Goal: Information Seeking & Learning: Learn about a topic

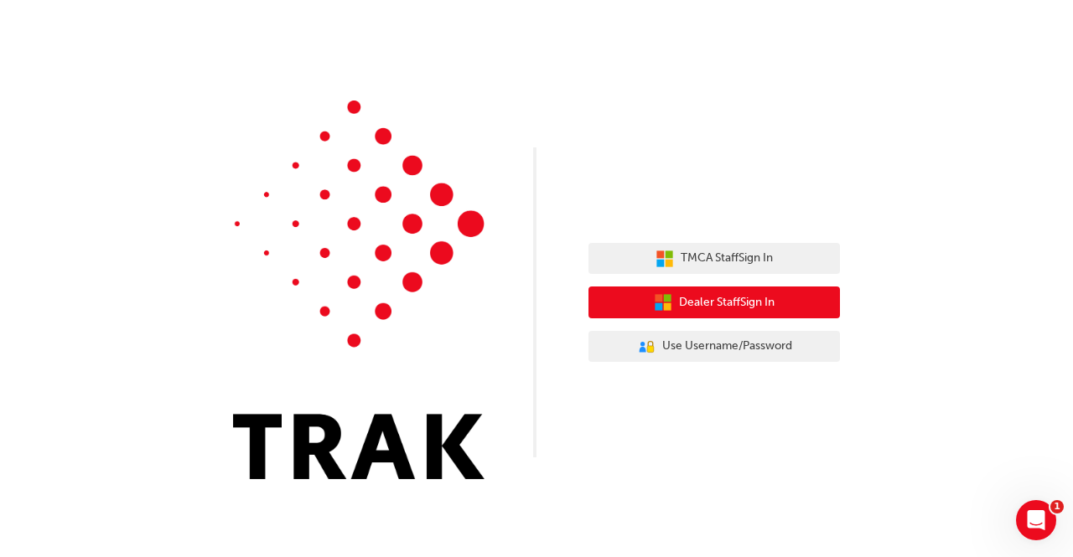
click at [732, 295] on span "Dealer Staff Sign In" at bounding box center [727, 302] width 96 height 19
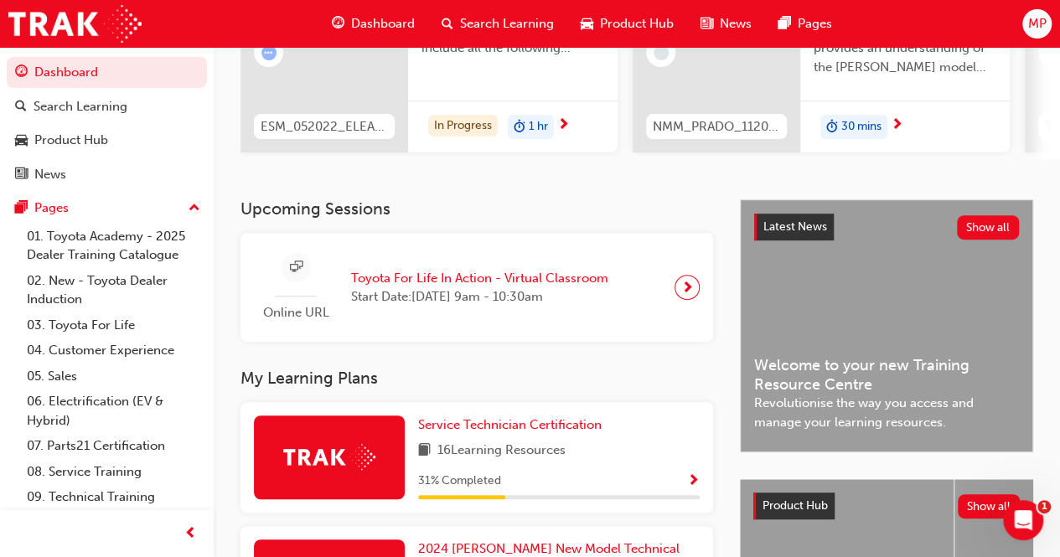
scroll to position [226, 0]
click at [525, 428] on span "Service Technician Certification" at bounding box center [510, 425] width 184 height 15
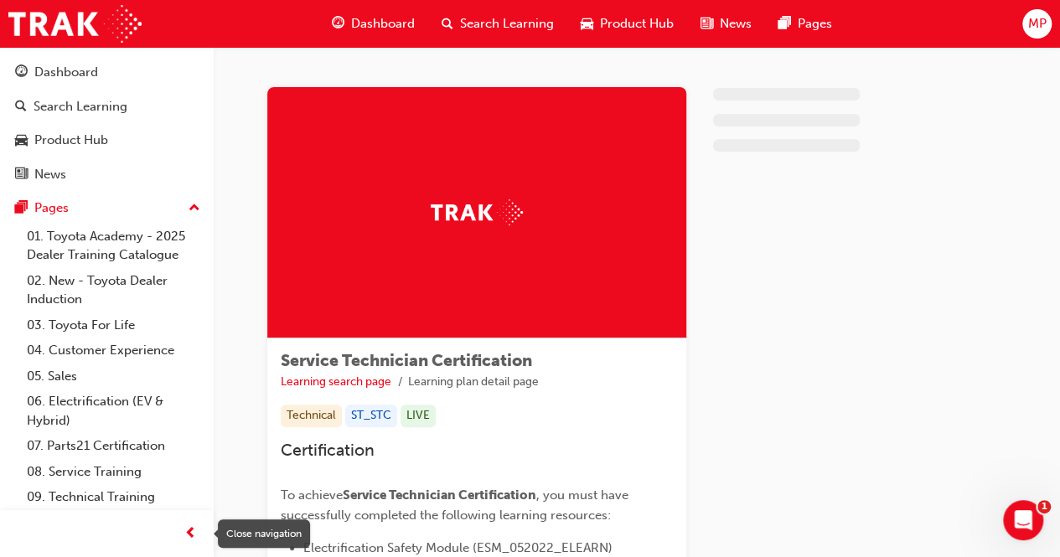
click at [191, 534] on span "prev-icon" at bounding box center [190, 534] width 13 height 21
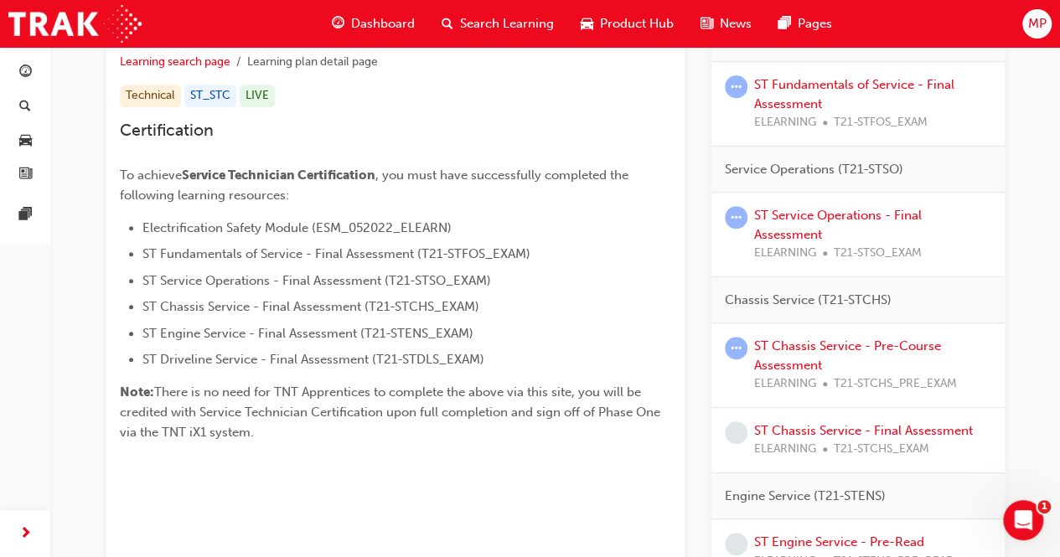
scroll to position [321, 0]
click at [897, 428] on link "ST Chassis Service - Final Assessment" at bounding box center [863, 429] width 219 height 15
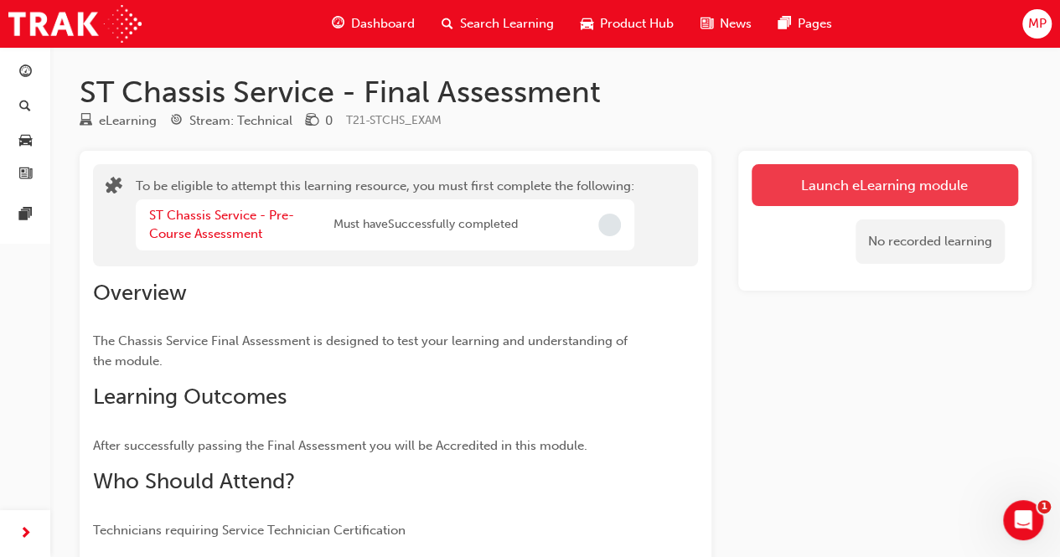
click at [849, 187] on button "Launch eLearning module" at bounding box center [885, 185] width 267 height 42
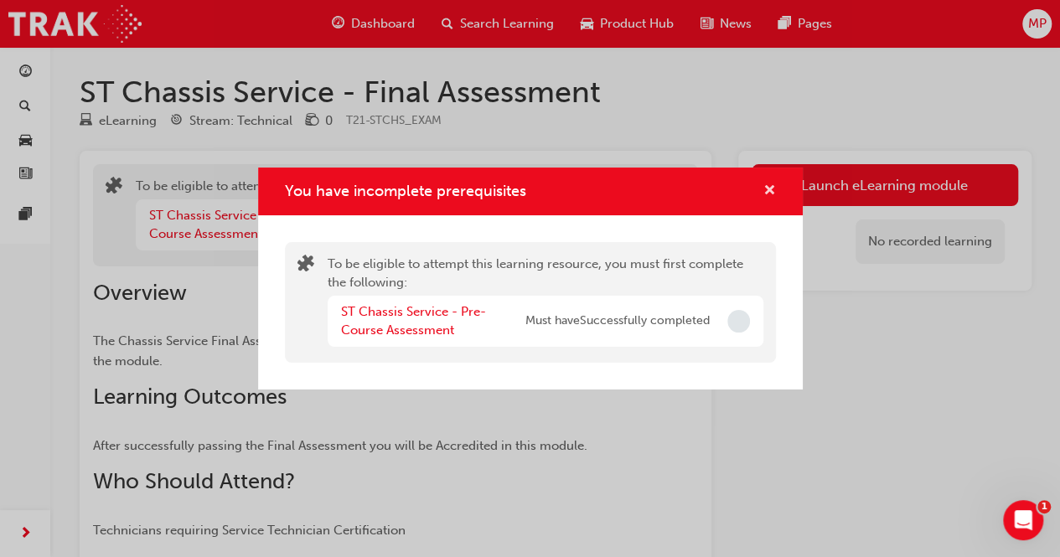
click at [764, 197] on span "cross-icon" at bounding box center [770, 191] width 13 height 15
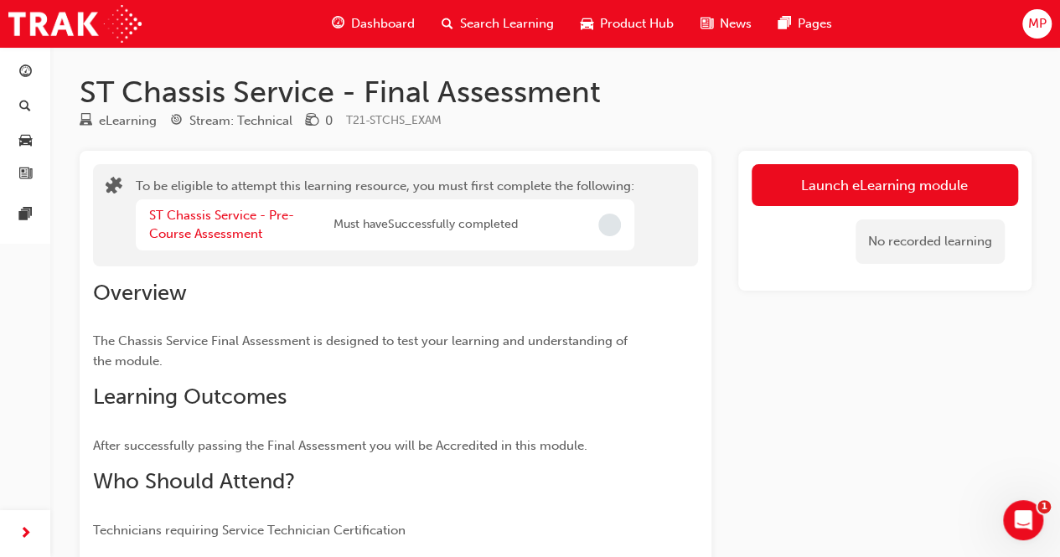
click at [395, 29] on span "Dashboard" at bounding box center [383, 23] width 64 height 19
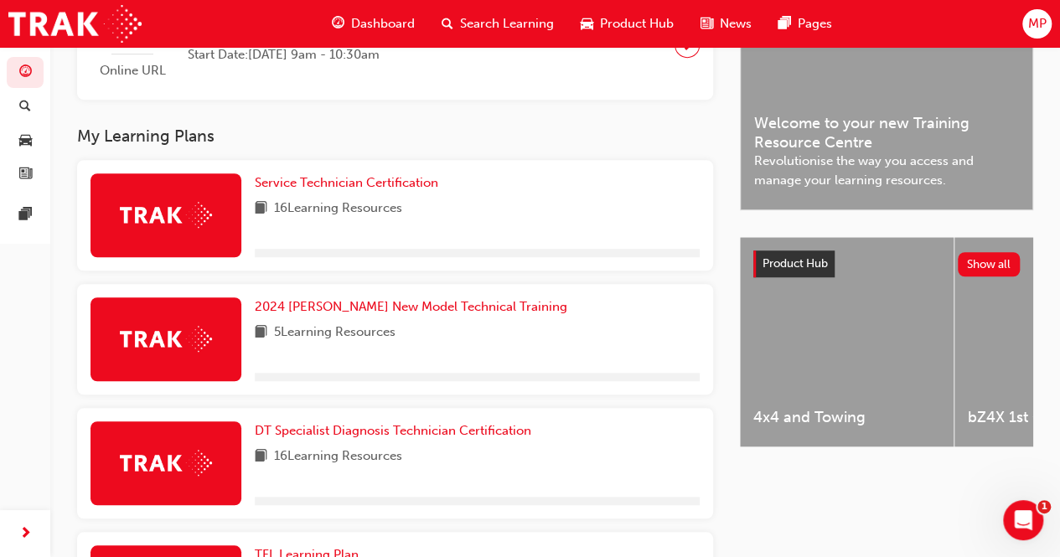
scroll to position [470, 0]
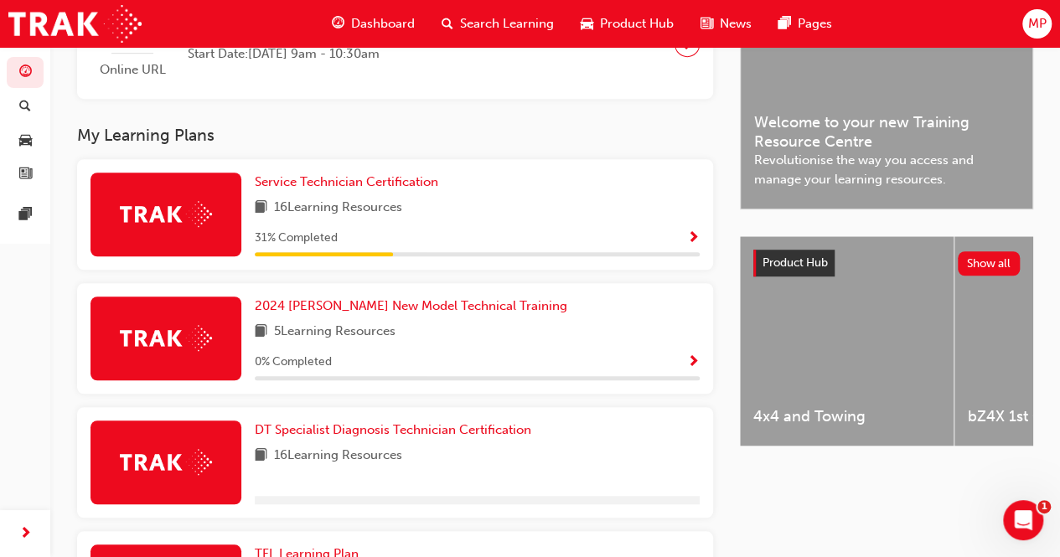
click at [351, 210] on span "16 Learning Resources" at bounding box center [338, 208] width 128 height 21
click at [376, 187] on span "Service Technician Certification" at bounding box center [347, 181] width 184 height 15
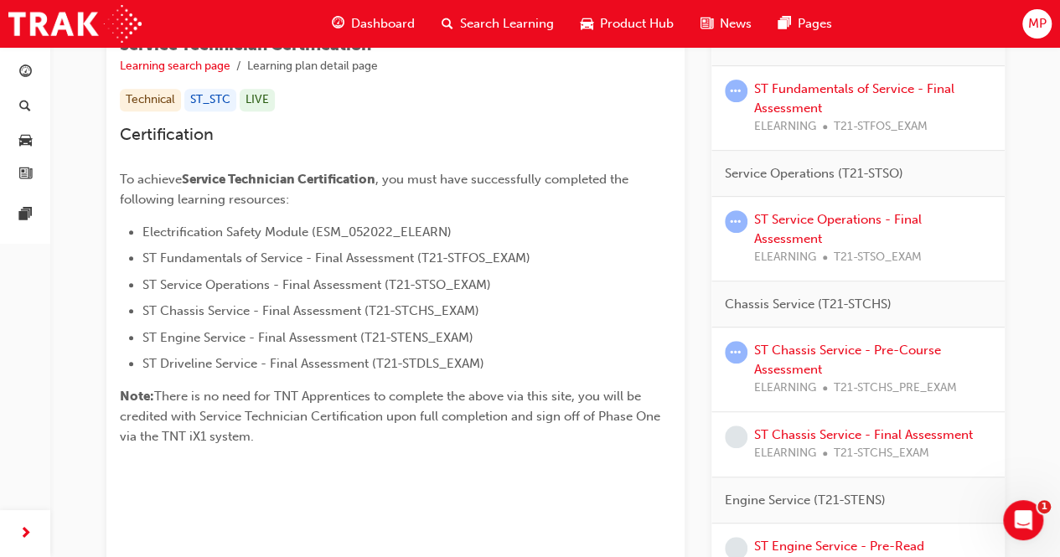
scroll to position [315, 0]
click at [816, 348] on link "ST Chassis Service - Pre-Course Assessment" at bounding box center [847, 361] width 187 height 34
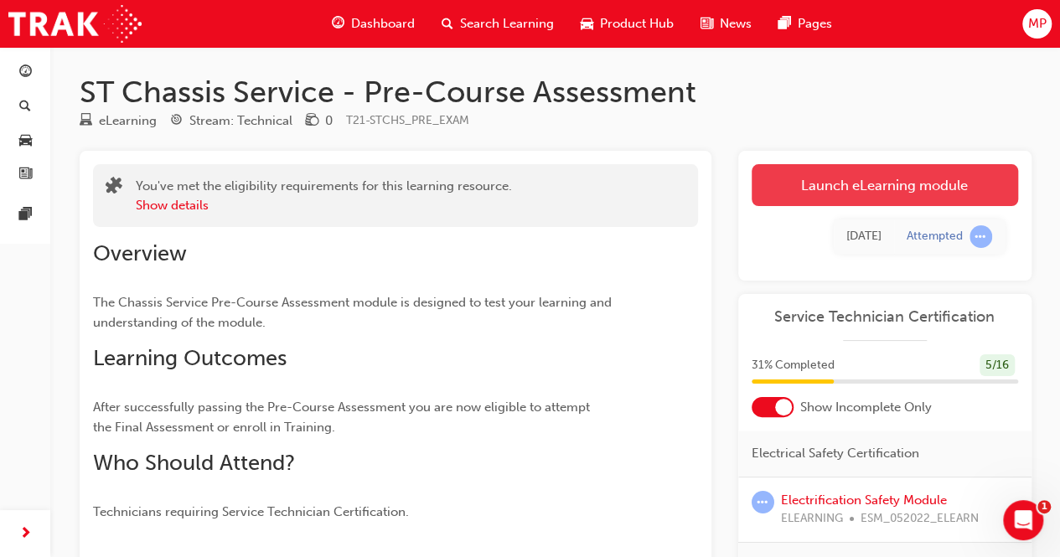
click at [919, 192] on link "Launch eLearning module" at bounding box center [885, 185] width 267 height 42
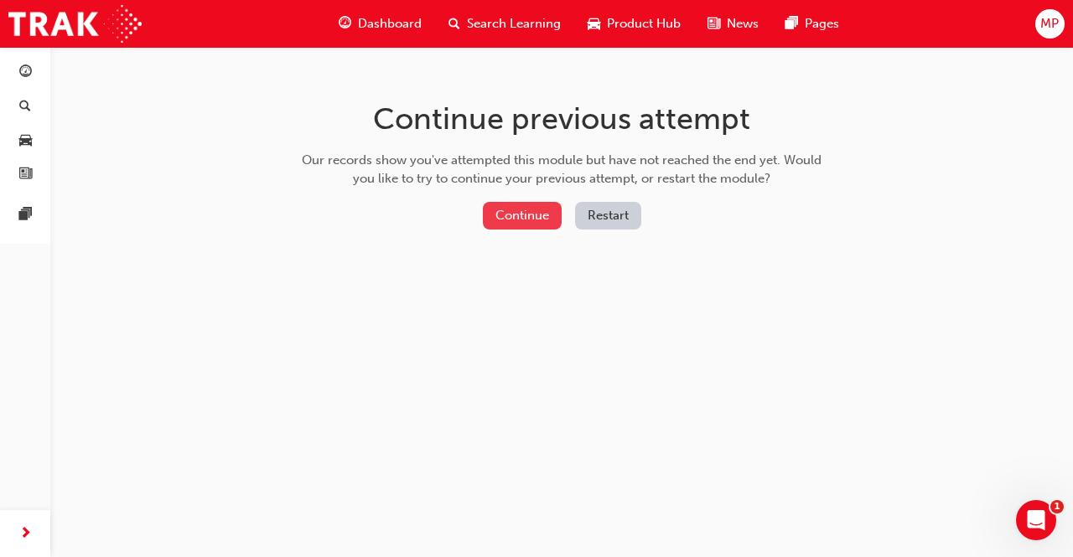
click at [545, 219] on button "Continue" at bounding box center [522, 216] width 79 height 28
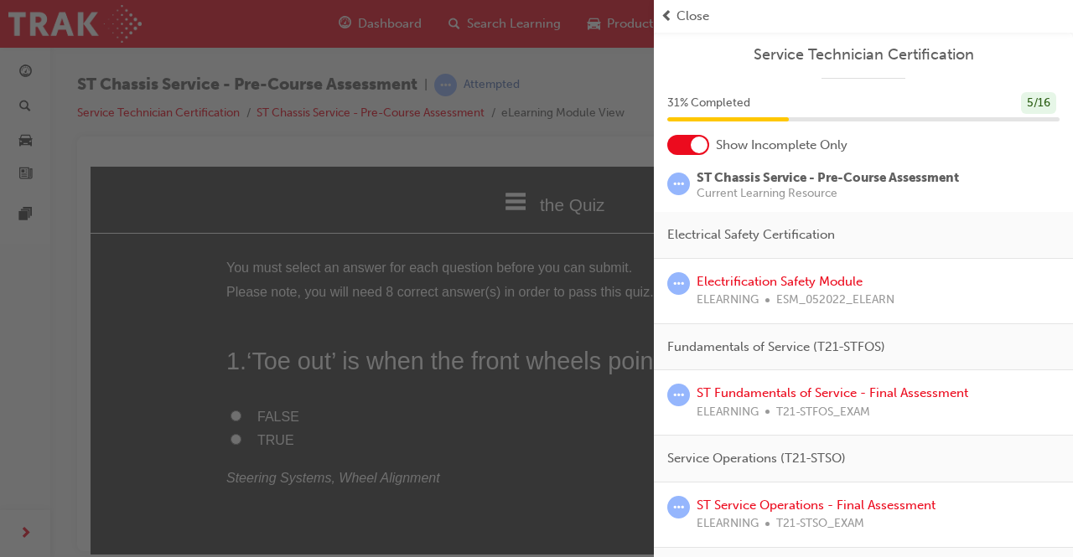
click at [609, 440] on div "button" at bounding box center [327, 278] width 654 height 557
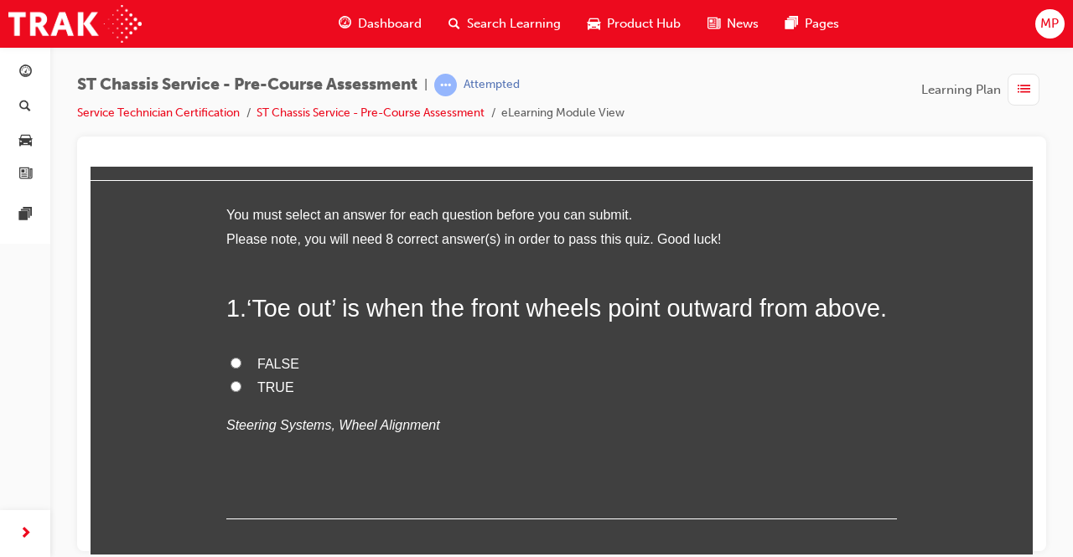
scroll to position [25, 0]
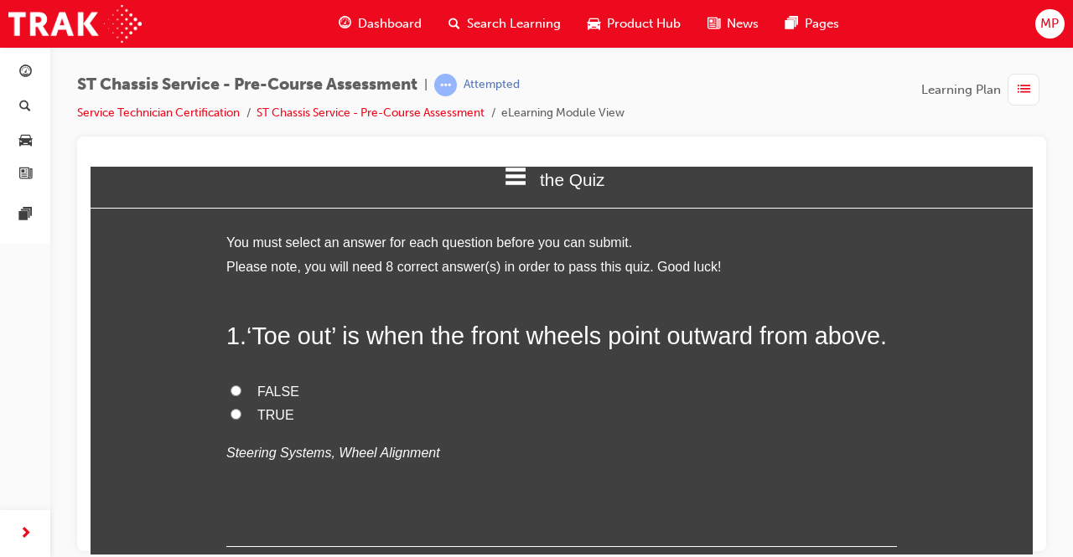
click at [508, 180] on icon at bounding box center [517, 176] width 22 height 18
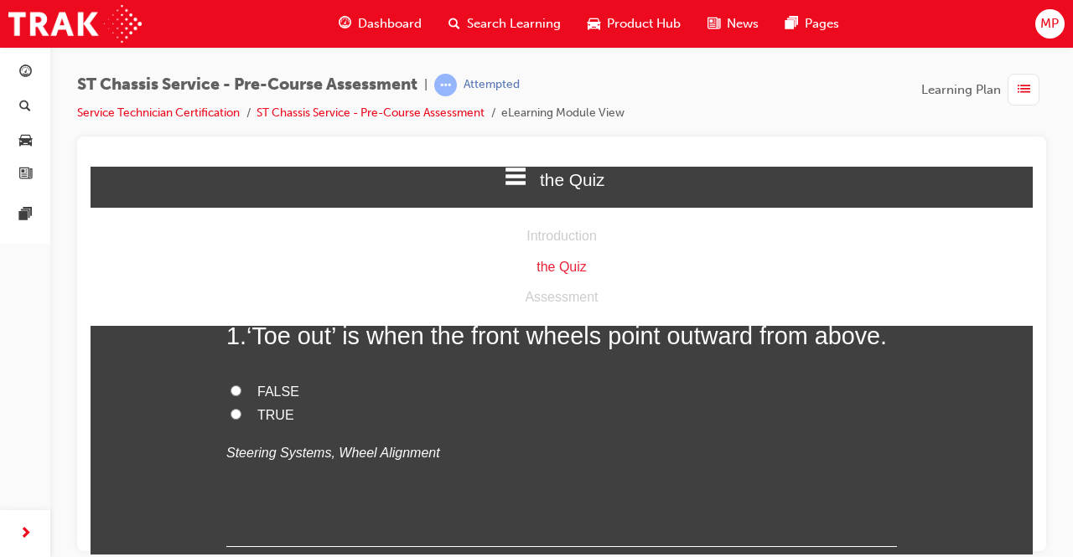
click at [551, 236] on div "Introduction" at bounding box center [562, 236] width 942 height 24
drag, startPoint x: 551, startPoint y: 236, endPoint x: 500, endPoint y: 176, distance: 78.6
click at [500, 176] on div "the Quiz Introduction the Quiz Assessment" at bounding box center [562, 179] width 942 height 76
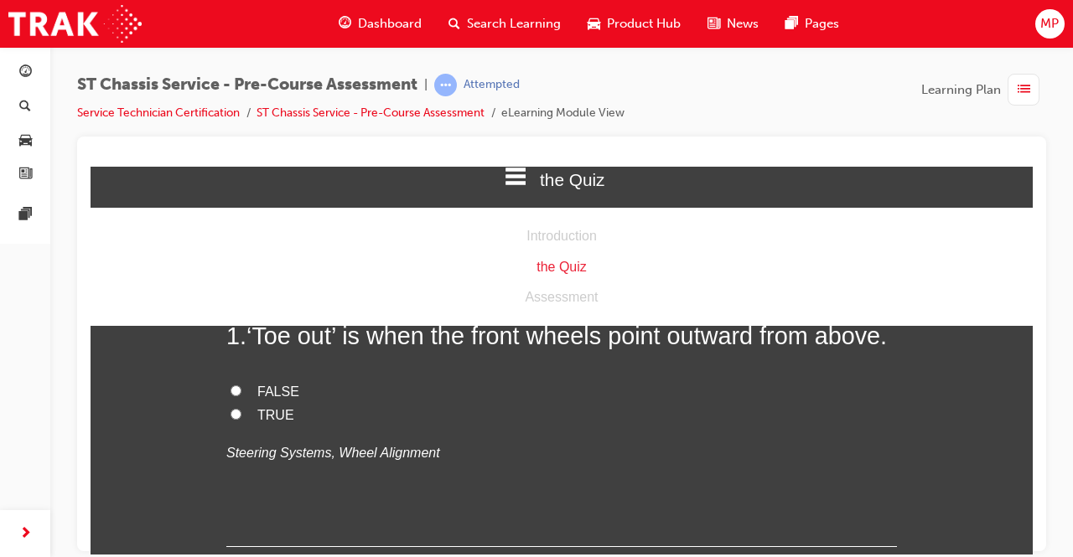
click at [506, 176] on icon at bounding box center [517, 176] width 22 height 18
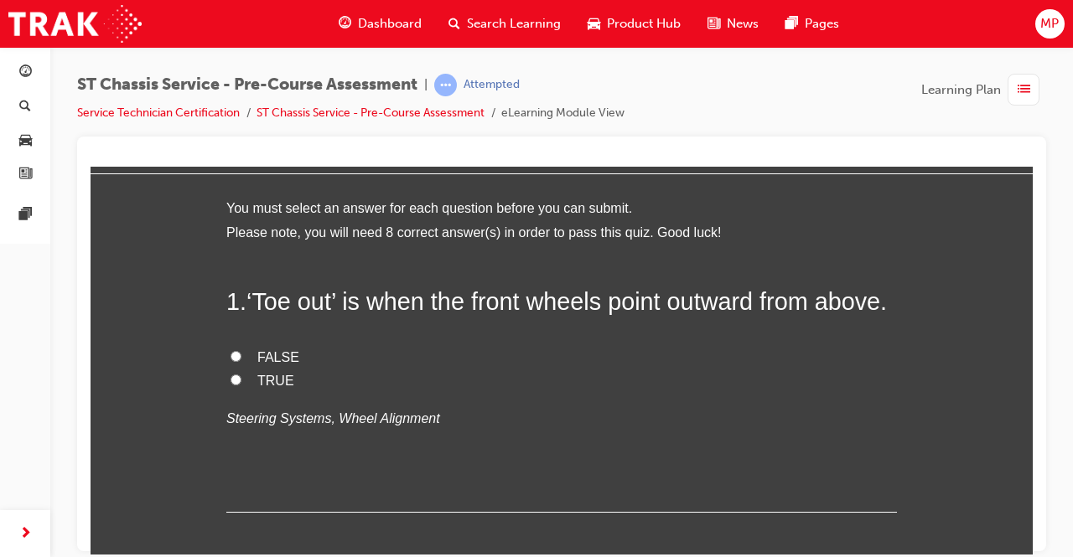
scroll to position [49, 0]
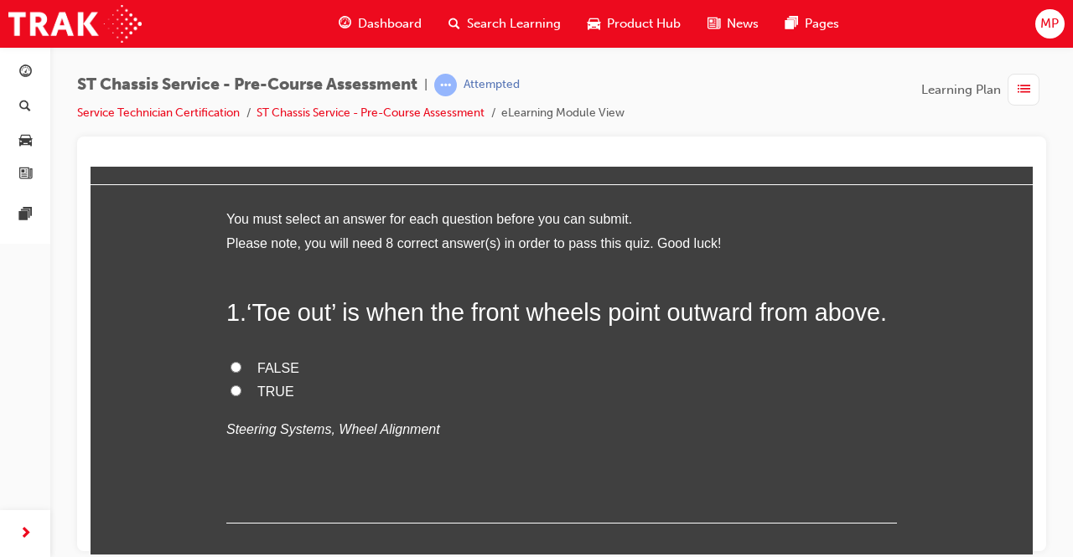
click at [231, 396] on input "TRUE" at bounding box center [236, 390] width 11 height 11
radio input "true"
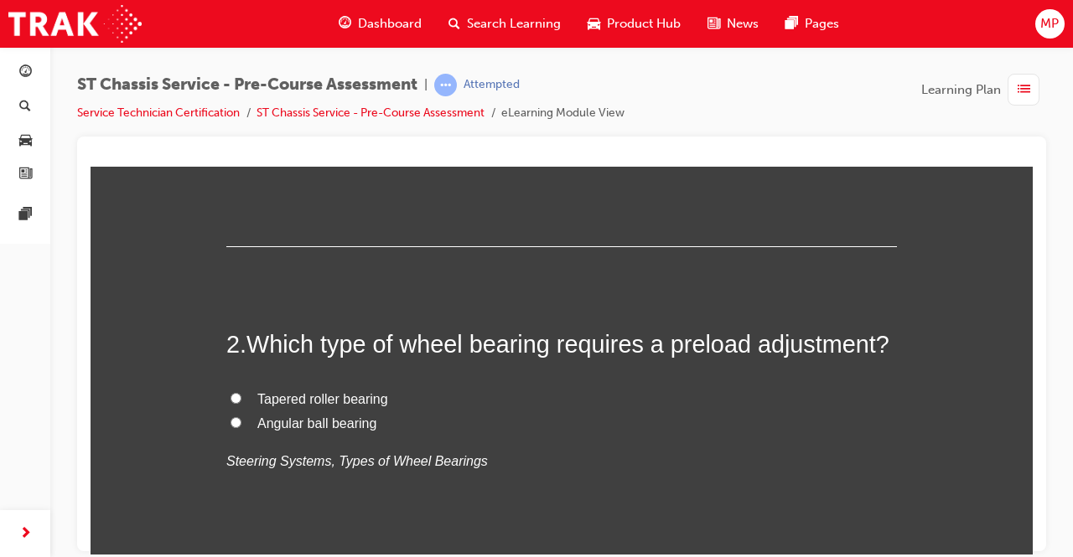
scroll to position [329, 0]
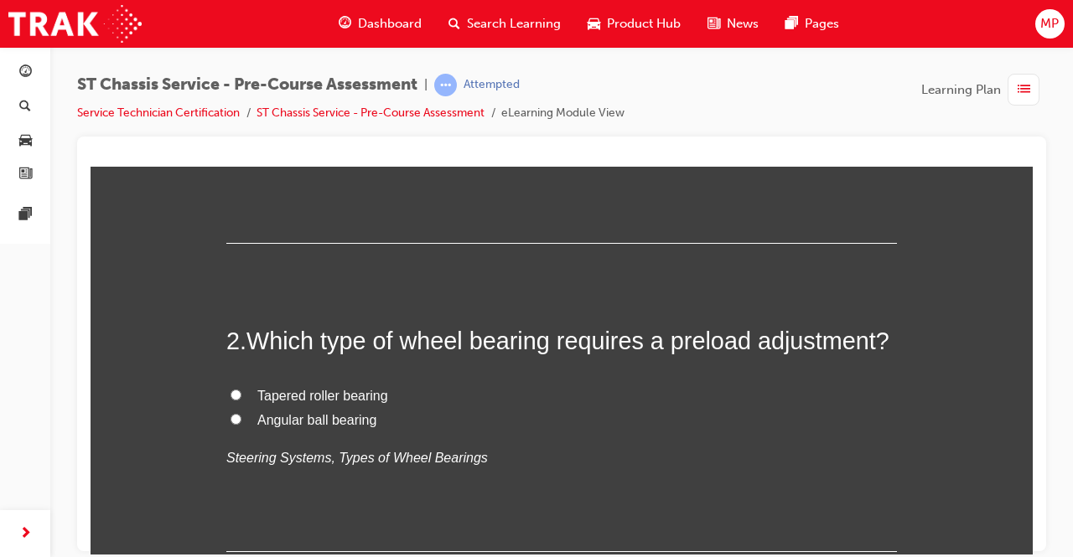
click at [231, 400] on input "Tapered roller bearing" at bounding box center [236, 394] width 11 height 11
radio input "true"
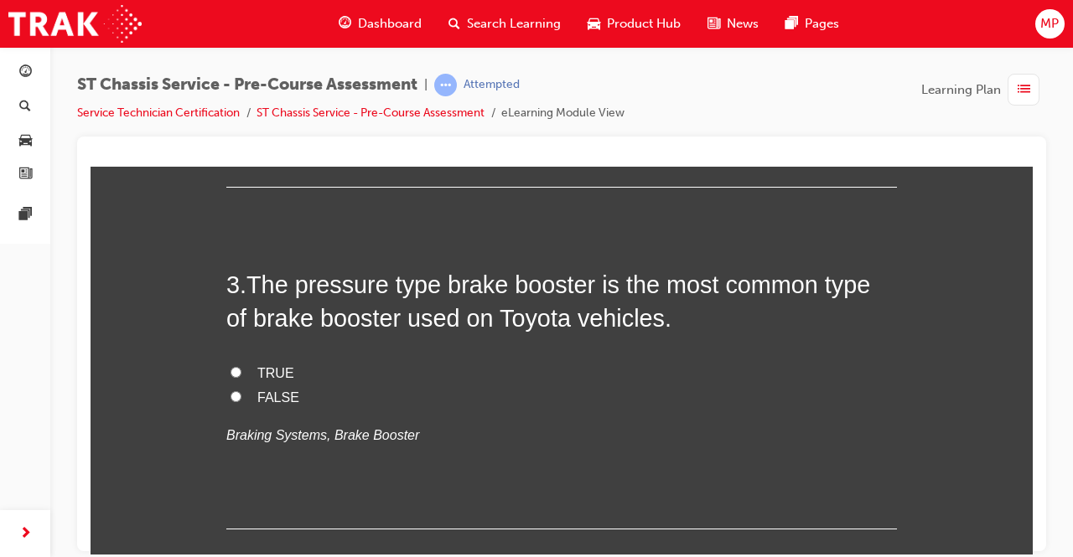
scroll to position [695, 0]
click at [235, 376] on input "TRUE" at bounding box center [236, 370] width 11 height 11
radio input "true"
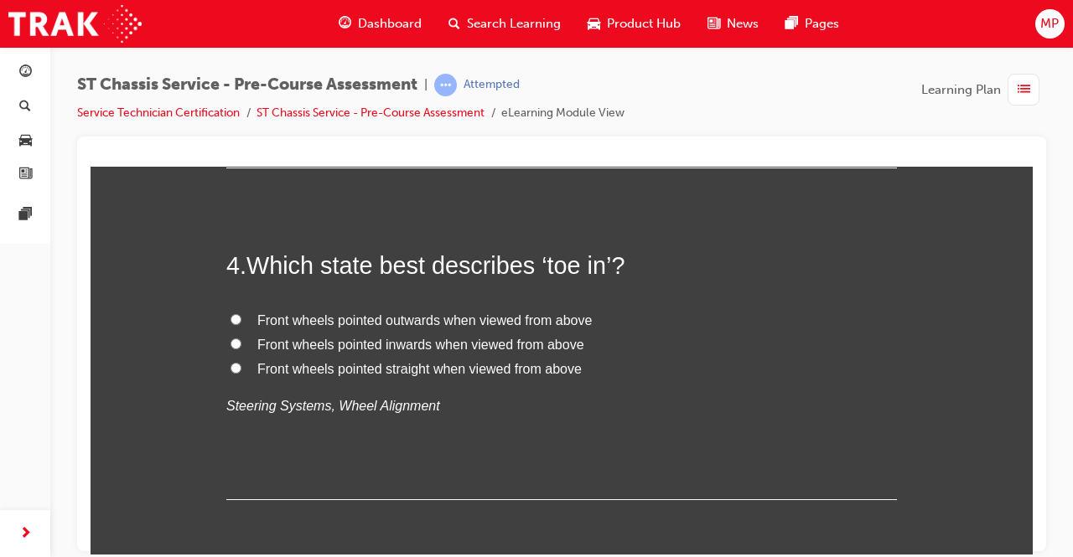
scroll to position [1024, 0]
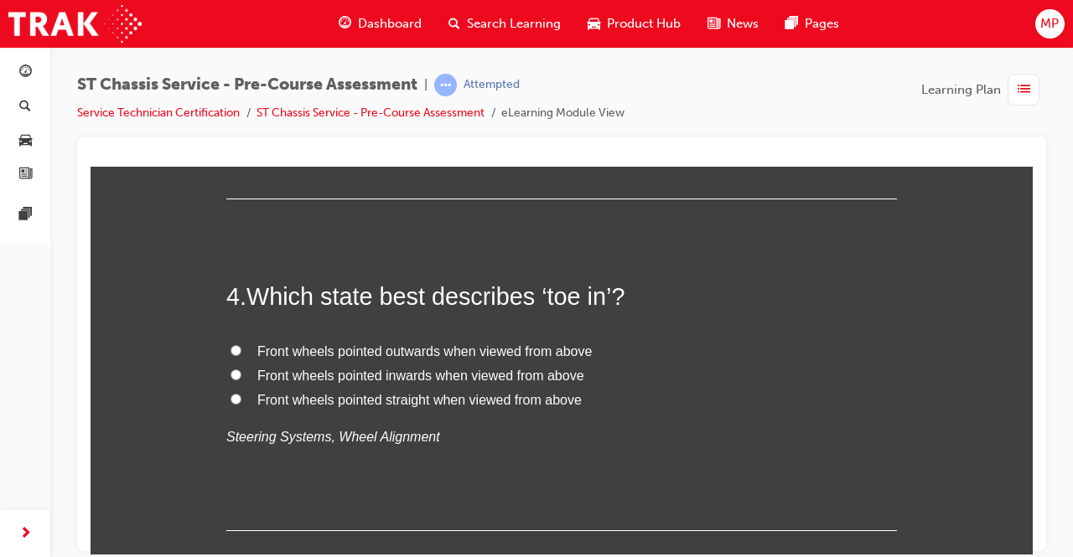
click at [226, 388] on label "Front wheels pointed inwards when viewed from above" at bounding box center [561, 376] width 671 height 24
click at [231, 380] on input "Front wheels pointed inwards when viewed from above" at bounding box center [236, 374] width 11 height 11
radio input "true"
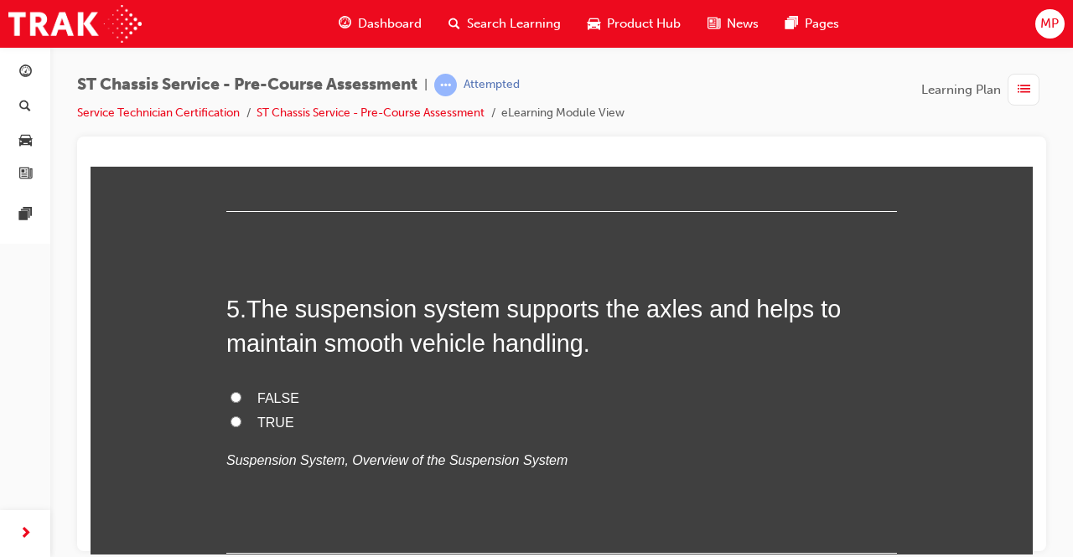
scroll to position [1346, 0]
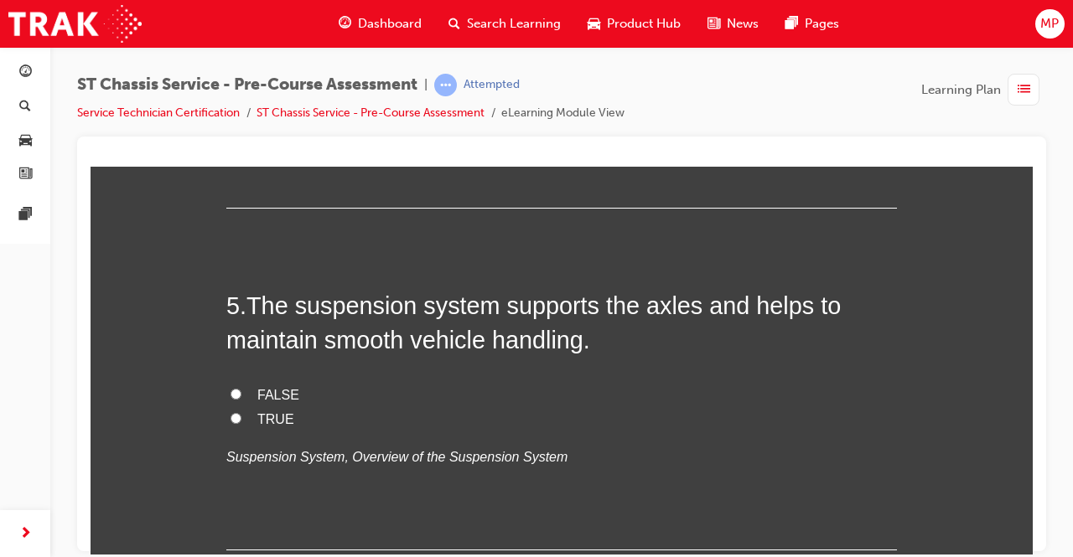
click at [231, 423] on input "TRUE" at bounding box center [236, 417] width 11 height 11
radio input "true"
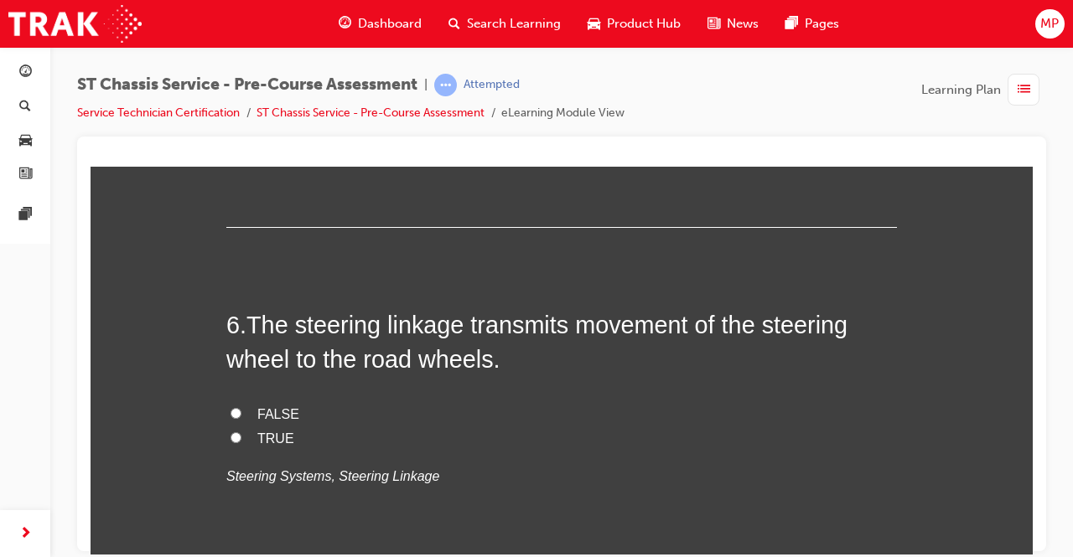
scroll to position [1675, 0]
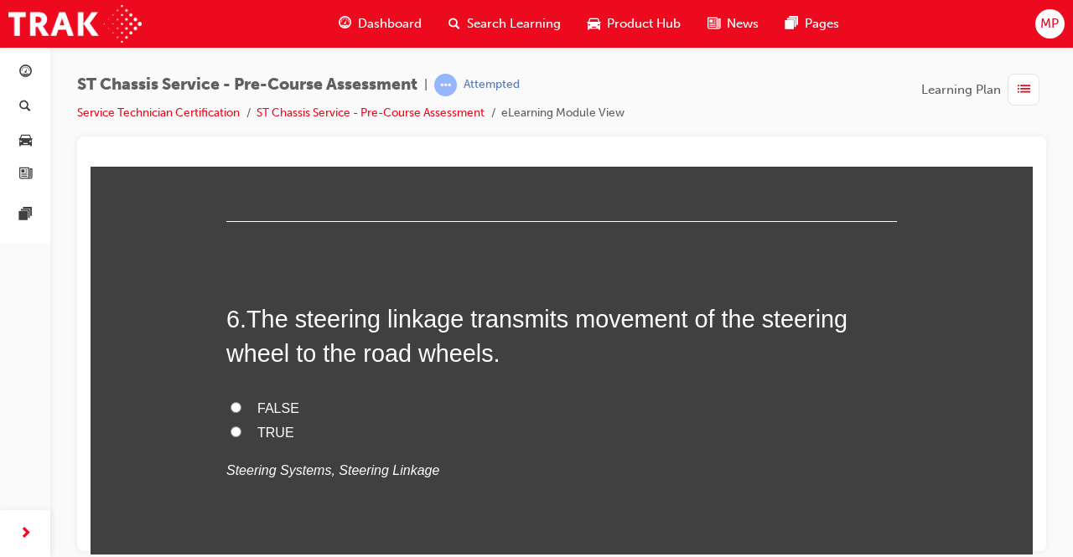
click at [226, 445] on label "TRUE" at bounding box center [561, 433] width 671 height 24
click at [231, 437] on input "TRUE" at bounding box center [236, 431] width 11 height 11
radio input "true"
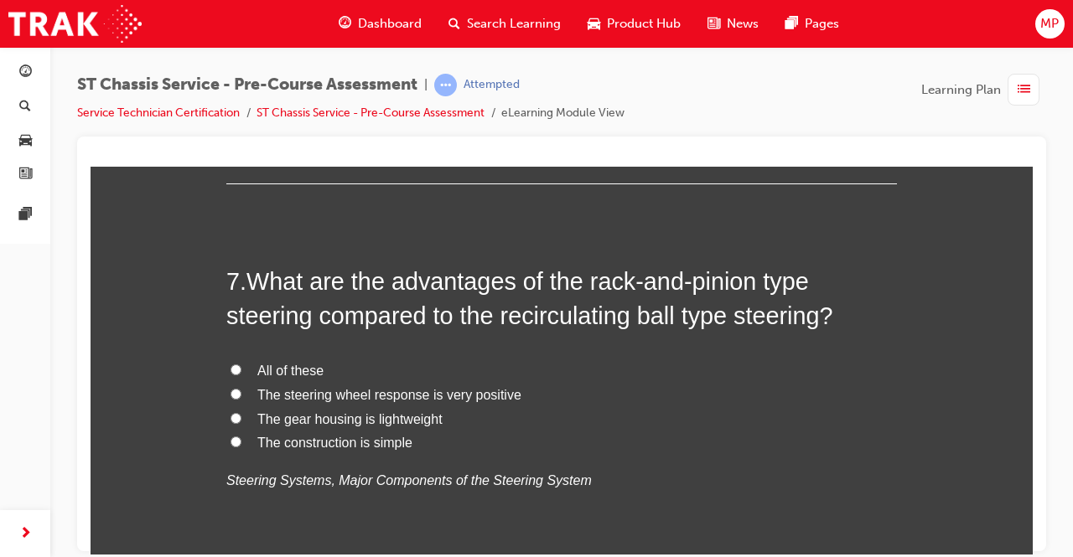
scroll to position [2055, 0]
click at [231, 374] on input "All of these" at bounding box center [236, 368] width 11 height 11
radio input "true"
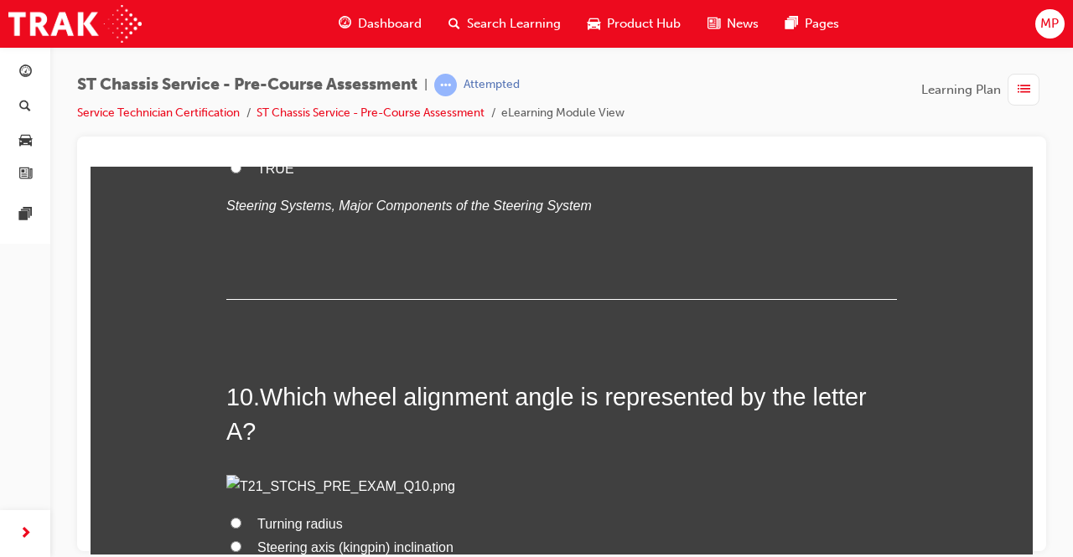
scroll to position [3040, 0]
radio input "true"
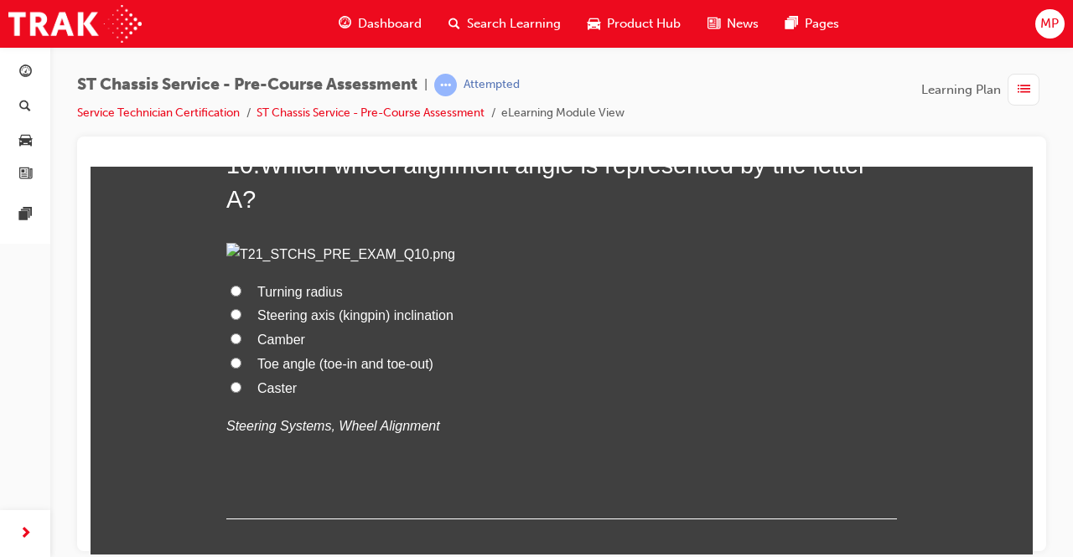
scroll to position [3290, 0]
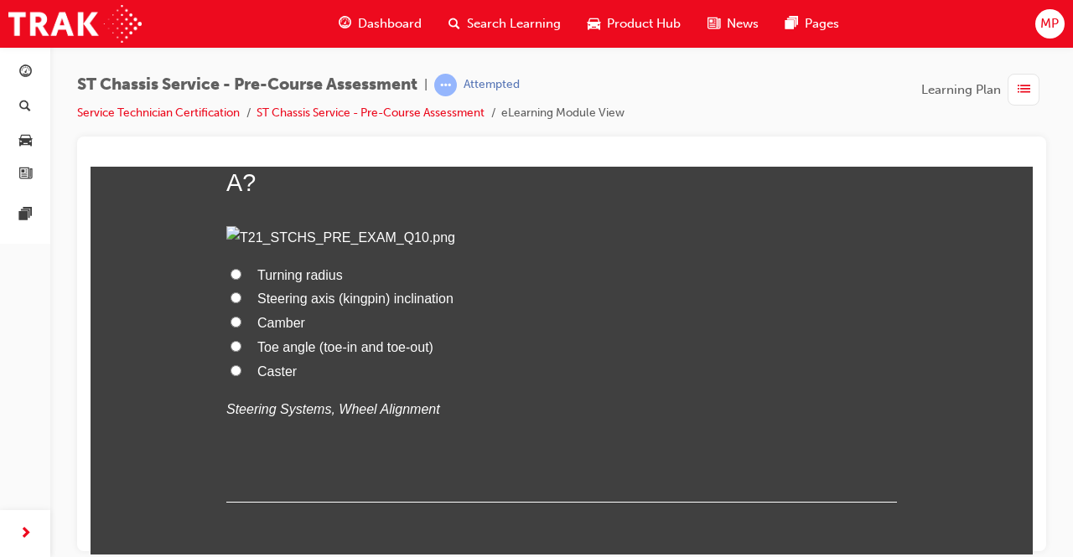
radio input "true"
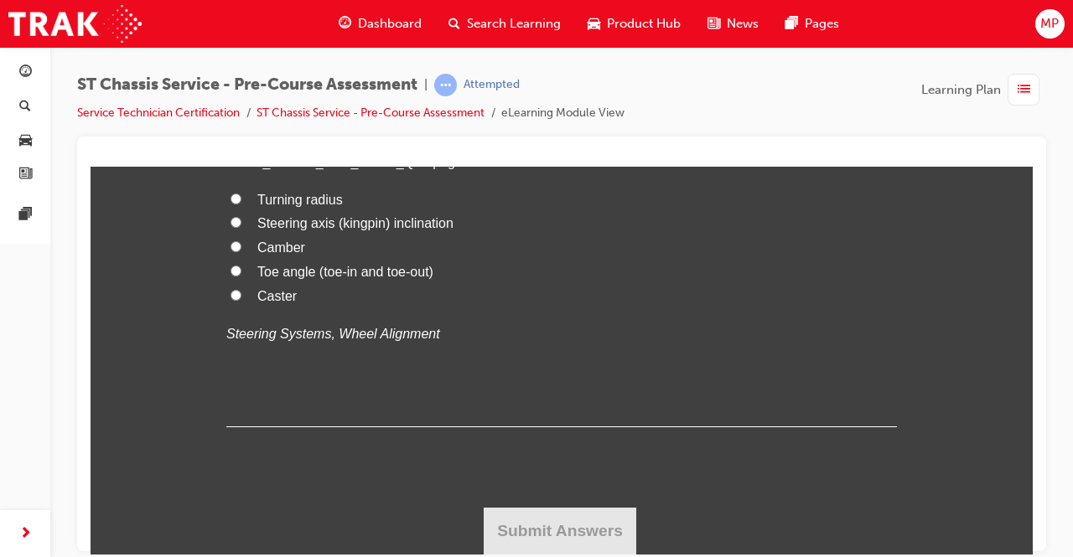
scroll to position [4048, 0]
click at [231, 251] on input "Camber" at bounding box center [236, 246] width 11 height 11
radio input "true"
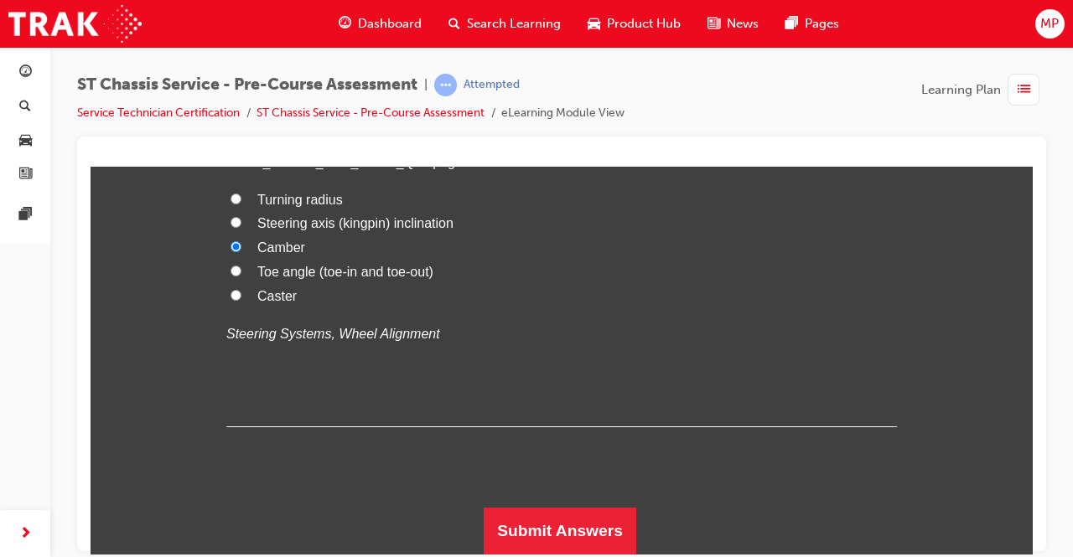
scroll to position [4243, 0]
click at [525, 529] on button "Submit Answers" at bounding box center [560, 530] width 153 height 47
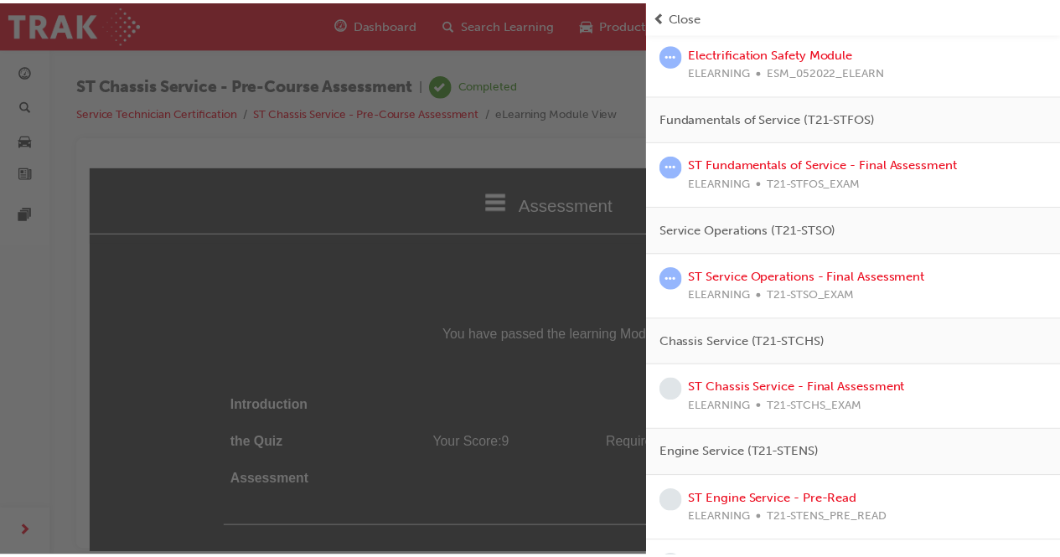
scroll to position [230, 0]
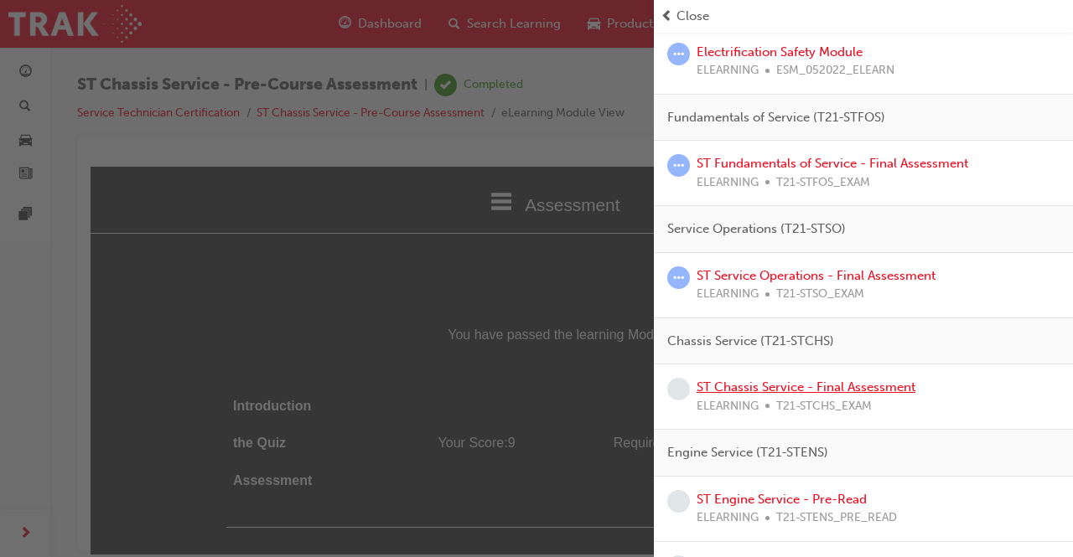
click at [787, 390] on link "ST Chassis Service - Final Assessment" at bounding box center [806, 387] width 219 height 15
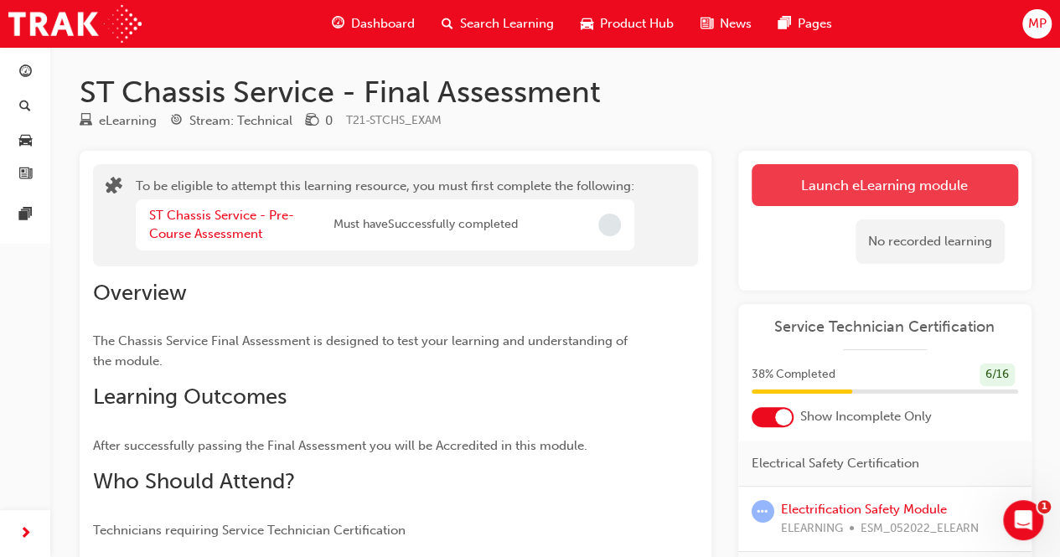
click at [858, 180] on button "Launch eLearning module" at bounding box center [885, 185] width 267 height 42
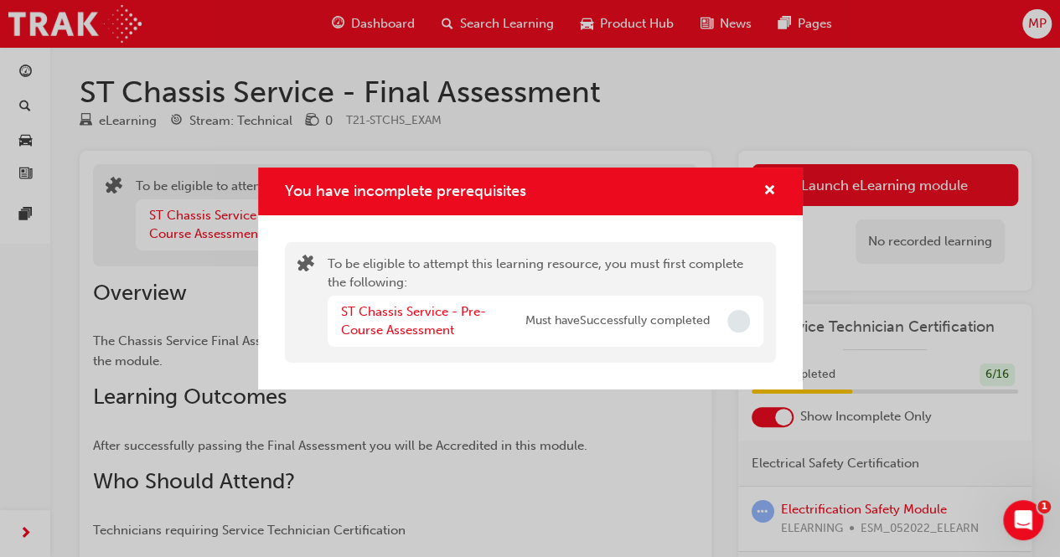
click at [734, 326] on span "Incomplete" at bounding box center [739, 321] width 23 height 23
click at [765, 192] on span "cross-icon" at bounding box center [770, 191] width 13 height 15
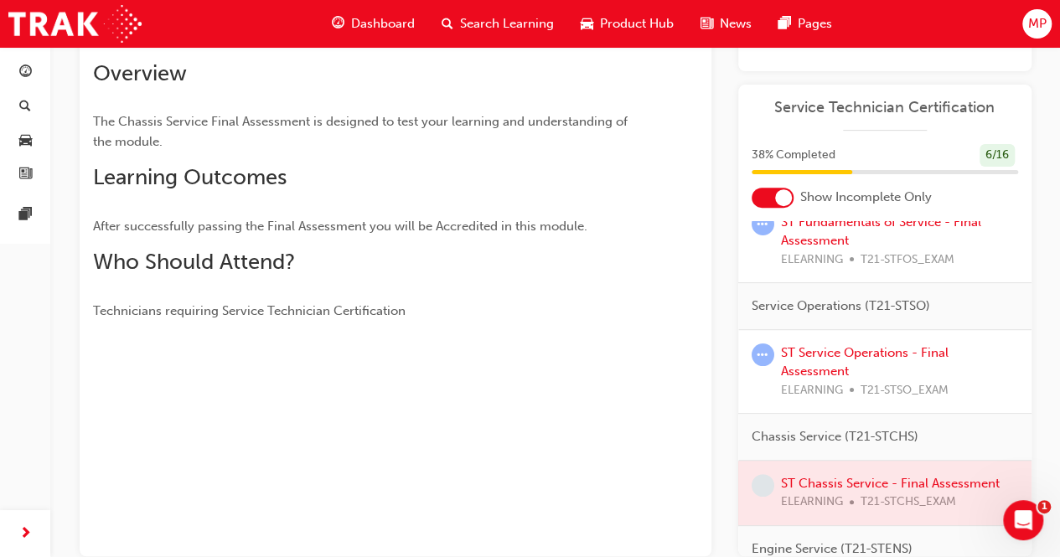
scroll to position [184, 0]
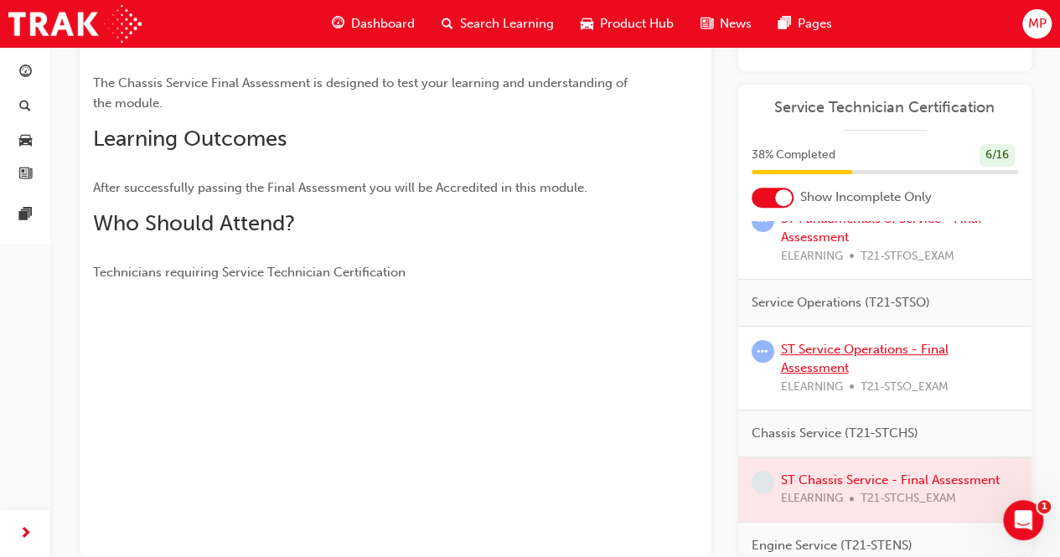
click at [823, 346] on link "ST Service Operations - Final Assessment" at bounding box center [865, 359] width 168 height 34
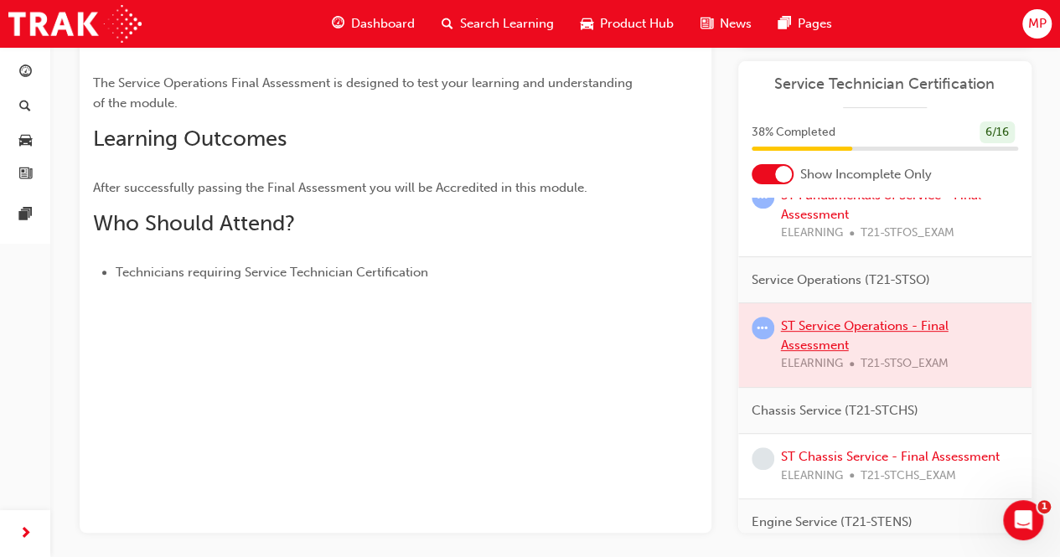
click at [823, 346] on div at bounding box center [885, 345] width 293 height 84
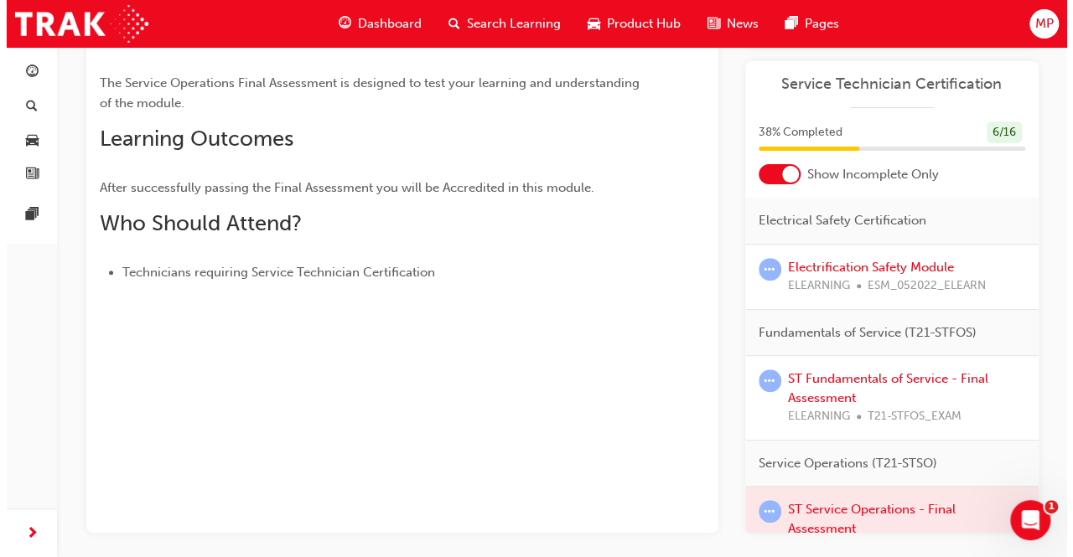
scroll to position [0, 0]
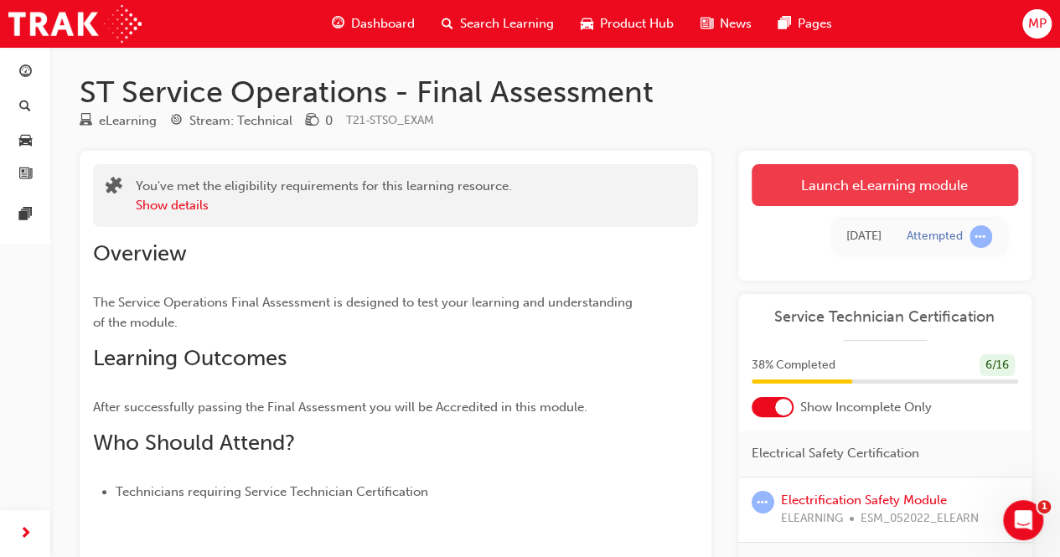
click at [887, 185] on link "Launch eLearning module" at bounding box center [885, 185] width 267 height 42
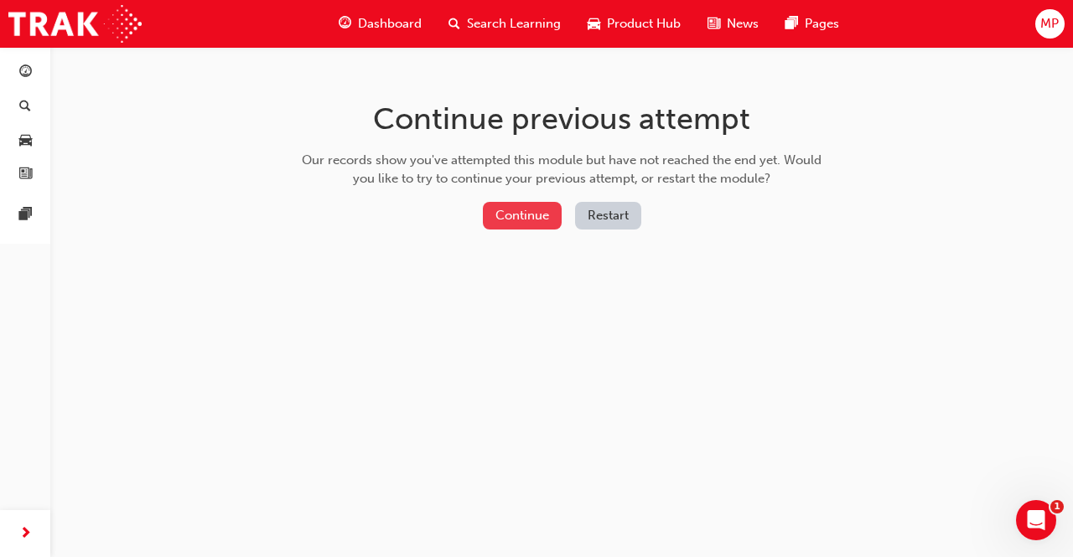
click at [525, 207] on button "Continue" at bounding box center [522, 216] width 79 height 28
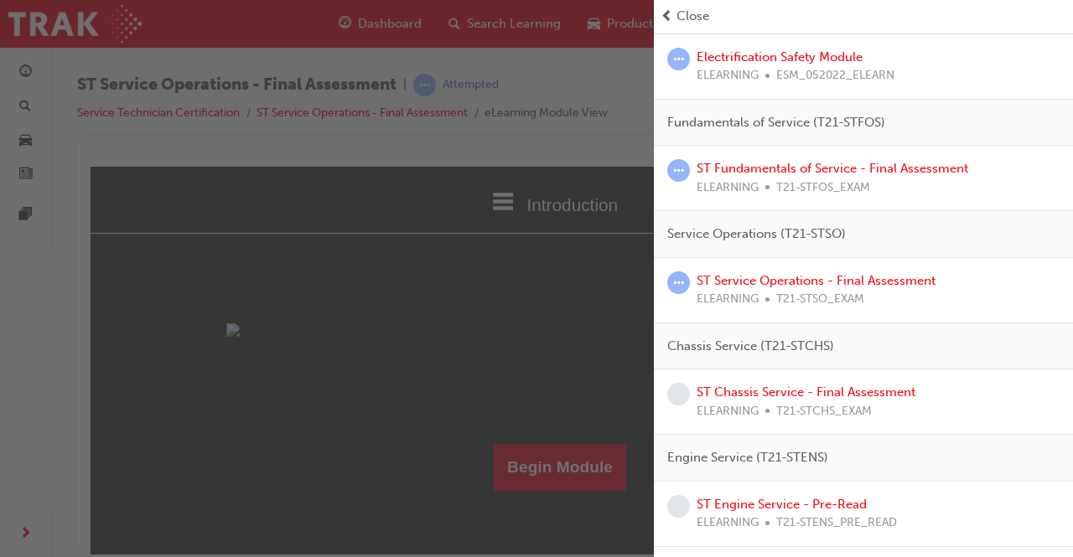
scroll to position [226, 0]
click at [782, 388] on link "ST Chassis Service - Final Assessment" at bounding box center [806, 390] width 219 height 15
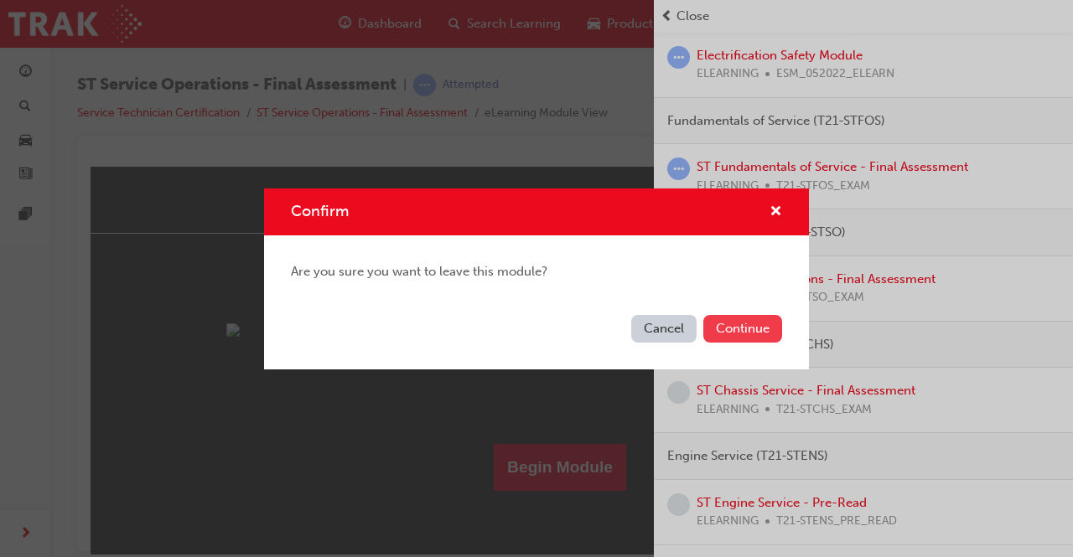
click at [749, 328] on button "Continue" at bounding box center [742, 329] width 79 height 28
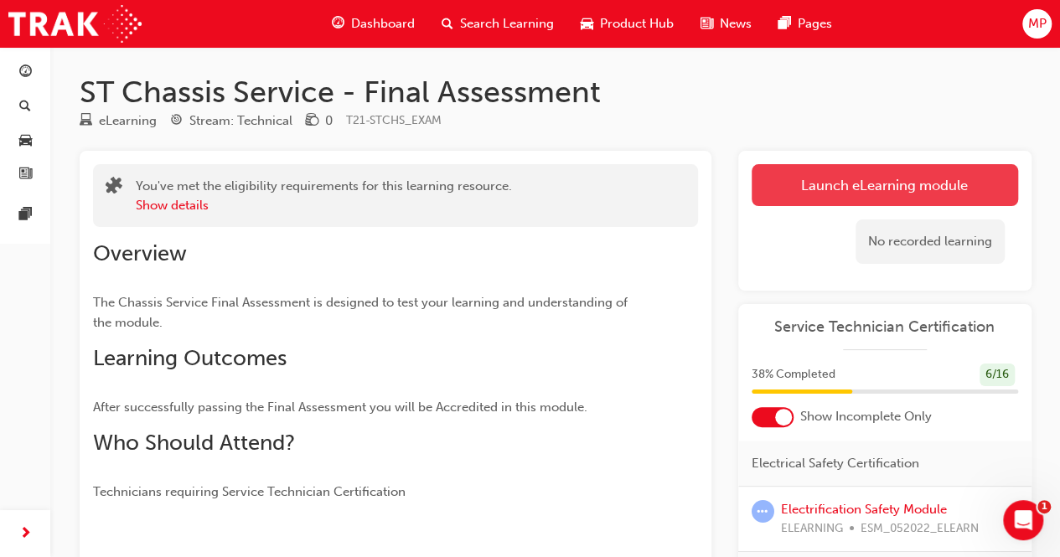
click at [832, 184] on link "Launch eLearning module" at bounding box center [885, 185] width 267 height 42
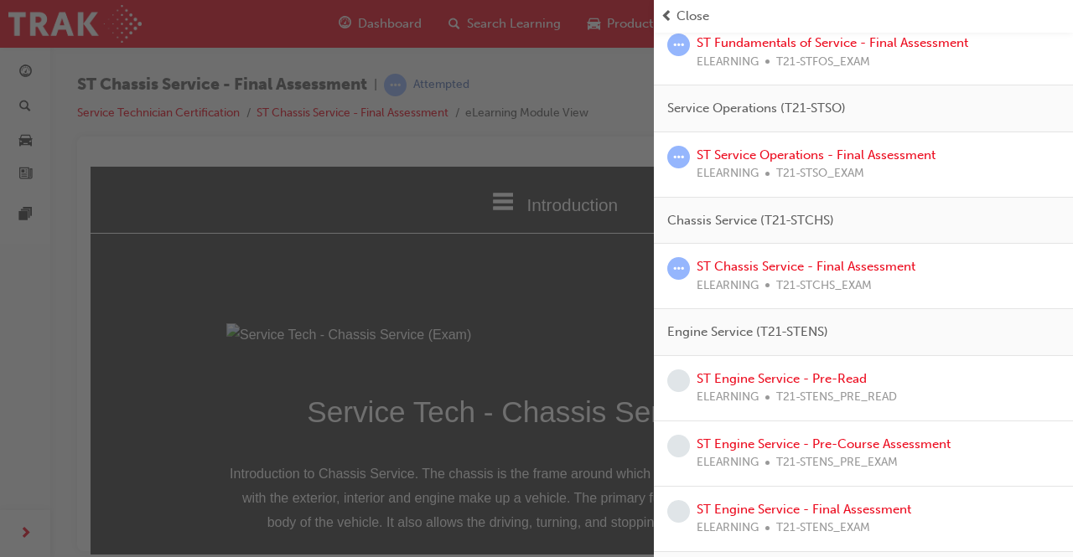
scroll to position [351, 0]
click at [795, 371] on link "ST Engine Service - Pre-Read" at bounding box center [782, 378] width 170 height 15
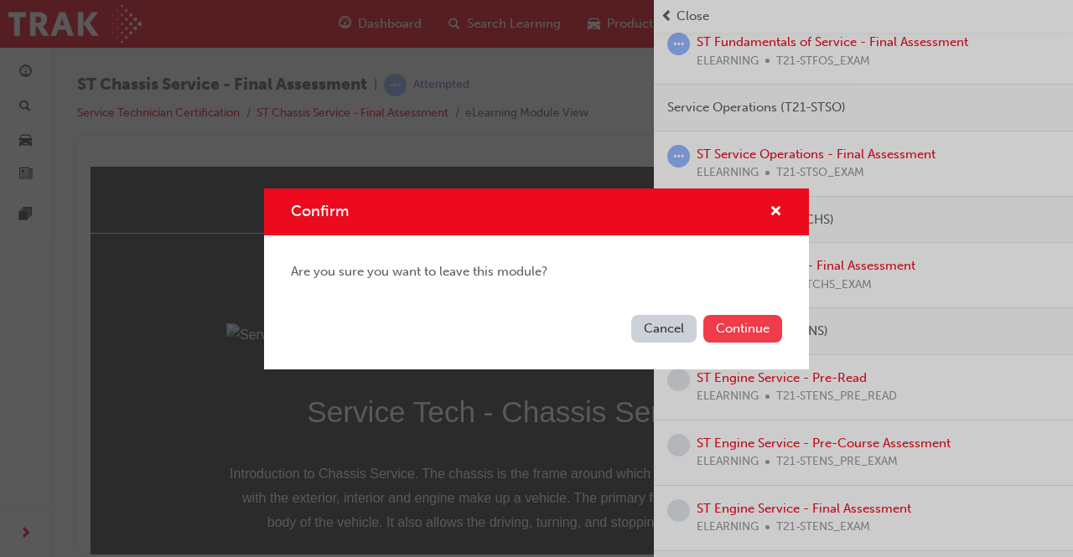
click at [761, 324] on button "Continue" at bounding box center [742, 329] width 79 height 28
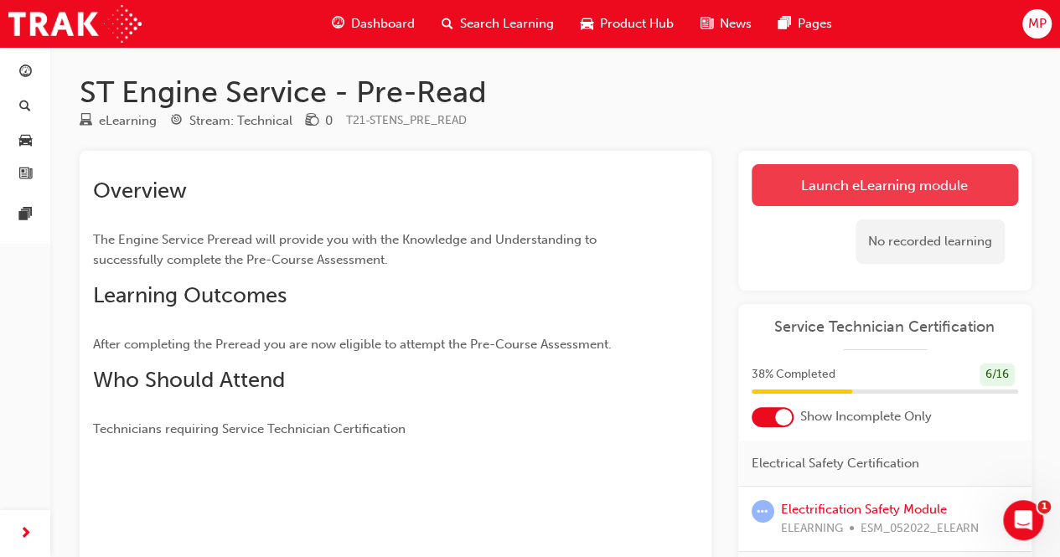
click at [855, 197] on link "Launch eLearning module" at bounding box center [885, 185] width 267 height 42
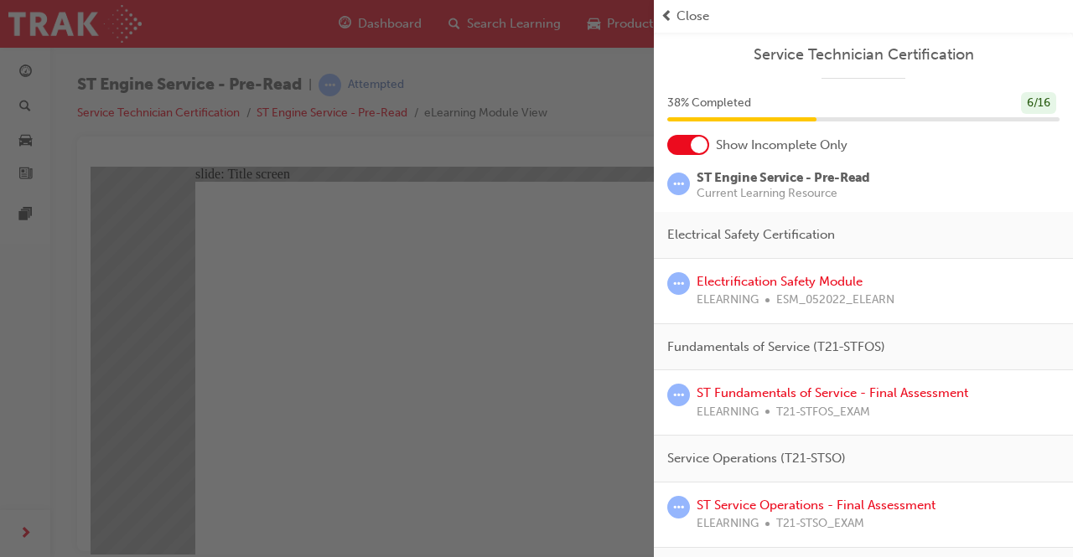
click at [693, 18] on span "Close" at bounding box center [692, 16] width 33 height 19
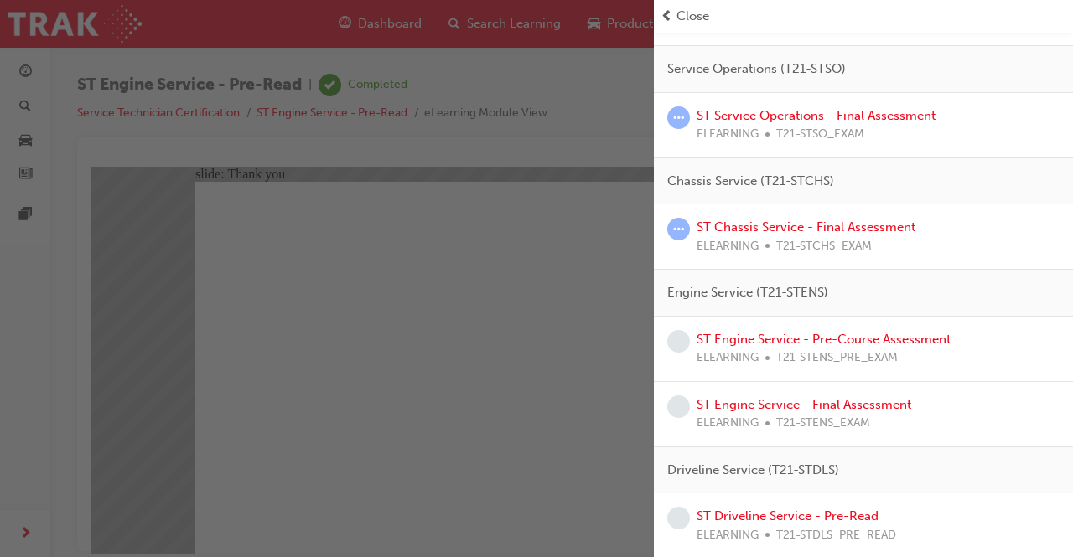
scroll to position [396, 0]
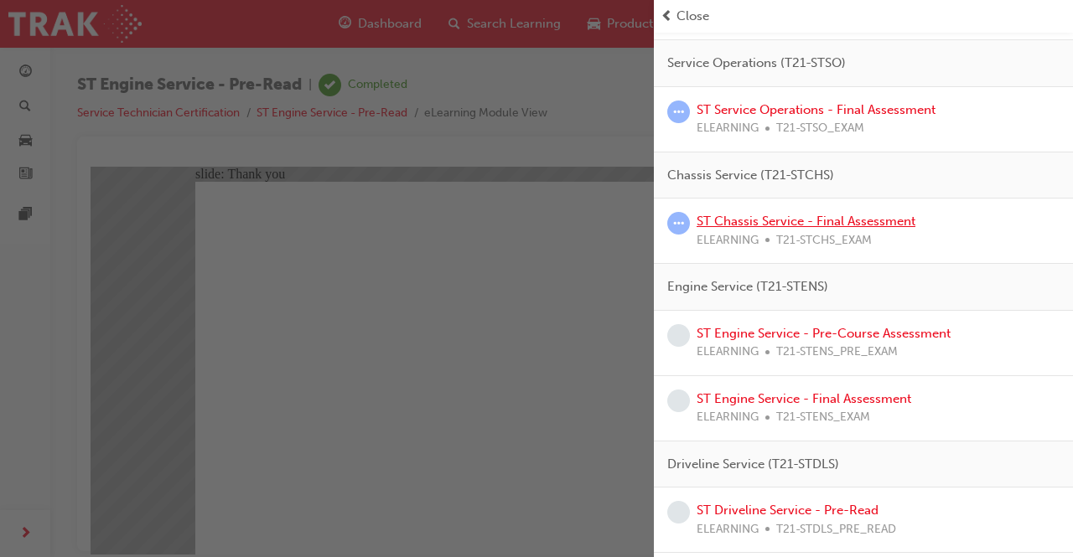
click at [745, 220] on link "ST Chassis Service - Final Assessment" at bounding box center [806, 221] width 219 height 15
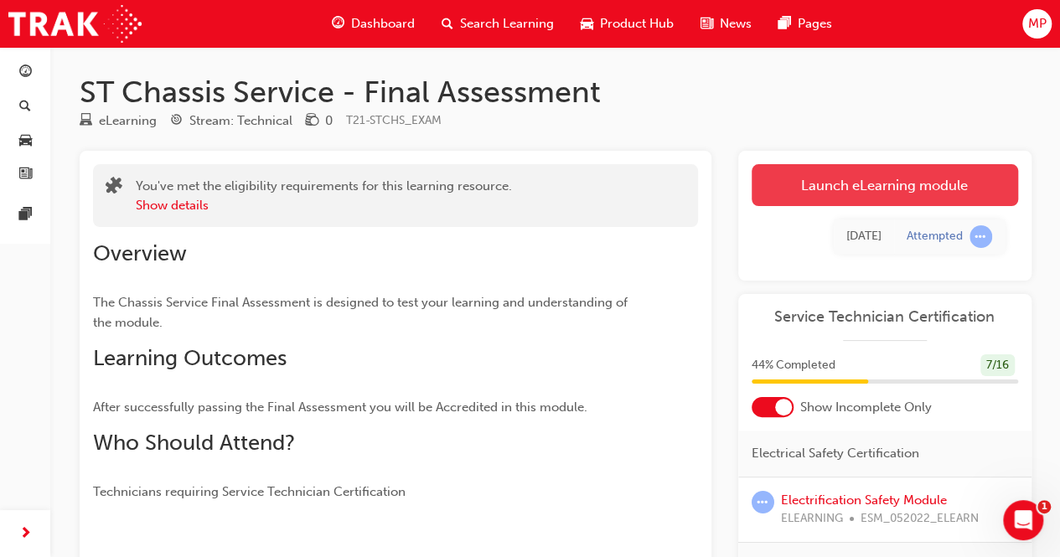
click at [806, 185] on link "Launch eLearning module" at bounding box center [885, 185] width 267 height 42
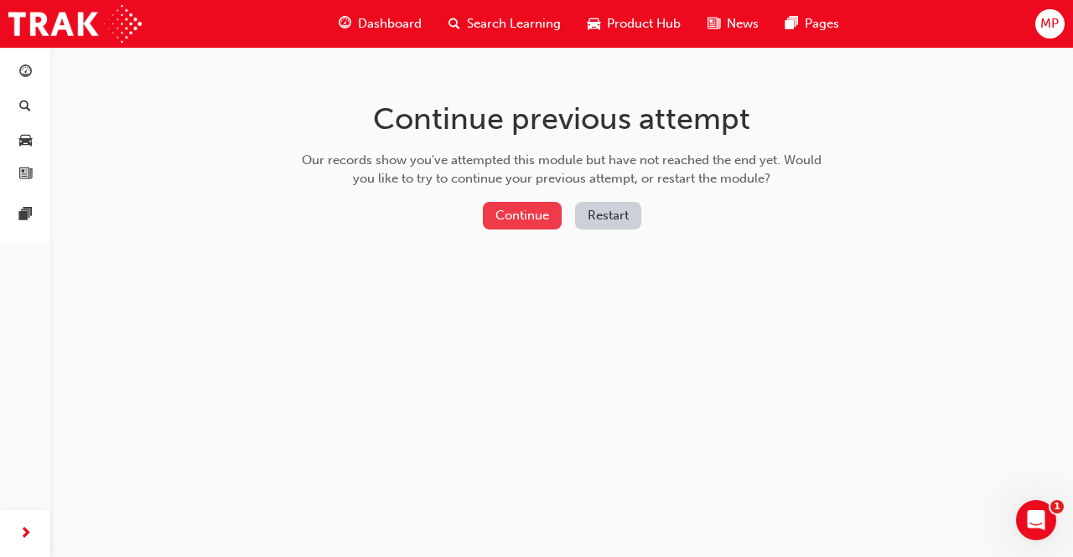
click at [525, 222] on button "Continue" at bounding box center [522, 216] width 79 height 28
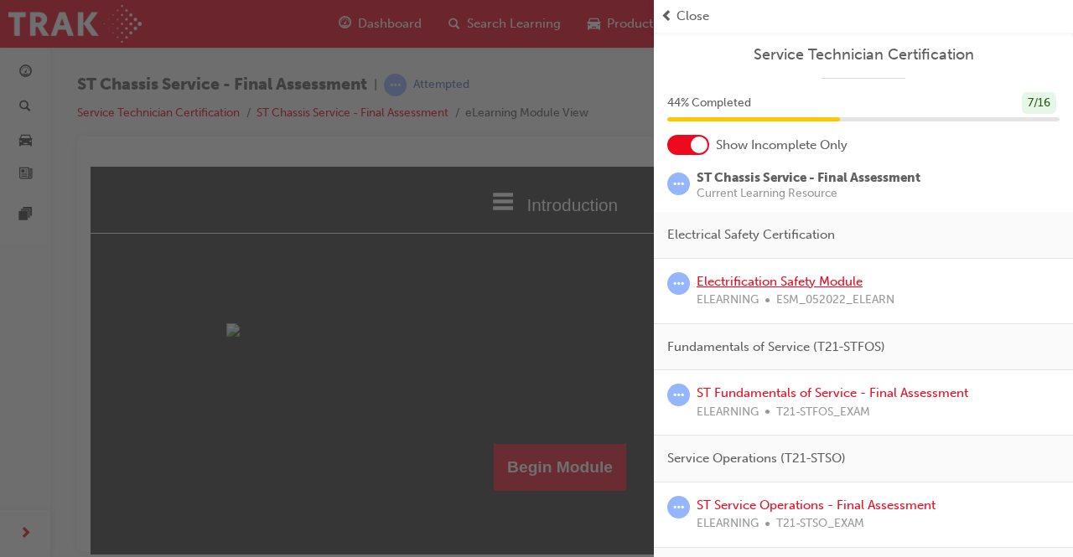
click at [740, 286] on link "Electrification Safety Module" at bounding box center [780, 281] width 166 height 15
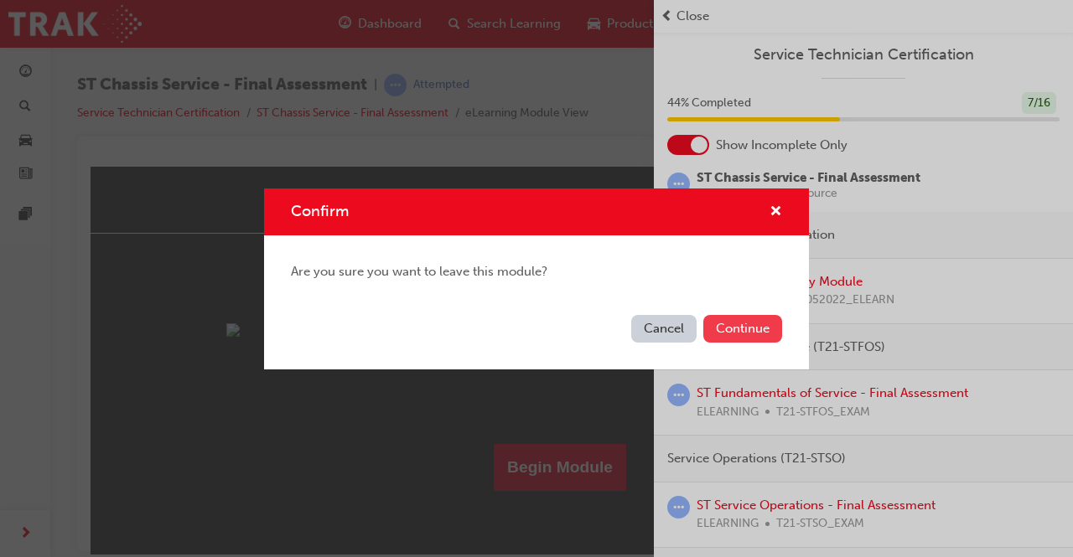
click at [744, 331] on button "Continue" at bounding box center [742, 329] width 79 height 28
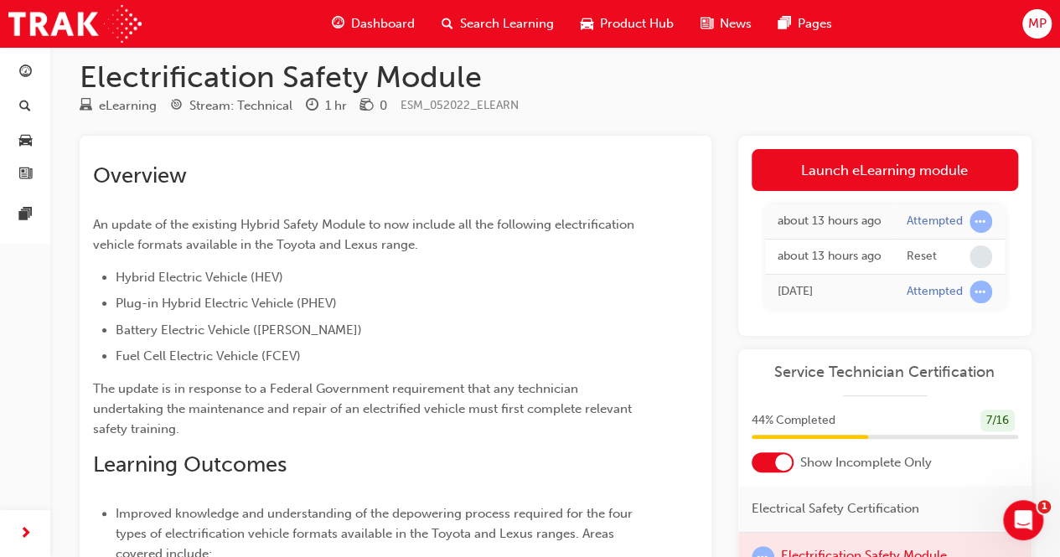
scroll to position [10, 0]
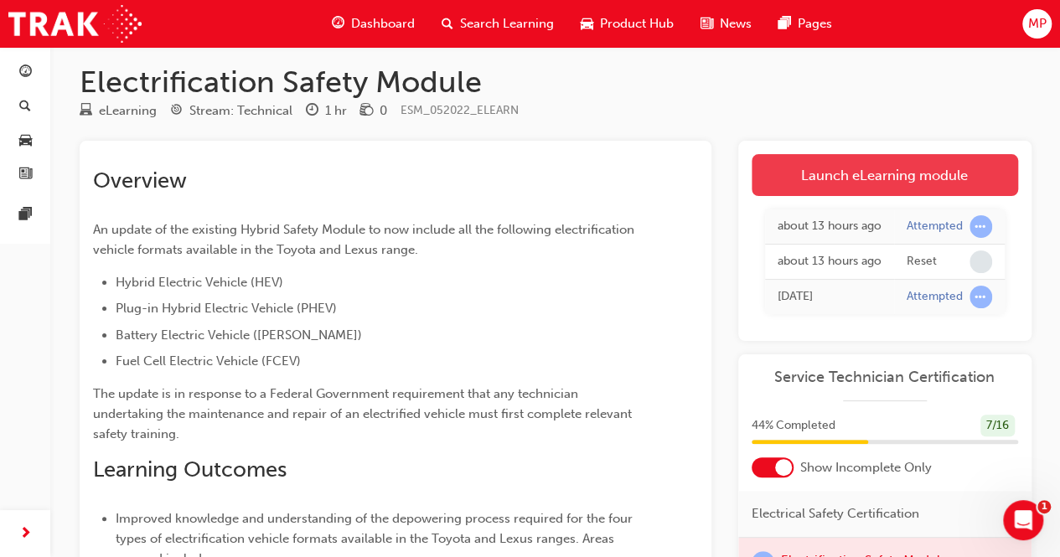
click at [859, 166] on link "Launch eLearning module" at bounding box center [885, 175] width 267 height 42
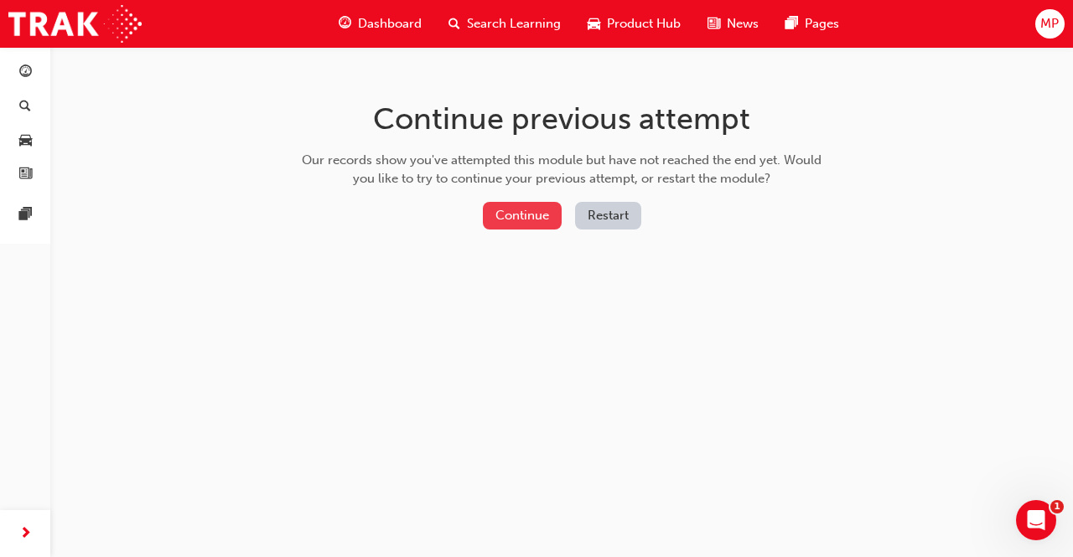
click at [534, 218] on button "Continue" at bounding box center [522, 216] width 79 height 28
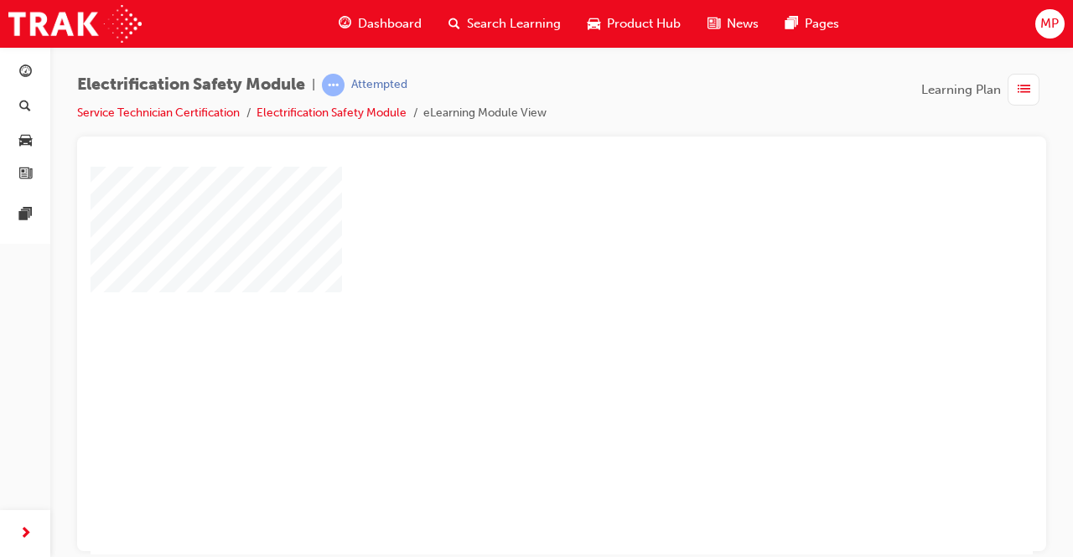
click at [513, 312] on div "play" at bounding box center [513, 312] width 0 height 0
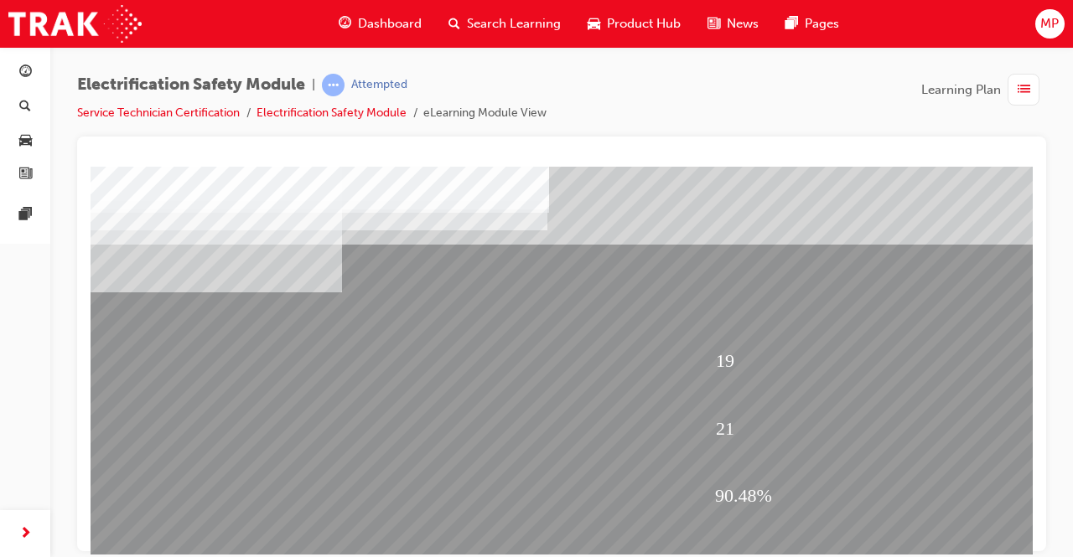
click at [402, 24] on span "Dashboard" at bounding box center [390, 23] width 64 height 19
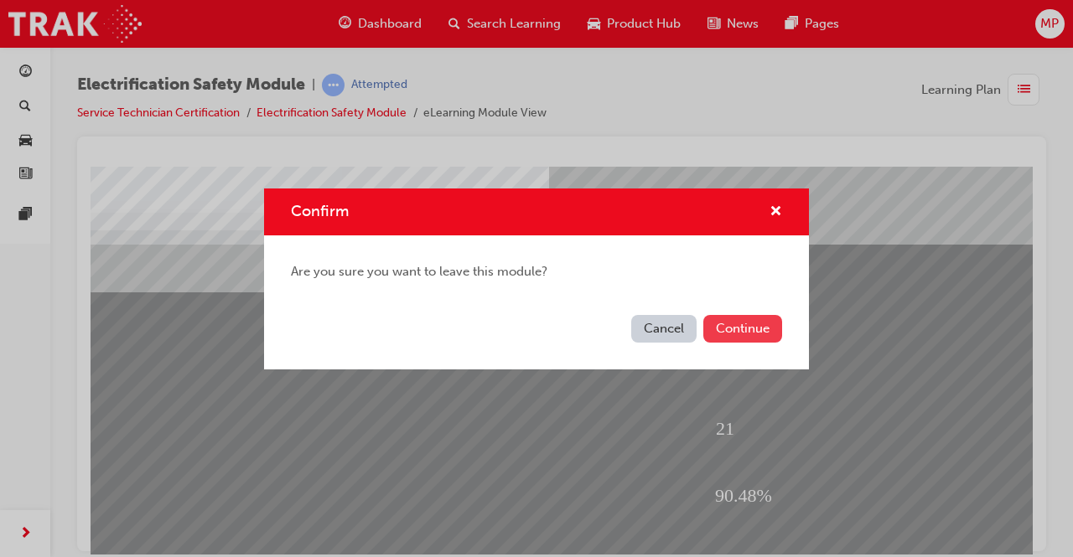
click at [749, 330] on button "Continue" at bounding box center [742, 329] width 79 height 28
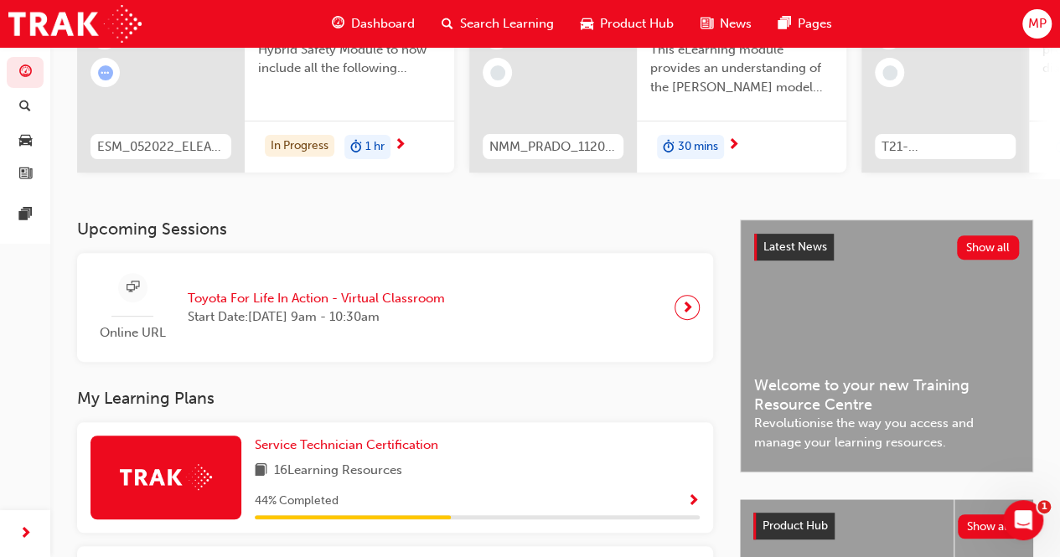
scroll to position [209, 0]
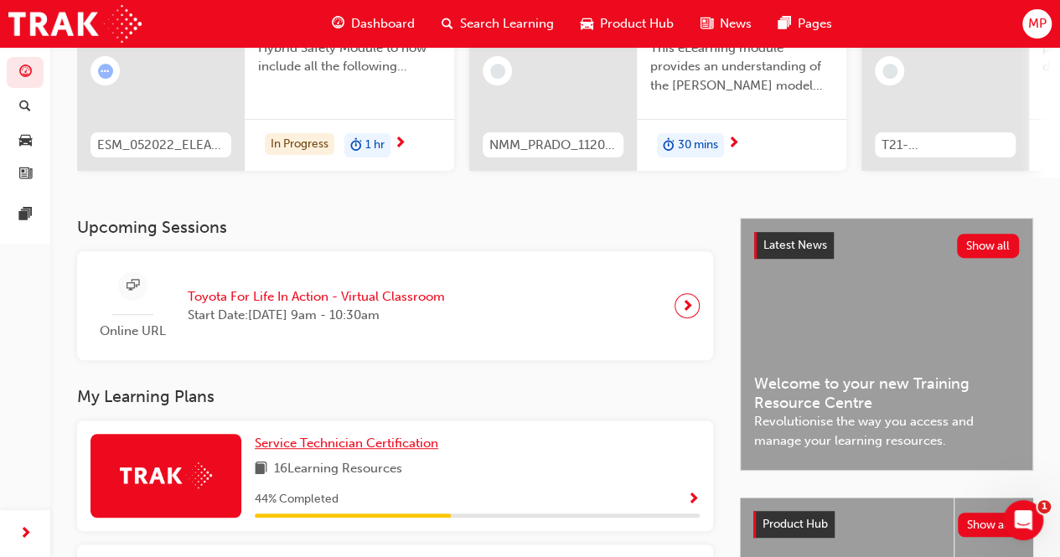
click at [352, 447] on span "Service Technician Certification" at bounding box center [347, 443] width 184 height 15
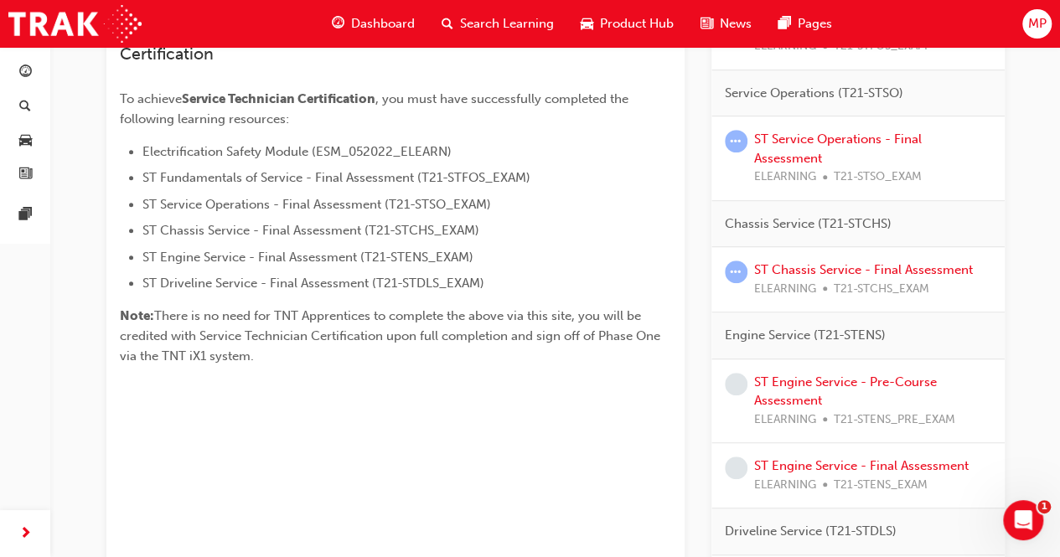
scroll to position [411, 0]
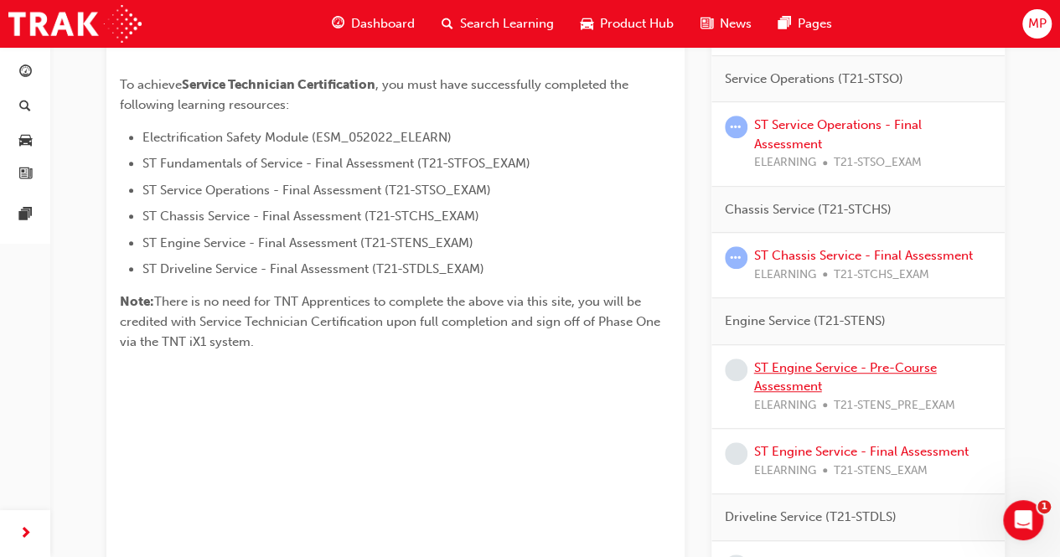
click at [824, 366] on link "ST Engine Service - Pre-Course Assessment" at bounding box center [845, 377] width 183 height 34
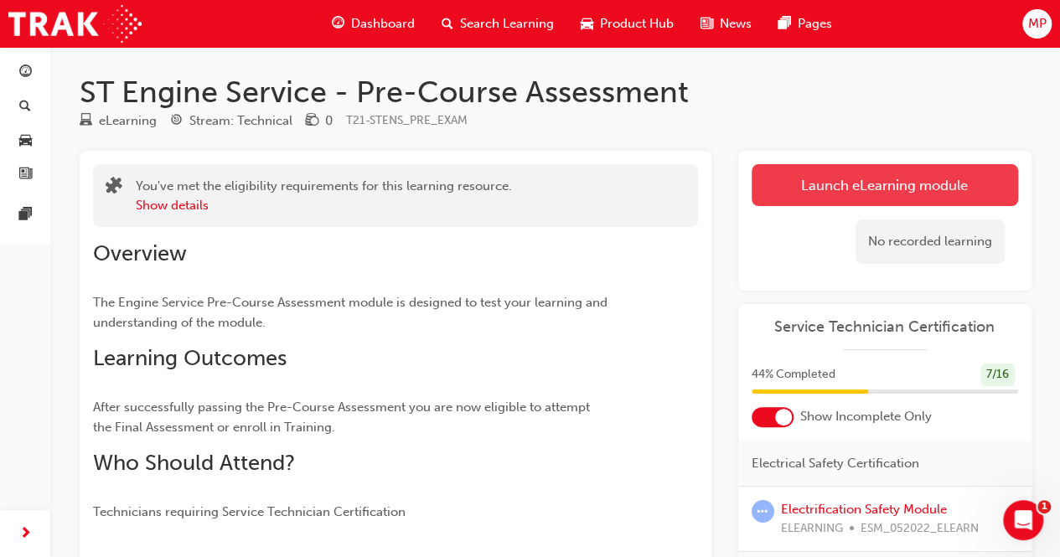
click at [868, 189] on link "Launch eLearning module" at bounding box center [885, 185] width 267 height 42
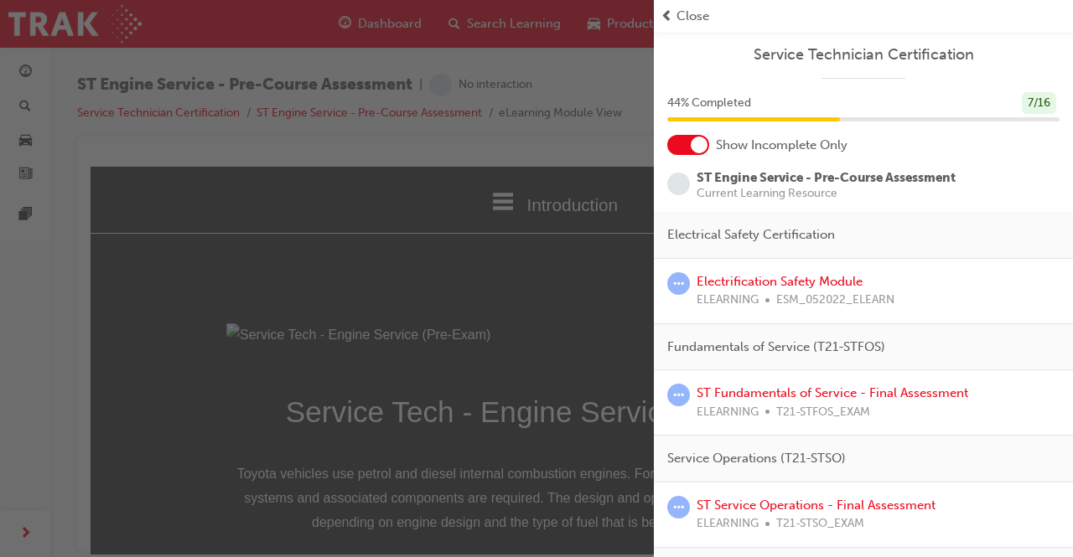
click at [679, 15] on span "Close" at bounding box center [692, 16] width 33 height 19
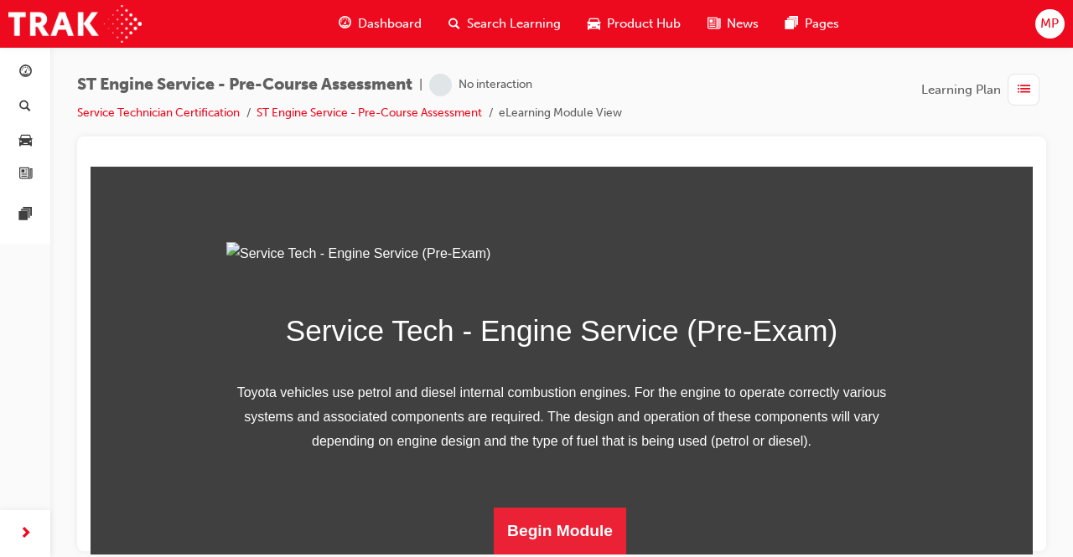
scroll to position [247, 0]
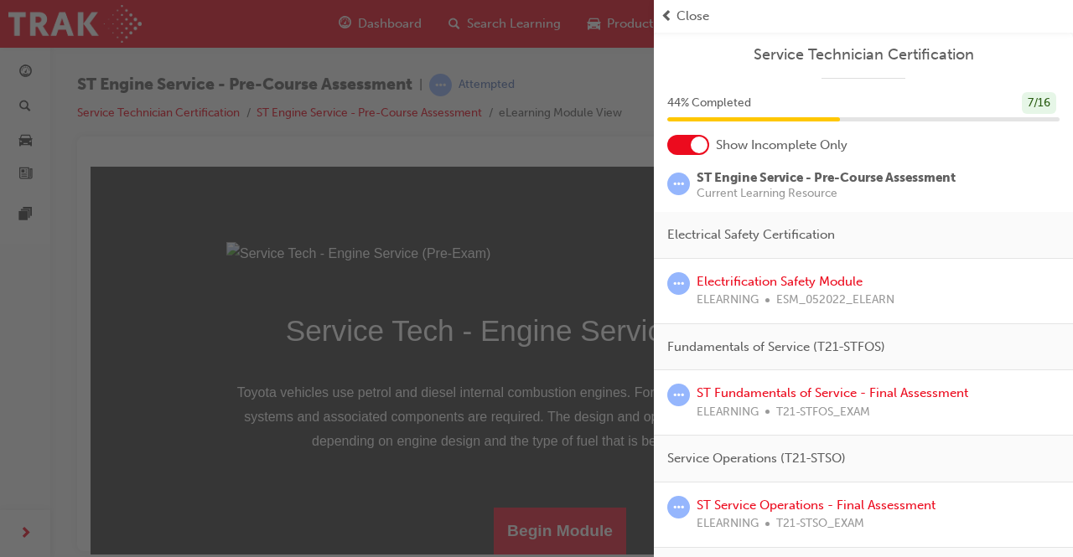
click at [680, 17] on span "Close" at bounding box center [692, 16] width 33 height 19
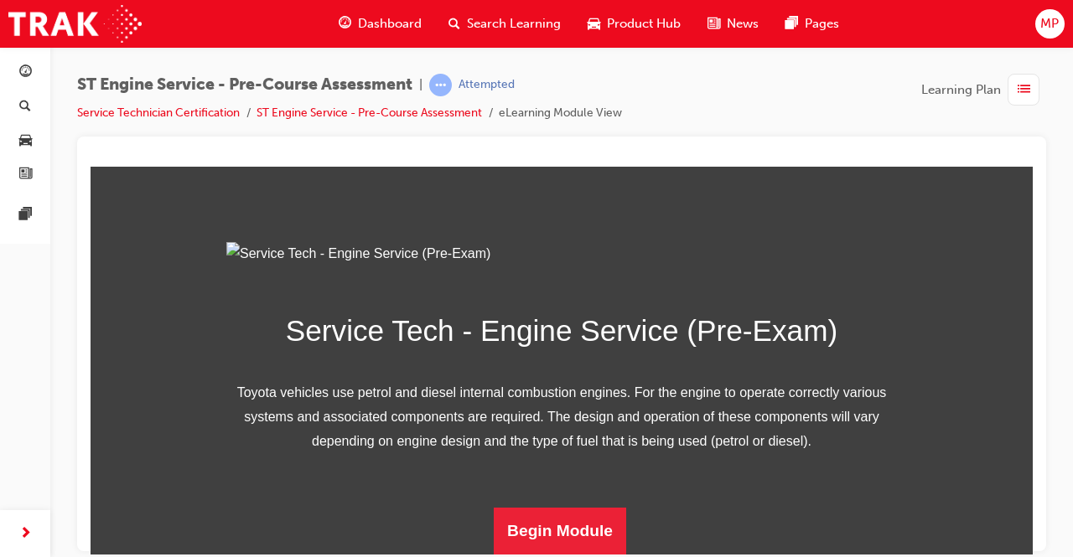
scroll to position [265, 0]
click at [563, 524] on button "Begin Module" at bounding box center [560, 530] width 132 height 47
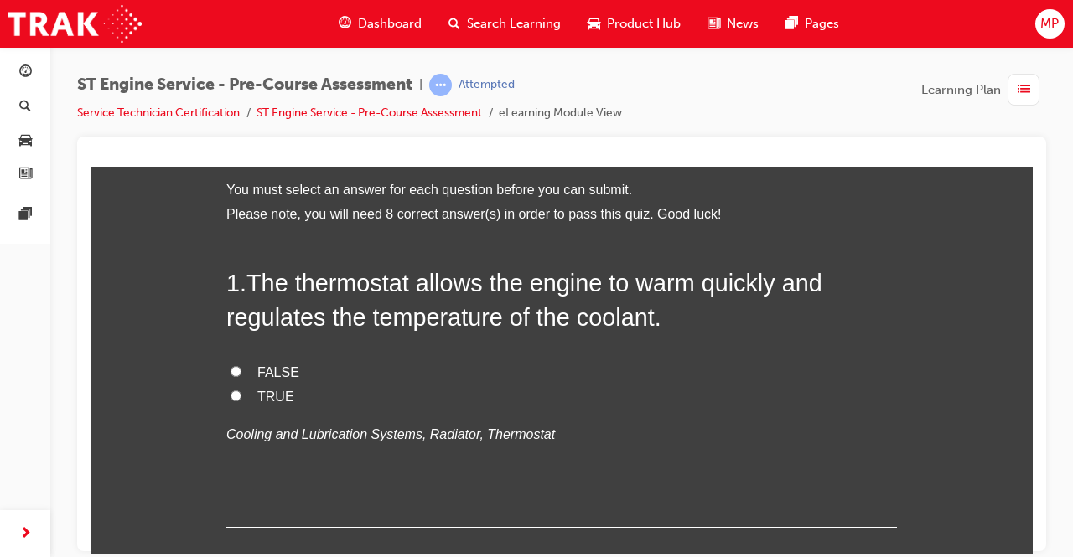
scroll to position [79, 0]
click at [231, 397] on input "TRUE" at bounding box center [236, 394] width 11 height 11
radio input "true"
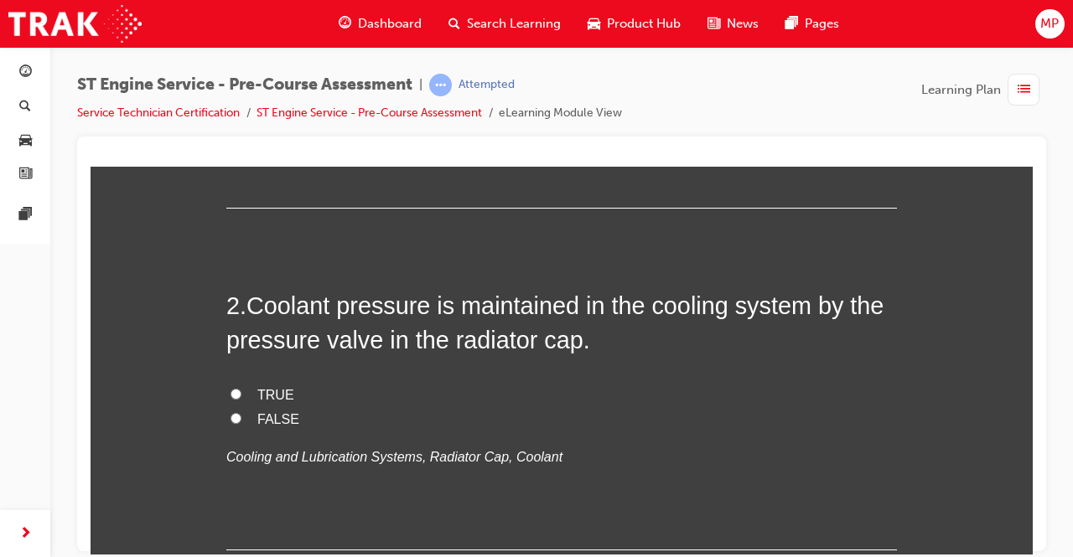
scroll to position [407, 0]
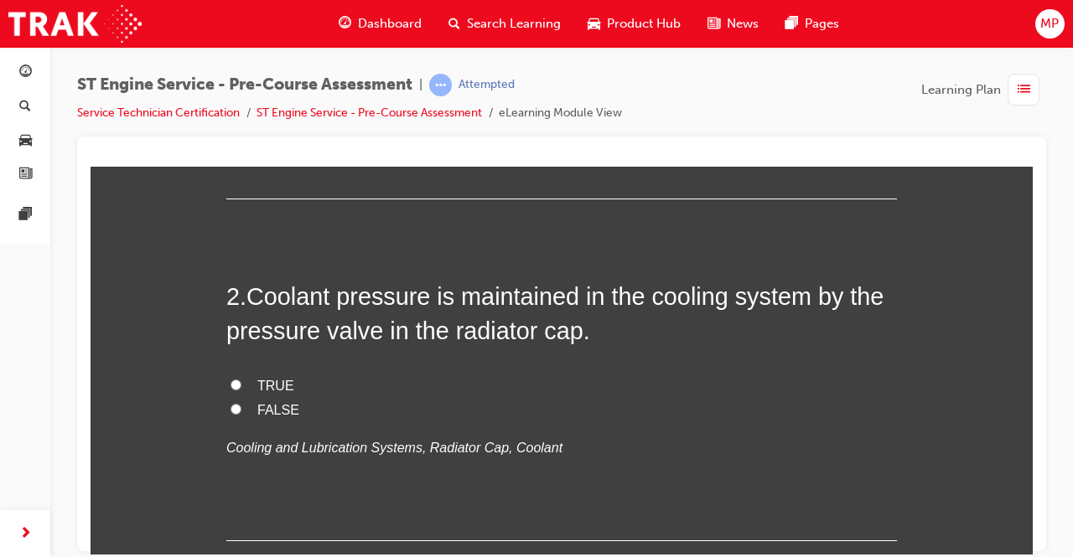
click at [231, 381] on input "TRUE" at bounding box center [236, 384] width 11 height 11
radio input "true"
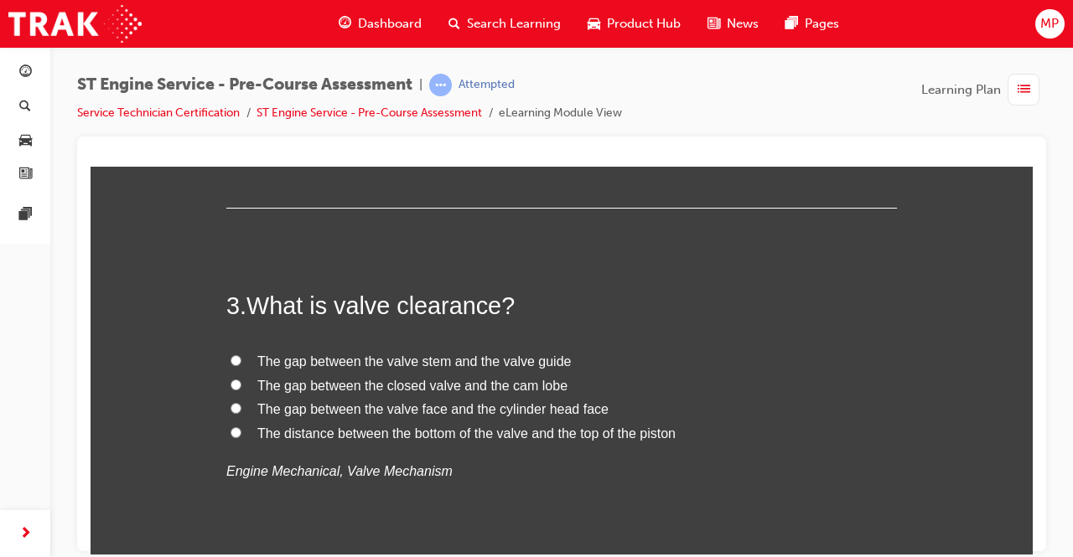
scroll to position [747, 0]
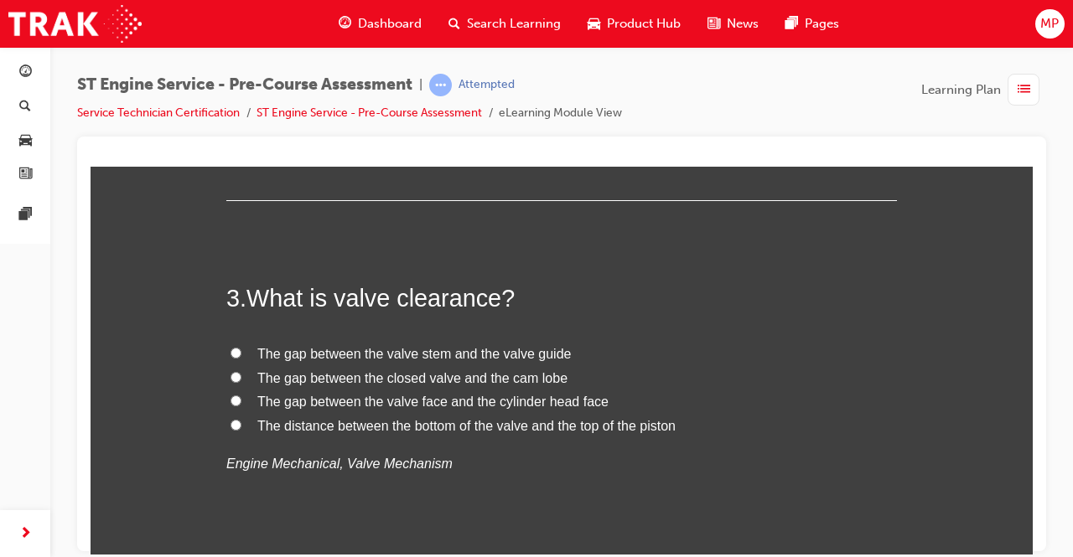
click at [242, 376] on label "The gap between the closed valve and the cam lobe" at bounding box center [561, 378] width 671 height 24
click at [241, 376] on input "The gap between the closed valve and the cam lobe" at bounding box center [236, 376] width 11 height 11
radio input "true"
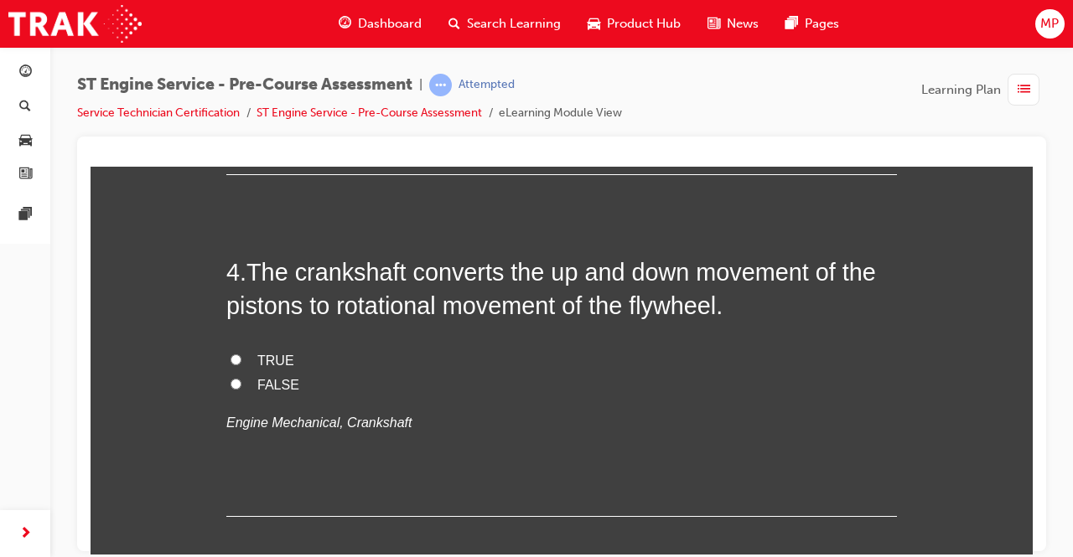
scroll to position [1131, 0]
click at [231, 355] on input "TRUE" at bounding box center [236, 358] width 11 height 11
radio input "true"
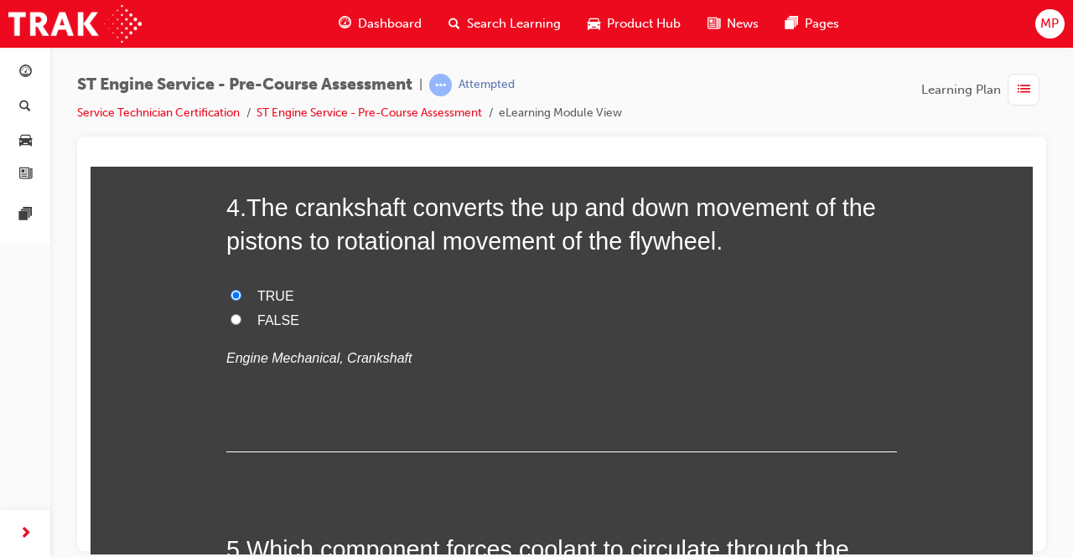
scroll to position [1190, 0]
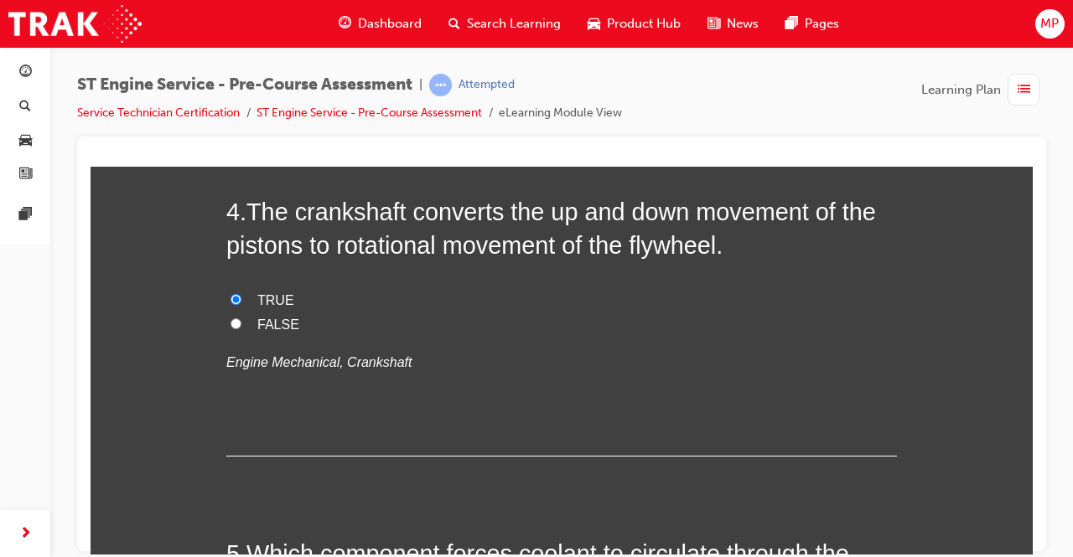
click at [231, 324] on input "FALSE" at bounding box center [236, 323] width 11 height 11
radio input "true"
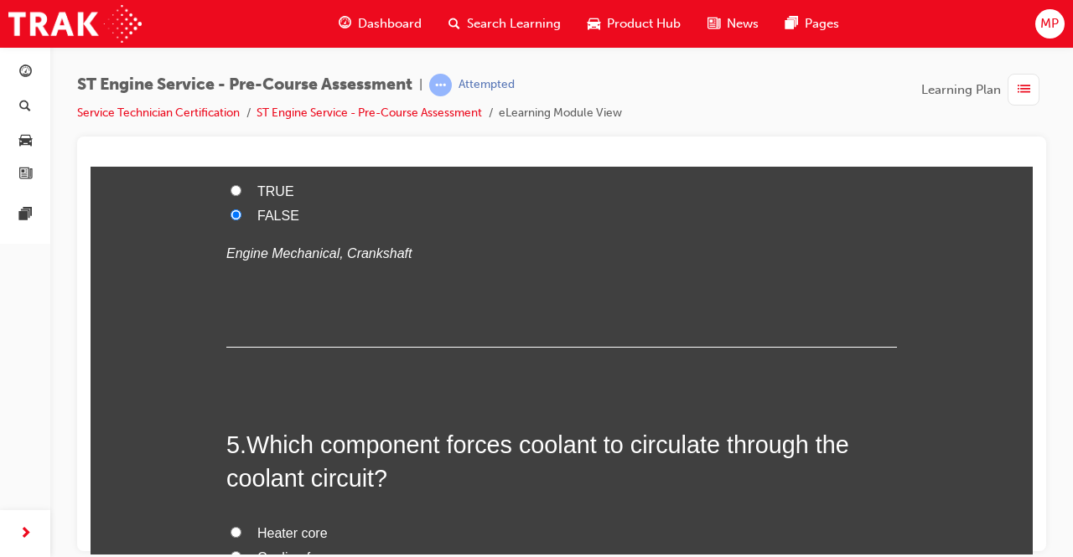
scroll to position [1300, 0]
click at [231, 188] on input "TRUE" at bounding box center [236, 189] width 11 height 11
radio input "true"
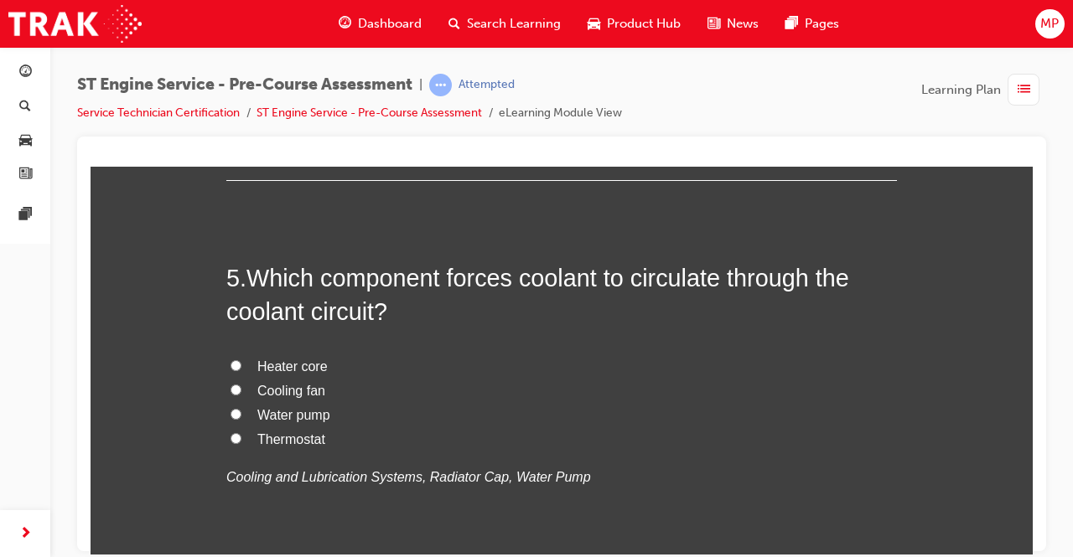
scroll to position [1465, 0]
click at [231, 411] on input "Water pump" at bounding box center [236, 414] width 11 height 11
radio input "true"
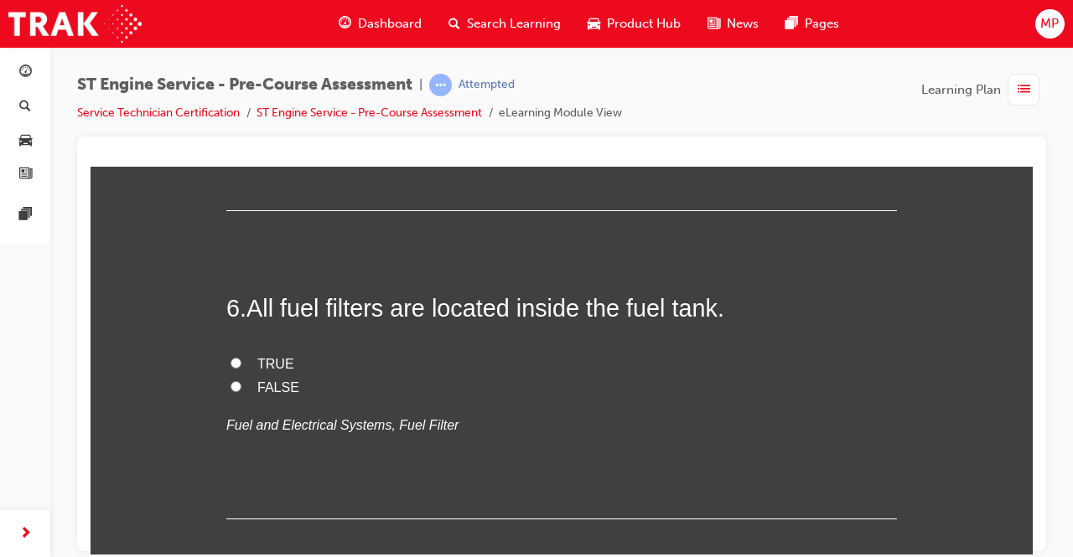
scroll to position [1827, 0]
click at [231, 381] on input "FALSE" at bounding box center [236, 385] width 11 height 11
radio input "true"
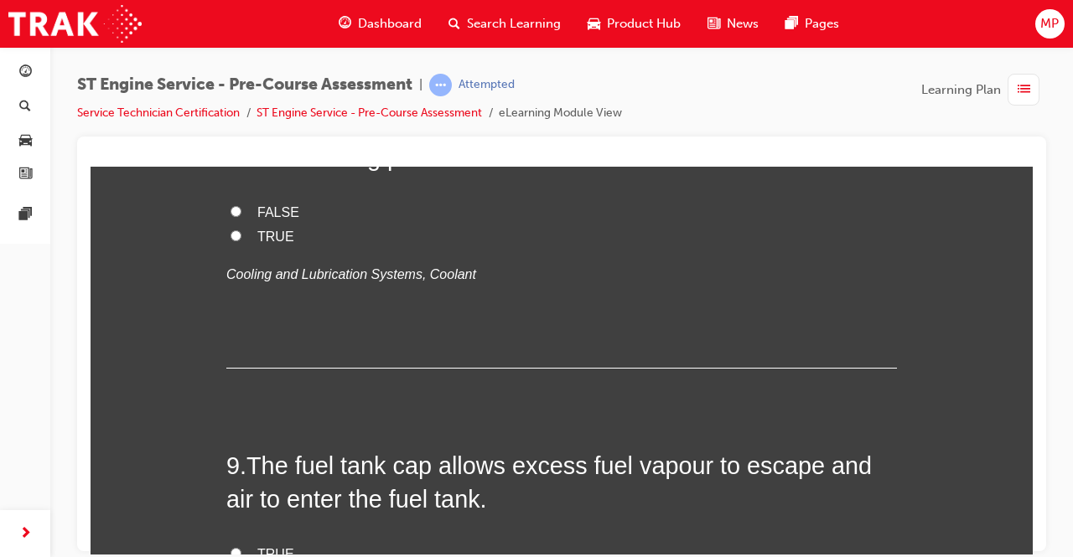
scroll to position [2733, 0]
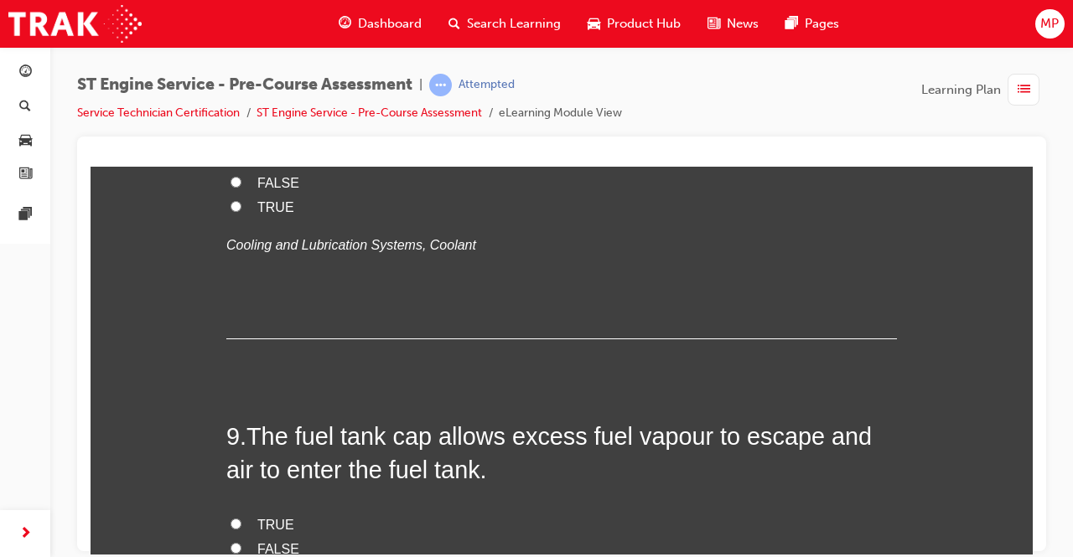
radio input "true"
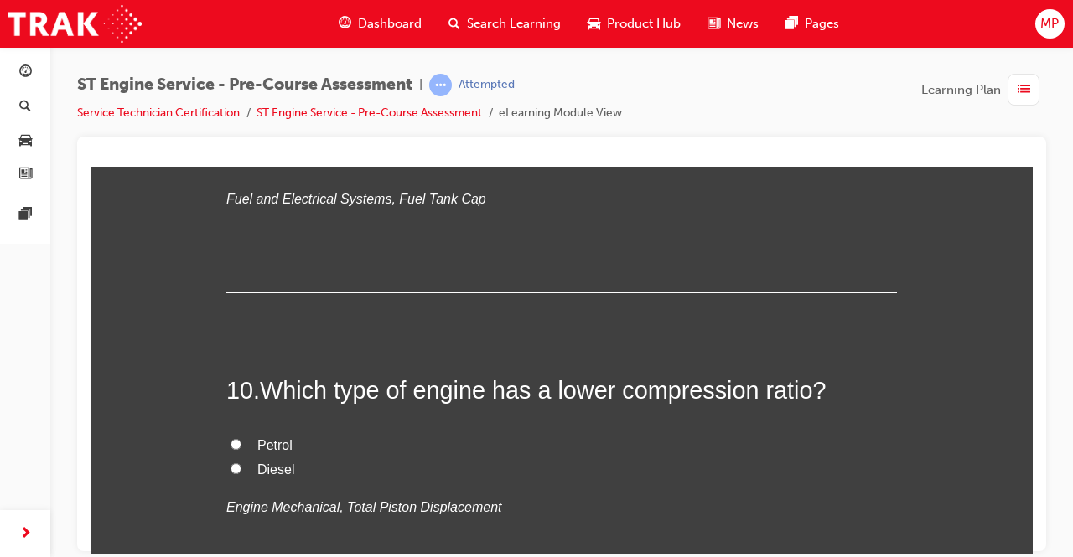
scroll to position [3122, 0]
radio input "true"
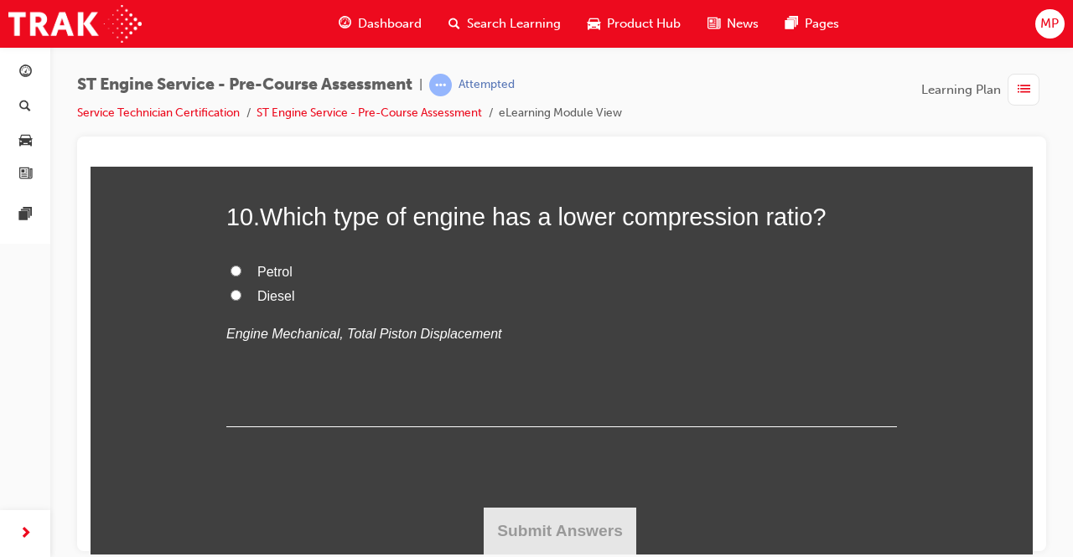
scroll to position [3412, 0]
radio input "true"
click at [231, 276] on input "Petrol" at bounding box center [236, 270] width 11 height 11
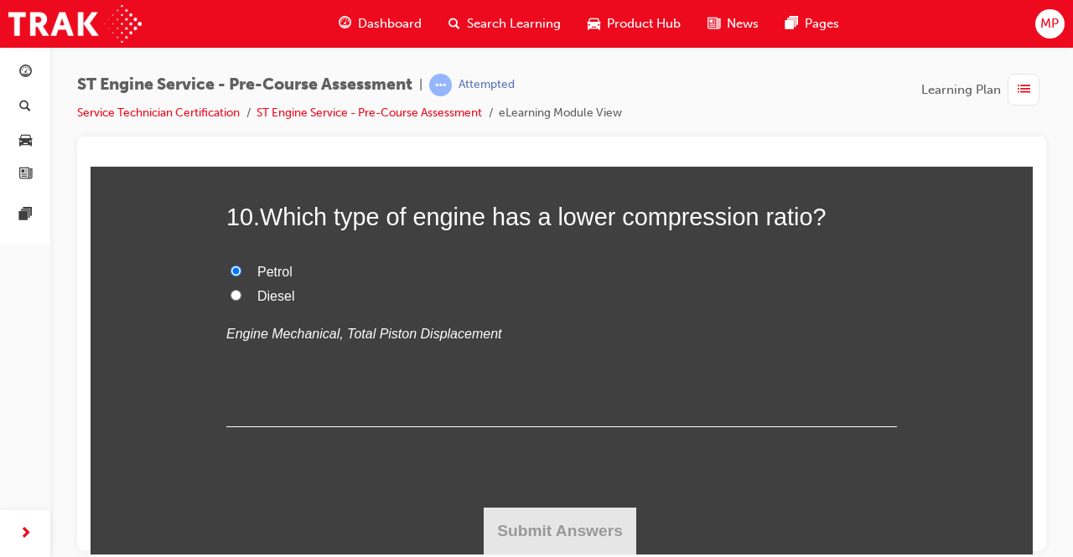
radio input "true"
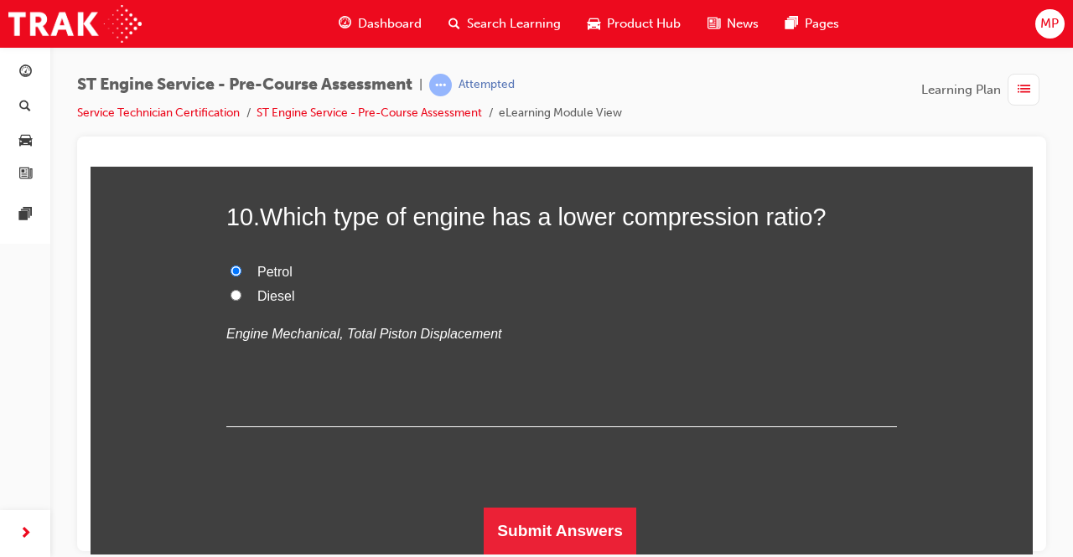
scroll to position [3851, 0]
click at [516, 520] on button "Submit Answers" at bounding box center [560, 530] width 153 height 47
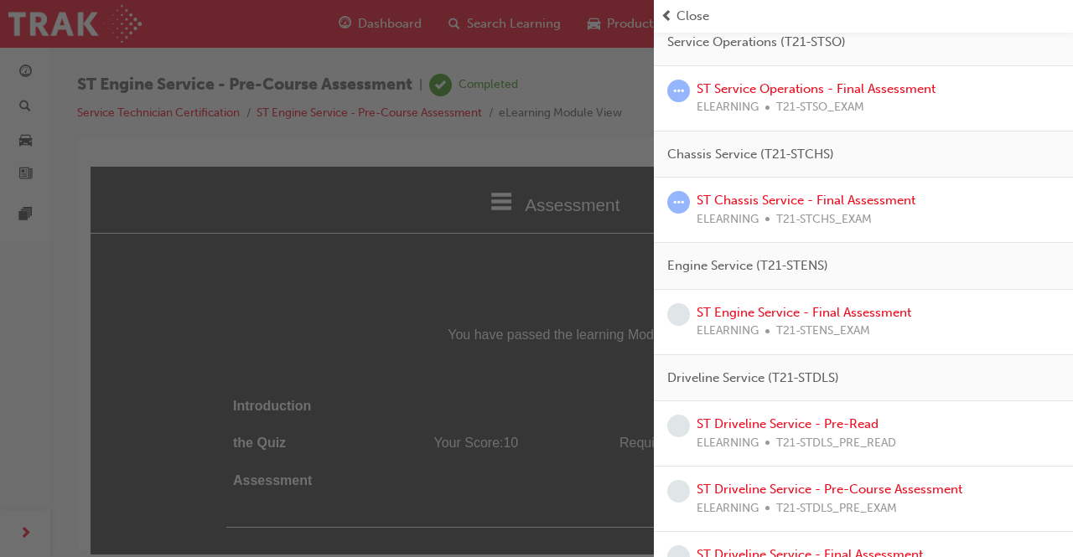
scroll to position [425, 0]
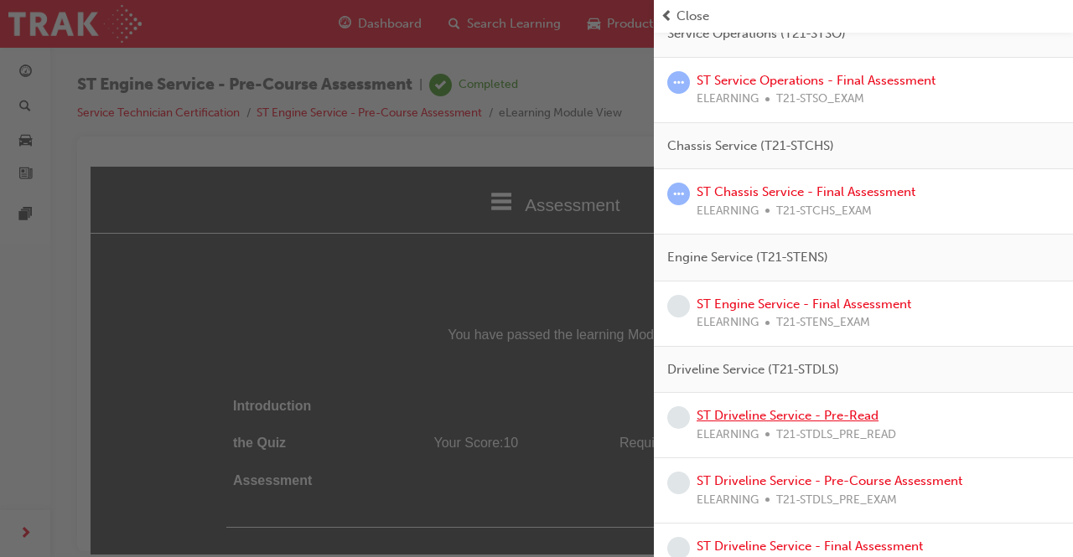
click at [800, 411] on link "ST Driveline Service - Pre-Read" at bounding box center [788, 415] width 182 height 15
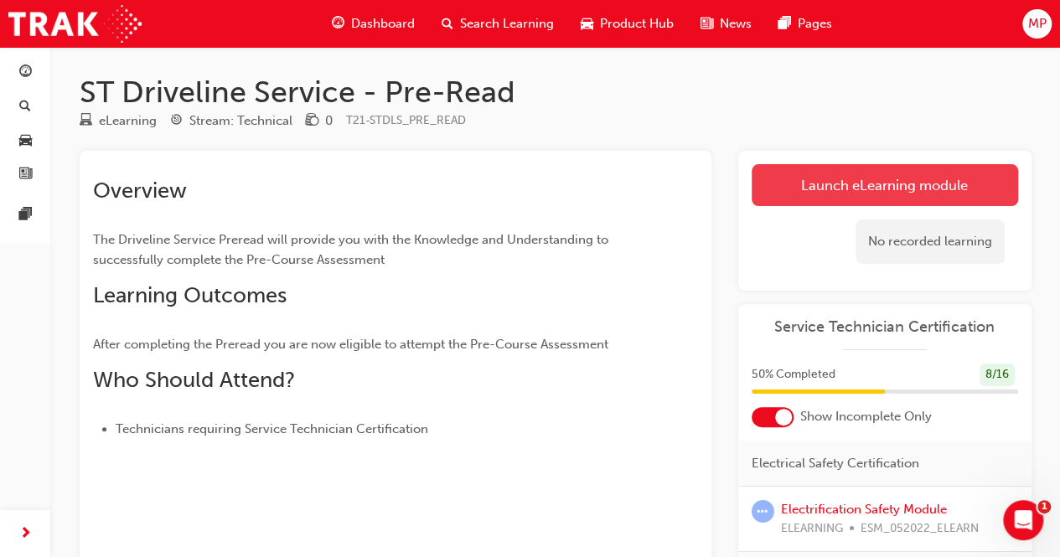
click at [871, 194] on link "Launch eLearning module" at bounding box center [885, 185] width 267 height 42
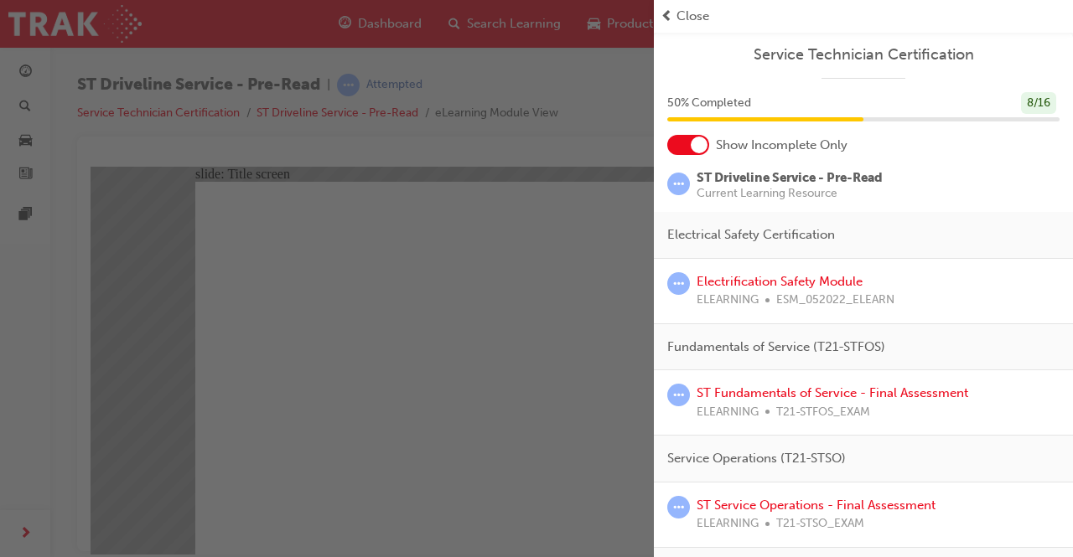
click at [680, 13] on span "Close" at bounding box center [692, 16] width 33 height 19
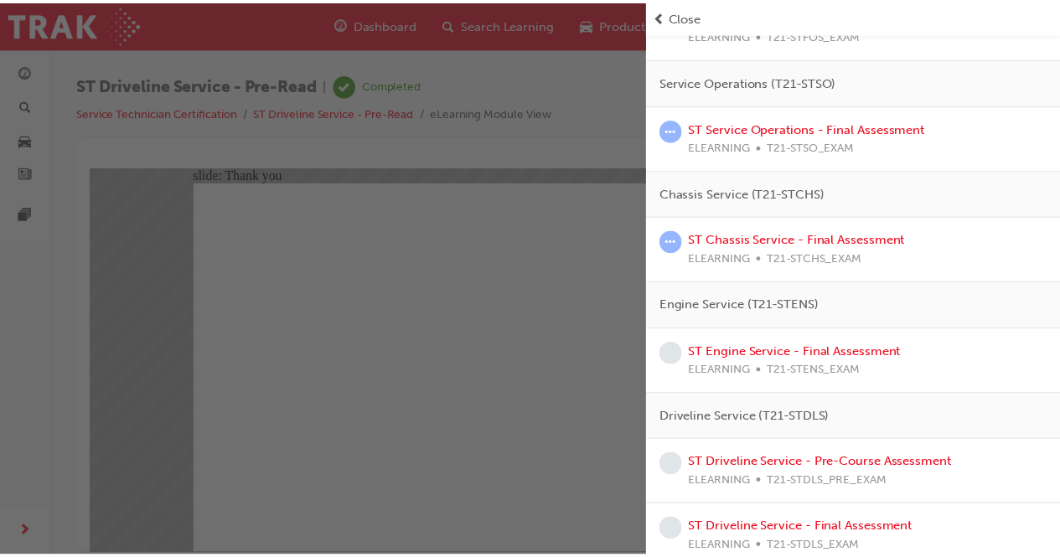
scroll to position [387, 0]
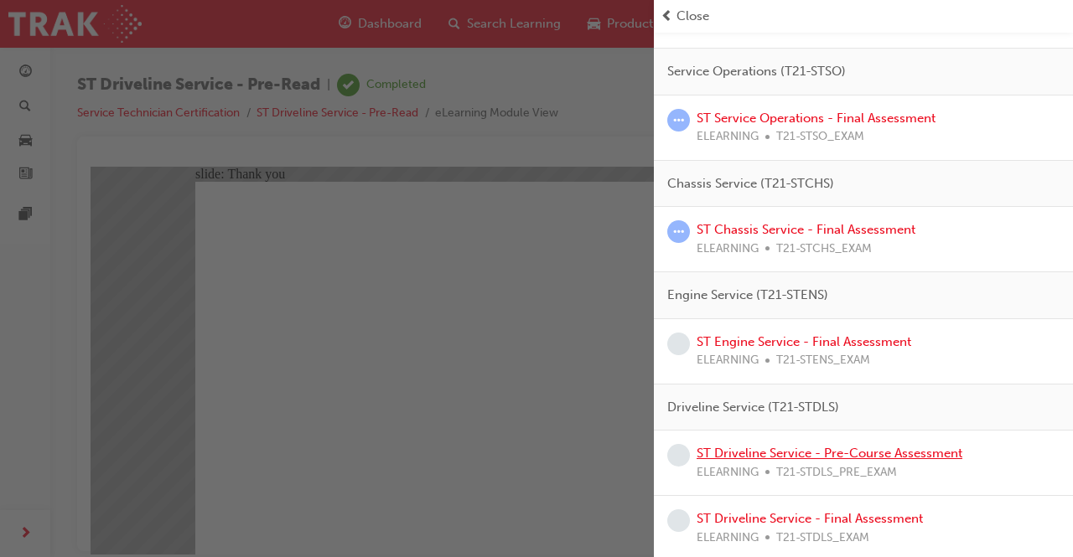
click at [795, 446] on link "ST Driveline Service - Pre-Course Assessment" at bounding box center [830, 453] width 266 height 15
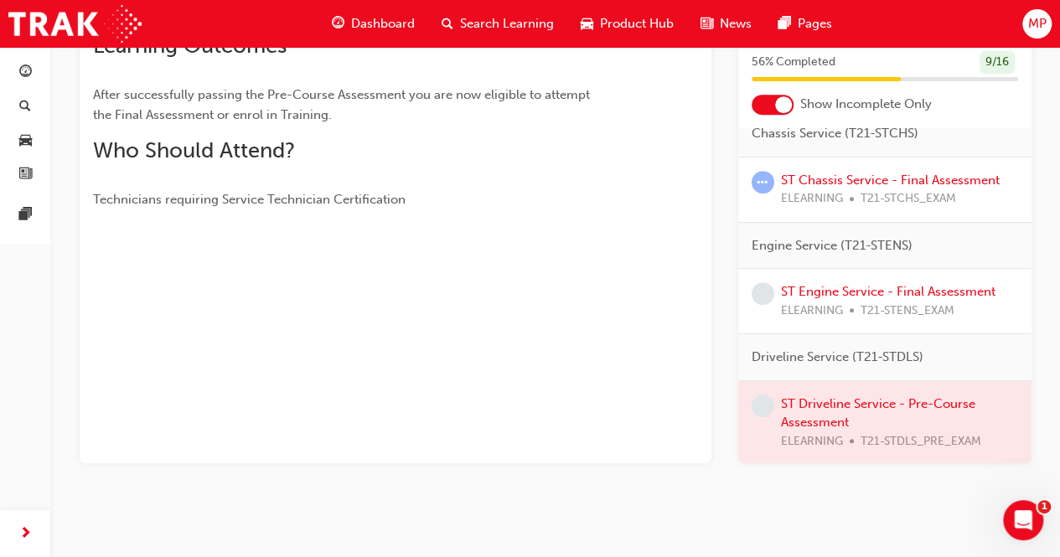
scroll to position [387, 0]
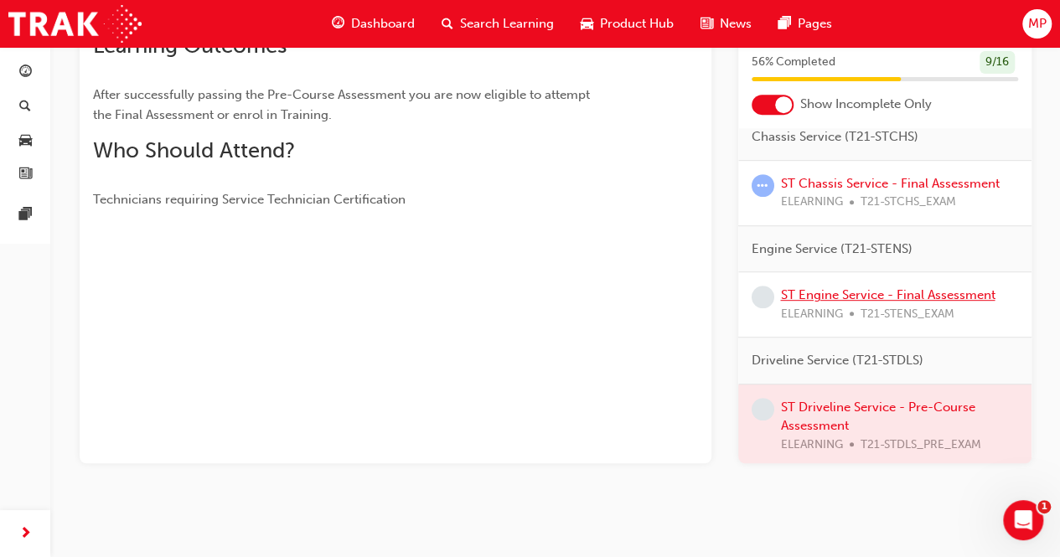
click at [846, 288] on link "ST Engine Service - Final Assessment" at bounding box center [888, 295] width 215 height 15
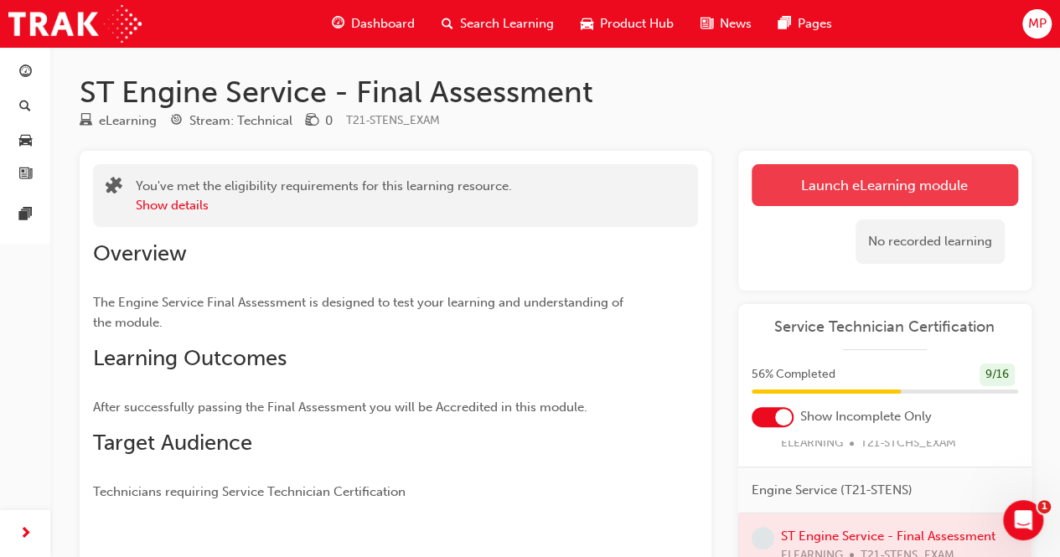
click at [862, 183] on link "Launch eLearning module" at bounding box center [885, 185] width 267 height 42
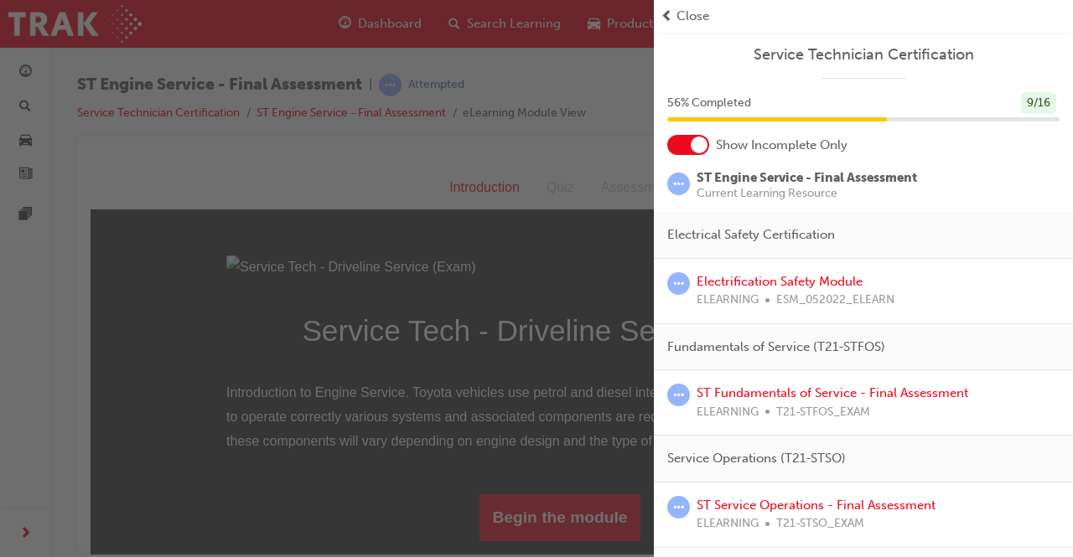
click at [672, 18] on span "prev-icon" at bounding box center [667, 16] width 13 height 19
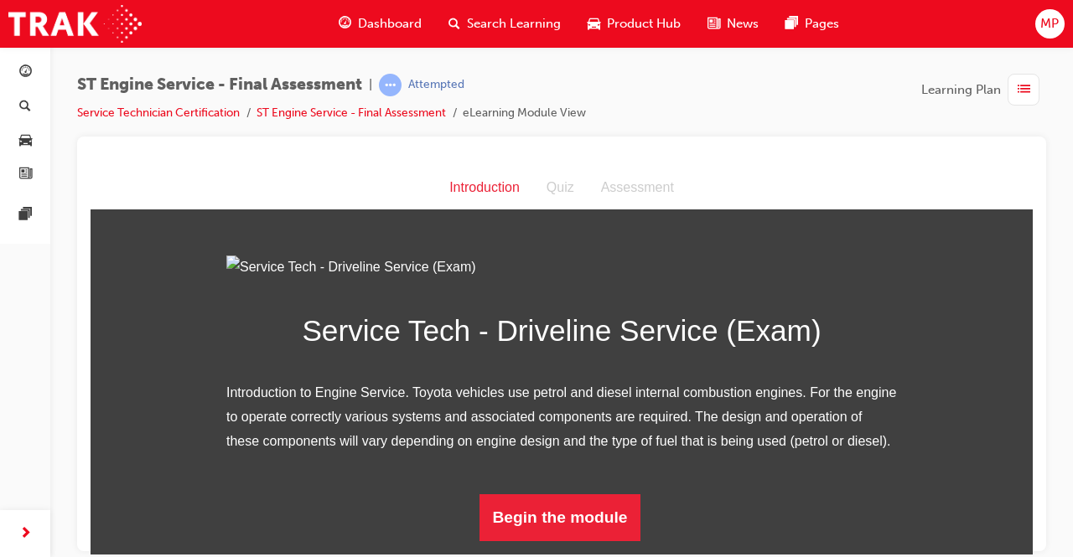
scroll to position [170, 0]
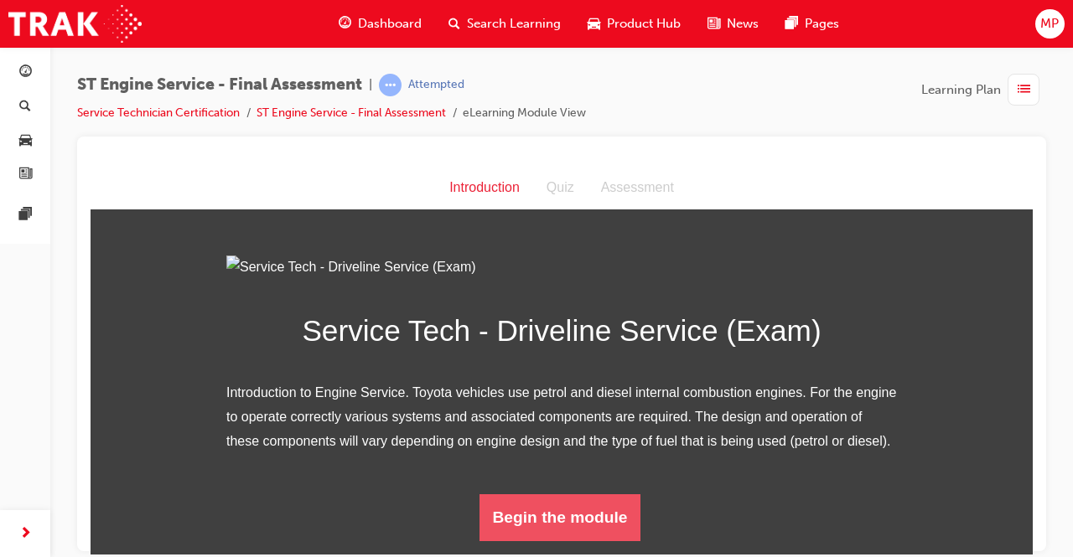
click at [569, 535] on button "Begin the module" at bounding box center [560, 517] width 162 height 47
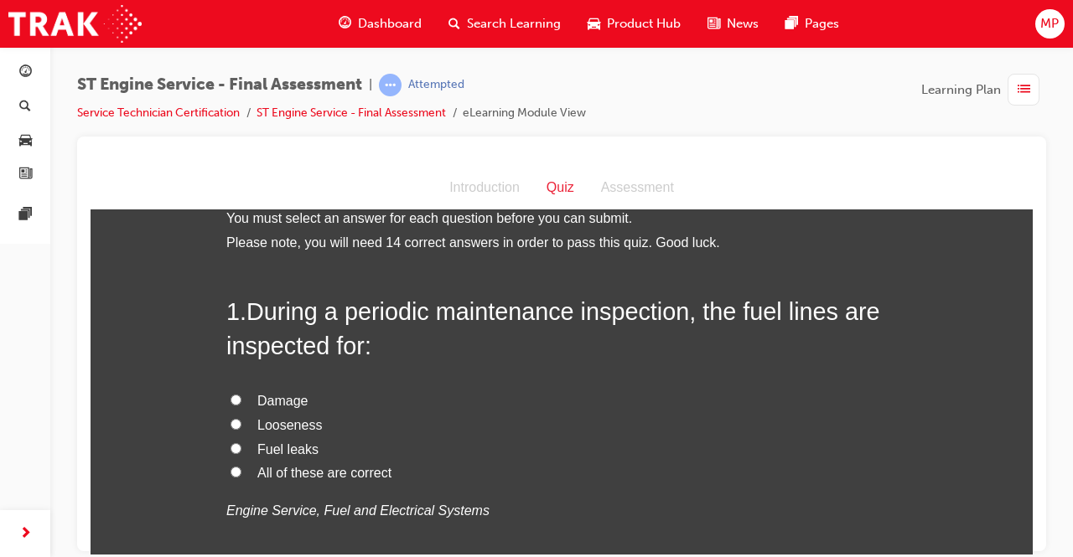
scroll to position [23, 0]
click at [231, 466] on input "All of these are correct" at bounding box center [236, 470] width 11 height 11
radio input "true"
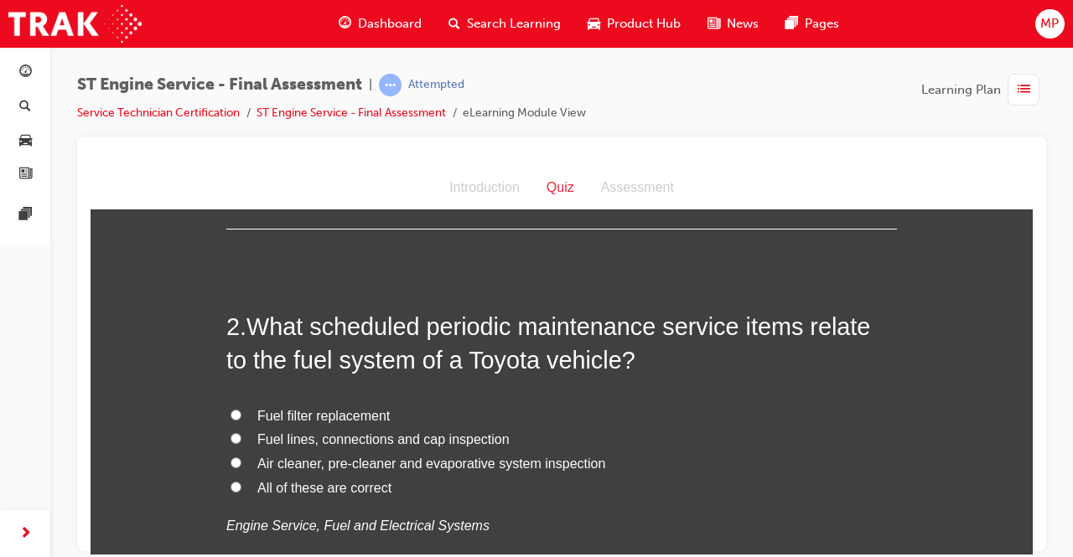
scroll to position [398, 0]
click at [226, 479] on label "All of these are correct" at bounding box center [561, 487] width 671 height 24
click at [231, 480] on input "All of these are correct" at bounding box center [236, 485] width 11 height 11
radio input "true"
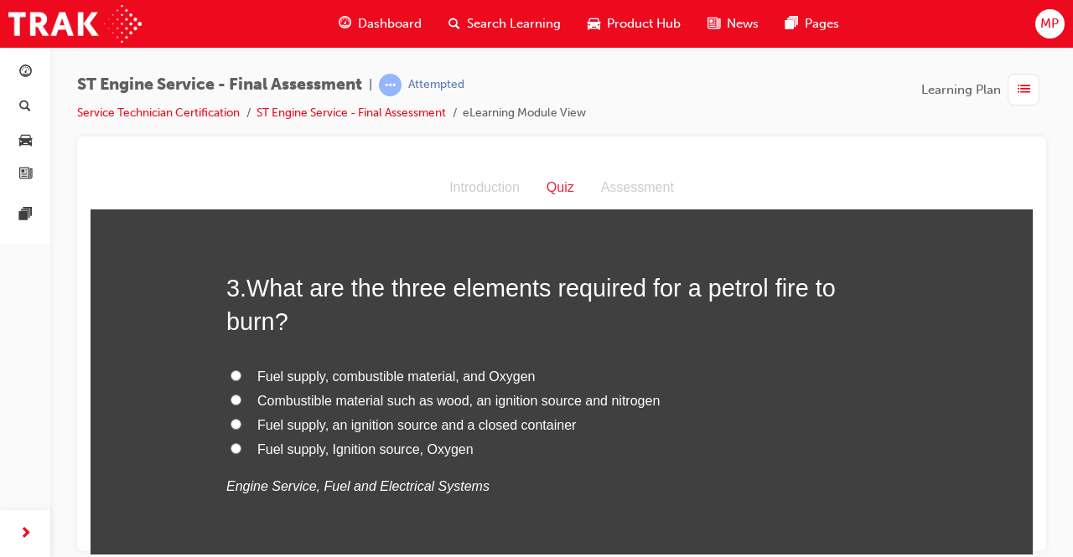
scroll to position [827, 0]
click at [235, 446] on input "Fuel supply, Ignition source, Oxygen" at bounding box center [236, 447] width 11 height 11
radio input "true"
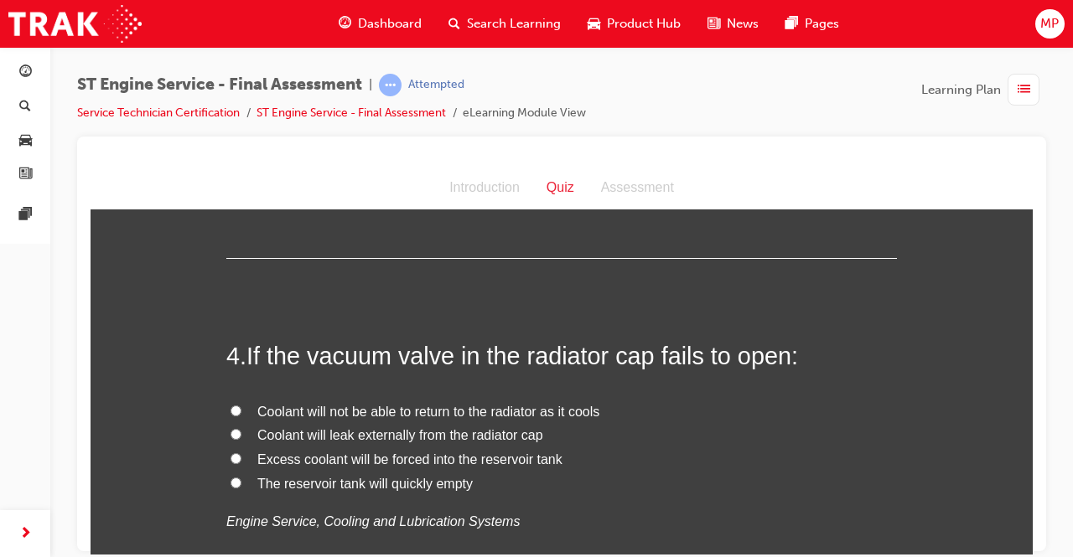
scroll to position [1149, 0]
click at [236, 407] on label "Coolant will not be able to return to the radiator as it cools" at bounding box center [561, 411] width 671 height 24
click at [236, 407] on input "Coolant will not be able to return to the radiator as it cools" at bounding box center [236, 409] width 11 height 11
radio input "true"
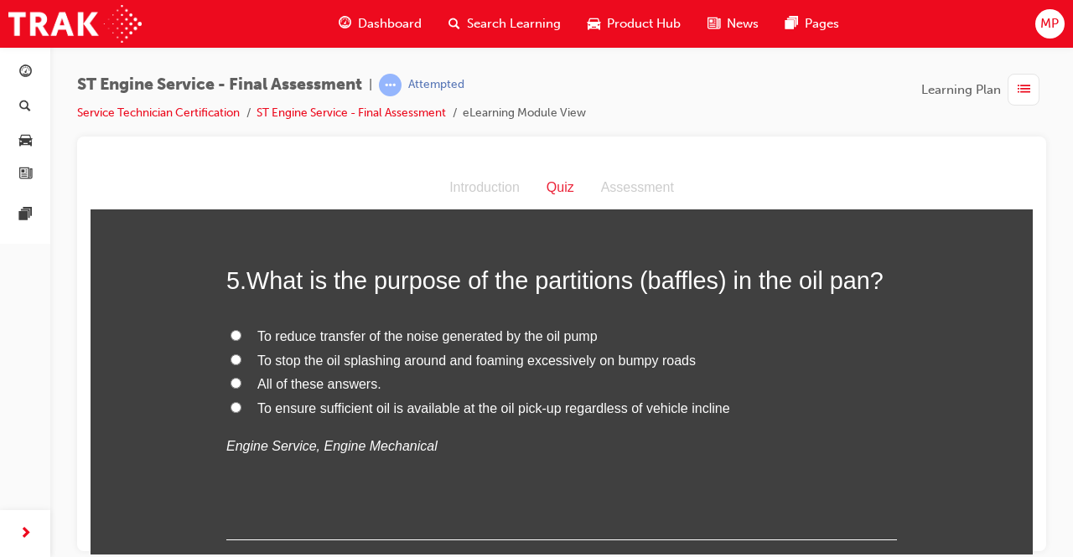
scroll to position [1584, 0]
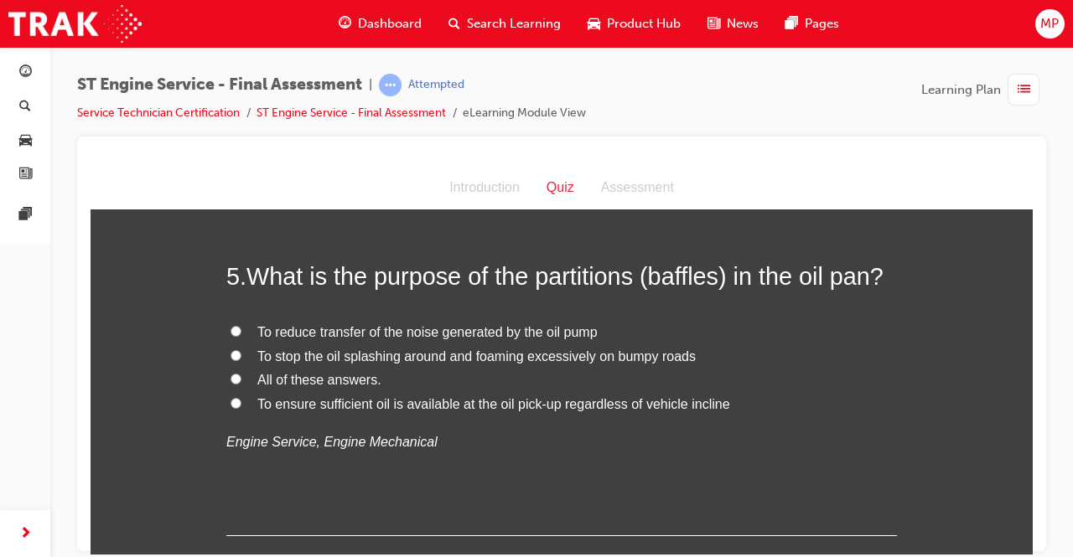
click at [235, 381] on input "All of these answers." at bounding box center [236, 378] width 11 height 11
radio input "true"
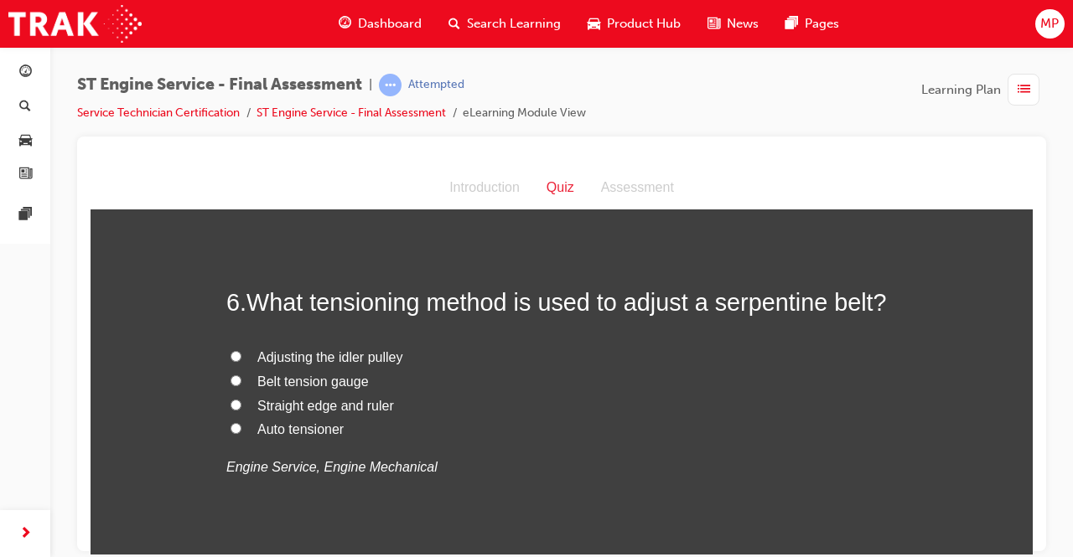
scroll to position [1916, 0]
drag, startPoint x: 237, startPoint y: 372, endPoint x: 436, endPoint y: 491, distance: 231.6
click at [436, 491] on div "6 . What tensioning method is used to adjust a serpentine belt? Adjusting the i…" at bounding box center [561, 422] width 671 height 276
click at [231, 376] on input "Belt tension gauge" at bounding box center [236, 379] width 11 height 11
radio input "true"
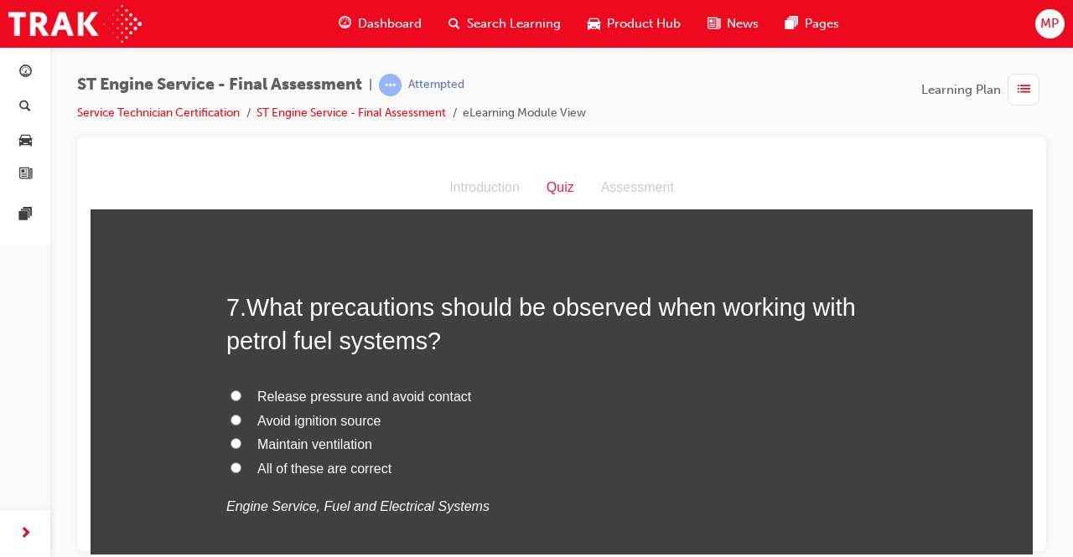
scroll to position [2268, 0]
click at [231, 469] on input "All of these are correct" at bounding box center [236, 466] width 11 height 11
radio input "true"
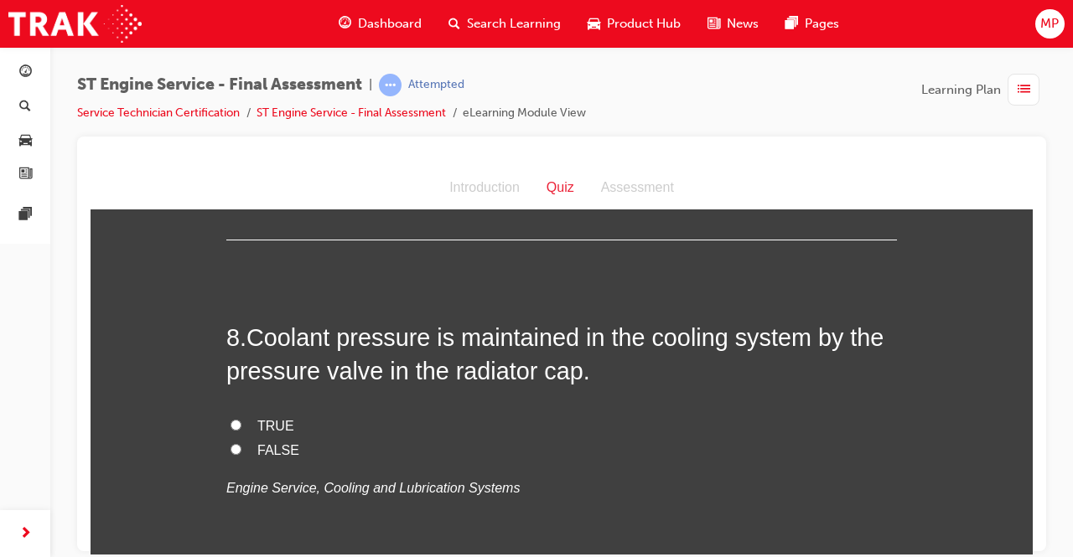
scroll to position [2628, 0]
click at [231, 447] on input "FALSE" at bounding box center [236, 448] width 11 height 11
radio input "true"
click at [231, 418] on input "TRUE" at bounding box center [236, 423] width 11 height 11
radio input "true"
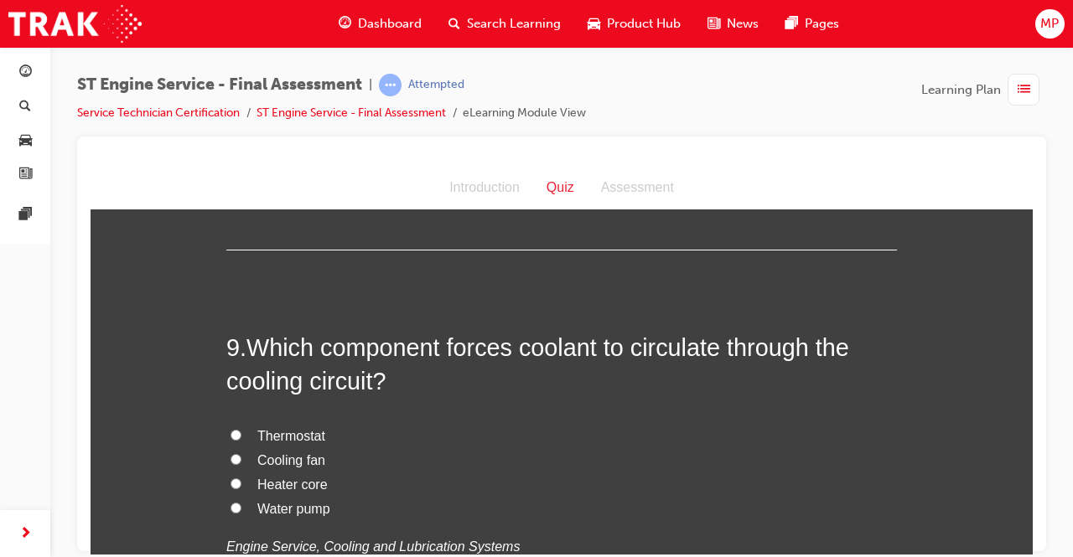
scroll to position [2960, 0]
click at [231, 504] on input "Water pump" at bounding box center [236, 506] width 11 height 11
radio input "true"
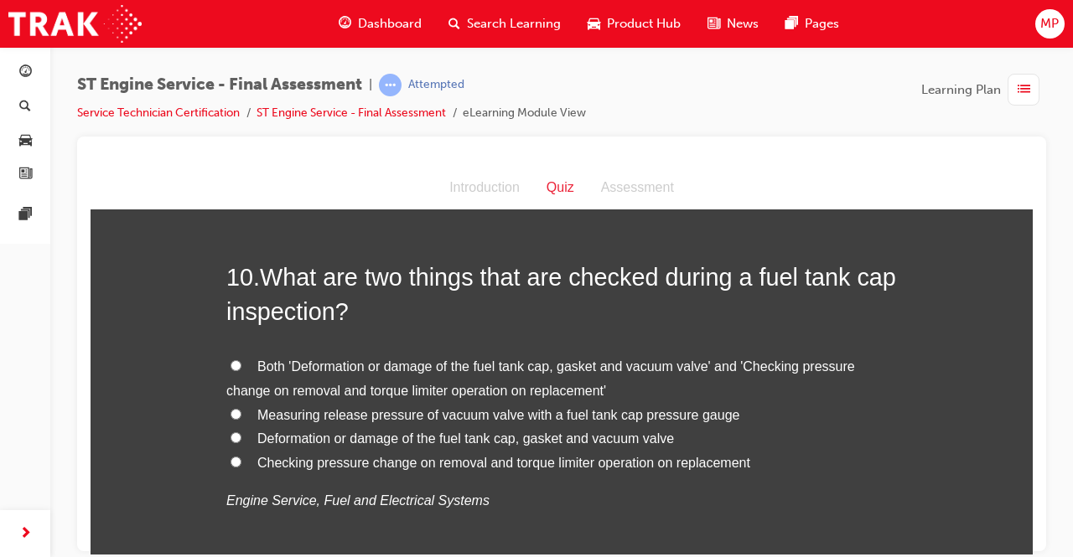
scroll to position [3419, 0]
click at [474, 433] on span "Deformation or damage of the fuel tank cap, gasket and vacuum valve" at bounding box center [465, 439] width 417 height 14
click at [241, 433] on input "Deformation or damage of the fuel tank cap, gasket and vacuum valve" at bounding box center [236, 438] width 11 height 11
radio input "true"
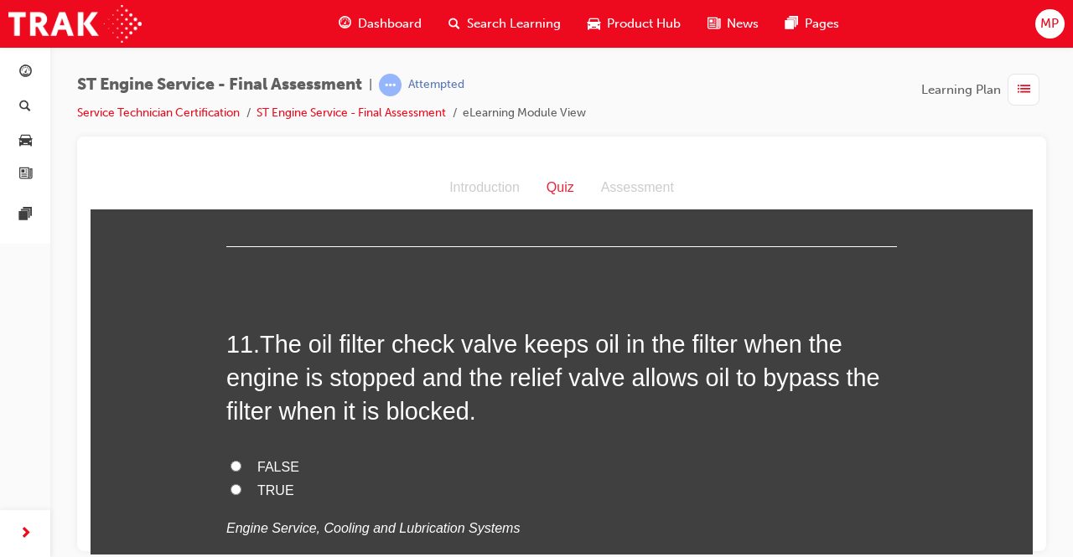
scroll to position [3773, 0]
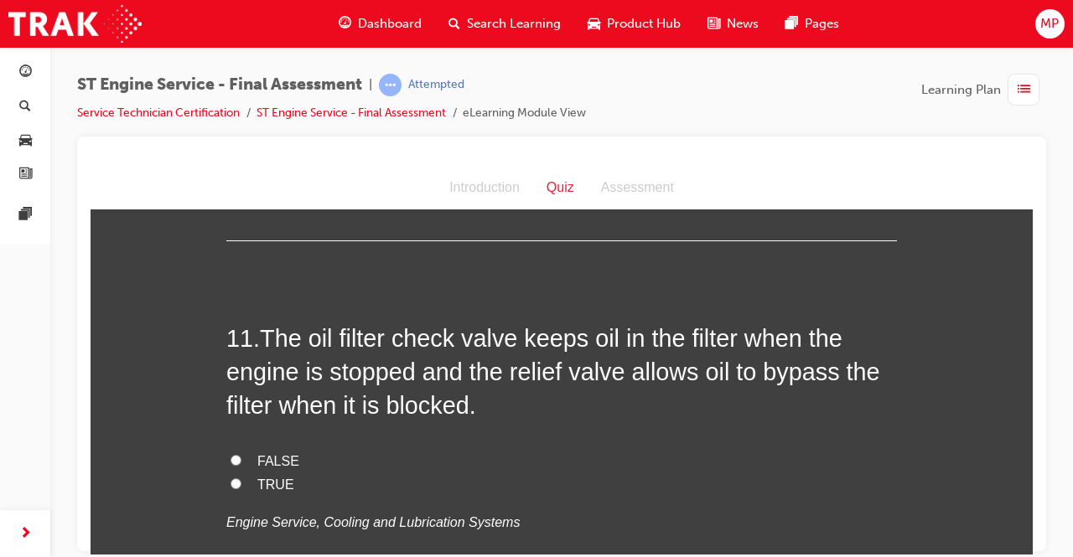
click at [231, 483] on input "TRUE" at bounding box center [236, 483] width 11 height 11
radio input "true"
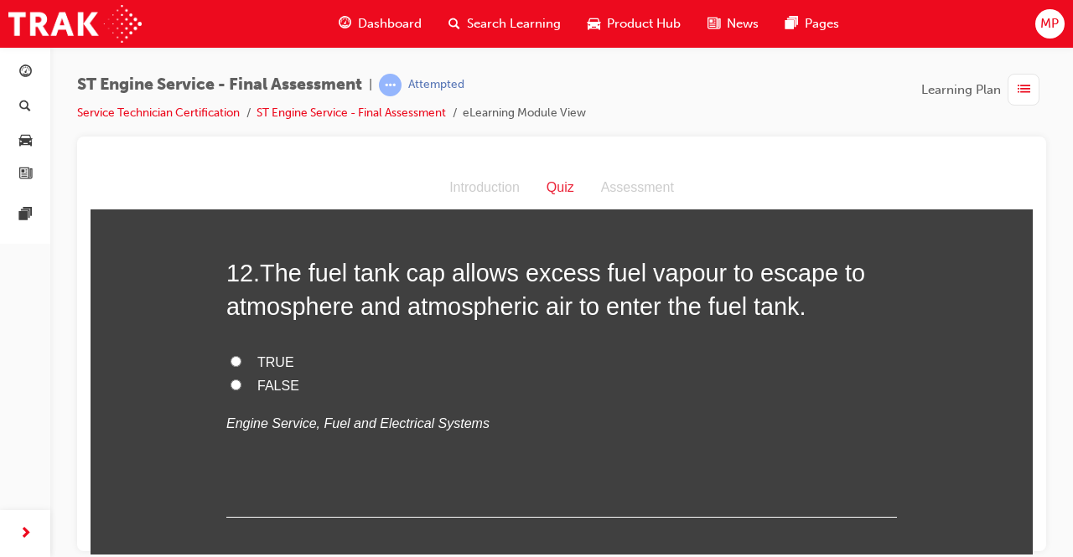
scroll to position [4221, 0]
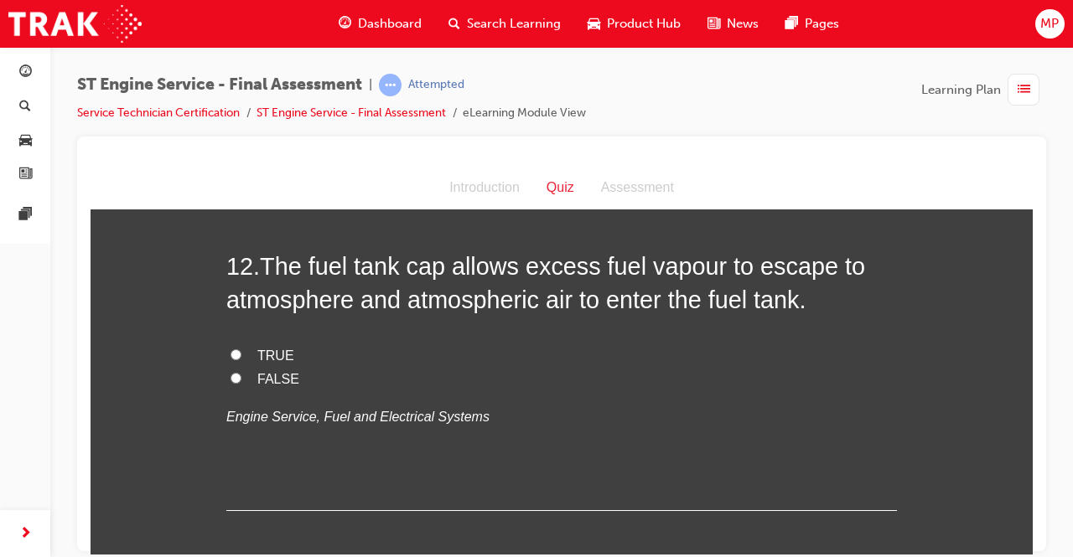
click at [231, 376] on input "FALSE" at bounding box center [236, 377] width 11 height 11
radio input "true"
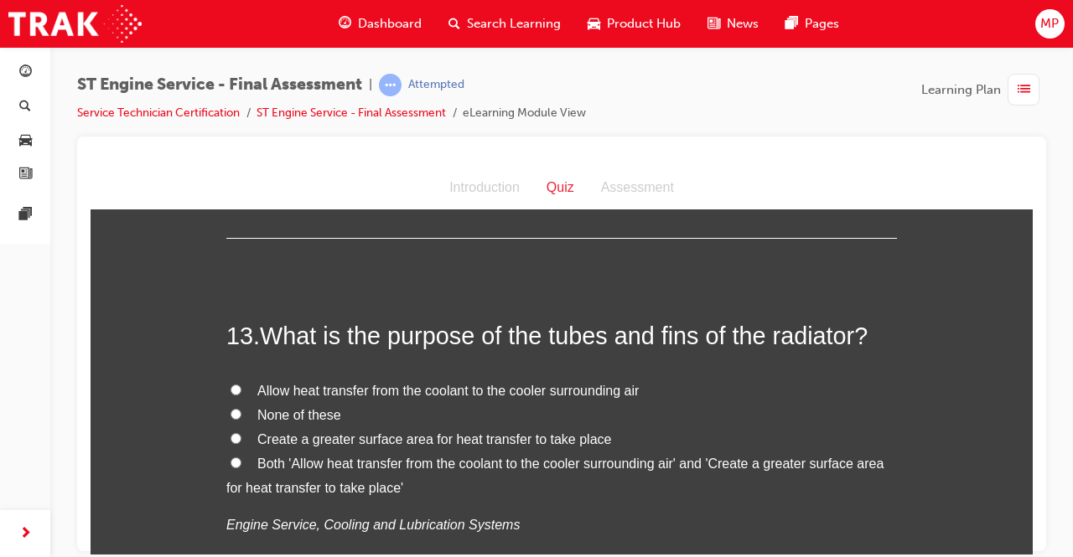
scroll to position [4502, 0]
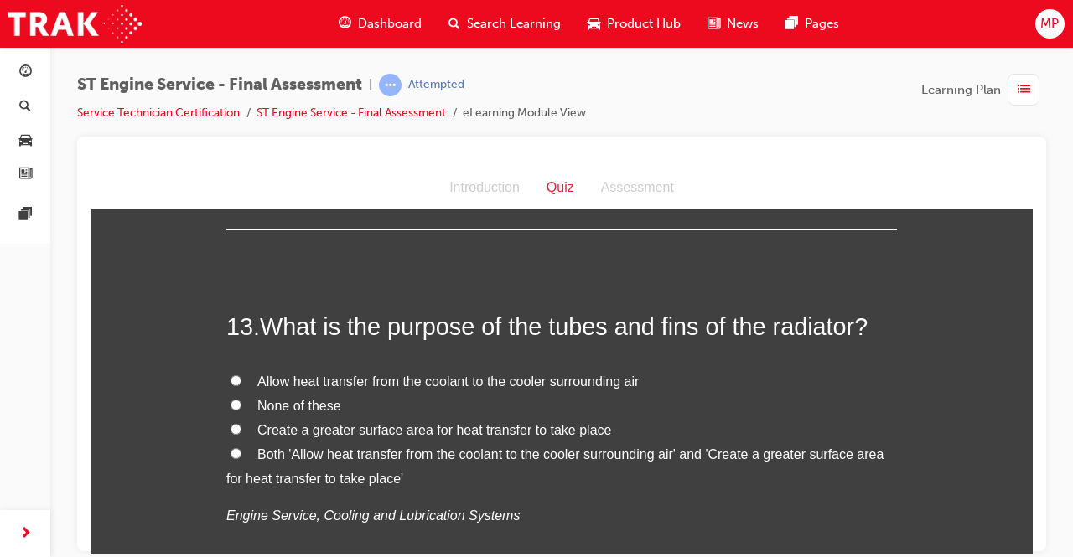
click at [231, 448] on input "Both 'Allow heat transfer from the coolant to the cooler surrounding air' and '…" at bounding box center [236, 453] width 11 height 11
radio input "true"
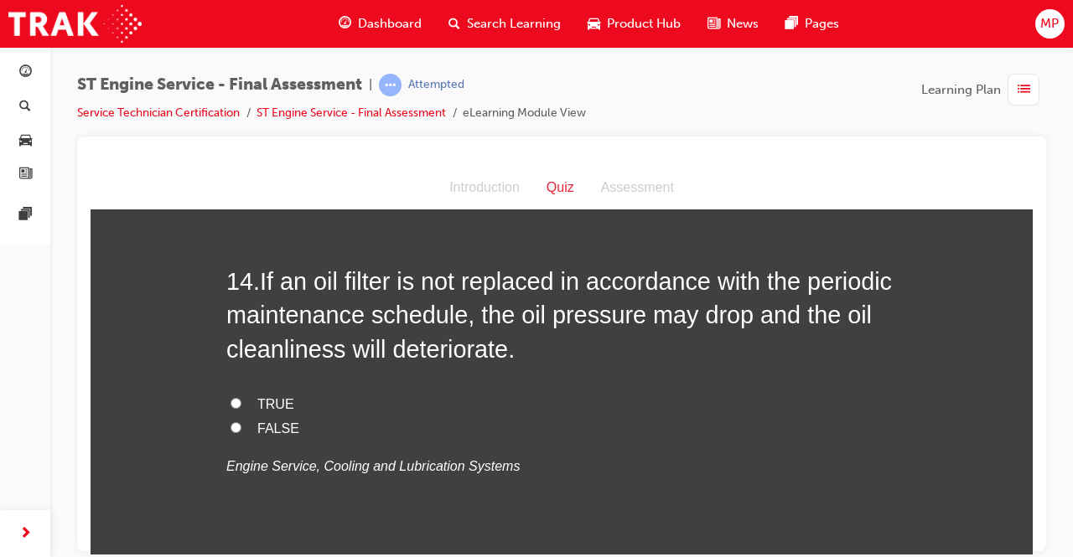
scroll to position [4933, 0]
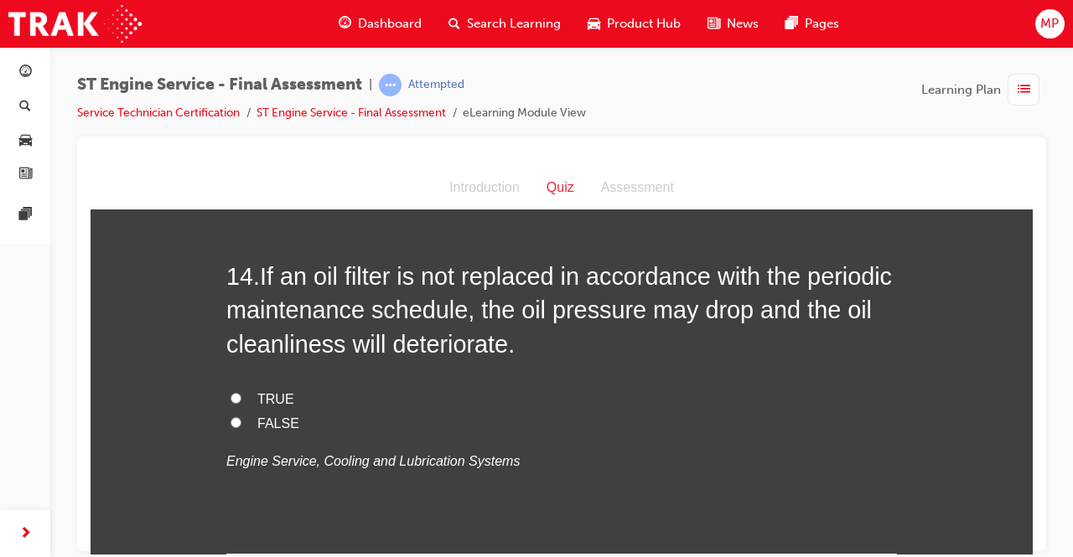
click at [226, 397] on label "TRUE" at bounding box center [561, 399] width 671 height 24
click at [231, 397] on input "TRUE" at bounding box center [236, 397] width 11 height 11
radio input "true"
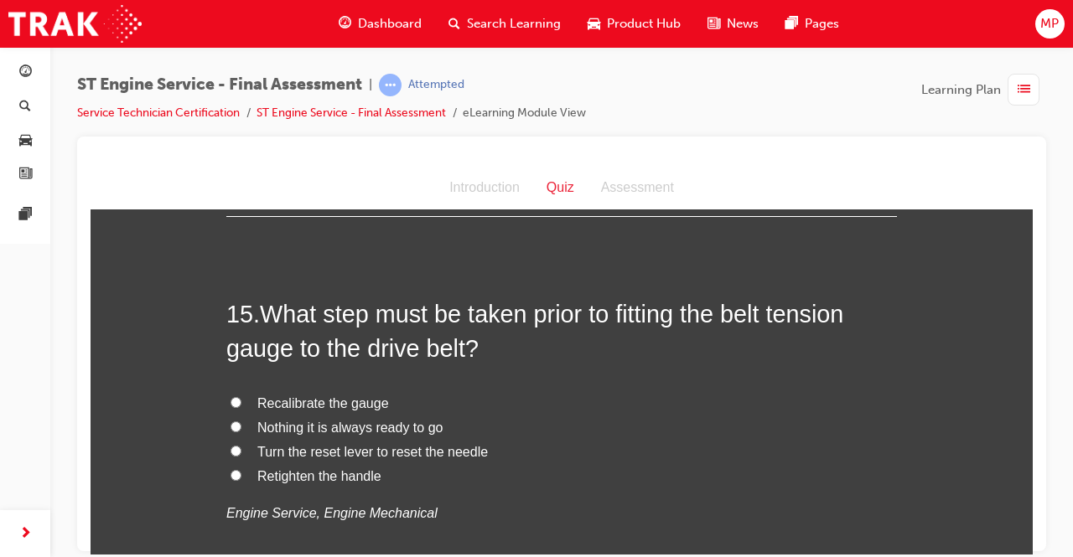
scroll to position [5255, 0]
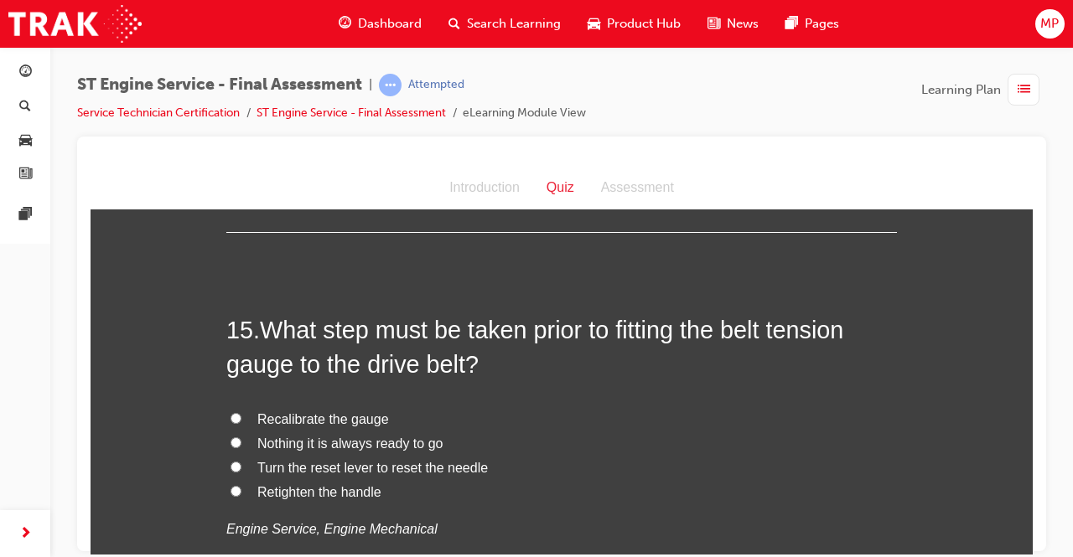
click at [235, 411] on label "Recalibrate the gauge" at bounding box center [561, 419] width 671 height 24
click at [235, 412] on input "Recalibrate the gauge" at bounding box center [236, 417] width 11 height 11
radio input "true"
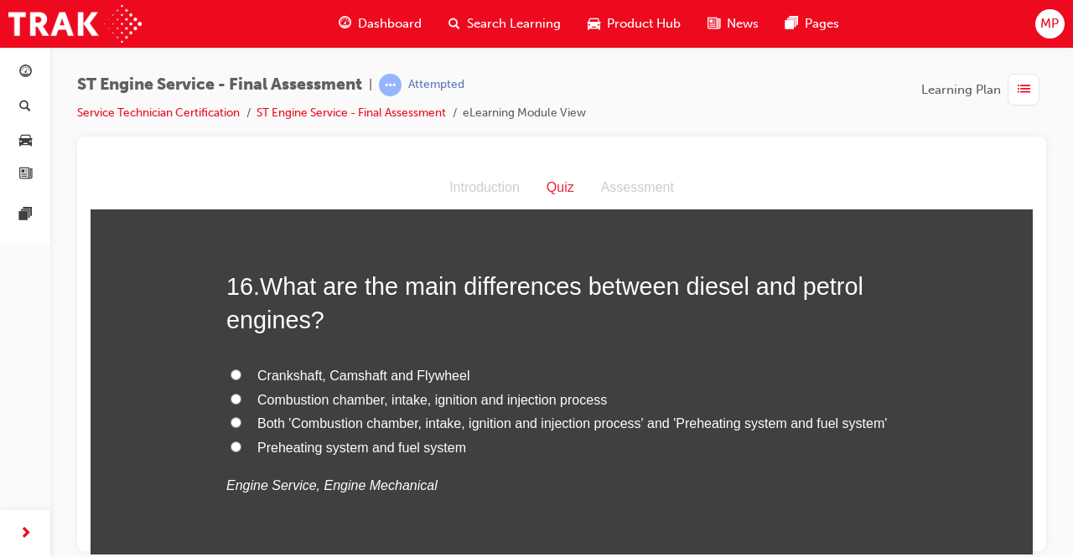
scroll to position [5690, 0]
click at [231, 443] on input "Preheating system and fuel system" at bounding box center [236, 445] width 11 height 11
radio input "true"
click at [238, 419] on label "Both 'Combustion chamber, intake, ignition and injection process' and 'Preheati…" at bounding box center [561, 423] width 671 height 24
click at [238, 419] on input "Both 'Combustion chamber, intake, ignition and injection process' and 'Preheati…" at bounding box center [236, 421] width 11 height 11
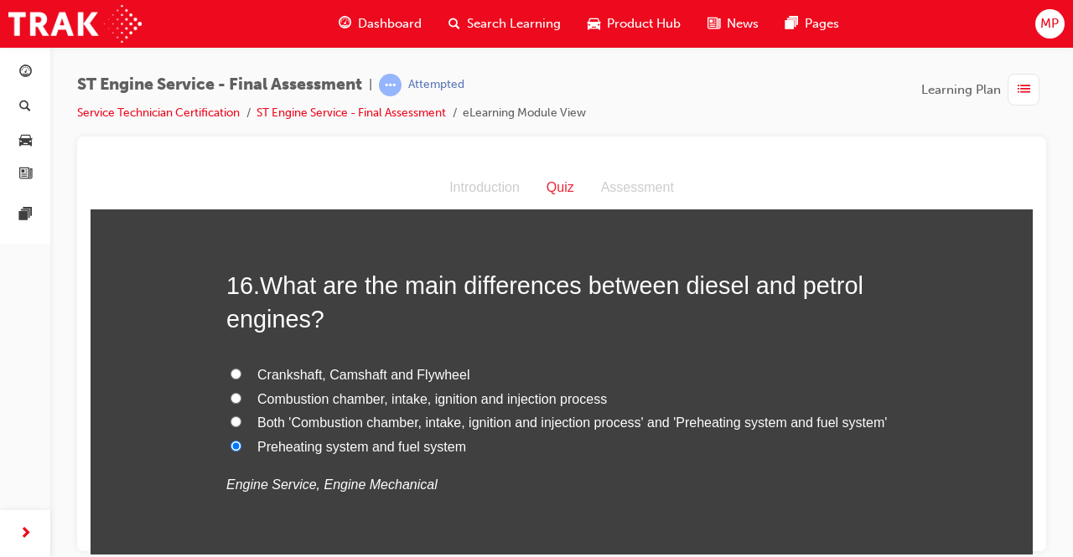
radio input "true"
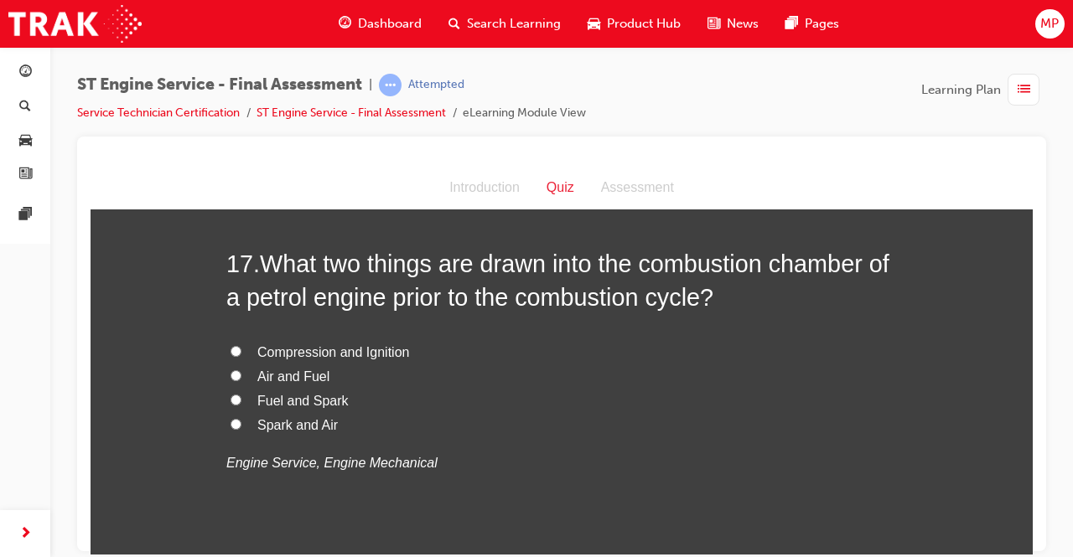
scroll to position [6101, 0]
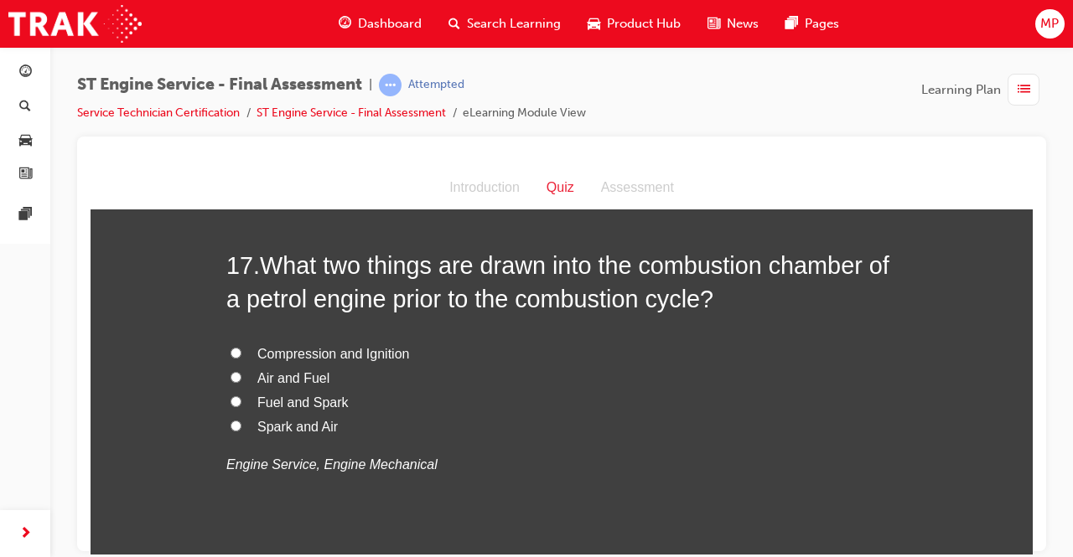
click at [231, 371] on input "Air and Fuel" at bounding box center [236, 376] width 11 height 11
radio input "true"
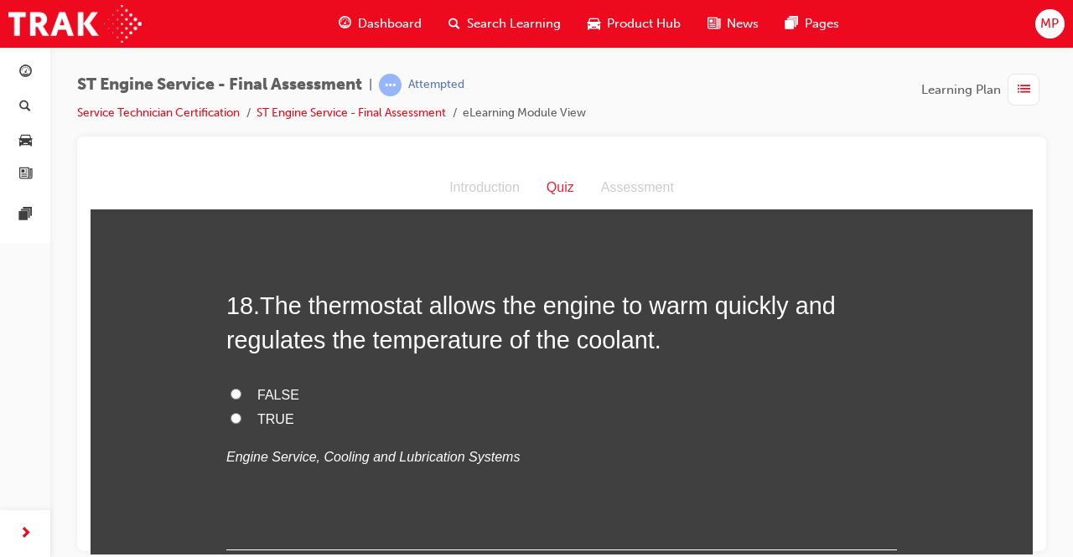
scroll to position [6451, 0]
click at [226, 412] on label "TRUE" at bounding box center [561, 419] width 671 height 24
click at [231, 412] on input "TRUE" at bounding box center [236, 417] width 11 height 11
radio input "true"
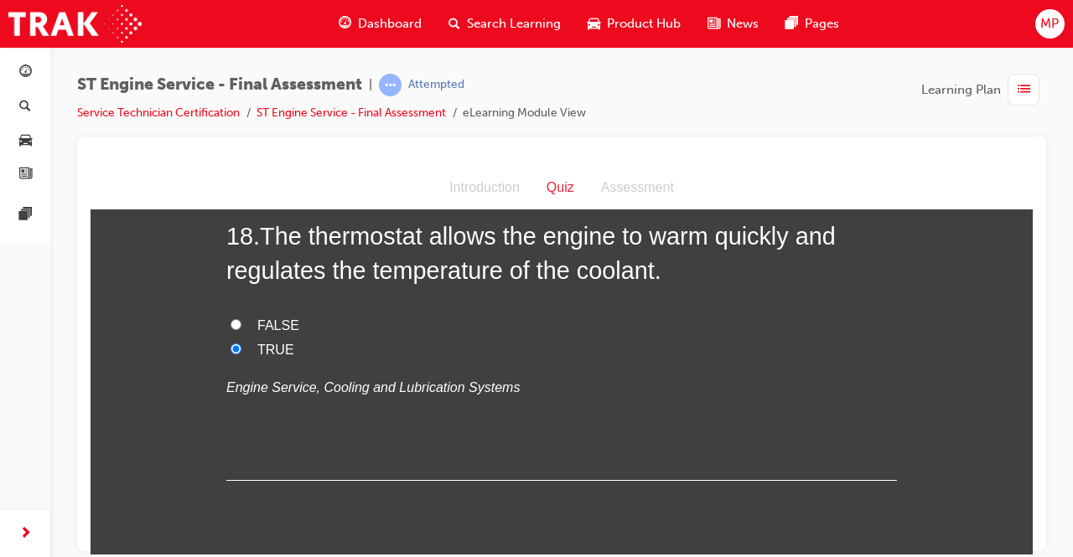
scroll to position [6569, 0]
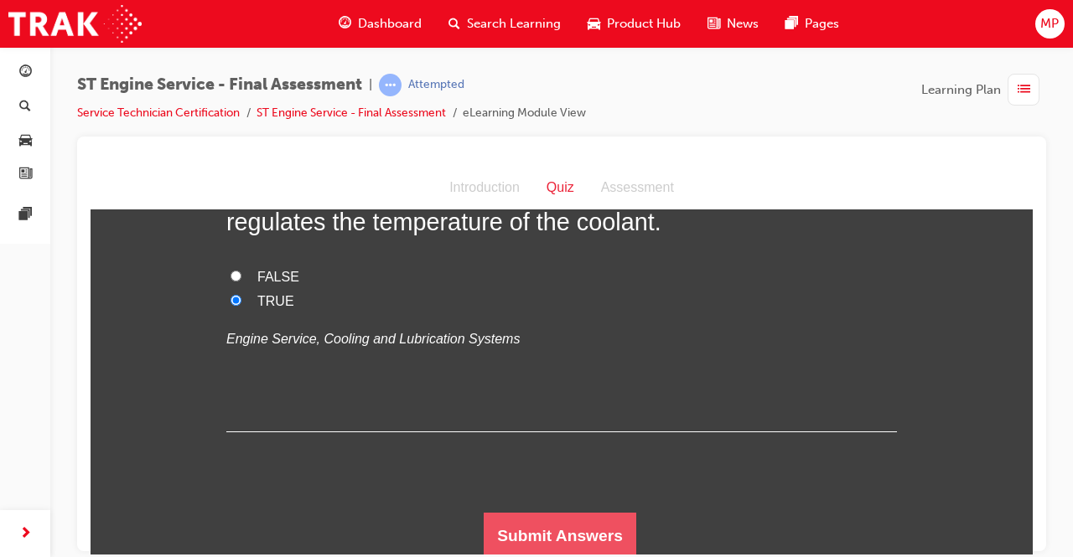
click at [552, 531] on button "Submit Answers" at bounding box center [560, 535] width 153 height 47
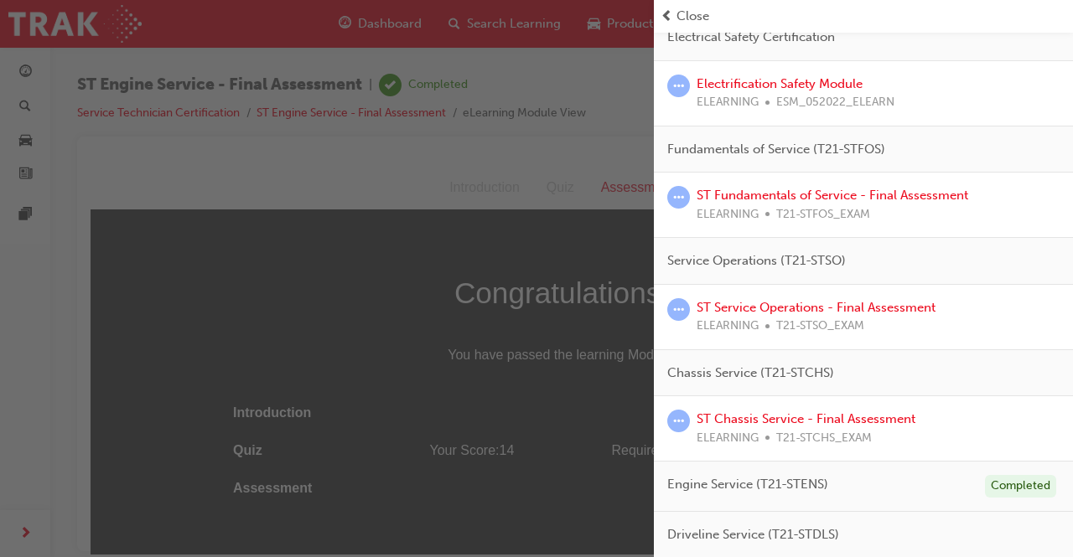
scroll to position [325, 0]
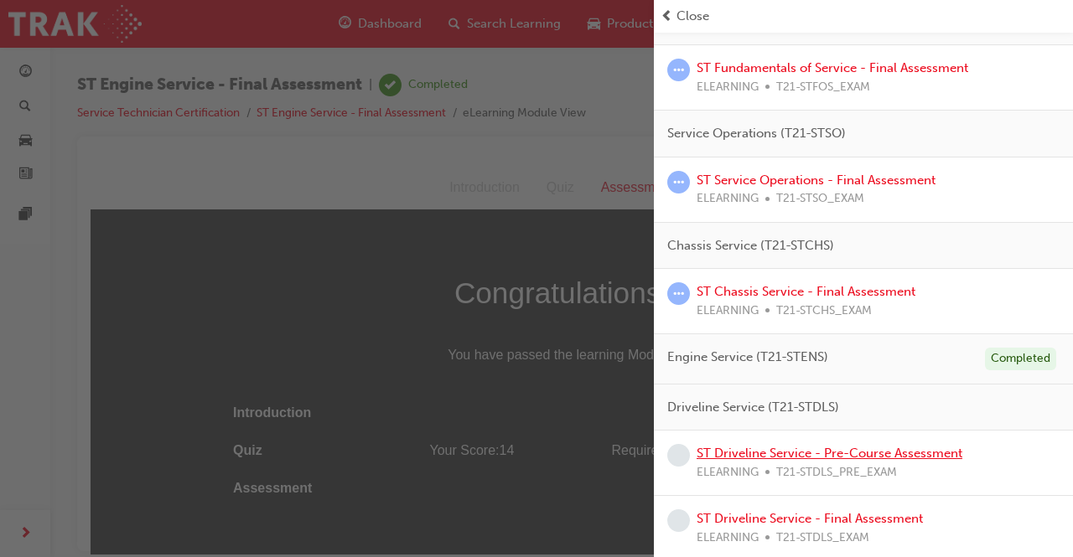
click at [843, 450] on link "ST Driveline Service - Pre-Course Assessment" at bounding box center [830, 453] width 266 height 15
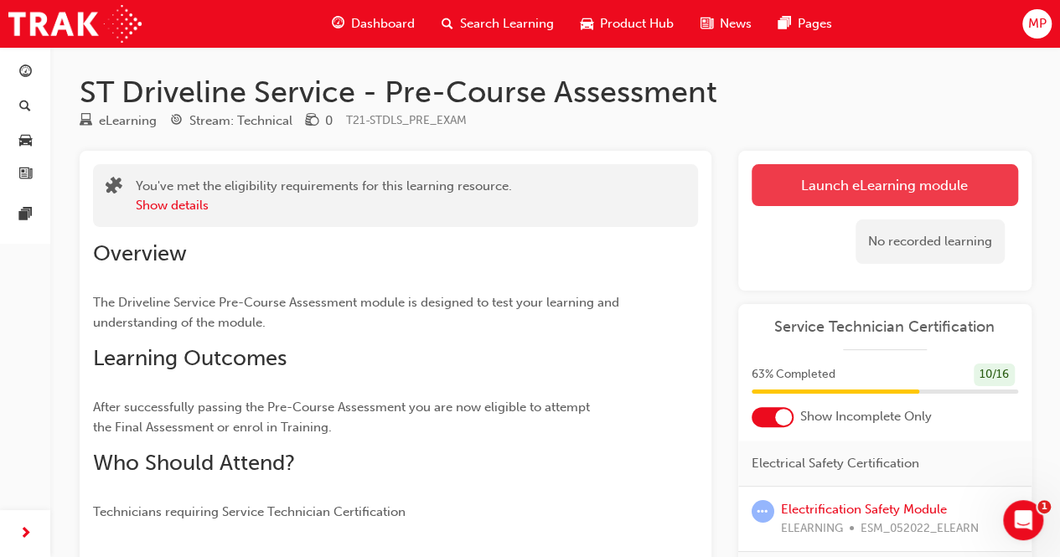
click at [864, 192] on link "Launch eLearning module" at bounding box center [885, 185] width 267 height 42
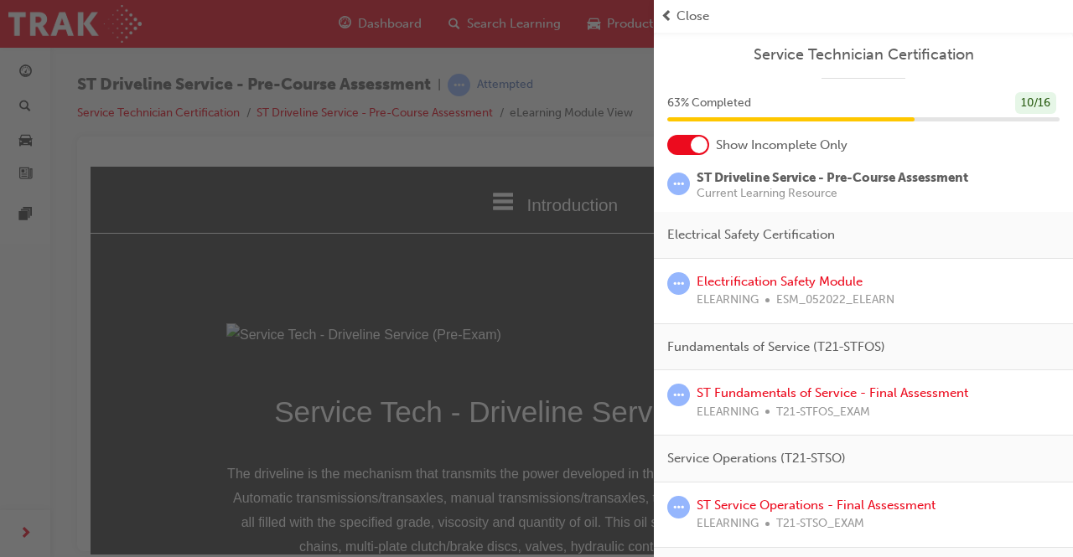
click at [665, 20] on span "prev-icon" at bounding box center [667, 16] width 13 height 19
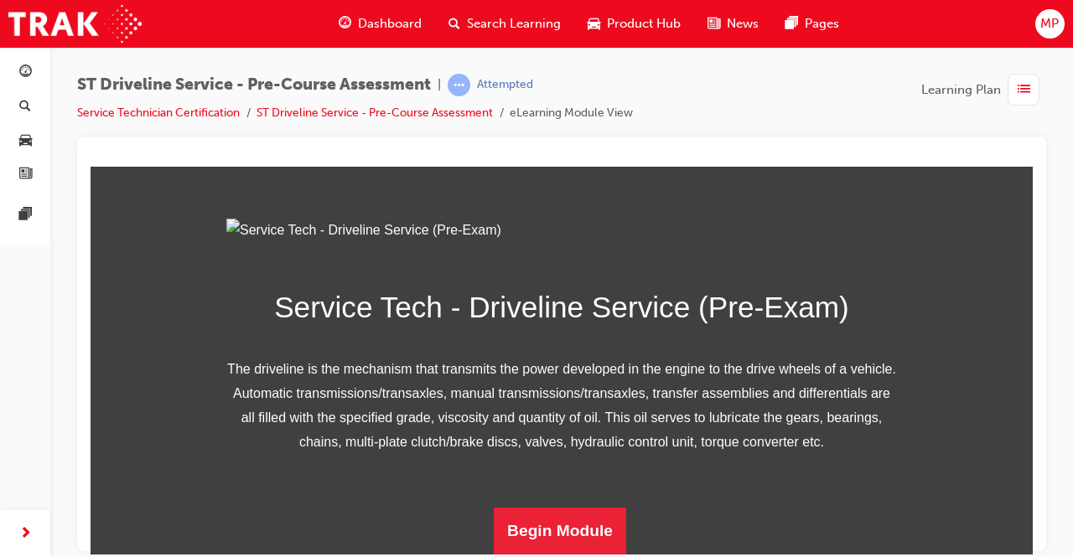
scroll to position [288, 0]
click at [582, 518] on button "Begin Module" at bounding box center [560, 530] width 132 height 47
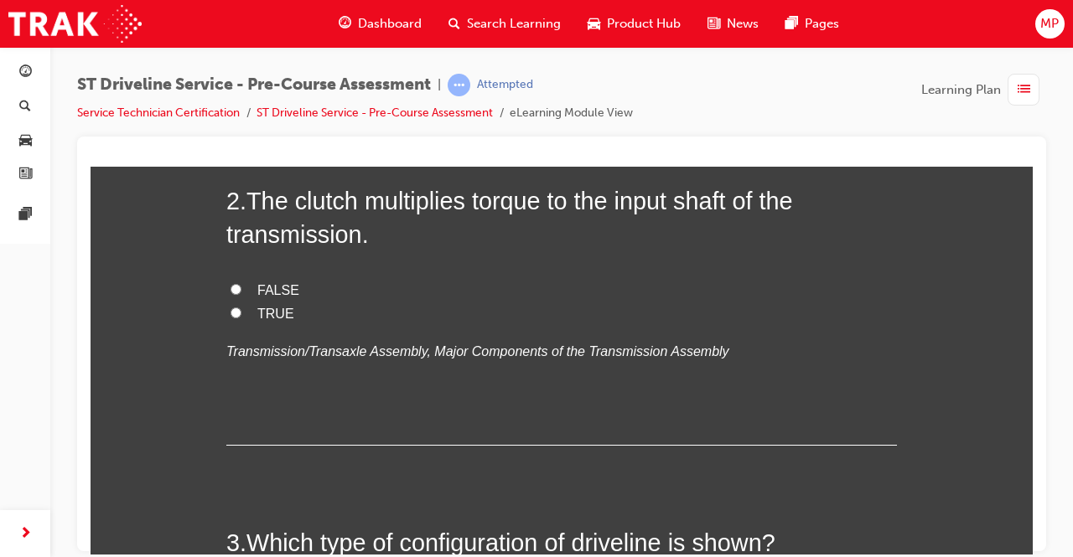
scroll to position [569, 0]
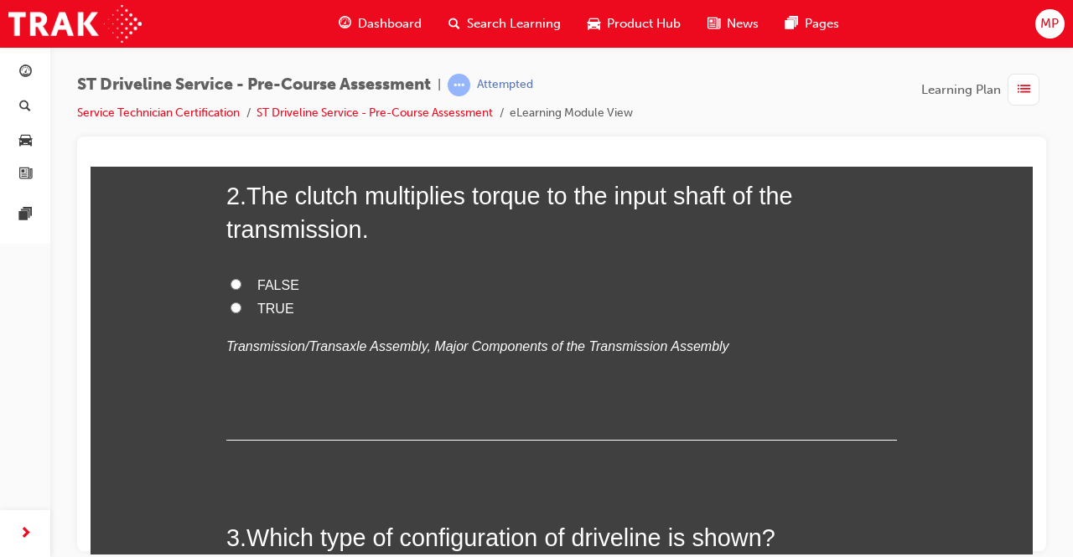
radio input "true"
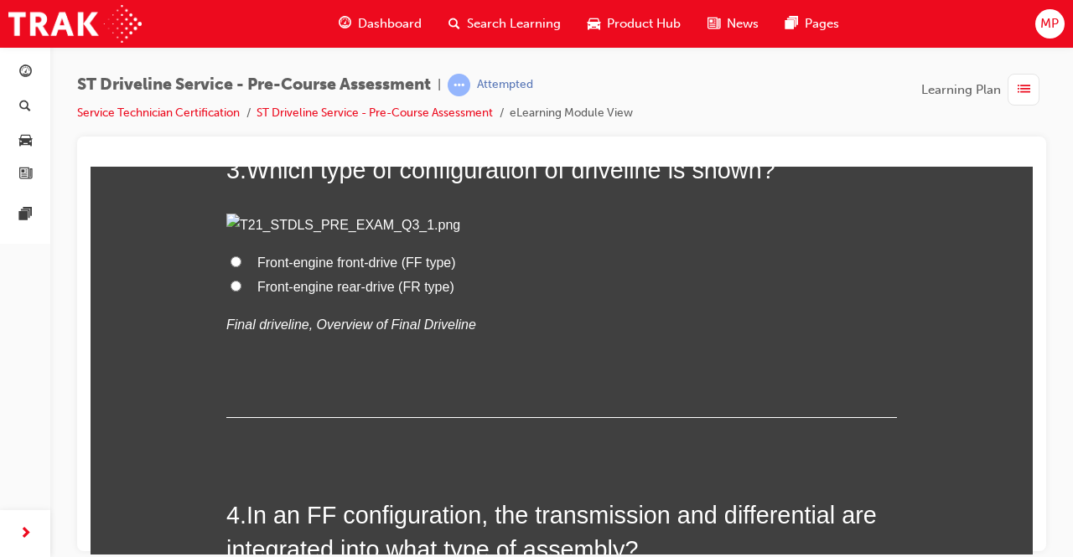
scroll to position [941, 0]
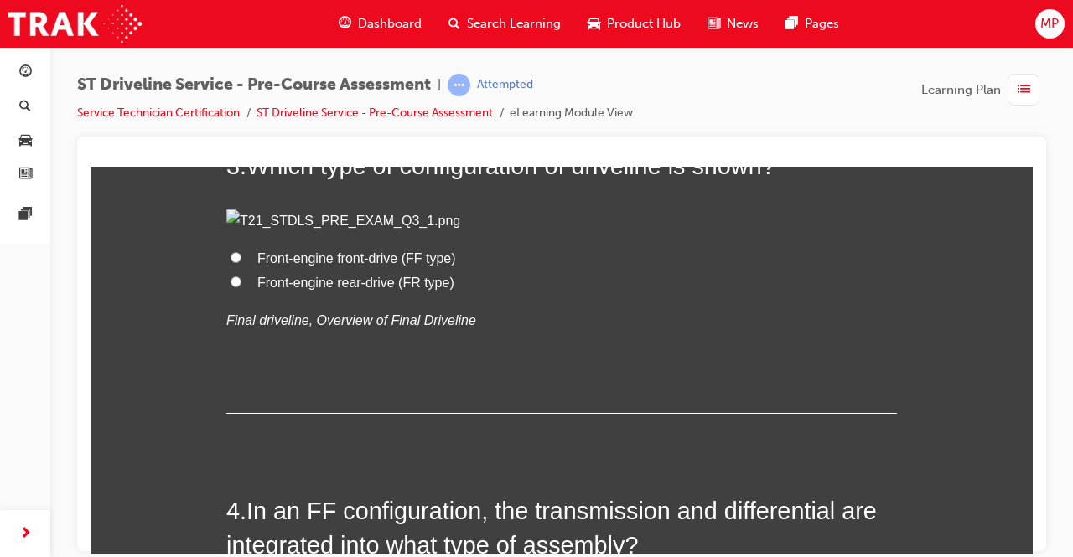
radio input "true"
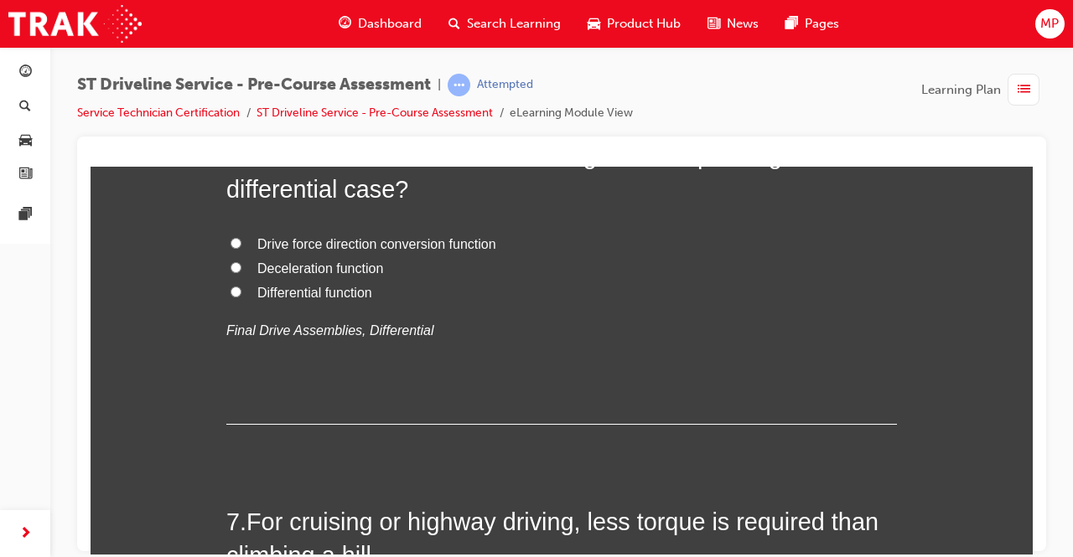
scroll to position [2013, 0]
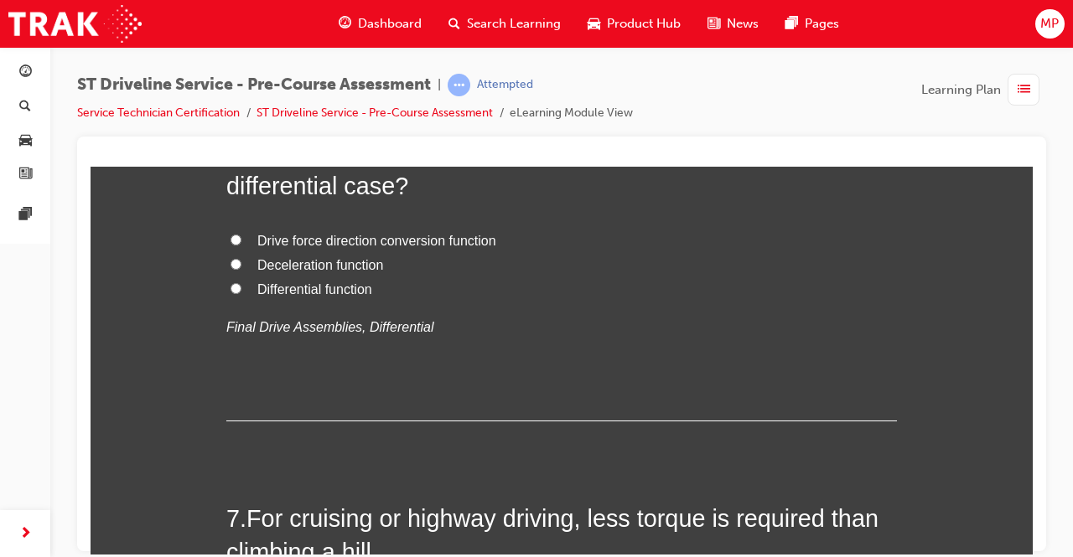
radio input "true"
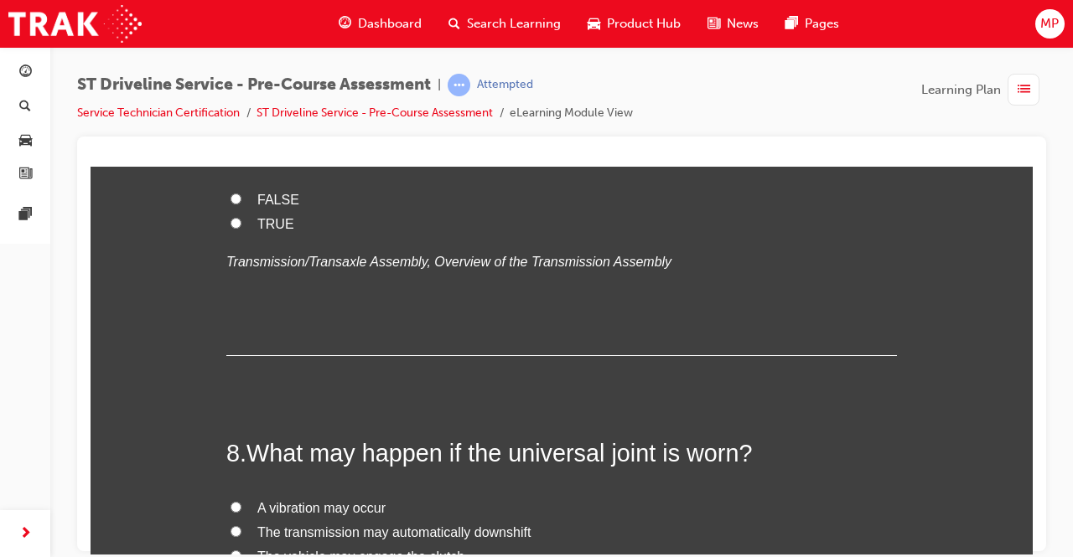
scroll to position [2421, 0]
radio input "true"
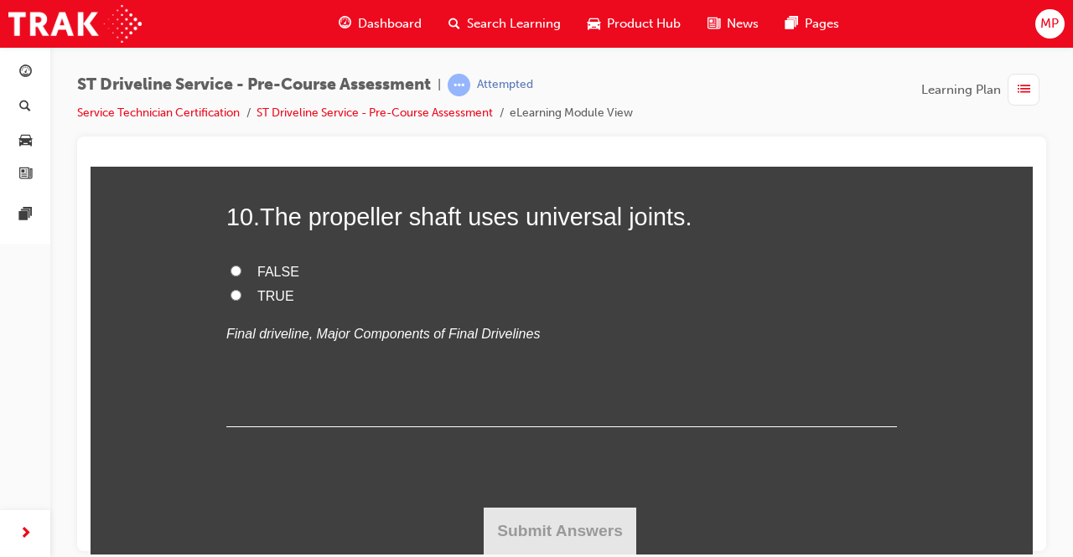
scroll to position [3817, 0]
radio input "true"
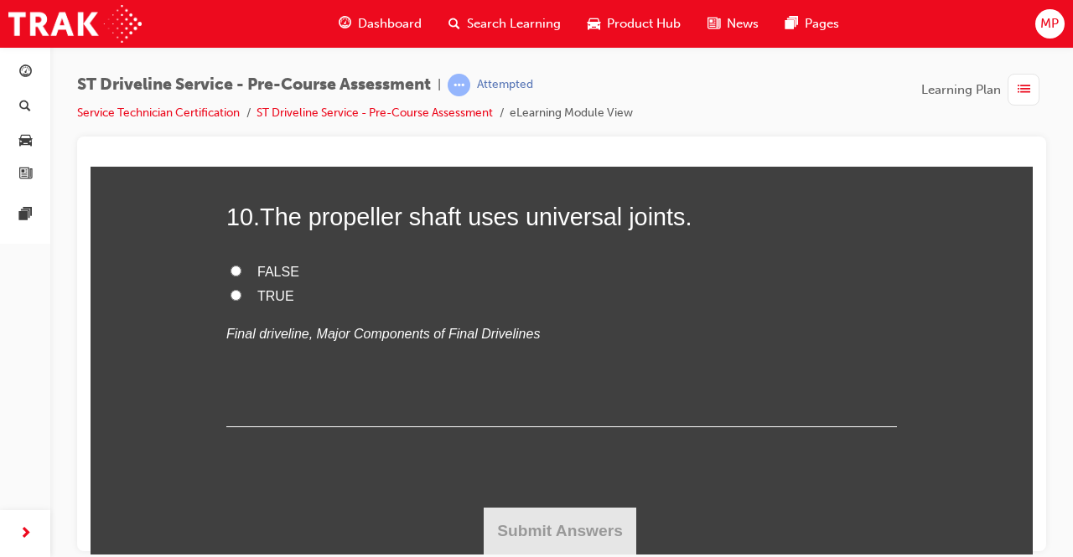
radio input "true"
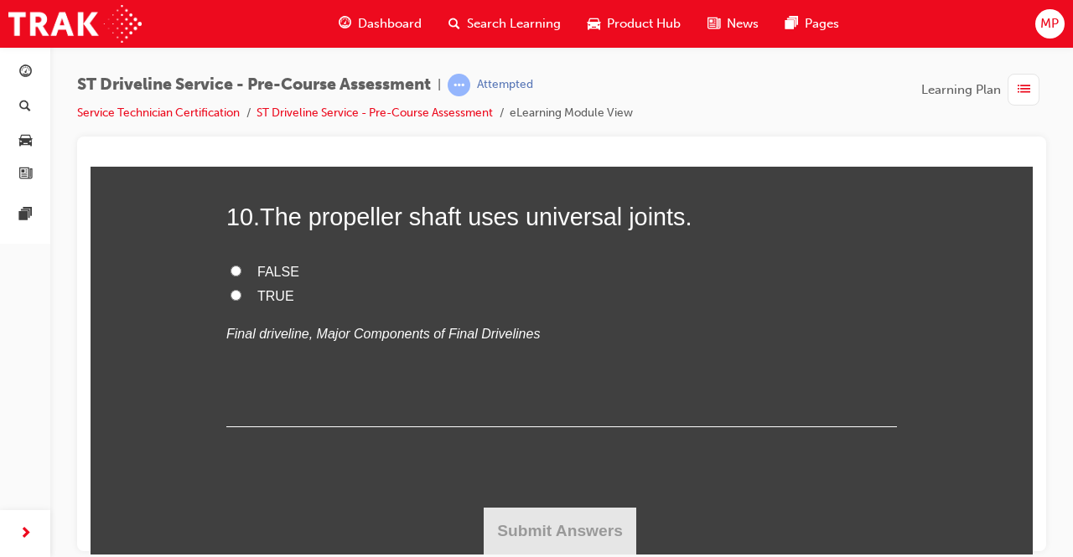
scroll to position [4859, 0]
radio input "true"
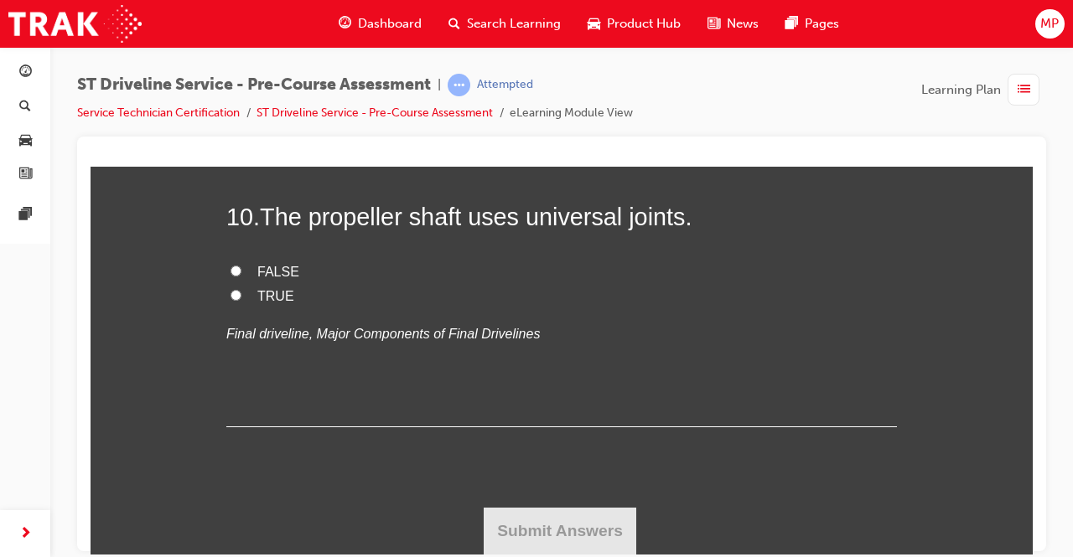
radio input "true"
click at [231, 292] on input "TRUE" at bounding box center [236, 294] width 11 height 11
radio input "true"
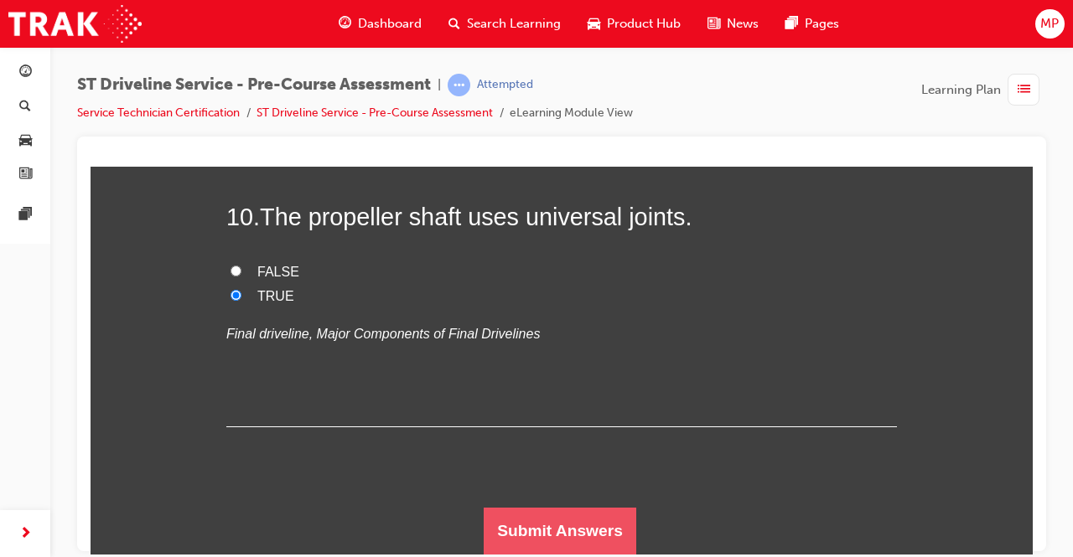
click at [521, 511] on button "Submit Answers" at bounding box center [560, 530] width 153 height 47
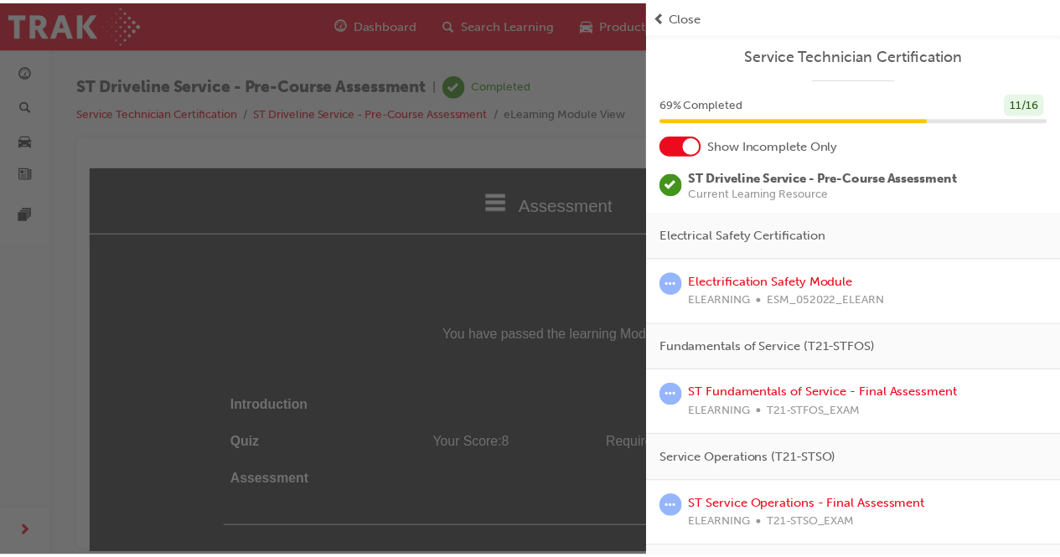
scroll to position [260, 0]
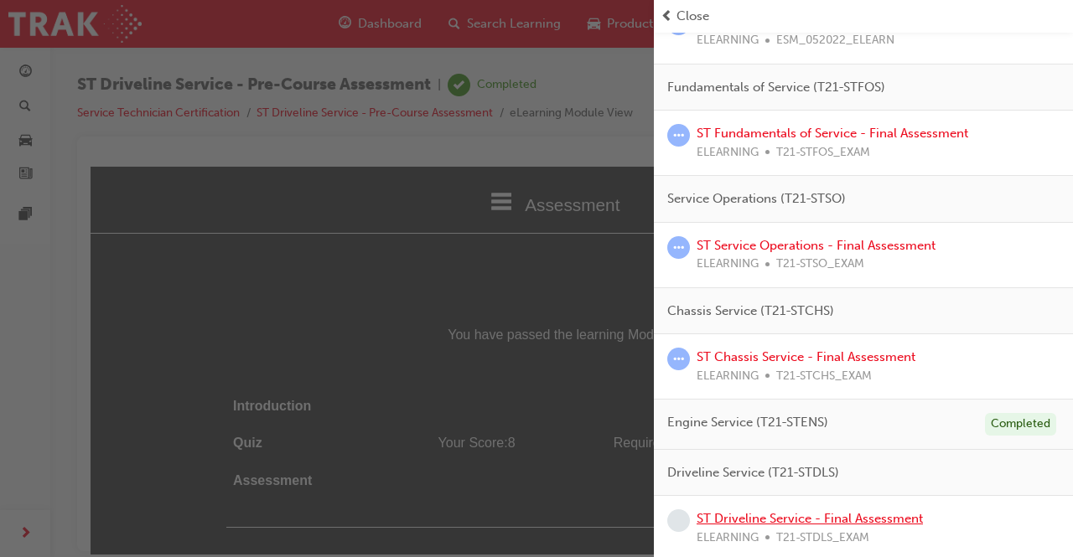
click at [800, 517] on link "ST Driveline Service - Final Assessment" at bounding box center [810, 518] width 226 height 15
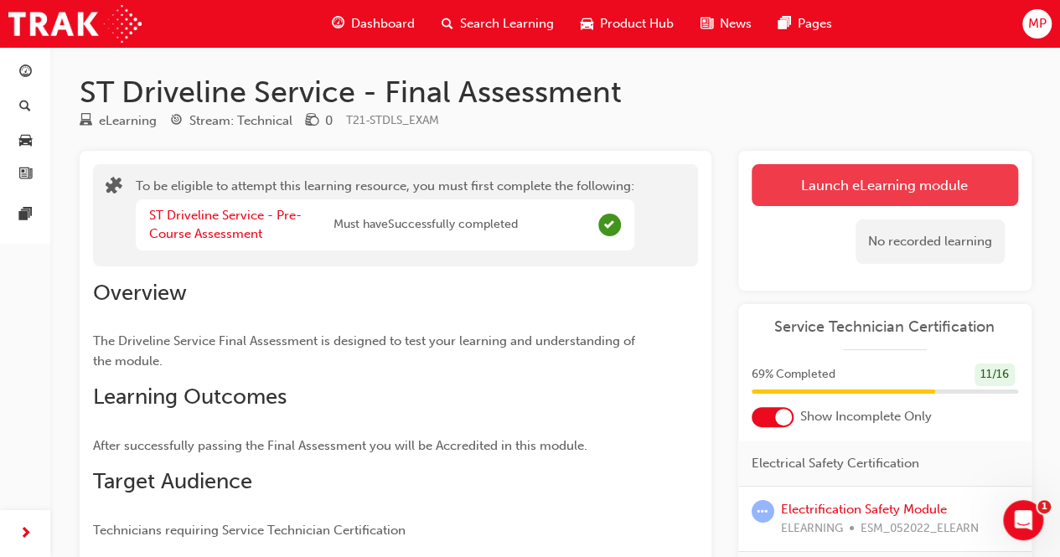
click at [833, 190] on button "Launch eLearning module" at bounding box center [885, 185] width 267 height 42
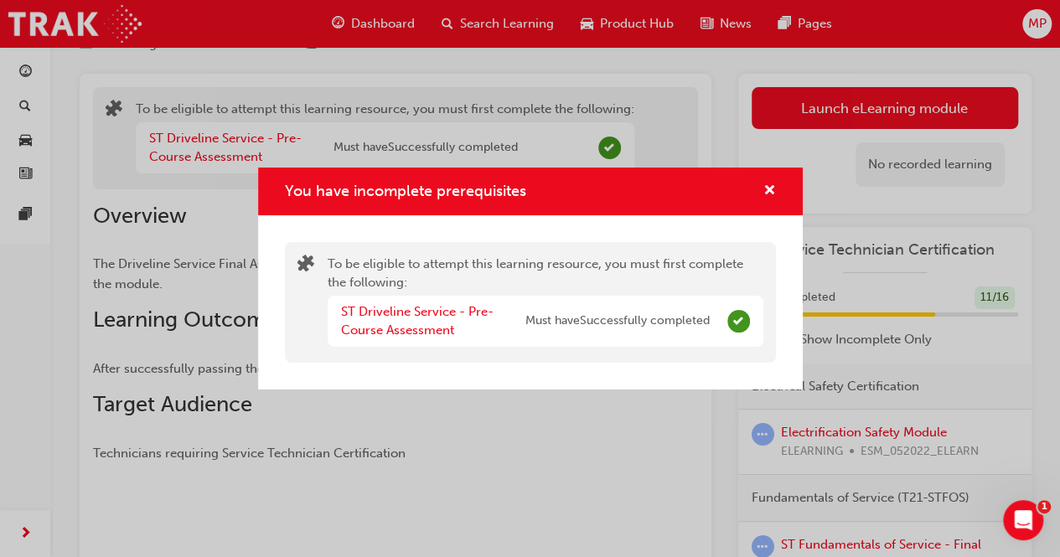
scroll to position [91, 0]
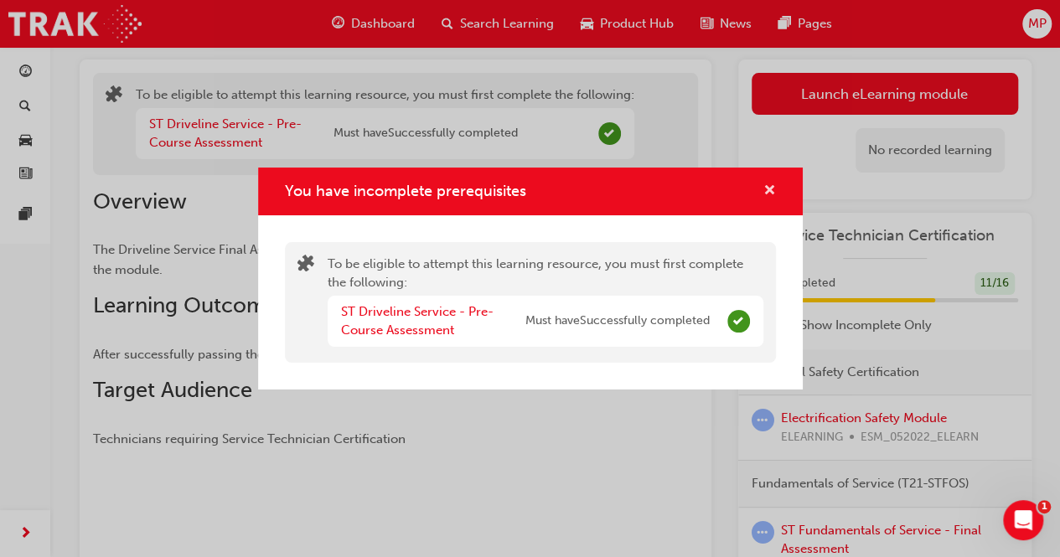
click at [770, 190] on span "cross-icon" at bounding box center [770, 191] width 13 height 15
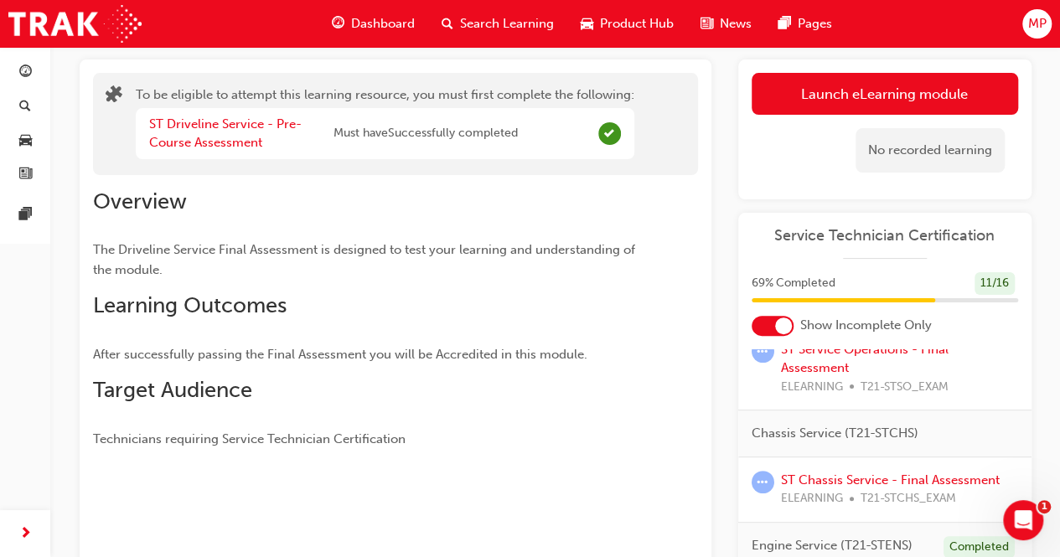
scroll to position [313, 0]
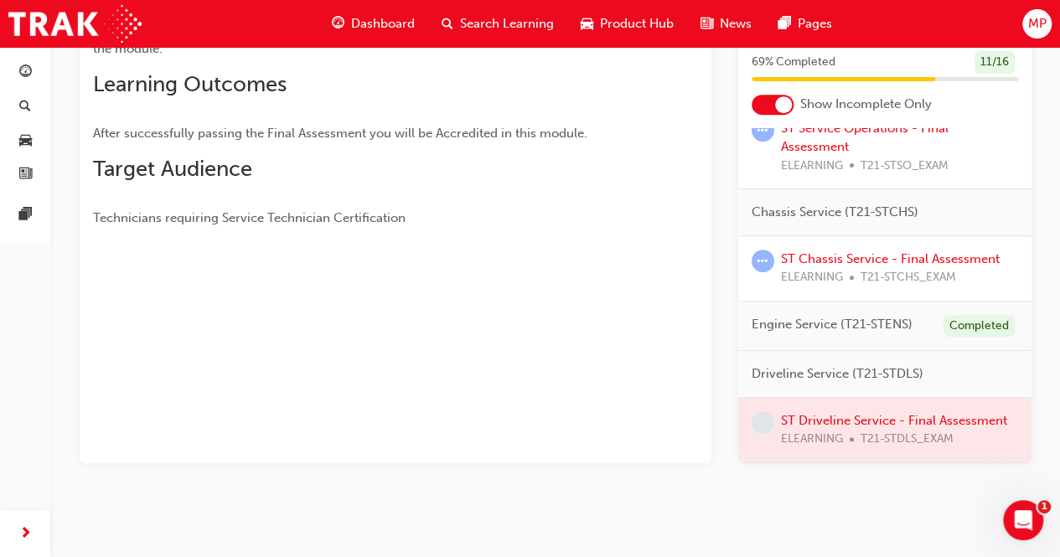
click at [827, 398] on div at bounding box center [885, 430] width 293 height 65
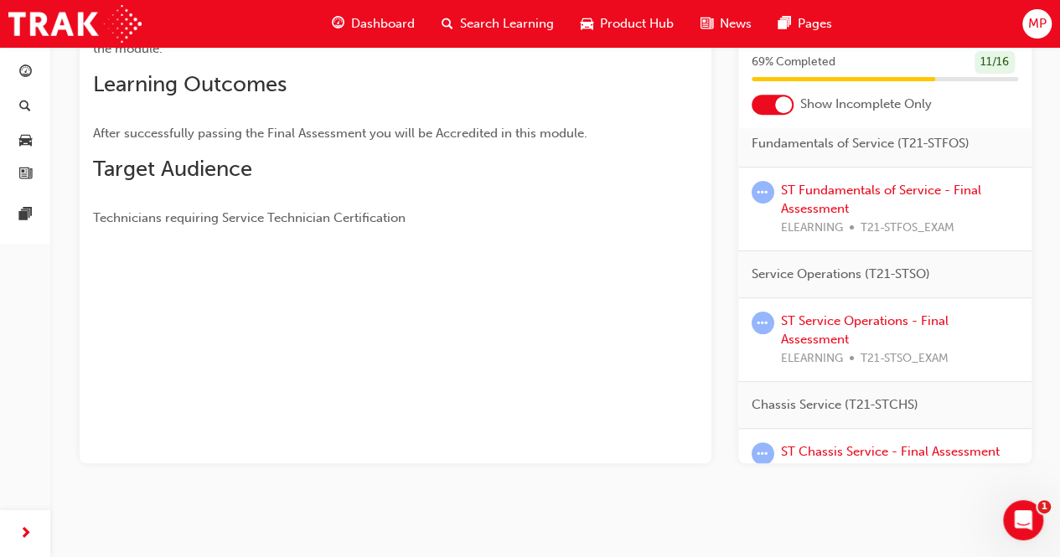
scroll to position [327, 0]
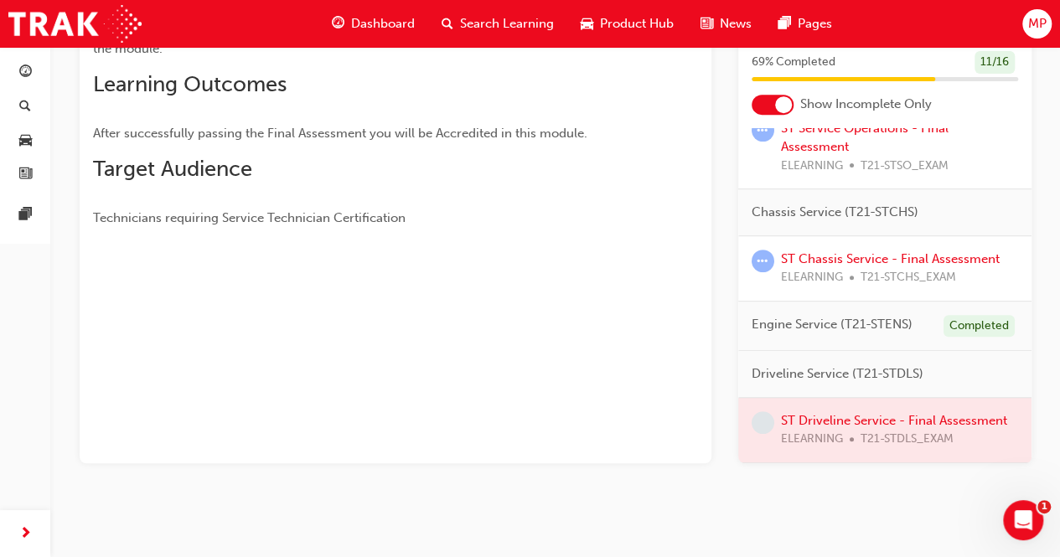
click at [820, 400] on div at bounding box center [885, 430] width 293 height 65
click at [402, 26] on span "Dashboard" at bounding box center [383, 23] width 64 height 19
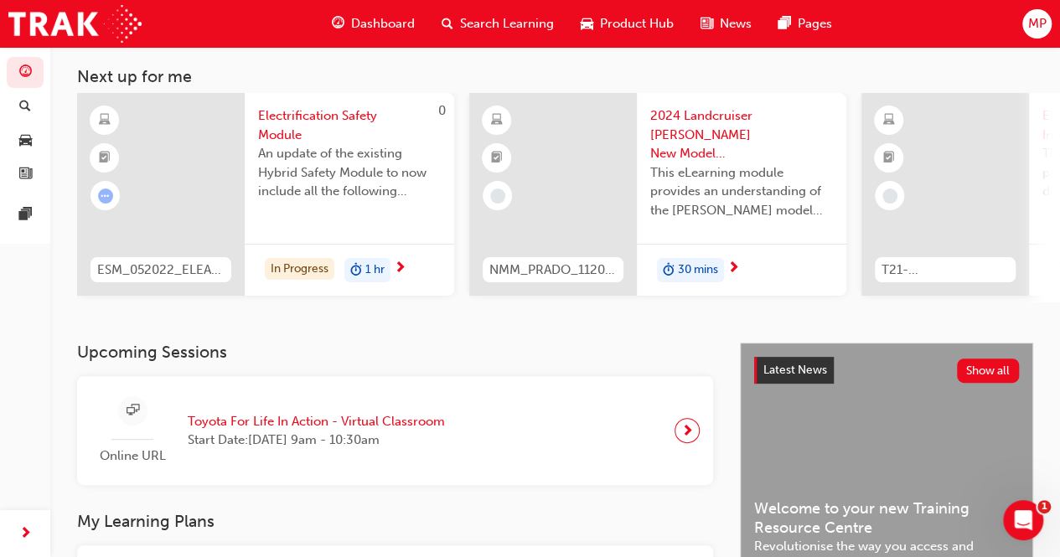
scroll to position [313, 0]
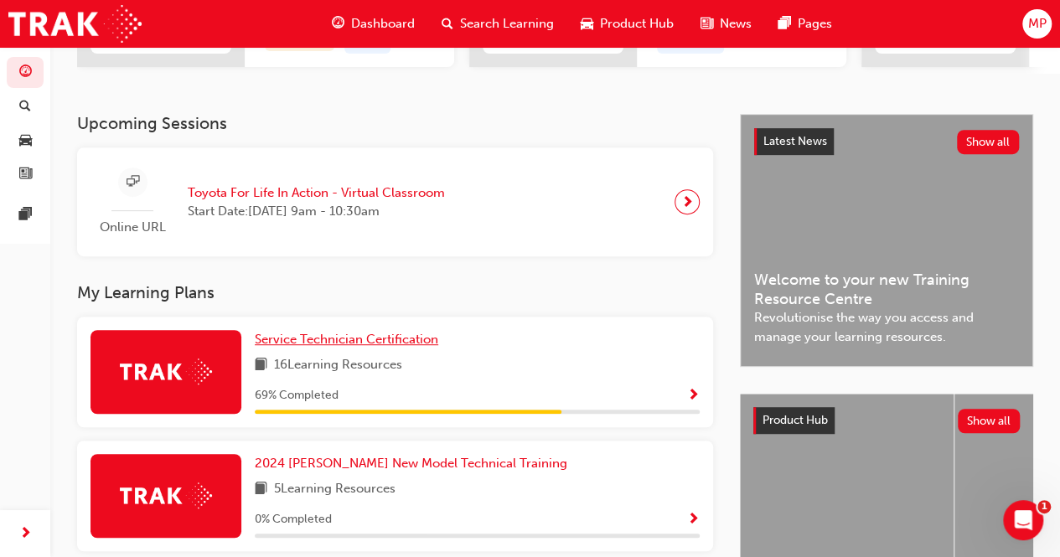
click at [357, 345] on span "Service Technician Certification" at bounding box center [347, 339] width 184 height 15
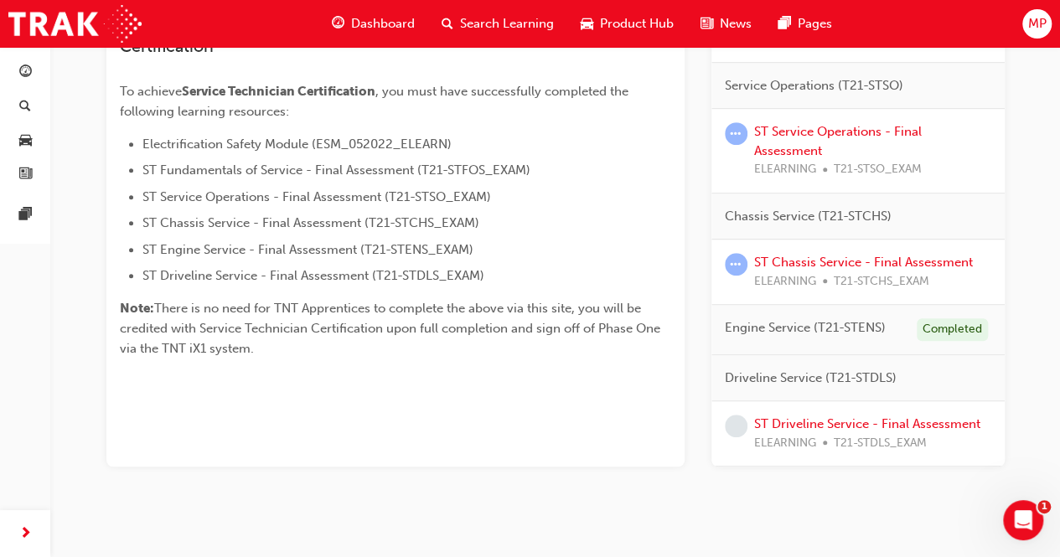
scroll to position [433, 0]
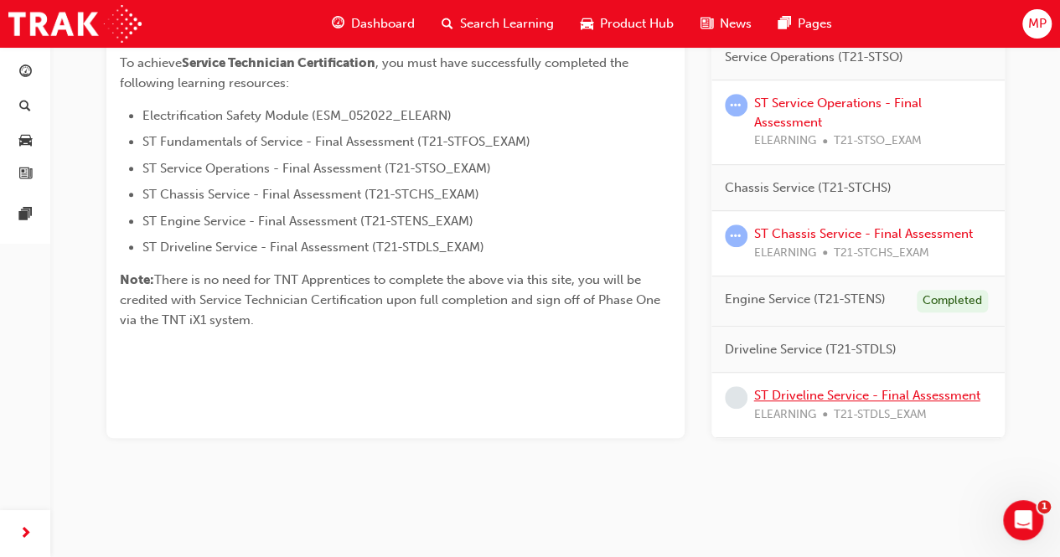
click at [838, 391] on link "ST Driveline Service - Final Assessment" at bounding box center [867, 395] width 226 height 15
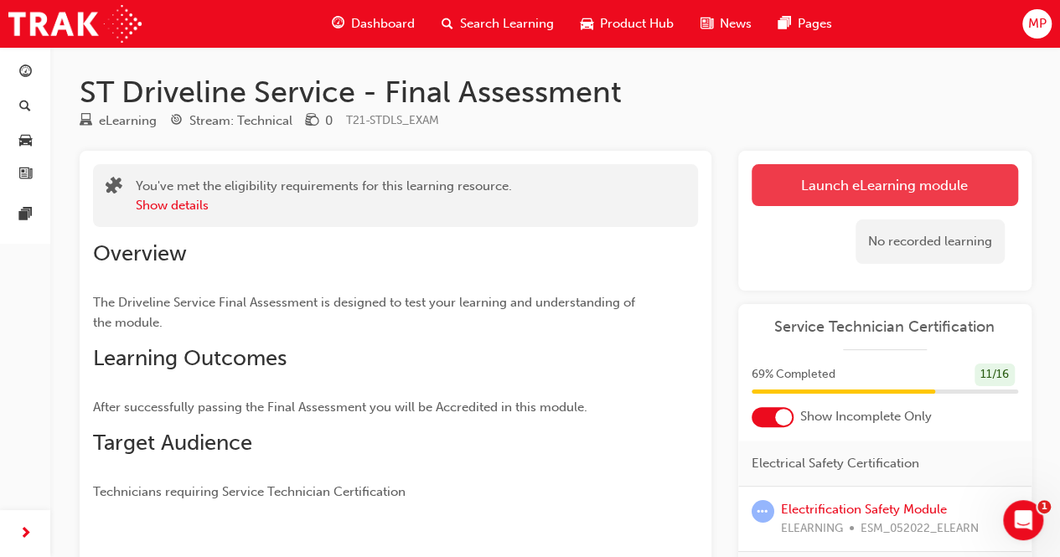
click at [879, 184] on link "Launch eLearning module" at bounding box center [885, 185] width 267 height 42
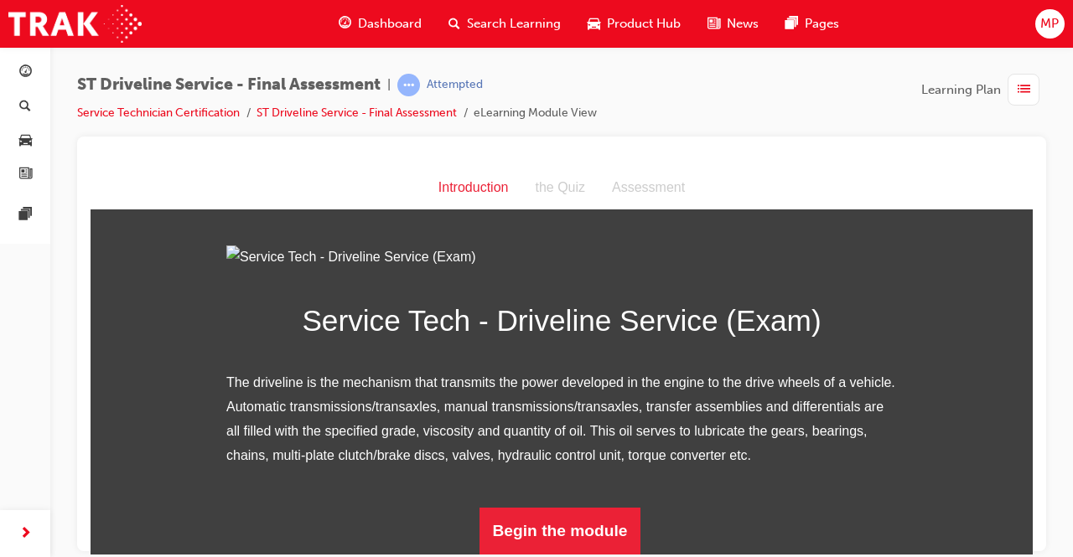
scroll to position [194, 0]
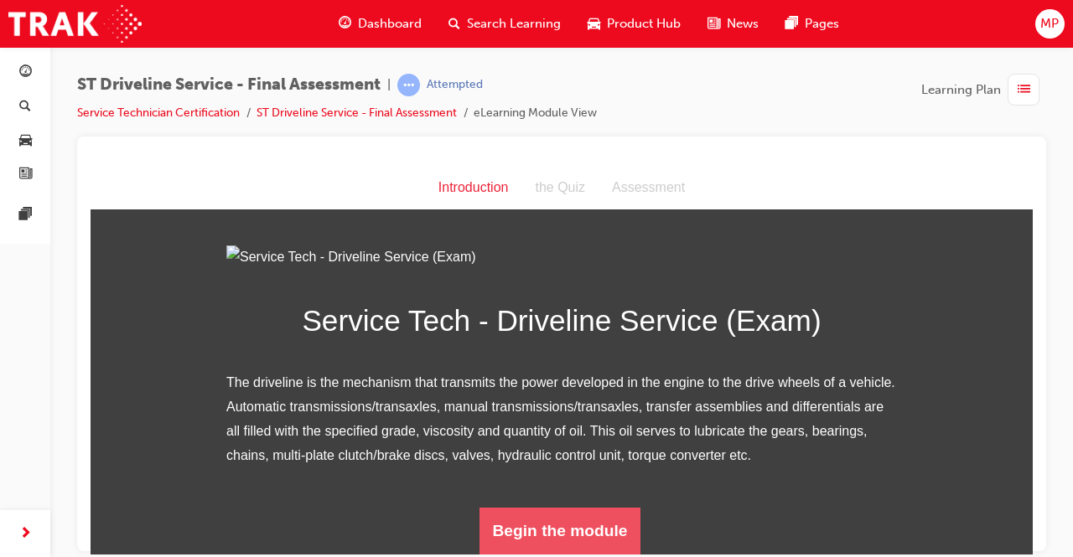
click at [570, 537] on button "Begin the module" at bounding box center [560, 530] width 162 height 47
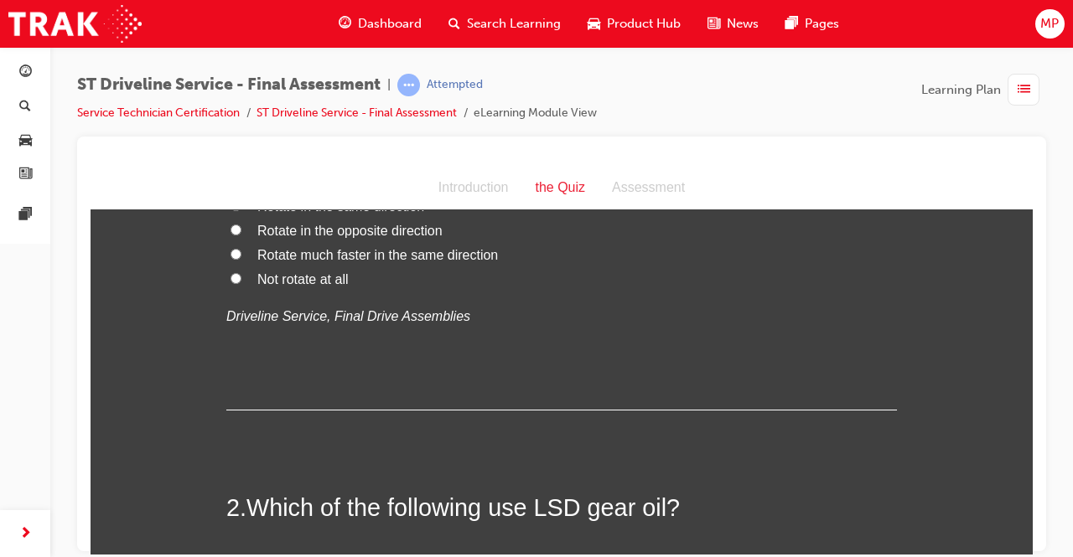
scroll to position [0, 0]
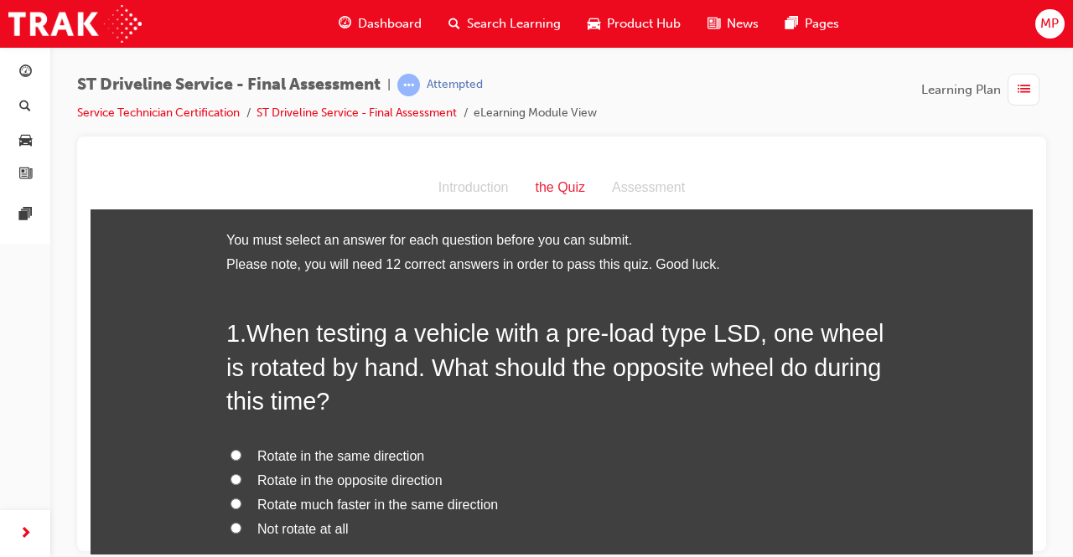
click at [231, 451] on input "Rotate in the same direction" at bounding box center [236, 454] width 11 height 11
radio input "true"
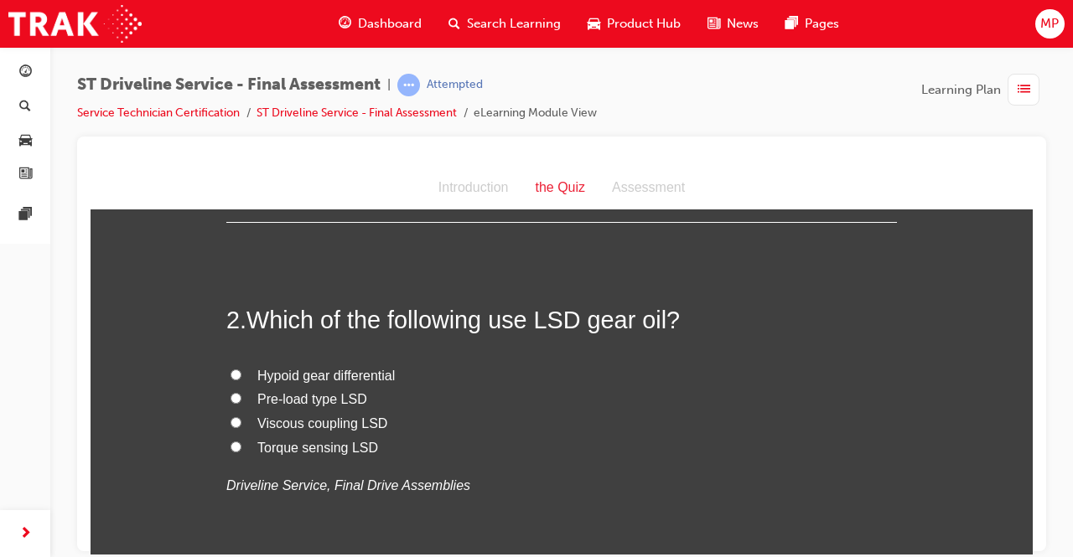
scroll to position [441, 0]
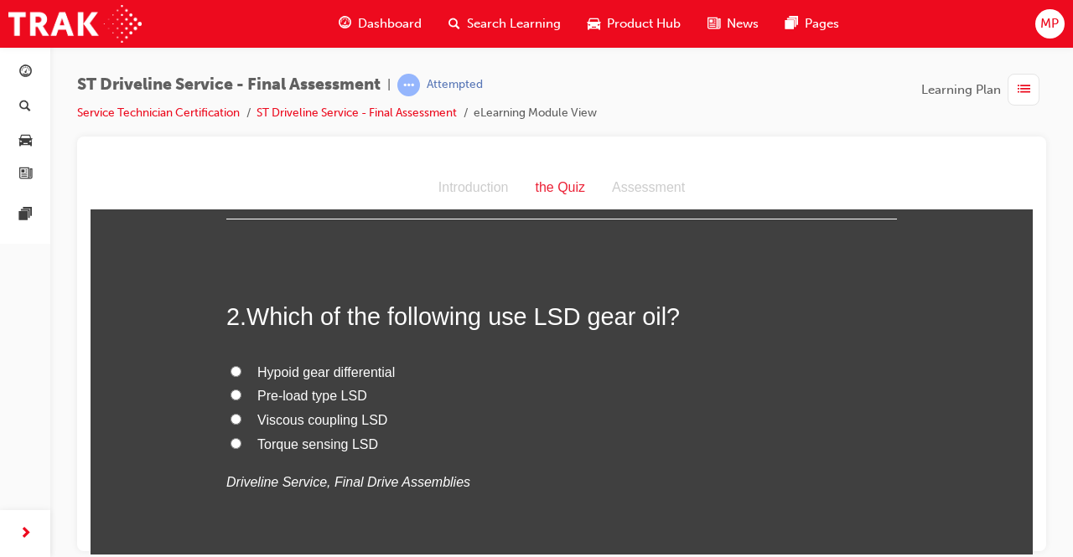
click at [231, 420] on input "Viscous coupling LSD" at bounding box center [236, 418] width 11 height 11
radio input "true"
click at [231, 416] on input "Viscous coupling LSD" at bounding box center [236, 418] width 11 height 11
click at [231, 371] on input "Hypoid gear differential" at bounding box center [236, 370] width 11 height 11
radio input "true"
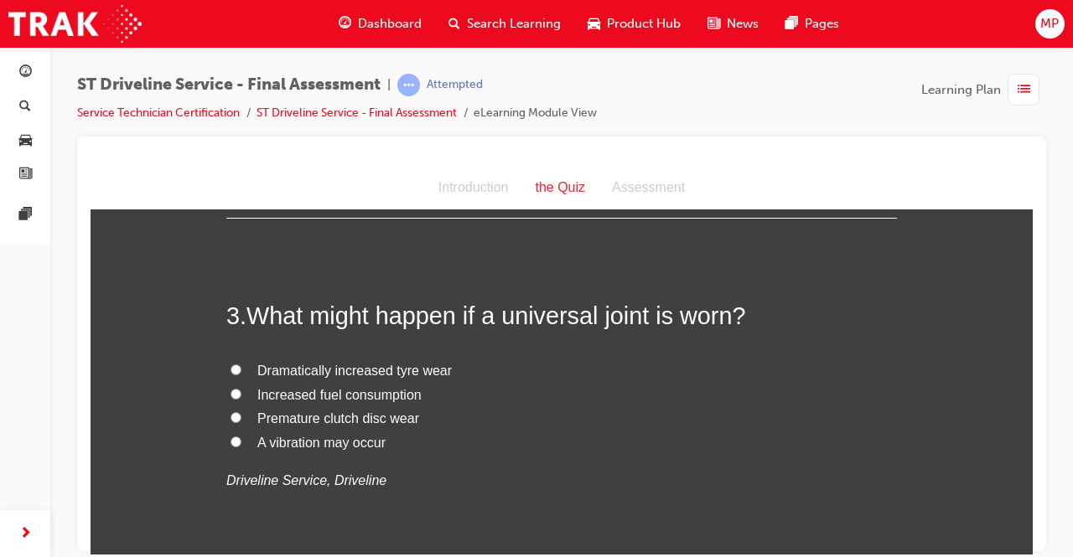
scroll to position [804, 0]
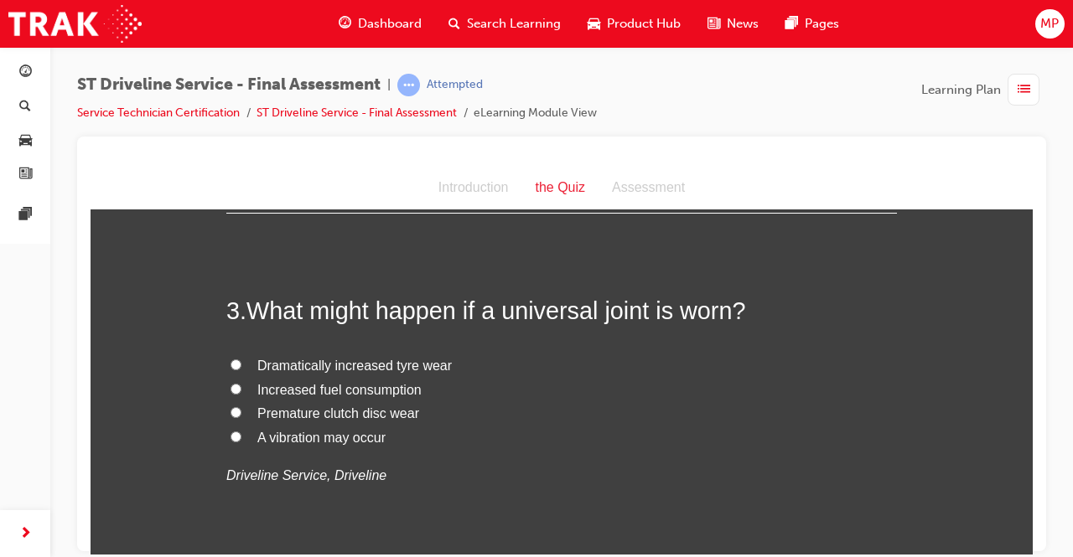
click at [238, 435] on label "A vibration may occur" at bounding box center [561, 438] width 671 height 24
click at [238, 435] on input "A vibration may occur" at bounding box center [236, 436] width 11 height 11
radio input "true"
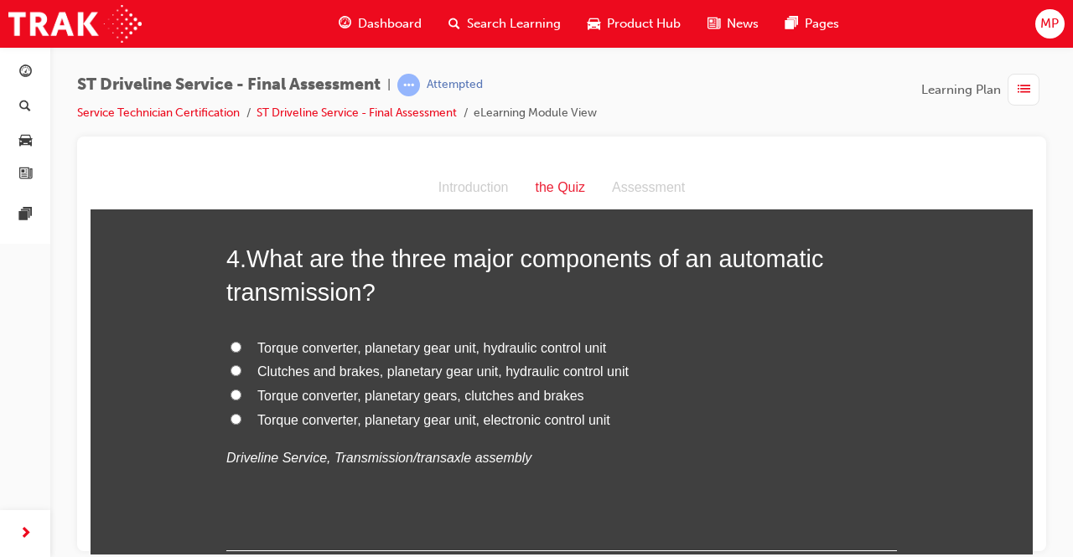
scroll to position [1213, 0]
click at [231, 390] on input "Torque converter, planetary gears, clutches and brakes" at bounding box center [236, 393] width 11 height 11
radio input "true"
click at [231, 369] on input "Clutches and brakes, planetary gear unit, hydraulic control unit" at bounding box center [236, 369] width 11 height 11
radio input "true"
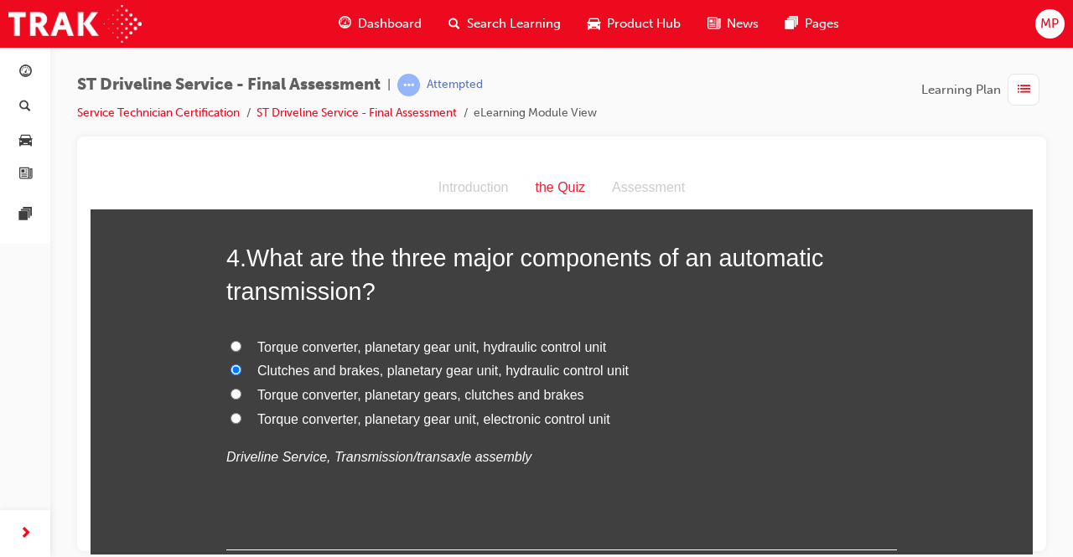
click at [231, 344] on input "Torque converter, planetary gear unit, hydraulic control unit" at bounding box center [236, 345] width 11 height 11
radio input "true"
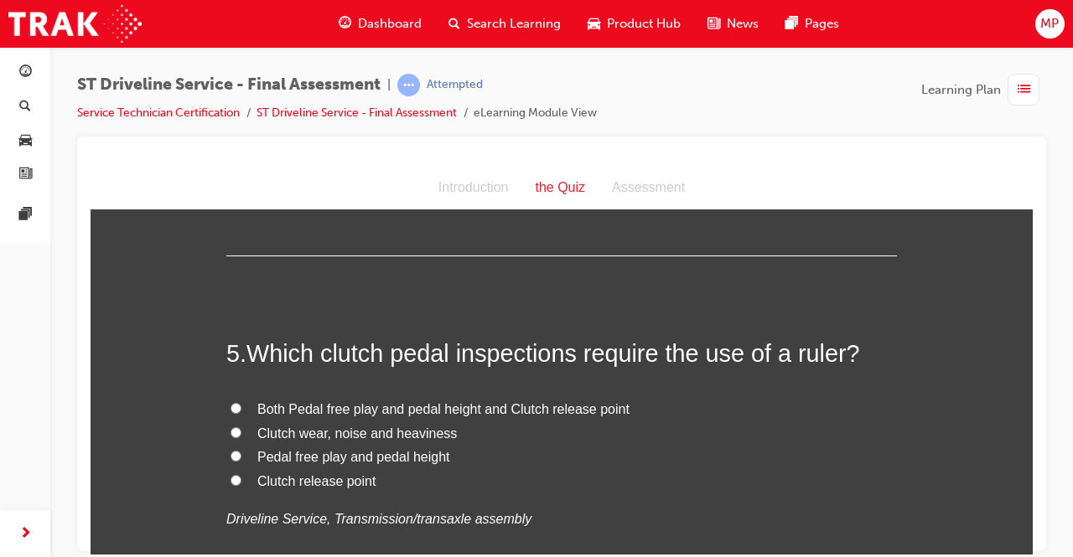
scroll to position [1508, 0]
click at [231, 409] on input "Both Pedal free play and pedal height and Clutch release point" at bounding box center [236, 407] width 11 height 11
radio input "true"
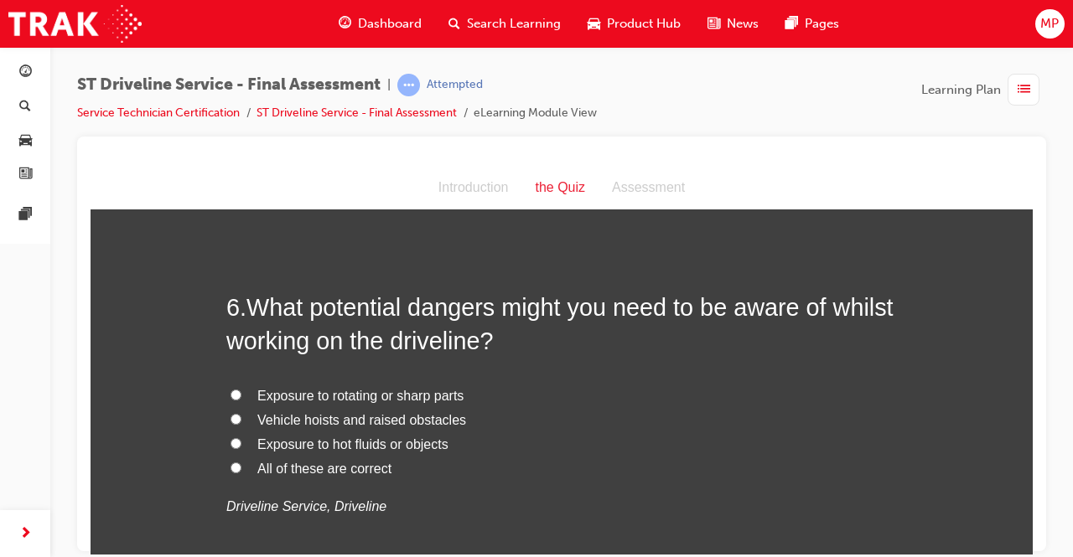
scroll to position [1911, 0]
click at [231, 463] on input "All of these are correct" at bounding box center [236, 466] width 11 height 11
radio input "true"
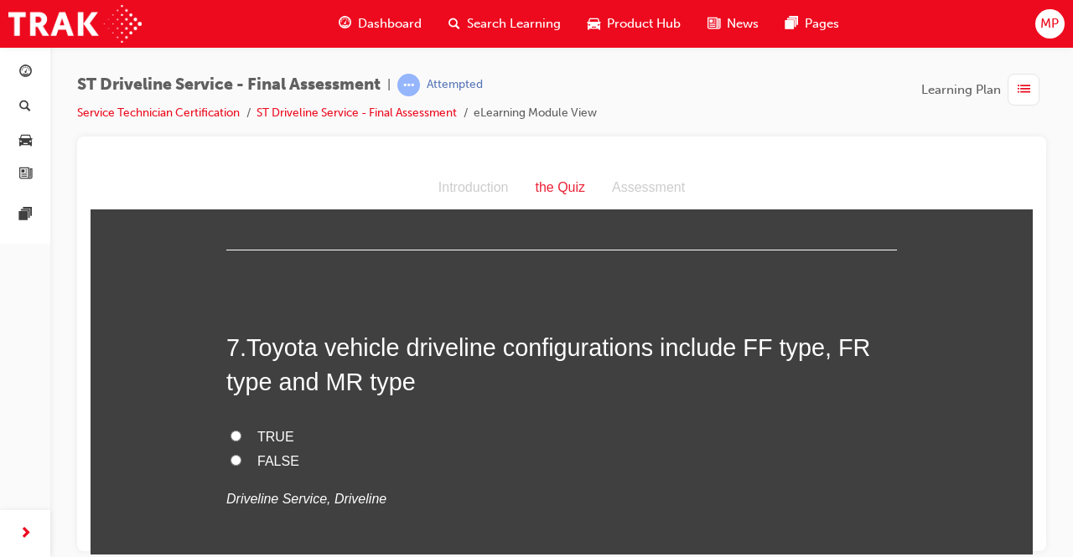
scroll to position [2261, 0]
click at [231, 434] on input "TRUE" at bounding box center [236, 434] width 11 height 11
radio input "true"
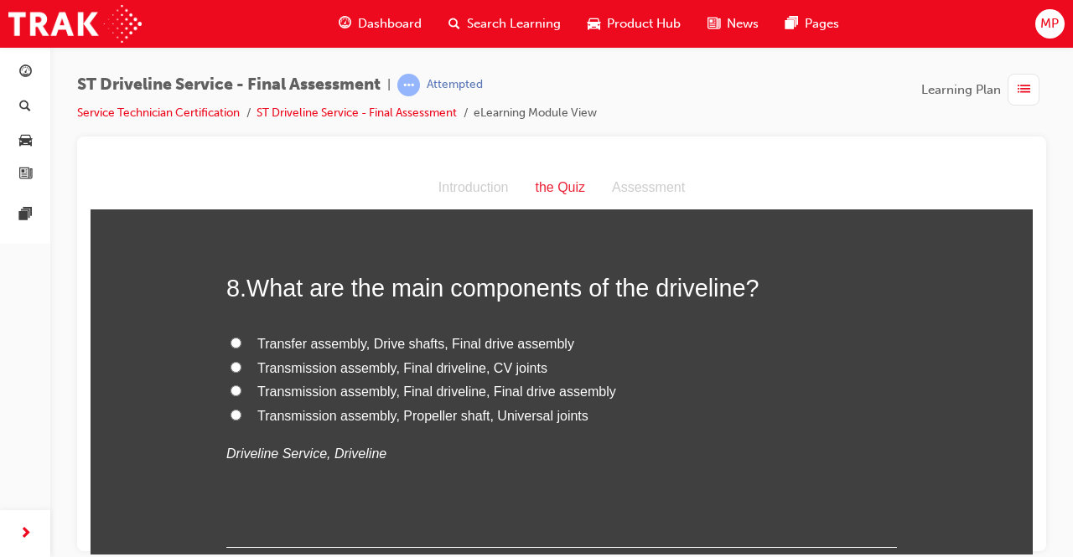
scroll to position [2668, 0]
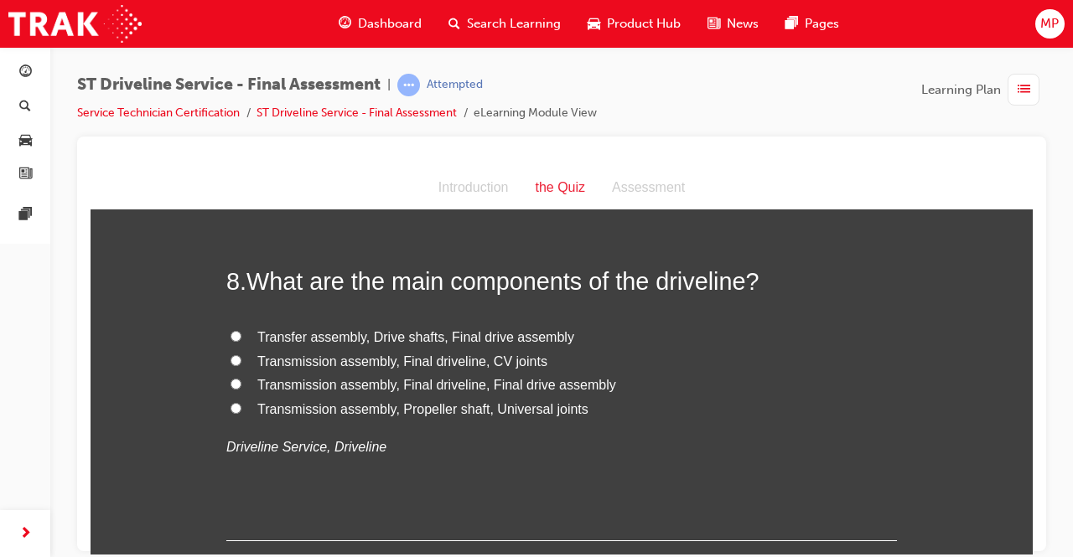
click at [231, 376] on label "Transmission assembly, Final driveline, Final drive assembly" at bounding box center [561, 385] width 671 height 24
click at [231, 378] on input "Transmission assembly, Final driveline, Final drive assembly" at bounding box center [236, 383] width 11 height 11
radio input "true"
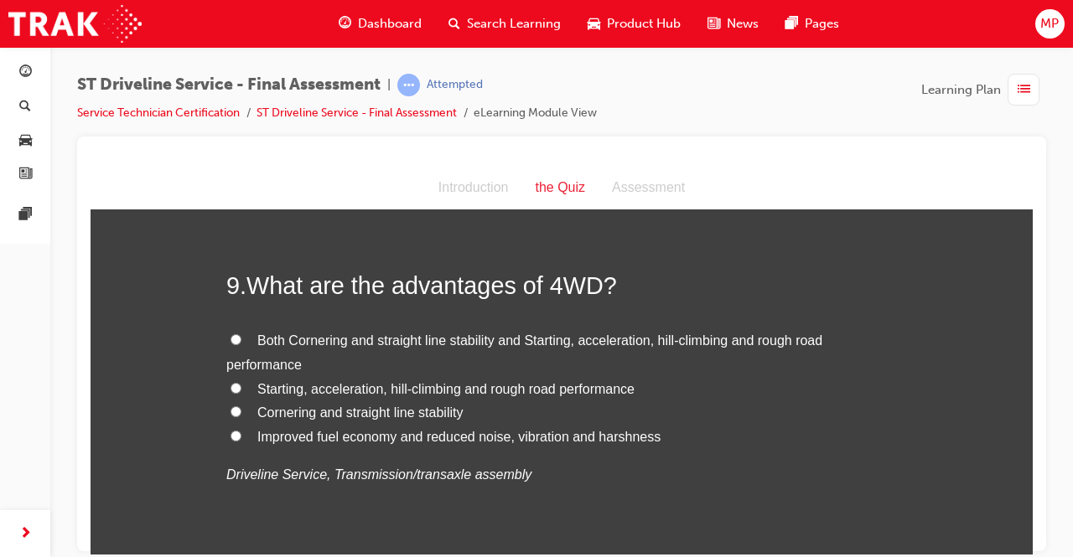
scroll to position [3028, 0]
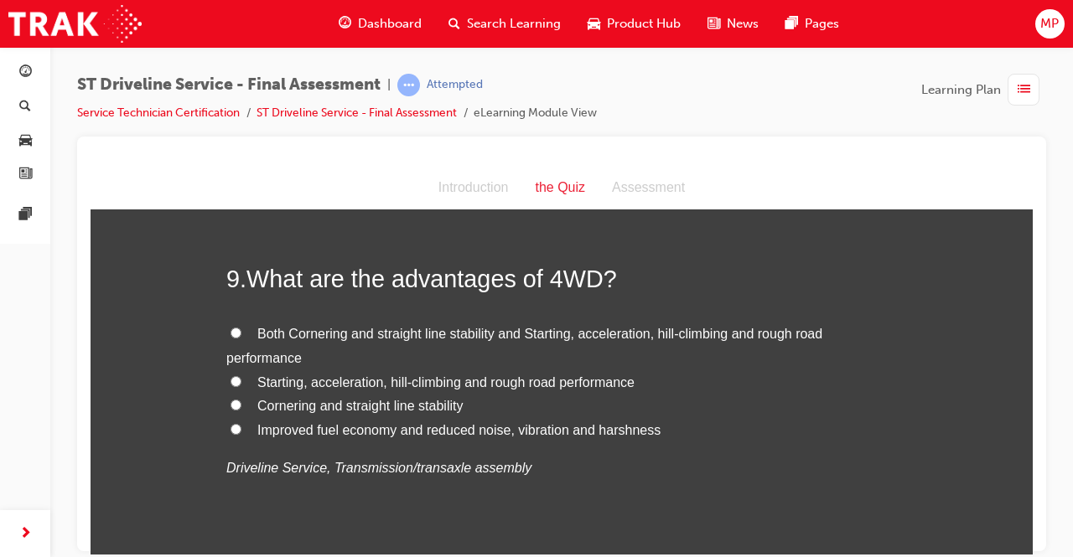
click at [249, 373] on label "Starting, acceleration, hill-climbing and rough road performance" at bounding box center [561, 383] width 671 height 24
click at [241, 376] on input "Starting, acceleration, hill-climbing and rough road performance" at bounding box center [236, 381] width 11 height 11
radio input "true"
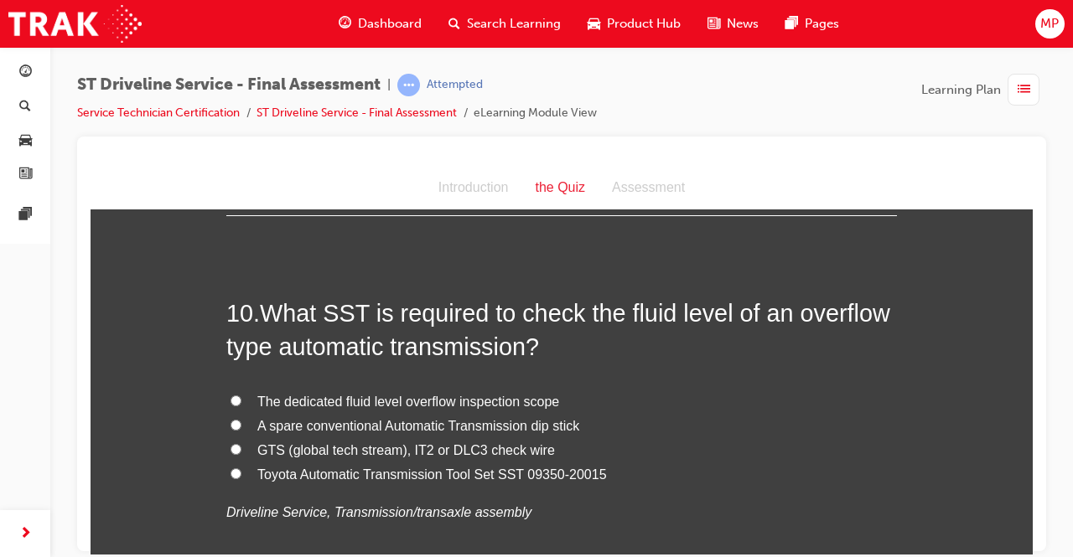
scroll to position [3375, 0]
click at [231, 443] on input "GTS (global tech stream), IT2 or DLC3 check wire" at bounding box center [236, 448] width 11 height 11
radio input "true"
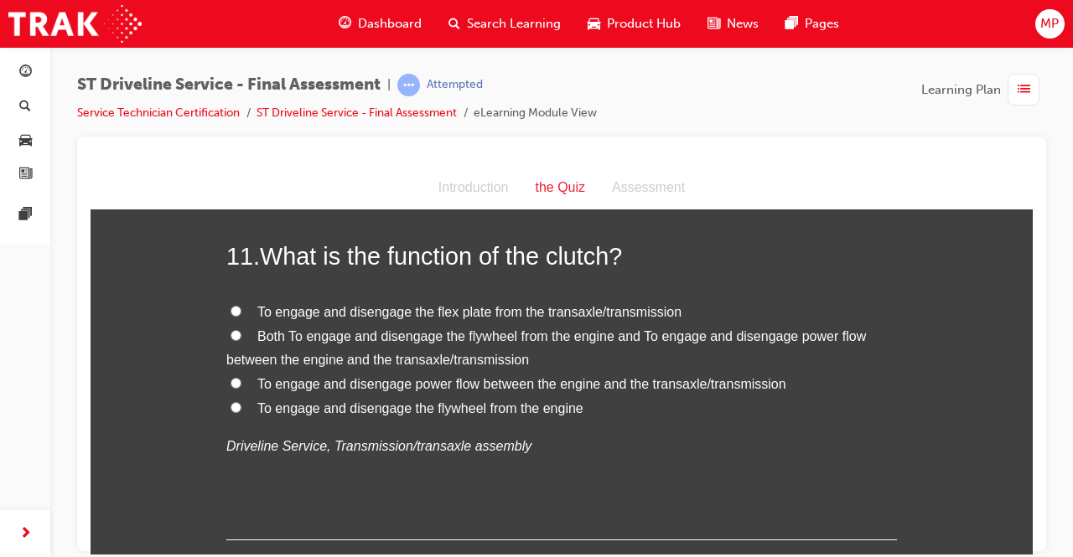
scroll to position [3822, 0]
click at [226, 333] on label "Both To engage and disengage the flywheel from the engine and To engage and dis…" at bounding box center [561, 348] width 671 height 49
click at [231, 333] on input "Both To engage and disengage the flywheel from the engine and To engage and dis…" at bounding box center [236, 334] width 11 height 11
radio input "true"
click at [260, 382] on span "To engage and disengage power flow between the engine and the transaxle/transmi…" at bounding box center [521, 383] width 529 height 14
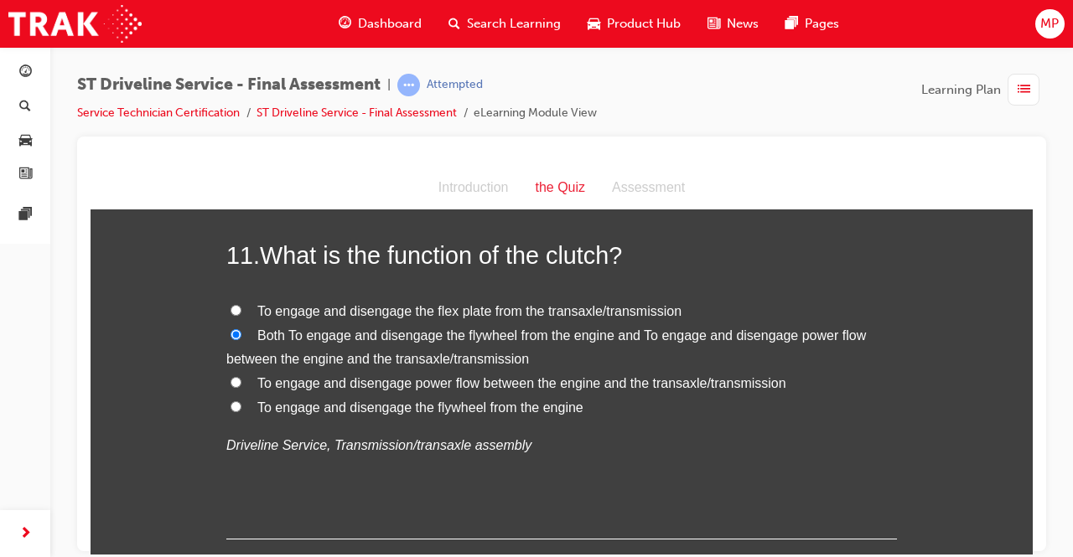
click at [241, 382] on input "To engage and disengage power flow between the engine and the transaxle/transmi…" at bounding box center [236, 381] width 11 height 11
radio input "true"
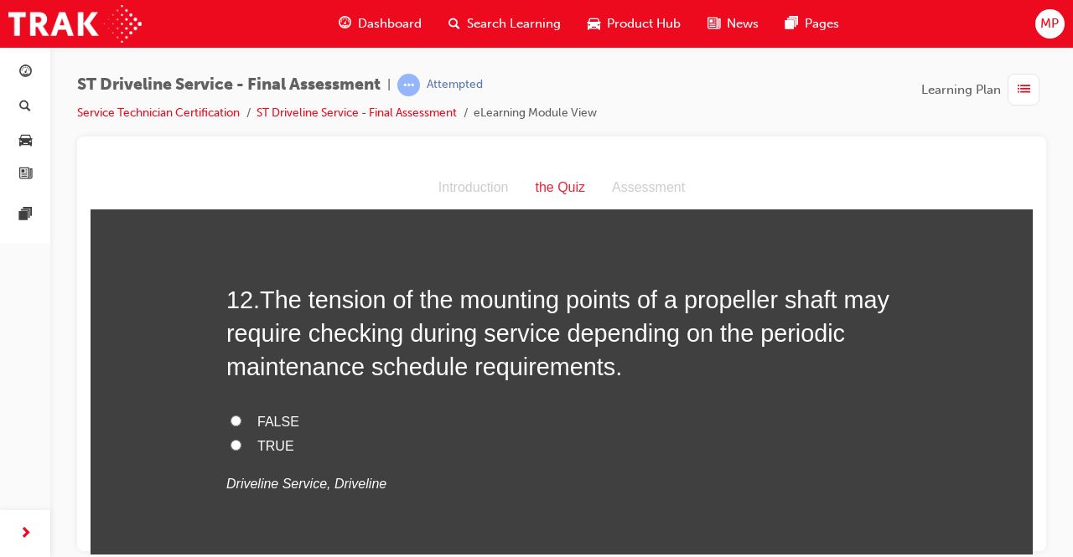
scroll to position [4158, 0]
click at [231, 448] on label "TRUE" at bounding box center [561, 447] width 671 height 24
click at [231, 448] on input "TRUE" at bounding box center [236, 445] width 11 height 11
radio input "true"
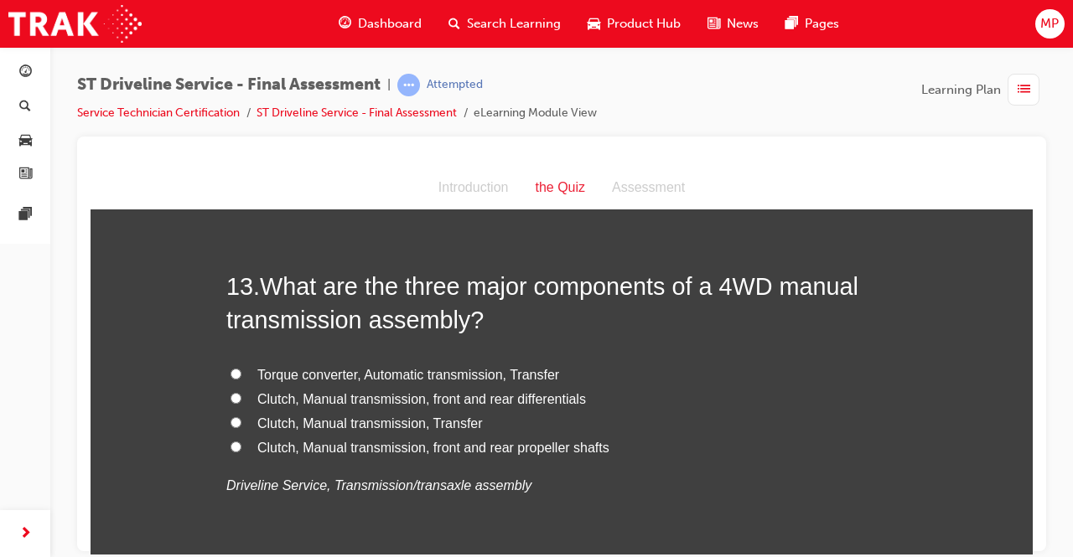
scroll to position [4551, 0]
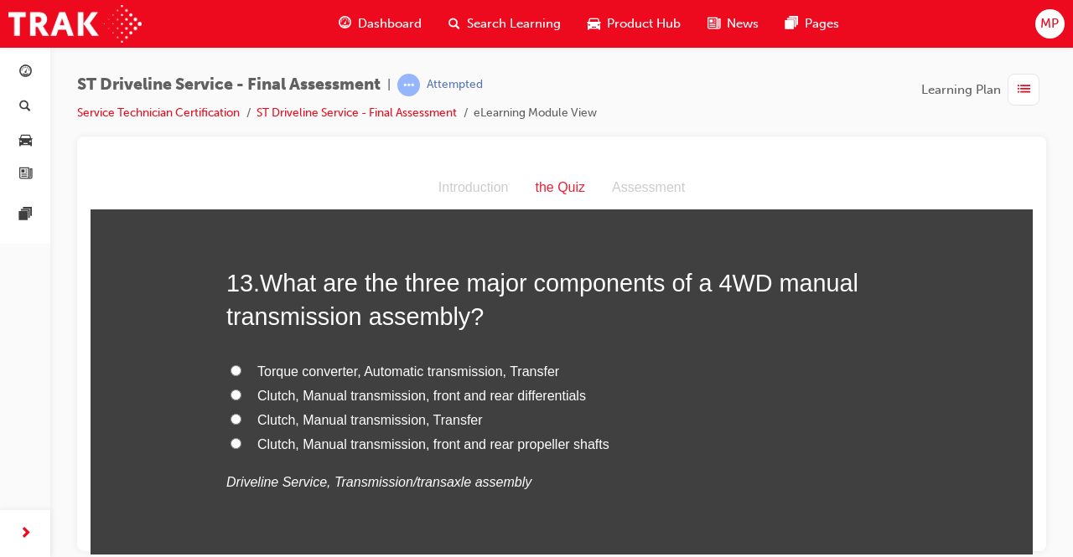
click at [453, 388] on span "Clutch, Manual transmission, front and rear differentials" at bounding box center [421, 395] width 329 height 14
click at [241, 389] on input "Clutch, Manual transmission, front and rear differentials" at bounding box center [236, 394] width 11 height 11
radio input "true"
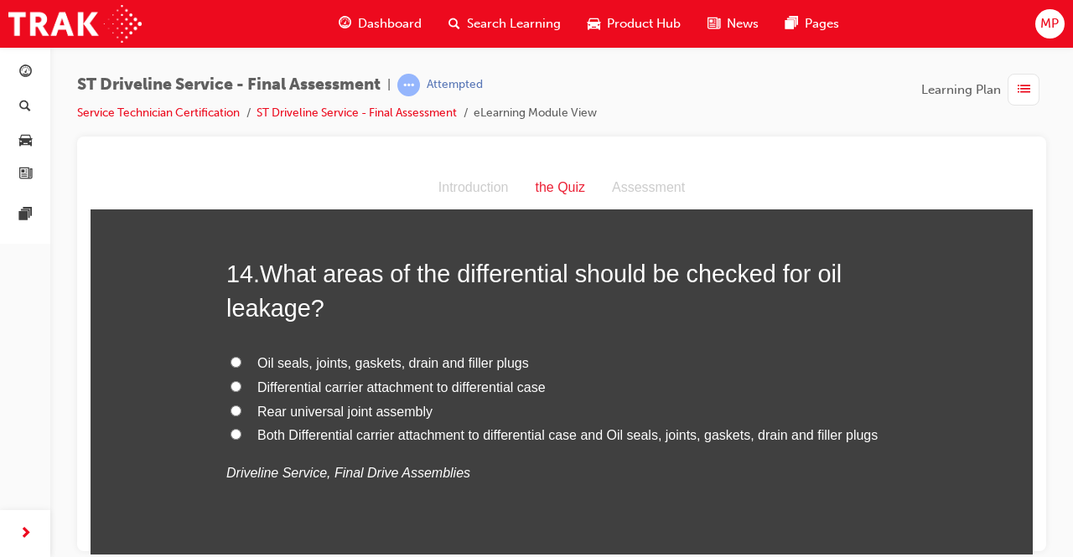
scroll to position [4951, 0]
click at [367, 389] on span "Differential carrier attachment to differential case" at bounding box center [401, 386] width 288 height 14
click at [241, 389] on input "Differential carrier attachment to differential case" at bounding box center [236, 385] width 11 height 11
radio input "true"
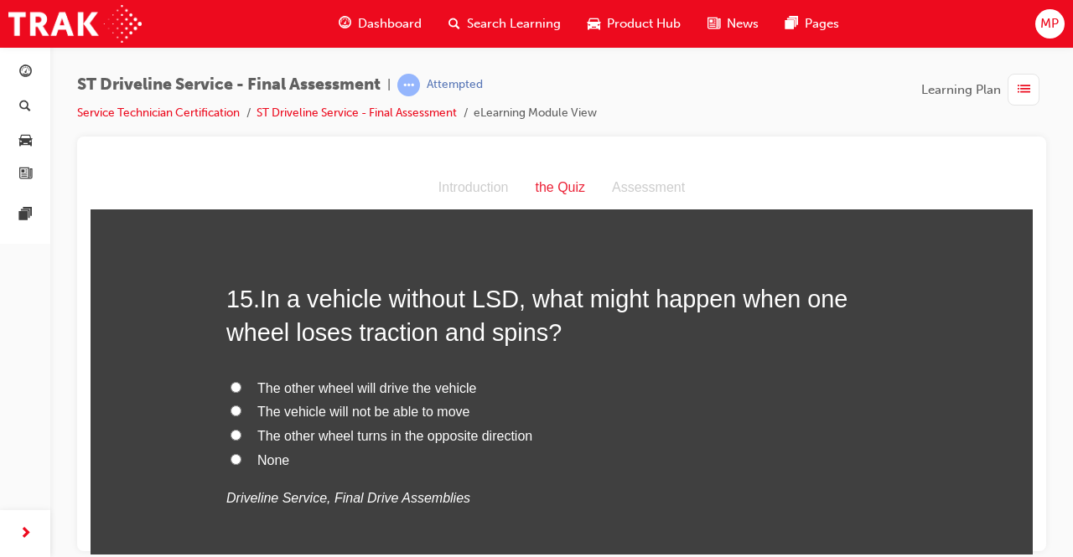
scroll to position [5316, 0]
click at [241, 415] on label "The vehicle will not be able to move" at bounding box center [561, 411] width 671 height 24
click at [241, 415] on input "The vehicle will not be able to move" at bounding box center [236, 409] width 11 height 11
radio input "true"
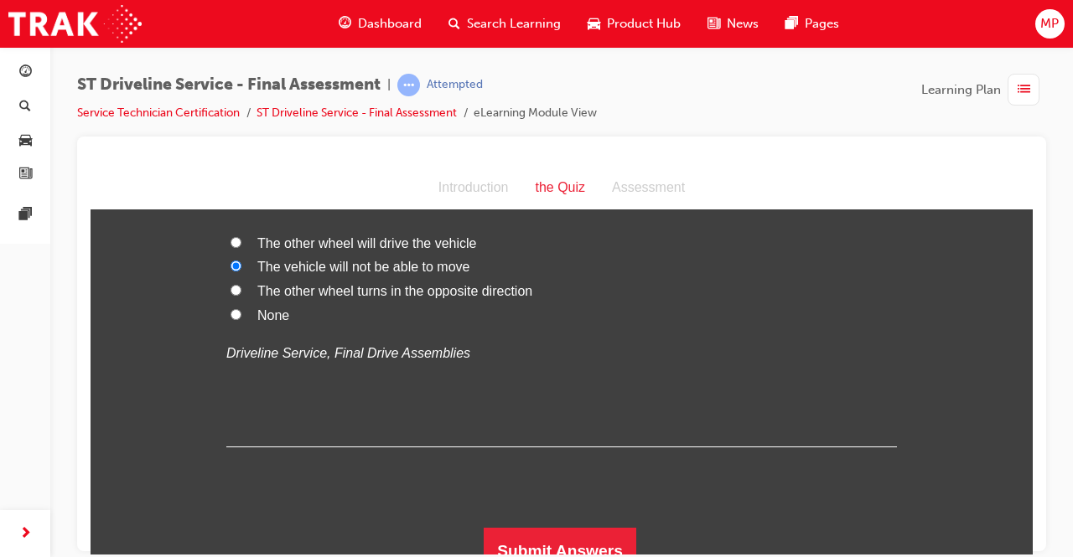
scroll to position [5476, 0]
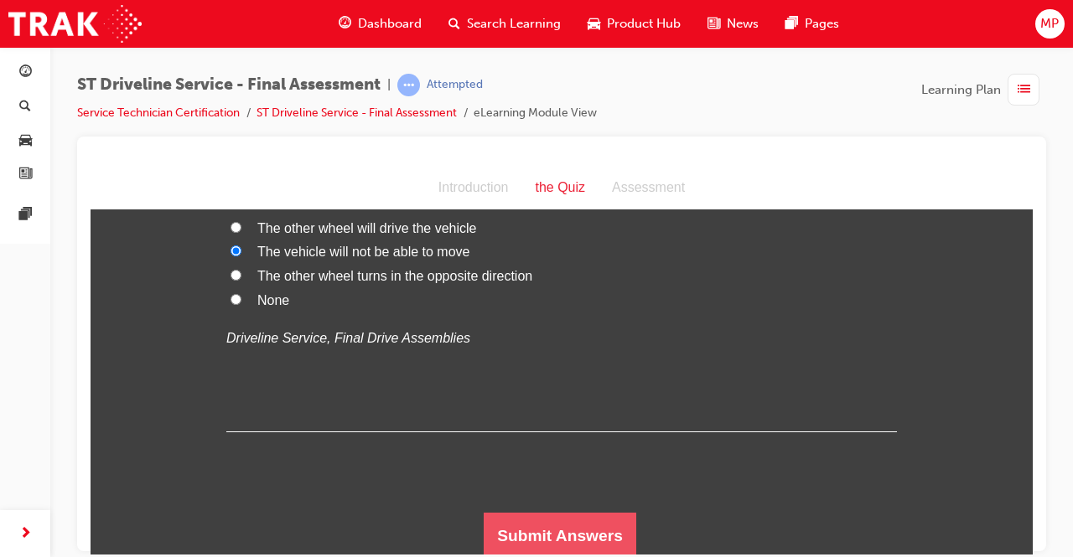
click at [561, 535] on button "Submit Answers" at bounding box center [560, 535] width 153 height 47
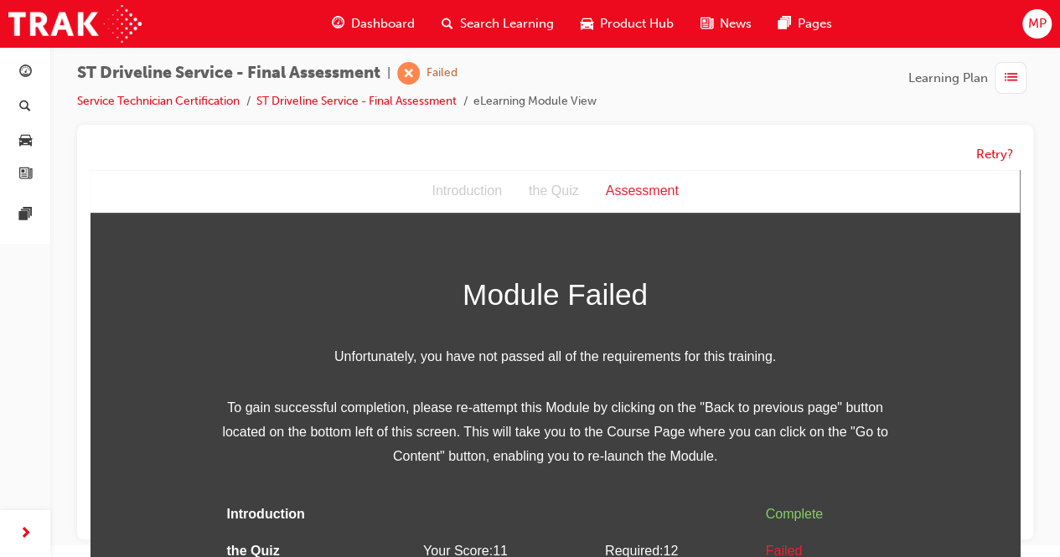
scroll to position [50, 0]
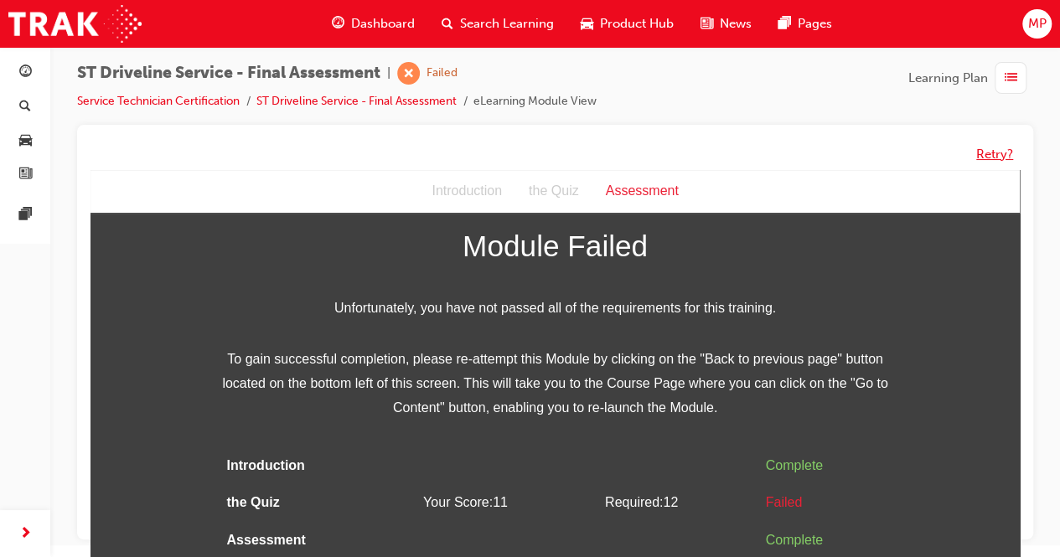
click at [997, 153] on button "Retry?" at bounding box center [995, 154] width 37 height 19
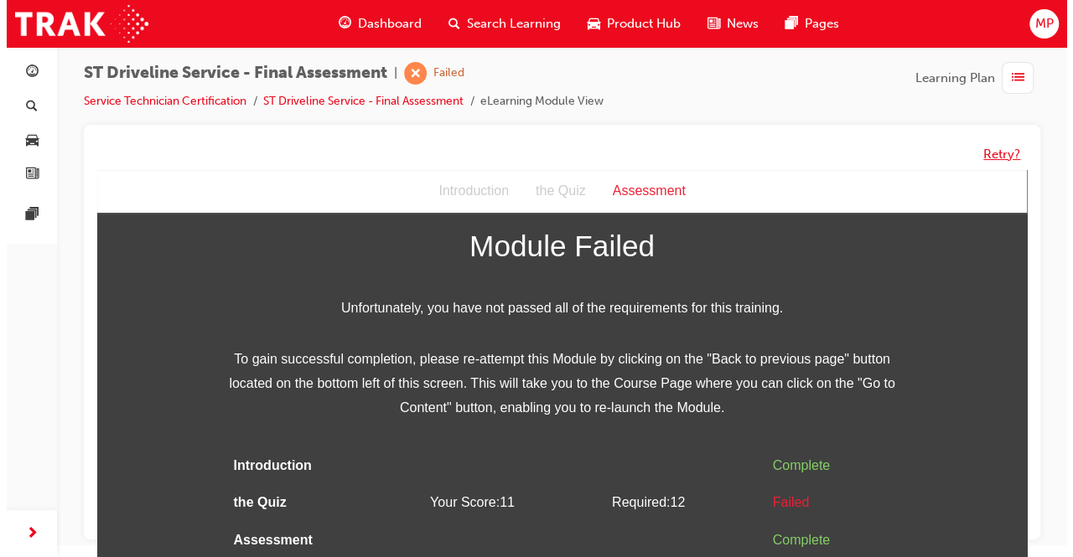
scroll to position [0, 0]
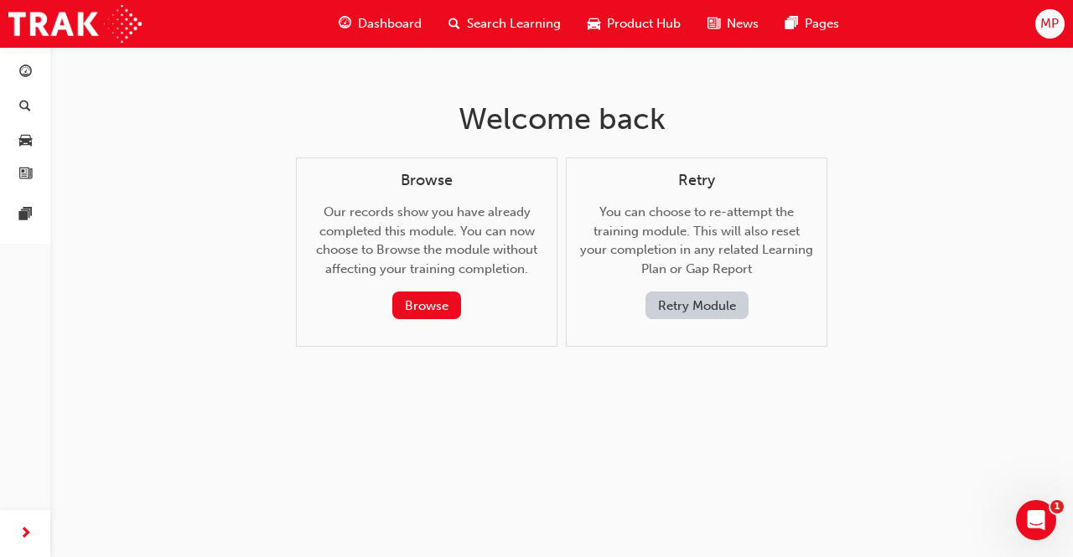
click at [673, 303] on button "Retry Module" at bounding box center [696, 306] width 103 height 28
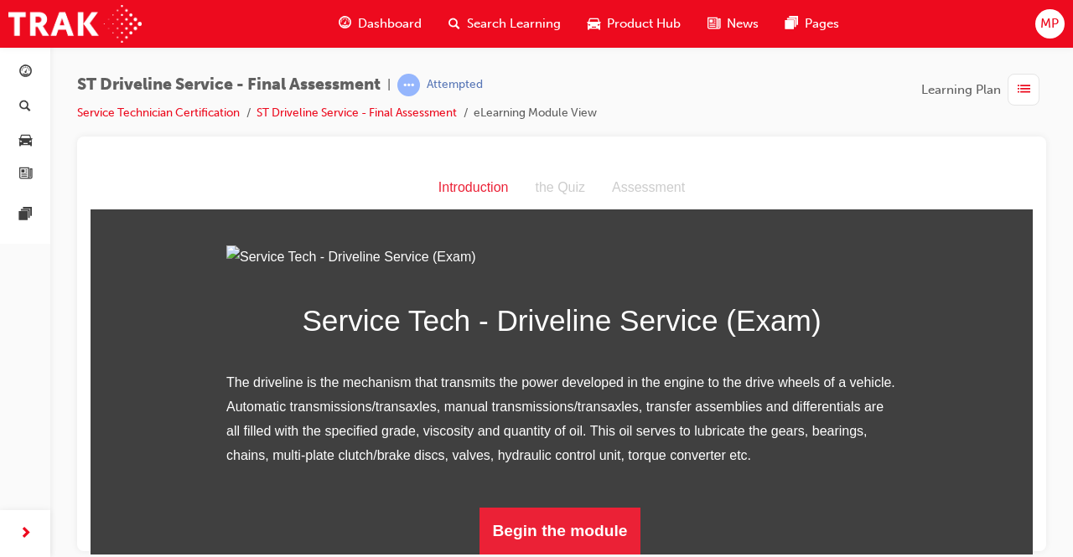
click at [569, 545] on button "Begin the module" at bounding box center [560, 530] width 162 height 47
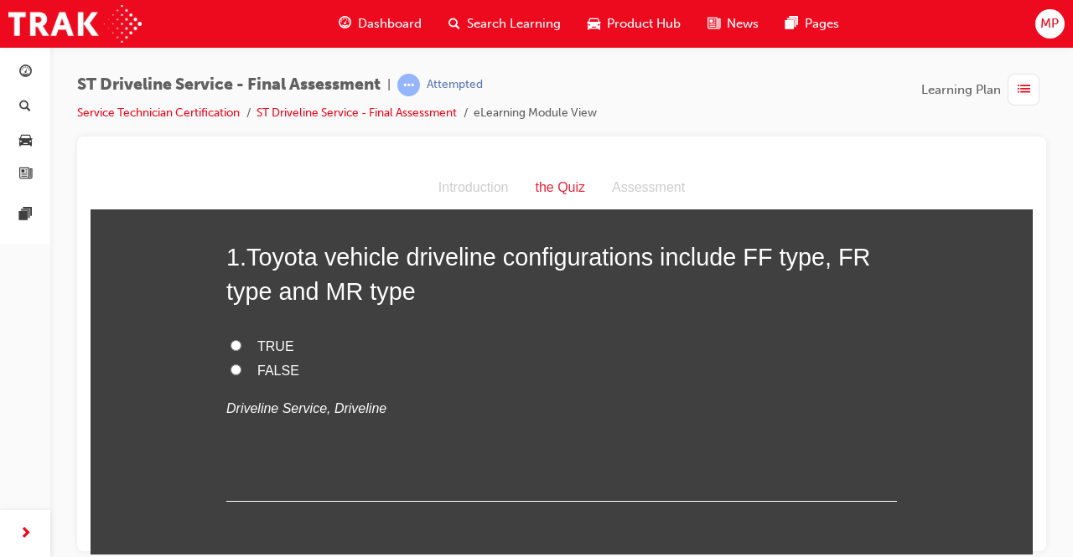
scroll to position [77, 0]
click at [231, 365] on input "FALSE" at bounding box center [236, 368] width 11 height 11
radio input "true"
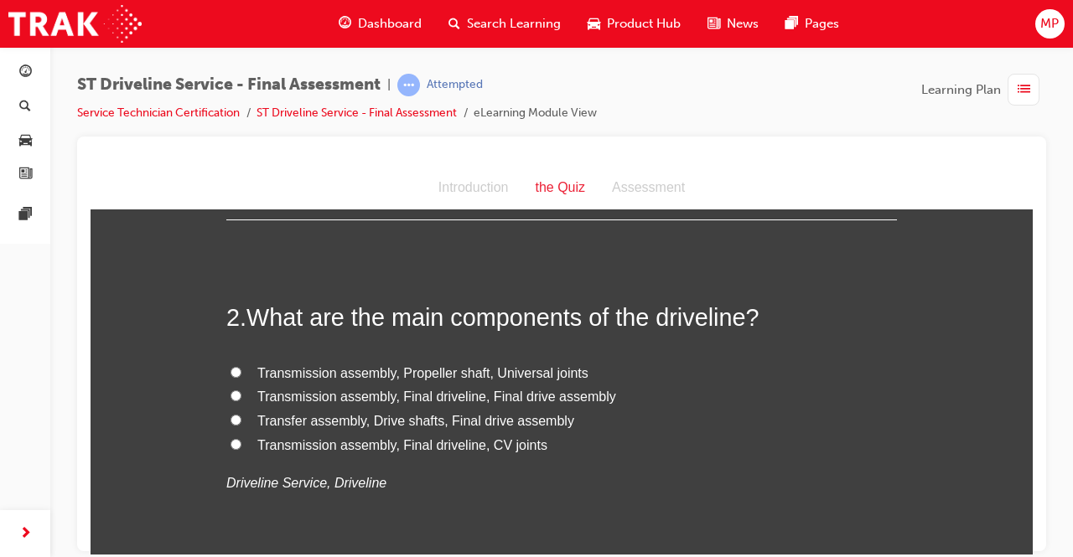
scroll to position [378, 0]
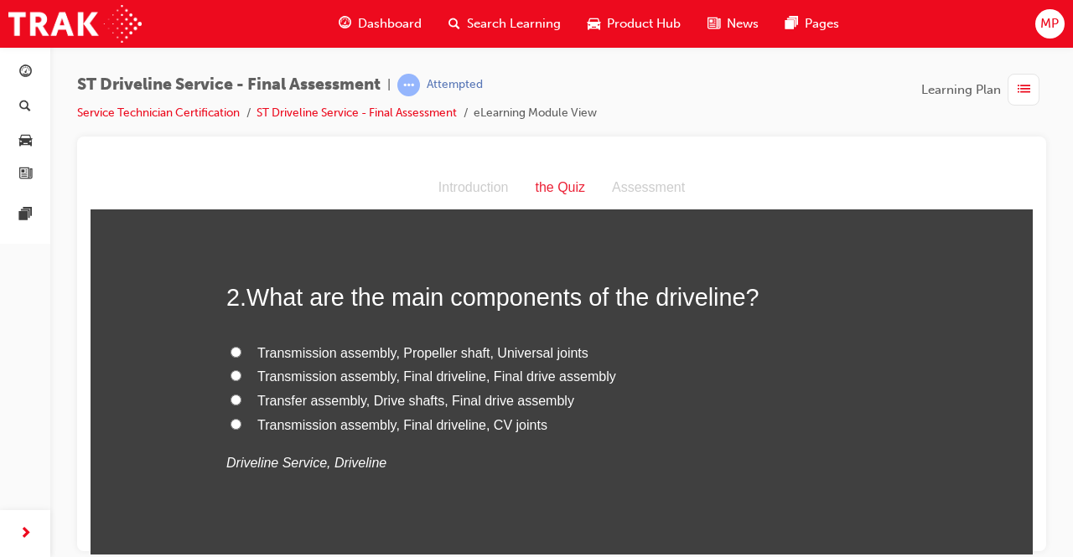
click at [235, 380] on input "Transmission assembly, Final driveline, Final drive assembly" at bounding box center [236, 375] width 11 height 11
radio input "true"
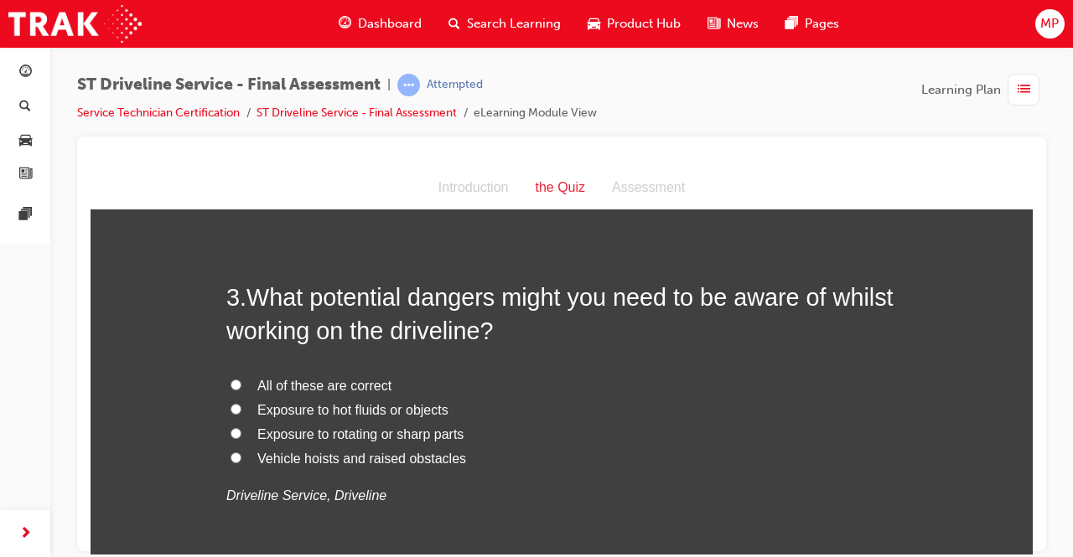
scroll to position [739, 0]
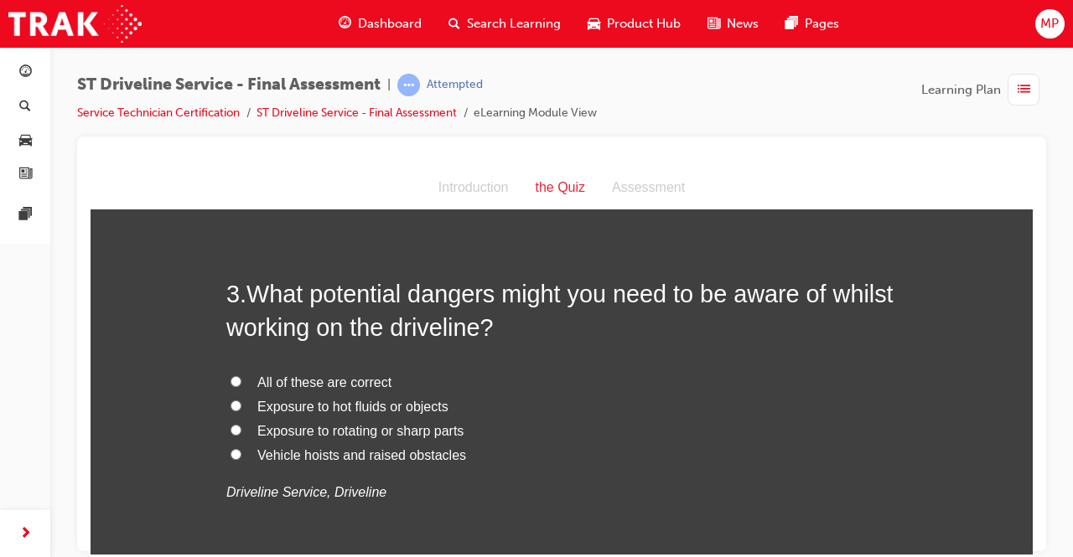
click at [231, 376] on input "All of these are correct" at bounding box center [236, 381] width 11 height 11
radio input "true"
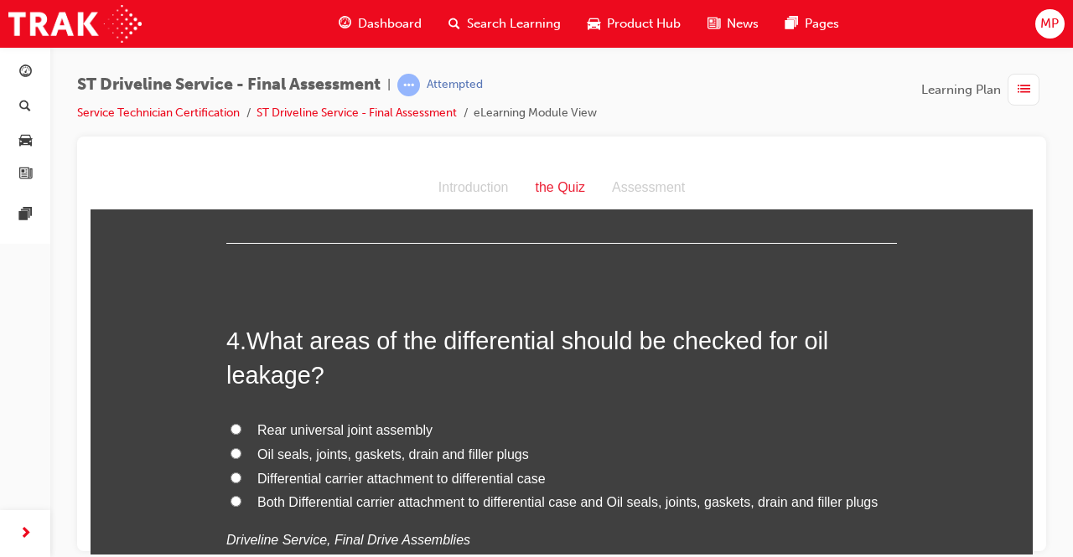
scroll to position [1082, 0]
click at [408, 495] on span "Both Differential carrier attachment to differential case and Oil seals, joints…" at bounding box center [567, 501] width 620 height 14
click at [241, 495] on input "Both Differential carrier attachment to differential case and Oil seals, joints…" at bounding box center [236, 500] width 11 height 11
radio input "true"
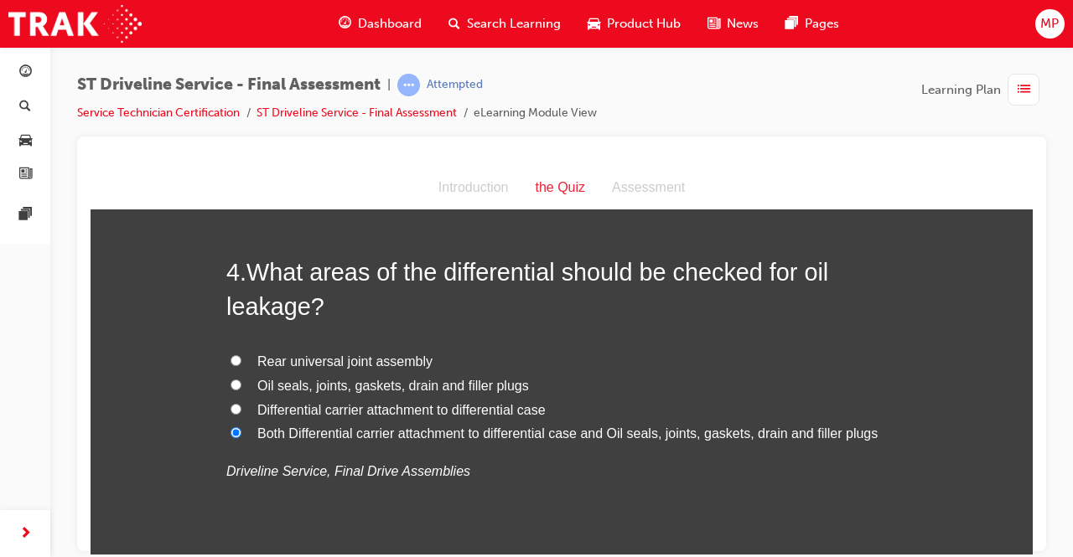
scroll to position [1151, 0]
click at [231, 404] on input "Differential carrier attachment to differential case" at bounding box center [236, 407] width 11 height 11
radio input "true"
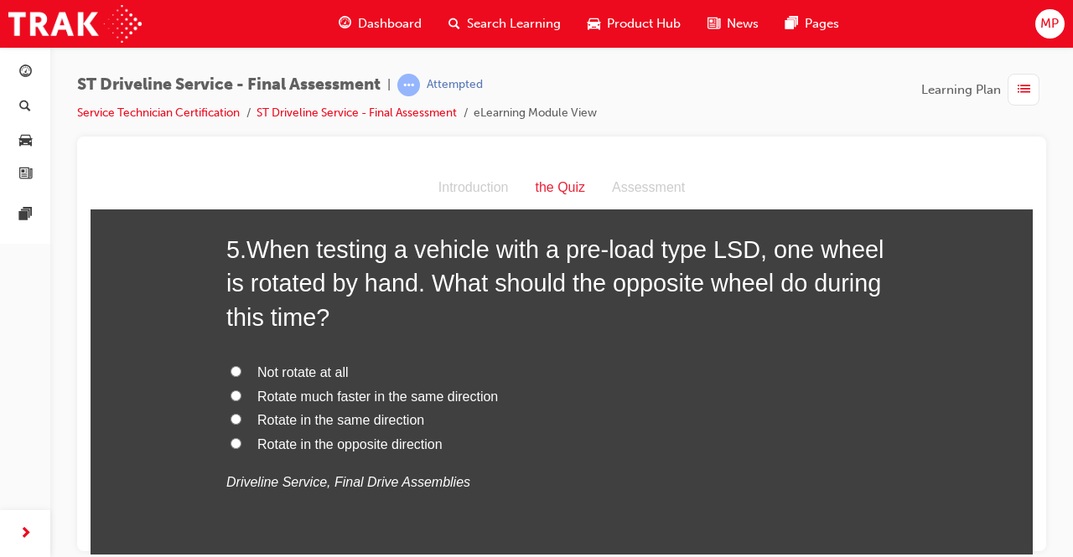
scroll to position [1564, 0]
click at [231, 416] on input "Rotate in the same direction" at bounding box center [236, 417] width 11 height 11
radio input "true"
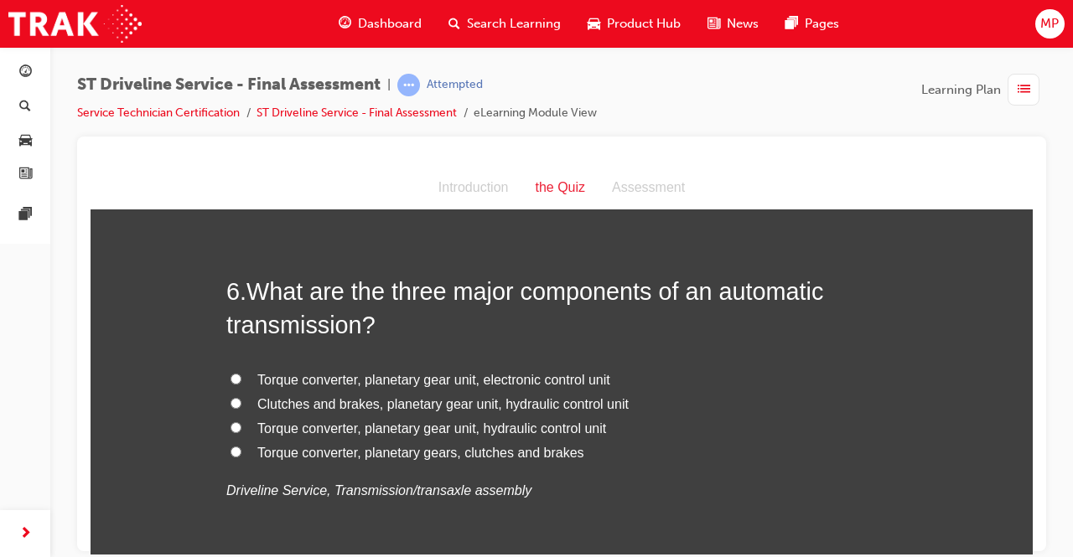
scroll to position [1946, 0]
click at [237, 379] on label "Torque converter, planetary gear unit, electronic control unit" at bounding box center [561, 379] width 671 height 24
click at [237, 379] on input "Torque converter, planetary gear unit, electronic control unit" at bounding box center [236, 377] width 11 height 11
radio input "true"
click at [231, 425] on input "Torque converter, planetary gear unit, hydraulic control unit" at bounding box center [236, 426] width 11 height 11
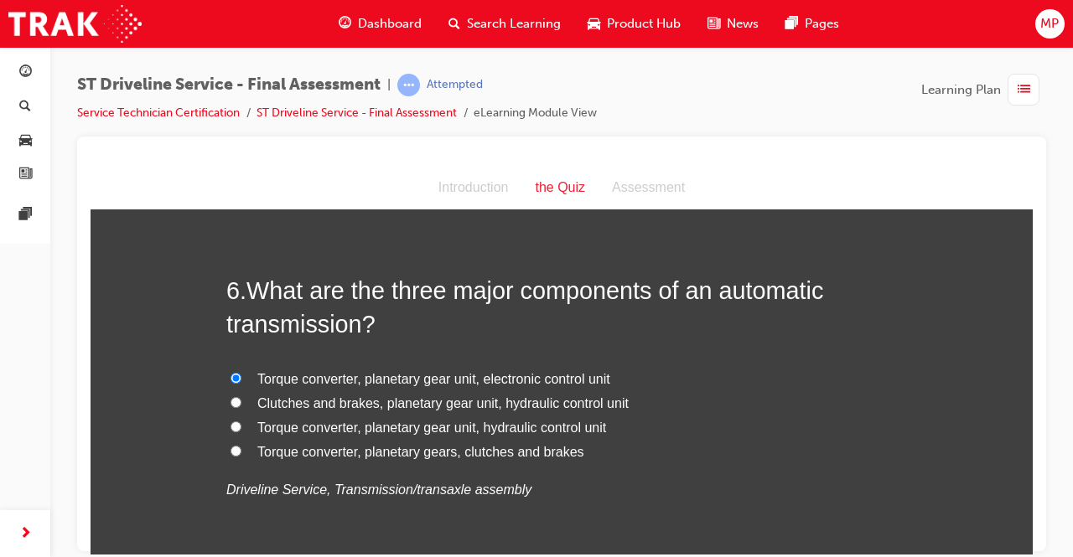
radio input "true"
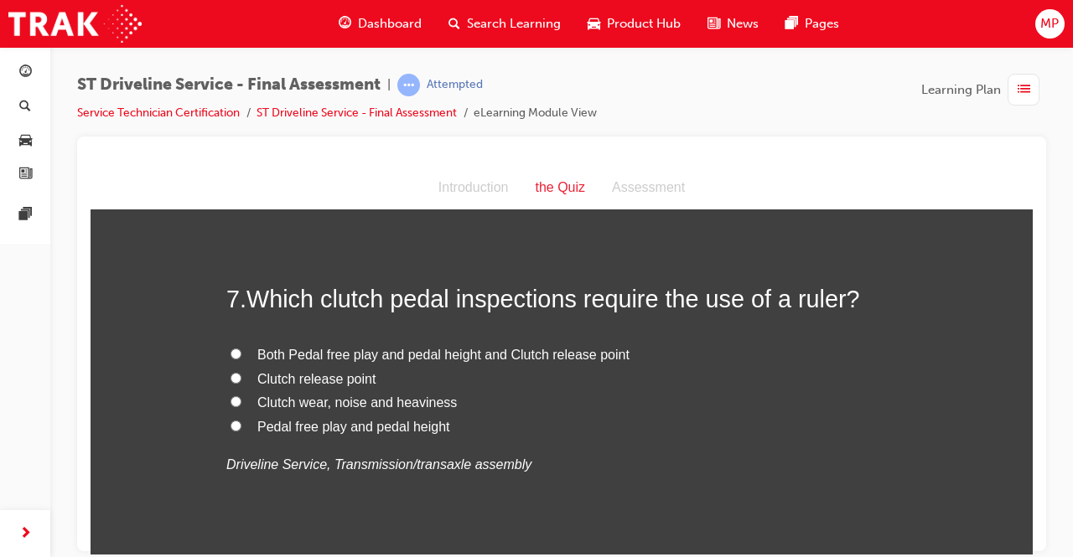
scroll to position [2330, 0]
click at [235, 348] on input "Both Pedal free play and pedal height and Clutch release point" at bounding box center [236, 351] width 11 height 11
radio input "true"
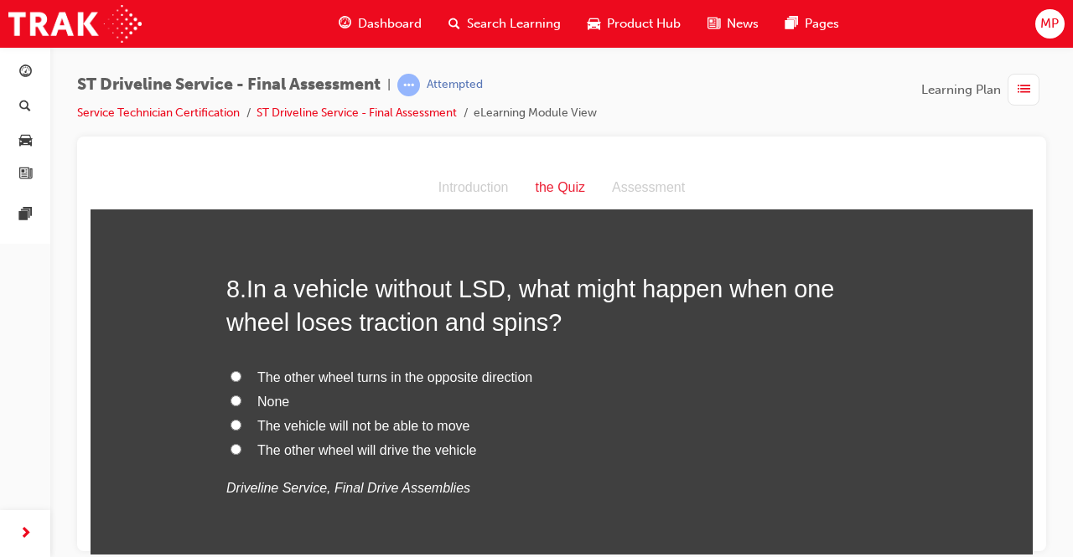
scroll to position [2696, 0]
click at [233, 418] on input "The vehicle will not be able to move" at bounding box center [236, 423] width 11 height 11
radio input "true"
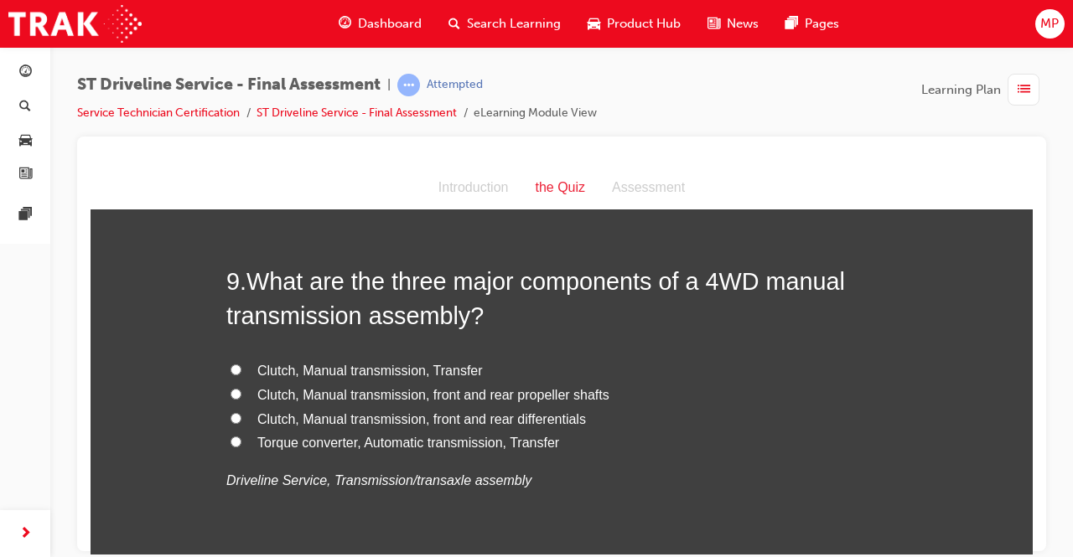
scroll to position [3093, 0]
click at [231, 419] on input "Clutch, Manual transmission, front and rear differentials" at bounding box center [236, 417] width 11 height 11
radio input "true"
click at [231, 412] on input "Clutch, Manual transmission, front and rear differentials" at bounding box center [236, 417] width 11 height 11
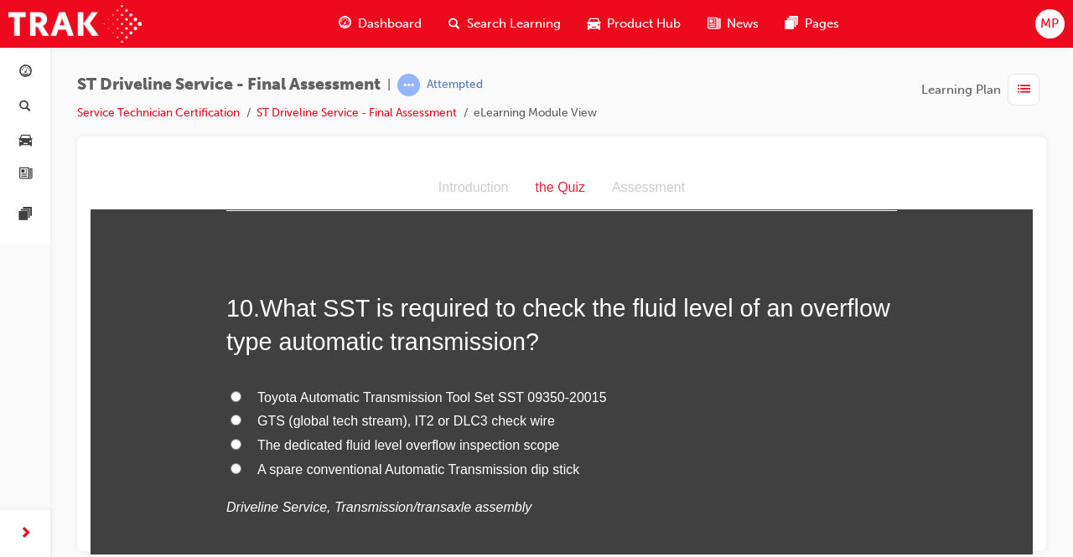
scroll to position [3458, 0]
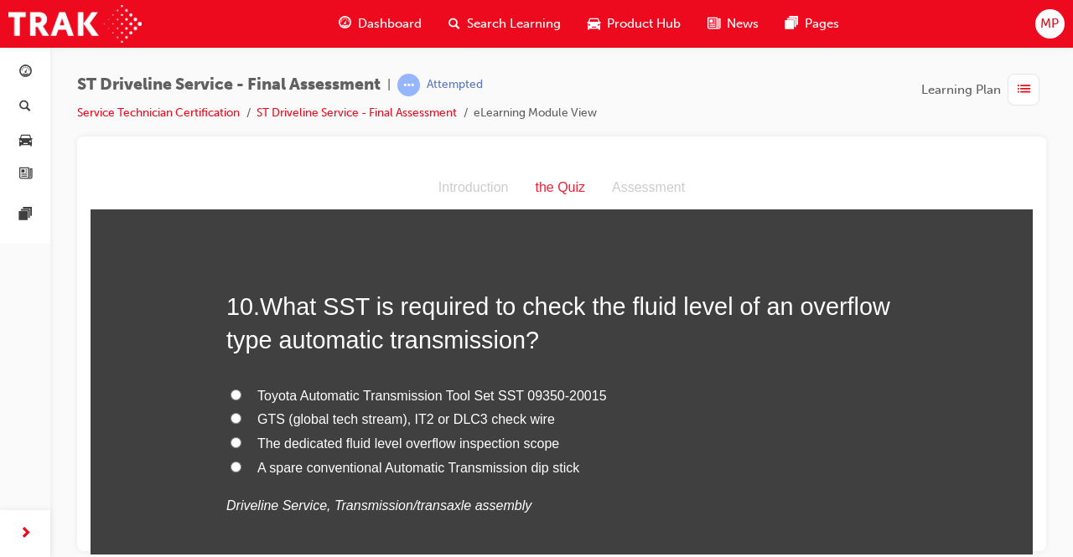
click at [233, 418] on input "GTS (global tech stream), IT2 or DLC3 check wire" at bounding box center [236, 417] width 11 height 11
radio input "true"
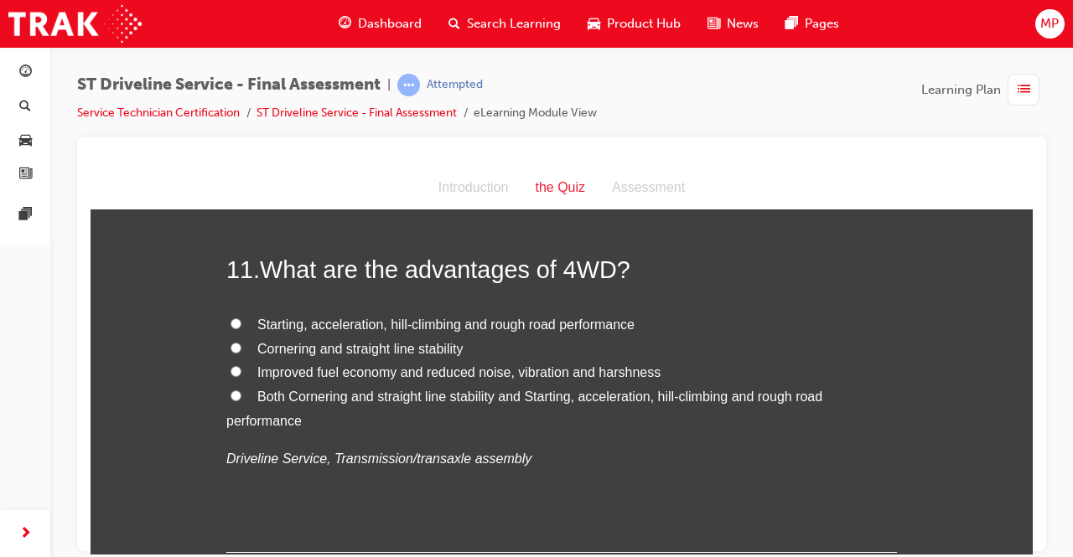
scroll to position [3893, 0]
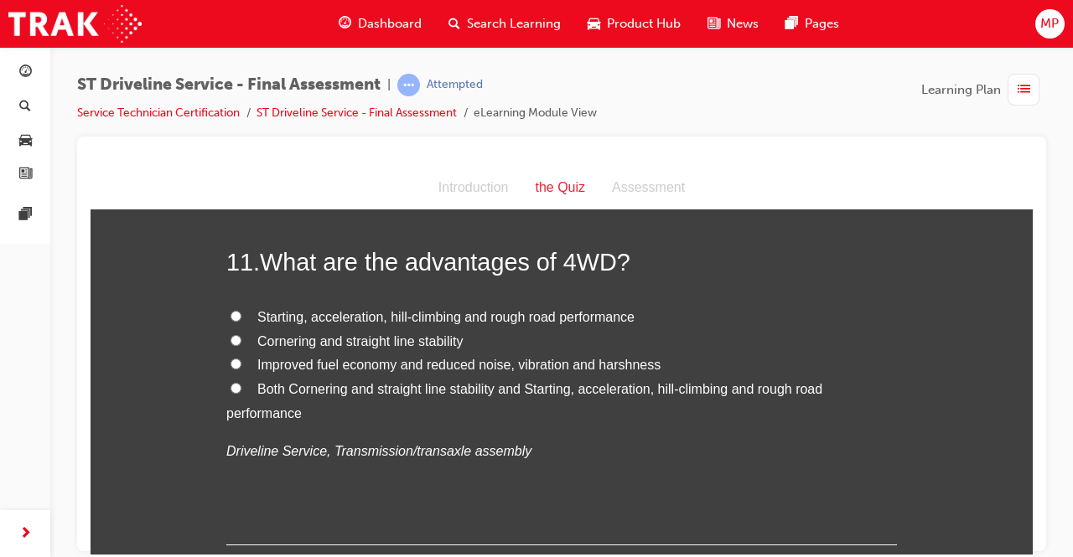
click at [231, 384] on input "Both Cornering and straight line stability and Starting, acceleration, hill-cli…" at bounding box center [236, 387] width 11 height 11
radio input "true"
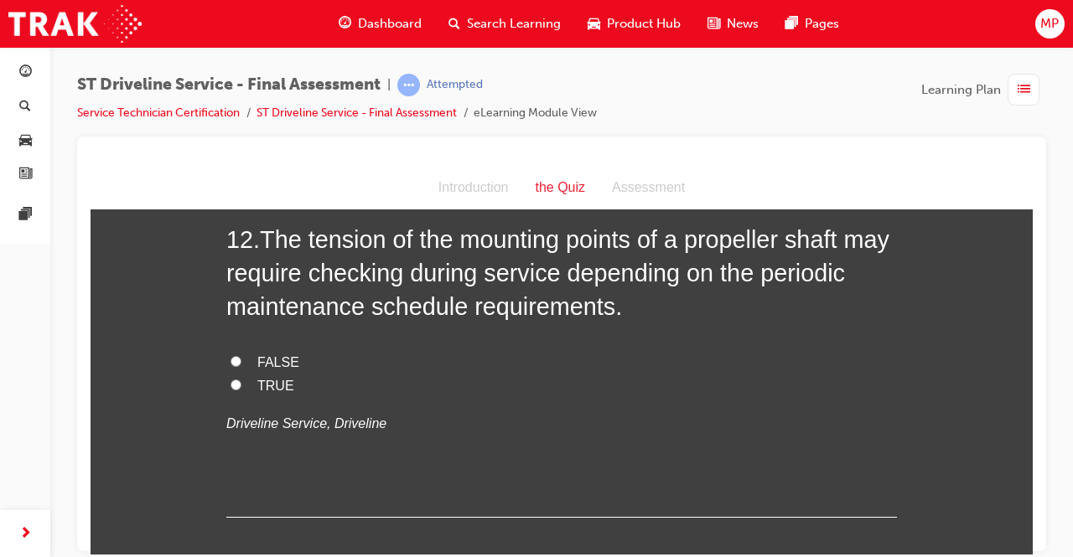
scroll to position [4297, 0]
click at [231, 350] on label "FALSE" at bounding box center [561, 362] width 671 height 24
click at [231, 355] on input "FALSE" at bounding box center [236, 360] width 11 height 11
radio input "true"
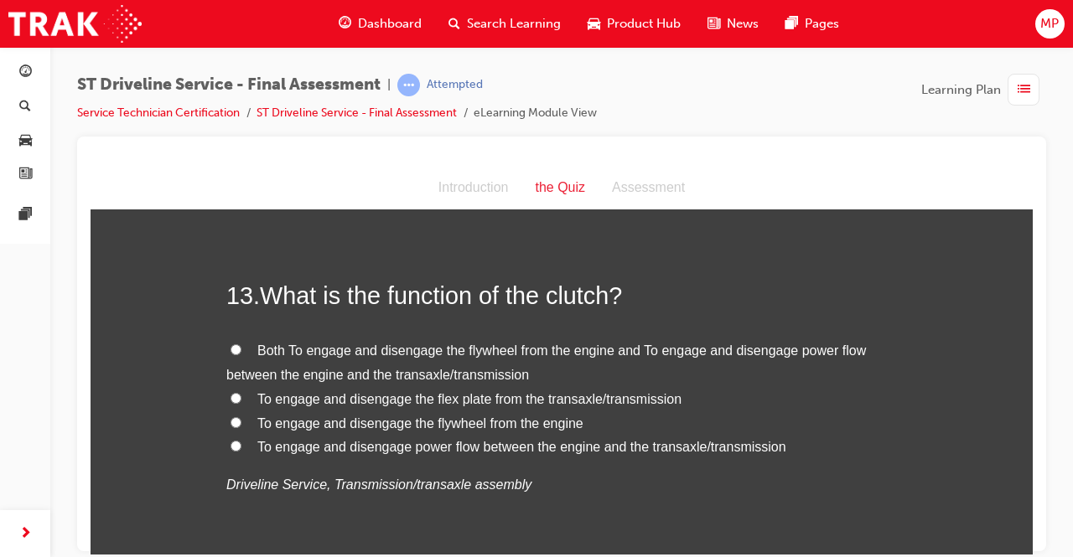
scroll to position [4616, 0]
click at [226, 456] on div "Both To engage and disengage the flywheel from the engine and To engage and dis…" at bounding box center [561, 417] width 671 height 158
click at [231, 441] on input "To engage and disengage power flow between the engine and the transaxle/transmi…" at bounding box center [236, 444] width 11 height 11
radio input "true"
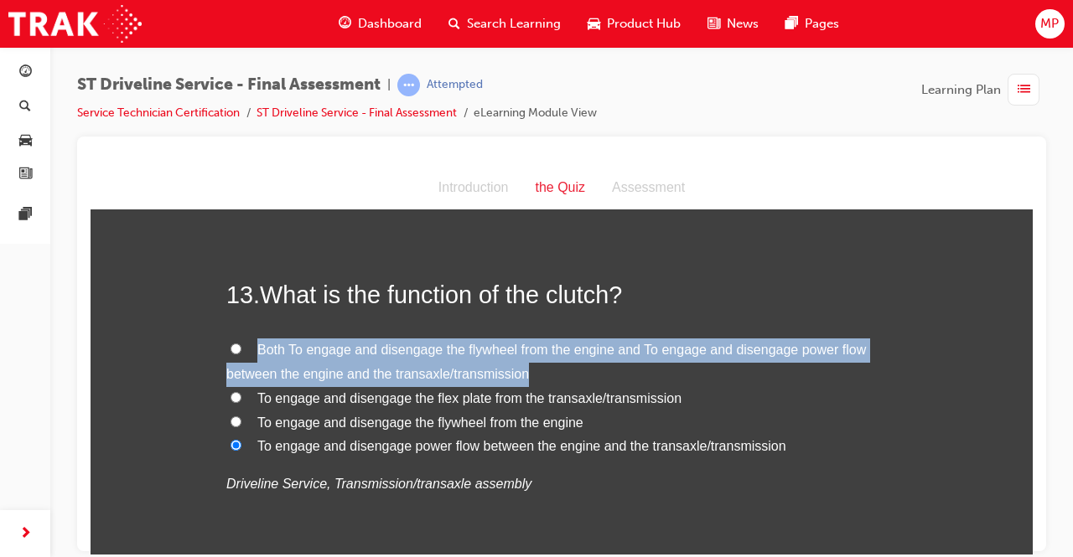
drag, startPoint x: 844, startPoint y: 379, endPoint x: 721, endPoint y: 498, distance: 171.3
click at [721, 498] on div "13 . What is the function of the clutch? Both To engage and disengage the flywh…" at bounding box center [561, 427] width 671 height 300
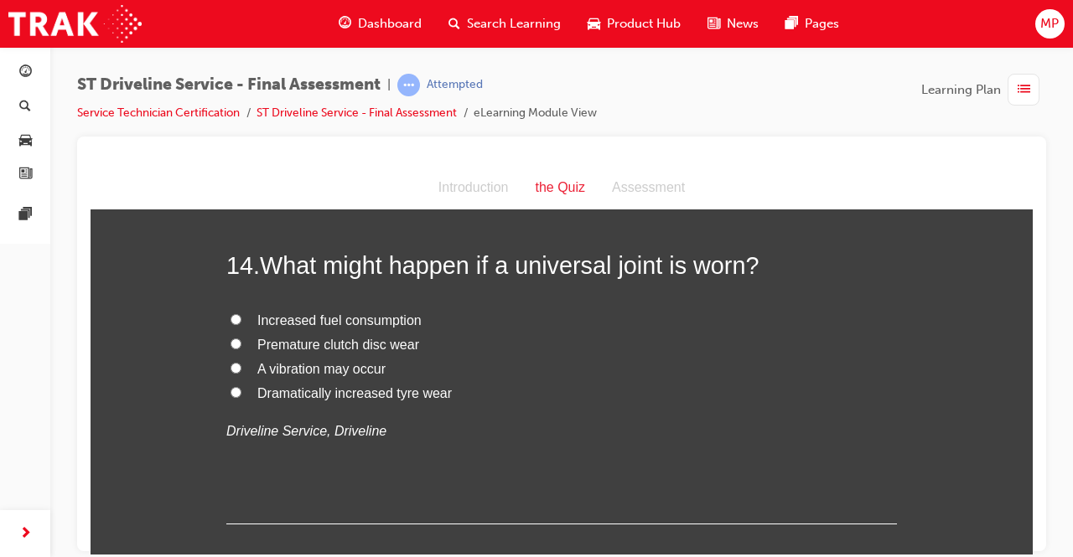
scroll to position [5029, 0]
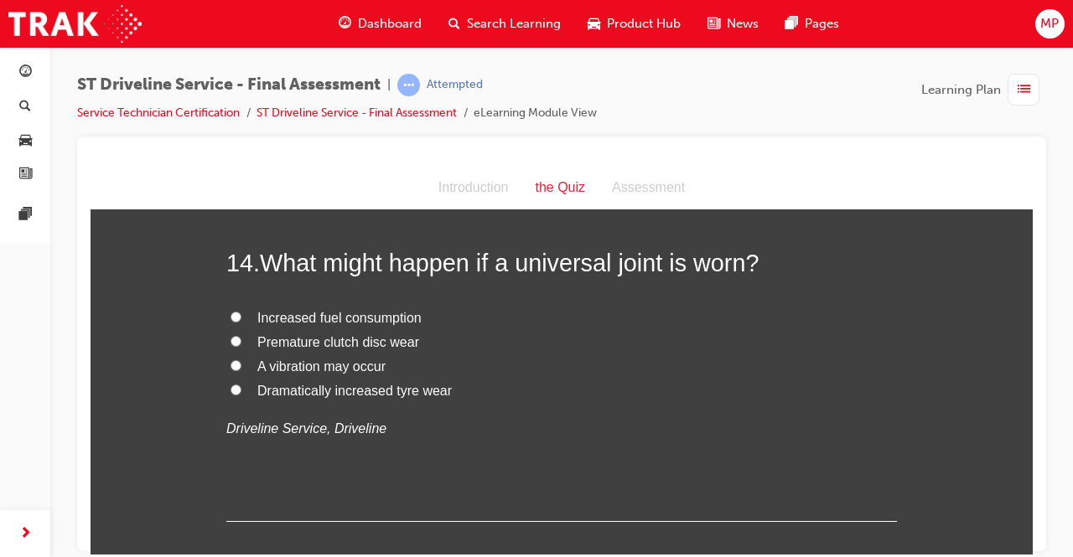
click at [230, 367] on label "A vibration may occur" at bounding box center [561, 367] width 671 height 24
click at [231, 367] on input "A vibration may occur" at bounding box center [236, 365] width 11 height 11
radio input "true"
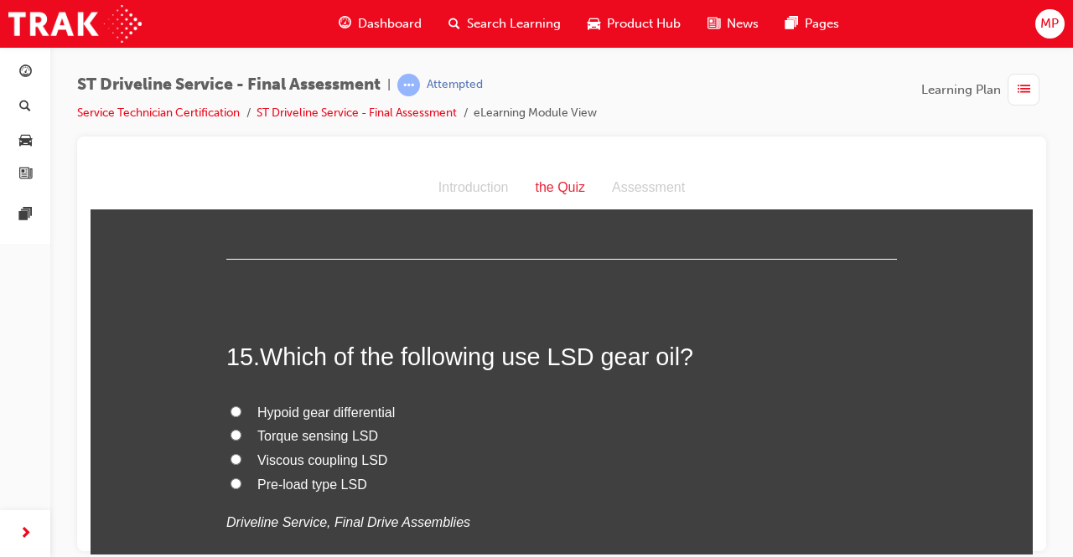
scroll to position [5296, 0]
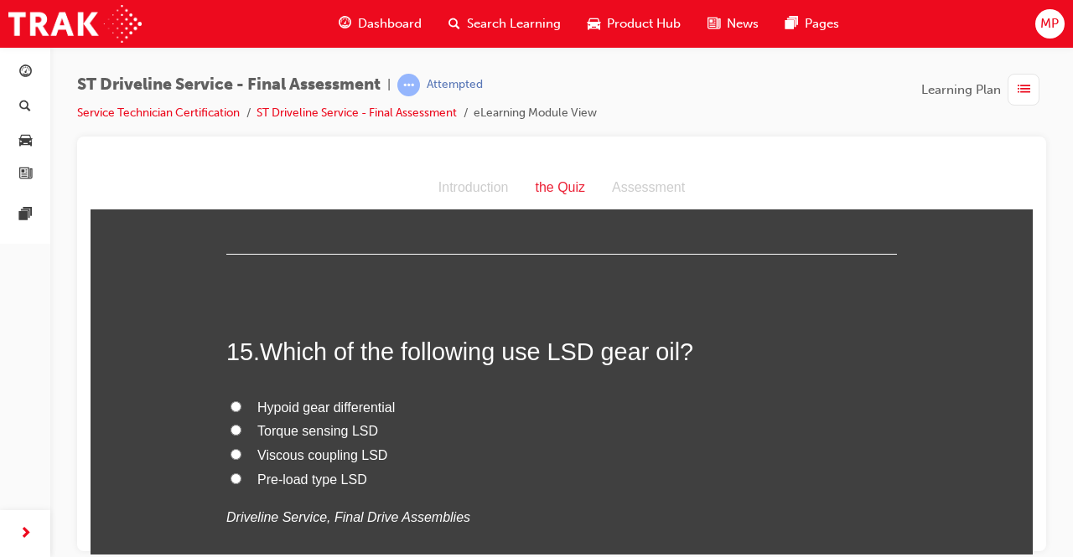
click at [235, 402] on label "Hypoid gear differential" at bounding box center [561, 408] width 671 height 24
click at [235, 402] on input "Hypoid gear differential" at bounding box center [236, 406] width 11 height 11
radio input "true"
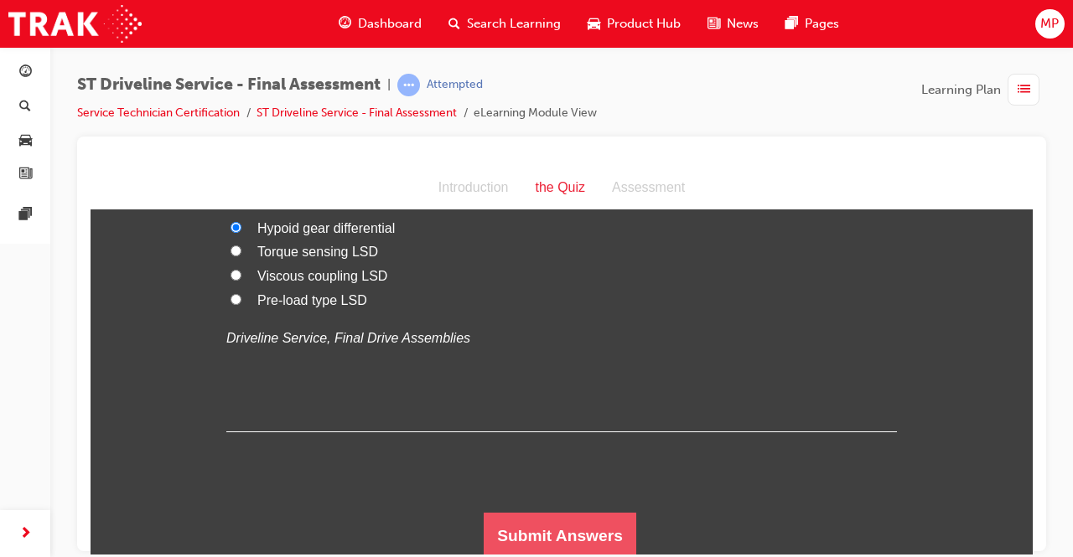
click at [533, 522] on button "Submit Answers" at bounding box center [560, 535] width 153 height 47
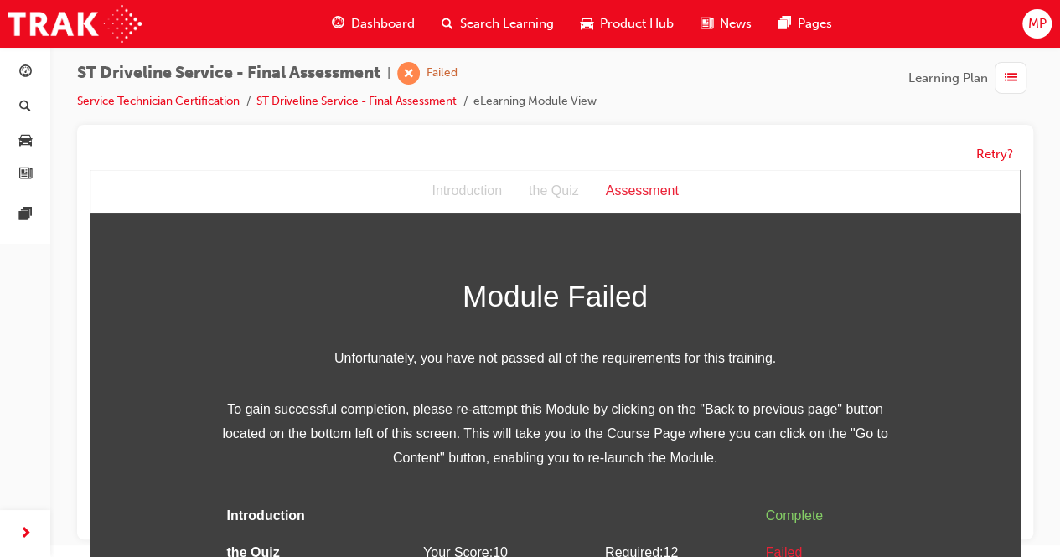
scroll to position [50, 0]
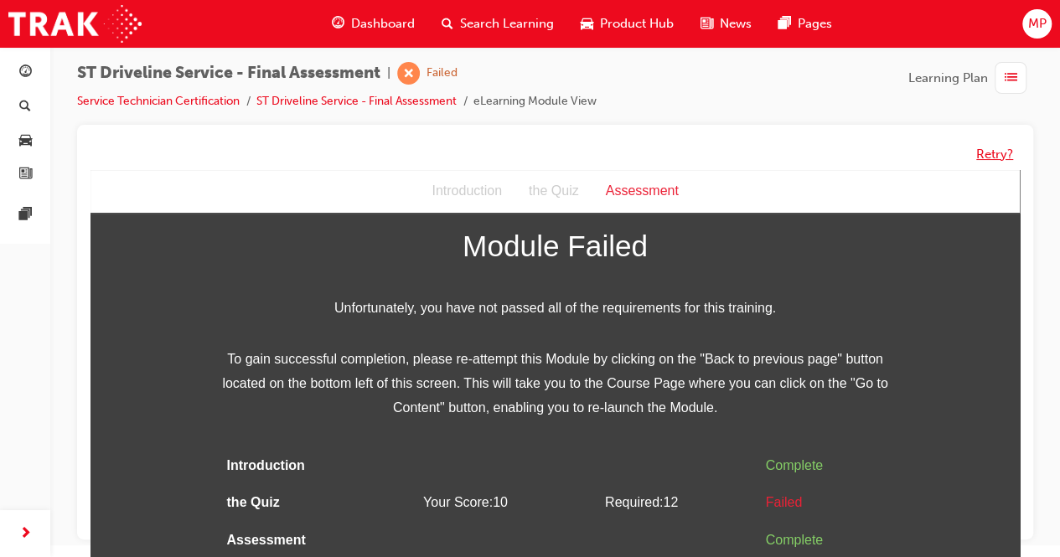
click at [1006, 150] on button "Retry?" at bounding box center [995, 154] width 37 height 19
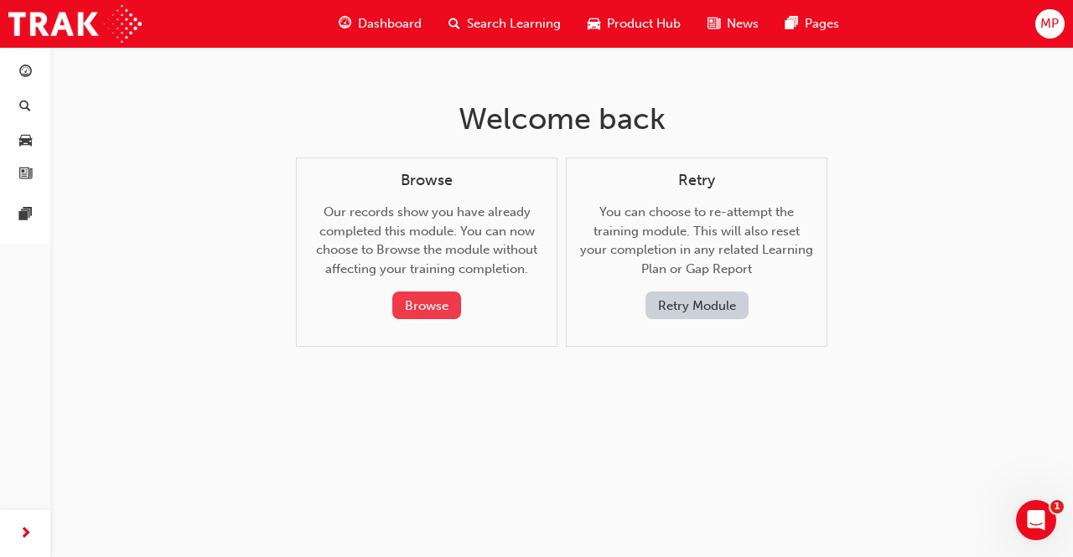
click at [432, 294] on button "Browse" at bounding box center [426, 306] width 69 height 28
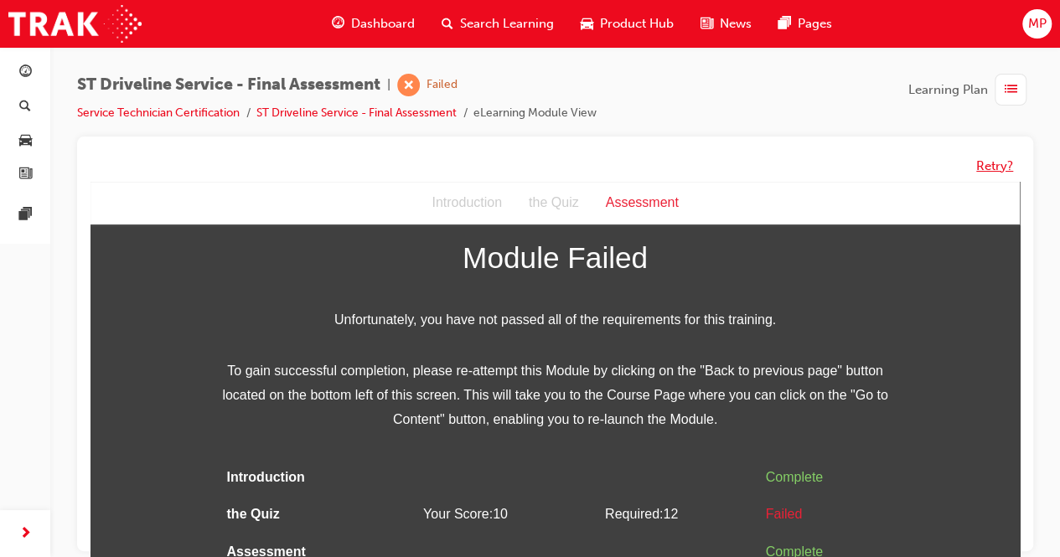
click at [988, 168] on button "Retry?" at bounding box center [995, 166] width 37 height 19
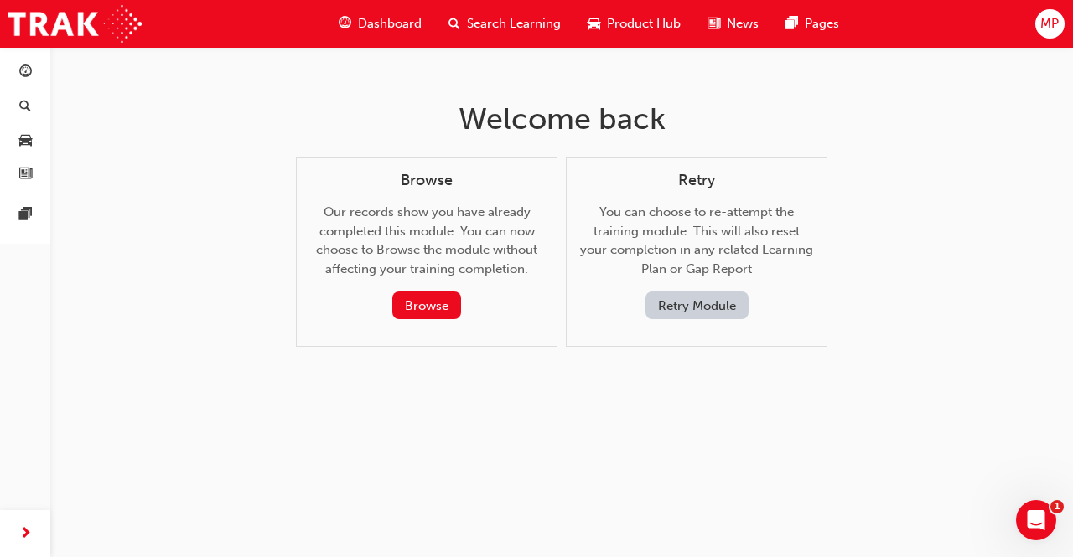
click at [407, 19] on span "Dashboard" at bounding box center [390, 23] width 64 height 19
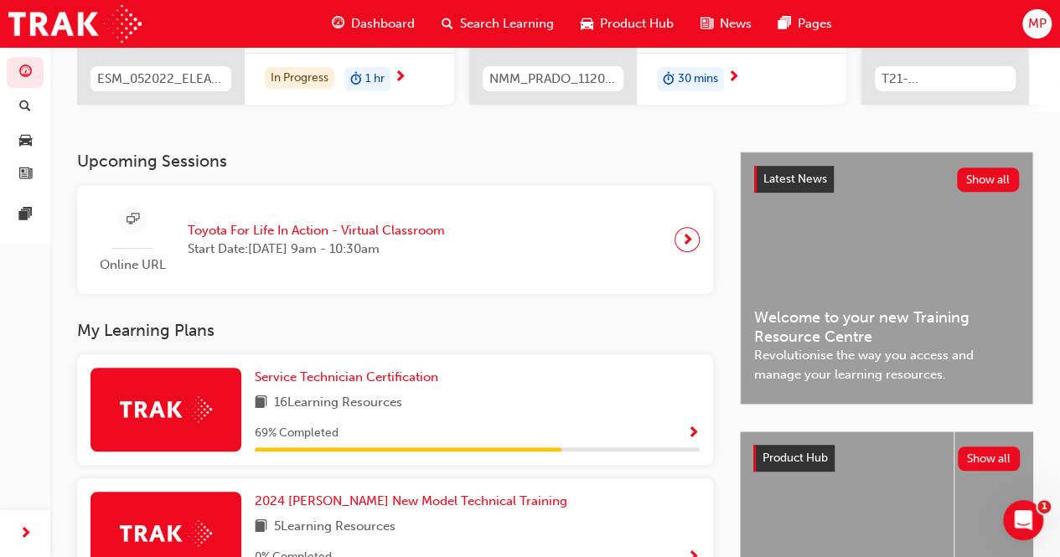
scroll to position [276, 0]
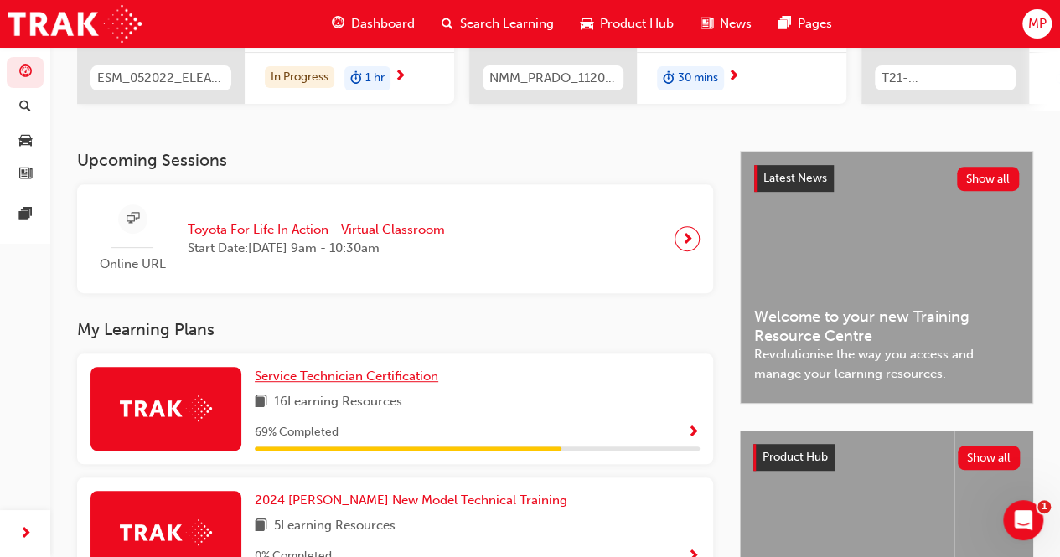
click at [369, 383] on span "Service Technician Certification" at bounding box center [347, 376] width 184 height 15
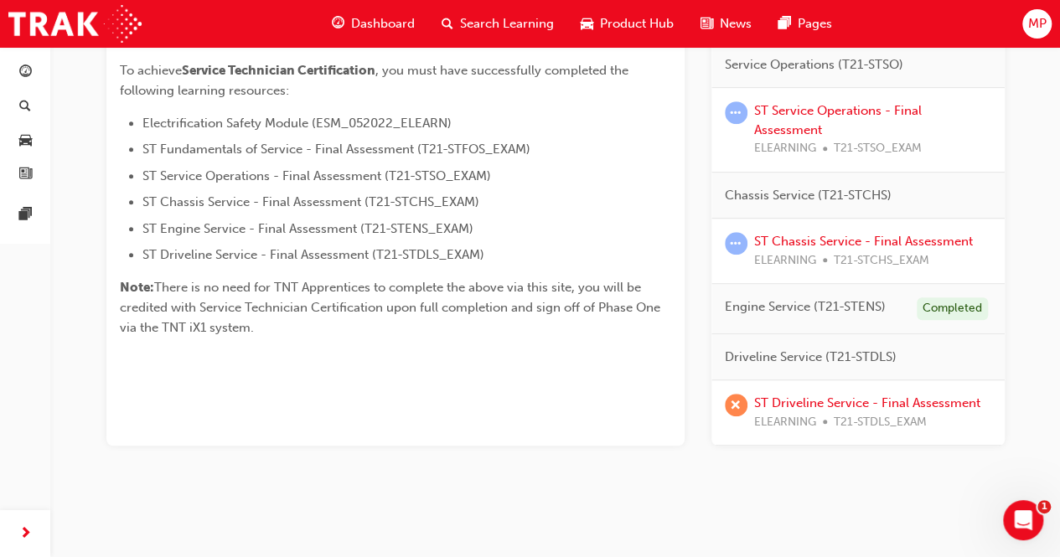
scroll to position [433, 0]
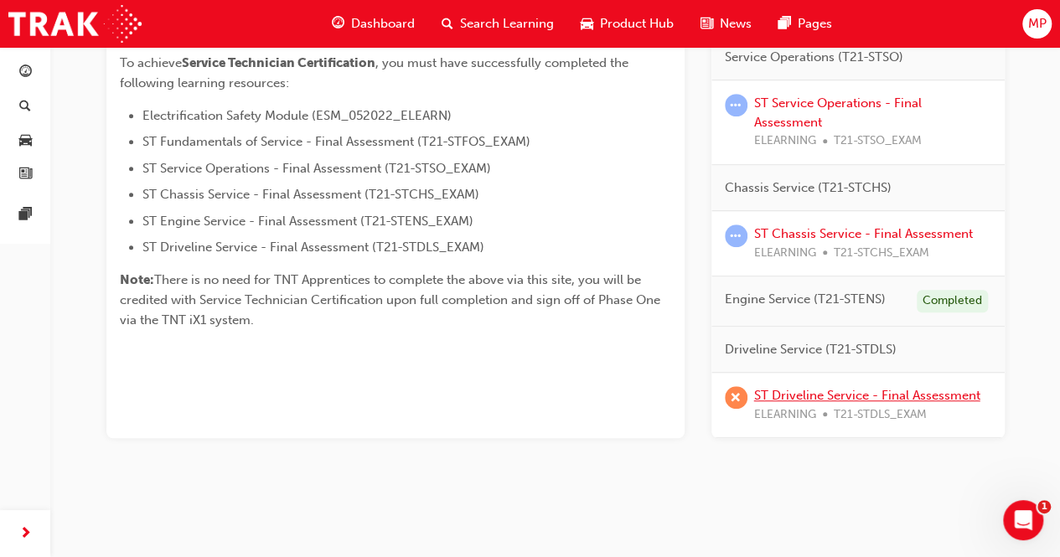
click at [892, 397] on link "ST Driveline Service - Final Assessment" at bounding box center [867, 395] width 226 height 15
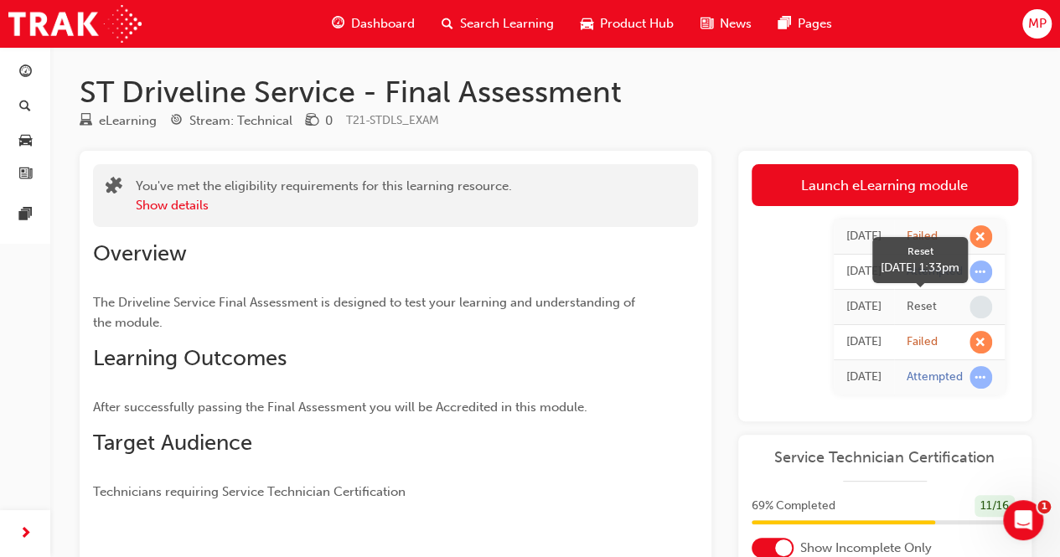
click at [907, 306] on div "Reset" at bounding box center [922, 307] width 30 height 16
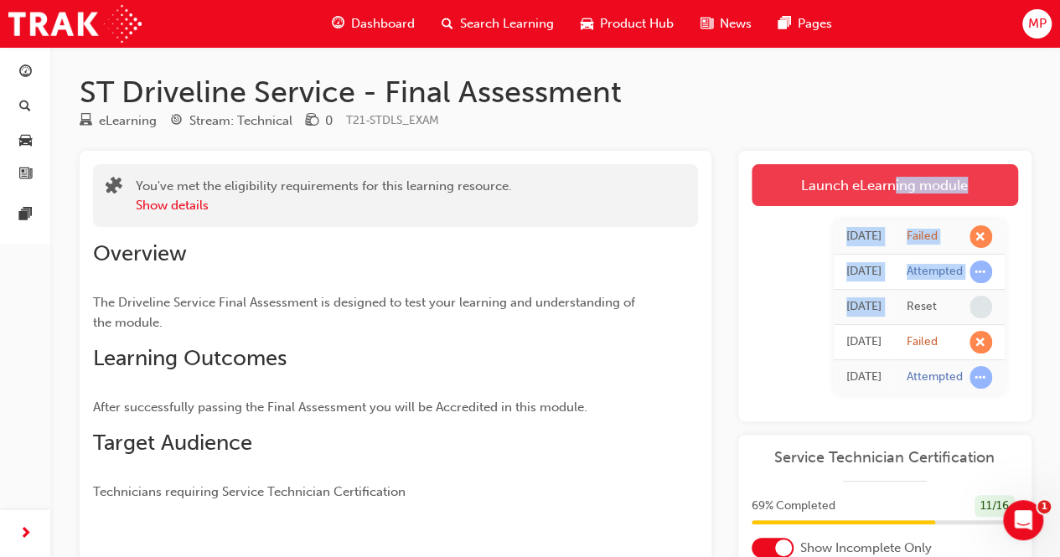
drag, startPoint x: 906, startPoint y: 306, endPoint x: 892, endPoint y: 186, distance: 120.7
click at [892, 186] on div "Launch eLearning module Learning Plan [DATE] Failed [DATE] Attempted [DATE] Res…" at bounding box center [885, 286] width 293 height 271
click at [861, 182] on link "Launch eLearning module" at bounding box center [885, 185] width 267 height 42
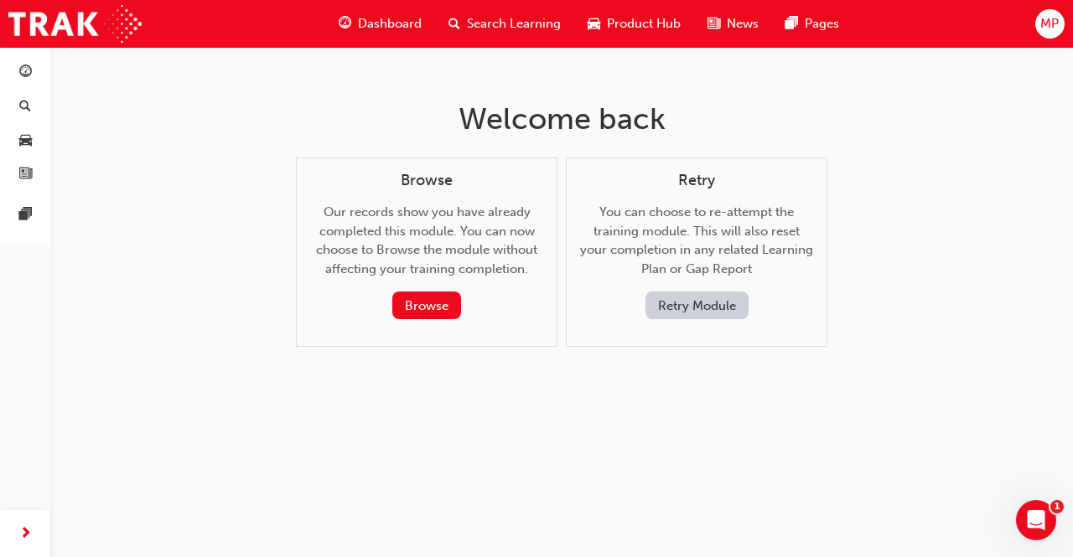
click at [682, 311] on button "Retry Module" at bounding box center [696, 306] width 103 height 28
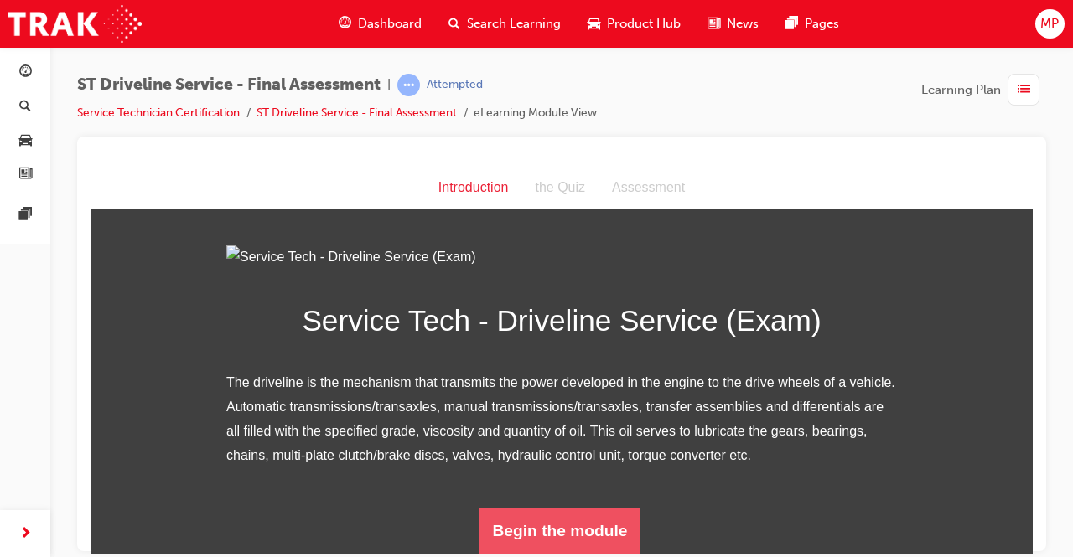
click at [523, 537] on button "Begin the module" at bounding box center [560, 530] width 162 height 47
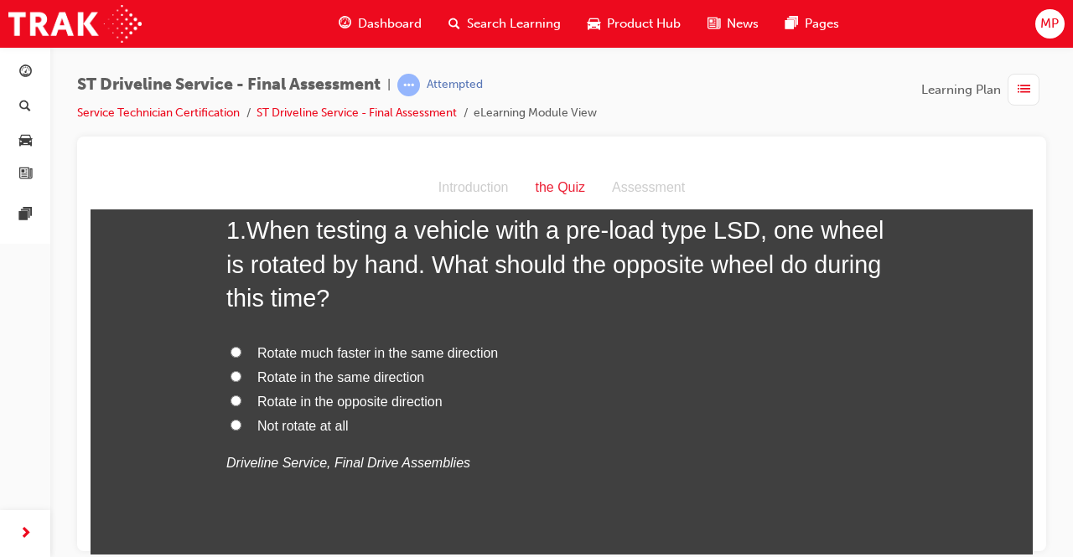
scroll to position [117, 0]
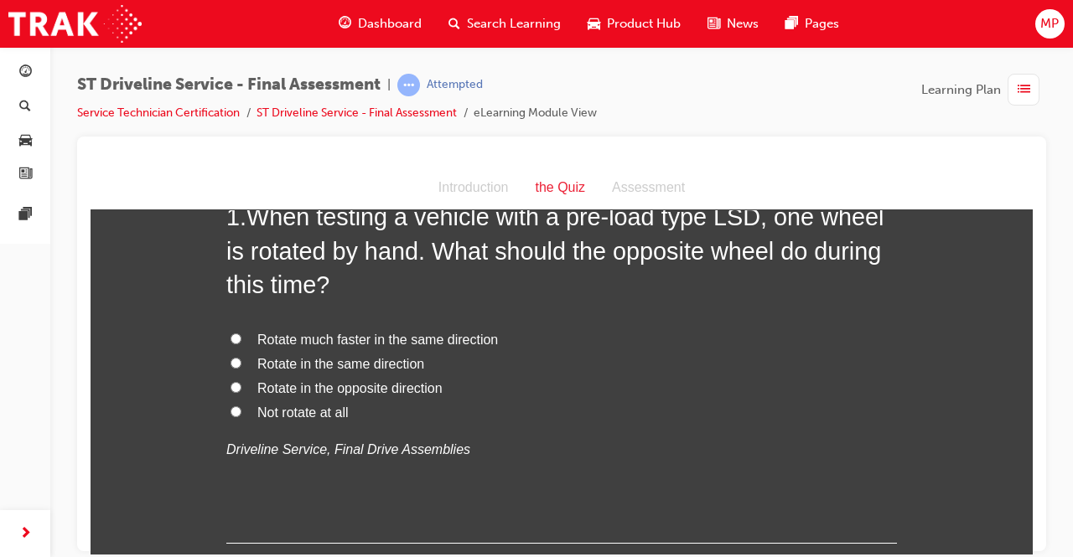
click at [231, 363] on input "Rotate in the same direction" at bounding box center [236, 362] width 11 height 11
radio input "true"
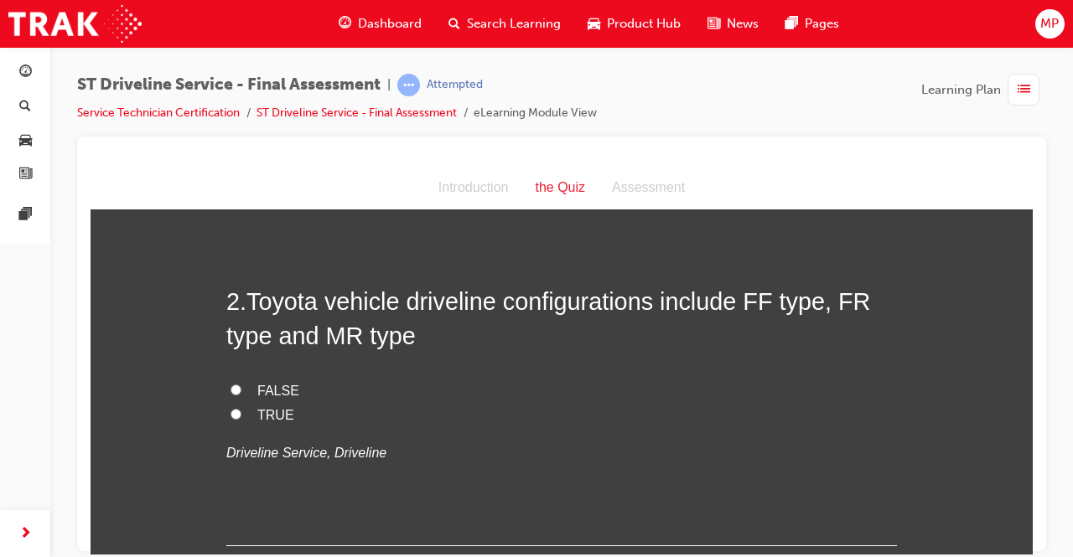
scroll to position [457, 0]
click at [233, 386] on input "FALSE" at bounding box center [236, 388] width 11 height 11
radio input "true"
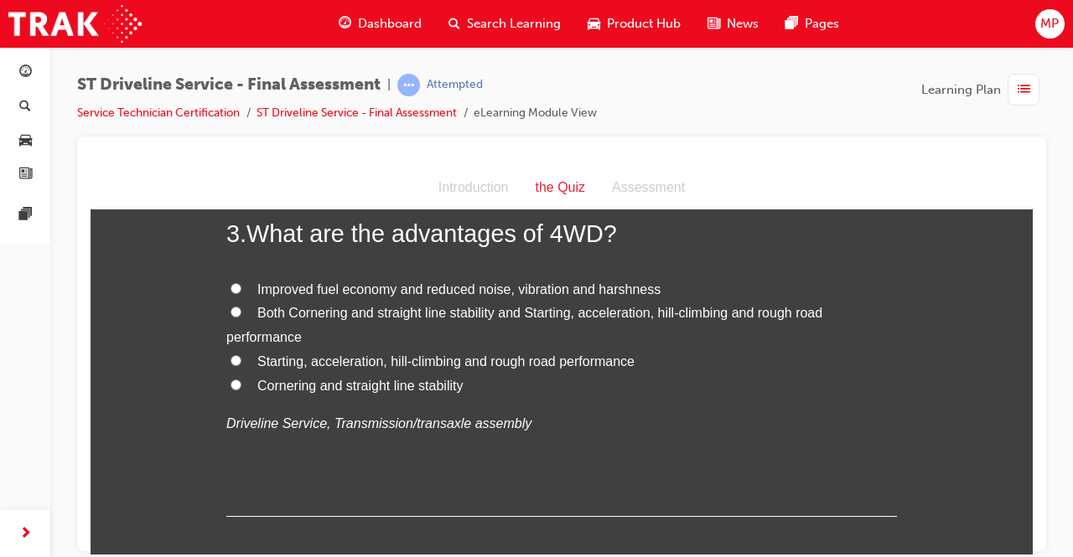
scroll to position [867, 0]
click at [236, 359] on label "Starting, acceleration, hill-climbing and rough road performance" at bounding box center [561, 361] width 671 height 24
click at [236, 359] on input "Starting, acceleration, hill-climbing and rough road performance" at bounding box center [236, 359] width 11 height 11
radio input "true"
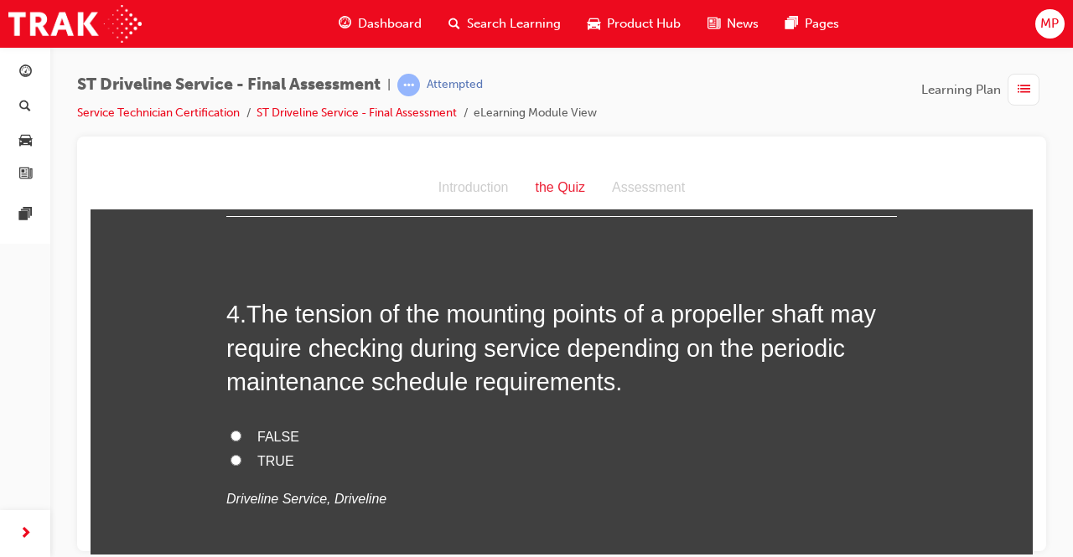
scroll to position [1167, 0]
click at [231, 433] on input "FALSE" at bounding box center [236, 434] width 11 height 11
radio input "true"
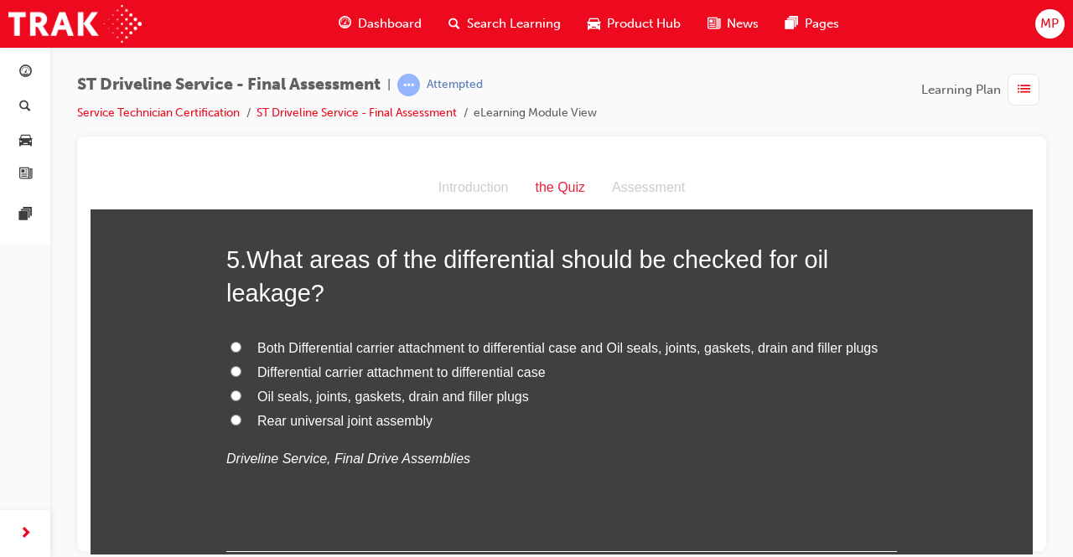
scroll to position [1596, 0]
click at [466, 347] on span "Both Differential carrier attachment to differential case and Oil seals, joints…" at bounding box center [567, 348] width 620 height 14
click at [241, 347] on input "Both Differential carrier attachment to differential case and Oil seals, joints…" at bounding box center [236, 347] width 11 height 11
radio input "true"
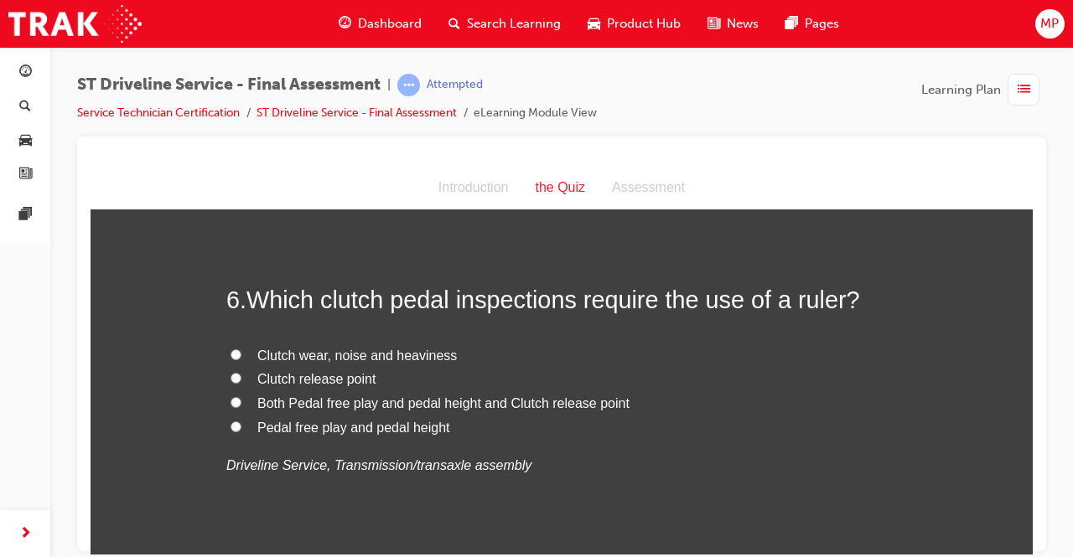
scroll to position [1948, 0]
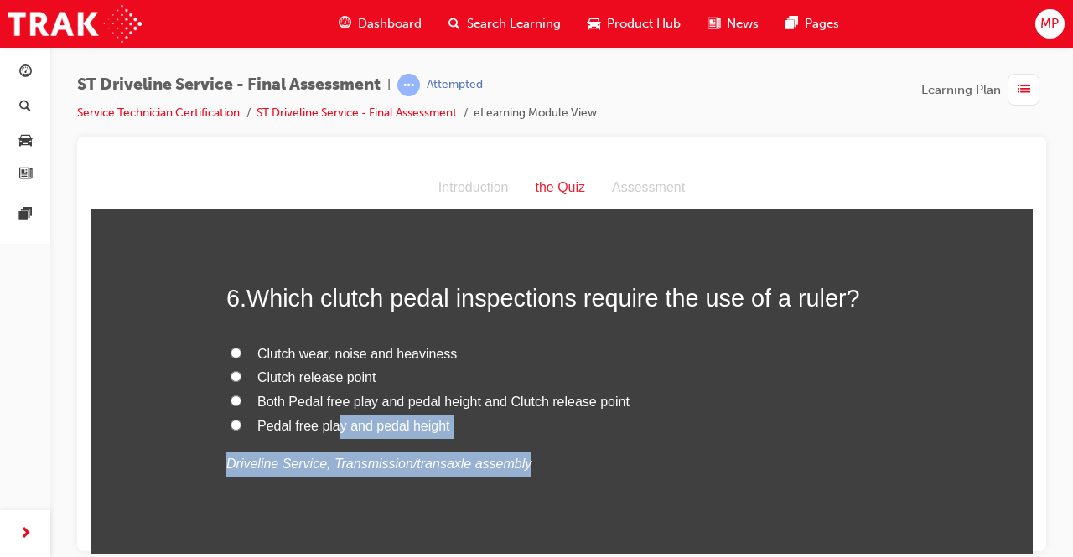
drag, startPoint x: 547, startPoint y: 473, endPoint x: 329, endPoint y: 424, distance: 224.1
click at [329, 424] on div "Clutch wear, noise and heaviness Clutch release point Both Pedal free play and …" at bounding box center [561, 409] width 671 height 134
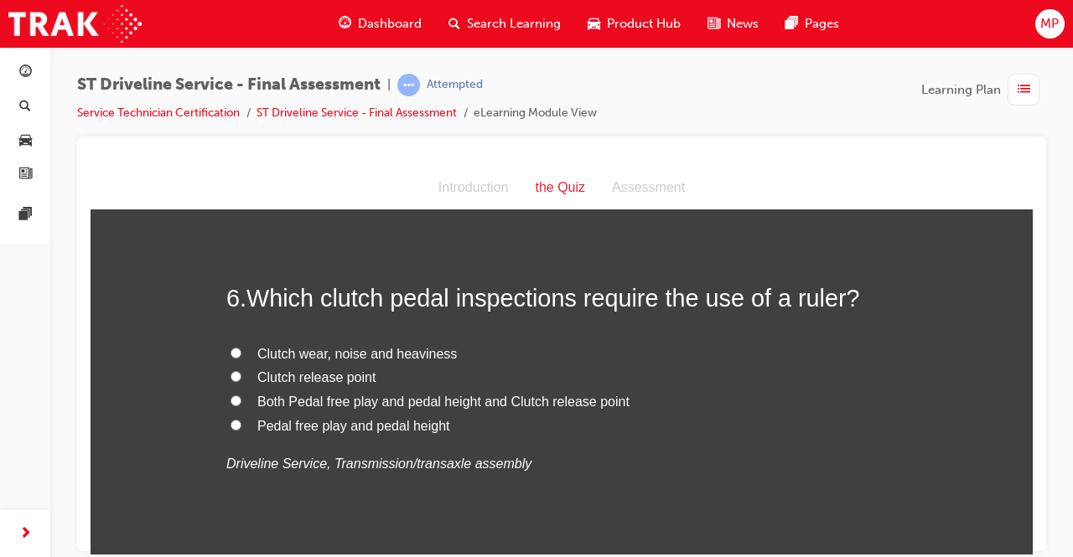
click at [241, 394] on label "Both Pedal free play and pedal height and Clutch release point" at bounding box center [561, 402] width 671 height 24
click at [241, 395] on input "Both Pedal free play and pedal height and Clutch release point" at bounding box center [236, 400] width 11 height 11
radio input "true"
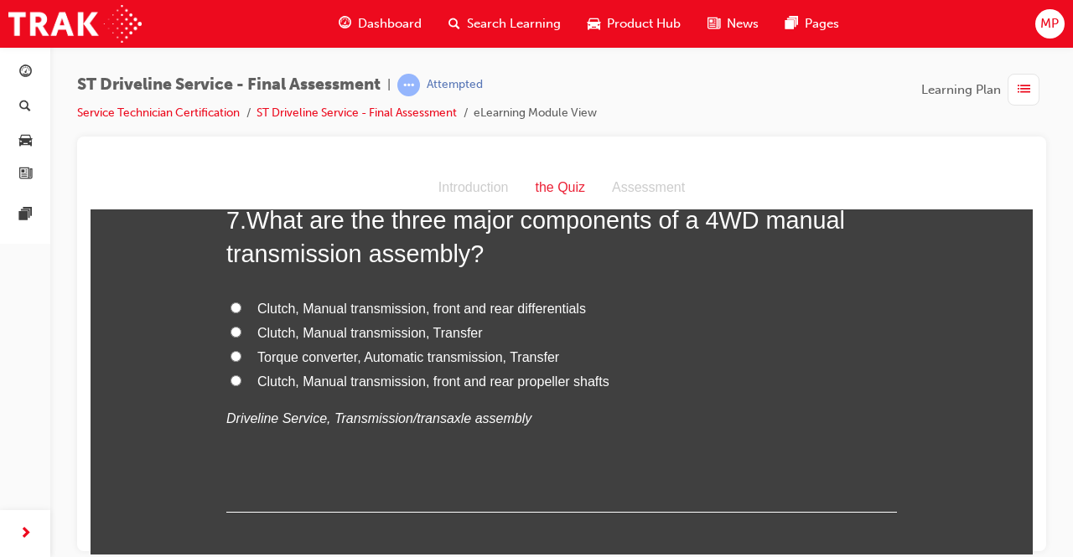
scroll to position [2382, 0]
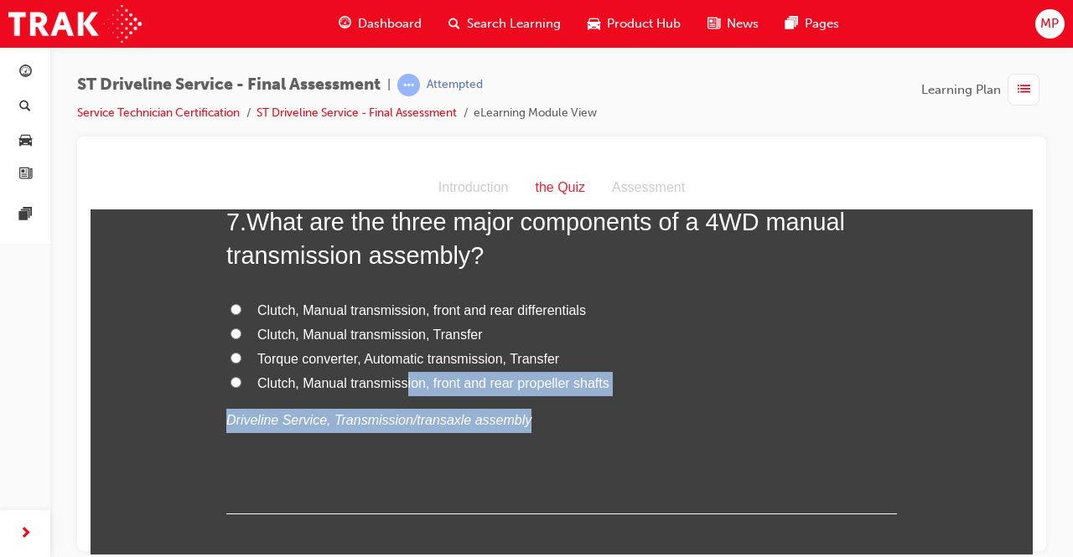
drag, startPoint x: 612, startPoint y: 415, endPoint x: 387, endPoint y: 371, distance: 229.0
click at [387, 371] on div "Clutch, Manual transmission, front and rear differentials Clutch, Manual transm…" at bounding box center [561, 365] width 671 height 134
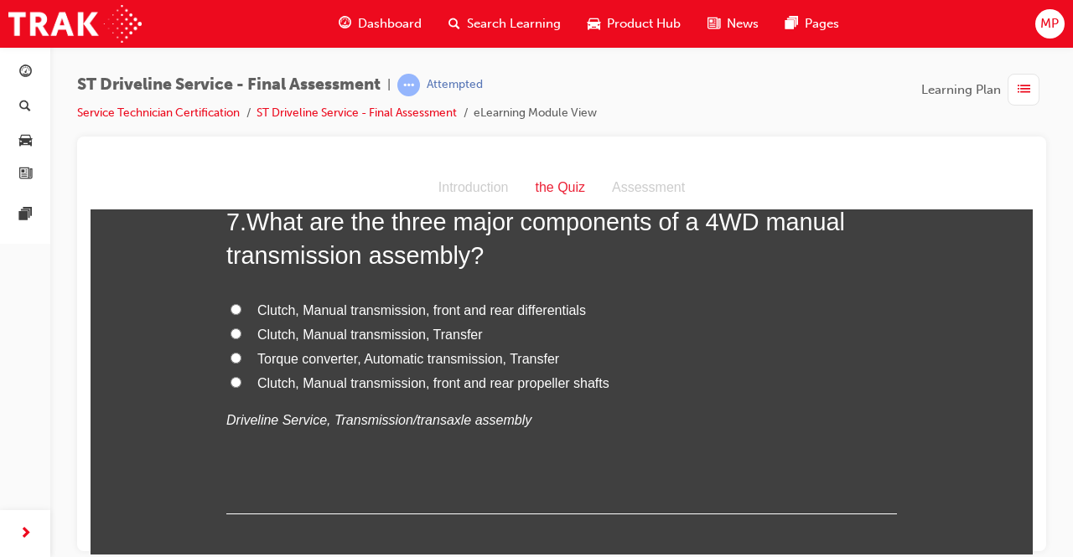
click at [571, 469] on div "7 . What are the three major components of a 4WD manual transmission assembly? …" at bounding box center [561, 360] width 671 height 310
click at [231, 303] on input "Clutch, Manual transmission, front and rear differentials" at bounding box center [236, 308] width 11 height 11
radio input "true"
click at [231, 303] on input "Clutch, Manual transmission, front and rear differentials" at bounding box center [236, 308] width 11 height 11
click at [459, 478] on div "7 . What are the three major components of a 4WD manual transmission assembly? …" at bounding box center [561, 360] width 671 height 310
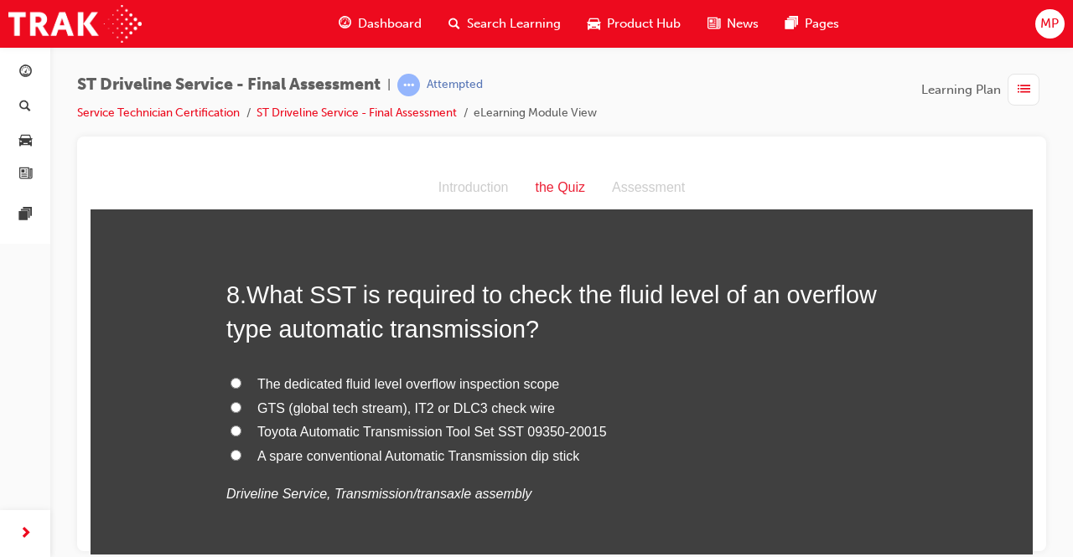
scroll to position [2699, 0]
click at [231, 401] on input "GTS (global tech stream), IT2 or DLC3 check wire" at bounding box center [236, 406] width 11 height 11
radio input "true"
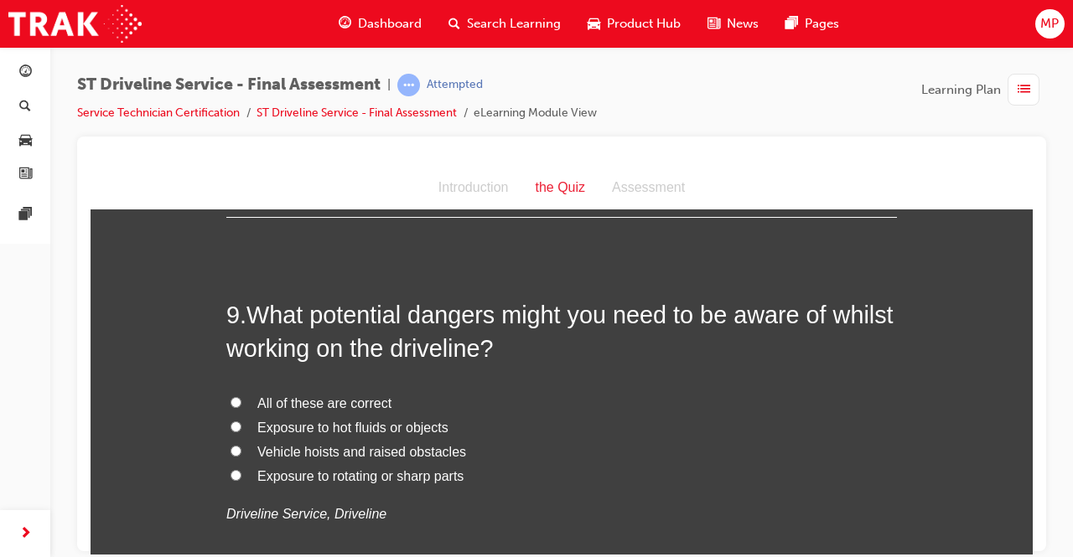
scroll to position [3071, 0]
click at [239, 396] on label "All of these are correct" at bounding box center [561, 402] width 671 height 24
click at [239, 396] on input "All of these are correct" at bounding box center [236, 400] width 11 height 11
radio input "true"
click at [241, 474] on label "Exposure to rotating or sharp parts" at bounding box center [561, 475] width 671 height 24
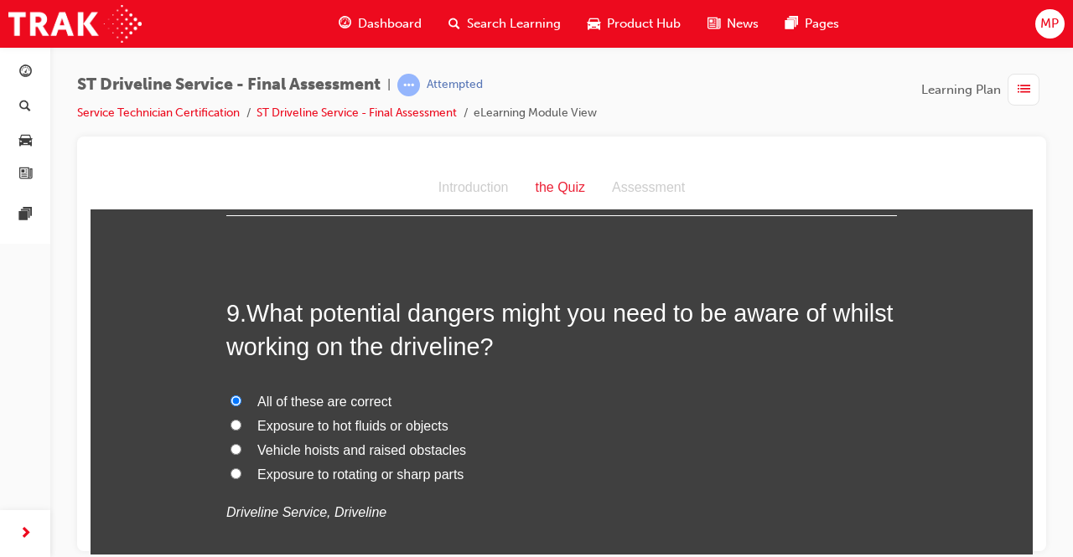
click at [241, 474] on input "Exposure to rotating or sharp parts" at bounding box center [236, 473] width 11 height 11
radio input "true"
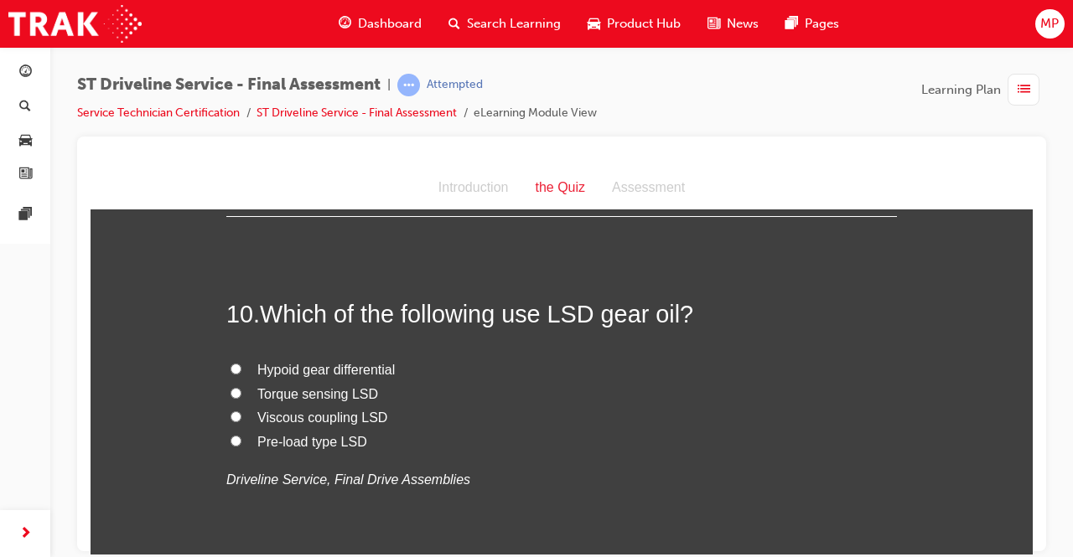
scroll to position [3480, 0]
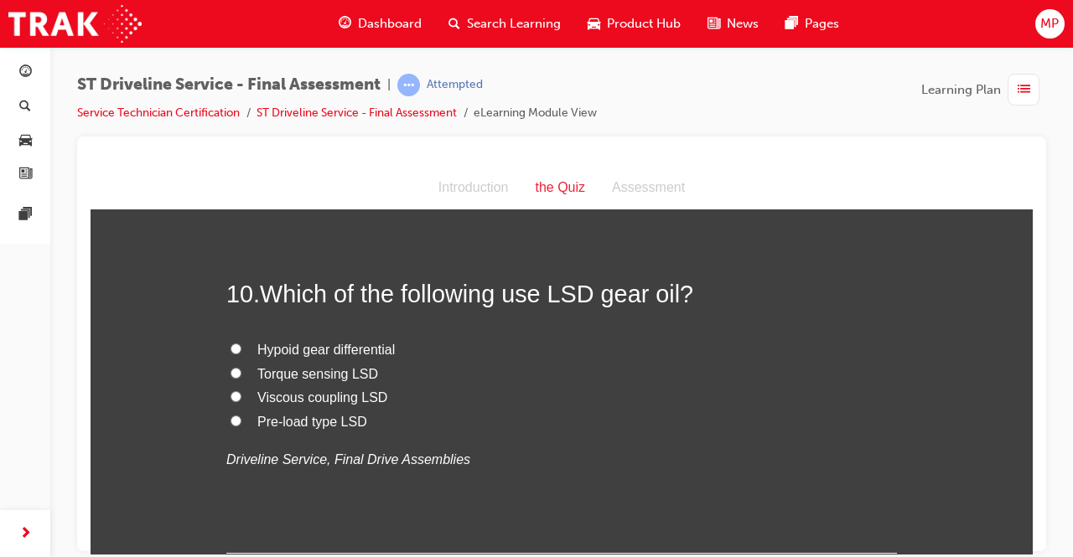
click at [231, 343] on input "Hypoid gear differential" at bounding box center [236, 348] width 11 height 11
radio input "true"
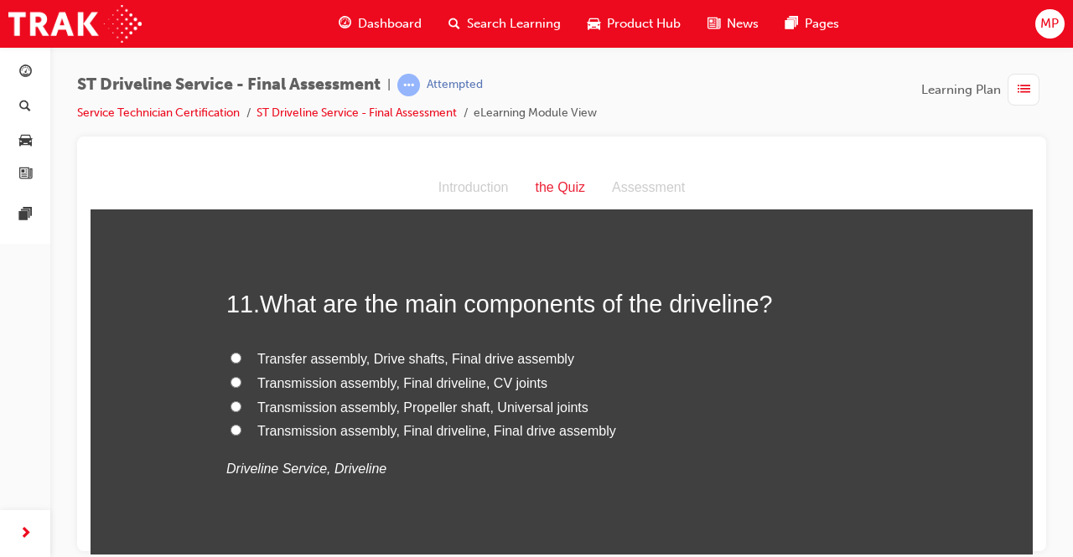
scroll to position [3828, 0]
click at [233, 346] on label "Transfer assembly, Drive shafts, Final drive assembly" at bounding box center [561, 358] width 671 height 24
click at [233, 351] on input "Transfer assembly, Drive shafts, Final drive assembly" at bounding box center [236, 356] width 11 height 11
radio input "true"
click at [231, 428] on input "Transmission assembly, Final driveline, Final drive assembly" at bounding box center [236, 428] width 11 height 11
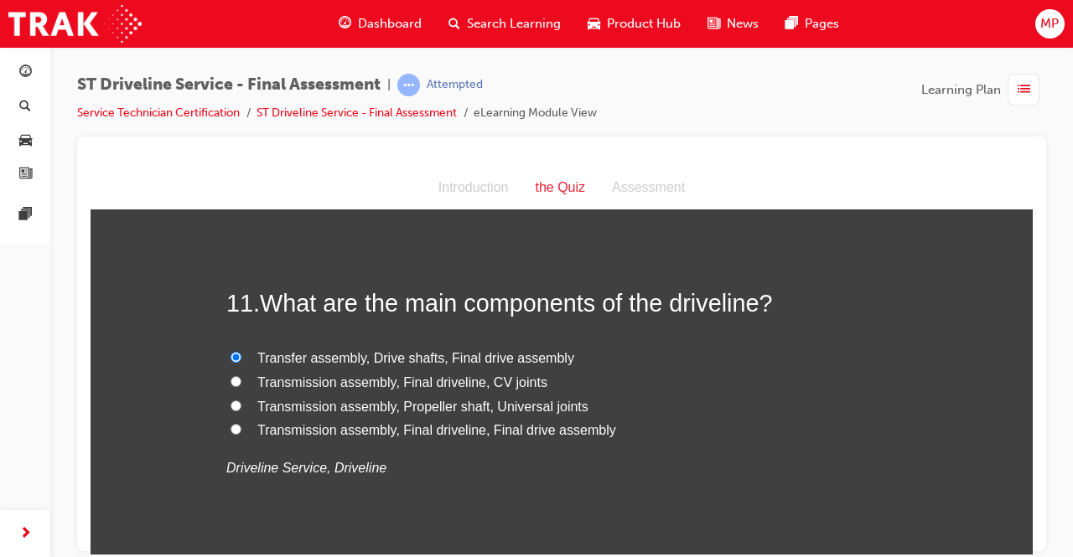
radio input "true"
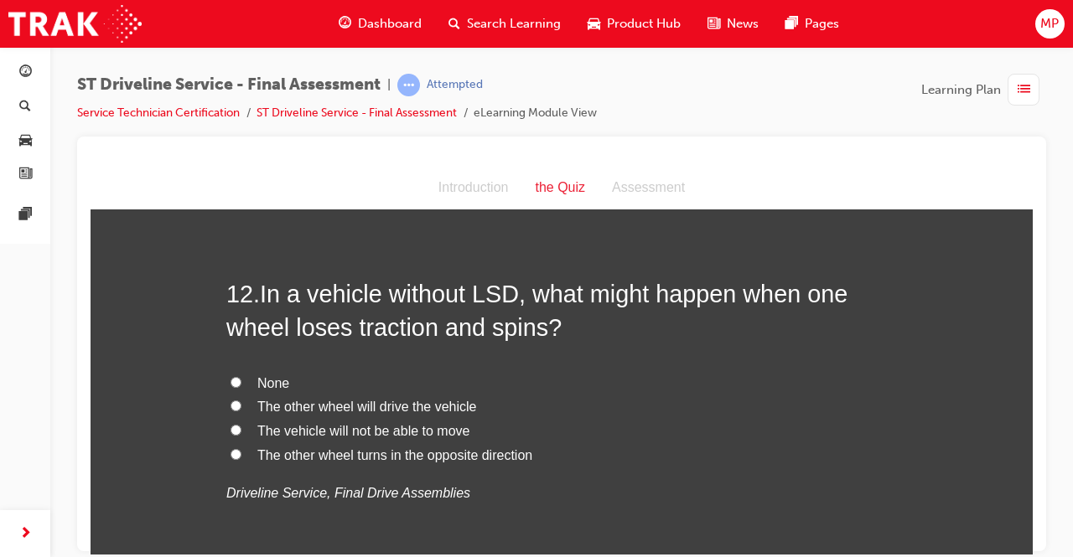
scroll to position [4196, 0]
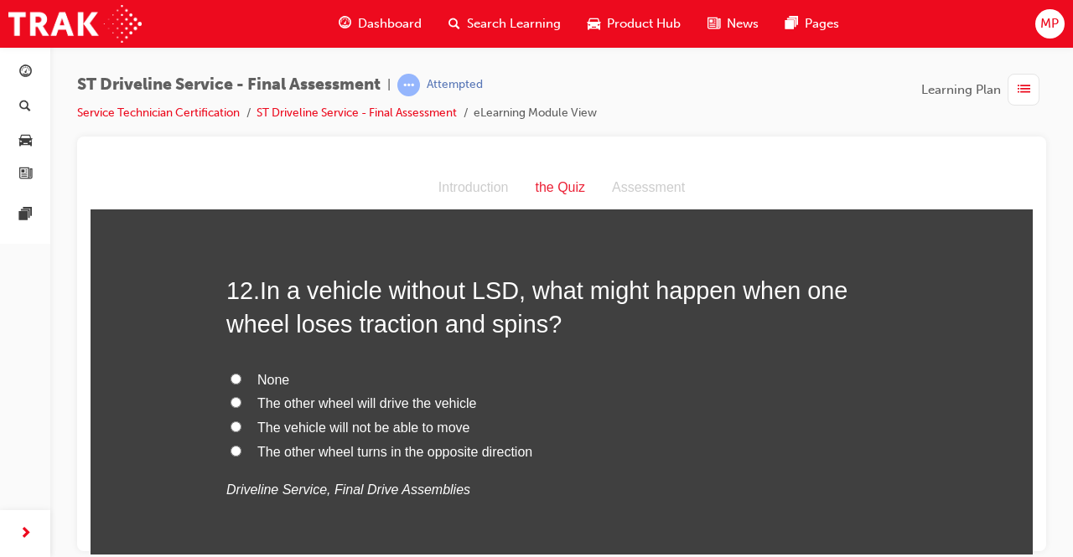
click at [233, 425] on input "The vehicle will not be able to move" at bounding box center [236, 426] width 11 height 11
radio input "true"
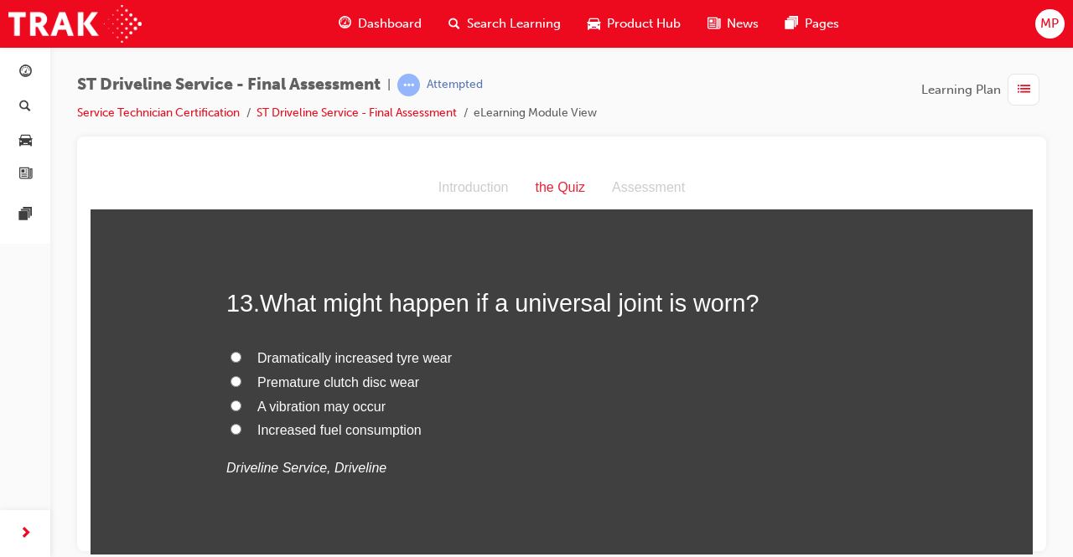
scroll to position [4575, 0]
click at [231, 399] on input "A vibration may occur" at bounding box center [236, 404] width 11 height 11
radio input "true"
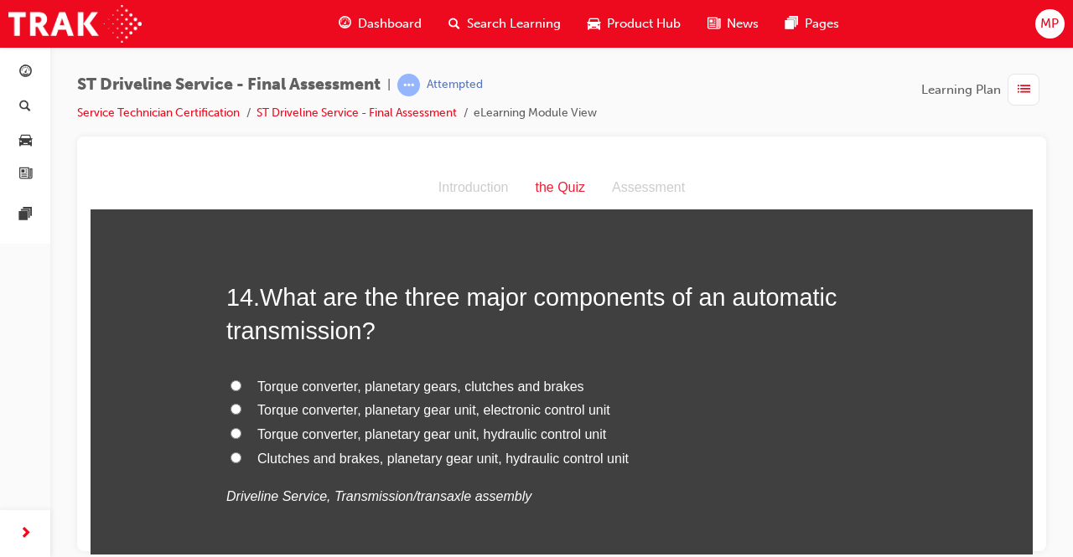
scroll to position [4948, 0]
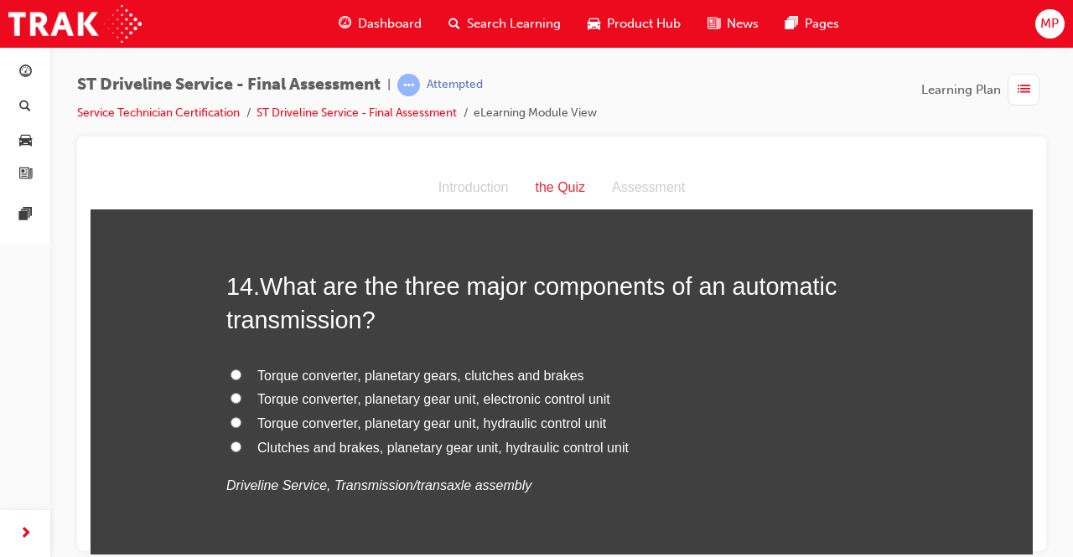
click at [231, 364] on label "Torque converter, planetary gears, clutches and brakes" at bounding box center [561, 376] width 671 height 24
click at [231, 369] on input "Torque converter, planetary gears, clutches and brakes" at bounding box center [236, 374] width 11 height 11
radio input "true"
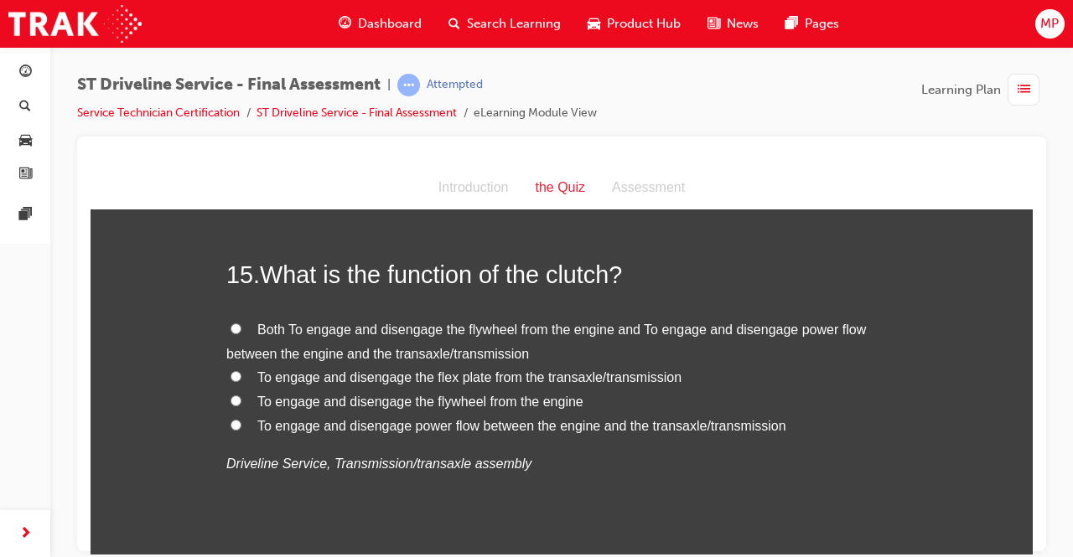
scroll to position [5351, 0]
click at [233, 419] on input "To engage and disengage power flow between the engine and the transaxle/transmi…" at bounding box center [236, 423] width 11 height 11
radio input "true"
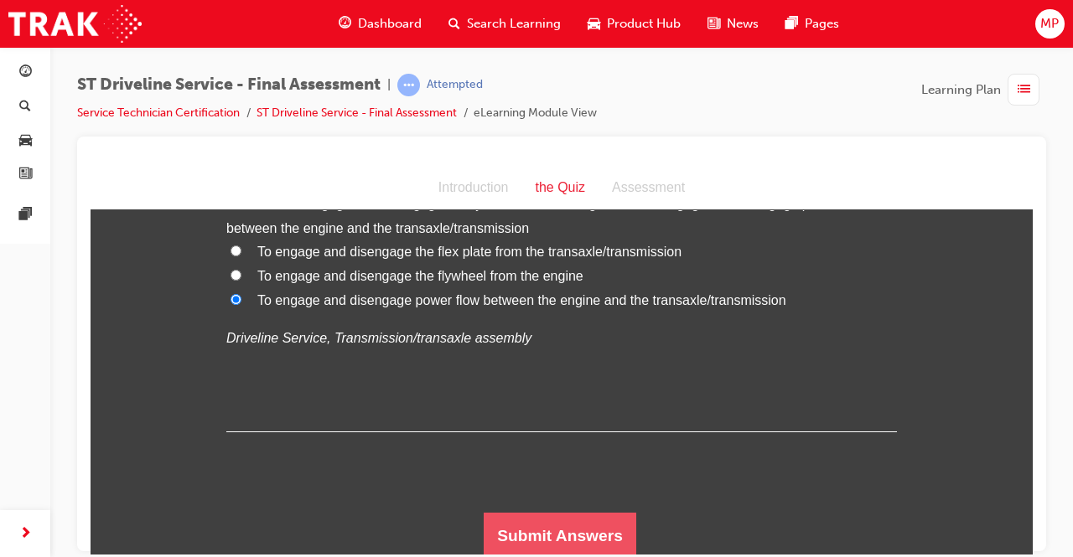
click at [583, 518] on button "Submit Answers" at bounding box center [560, 535] width 153 height 47
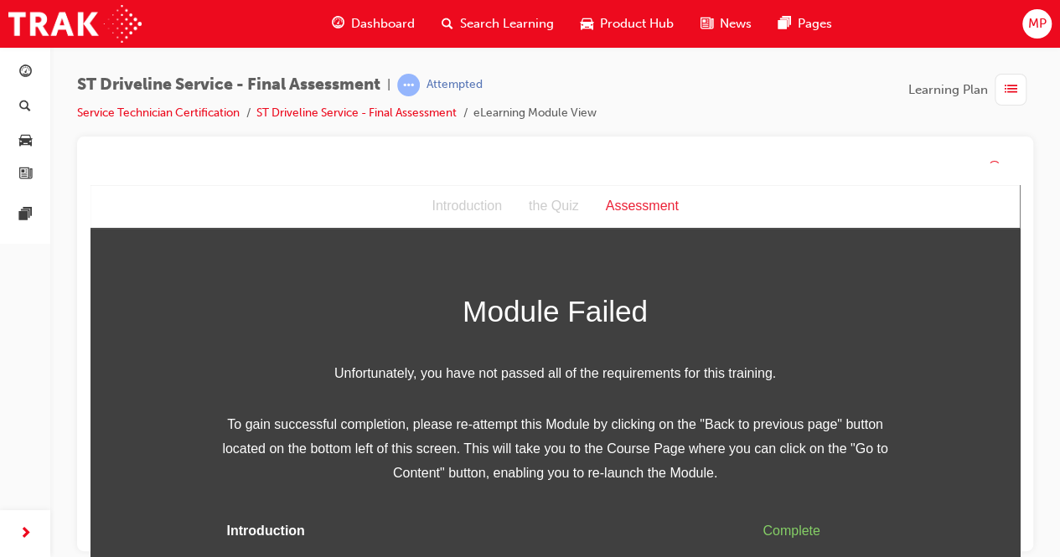
scroll to position [50, 0]
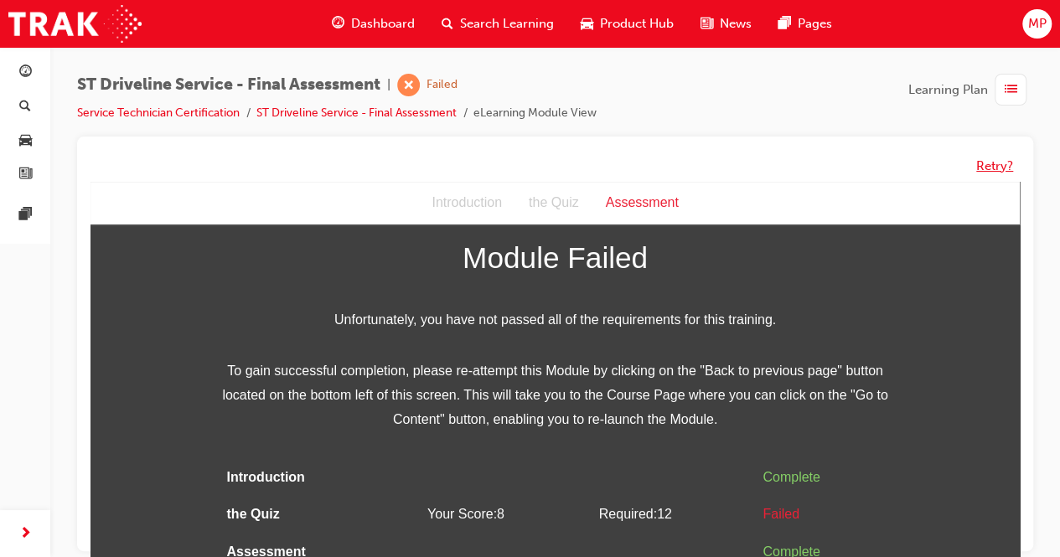
click at [998, 168] on button "Retry?" at bounding box center [995, 166] width 37 height 19
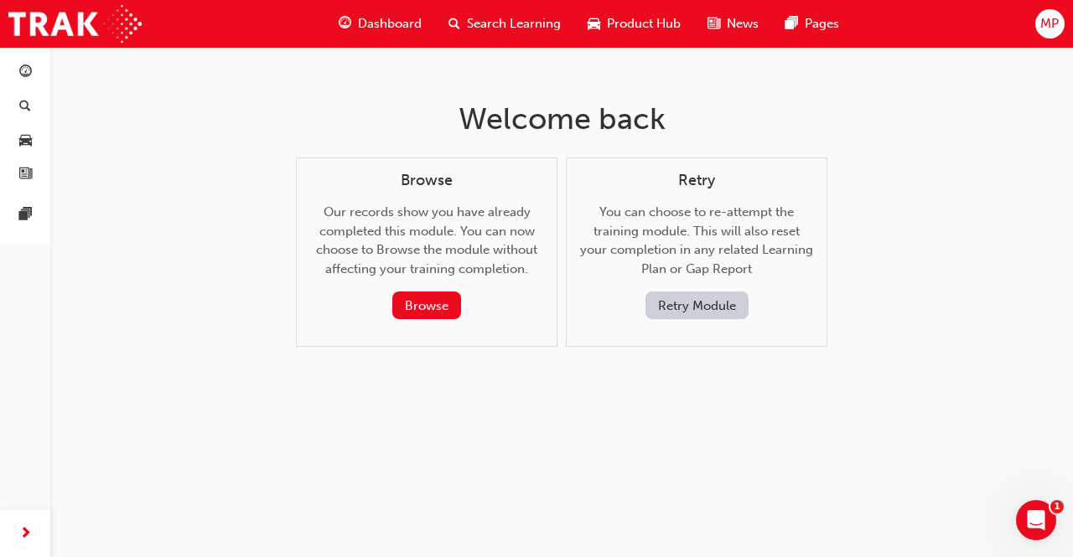
click at [657, 305] on button "Retry Module" at bounding box center [696, 306] width 103 height 28
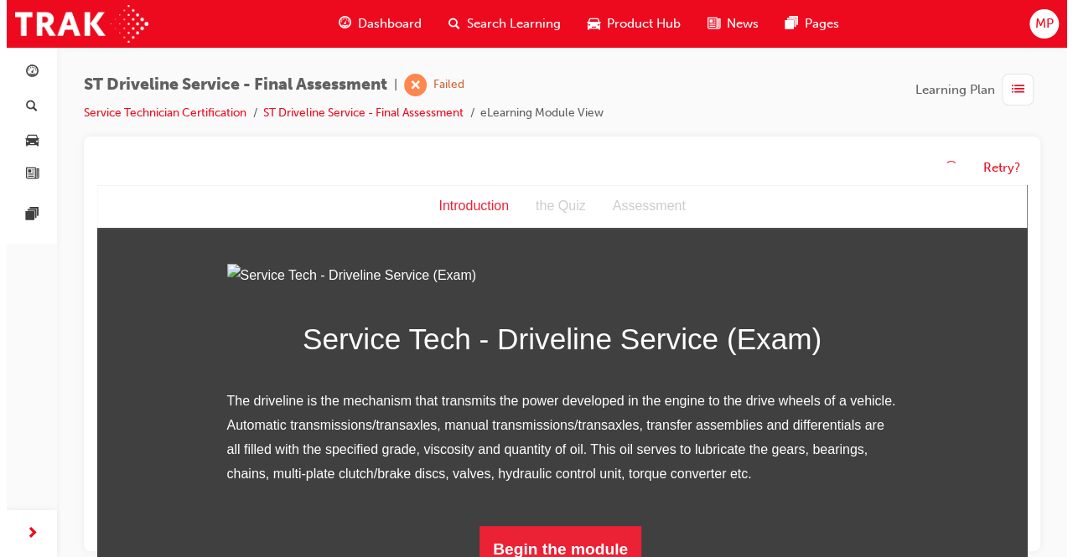
scroll to position [194, 0]
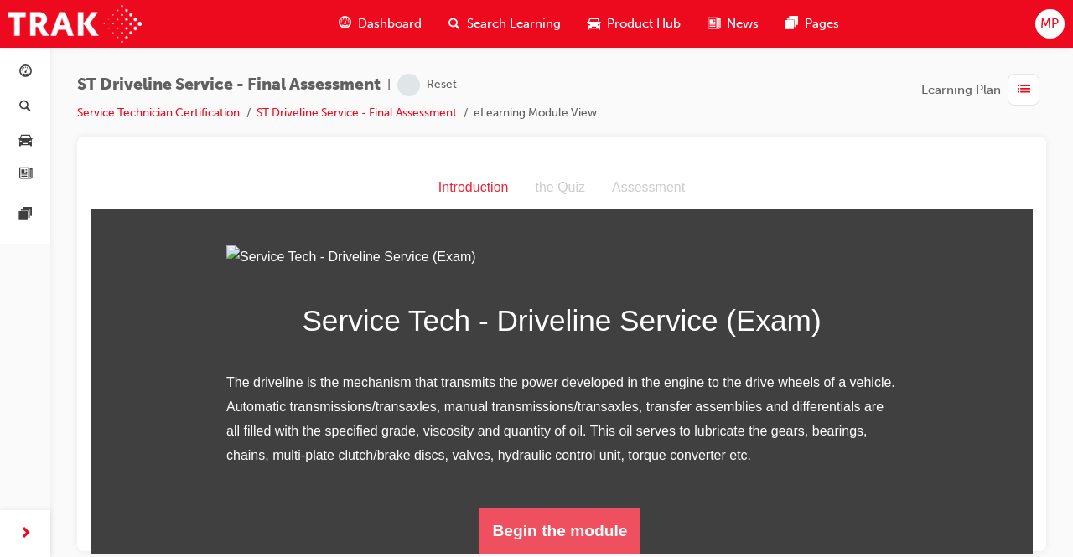
click at [535, 533] on button "Begin the module" at bounding box center [560, 530] width 162 height 47
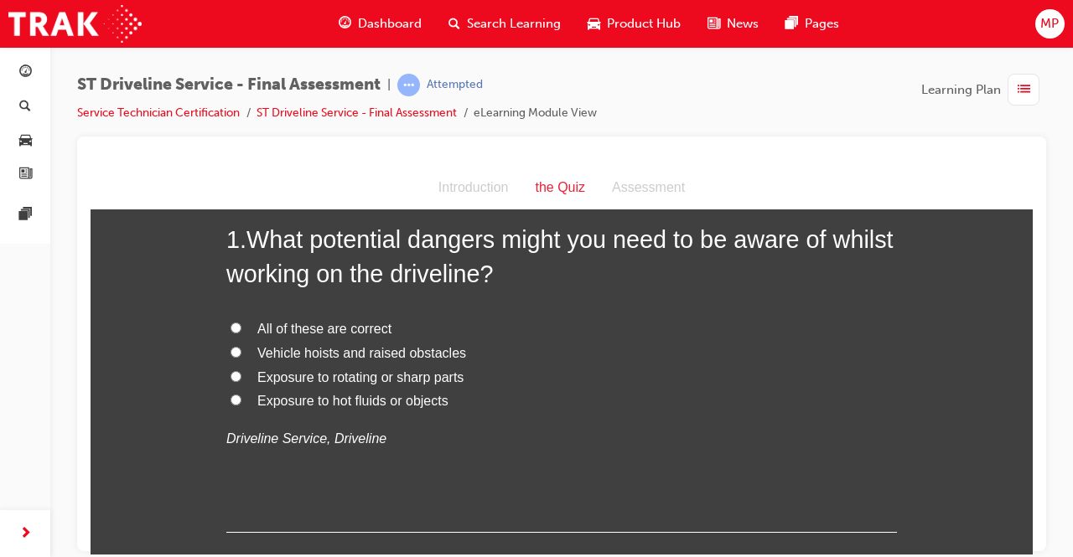
scroll to position [96, 0]
click at [231, 325] on input "All of these are correct" at bounding box center [236, 325] width 11 height 11
radio input "true"
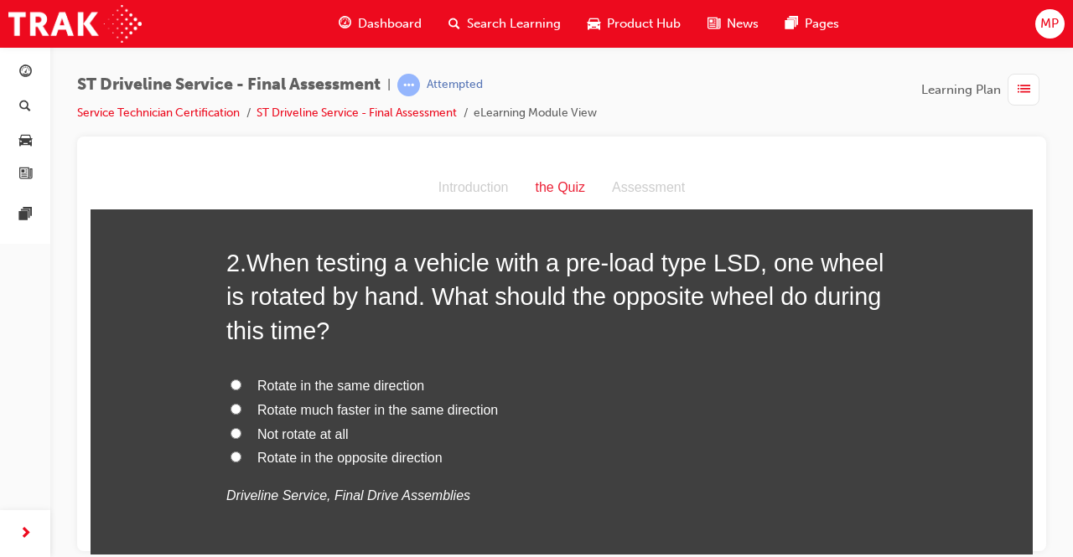
scroll to position [463, 0]
click at [263, 376] on span "Rotate in the same direction" at bounding box center [340, 383] width 167 height 14
click at [241, 377] on input "Rotate in the same direction" at bounding box center [236, 382] width 11 height 11
radio input "true"
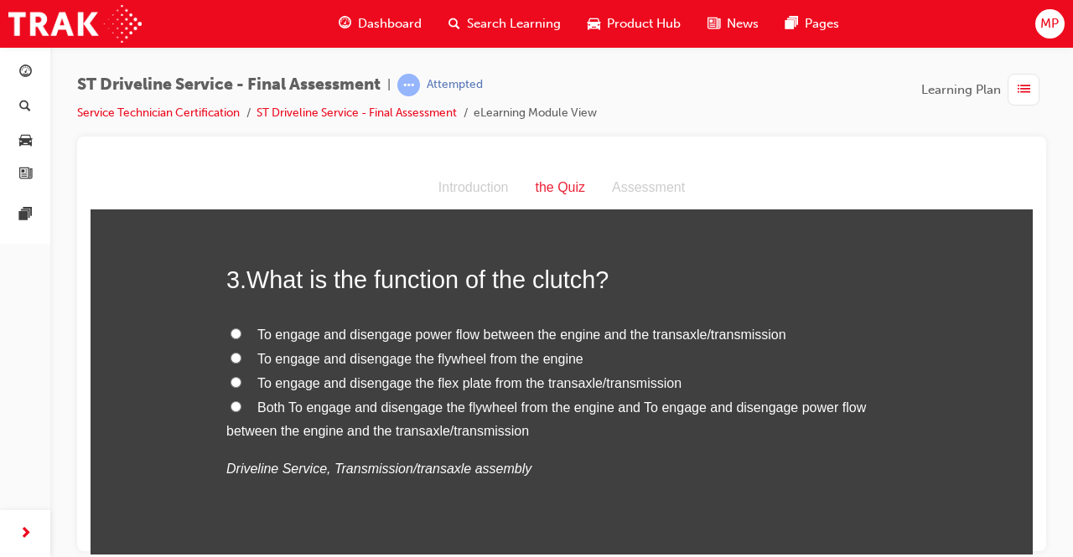
scroll to position [872, 0]
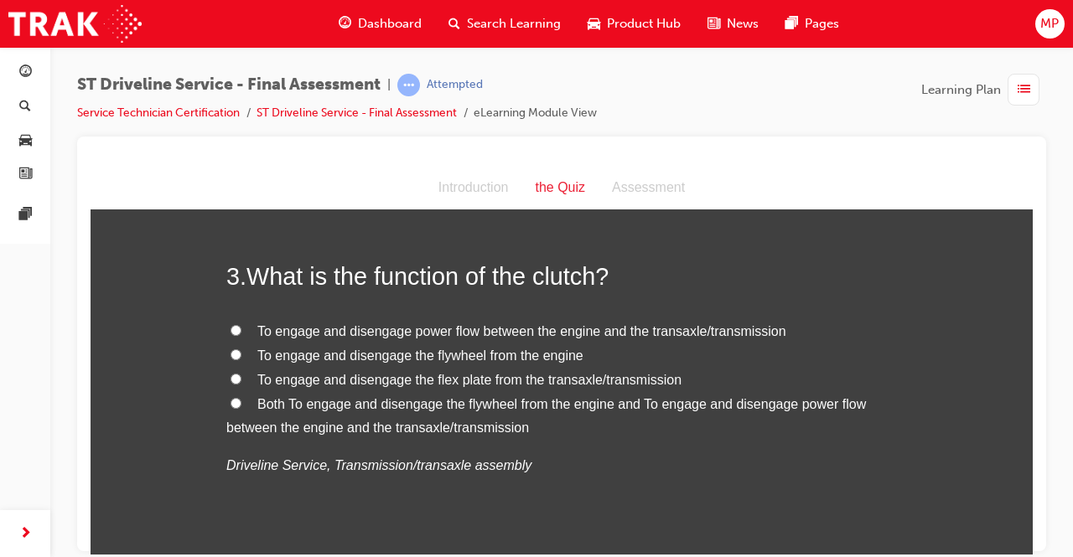
click at [231, 398] on input "Both To engage and disengage the flywheel from the engine and To engage and dis…" at bounding box center [236, 402] width 11 height 11
radio input "true"
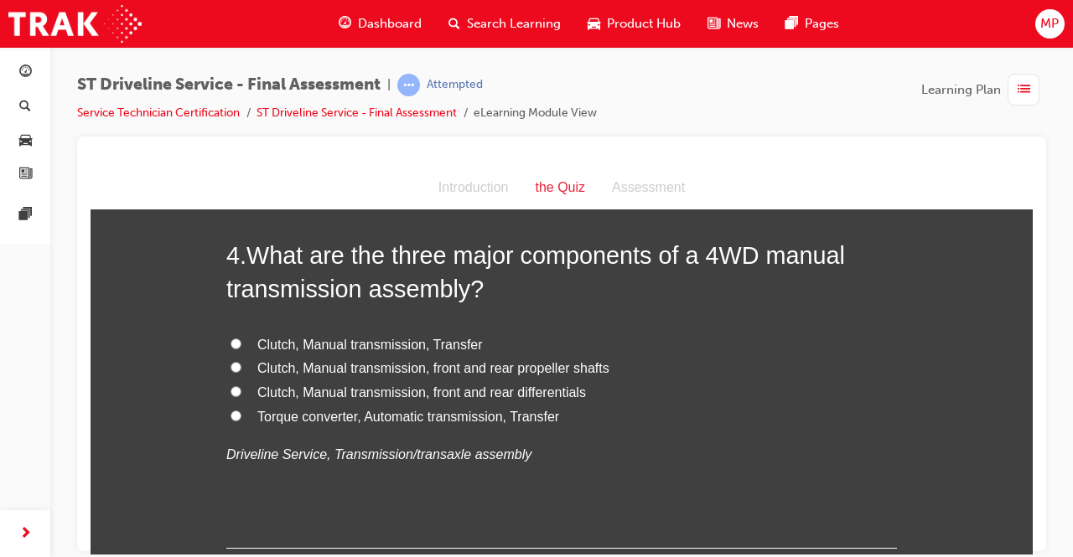
scroll to position [1280, 0]
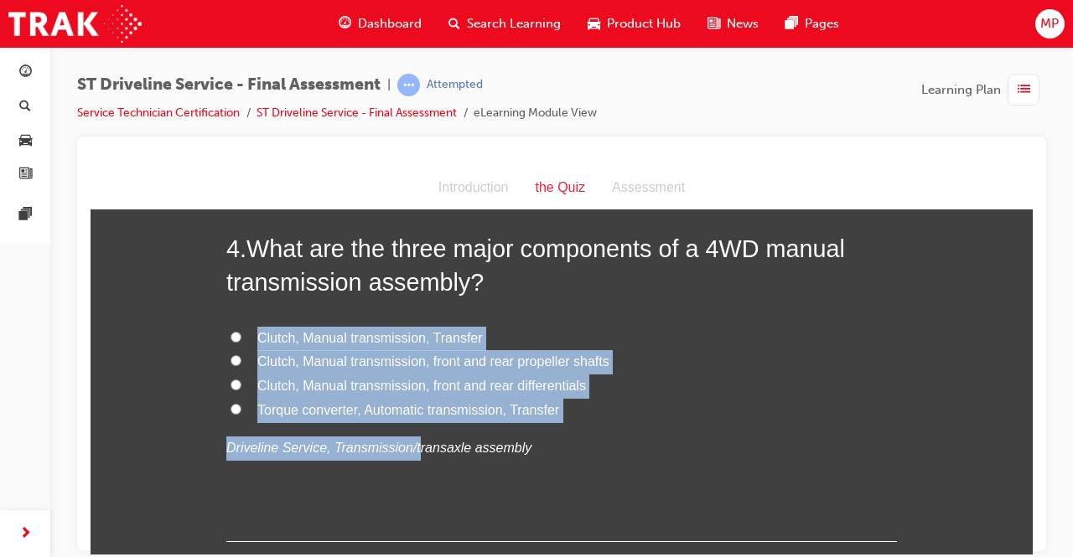
drag, startPoint x: 404, startPoint y: 432, endPoint x: 246, endPoint y: 328, distance: 188.8
click at [246, 328] on div "Clutch, Manual transmission, Transfer Clutch, Manual transmission, front and re…" at bounding box center [561, 393] width 671 height 134
click at [231, 334] on input "Clutch, Manual transmission, Transfer" at bounding box center [236, 336] width 11 height 11
radio input "true"
click at [231, 384] on input "Clutch, Manual transmission, front and rear differentials" at bounding box center [236, 384] width 11 height 11
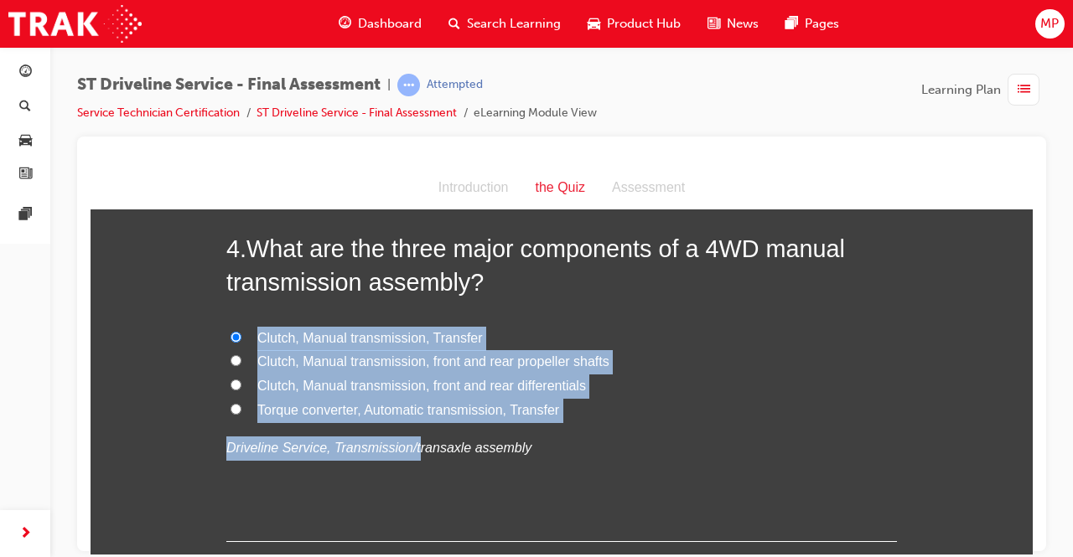
radio input "true"
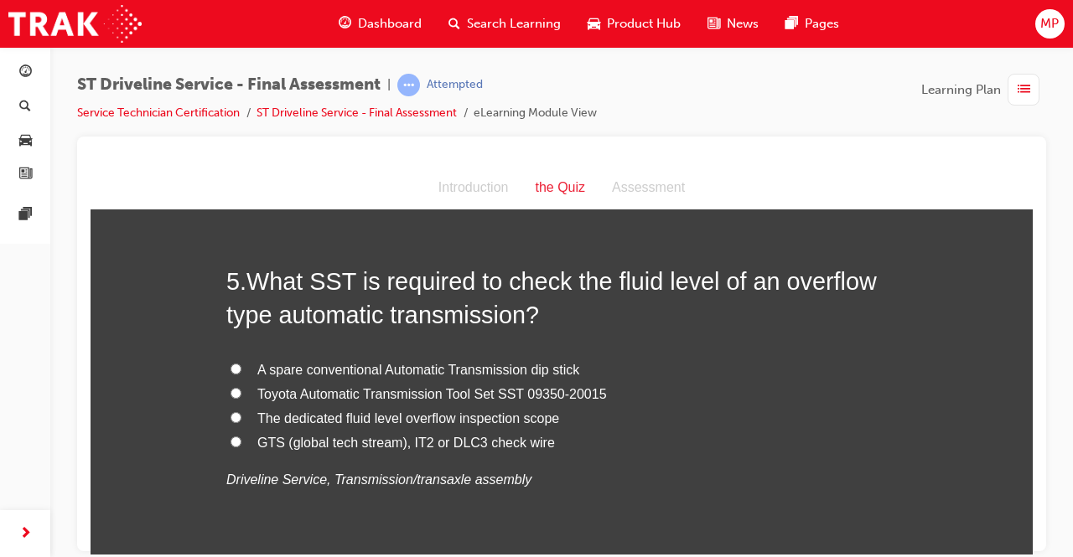
scroll to position [1639, 0]
click at [231, 389] on input "Toyota Automatic Transmission Tool Set SST 09350-20015" at bounding box center [236, 391] width 11 height 11
radio input "true"
click at [231, 414] on input "The dedicated fluid level overflow inspection scope" at bounding box center [236, 416] width 11 height 11
radio input "true"
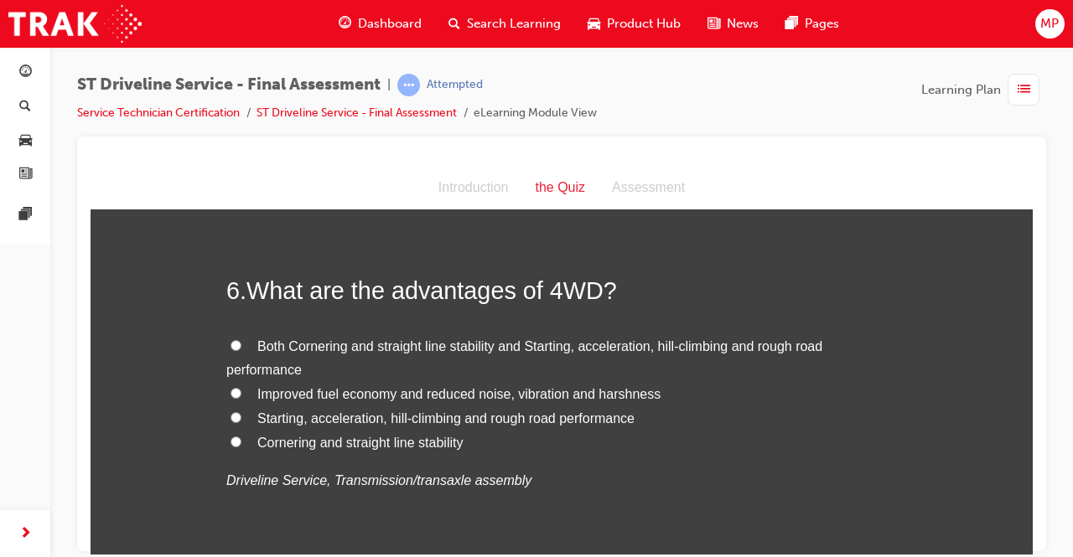
scroll to position [2029, 0]
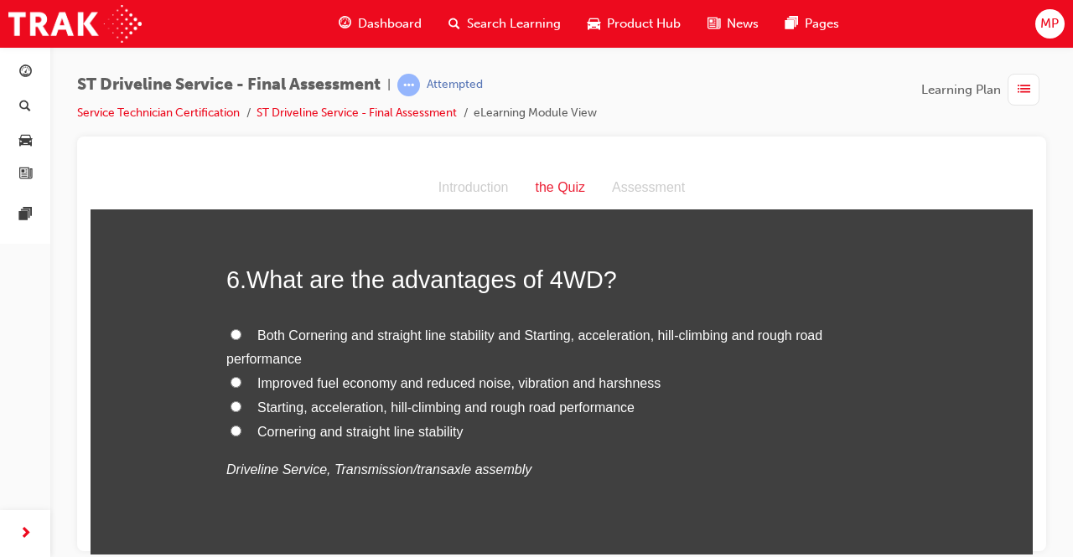
click at [241, 405] on label "Starting, acceleration, hill-climbing and rough road performance" at bounding box center [561, 408] width 671 height 24
click at [241, 405] on input "Starting, acceleration, hill-climbing and rough road performance" at bounding box center [236, 406] width 11 height 11
radio input "true"
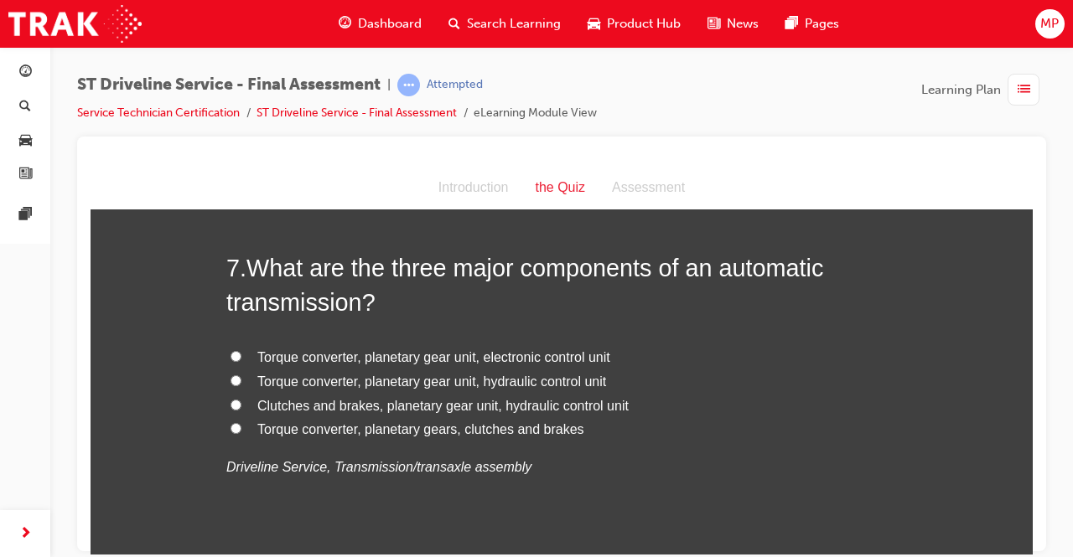
scroll to position [2425, 0]
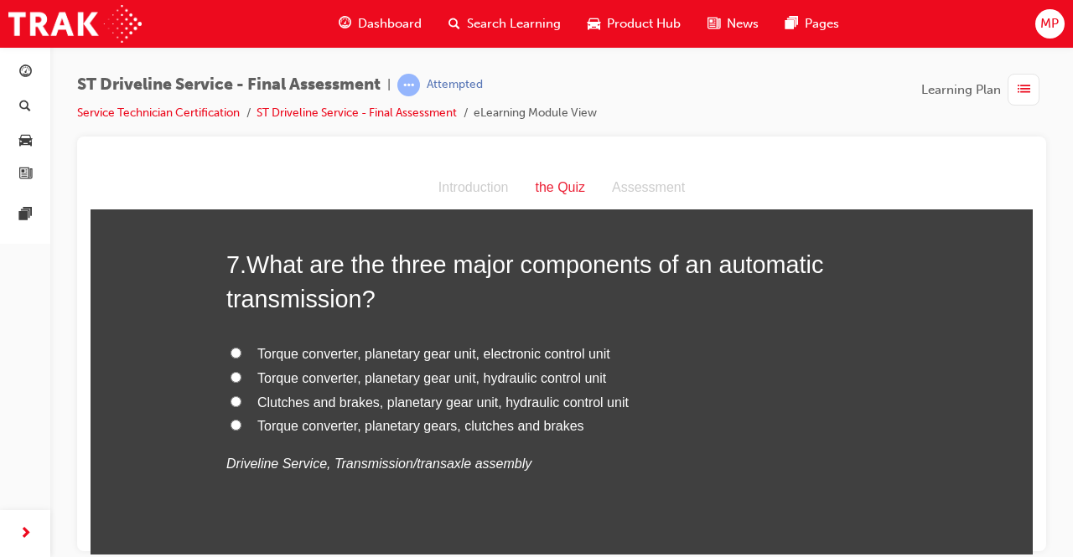
click at [236, 419] on label "Torque converter, planetary gears, clutches and brakes" at bounding box center [561, 426] width 671 height 24
click at [236, 419] on input "Torque converter, planetary gears, clutches and brakes" at bounding box center [236, 424] width 11 height 11
radio input "true"
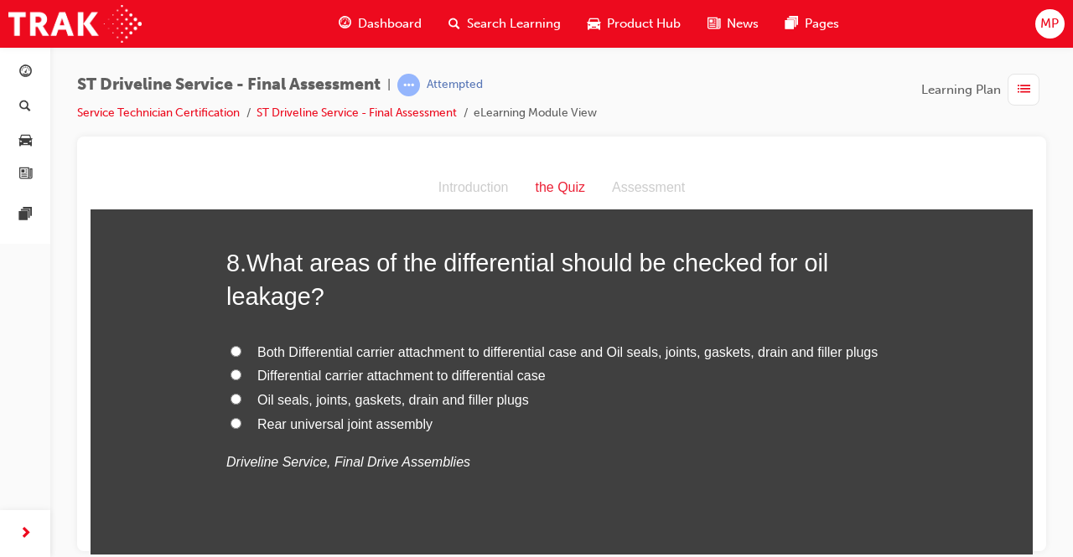
scroll to position [2822, 0]
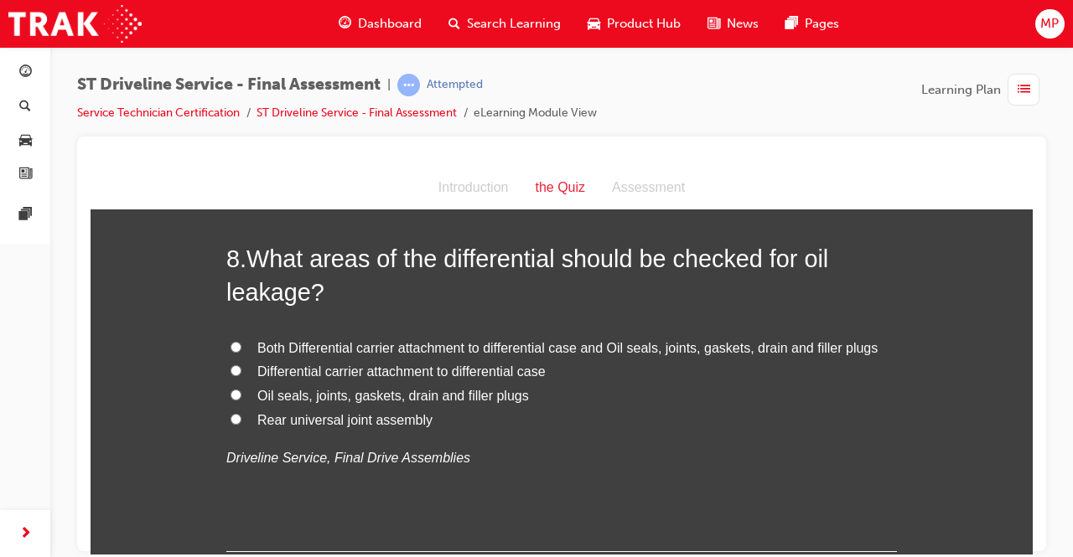
click at [238, 348] on label "Both Differential carrier attachment to differential case and Oil seals, joints…" at bounding box center [561, 348] width 671 height 24
click at [238, 348] on input "Both Differential carrier attachment to differential case and Oil seals, joints…" at bounding box center [236, 346] width 11 height 11
radio input "true"
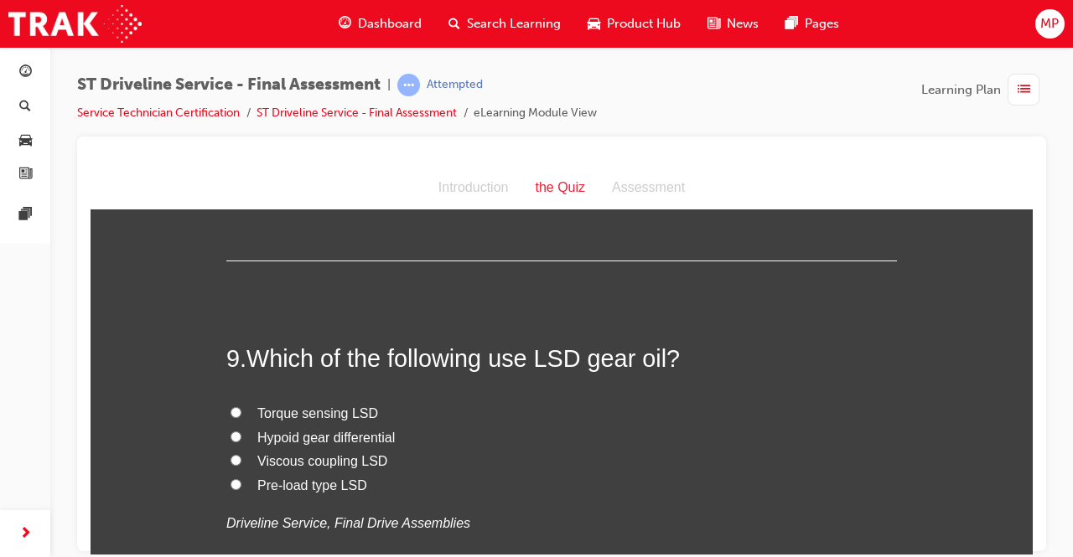
scroll to position [3154, 0]
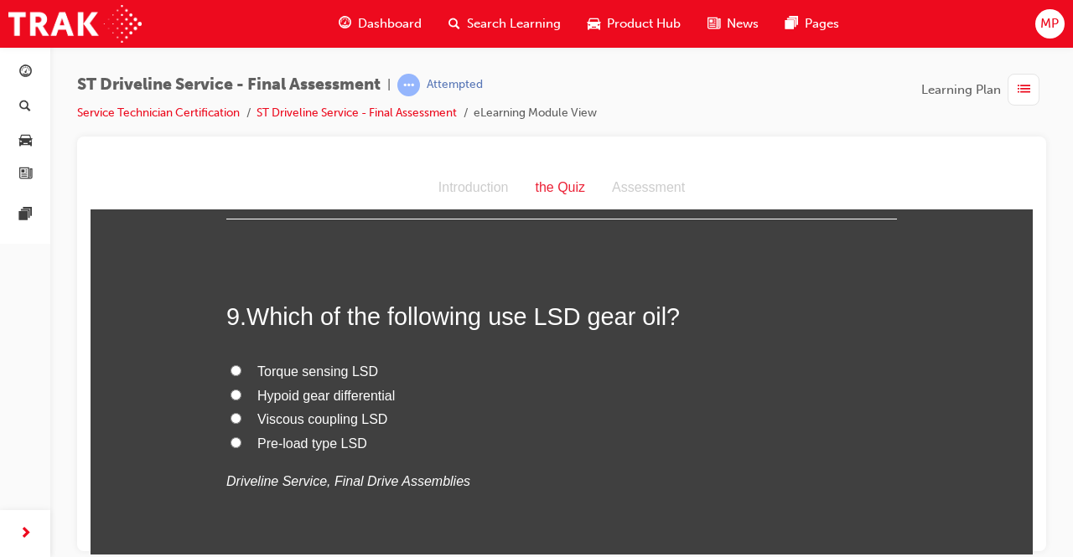
click at [246, 386] on label "Hypoid gear differential" at bounding box center [561, 396] width 671 height 24
click at [241, 389] on input "Hypoid gear differential" at bounding box center [236, 394] width 11 height 11
radio input "true"
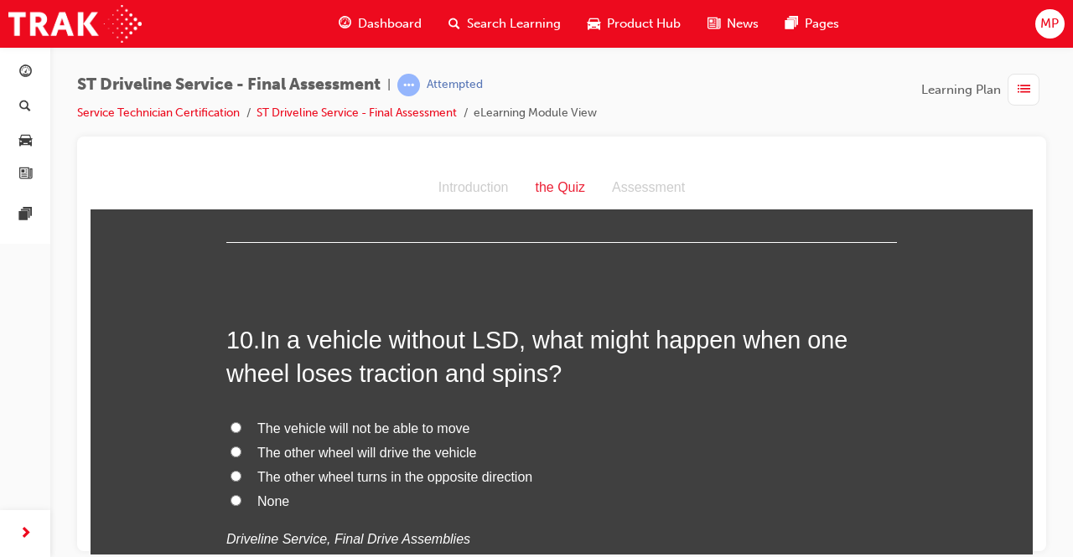
scroll to position [3488, 0]
click at [246, 428] on label "The vehicle will not be able to move" at bounding box center [561, 428] width 671 height 24
click at [241, 428] on input "The vehicle will not be able to move" at bounding box center [236, 426] width 11 height 11
radio input "true"
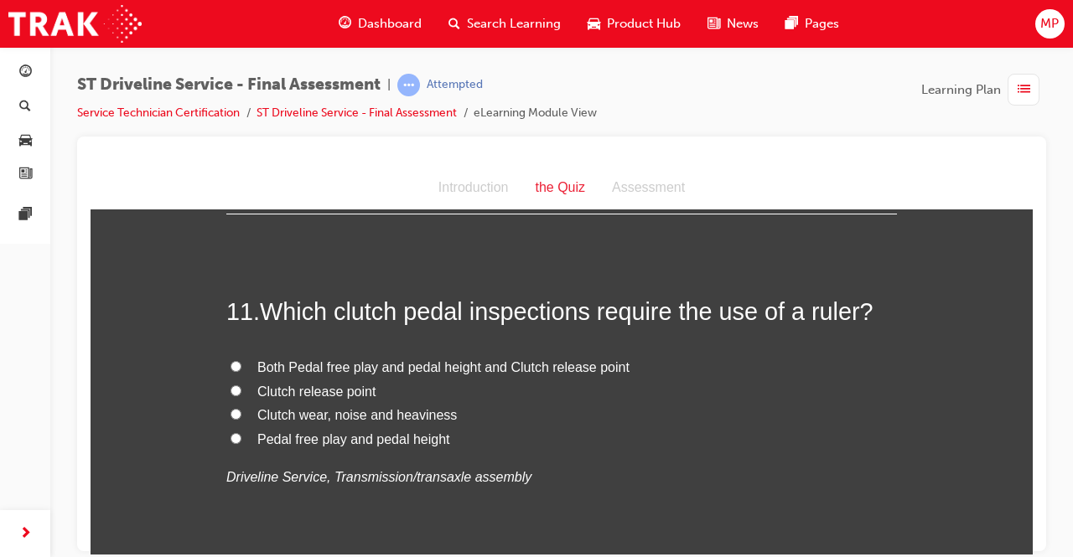
scroll to position [3906, 0]
click at [236, 359] on label "Both Pedal free play and pedal height and Clutch release point" at bounding box center [561, 367] width 671 height 24
click at [236, 360] on input "Both Pedal free play and pedal height and Clutch release point" at bounding box center [236, 365] width 11 height 11
radio input "true"
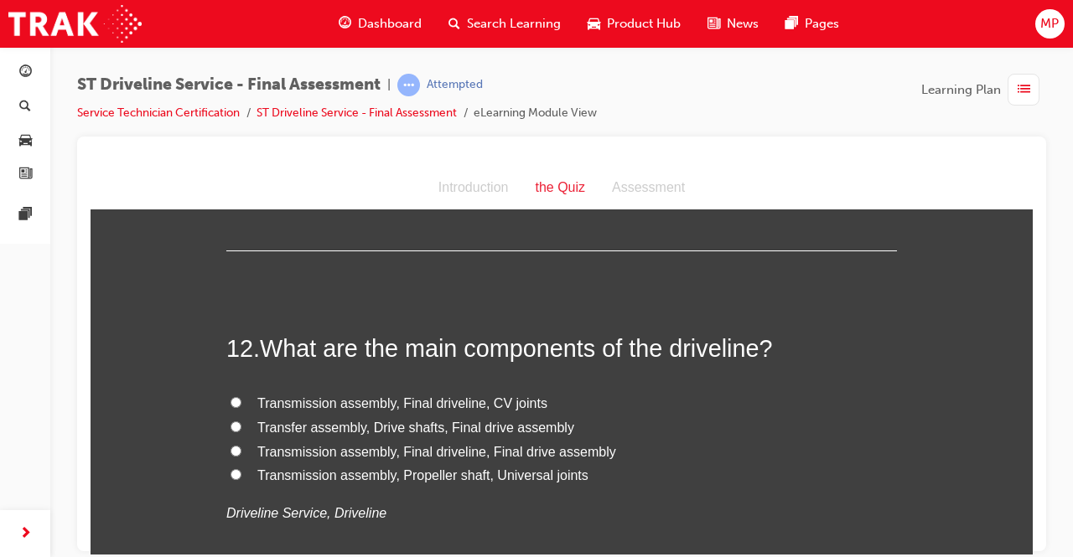
scroll to position [4227, 0]
click at [414, 478] on span "Transmission assembly, Propeller shaft, Universal joints" at bounding box center [422, 474] width 331 height 14
click at [241, 478] on input "Transmission assembly, Propeller shaft, Universal joints" at bounding box center [236, 473] width 11 height 11
radio input "true"
click at [238, 423] on label "Transfer assembly, Drive shafts, Final drive assembly" at bounding box center [561, 427] width 671 height 24
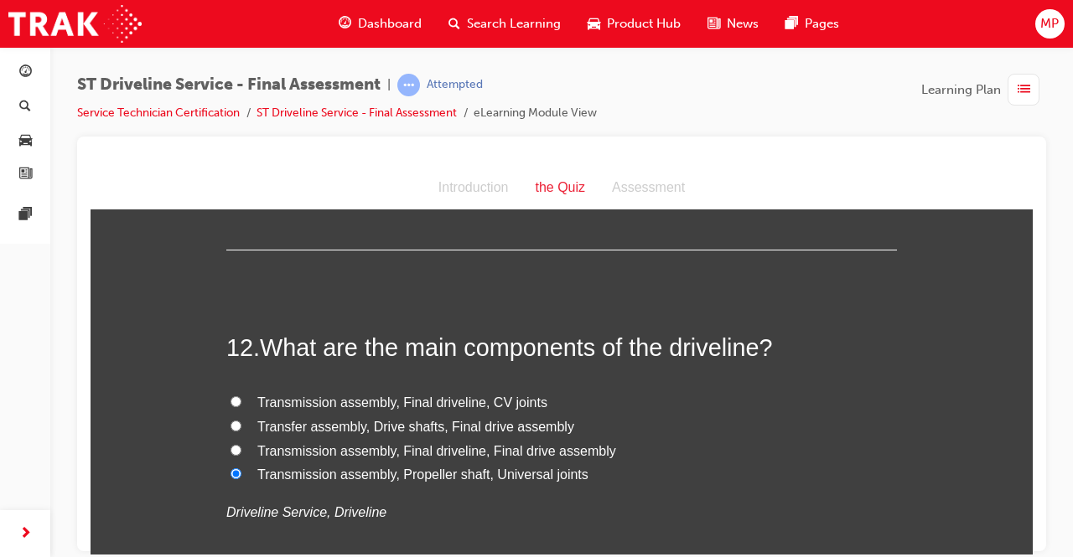
click at [238, 423] on input "Transfer assembly, Drive shafts, Final drive assembly" at bounding box center [236, 425] width 11 height 11
radio input "true"
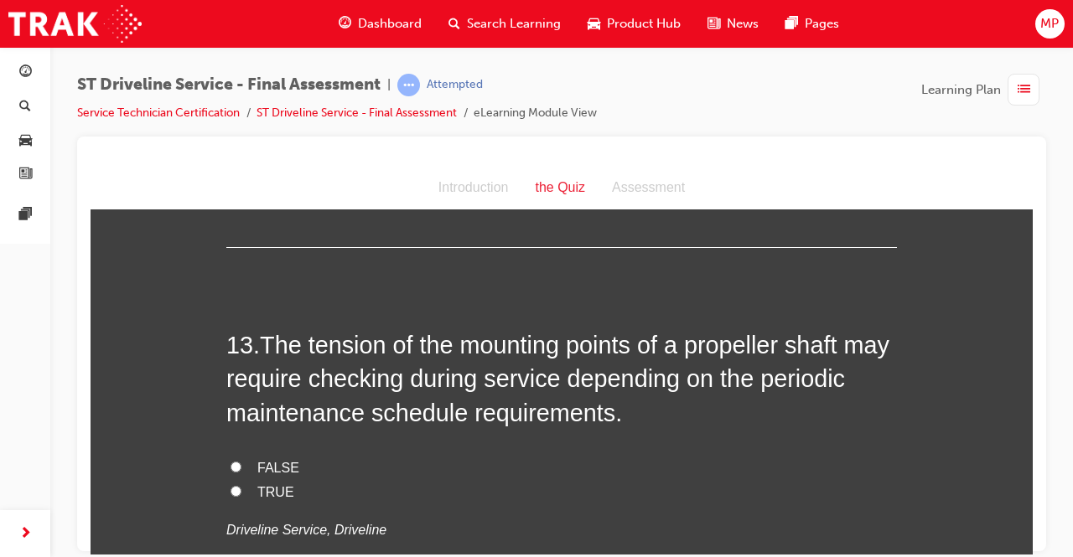
scroll to position [4586, 0]
click at [231, 488] on input "TRUE" at bounding box center [236, 490] width 11 height 11
radio input "true"
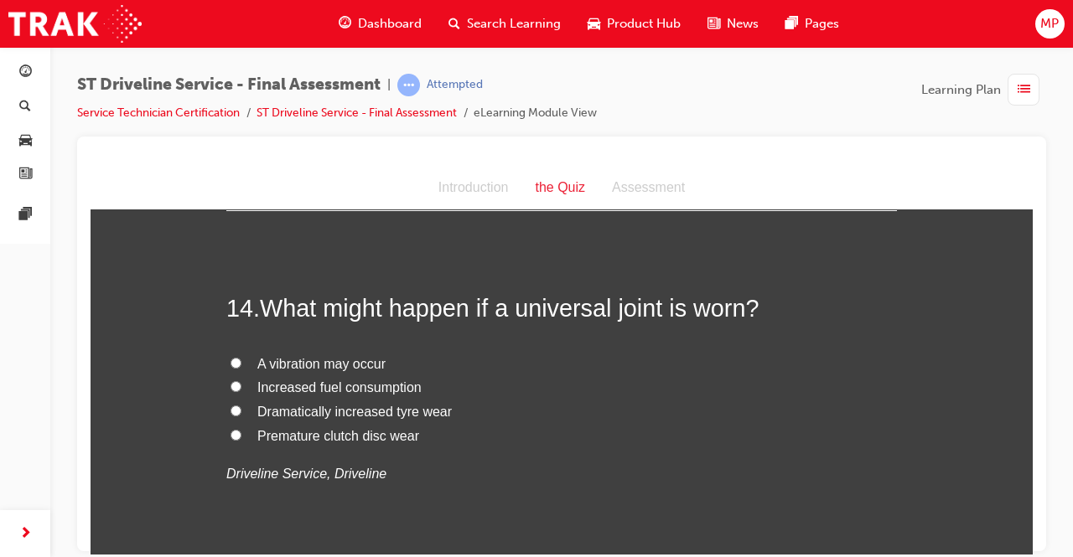
scroll to position [4999, 0]
click at [231, 359] on input "A vibration may occur" at bounding box center [236, 361] width 11 height 11
radio input "true"
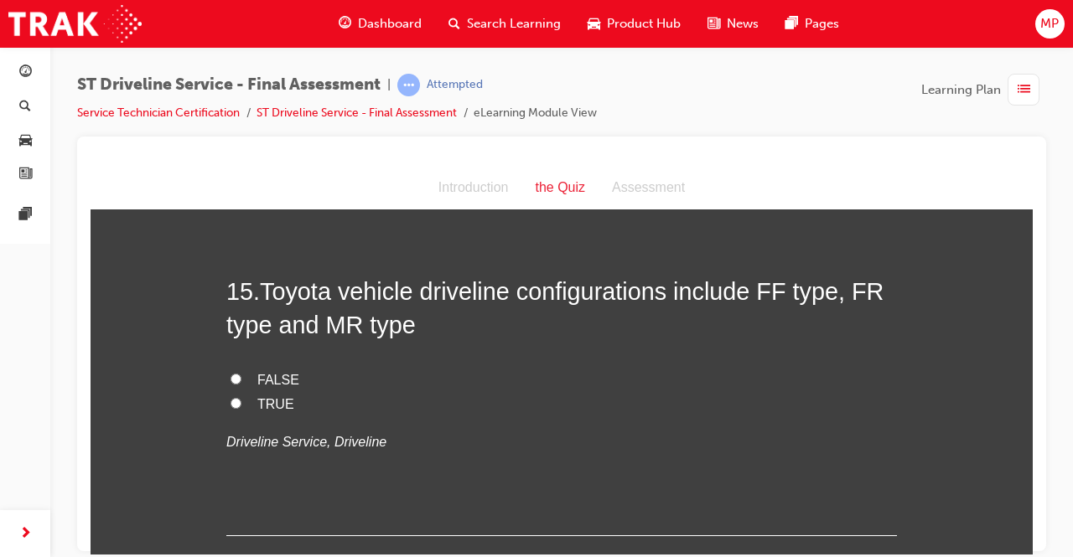
scroll to position [5373, 0]
click at [231, 372] on input "FALSE" at bounding box center [236, 377] width 11 height 11
radio input "true"
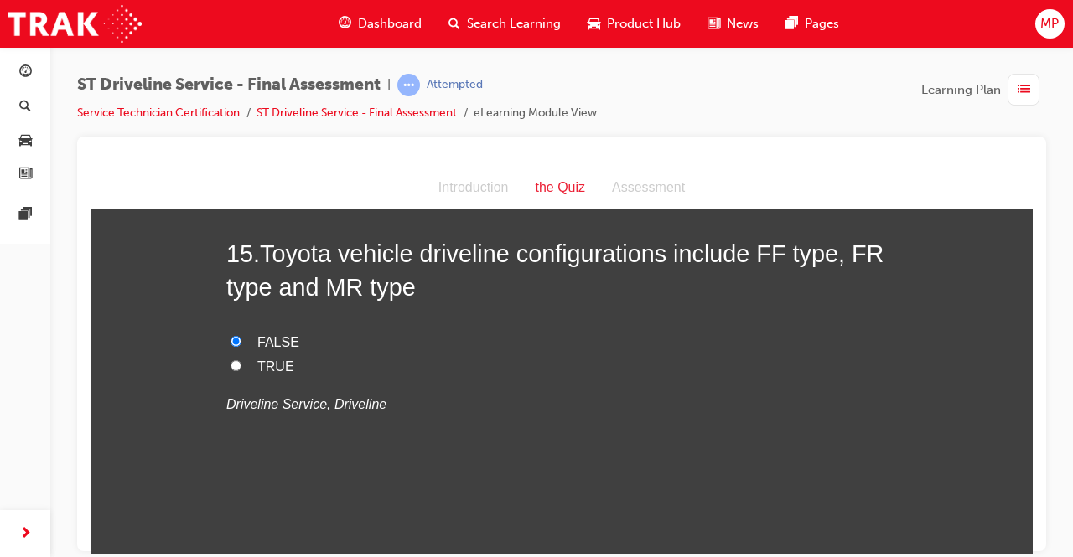
scroll to position [5476, 0]
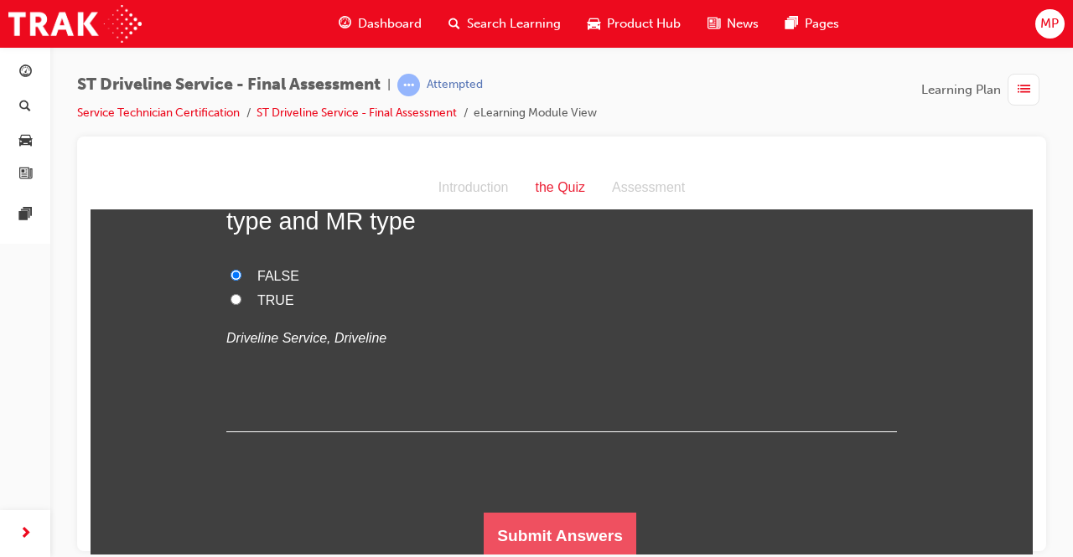
click at [512, 542] on button "Submit Answers" at bounding box center [560, 535] width 153 height 47
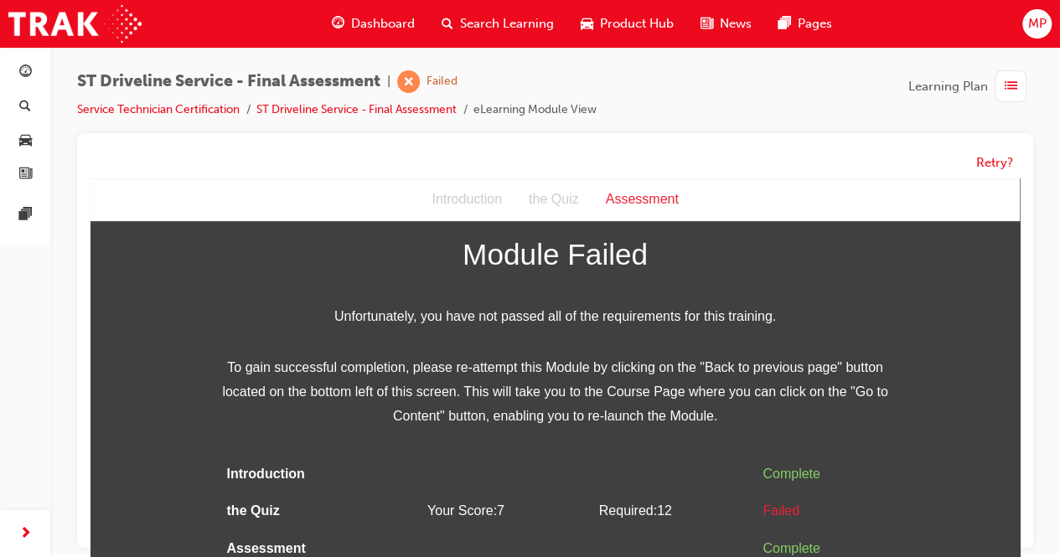
scroll to position [12, 0]
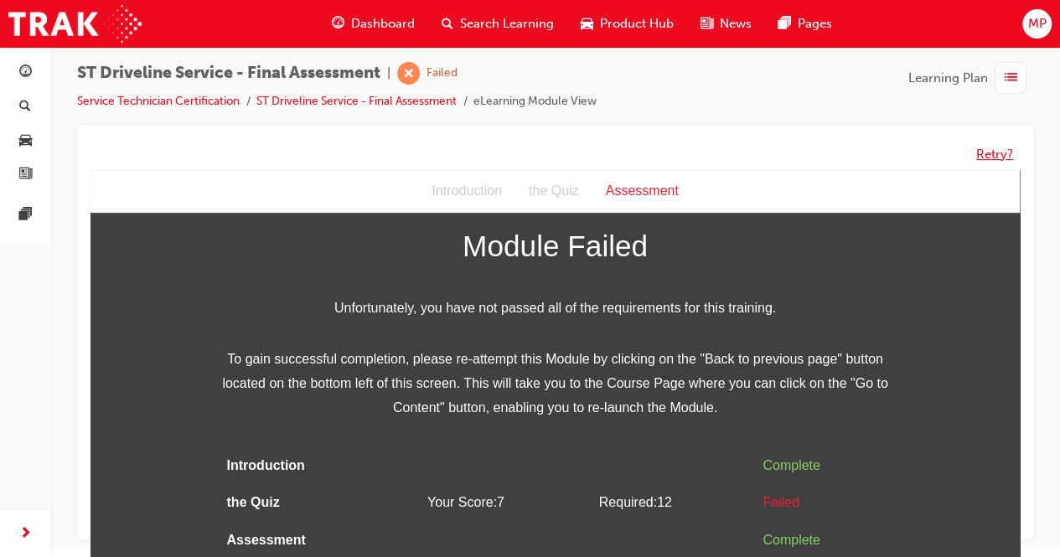
click at [988, 149] on button "Retry?" at bounding box center [995, 154] width 37 height 19
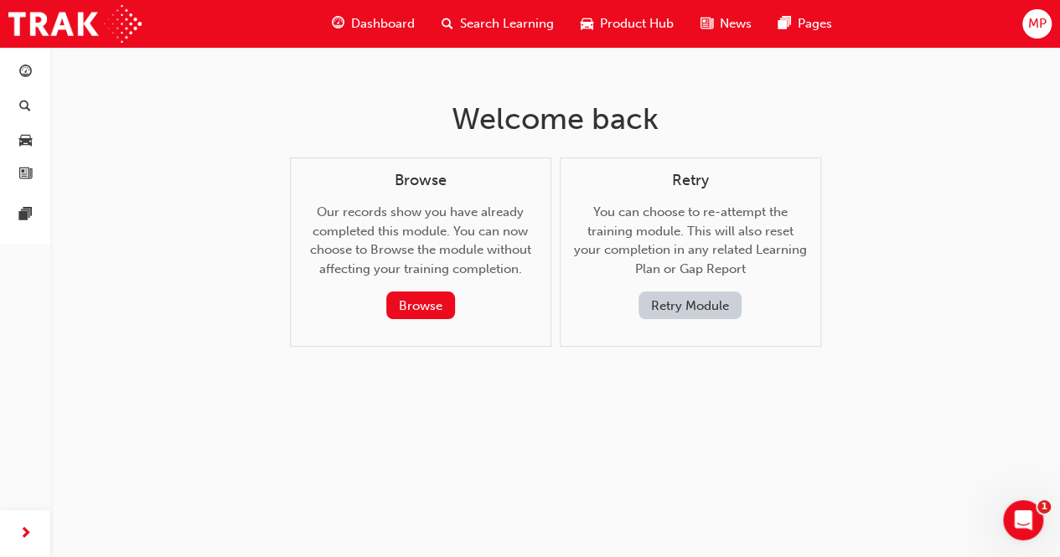
scroll to position [0, 0]
click at [684, 304] on button "Retry Module" at bounding box center [696, 306] width 103 height 28
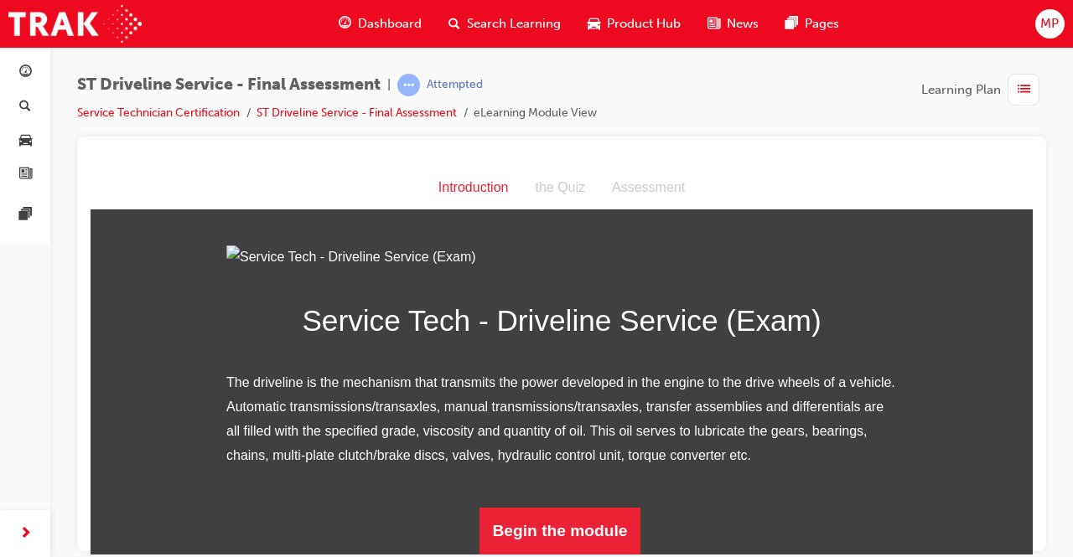
scroll to position [194, 0]
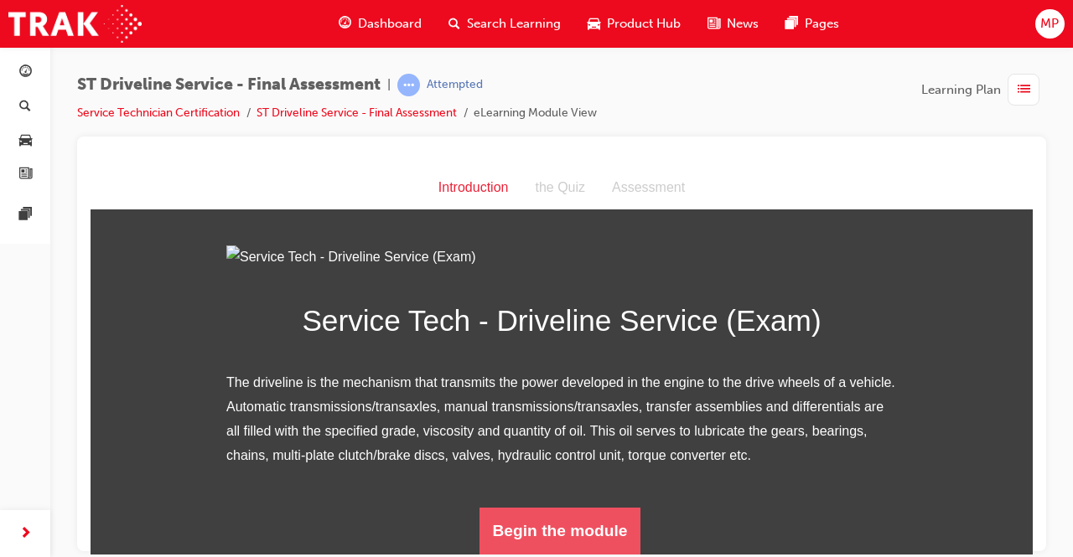
click at [528, 526] on button "Begin the module" at bounding box center [560, 530] width 162 height 47
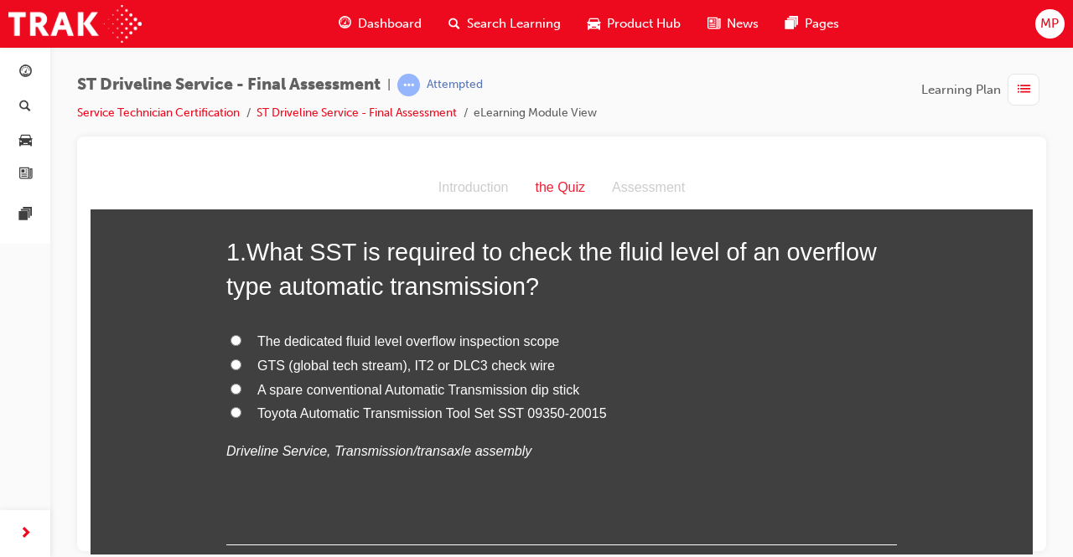
scroll to position [82, 0]
click at [231, 335] on input "The dedicated fluid level overflow inspection scope" at bounding box center [236, 339] width 11 height 11
radio input "true"
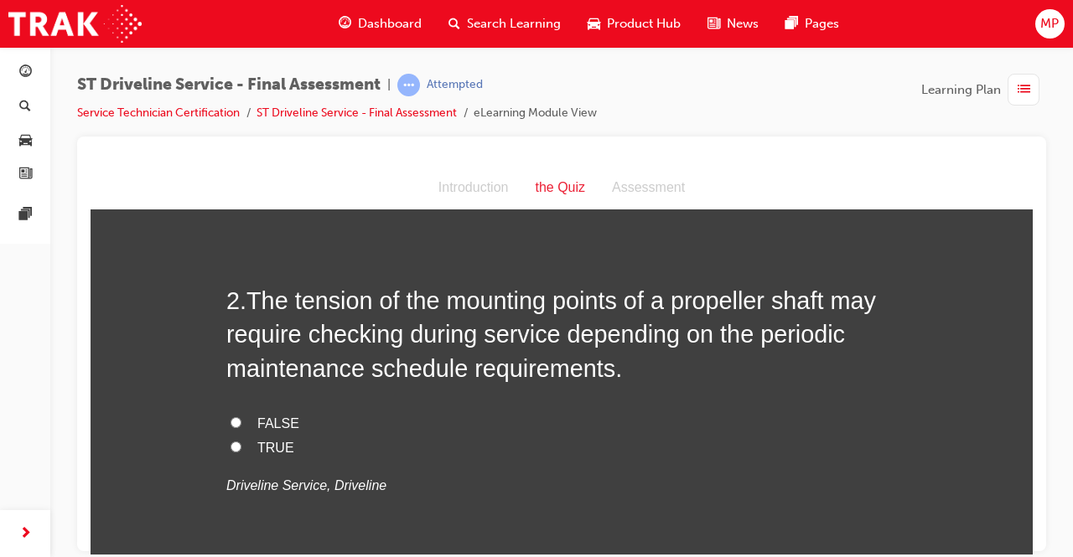
scroll to position [426, 0]
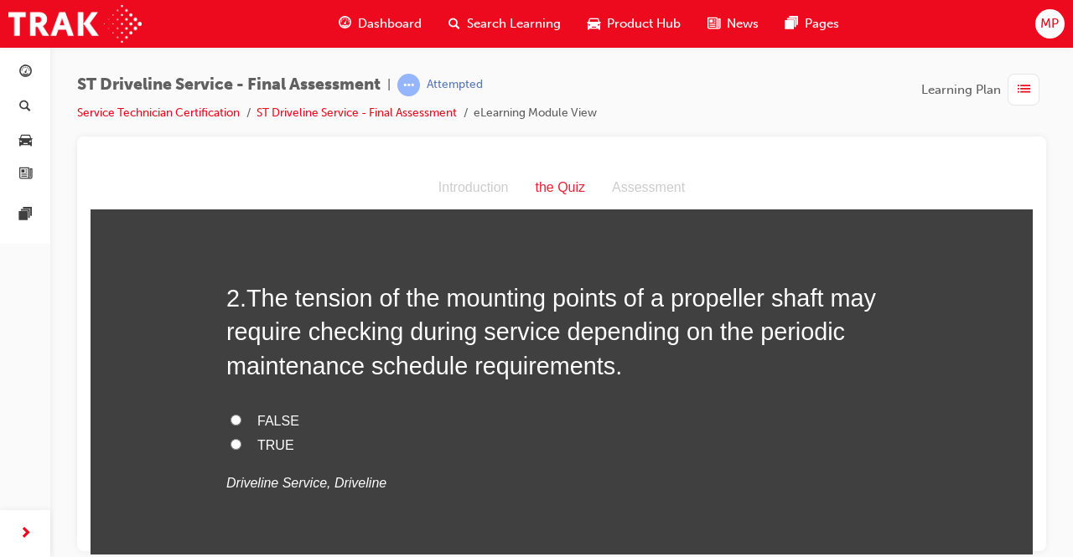
click at [231, 443] on input "TRUE" at bounding box center [236, 443] width 11 height 11
radio input "true"
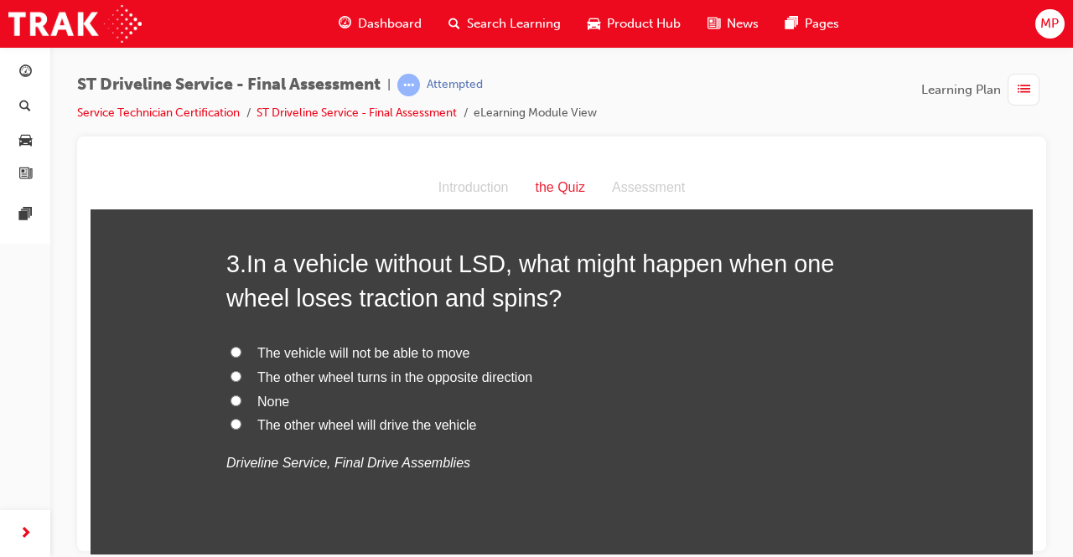
scroll to position [837, 0]
click at [231, 349] on input "The vehicle will not be able to move" at bounding box center [236, 350] width 11 height 11
radio input "true"
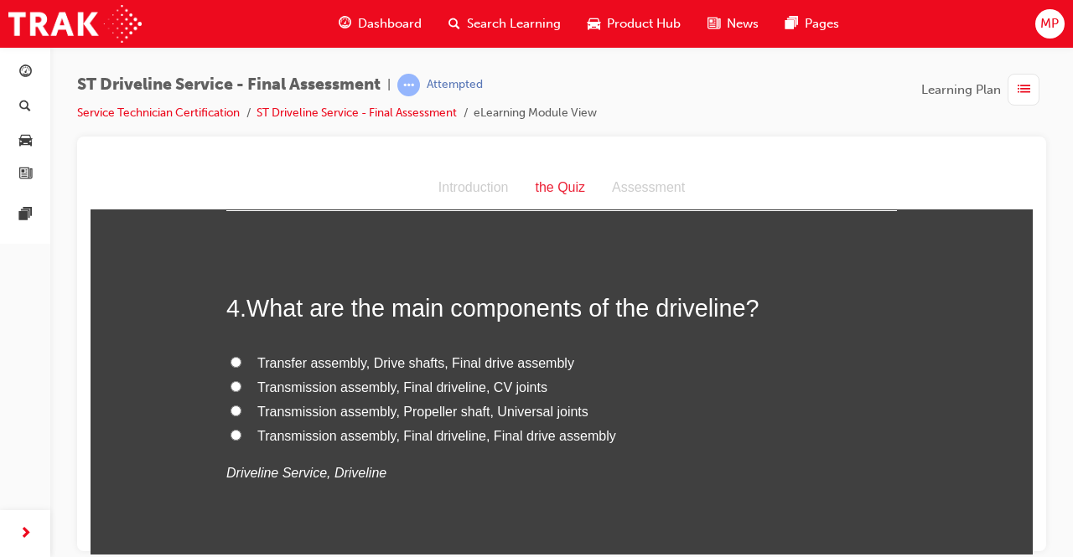
scroll to position [1185, 0]
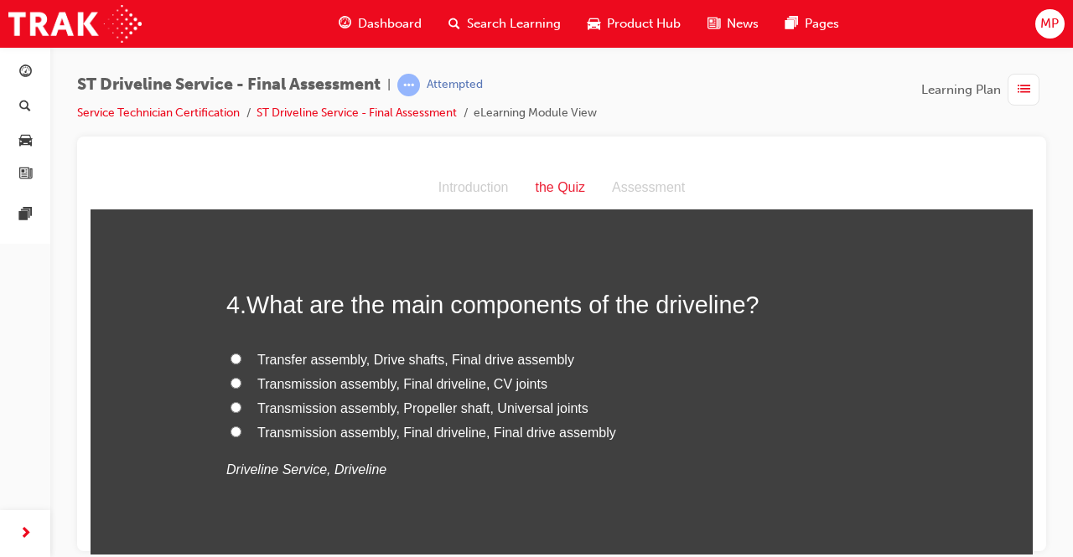
click at [231, 427] on input "Transmission assembly, Final driveline, Final drive assembly" at bounding box center [236, 431] width 11 height 11
radio input "true"
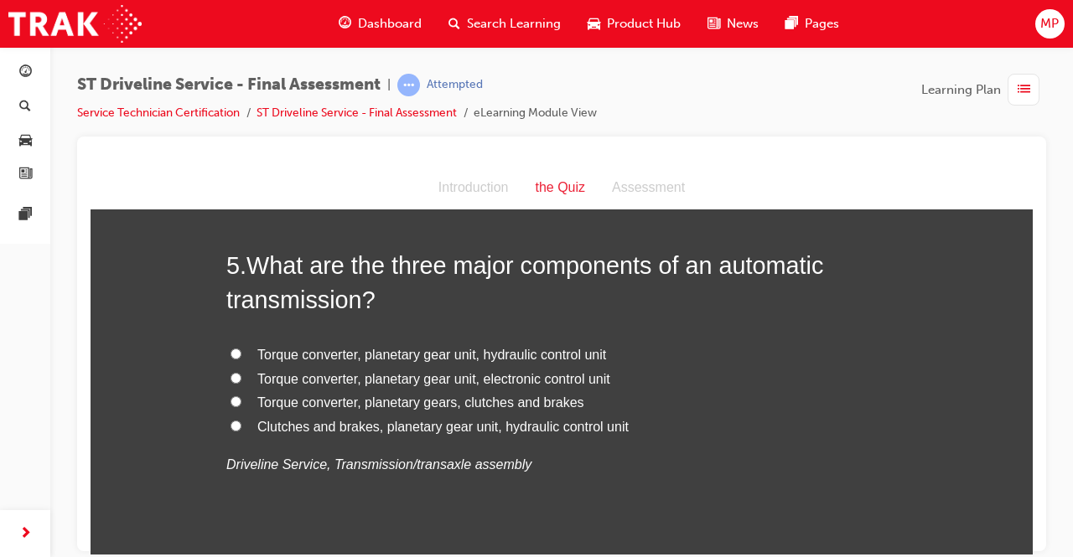
scroll to position [1582, 0]
click at [231, 400] on input "Torque converter, planetary gears, clutches and brakes" at bounding box center [236, 400] width 11 height 11
radio input "true"
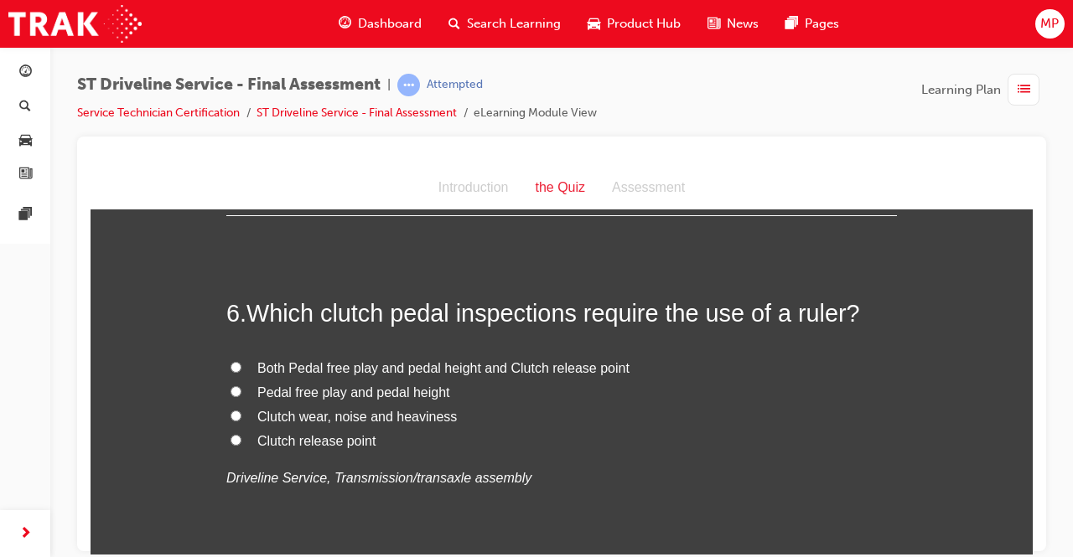
scroll to position [1917, 0]
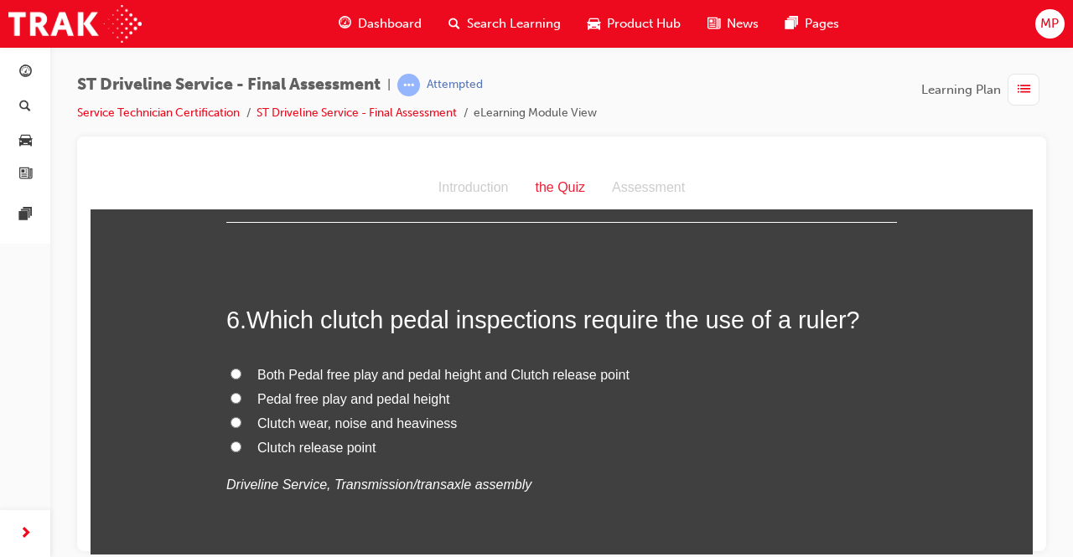
click at [231, 371] on input "Both Pedal free play and pedal height and Clutch release point" at bounding box center [236, 373] width 11 height 11
radio input "true"
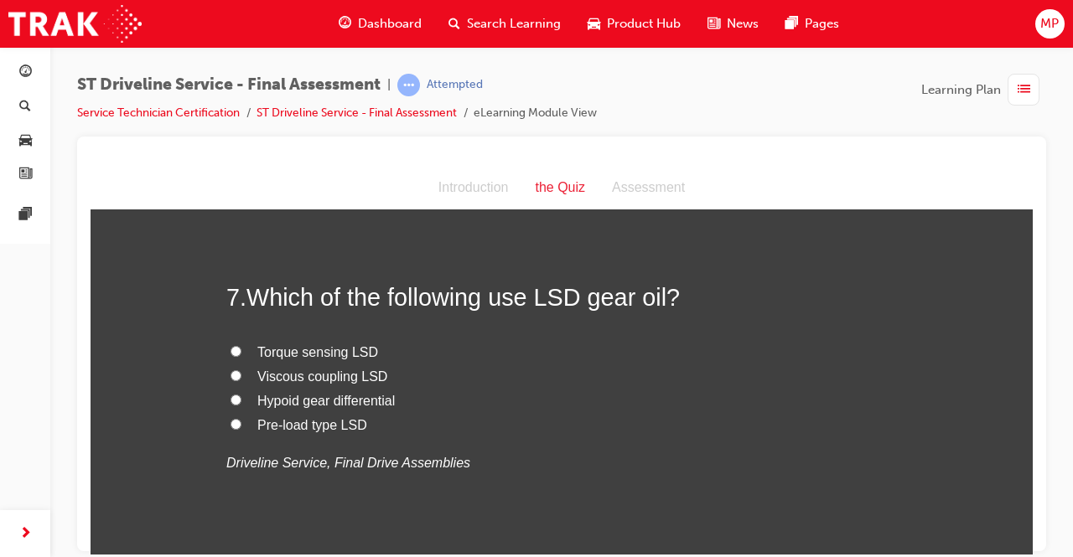
scroll to position [2297, 0]
click at [231, 397] on input "Hypoid gear differential" at bounding box center [236, 398] width 11 height 11
radio input "true"
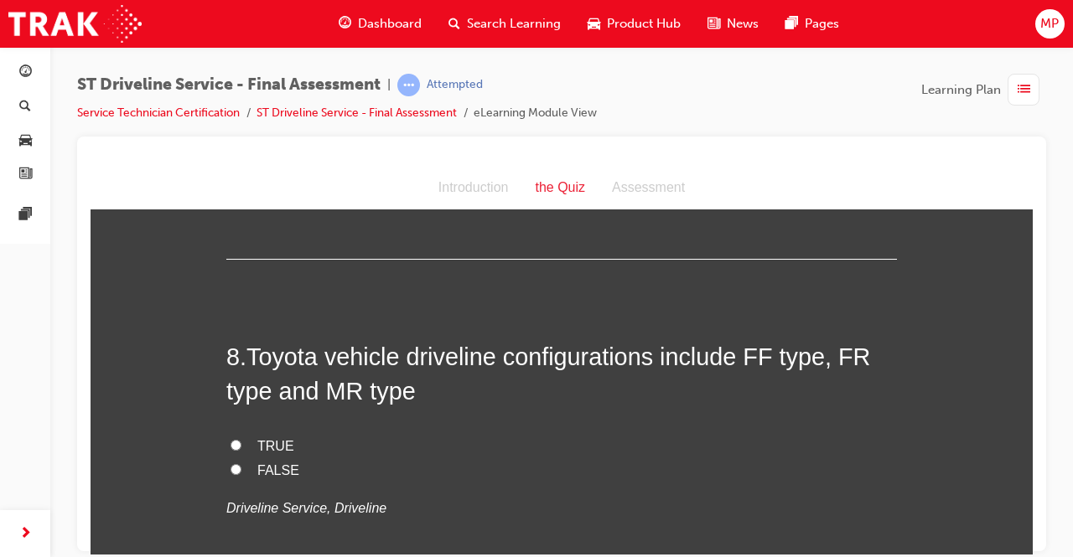
scroll to position [2596, 0]
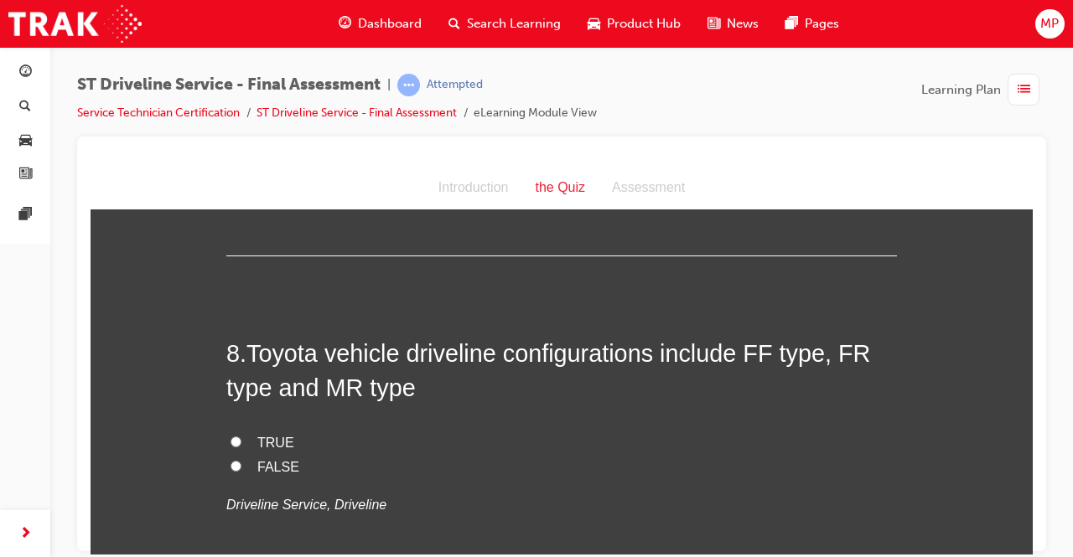
click at [231, 440] on input "TRUE" at bounding box center [236, 441] width 11 height 11
radio input "true"
click at [231, 462] on input "FALSE" at bounding box center [236, 465] width 11 height 11
radio input "true"
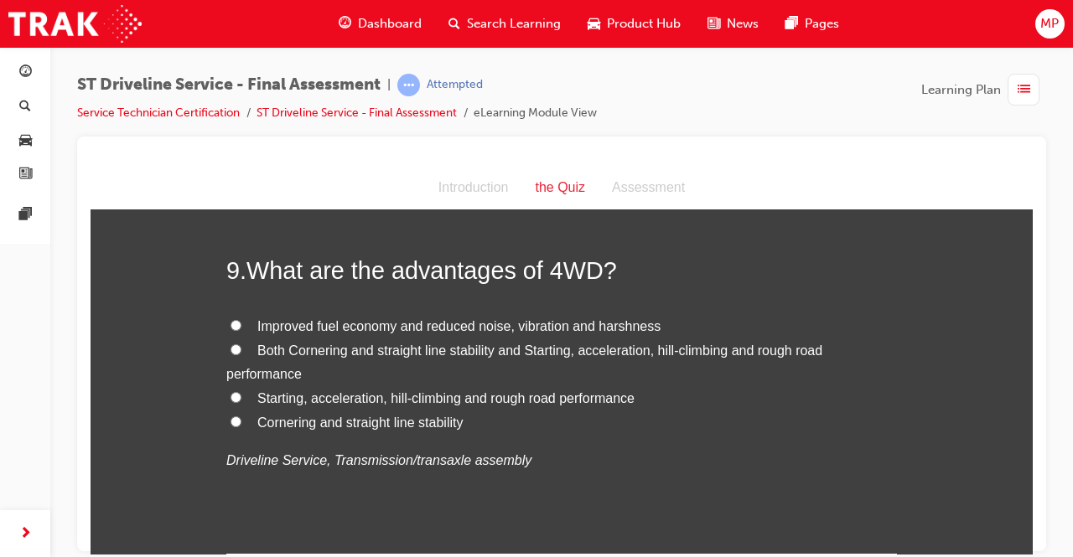
scroll to position [3027, 0]
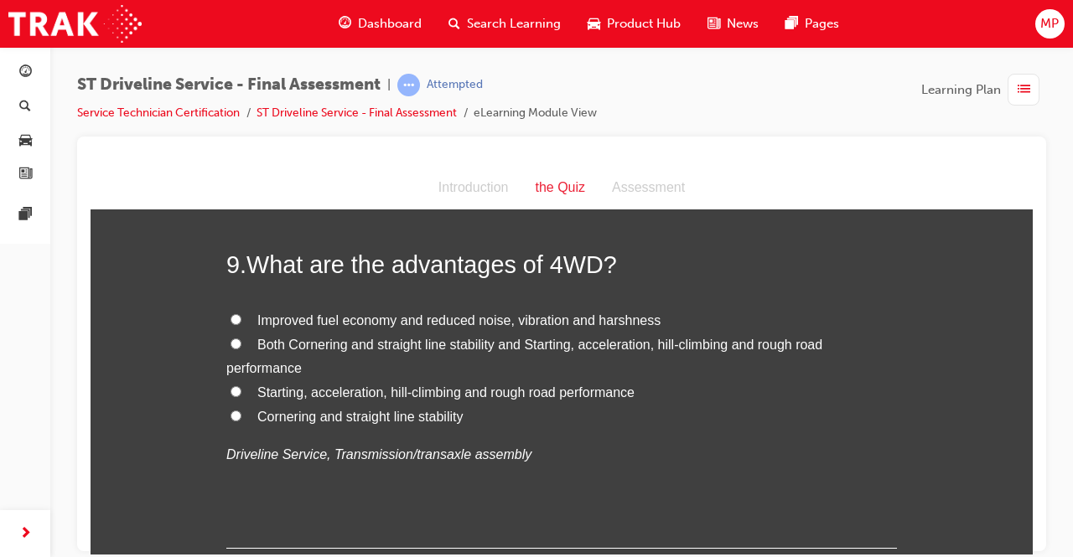
click at [231, 338] on input "Both Cornering and straight line stability and Starting, acceleration, hill-cli…" at bounding box center [236, 343] width 11 height 11
radio input "true"
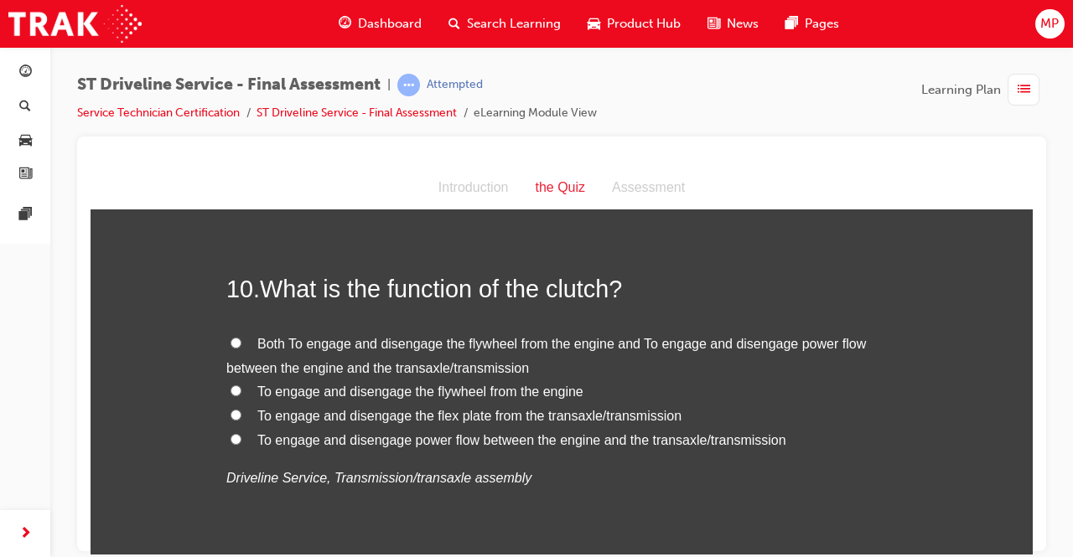
scroll to position [3385, 0]
click at [231, 336] on input "Both To engage and disengage the flywheel from the engine and To engage and dis…" at bounding box center [236, 341] width 11 height 11
radio input "true"
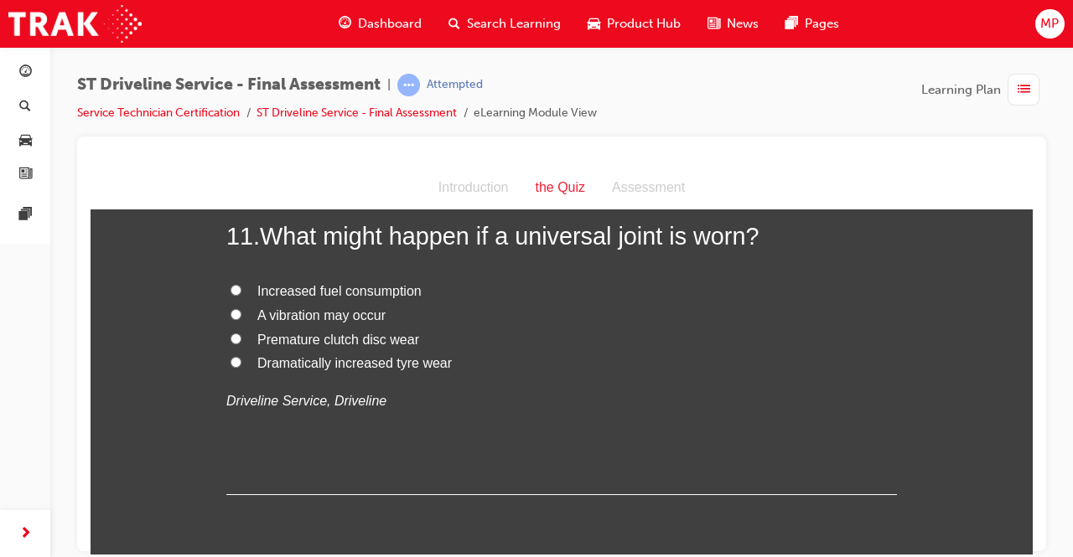
scroll to position [3797, 0]
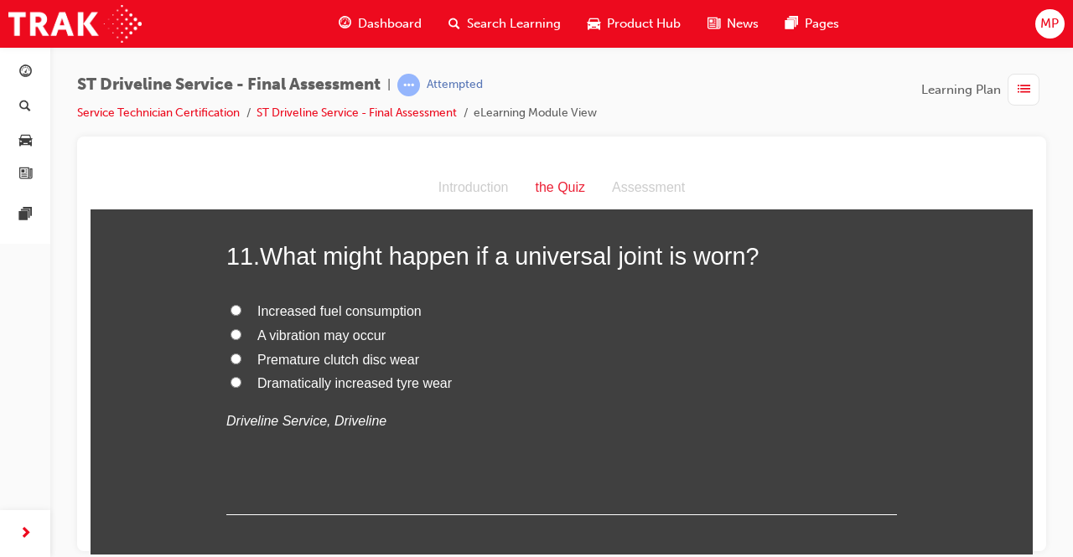
click at [231, 330] on input "A vibration may occur" at bounding box center [236, 334] width 11 height 11
radio input "true"
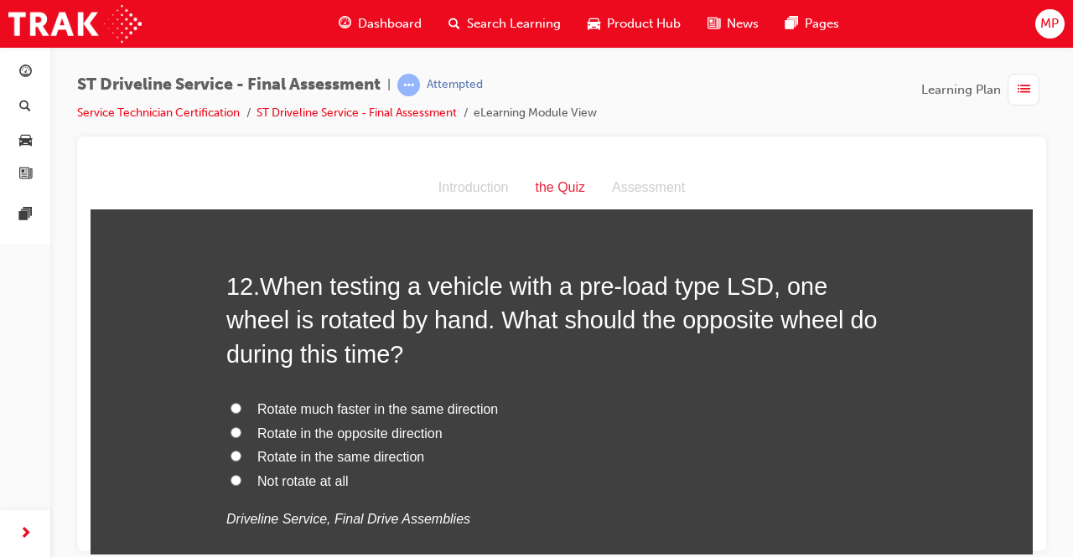
scroll to position [4128, 0]
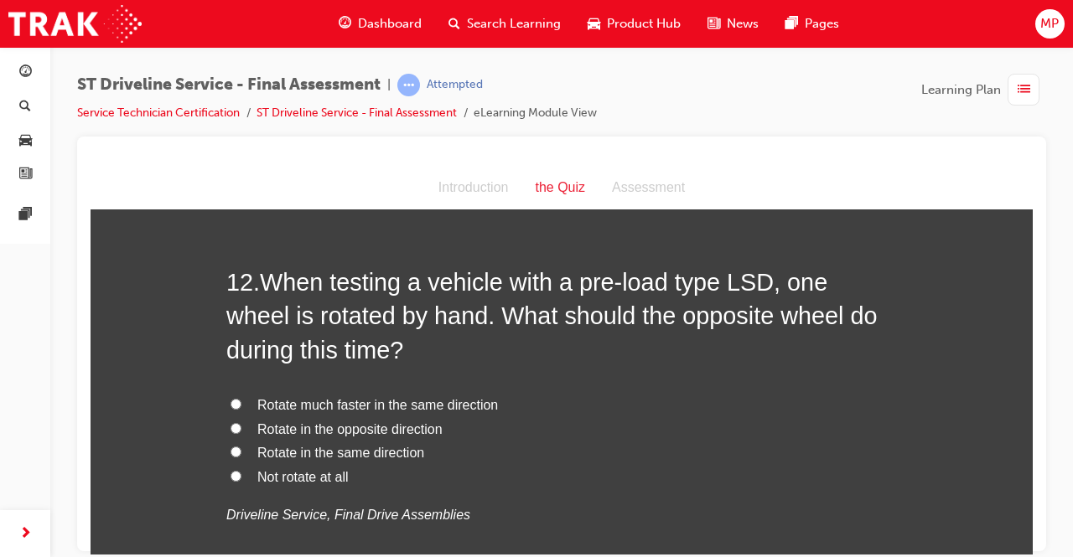
click at [231, 446] on input "Rotate in the same direction" at bounding box center [236, 451] width 11 height 11
radio input "true"
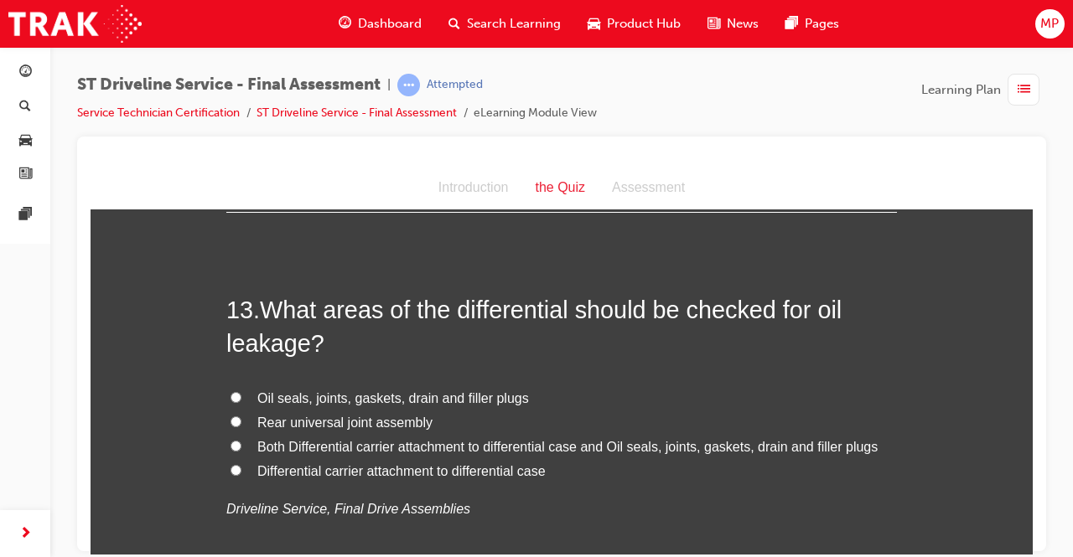
scroll to position [4525, 0]
click at [231, 443] on input "Both Differential carrier attachment to differential case and Oil seals, joints…" at bounding box center [236, 444] width 11 height 11
radio input "true"
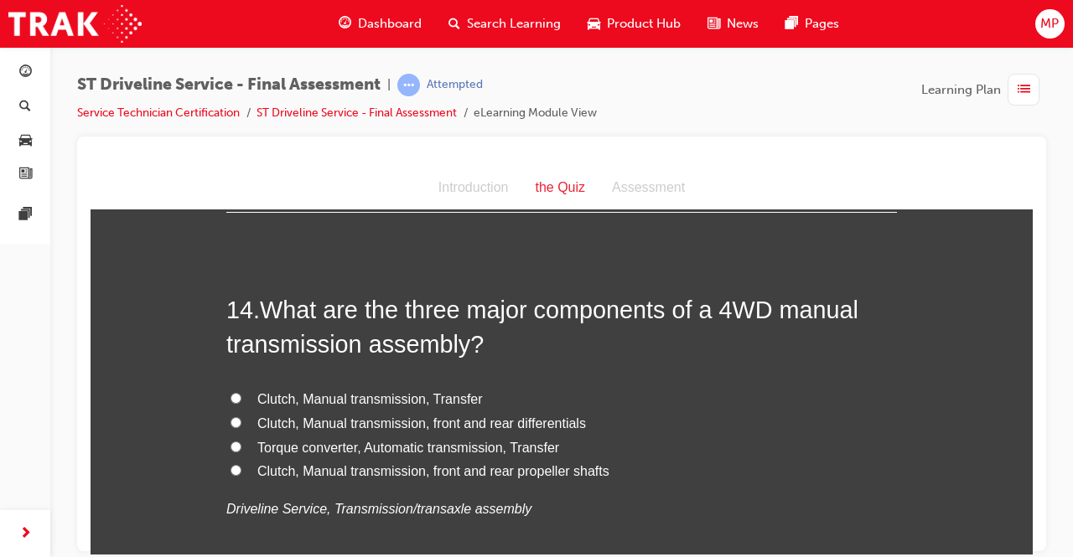
scroll to position [4913, 0]
click at [231, 394] on input "Clutch, Manual transmission, Transfer" at bounding box center [236, 398] width 11 height 11
radio input "true"
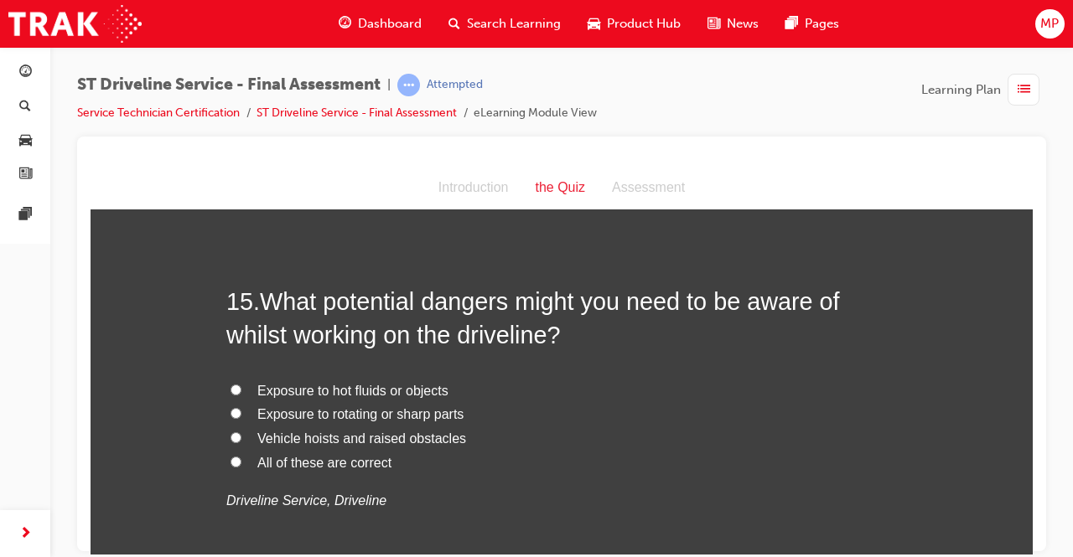
scroll to position [5321, 0]
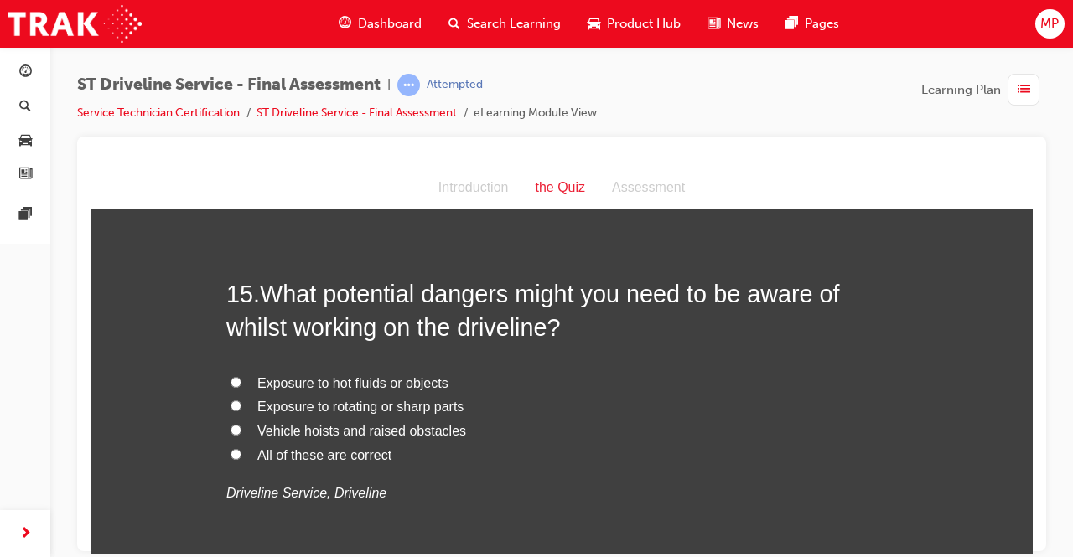
click at [231, 448] on input "All of these are correct" at bounding box center [236, 453] width 11 height 11
radio input "true"
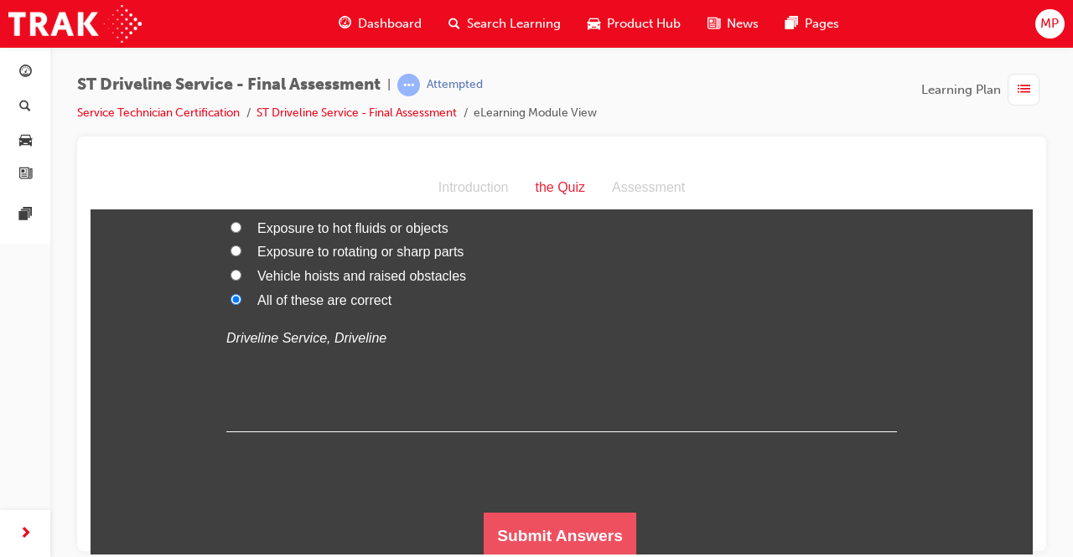
click at [524, 521] on button "Submit Answers" at bounding box center [560, 535] width 153 height 47
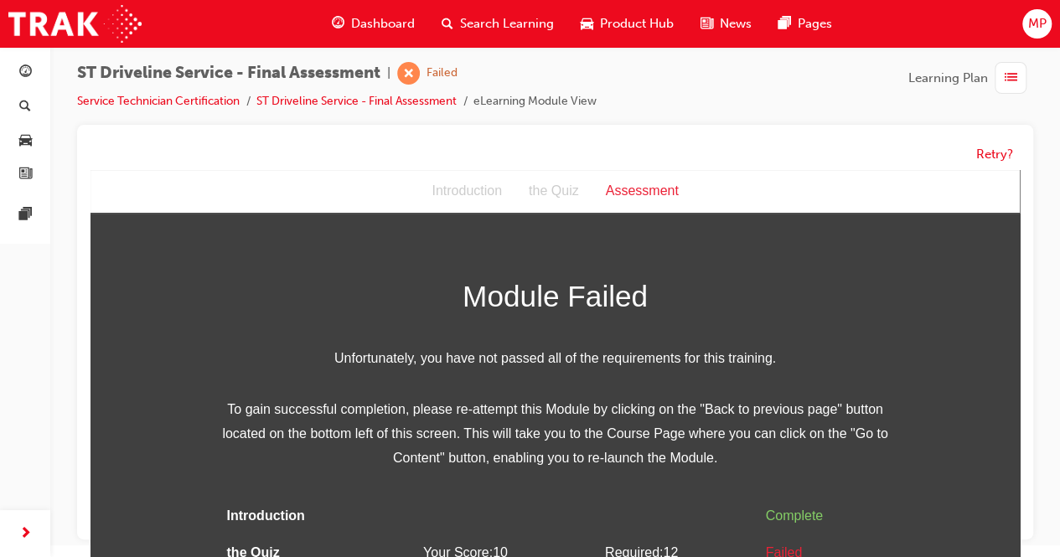
scroll to position [50, 0]
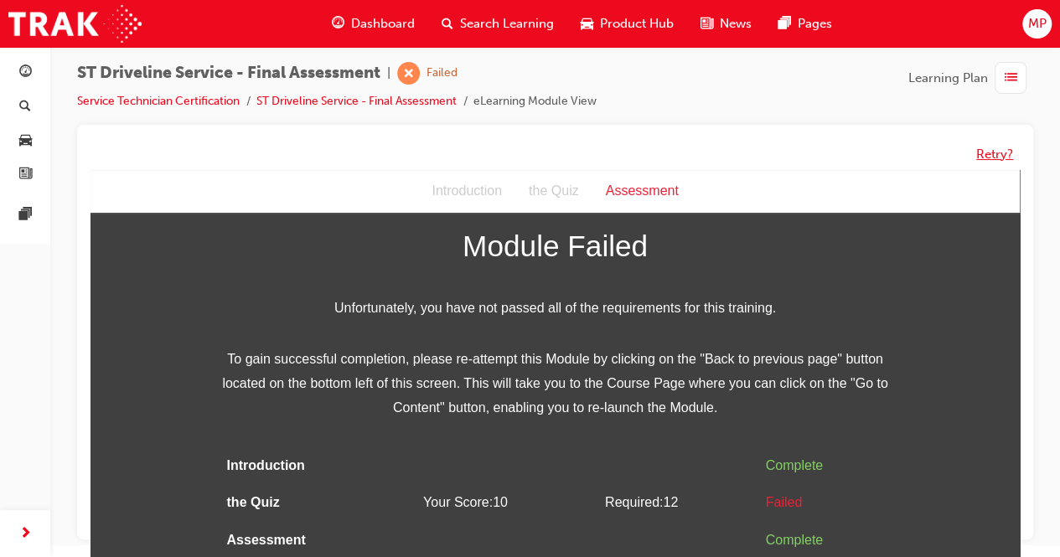
click at [988, 157] on button "Retry?" at bounding box center [995, 154] width 37 height 19
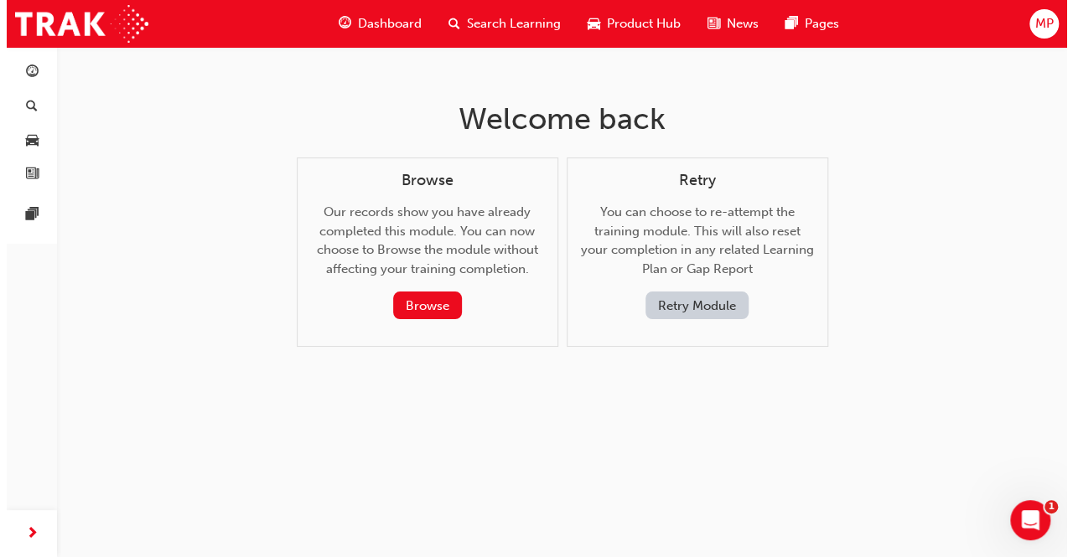
scroll to position [0, 0]
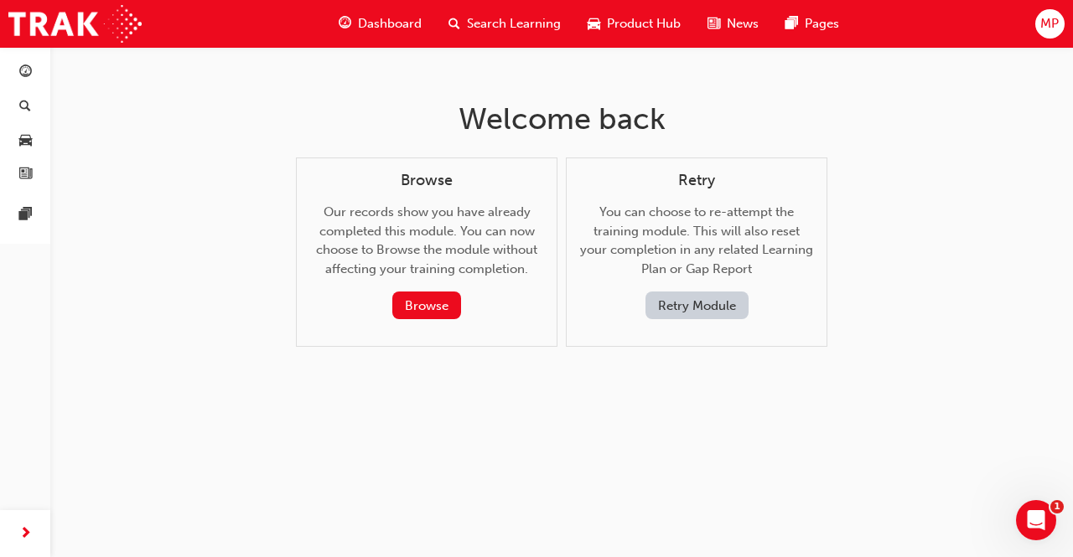
click at [723, 295] on button "Retry Module" at bounding box center [696, 306] width 103 height 28
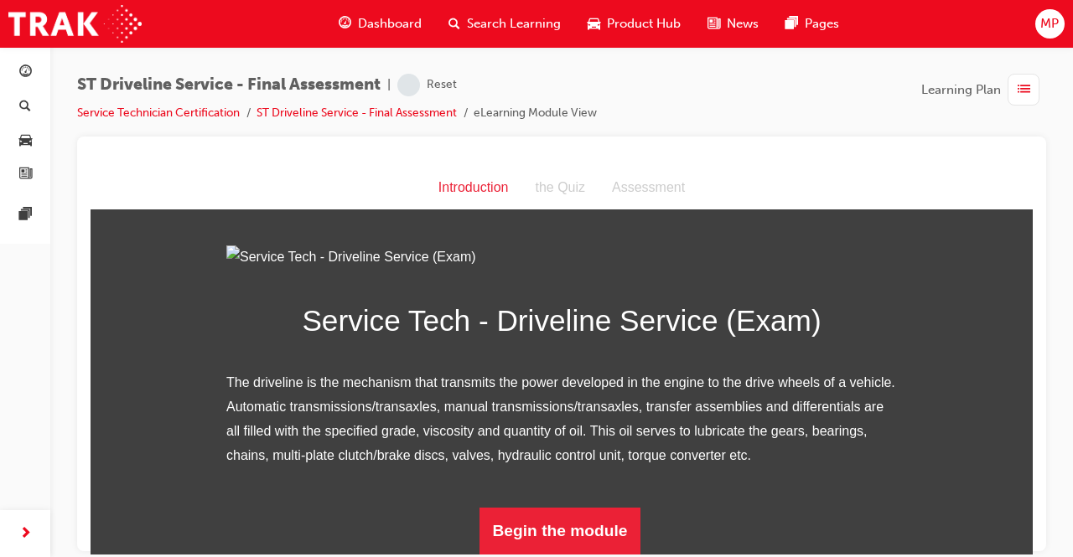
scroll to position [194, 0]
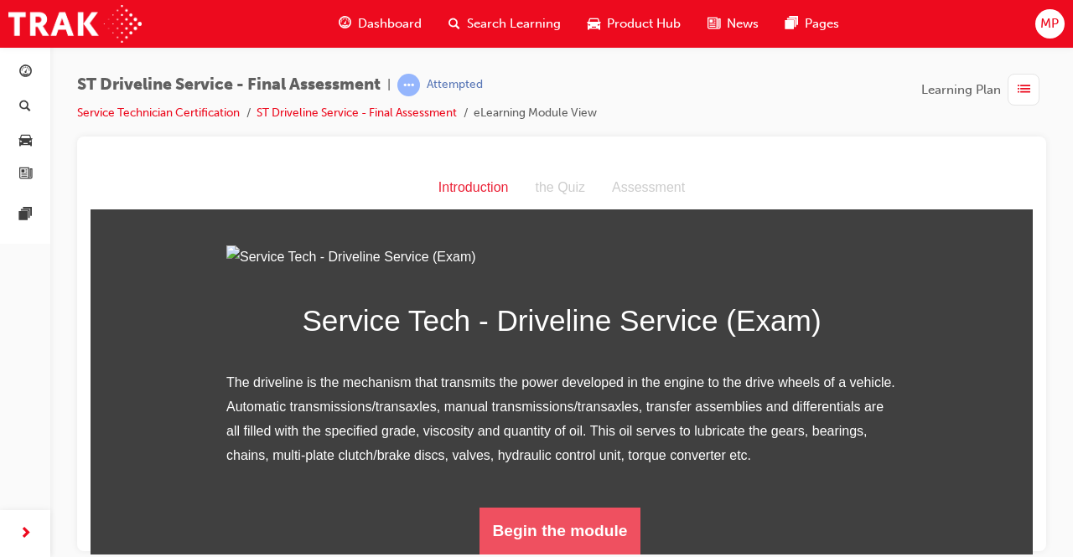
click at [565, 520] on button "Begin the module" at bounding box center [560, 530] width 162 height 47
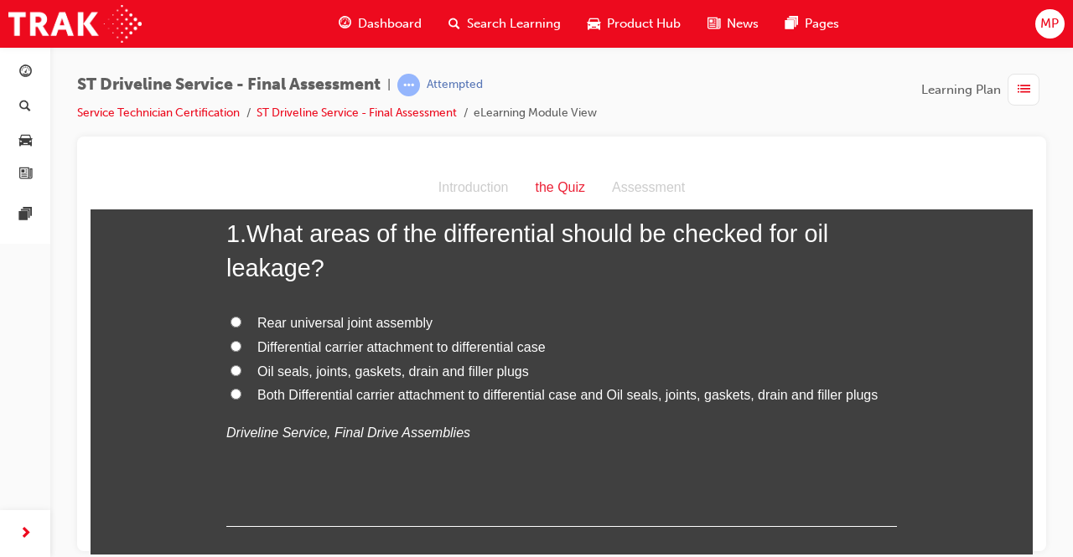
scroll to position [98, 0]
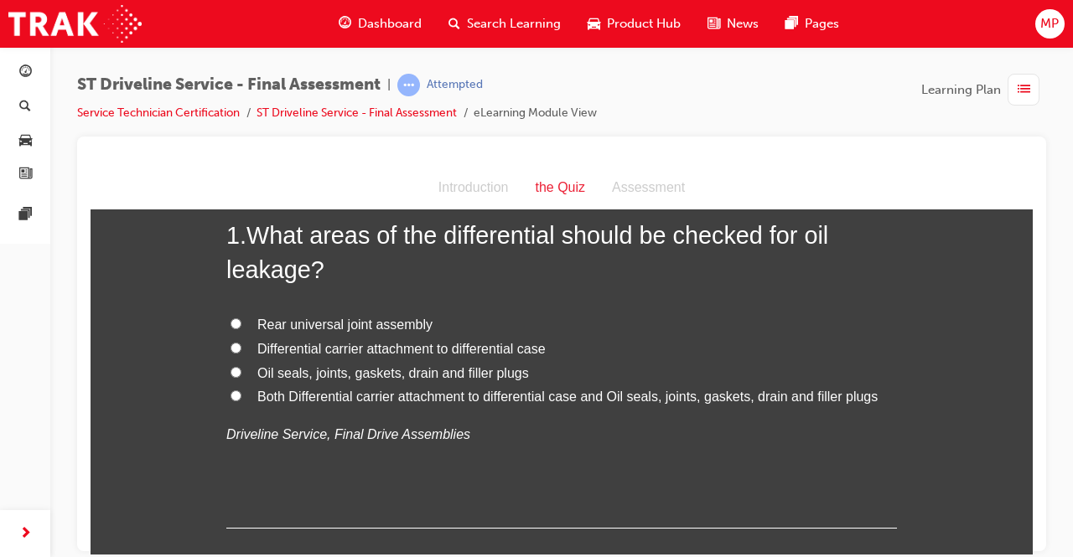
click at [226, 387] on label "Both Differential carrier attachment to differential case and Oil seals, joints…" at bounding box center [561, 397] width 671 height 24
click at [231, 390] on input "Both Differential carrier attachment to differential case and Oil seals, joints…" at bounding box center [236, 395] width 11 height 11
radio input "true"
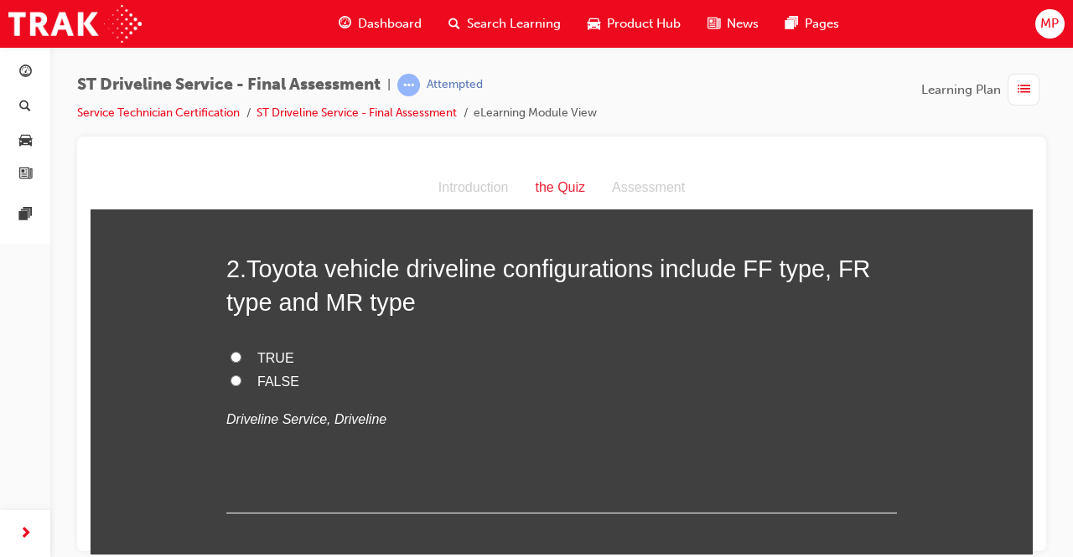
scroll to position [463, 0]
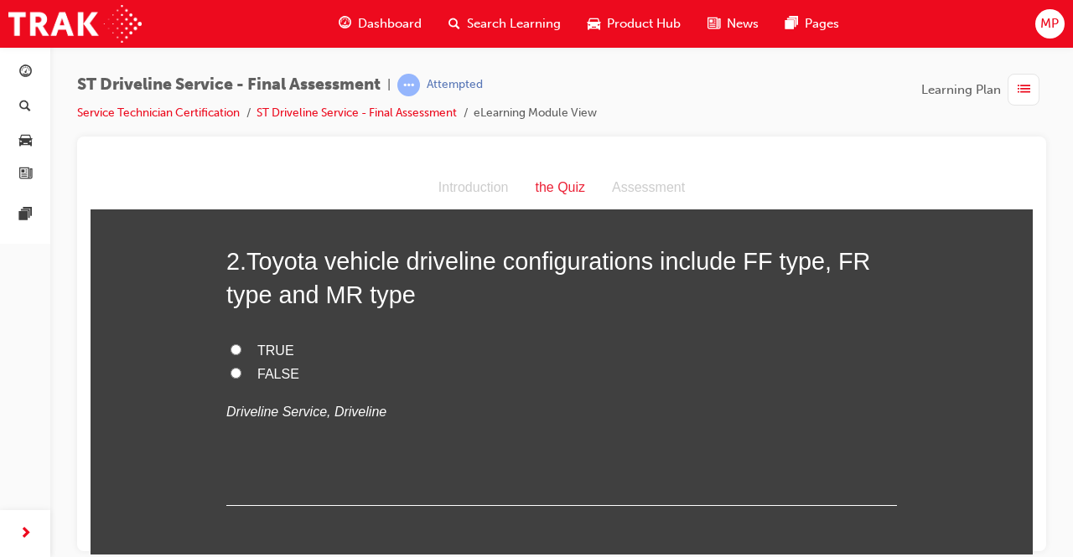
click at [231, 374] on input "FALSE" at bounding box center [236, 372] width 11 height 11
radio input "true"
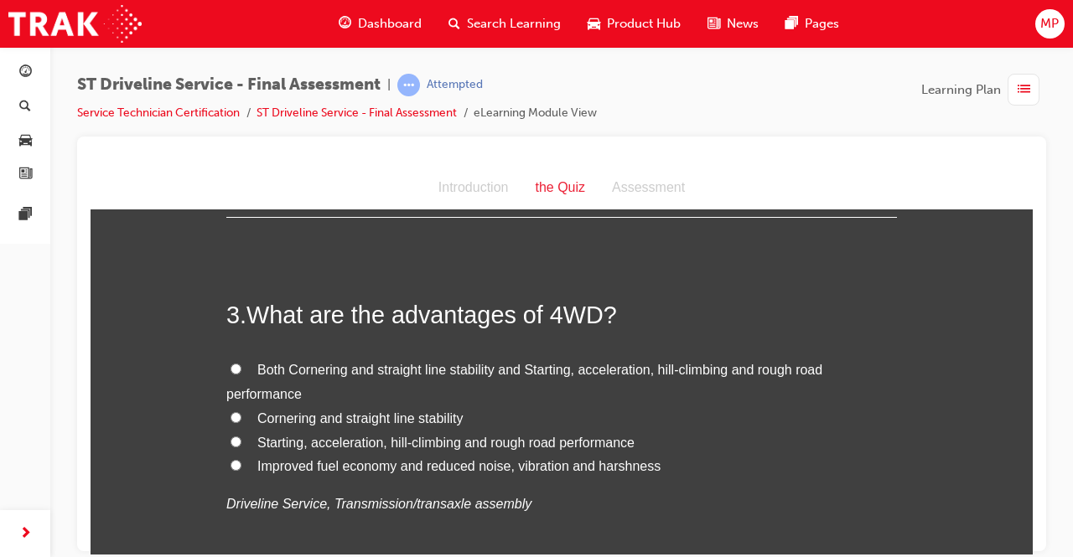
scroll to position [752, 0]
click at [231, 435] on input "Starting, acceleration, hill-climbing and rough road performance" at bounding box center [236, 440] width 11 height 11
radio input "true"
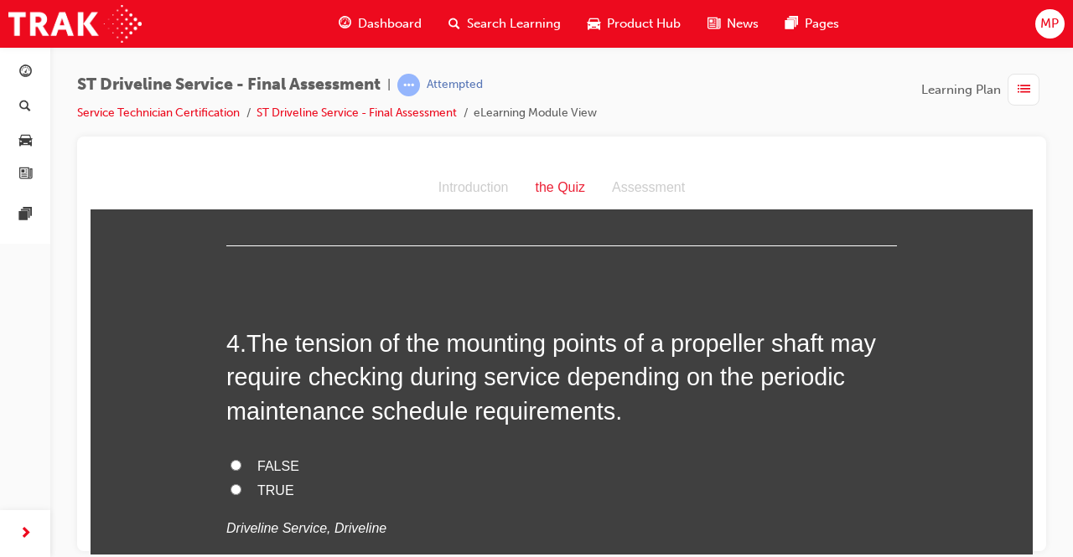
scroll to position [1105, 0]
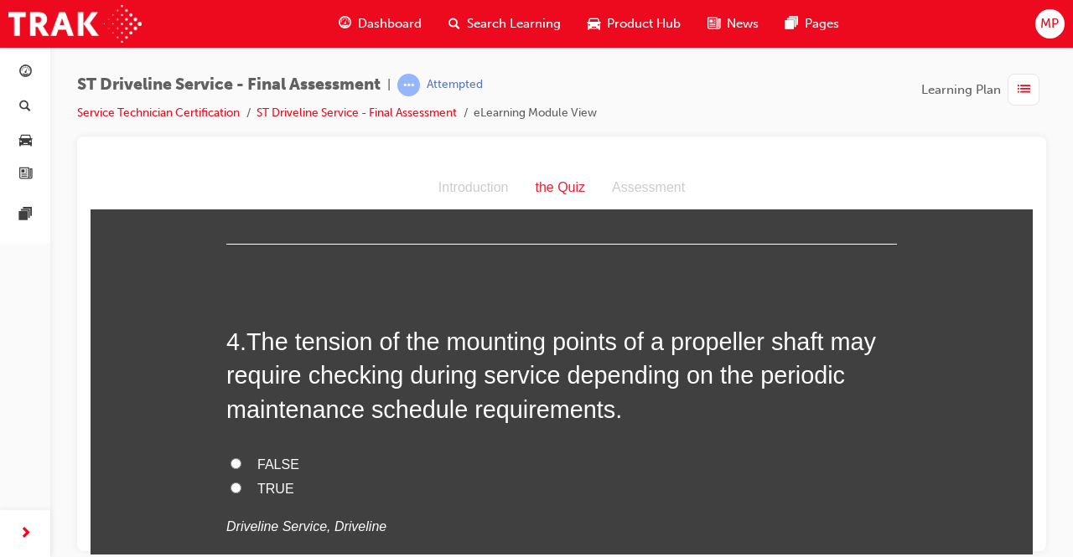
click at [464, 511] on div "FALSE TRUE Driveline Service, Driveline" at bounding box center [561, 496] width 671 height 86
click at [231, 487] on input "TRUE" at bounding box center [236, 487] width 11 height 11
radio input "true"
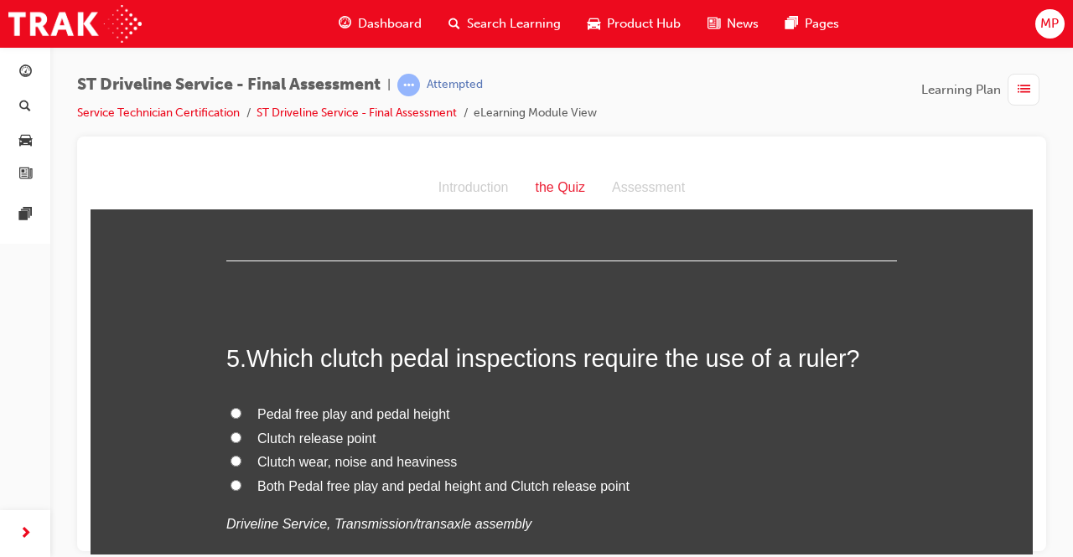
scroll to position [1470, 0]
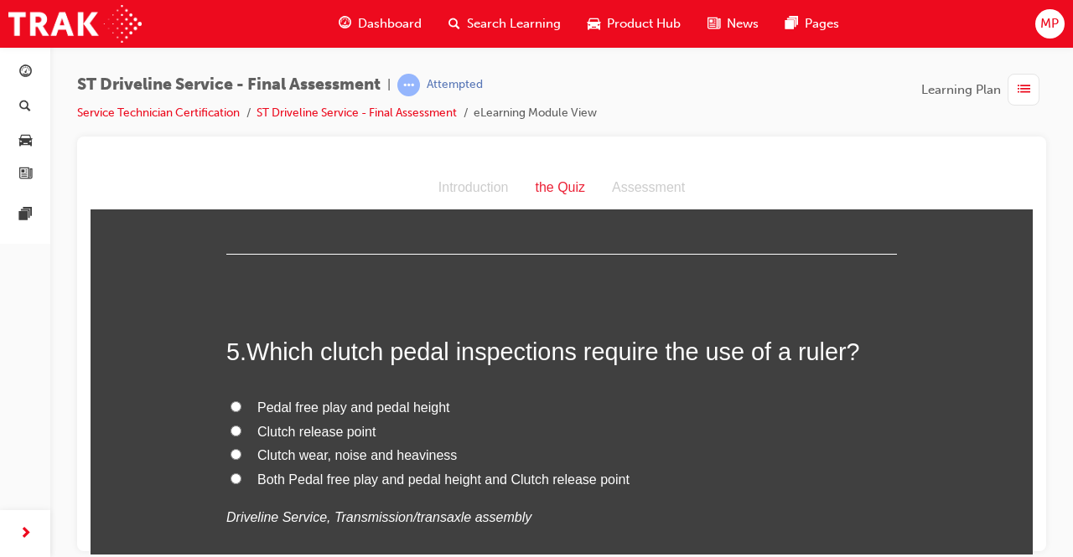
click at [240, 476] on label "Both Pedal free play and pedal height and Clutch release point" at bounding box center [561, 480] width 671 height 24
click at [240, 476] on input "Both Pedal free play and pedal height and Clutch release point" at bounding box center [236, 478] width 11 height 11
radio input "true"
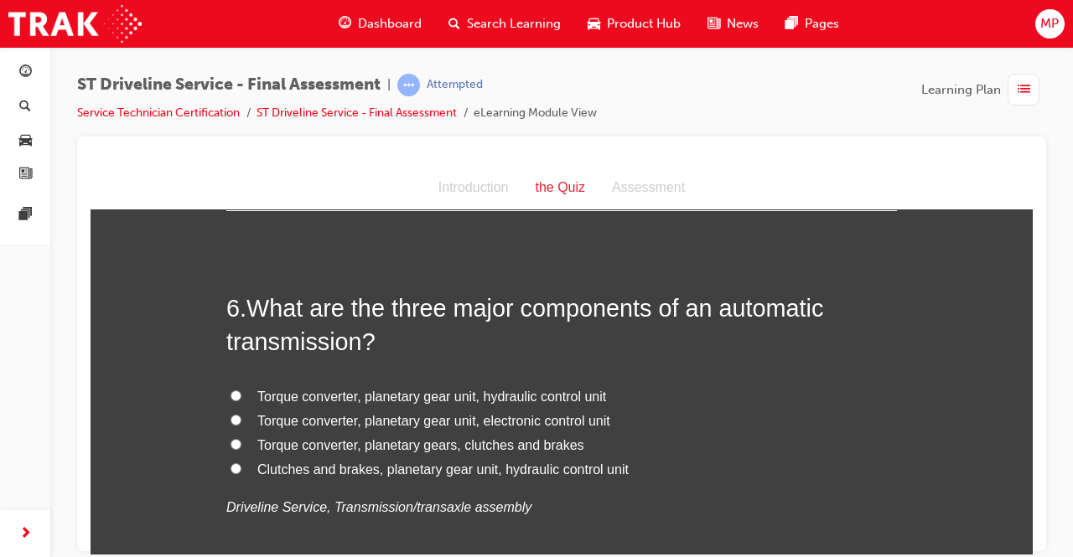
scroll to position [1872, 0]
click at [235, 392] on input "Torque converter, planetary gear unit, hydraulic control unit" at bounding box center [236, 394] width 11 height 11
radio input "true"
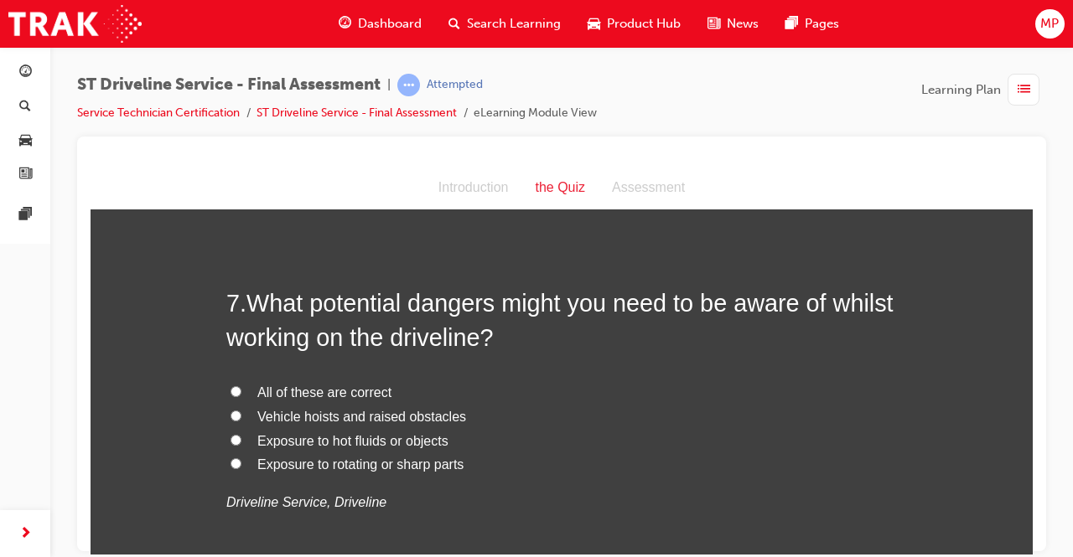
scroll to position [2268, 0]
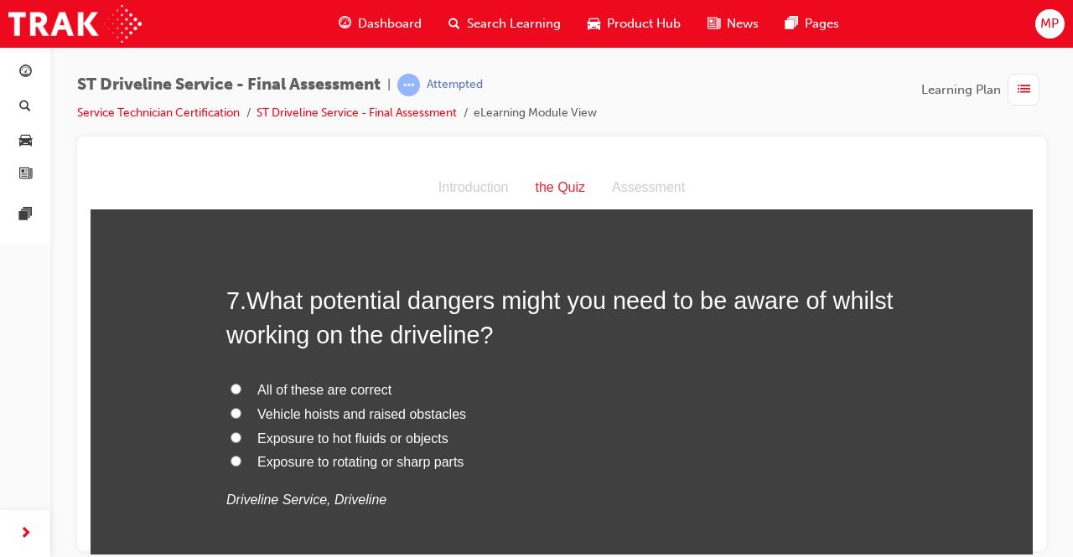
click at [235, 386] on input "All of these are correct" at bounding box center [236, 388] width 11 height 11
radio input "true"
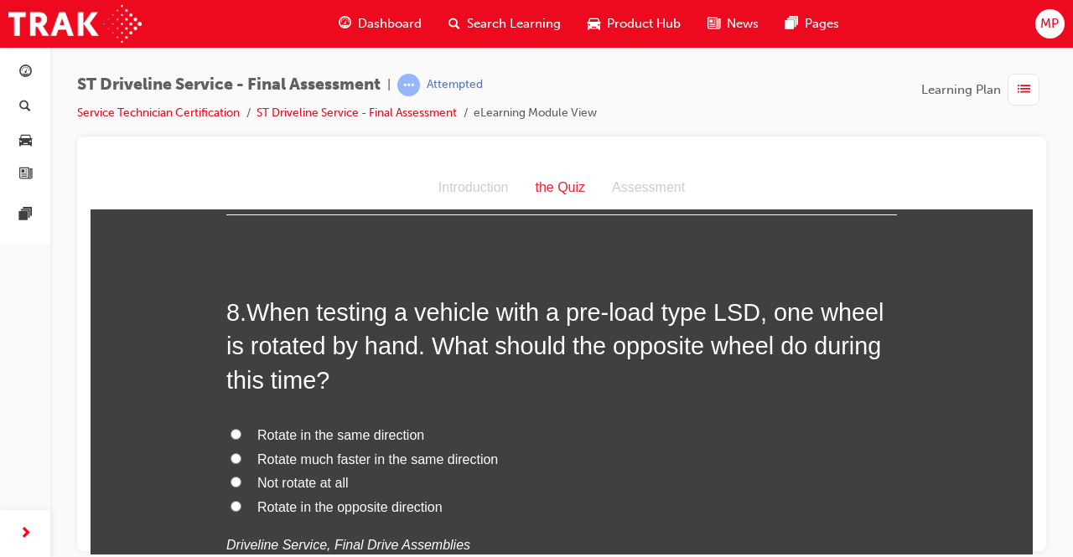
scroll to position [2651, 0]
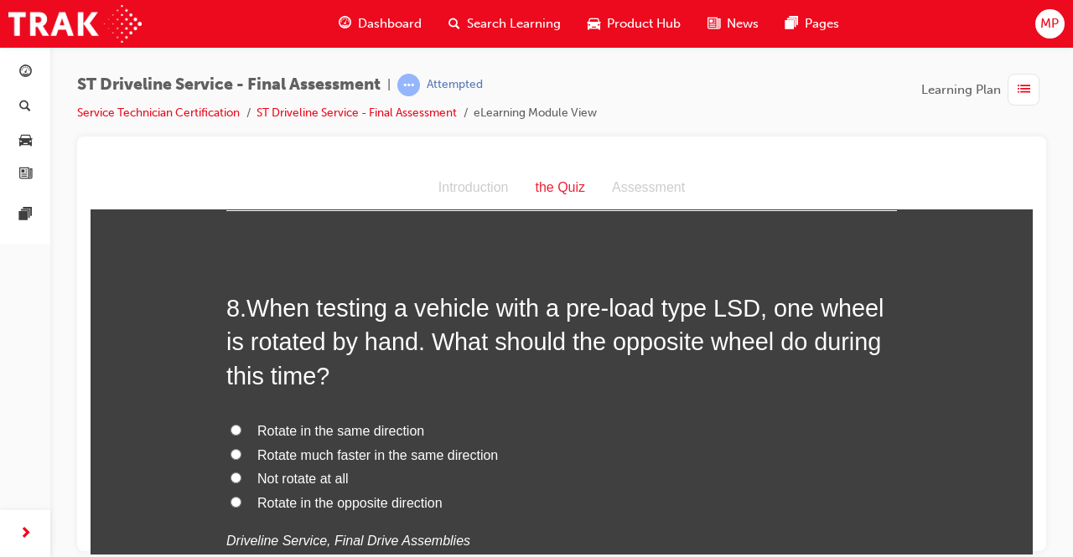
click at [232, 426] on input "Rotate in the same direction" at bounding box center [236, 429] width 11 height 11
radio input "true"
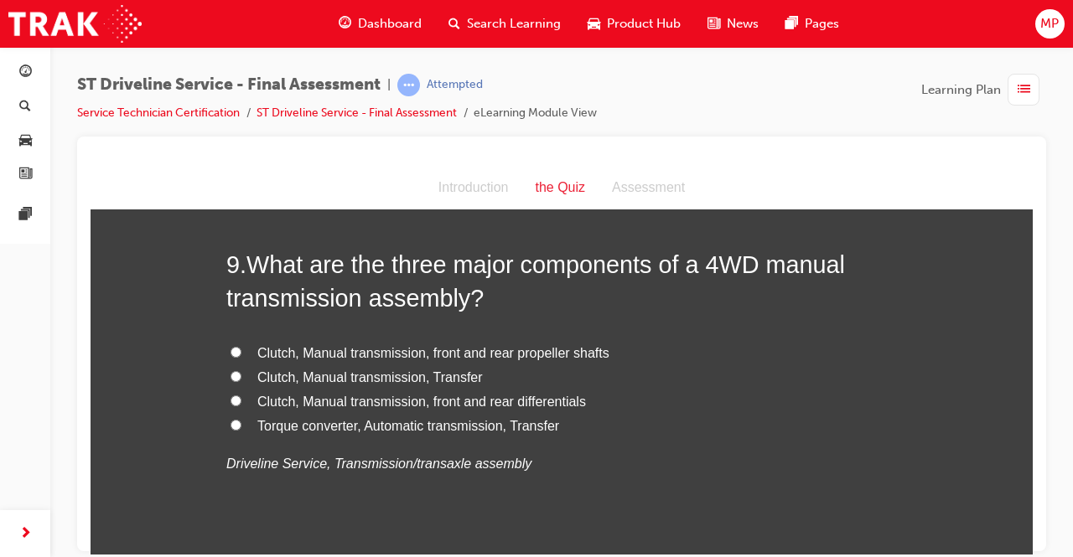
scroll to position [3120, 0]
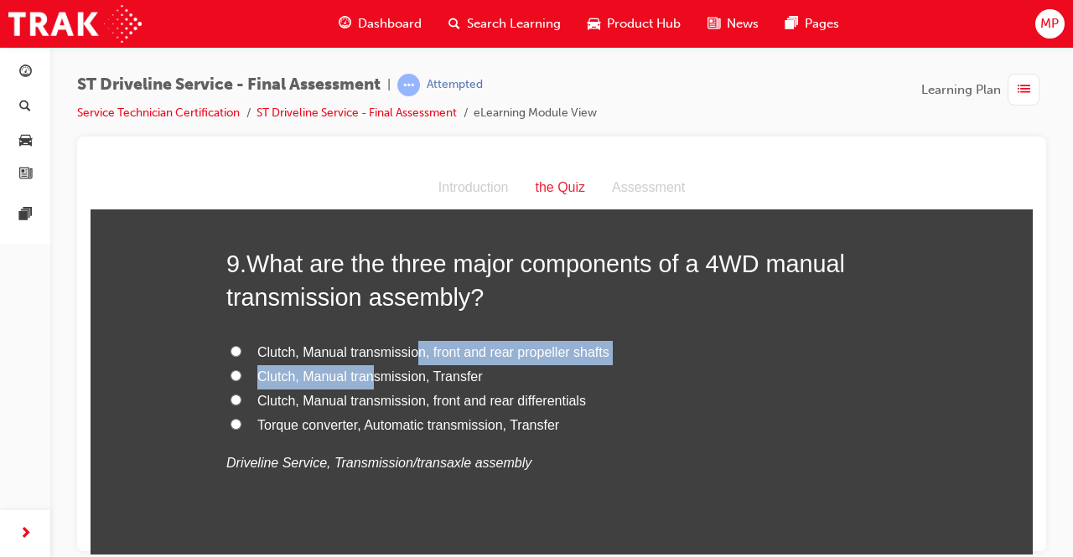
drag, startPoint x: 409, startPoint y: 316, endPoint x: 362, endPoint y: 376, distance: 75.8
click at [362, 376] on div "9 . What are the three major components of a 4WD manual transmission assembly? …" at bounding box center [561, 401] width 671 height 310
click at [231, 375] on input "Clutch, Manual transmission, Transfer" at bounding box center [236, 375] width 11 height 11
radio input "true"
click at [231, 397] on input "Clutch, Manual transmission, front and rear differentials" at bounding box center [236, 399] width 11 height 11
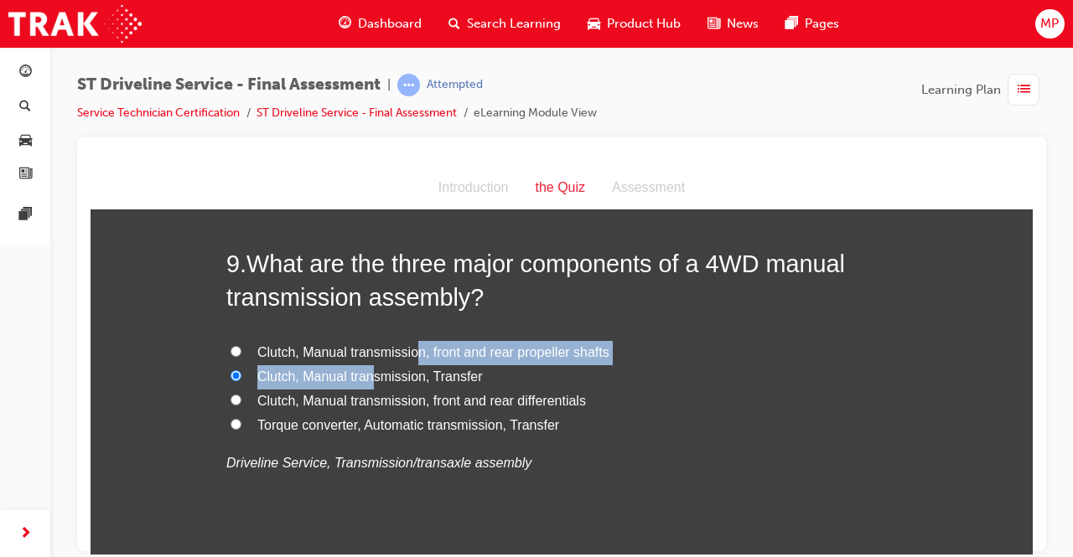
radio input "true"
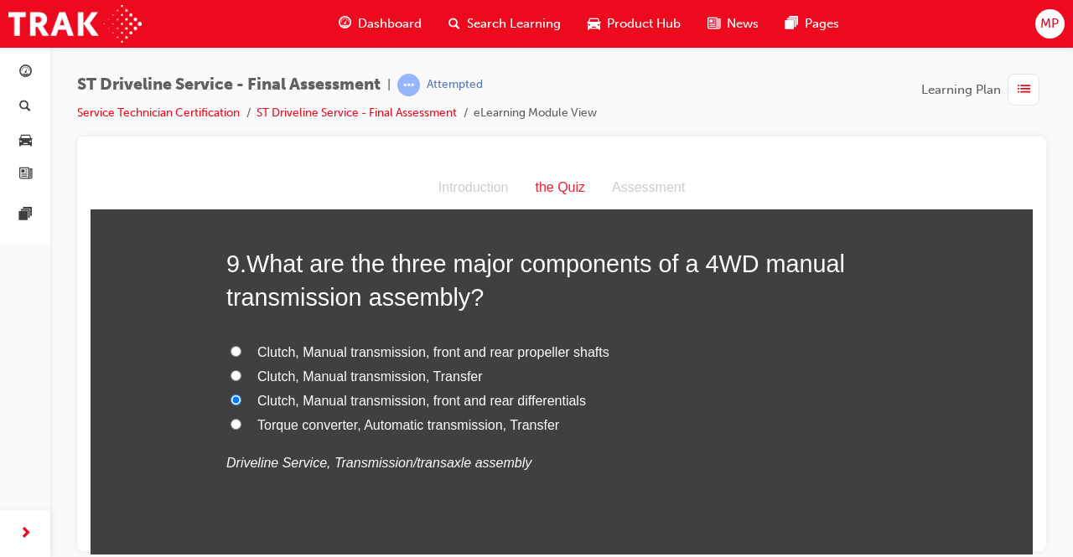
click at [697, 464] on p "Driveline Service, Transmission/transaxle assembly" at bounding box center [561, 463] width 671 height 24
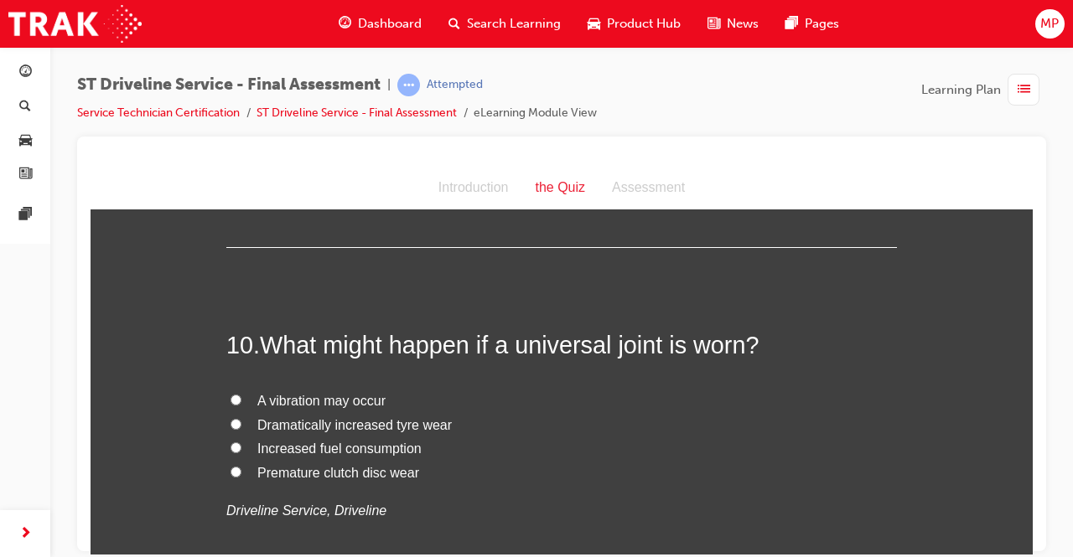
scroll to position [3429, 0]
click at [231, 397] on input "A vibration may occur" at bounding box center [236, 398] width 11 height 11
radio input "true"
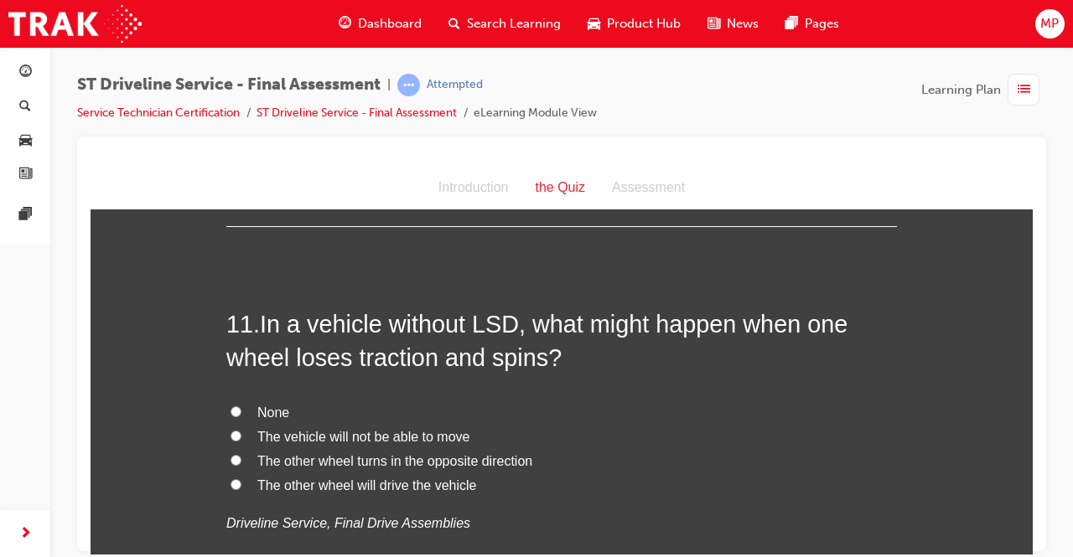
scroll to position [3812, 0]
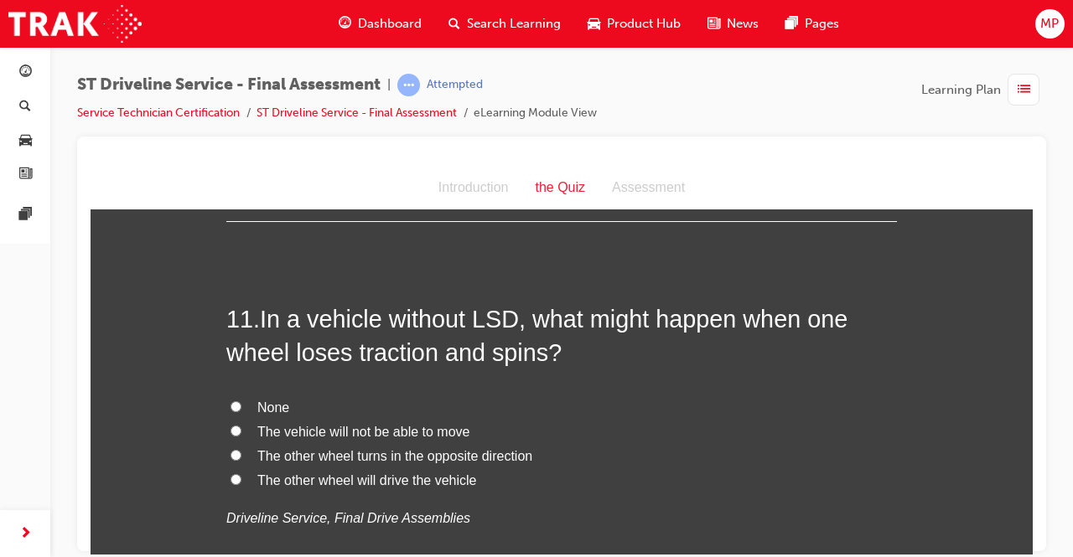
click at [232, 425] on input "The vehicle will not be able to move" at bounding box center [236, 430] width 11 height 11
radio input "true"
click at [231, 476] on input "The other wheel will drive the vehicle" at bounding box center [236, 479] width 11 height 11
radio input "true"
click at [232, 444] on label "The other wheel turns in the opposite direction" at bounding box center [561, 456] width 671 height 24
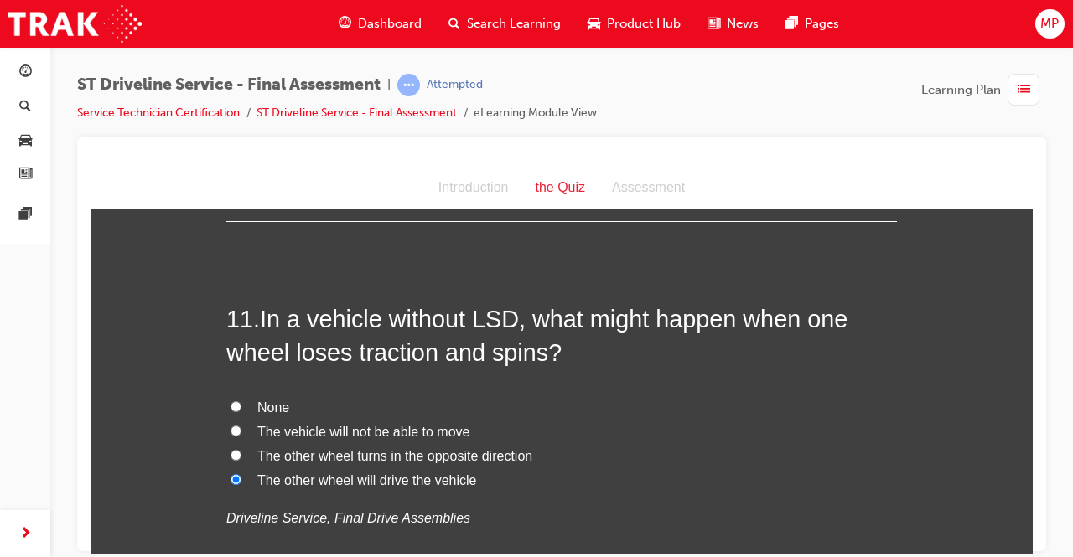
click at [232, 449] on input "The other wheel turns in the opposite direction" at bounding box center [236, 454] width 11 height 11
radio input "true"
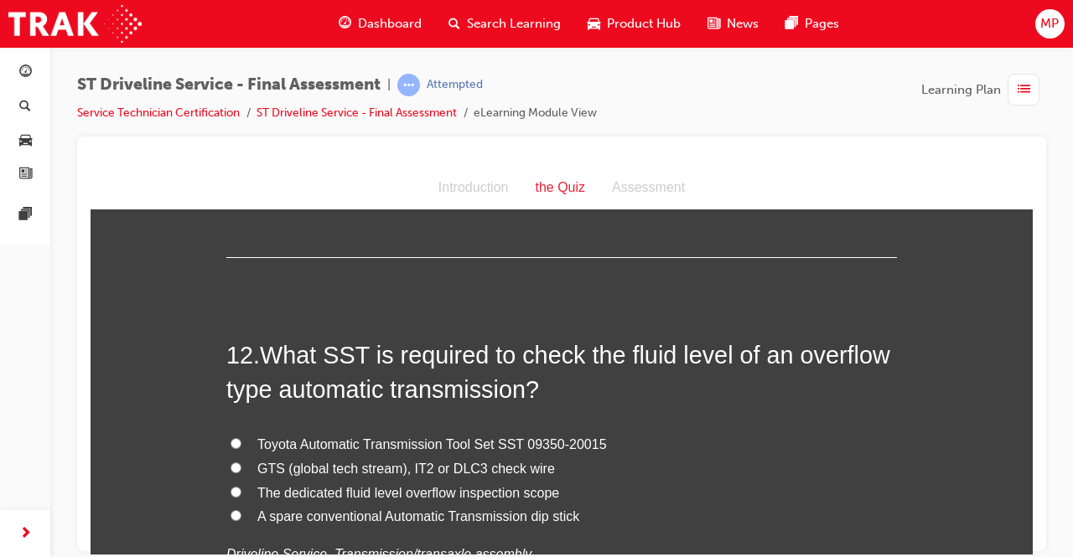
scroll to position [4166, 0]
click at [226, 480] on label "The dedicated fluid level overflow inspection scope" at bounding box center [561, 492] width 671 height 24
click at [231, 485] on input "The dedicated fluid level overflow inspection scope" at bounding box center [236, 490] width 11 height 11
radio input "true"
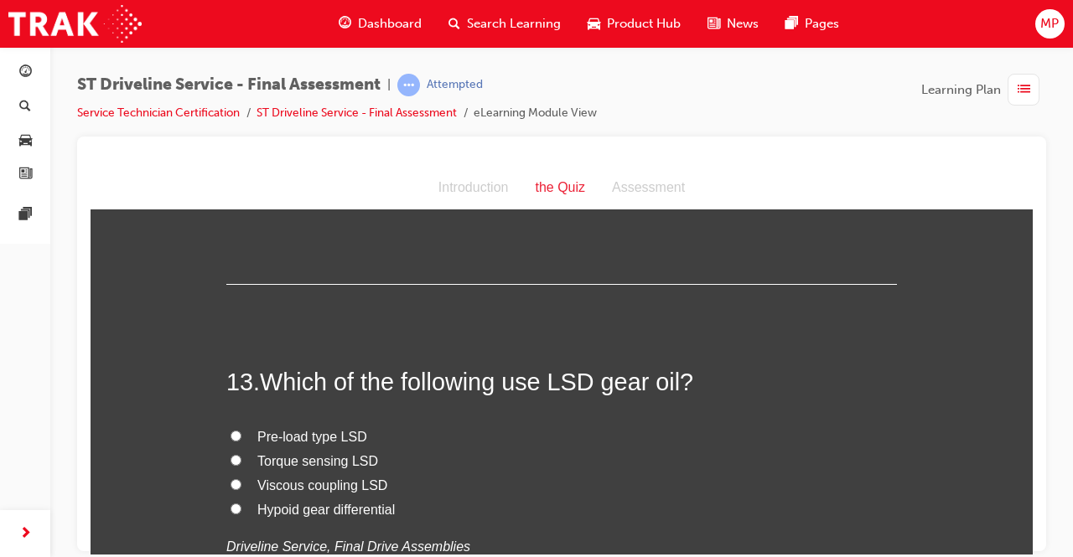
scroll to position [4546, 0]
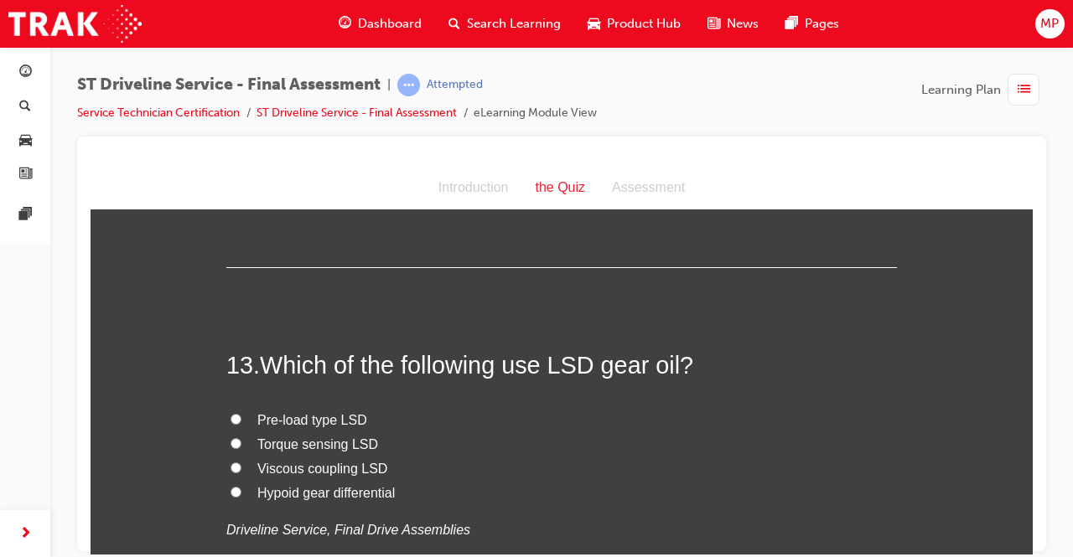
click at [236, 486] on label "Hypoid gear differential" at bounding box center [561, 493] width 671 height 24
click at [236, 486] on input "Hypoid gear differential" at bounding box center [236, 491] width 11 height 11
radio input "true"
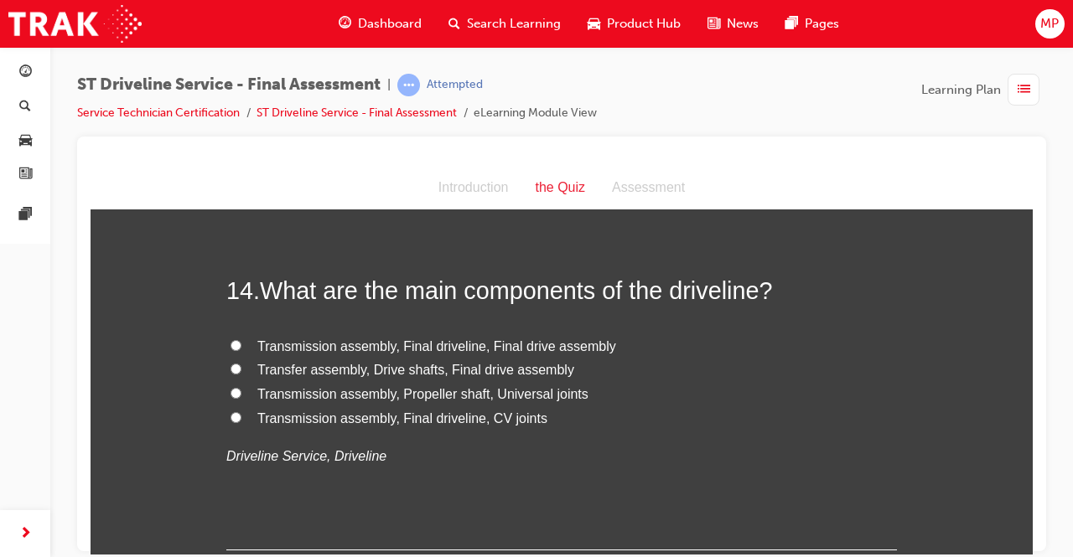
scroll to position [4976, 0]
click at [241, 340] on label "Transmission assembly, Final driveline, Final drive assembly" at bounding box center [561, 347] width 671 height 24
click at [241, 340] on input "Transmission assembly, Final driveline, Final drive assembly" at bounding box center [236, 345] width 11 height 11
radio input "true"
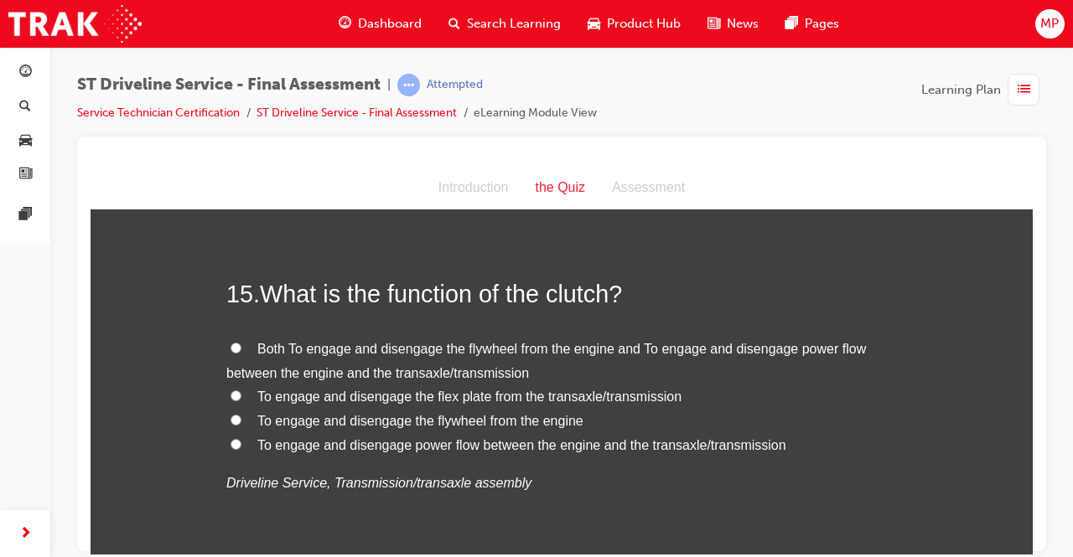
scroll to position [5331, 0]
click at [231, 341] on input "Both To engage and disengage the flywheel from the engine and To engage and dis…" at bounding box center [236, 346] width 11 height 11
radio input "true"
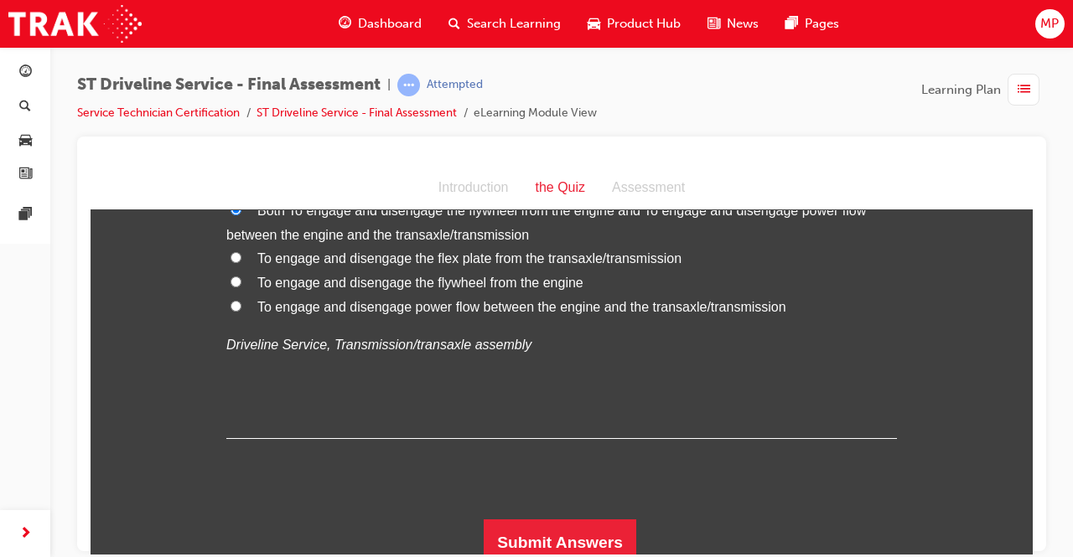
scroll to position [5471, 0]
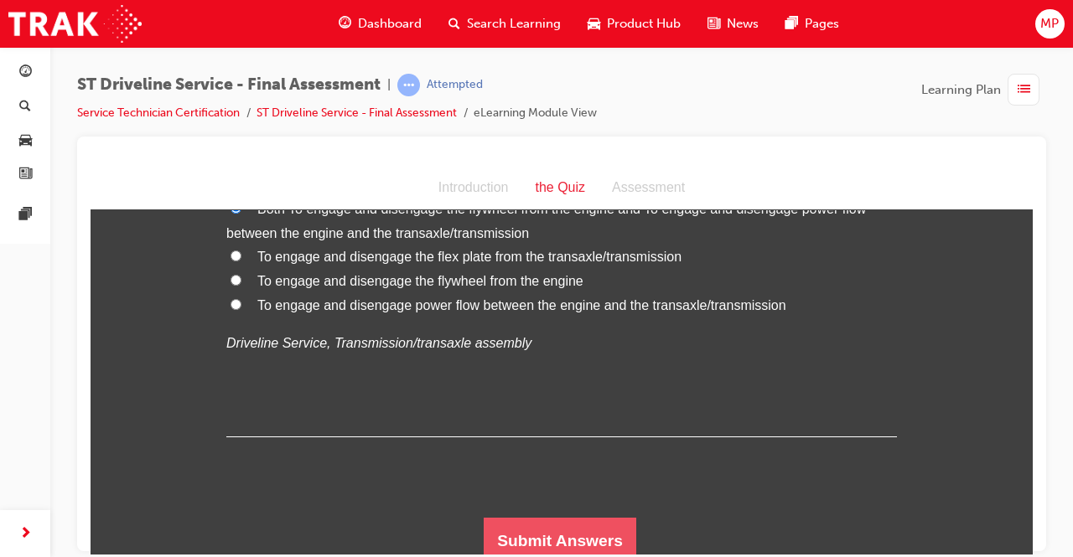
click at [609, 542] on button "Submit Answers" at bounding box center [560, 540] width 153 height 47
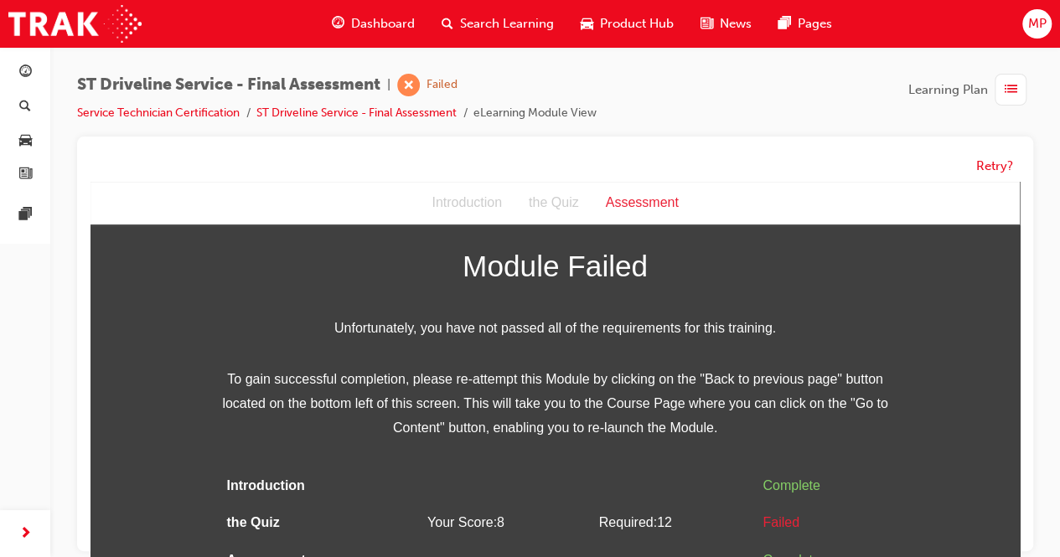
scroll to position [49, 0]
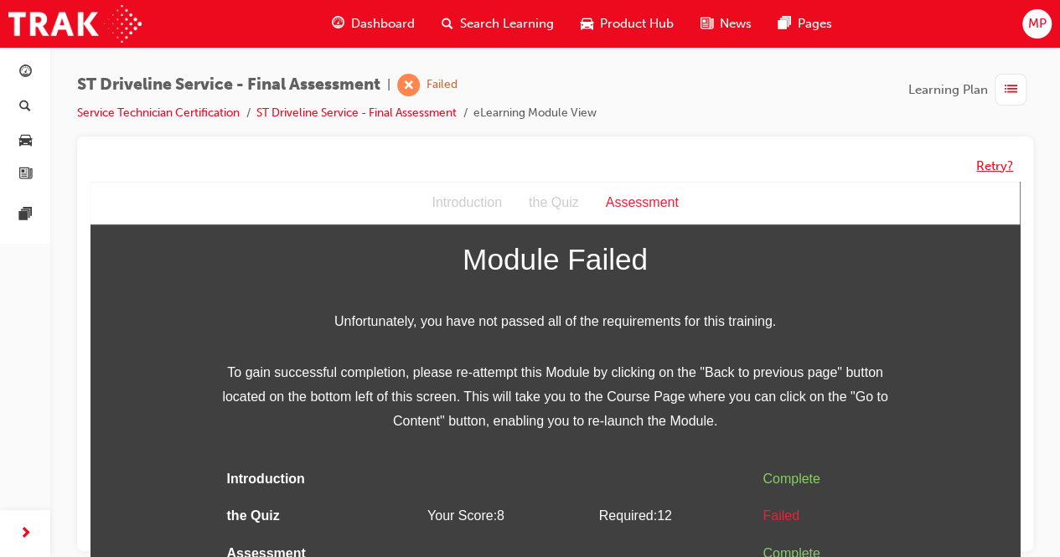
click at [982, 166] on button "Retry?" at bounding box center [995, 166] width 37 height 19
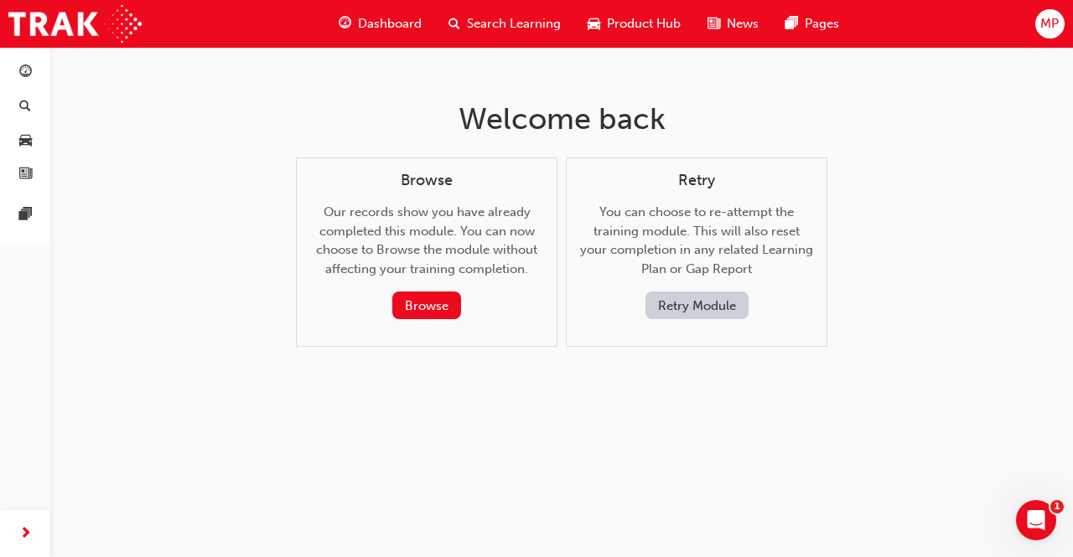
click at [661, 304] on button "Retry Module" at bounding box center [696, 306] width 103 height 28
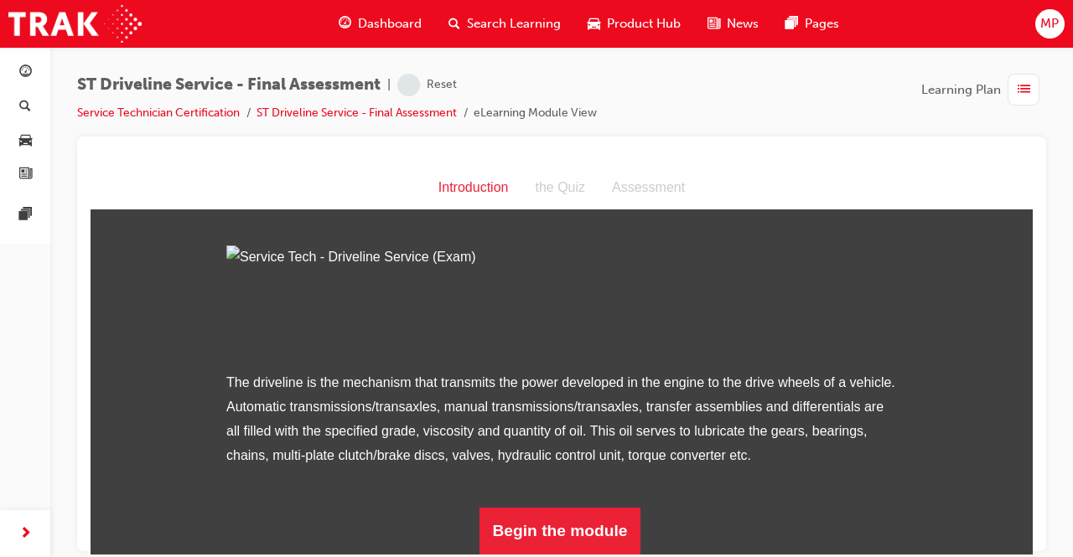
scroll to position [194, 0]
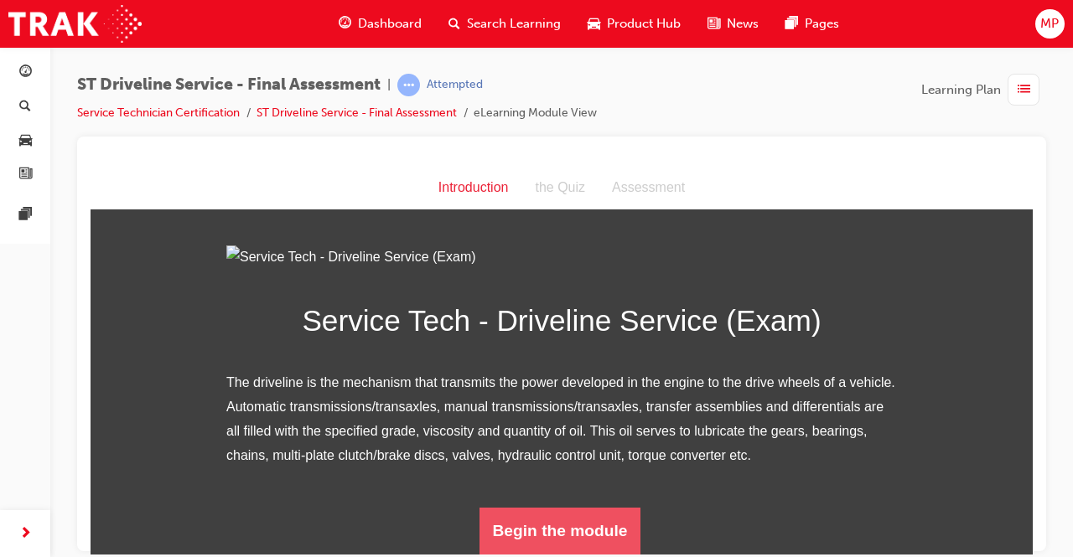
click at [552, 518] on button "Begin the module" at bounding box center [560, 530] width 162 height 47
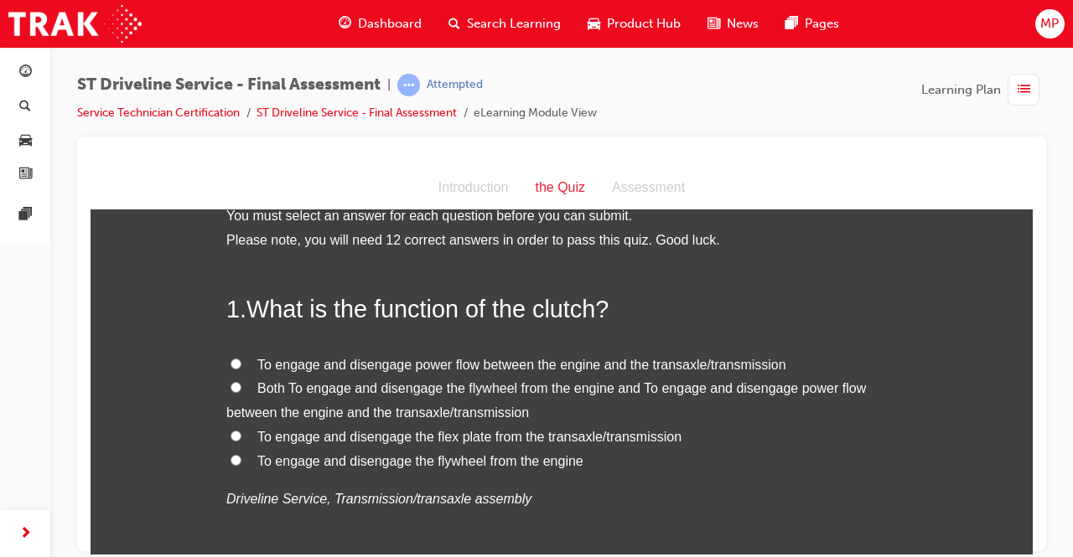
scroll to position [29, 0]
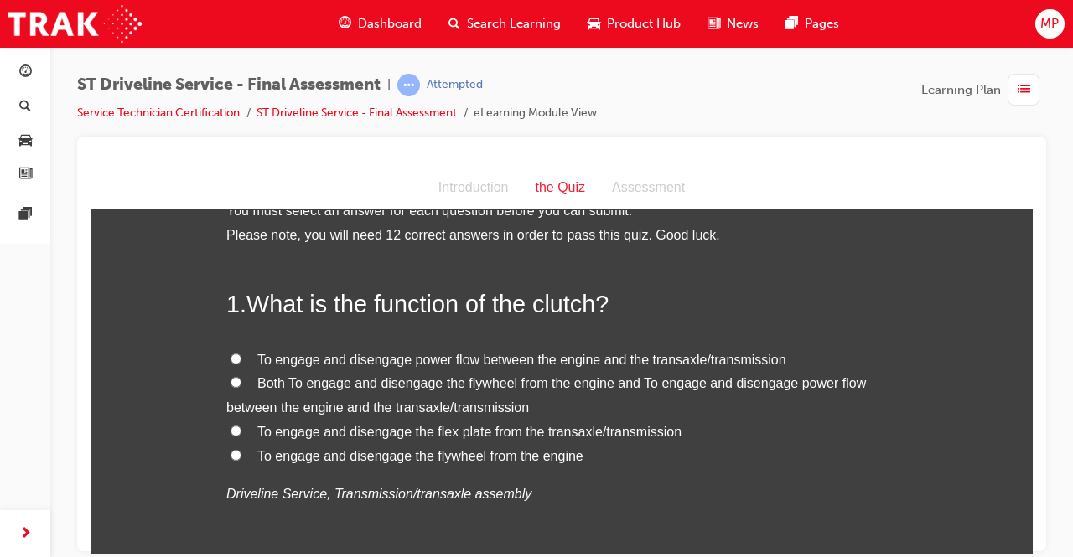
click at [231, 454] on input "To engage and disengage the flywheel from the engine" at bounding box center [236, 454] width 11 height 11
radio input "true"
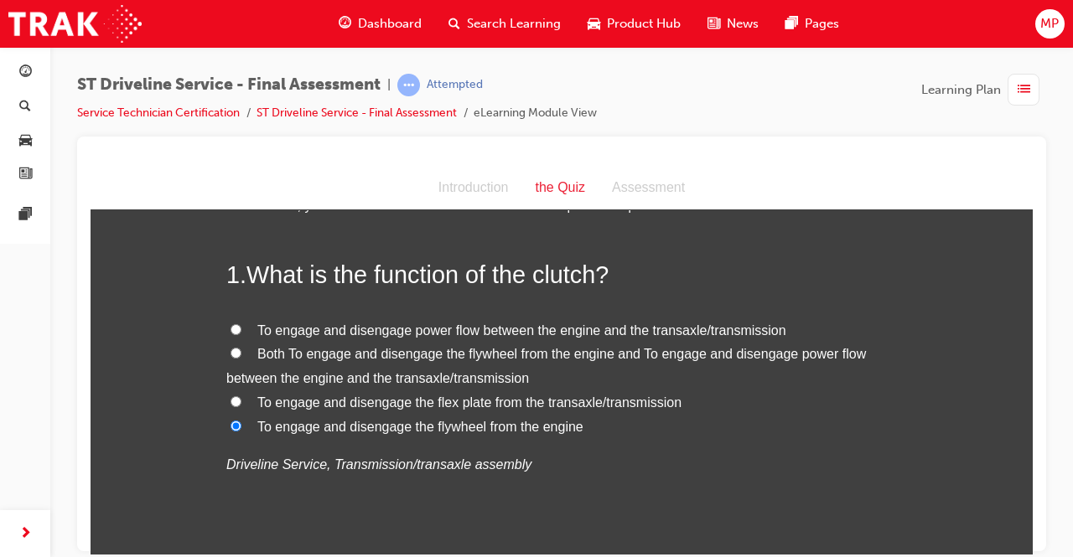
scroll to position [66, 0]
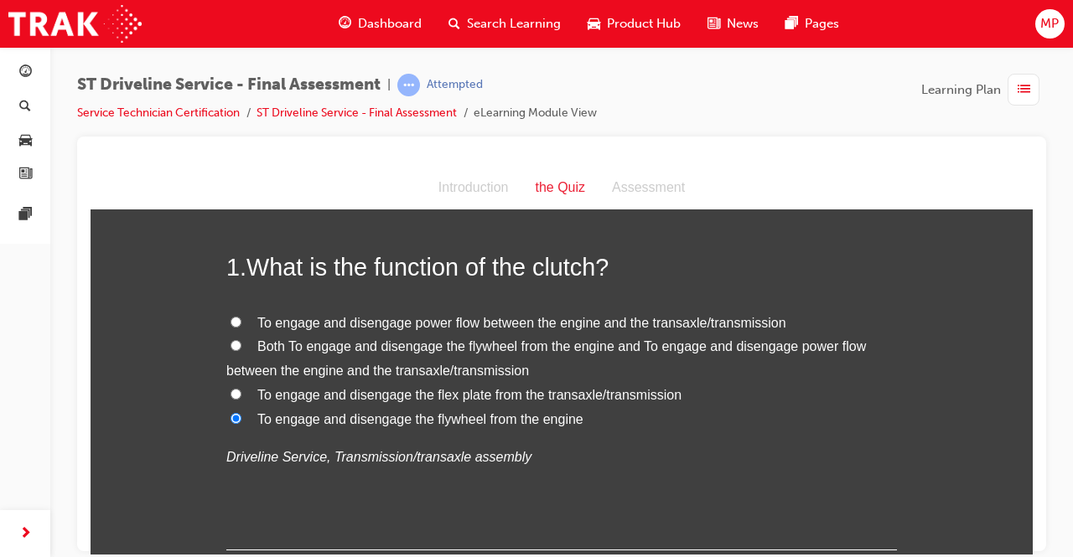
click at [226, 314] on label "To engage and disengage power flow between the engine and the transaxle/transmi…" at bounding box center [561, 323] width 671 height 24
click at [231, 316] on input "To engage and disengage power flow between the engine and the transaxle/transmi…" at bounding box center [236, 321] width 11 height 11
radio input "true"
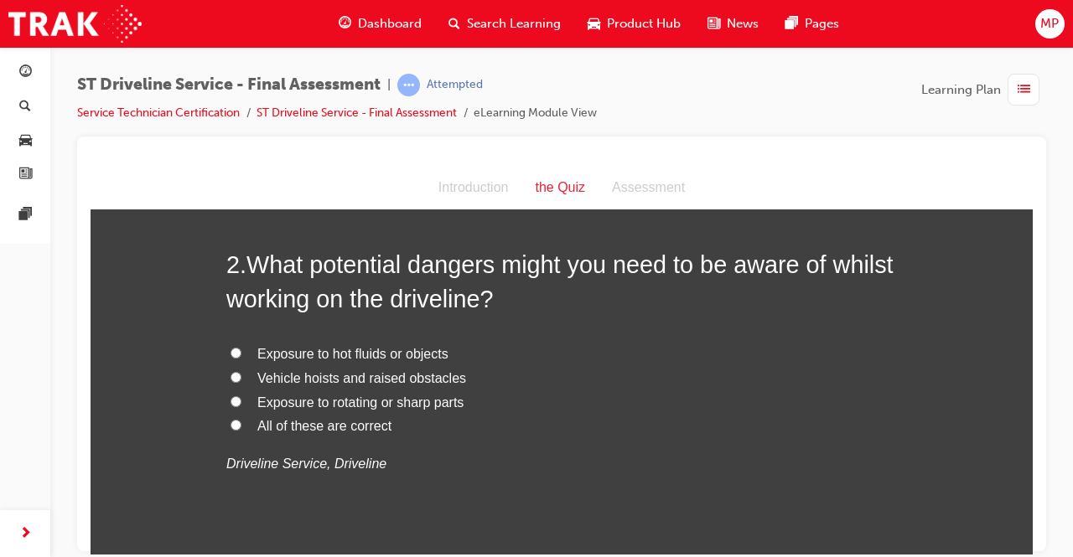
scroll to position [450, 0]
click at [231, 418] on input "All of these are correct" at bounding box center [236, 423] width 11 height 11
radio input "true"
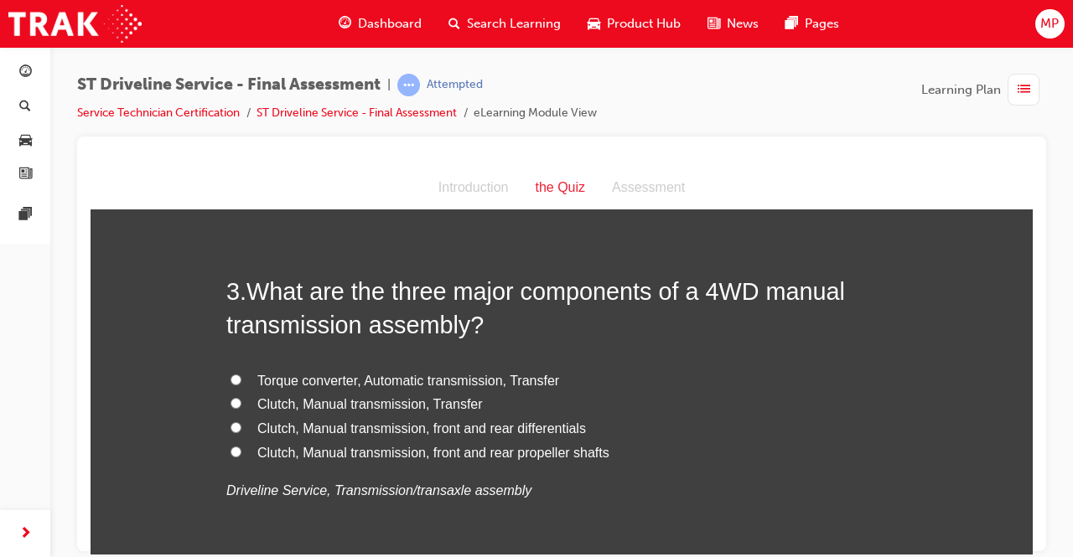
scroll to position [814, 0]
click at [231, 425] on input "Clutch, Manual transmission, front and rear differentials" at bounding box center [236, 426] width 11 height 11
radio input "true"
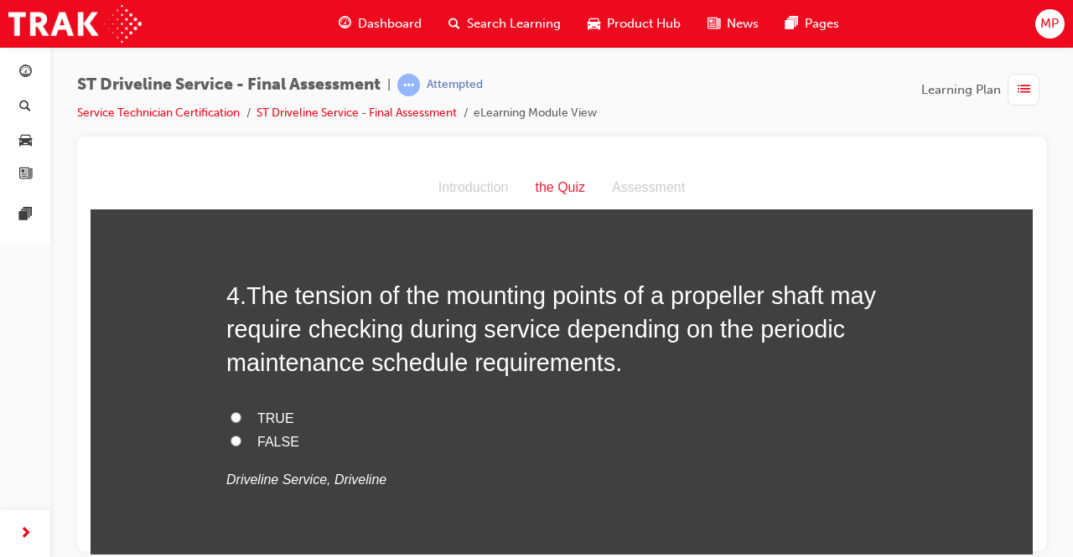
scroll to position [1200, 0]
click at [231, 438] on input "FALSE" at bounding box center [236, 439] width 11 height 11
radio input "true"
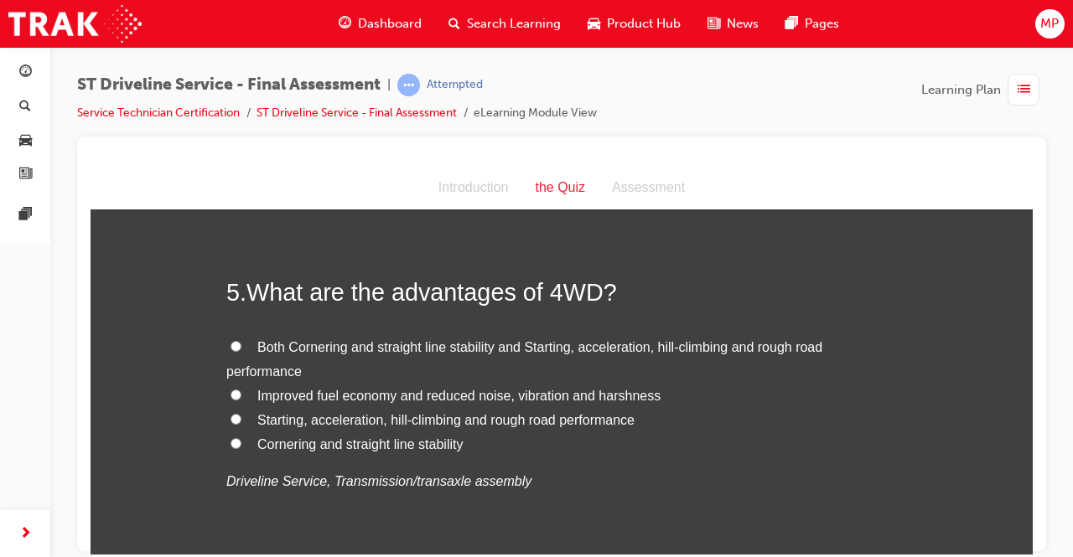
scroll to position [1579, 0]
click at [231, 415] on input "Starting, acceleration, hill-climbing and rough road performance" at bounding box center [236, 417] width 11 height 11
radio input "true"
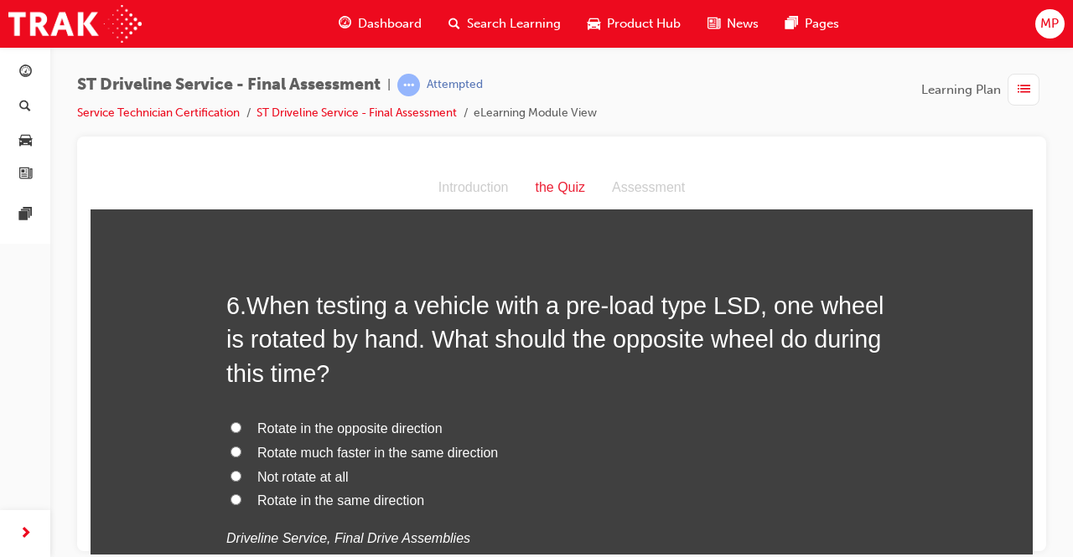
scroll to position [1957, 0]
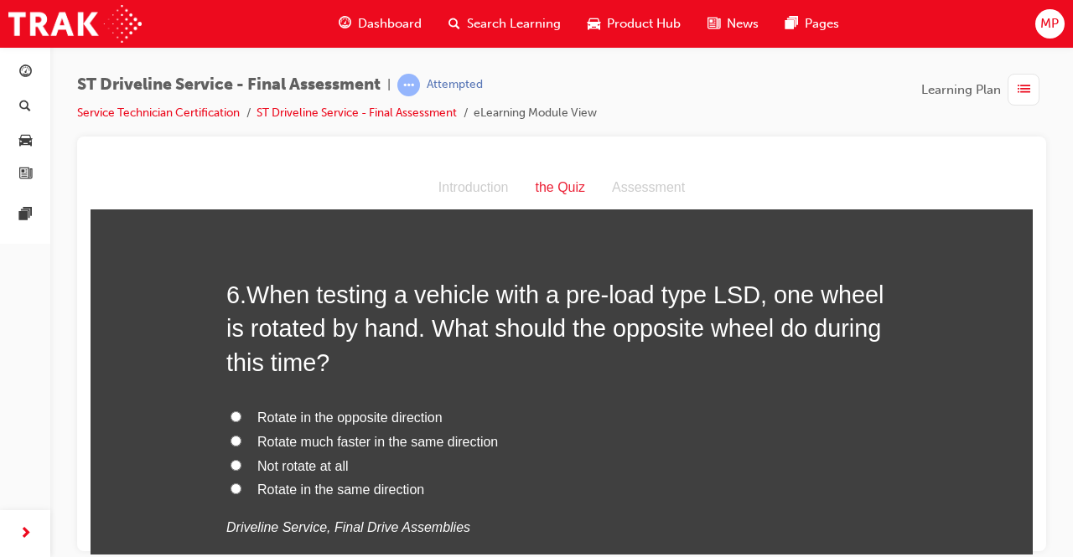
click at [231, 492] on input "Rotate in the same direction" at bounding box center [236, 488] width 11 height 11
radio input "true"
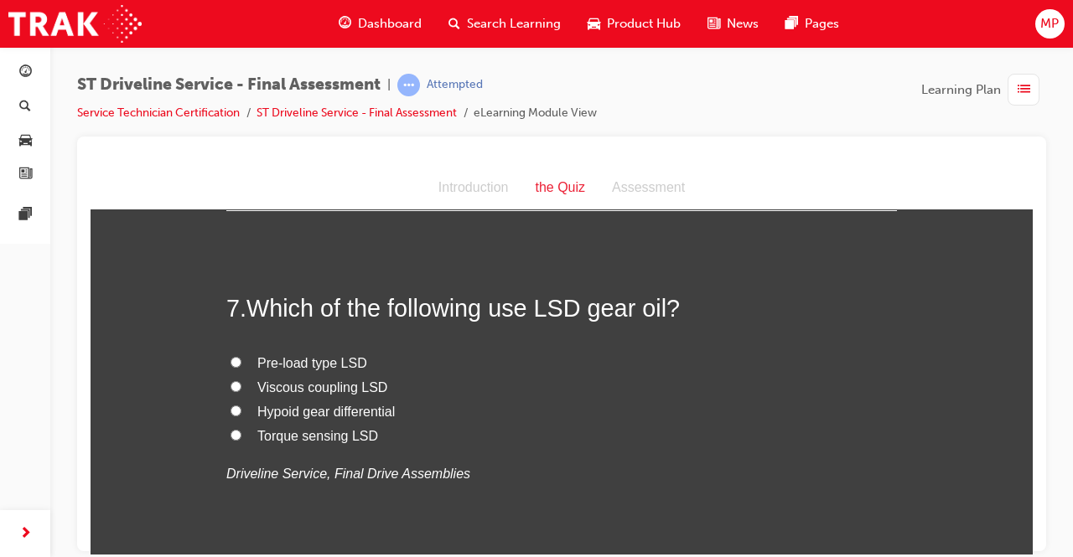
scroll to position [2377, 0]
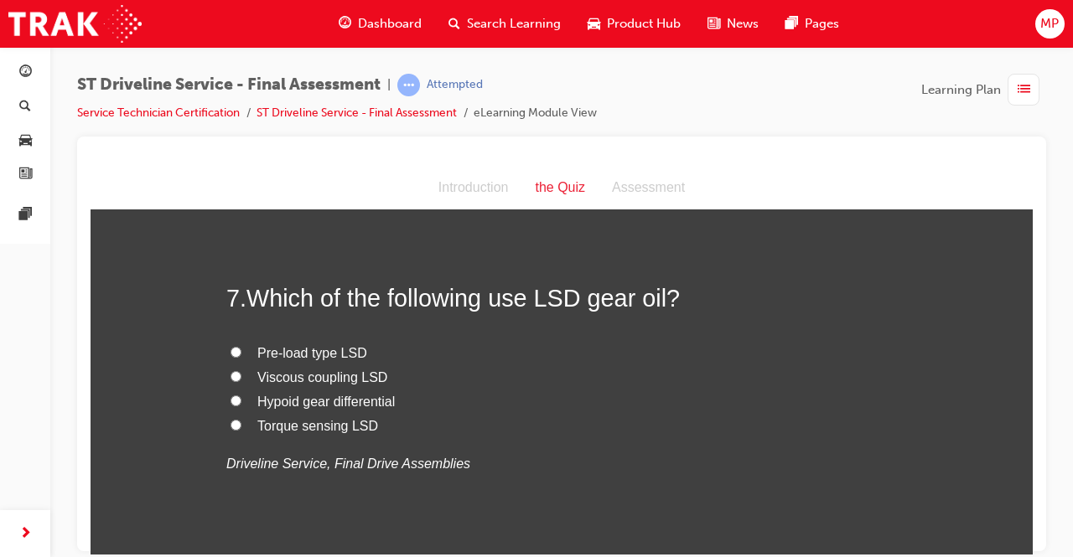
click at [239, 395] on label "Hypoid gear differential" at bounding box center [561, 402] width 671 height 24
click at [239, 395] on input "Hypoid gear differential" at bounding box center [236, 400] width 11 height 11
radio input "true"
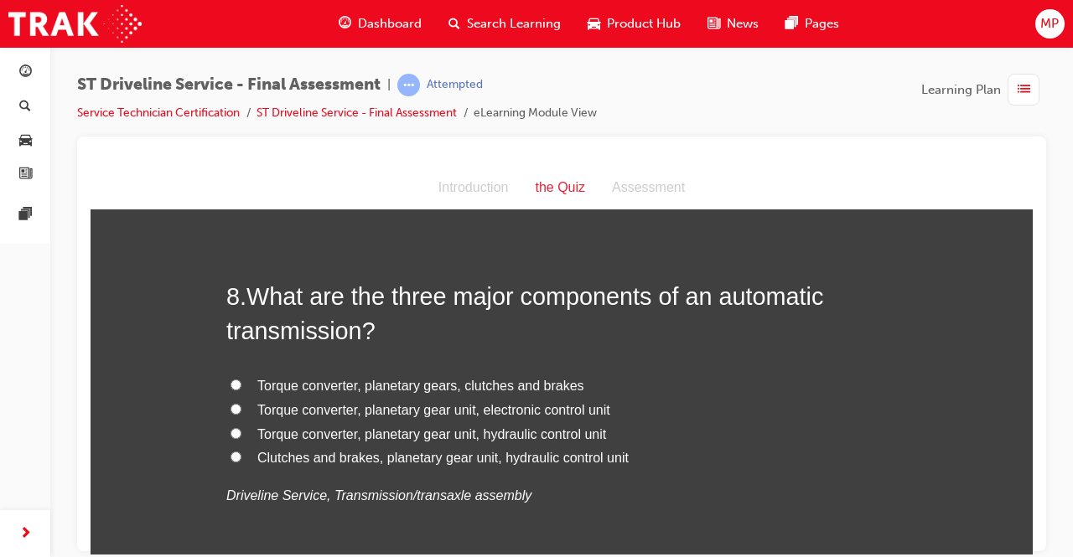
scroll to position [2743, 0]
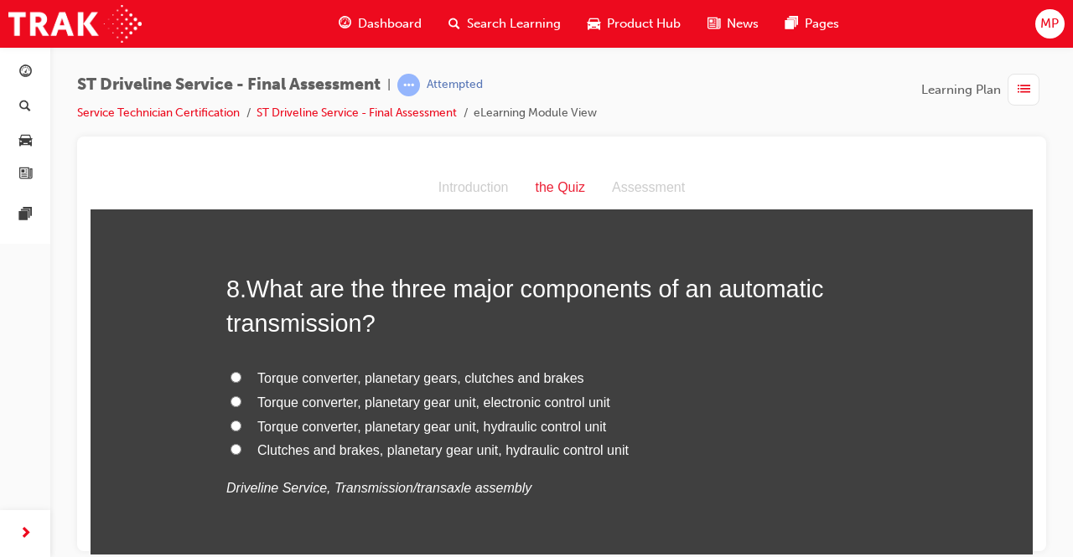
click at [231, 427] on input "Torque converter, planetary gear unit, hydraulic control unit" at bounding box center [236, 425] width 11 height 11
radio input "true"
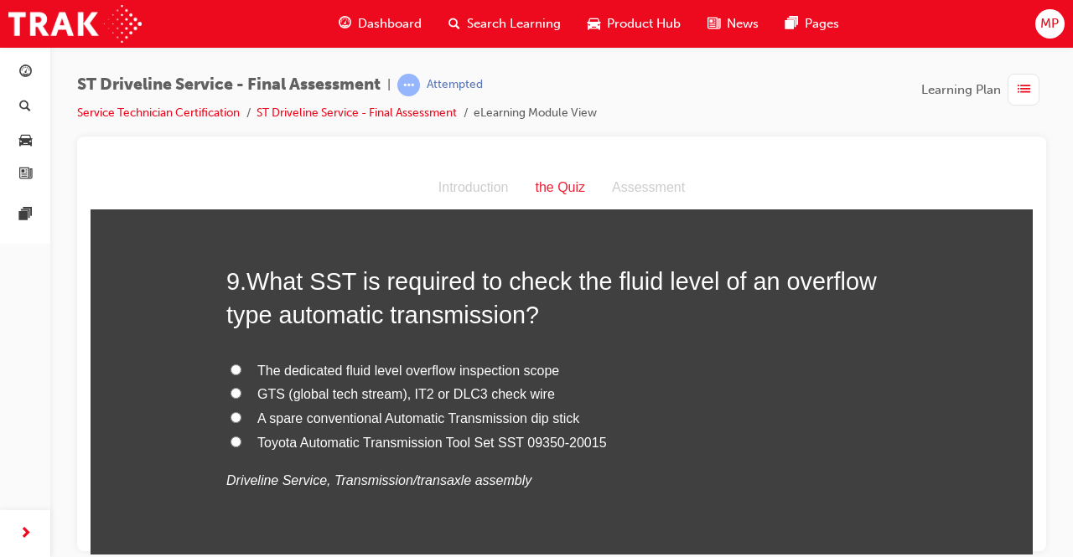
scroll to position [3143, 0]
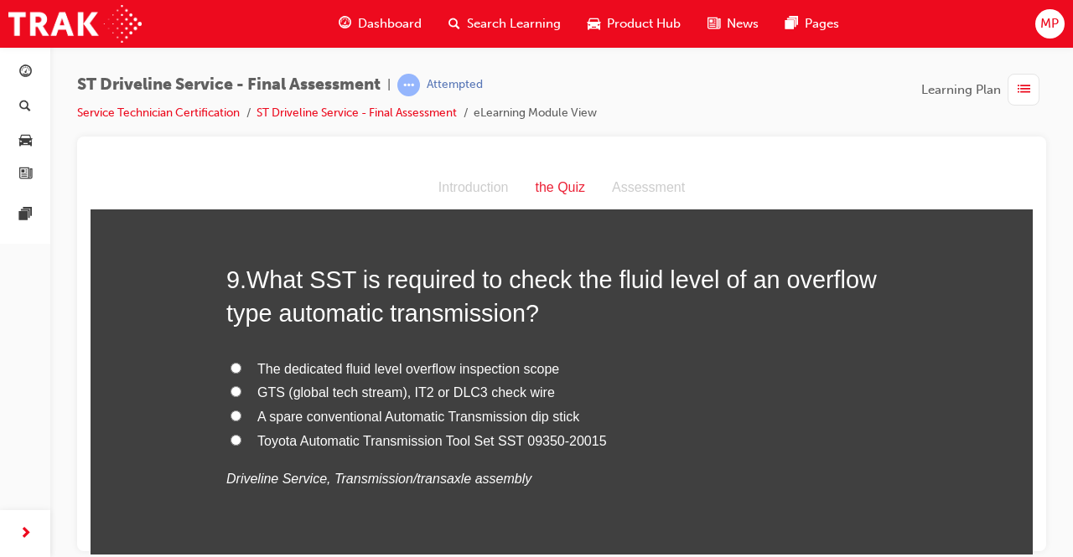
click at [235, 384] on label "GTS (global tech stream), IT2 or DLC3 check wire" at bounding box center [561, 393] width 671 height 24
click at [235, 386] on input "GTS (global tech stream), IT2 or DLC3 check wire" at bounding box center [236, 391] width 11 height 11
radio input "true"
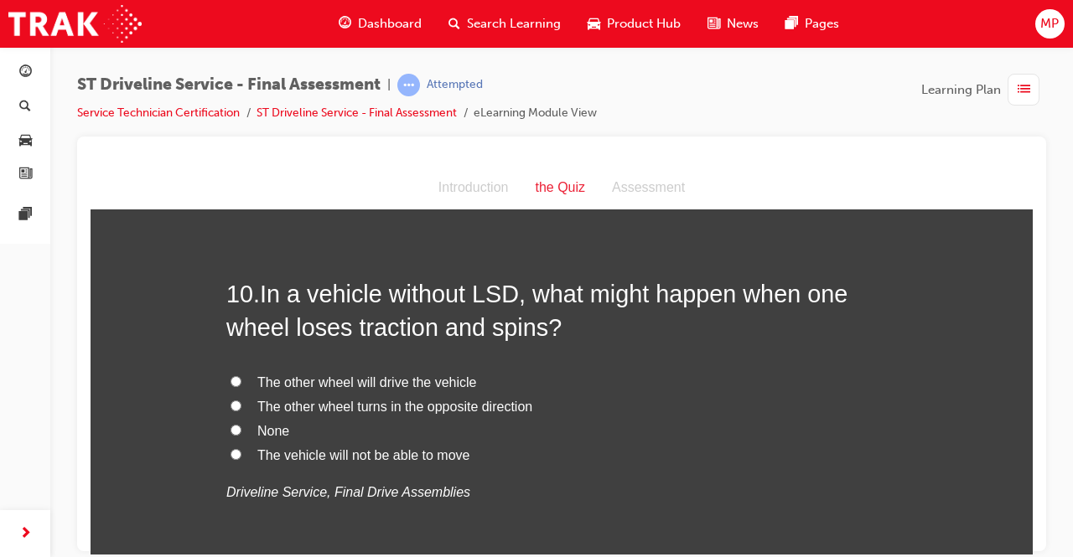
scroll to position [3520, 0]
click at [241, 448] on label "The vehicle will not be able to move" at bounding box center [561, 455] width 671 height 24
click at [241, 448] on input "The vehicle will not be able to move" at bounding box center [236, 453] width 11 height 11
radio input "true"
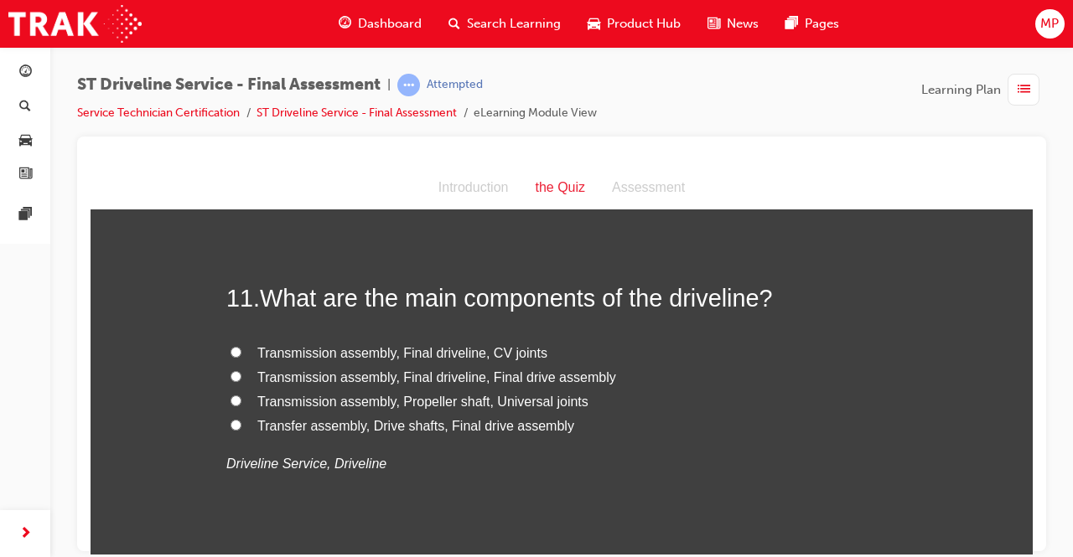
scroll to position [3906, 0]
click at [231, 418] on input "Transfer assembly, Drive shafts, Final drive assembly" at bounding box center [236, 423] width 11 height 11
radio input "true"
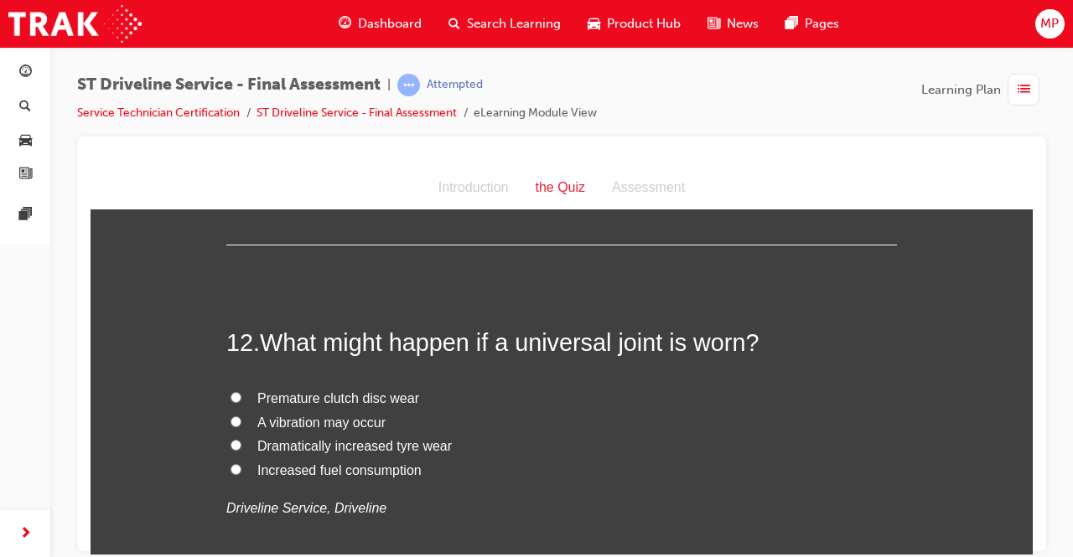
scroll to position [4222, 0]
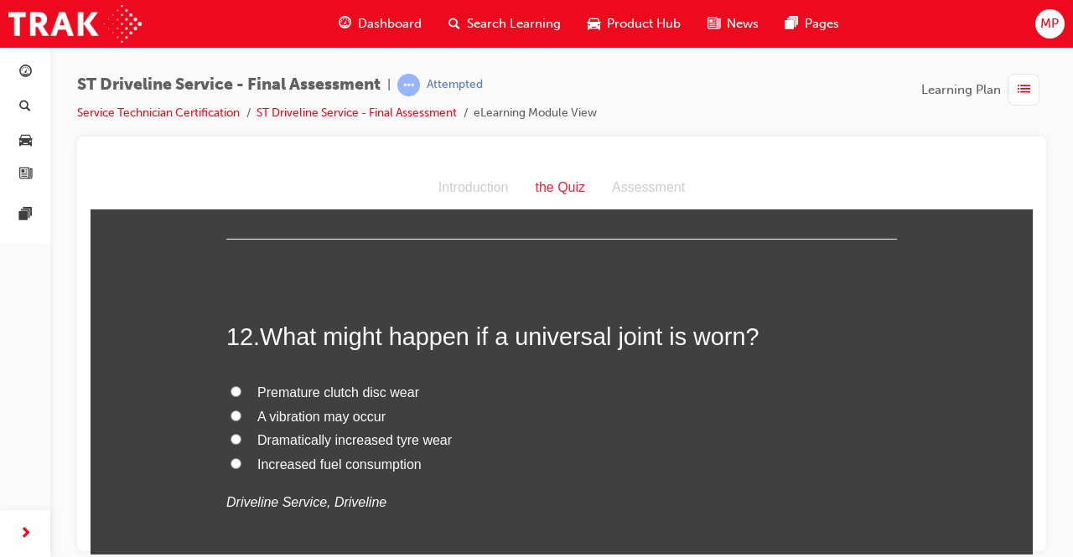
click at [231, 412] on input "A vibration may occur" at bounding box center [236, 415] width 11 height 11
radio input "true"
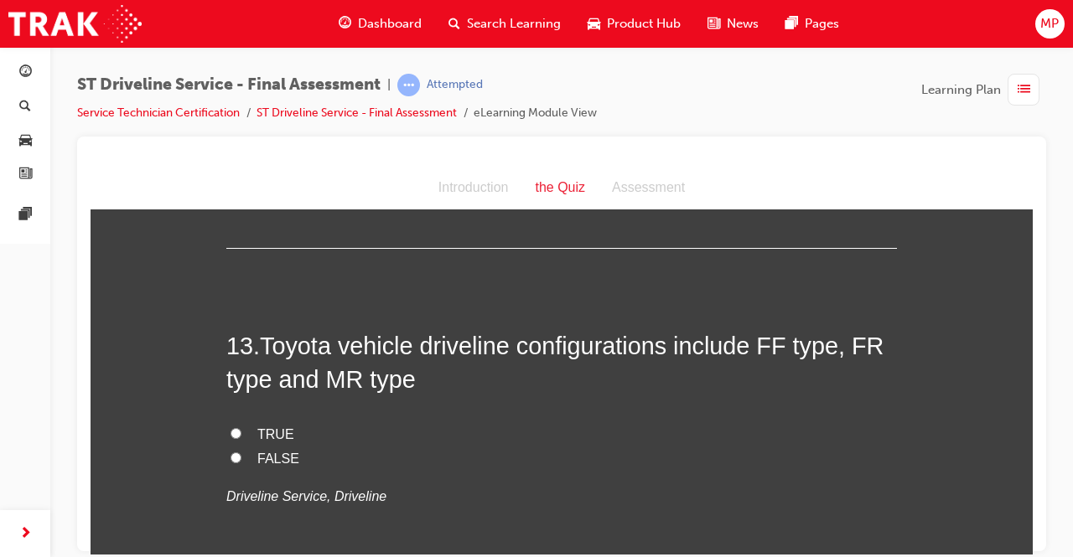
scroll to position [4571, 0]
click at [231, 451] on input "FALSE" at bounding box center [236, 456] width 11 height 11
radio input "true"
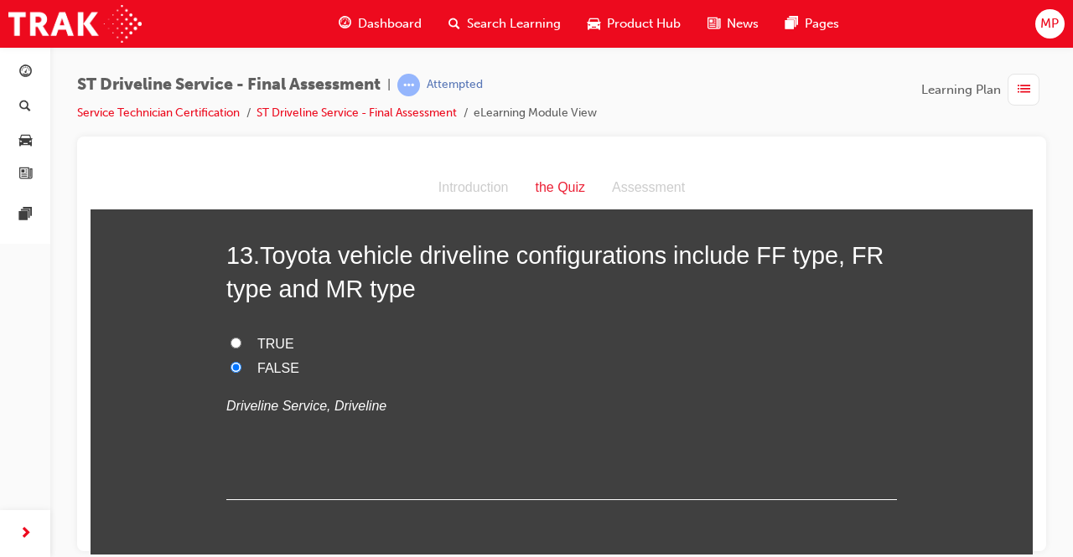
scroll to position [4660, 0]
click at [226, 334] on label "TRUE" at bounding box center [561, 345] width 671 height 24
click at [231, 338] on input "TRUE" at bounding box center [236, 343] width 11 height 11
radio input "true"
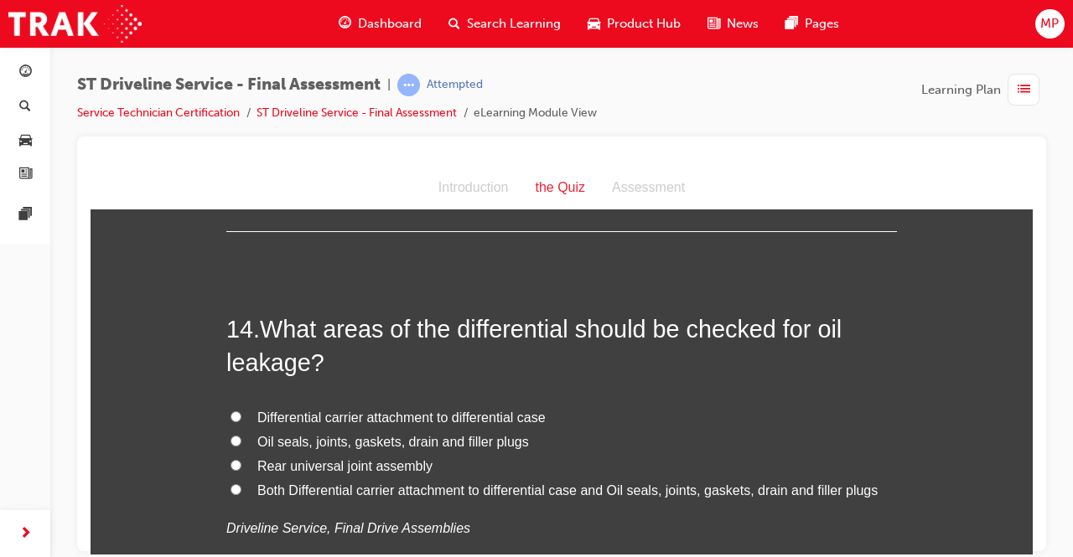
scroll to position [4934, 0]
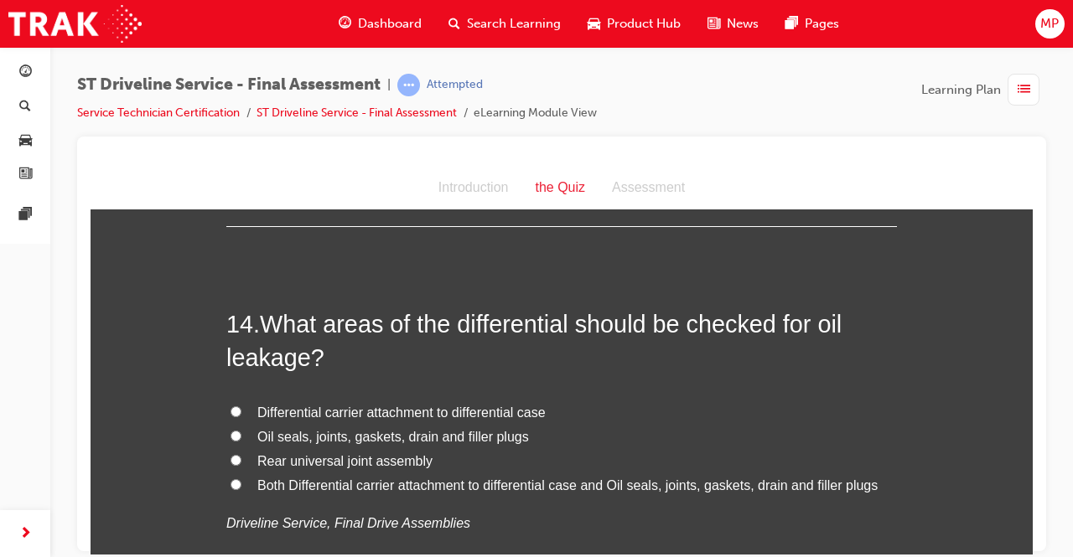
click at [248, 479] on label "Both Differential carrier attachment to differential case and Oil seals, joints…" at bounding box center [561, 486] width 671 height 24
click at [241, 479] on input "Both Differential carrier attachment to differential case and Oil seals, joints…" at bounding box center [236, 484] width 11 height 11
radio input "true"
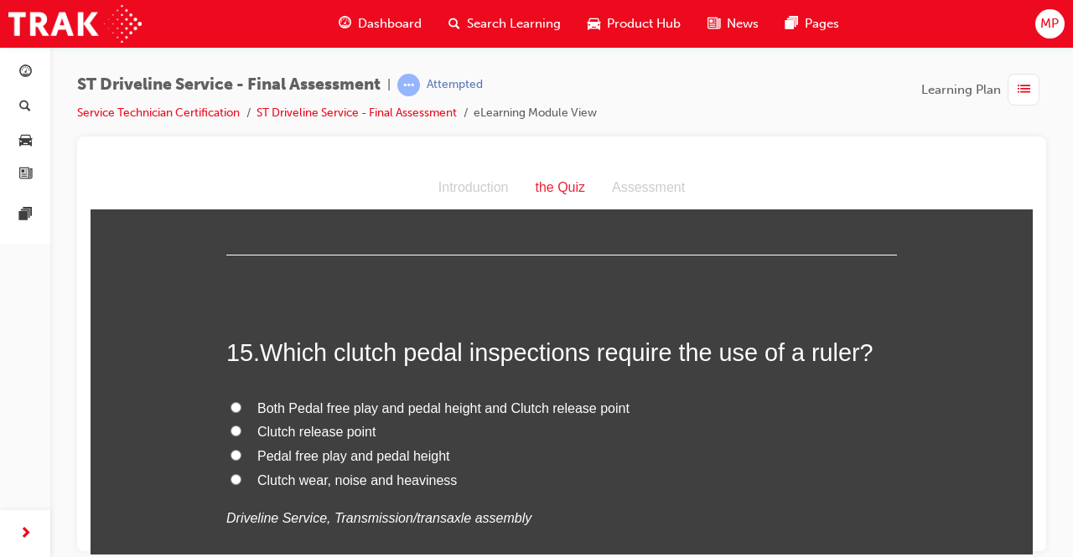
scroll to position [5296, 0]
click at [226, 404] on label "Both Pedal free play and pedal height and Clutch release point" at bounding box center [561, 408] width 671 height 24
click at [231, 404] on input "Both Pedal free play and pedal height and Clutch release point" at bounding box center [236, 406] width 11 height 11
radio input "true"
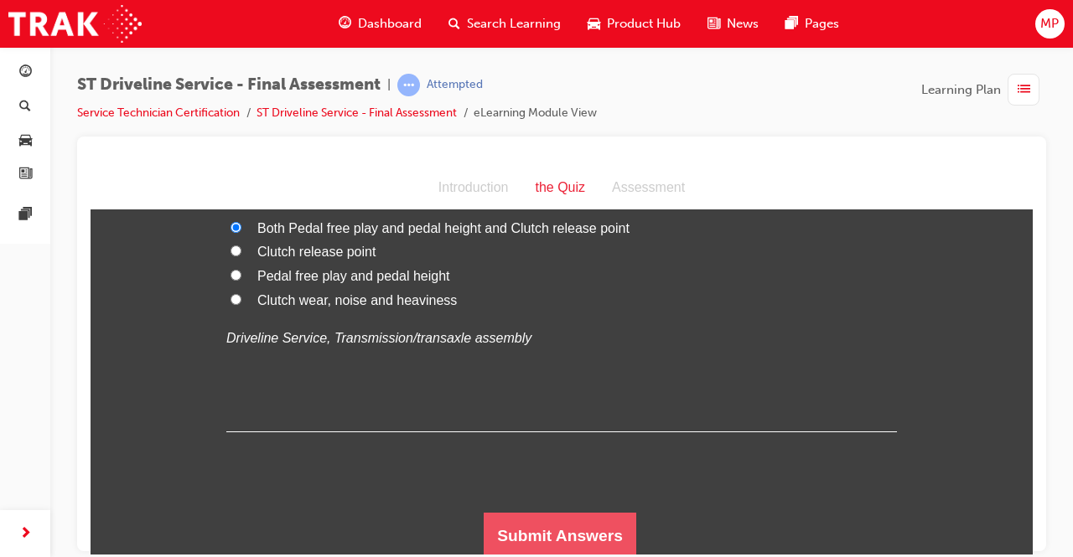
click at [535, 521] on button "Submit Answers" at bounding box center [560, 535] width 153 height 47
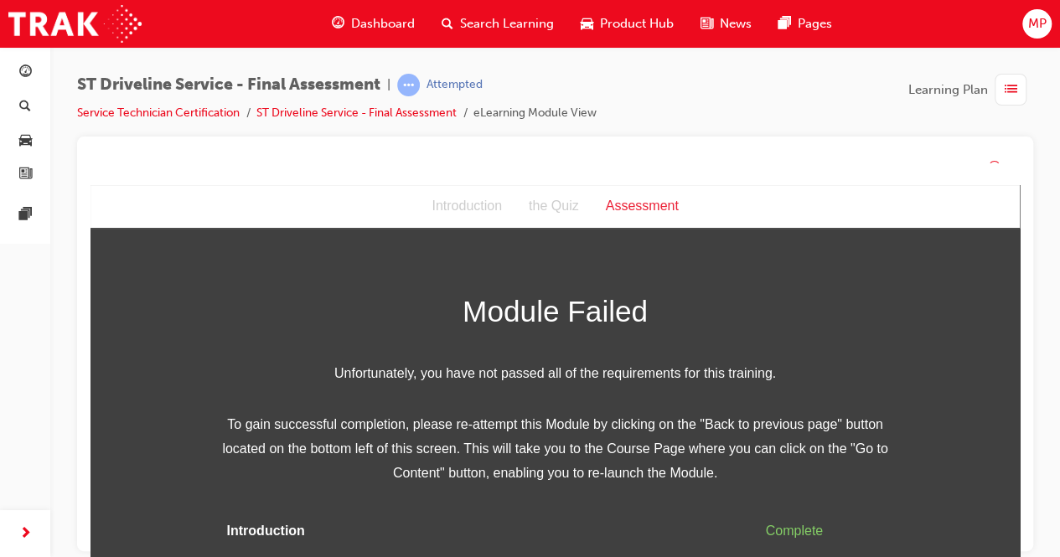
scroll to position [50, 0]
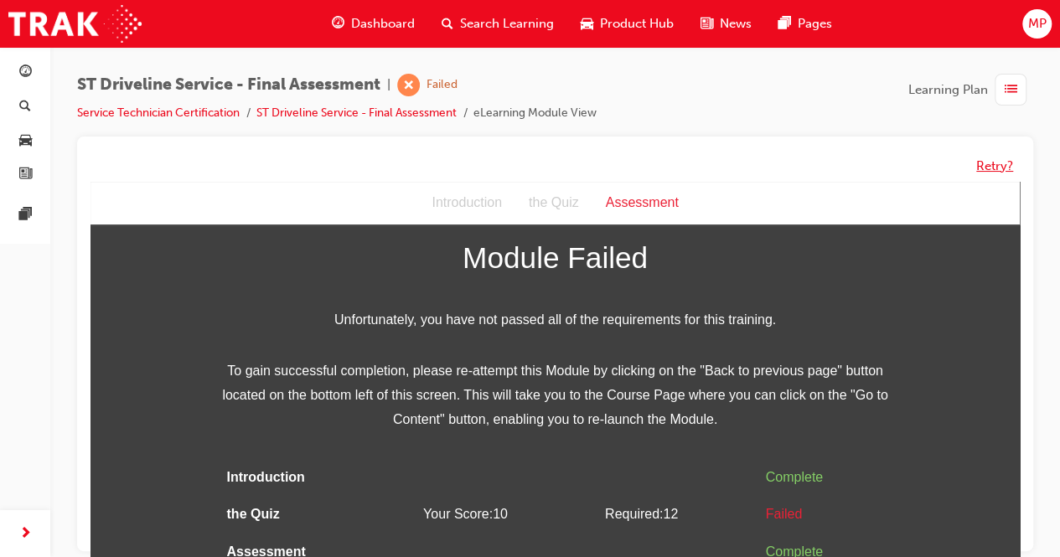
click at [983, 170] on button "Retry?" at bounding box center [995, 166] width 37 height 19
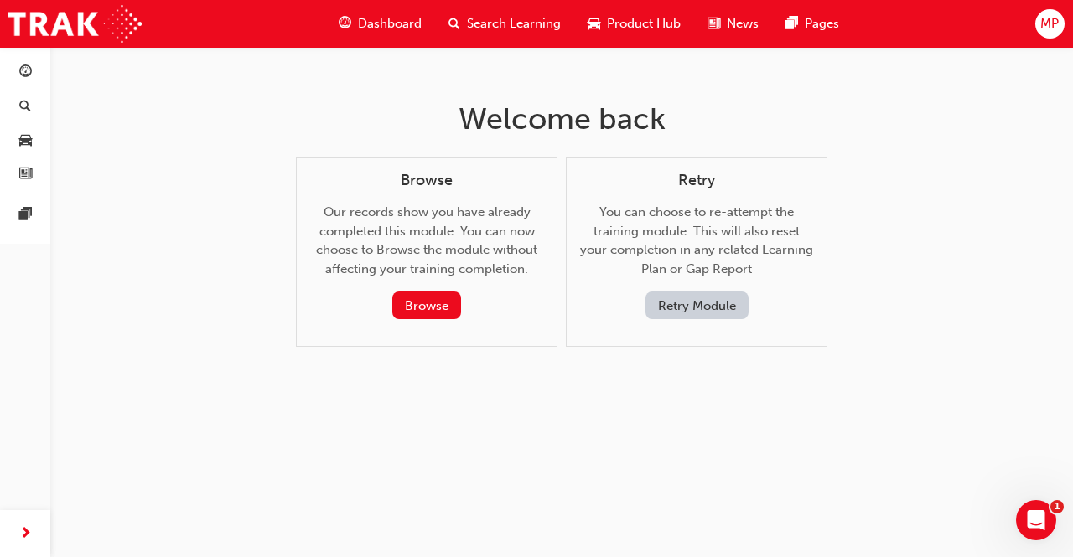
click at [704, 311] on button "Retry Module" at bounding box center [696, 306] width 103 height 28
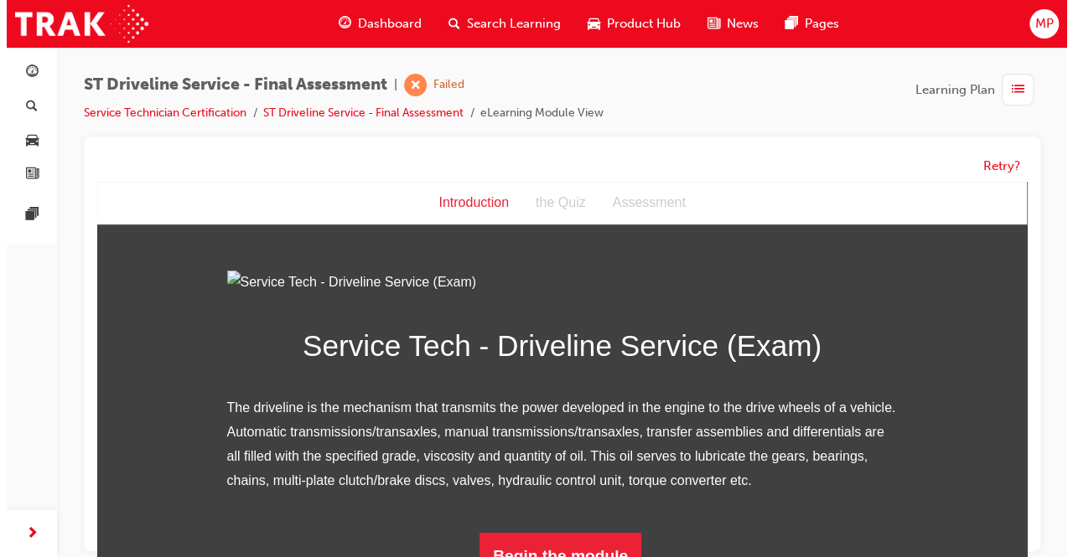
scroll to position [194, 0]
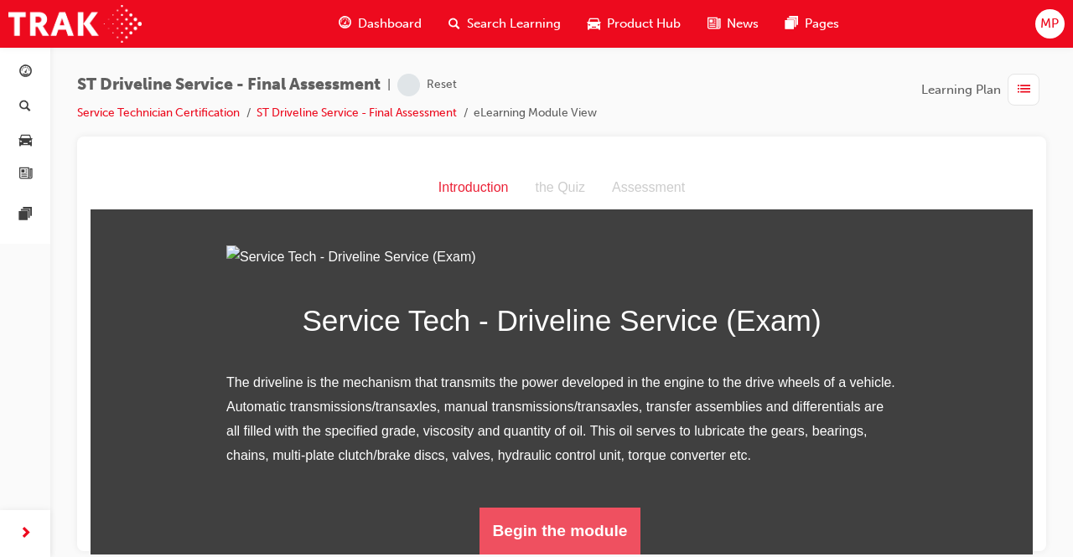
click at [531, 512] on button "Begin the module" at bounding box center [560, 530] width 162 height 47
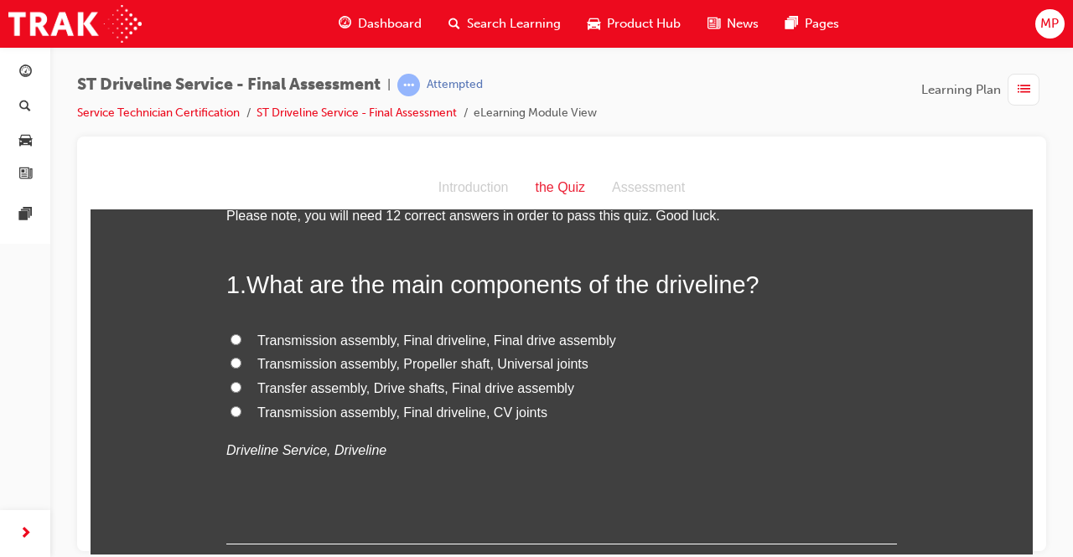
scroll to position [50, 0]
click at [226, 381] on label "Transfer assembly, Drive shafts, Final drive assembly" at bounding box center [561, 387] width 671 height 24
click at [231, 381] on input "Transfer assembly, Drive shafts, Final drive assembly" at bounding box center [236, 385] width 11 height 11
radio input "true"
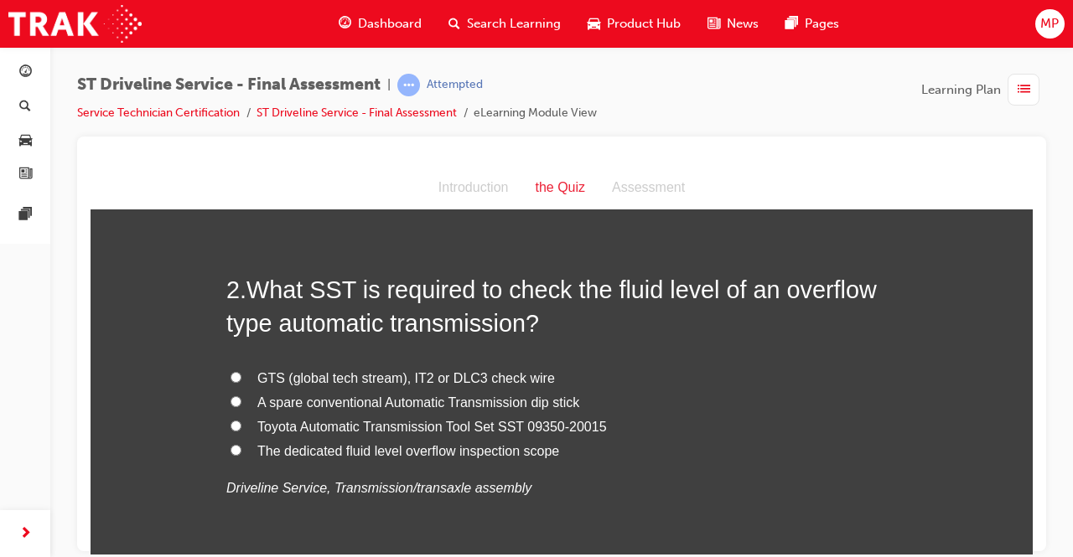
scroll to position [402, 0]
click at [231, 444] on input "The dedicated fluid level overflow inspection scope" at bounding box center [236, 448] width 11 height 11
radio input "true"
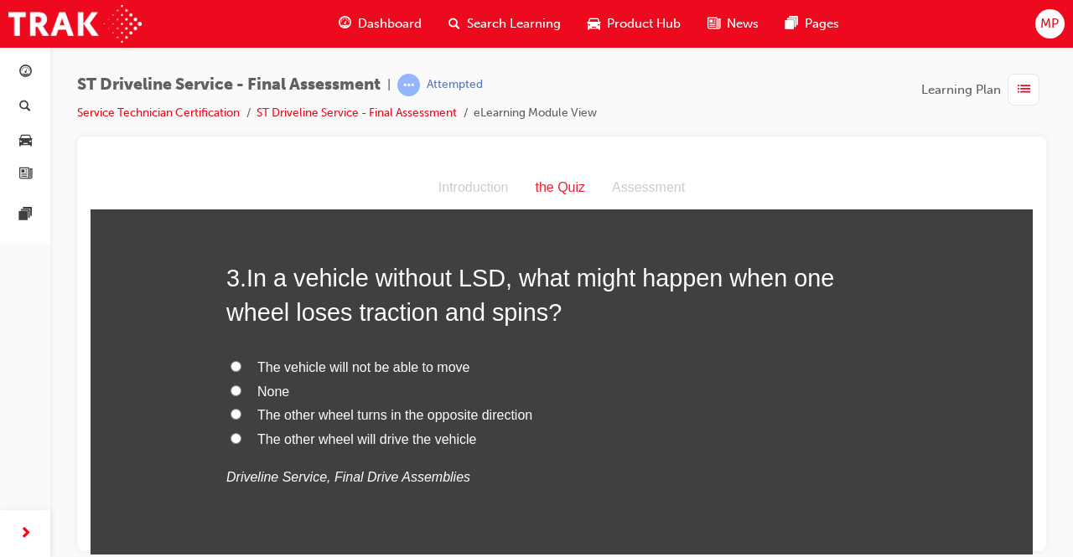
scroll to position [804, 0]
click at [231, 371] on label "The vehicle will not be able to move" at bounding box center [561, 366] width 671 height 24
click at [231, 370] on input "The vehicle will not be able to move" at bounding box center [236, 364] width 11 height 11
radio input "true"
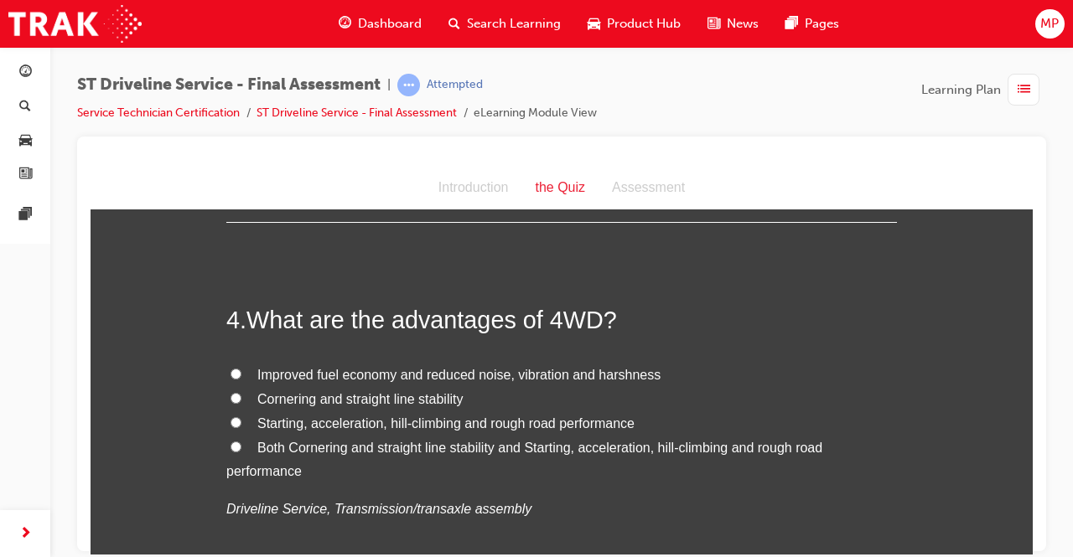
scroll to position [1184, 0]
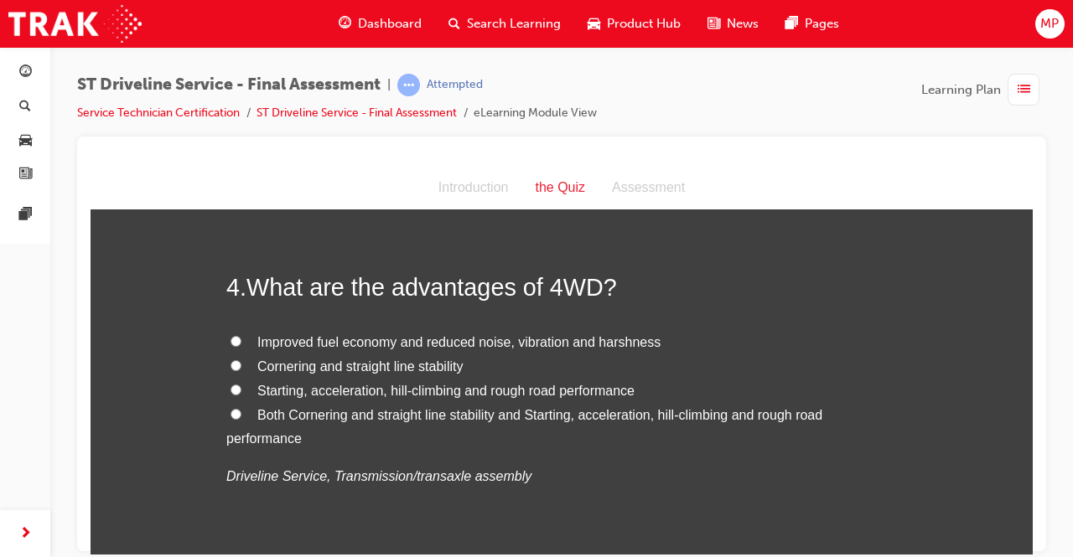
click at [273, 411] on span "Both Cornering and straight line stability and Starting, acceleration, hill-cli…" at bounding box center [524, 426] width 596 height 39
click at [241, 411] on input "Both Cornering and straight line stability and Starting, acceleration, hill-cli…" at bounding box center [236, 413] width 11 height 11
radio input "true"
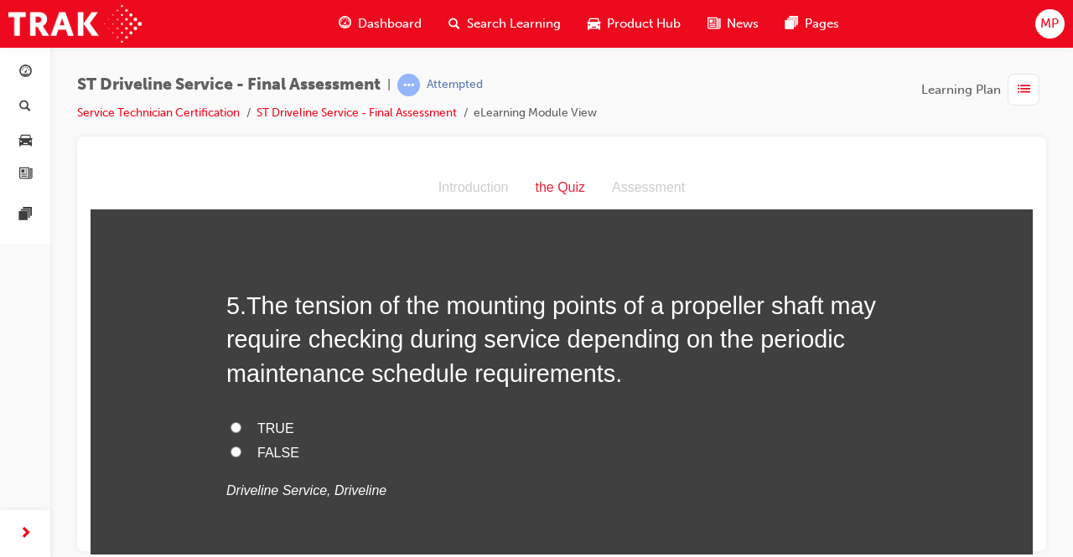
scroll to position [1547, 0]
click at [231, 449] on input "FALSE" at bounding box center [236, 450] width 11 height 11
radio input "true"
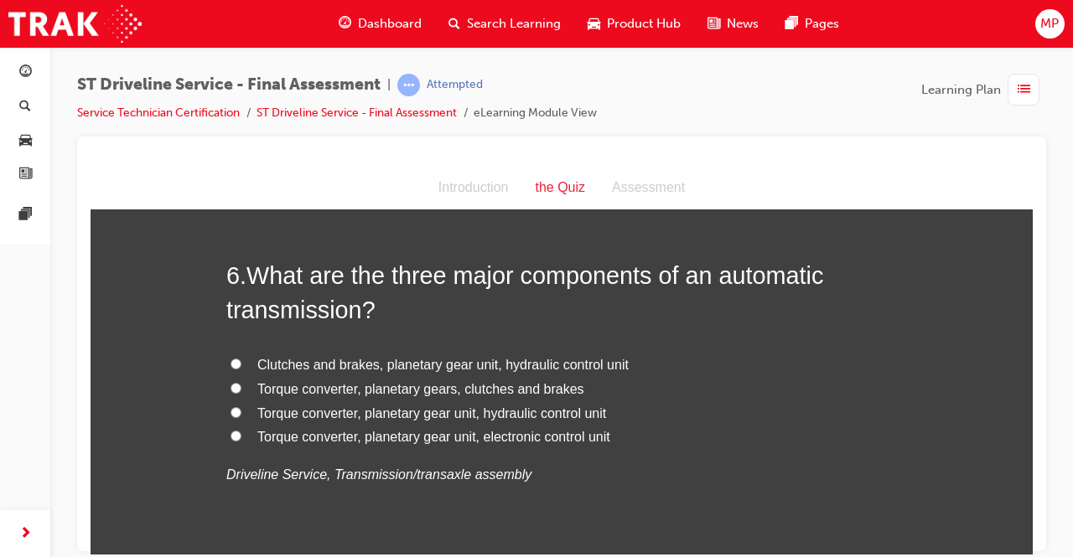
scroll to position [1952, 0]
click at [231, 357] on input "Clutches and brakes, planetary gear unit, hydraulic control unit" at bounding box center [236, 362] width 11 height 11
radio input "true"
click at [229, 401] on label "Torque converter, planetary gear unit, hydraulic control unit" at bounding box center [561, 413] width 671 height 24
click at [231, 406] on input "Torque converter, planetary gear unit, hydraulic control unit" at bounding box center [236, 411] width 11 height 11
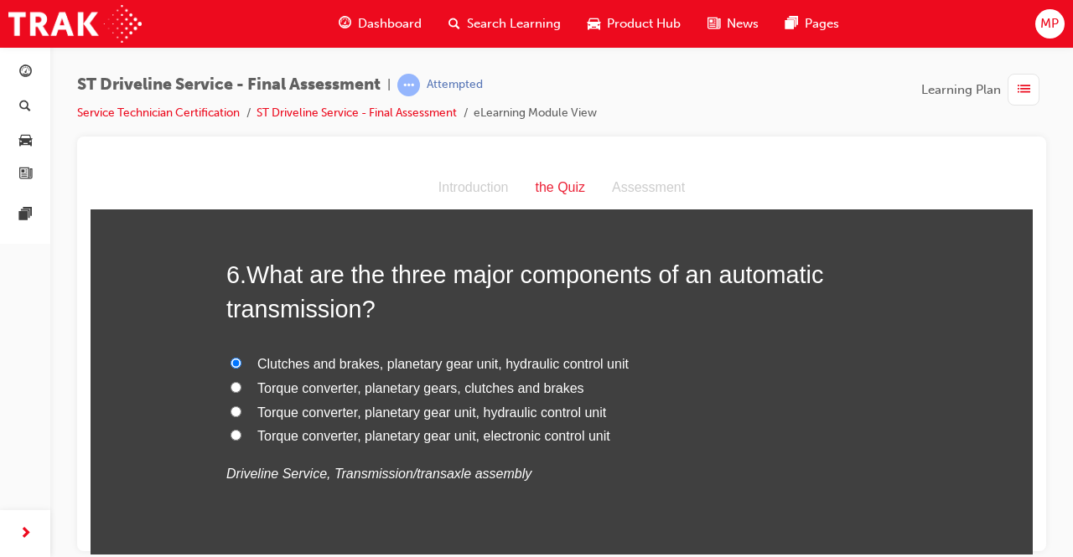
radio input "true"
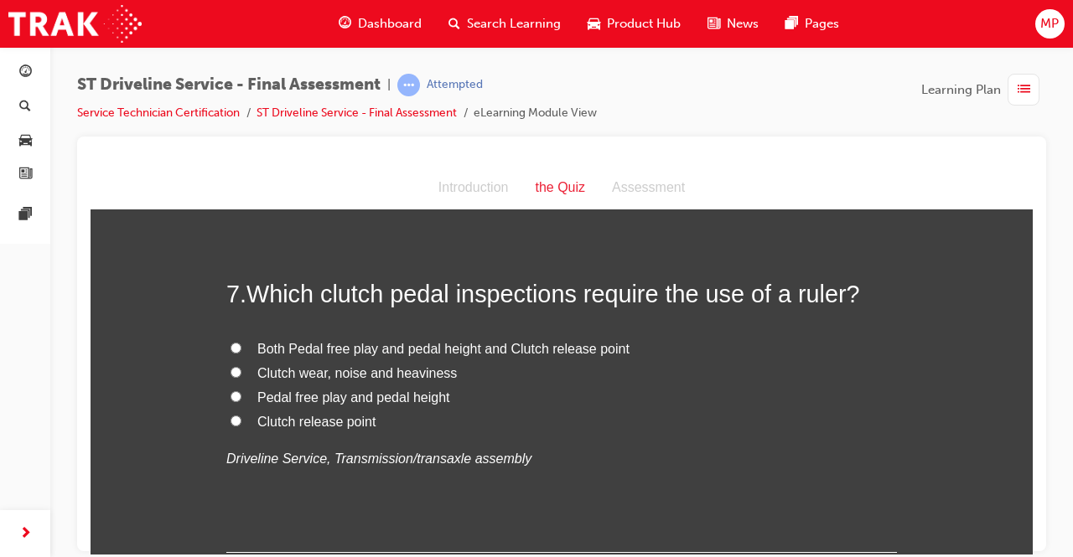
scroll to position [2329, 0]
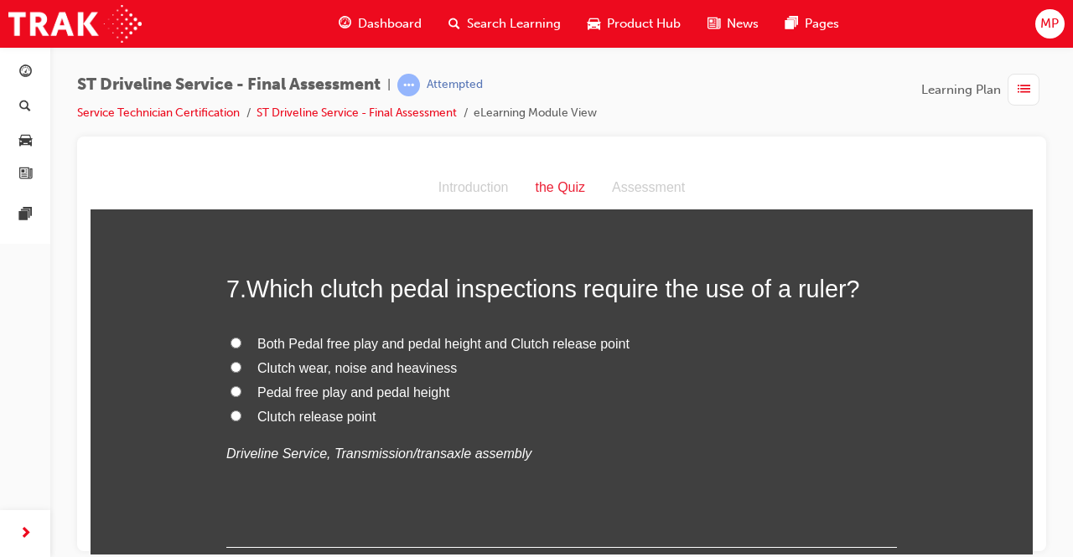
click at [309, 340] on span "Both Pedal free play and pedal height and Clutch release point" at bounding box center [443, 343] width 372 height 14
click at [241, 340] on input "Both Pedal free play and pedal height and Clutch release point" at bounding box center [236, 342] width 11 height 11
radio input "true"
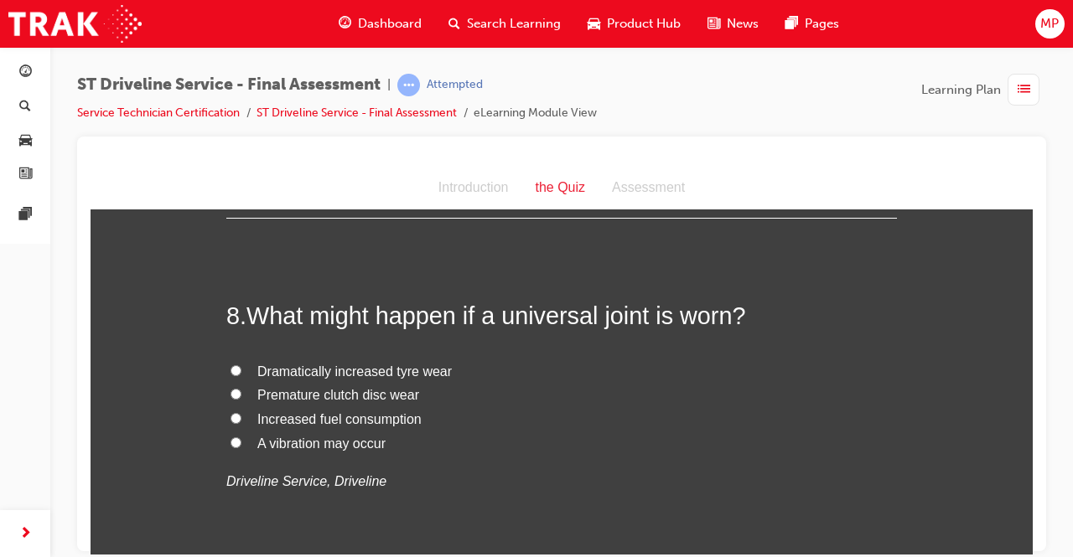
scroll to position [2659, 0]
click at [237, 439] on label "A vibration may occur" at bounding box center [561, 443] width 671 height 24
click at [237, 439] on input "A vibration may occur" at bounding box center [236, 441] width 11 height 11
radio input "true"
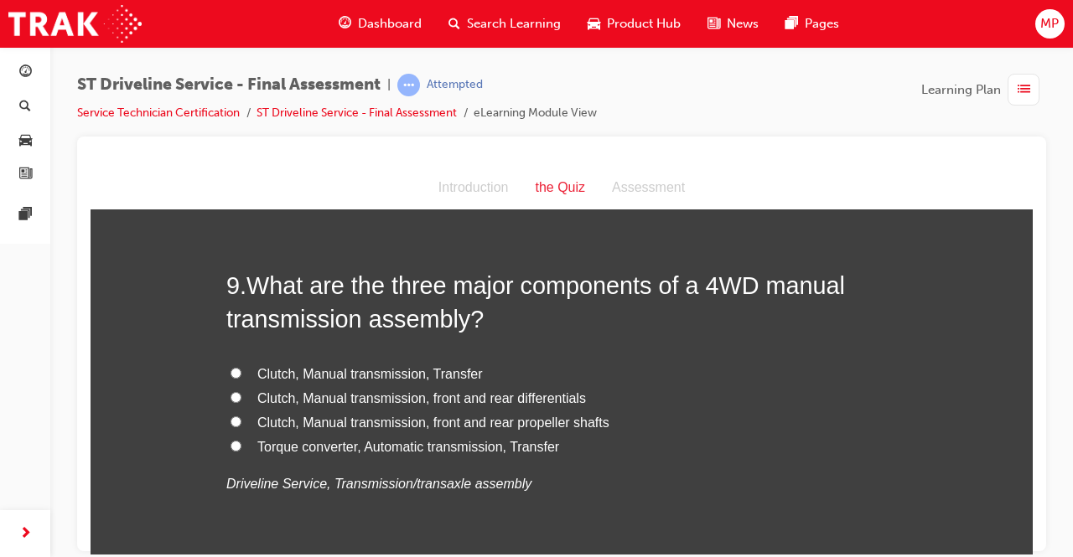
scroll to position [3046, 0]
click at [231, 396] on input "Clutch, Manual transmission, front and rear differentials" at bounding box center [236, 396] width 11 height 11
radio input "true"
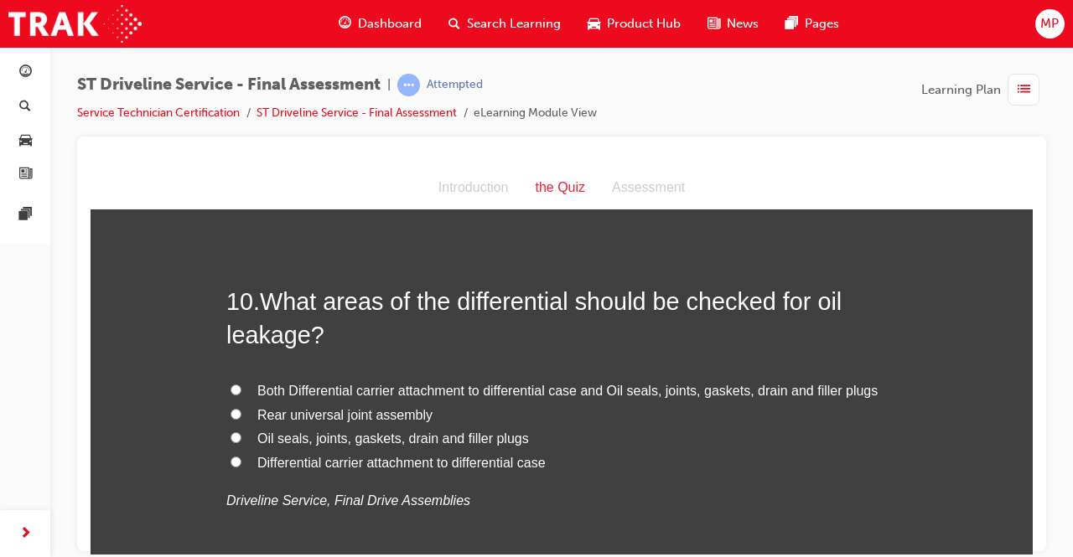
scroll to position [3420, 0]
click at [231, 383] on input "Both Differential carrier attachment to differential case and Oil seals, joints…" at bounding box center [236, 388] width 11 height 11
radio input "true"
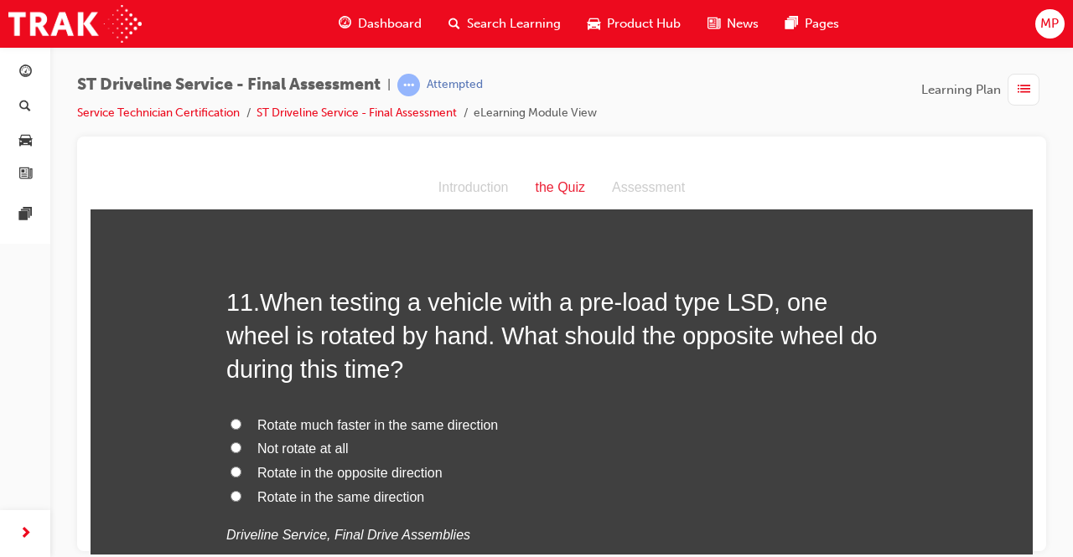
scroll to position [3839, 0]
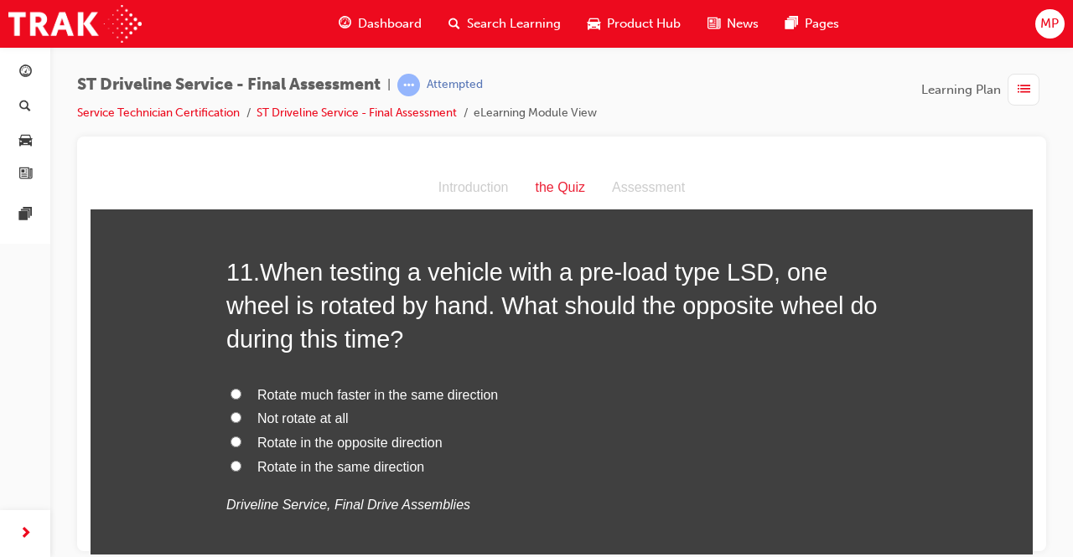
click at [257, 389] on span "Rotate much faster in the same direction" at bounding box center [377, 394] width 241 height 14
click at [241, 389] on input "Rotate much faster in the same direction" at bounding box center [236, 393] width 11 height 11
radio input "true"
click at [240, 456] on label "Rotate in the same direction" at bounding box center [561, 467] width 671 height 24
click at [240, 460] on input "Rotate in the same direction" at bounding box center [236, 465] width 11 height 11
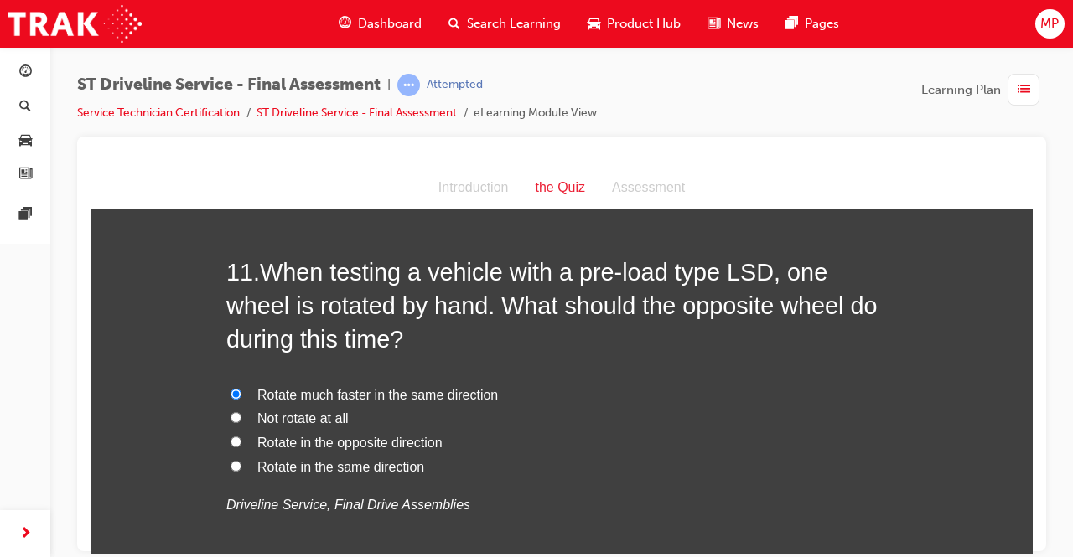
radio input "true"
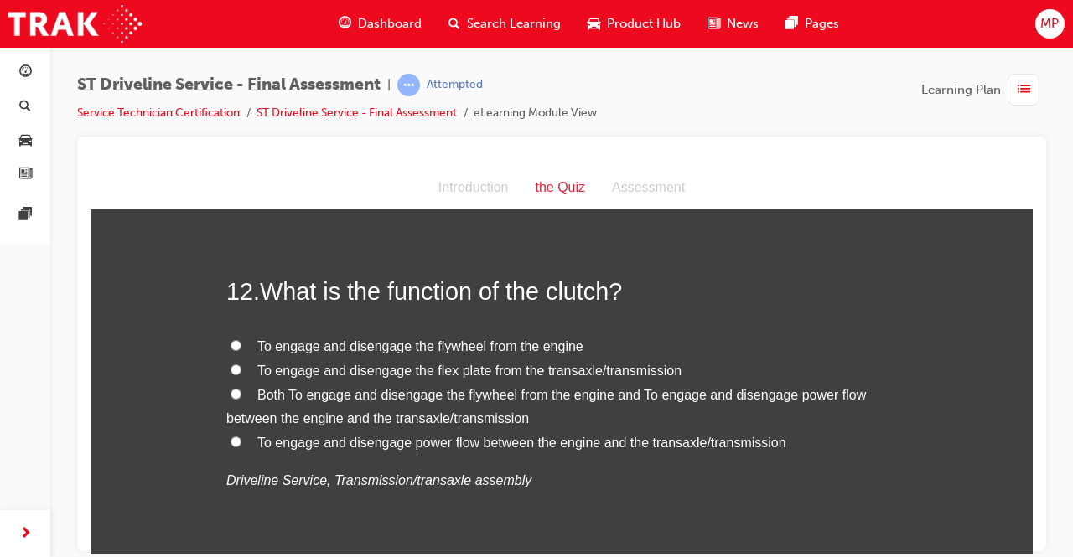
scroll to position [4245, 0]
click at [249, 433] on label "To engage and disengage power flow between the engine and the transaxle/transmi…" at bounding box center [561, 442] width 671 height 24
click at [241, 435] on input "To engage and disengage power flow between the engine and the transaxle/transmi…" at bounding box center [236, 440] width 11 height 11
radio input "true"
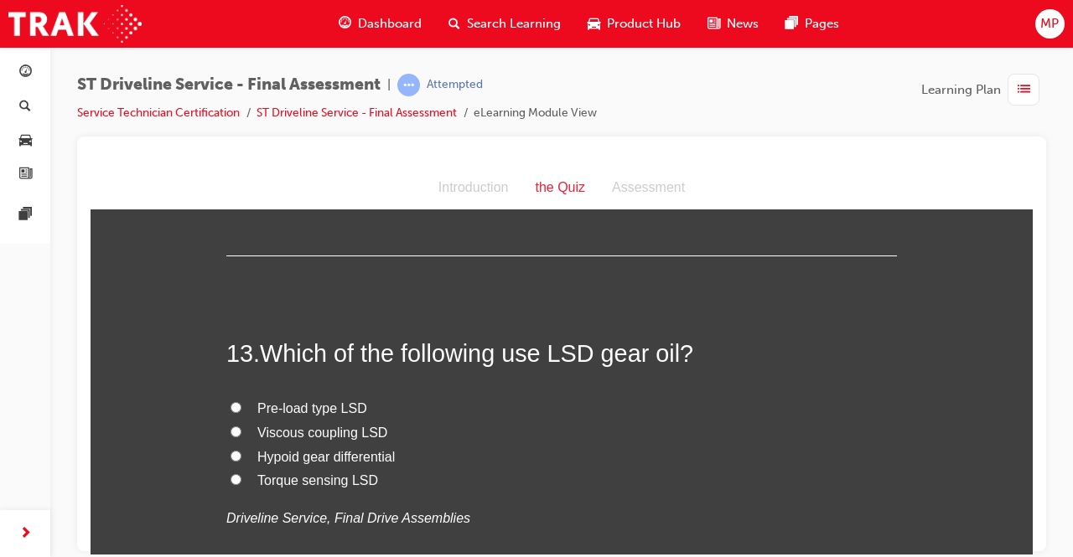
scroll to position [4583, 0]
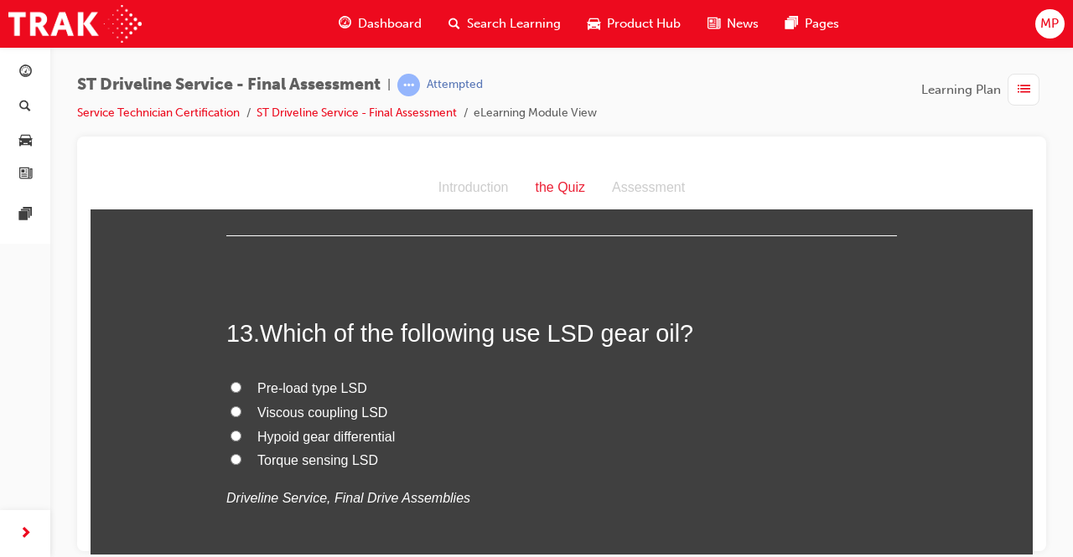
click at [276, 429] on span "Hypoid gear differential" at bounding box center [325, 436] width 137 height 14
click at [241, 430] on input "Hypoid gear differential" at bounding box center [236, 435] width 11 height 11
radio input "true"
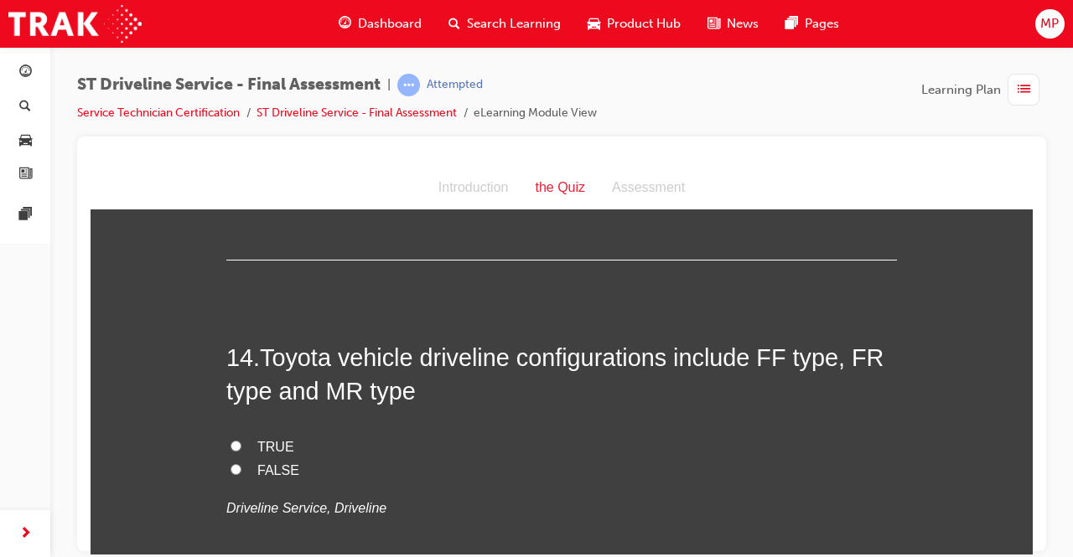
scroll to position [4916, 0]
click at [233, 439] on input "TRUE" at bounding box center [236, 444] width 11 height 11
radio input "true"
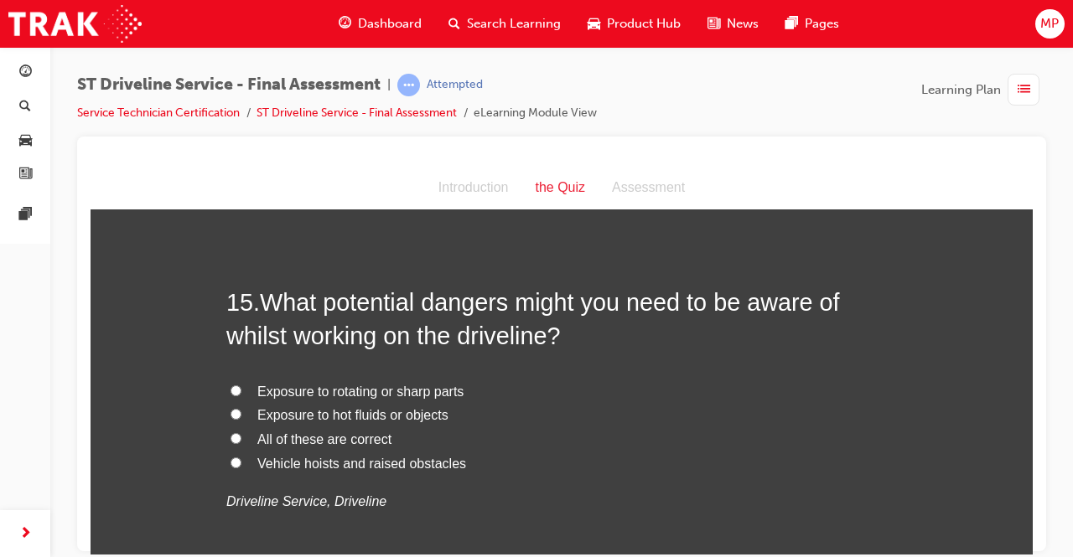
scroll to position [5313, 0]
click at [230, 439] on label "All of these are correct" at bounding box center [561, 439] width 671 height 24
click at [231, 439] on input "All of these are correct" at bounding box center [236, 437] width 11 height 11
radio input "true"
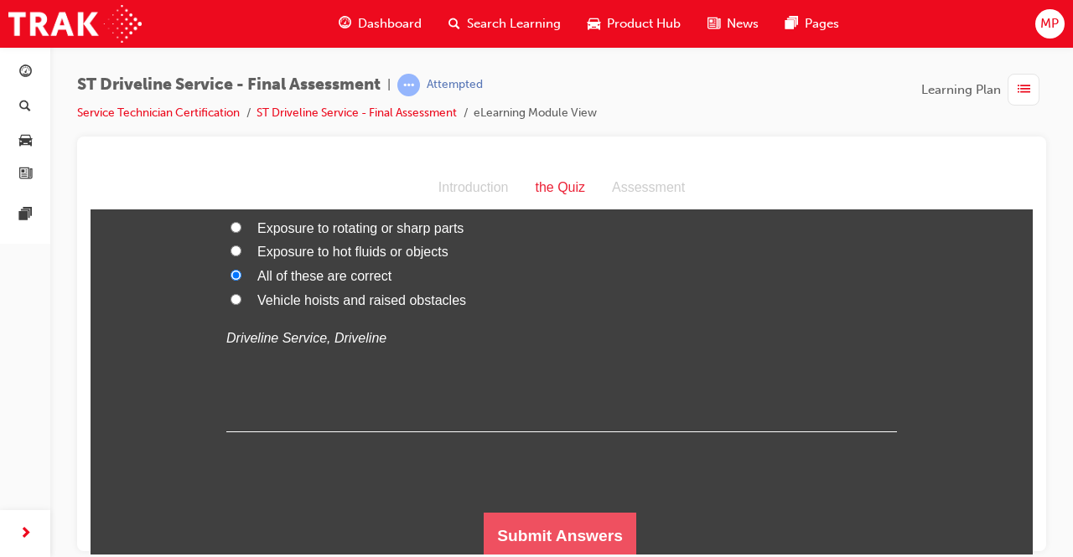
click at [583, 537] on button "Submit Answers" at bounding box center [560, 535] width 153 height 47
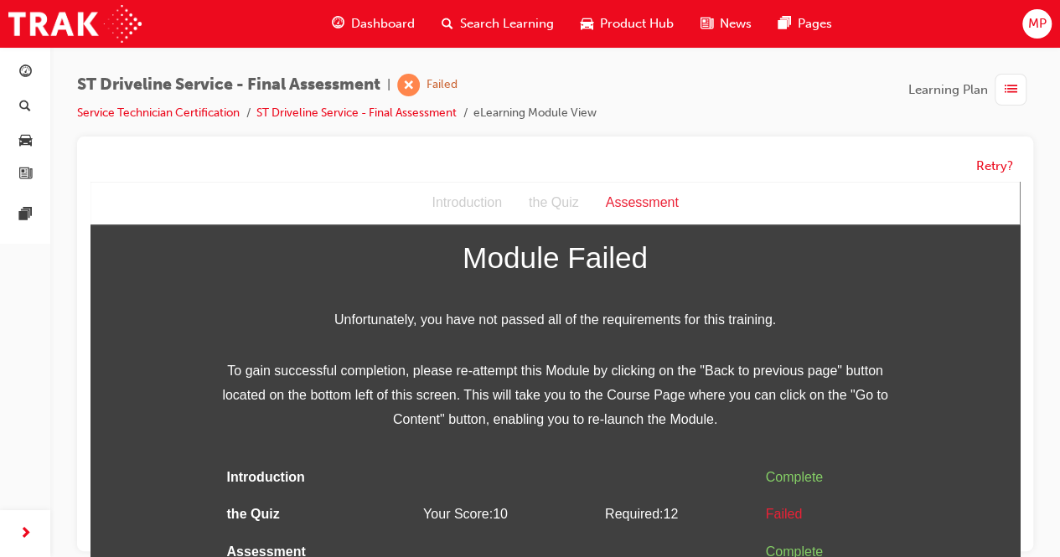
scroll to position [12, 0]
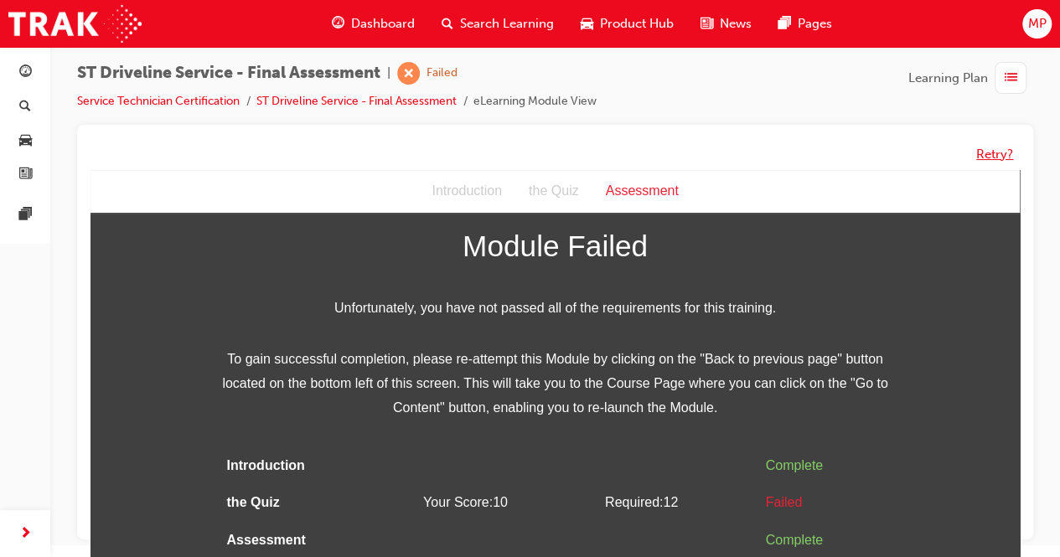
click at [991, 155] on button "Retry?" at bounding box center [995, 154] width 37 height 19
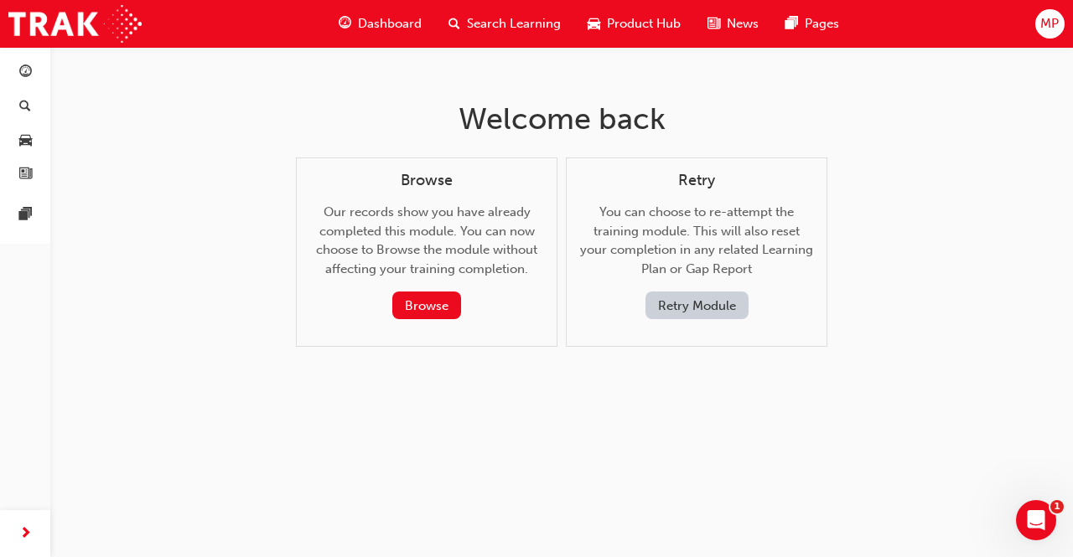
click at [711, 312] on button "Retry Module" at bounding box center [696, 306] width 103 height 28
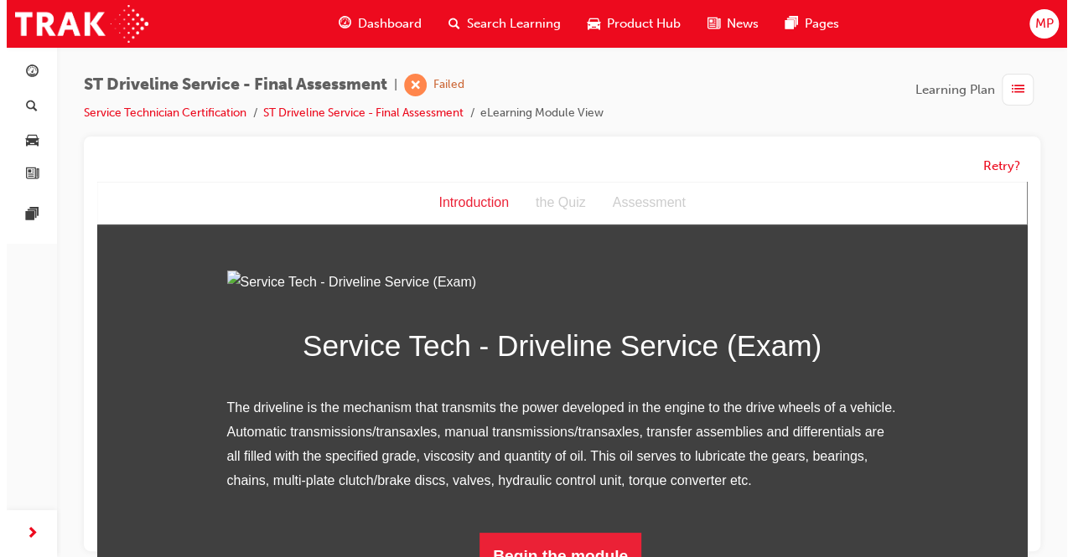
scroll to position [194, 0]
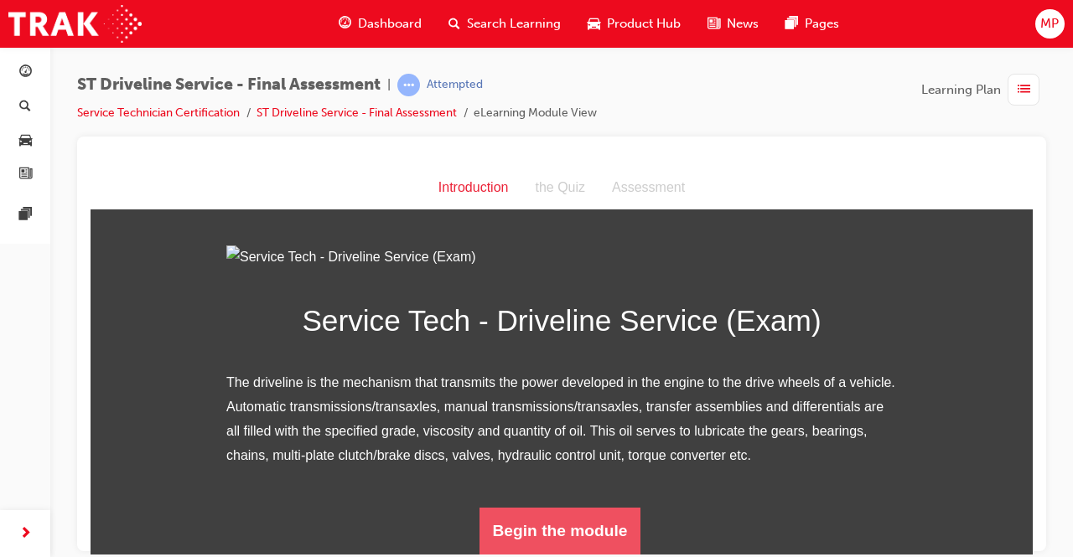
click at [542, 521] on button "Begin the module" at bounding box center [560, 530] width 162 height 47
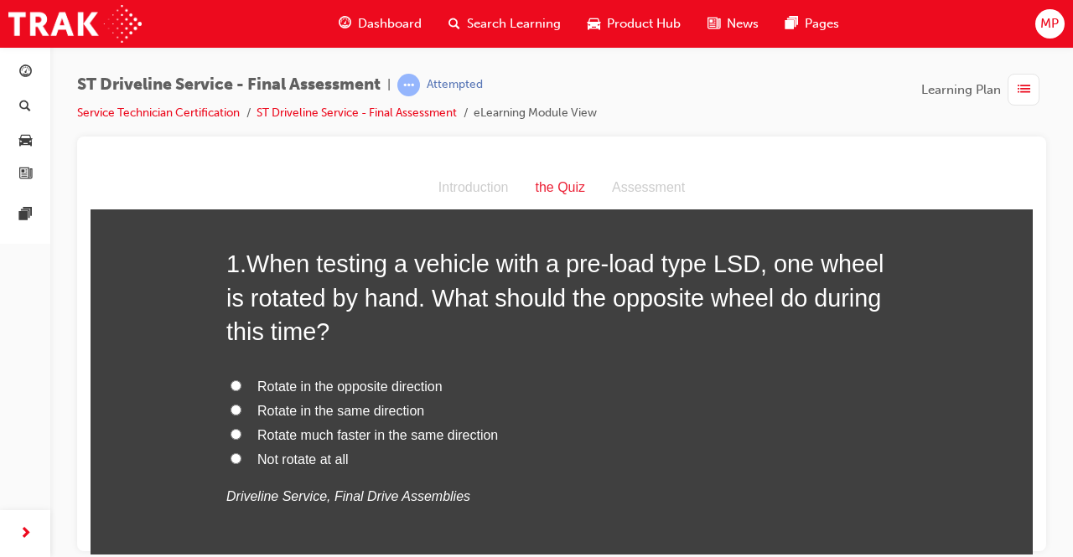
scroll to position [71, 0]
click at [231, 408] on input "Rotate in the same direction" at bounding box center [236, 407] width 11 height 11
radio input "true"
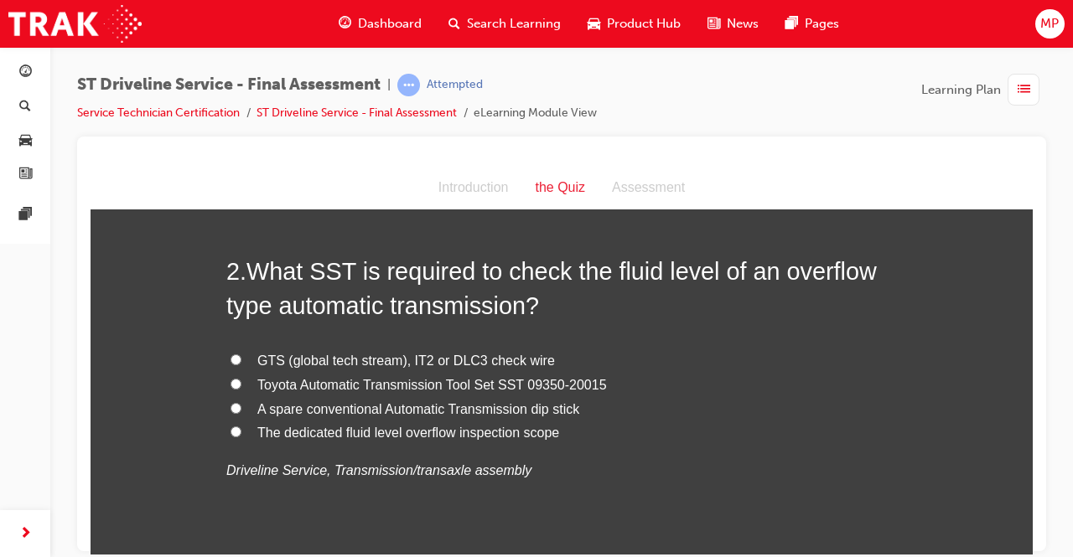
scroll to position [487, 0]
click at [231, 355] on input "GTS (global tech stream), IT2 or DLC3 check wire" at bounding box center [236, 358] width 11 height 11
radio input "true"
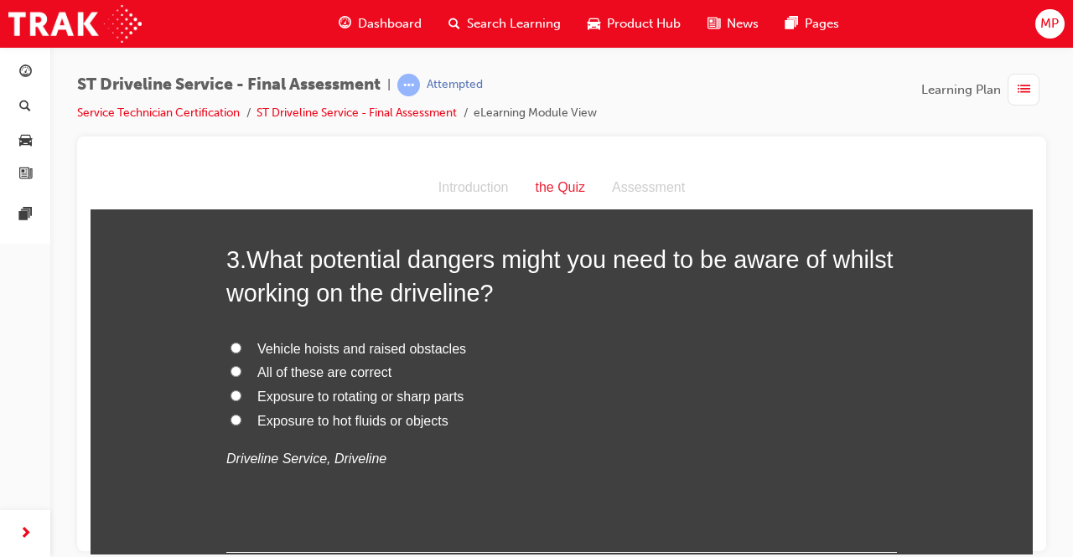
scroll to position [889, 0]
click at [236, 366] on label "All of these are correct" at bounding box center [561, 372] width 671 height 24
click at [236, 366] on input "All of these are correct" at bounding box center [236, 370] width 11 height 11
radio input "true"
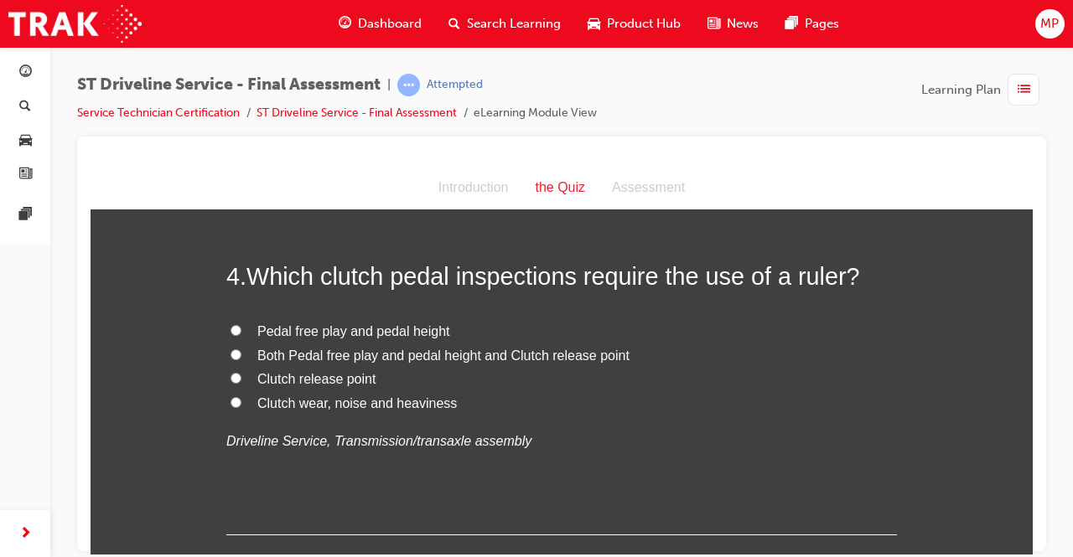
scroll to position [1260, 0]
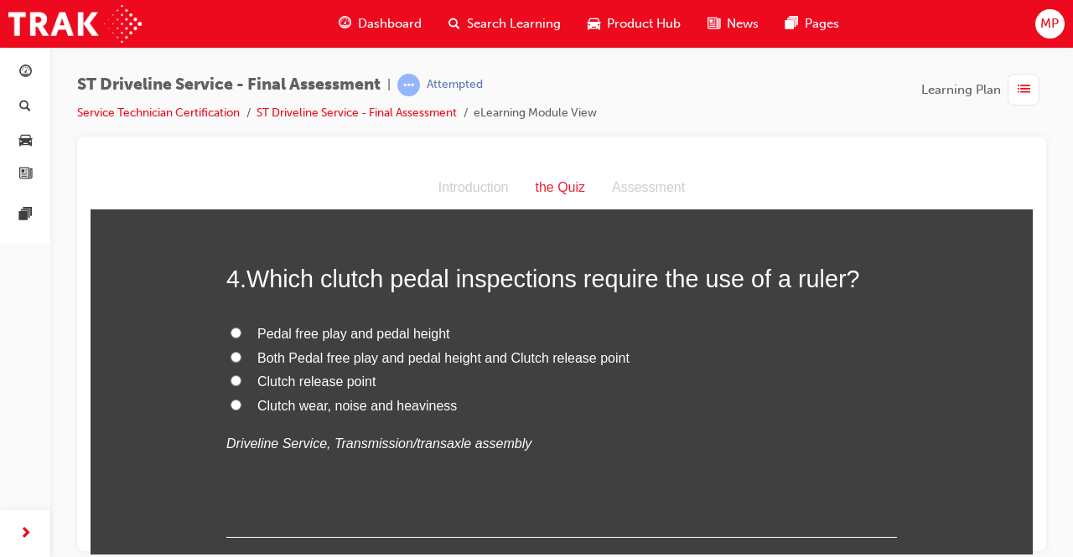
click at [293, 350] on span "Both Pedal free play and pedal height and Clutch release point" at bounding box center [443, 357] width 372 height 14
click at [241, 351] on input "Both Pedal free play and pedal height and Clutch release point" at bounding box center [236, 356] width 11 height 11
radio input "true"
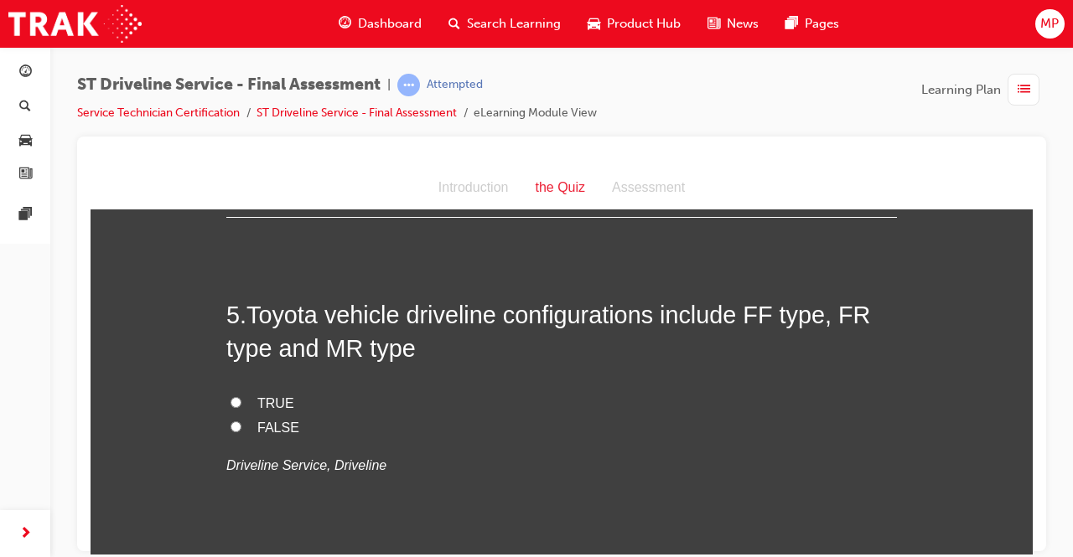
scroll to position [1581, 0]
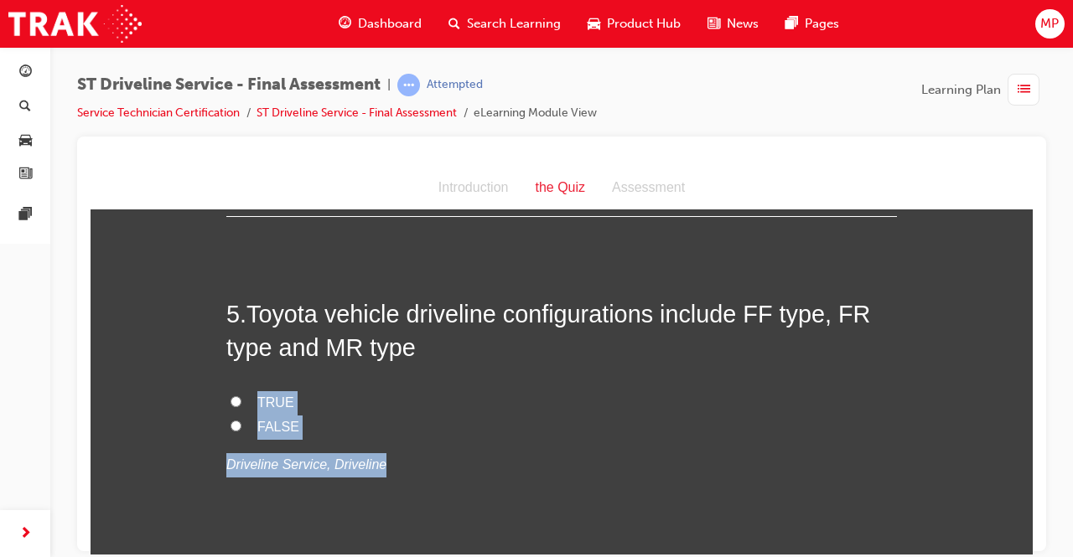
drag, startPoint x: 243, startPoint y: 397, endPoint x: 554, endPoint y: 453, distance: 316.0
click at [554, 453] on div "TRUE FALSE Driveline Service, Driveline" at bounding box center [561, 434] width 671 height 86
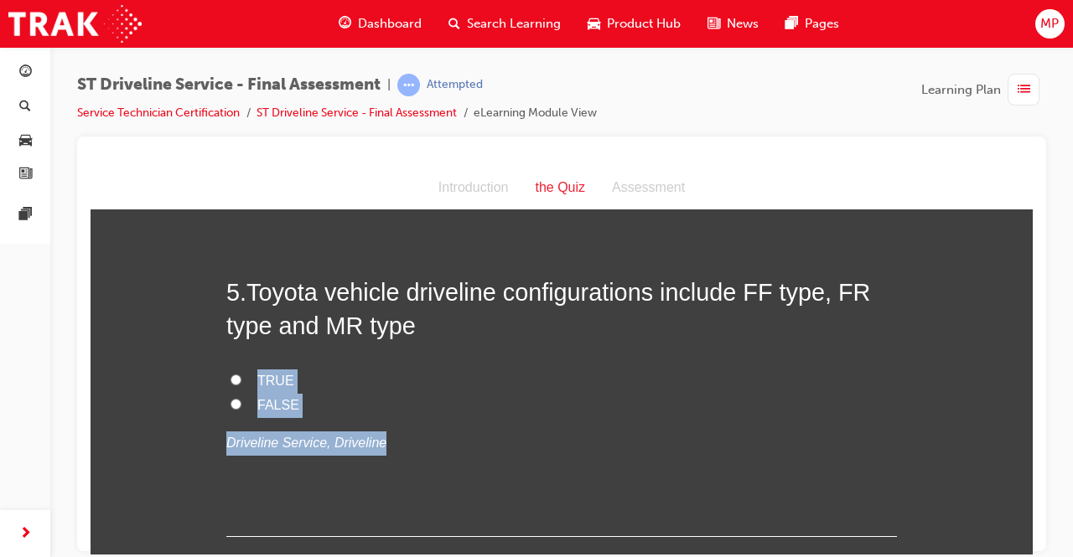
scroll to position [1608, 0]
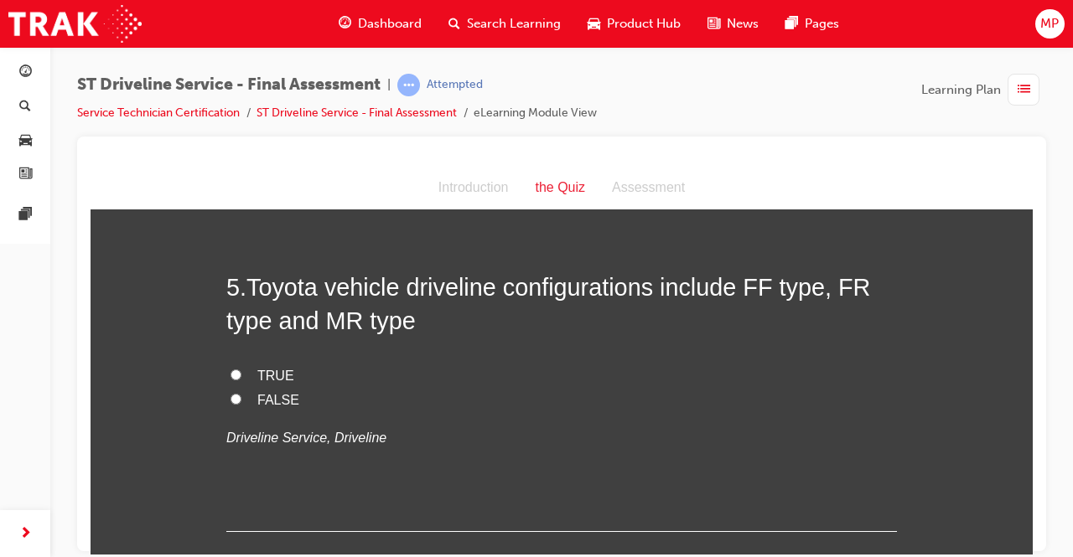
click at [554, 453] on div "5 . Toyota vehicle driveline configurations include FF type, FR type and MR typ…" at bounding box center [561, 401] width 671 height 262
click at [231, 369] on input "TRUE" at bounding box center [236, 374] width 11 height 11
radio input "true"
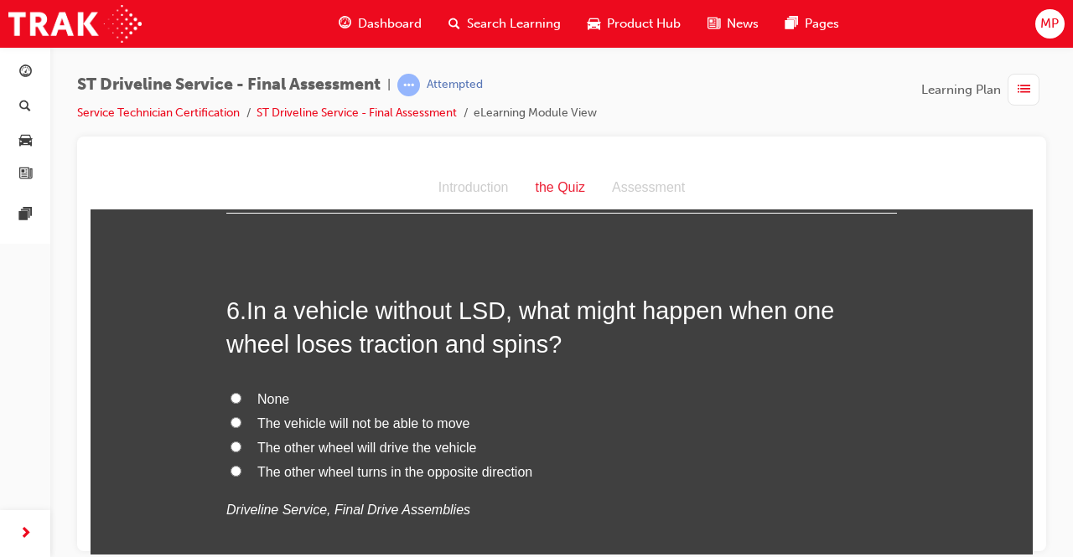
scroll to position [1930, 0]
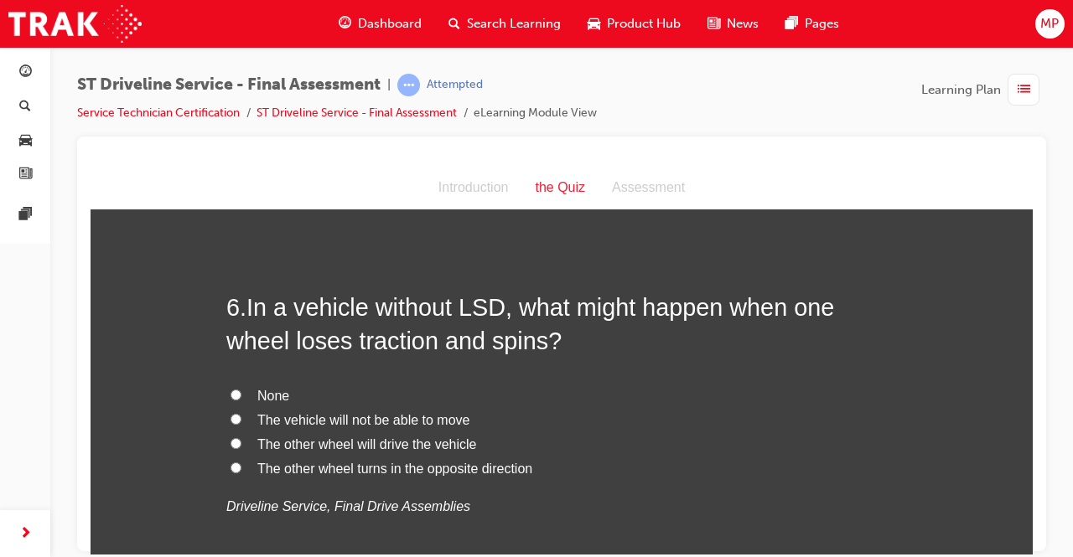
click at [236, 420] on label "The vehicle will not be able to move" at bounding box center [561, 420] width 671 height 24
click at [236, 420] on input "The vehicle will not be able to move" at bounding box center [236, 418] width 11 height 11
radio input "true"
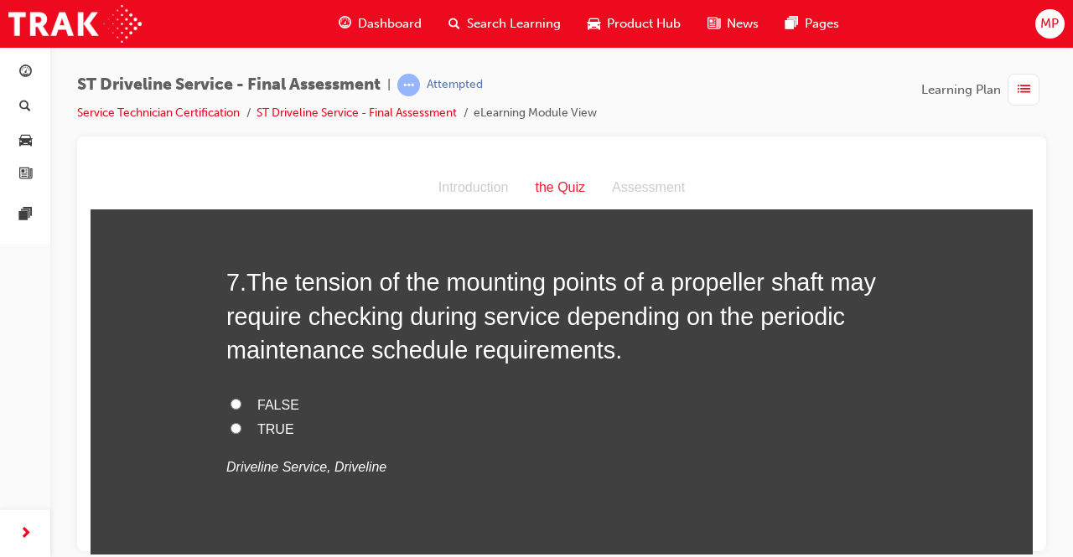
scroll to position [2348, 0]
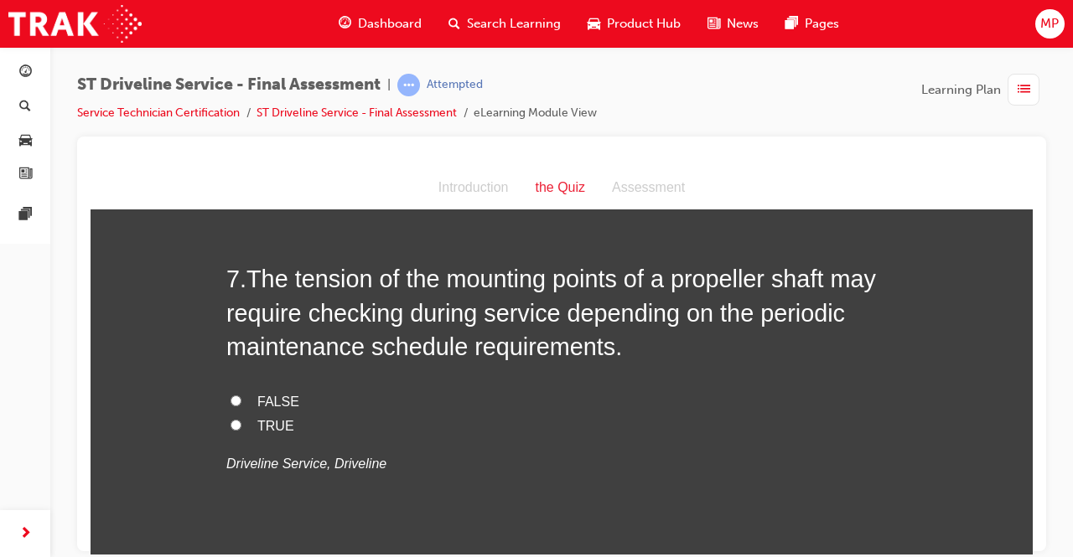
click at [234, 424] on input "TRUE" at bounding box center [236, 424] width 11 height 11
radio input "true"
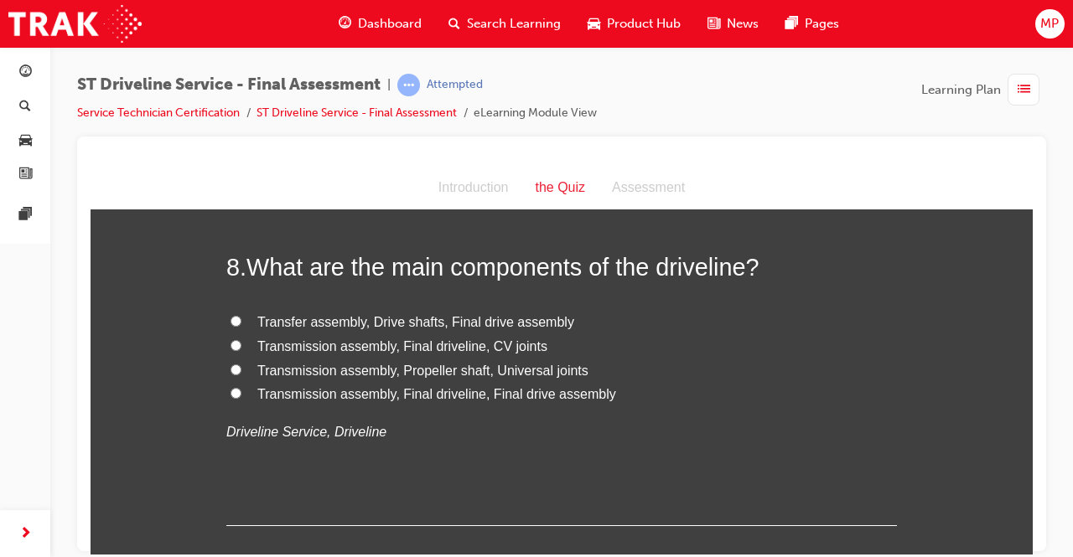
scroll to position [2737, 0]
click at [257, 314] on span "Transfer assembly, Drive shafts, Final drive assembly" at bounding box center [415, 321] width 317 height 14
click at [241, 314] on input "Transfer assembly, Drive shafts, Final drive assembly" at bounding box center [236, 319] width 11 height 11
radio input "true"
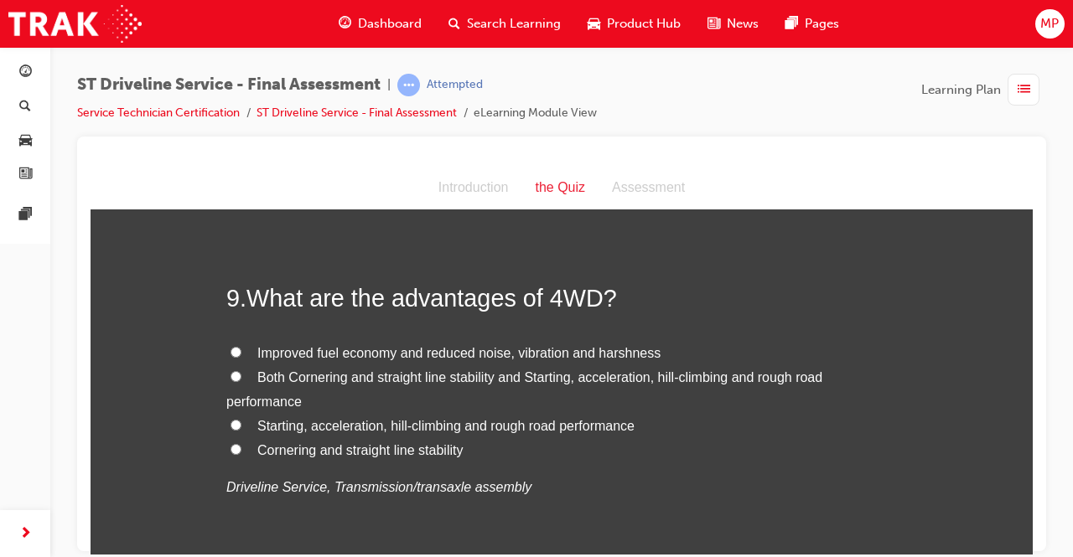
scroll to position [3064, 0]
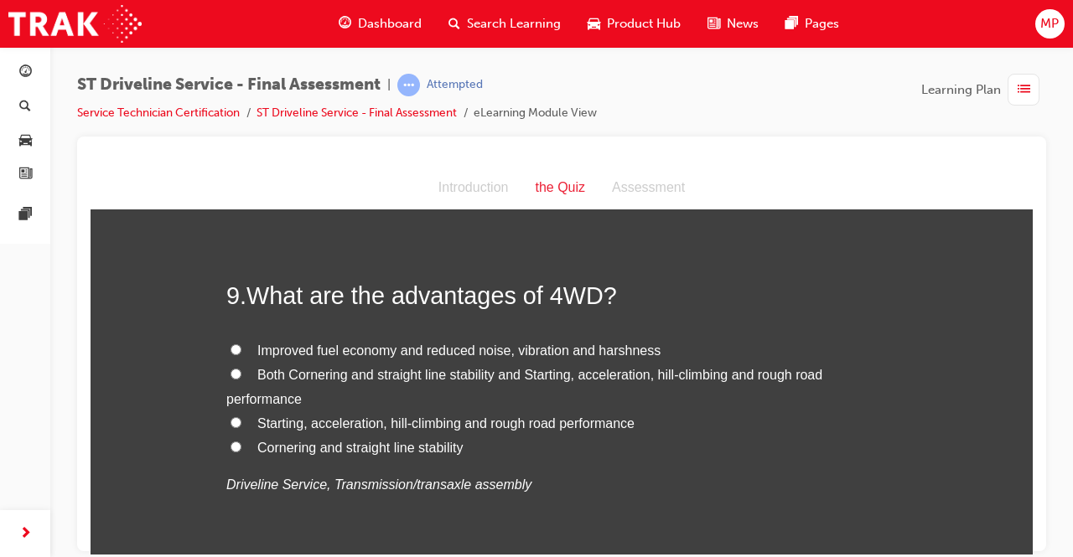
click at [243, 367] on label "Both Cornering and straight line stability and Starting, acceleration, hill-cli…" at bounding box center [561, 387] width 671 height 49
click at [241, 368] on input "Both Cornering and straight line stability and Starting, acceleration, hill-cli…" at bounding box center [236, 373] width 11 height 11
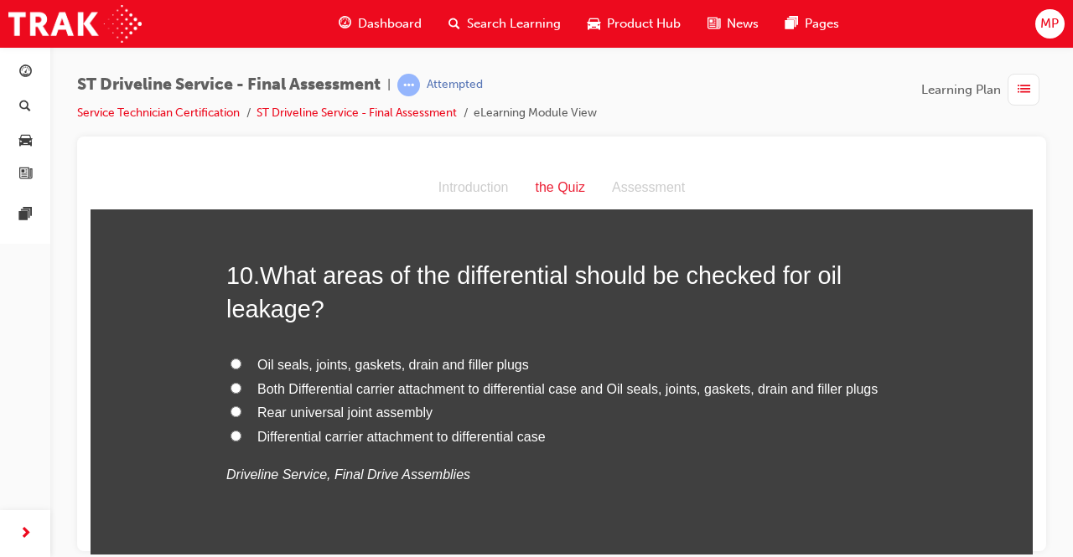
scroll to position [3465, 0]
click at [273, 381] on span "Both Differential carrier attachment to differential case and Oil seals, joints…" at bounding box center [567, 388] width 620 height 14
click at [241, 381] on input "Both Differential carrier attachment to differential case and Oil seals, joints…" at bounding box center [236, 386] width 11 height 11
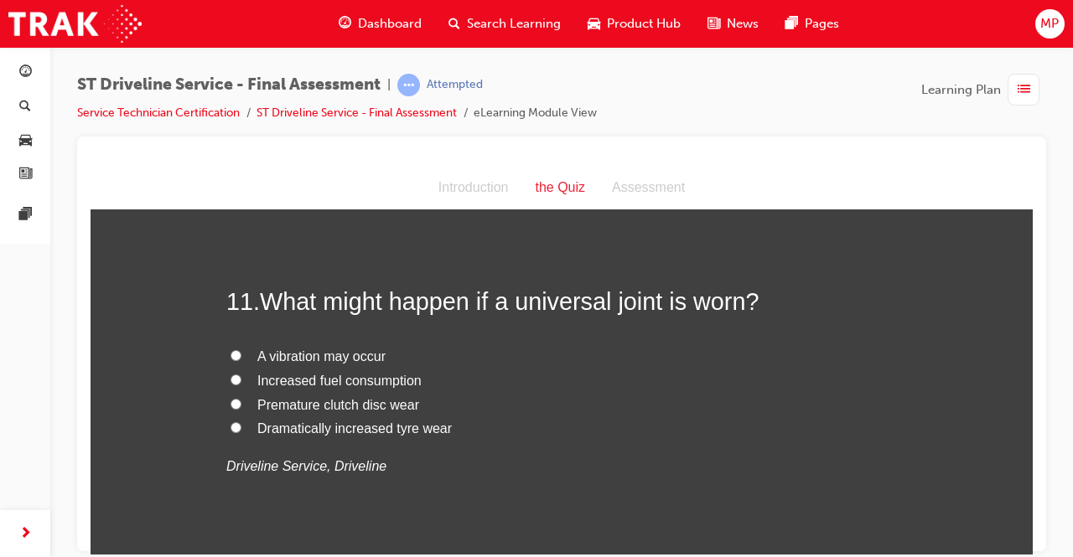
scroll to position [3830, 0]
click at [268, 349] on span "A vibration may occur" at bounding box center [321, 355] width 128 height 14
click at [241, 349] on input "A vibration may occur" at bounding box center [236, 354] width 11 height 11
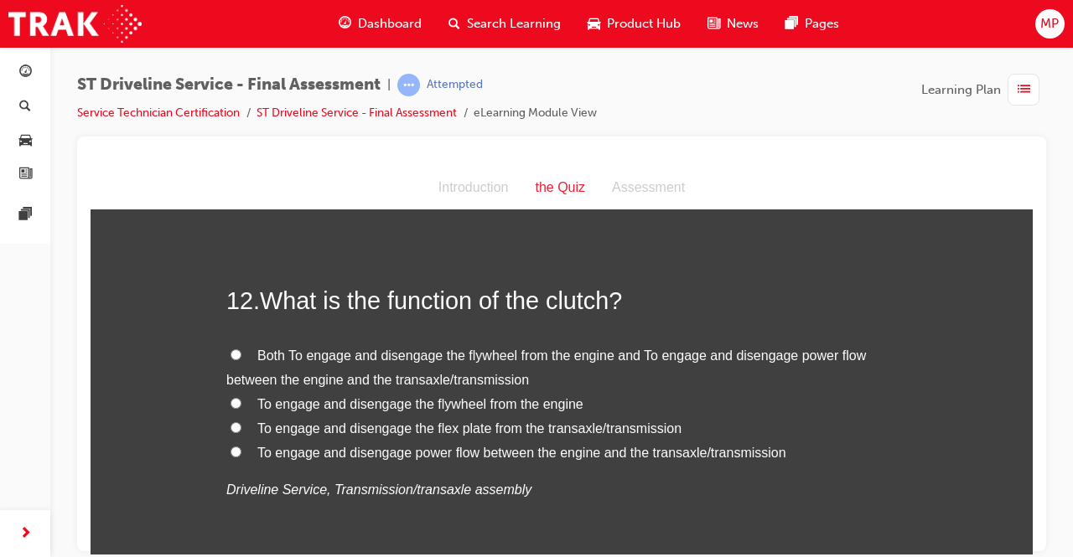
scroll to position [4188, 0]
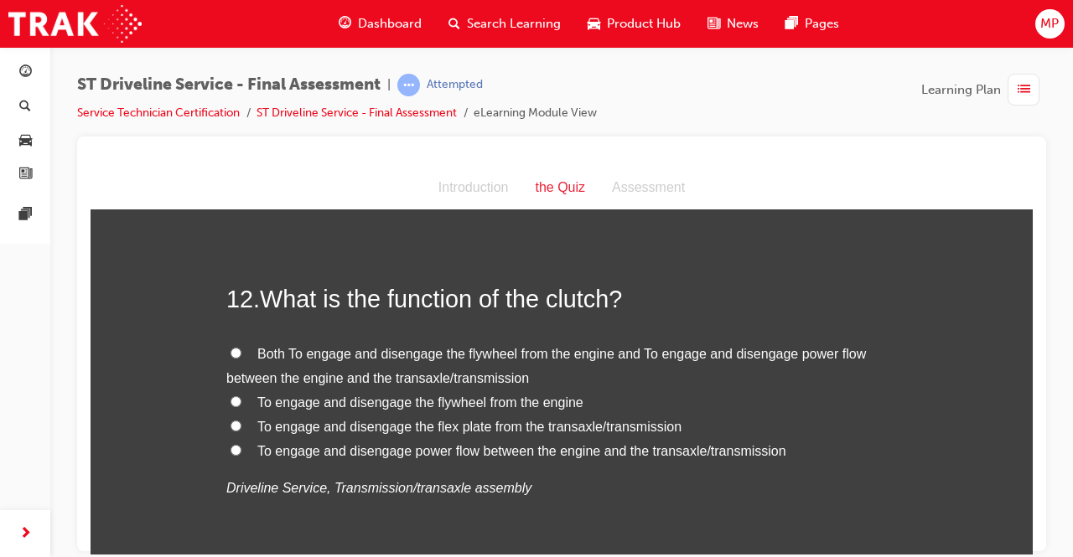
click at [241, 445] on label "To engage and disengage power flow between the engine and the transaxle/transmi…" at bounding box center [561, 451] width 671 height 24
click at [241, 445] on input "To engage and disengage power flow between the engine and the transaxle/transmi…" at bounding box center [236, 449] width 11 height 11
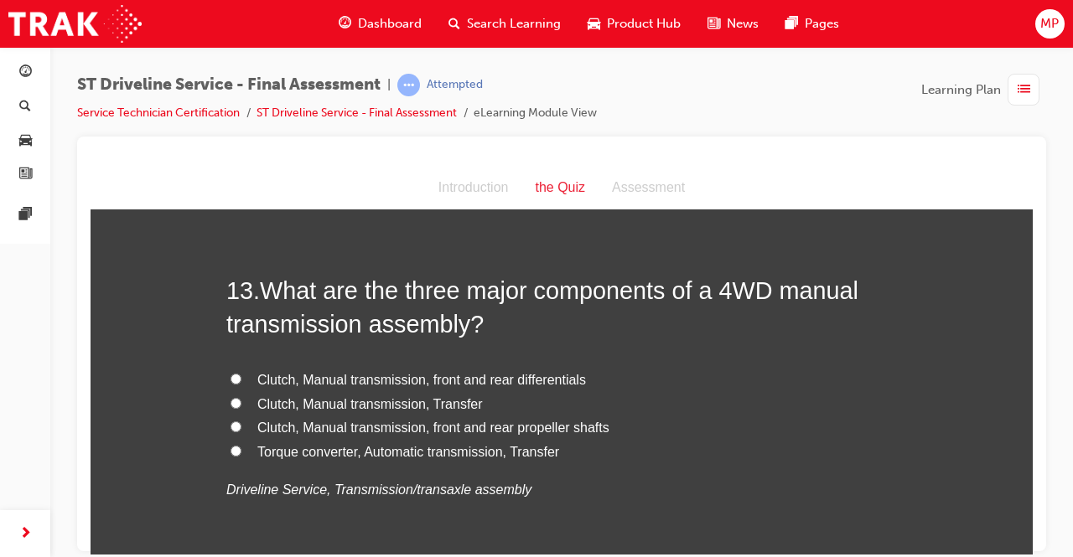
scroll to position [4580, 0]
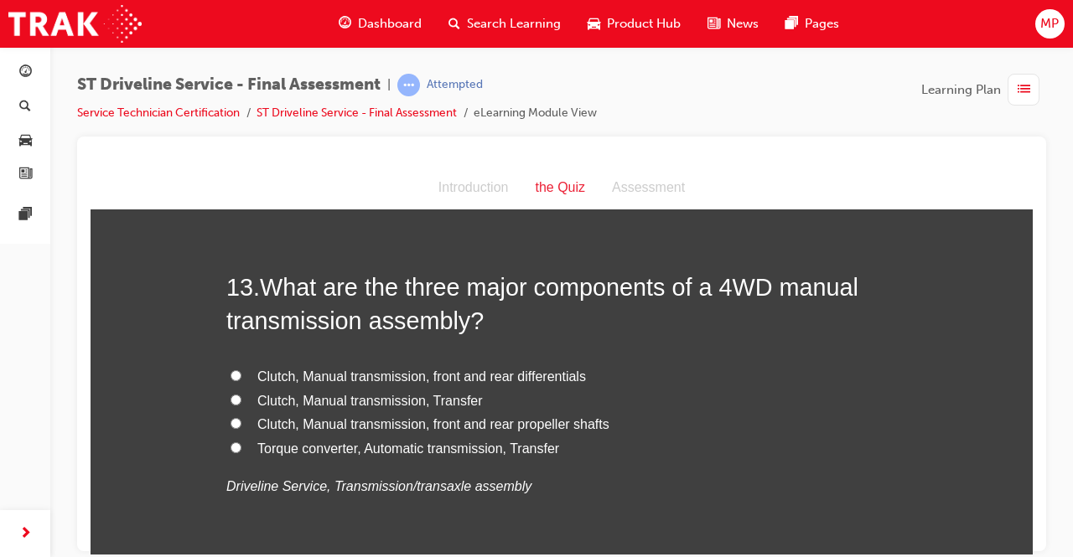
click at [275, 369] on span "Clutch, Manual transmission, front and rear differentials" at bounding box center [421, 376] width 329 height 14
click at [241, 370] on input "Clutch, Manual transmission, front and rear differentials" at bounding box center [236, 375] width 11 height 11
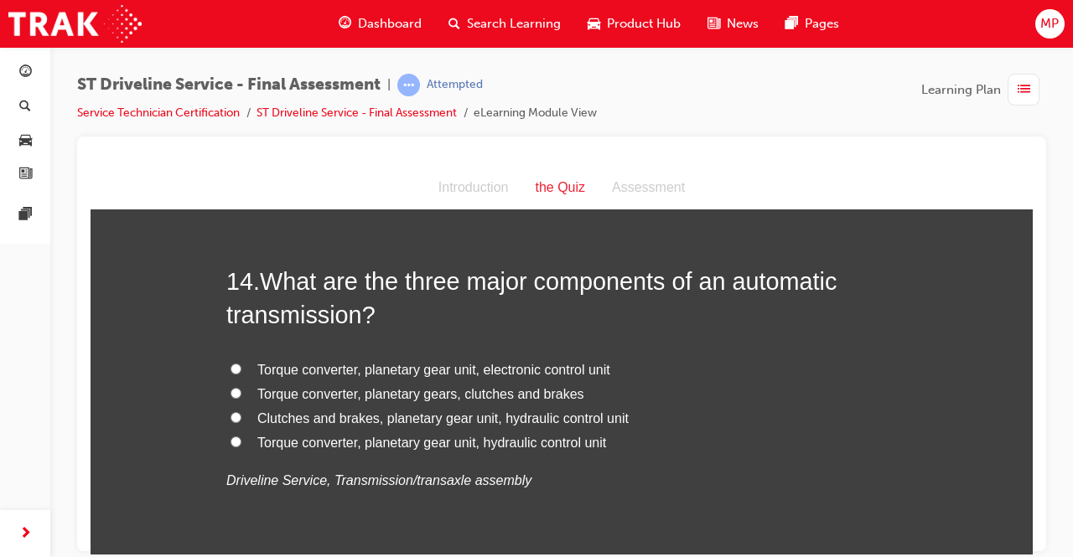
scroll to position [4979, 0]
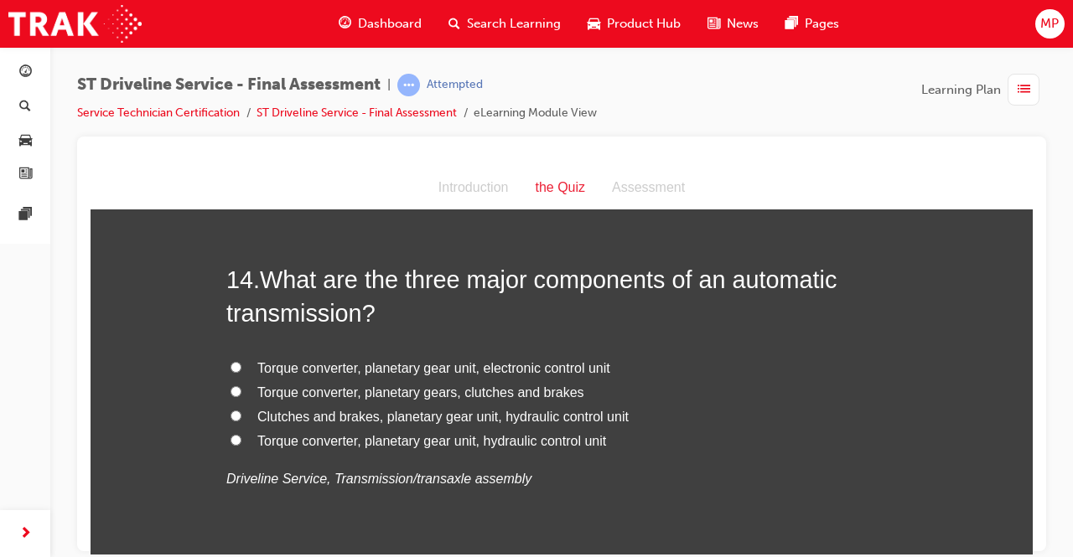
click at [235, 437] on label "Torque converter, planetary gear unit, hydraulic control unit" at bounding box center [561, 441] width 671 height 24
click at [235, 437] on input "Torque converter, planetary gear unit, hydraulic control unit" at bounding box center [236, 439] width 11 height 11
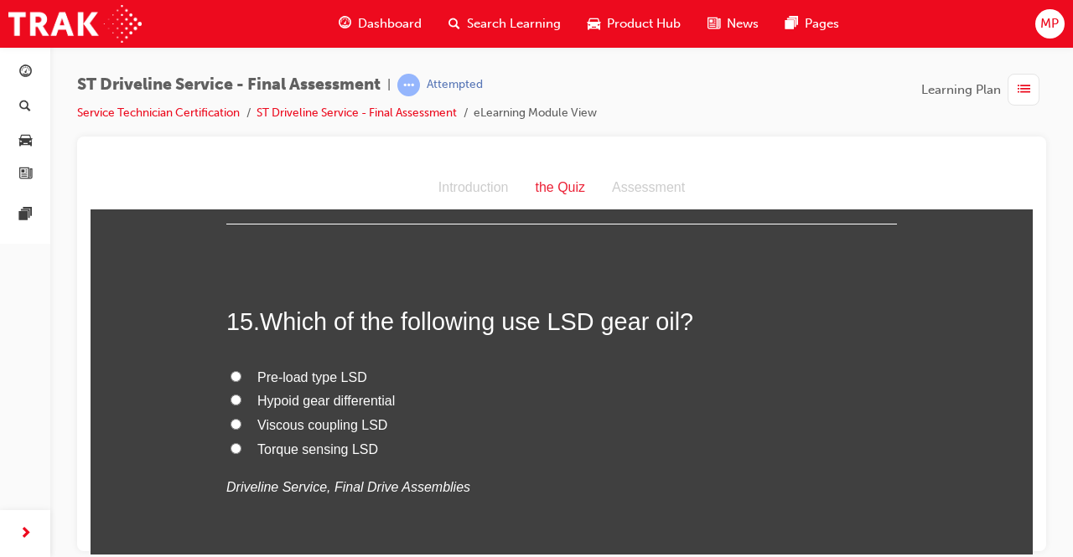
scroll to position [5327, 0]
click at [277, 402] on span "Hypoid gear differential" at bounding box center [325, 399] width 137 height 14
click at [241, 402] on input "Hypoid gear differential" at bounding box center [236, 398] width 11 height 11
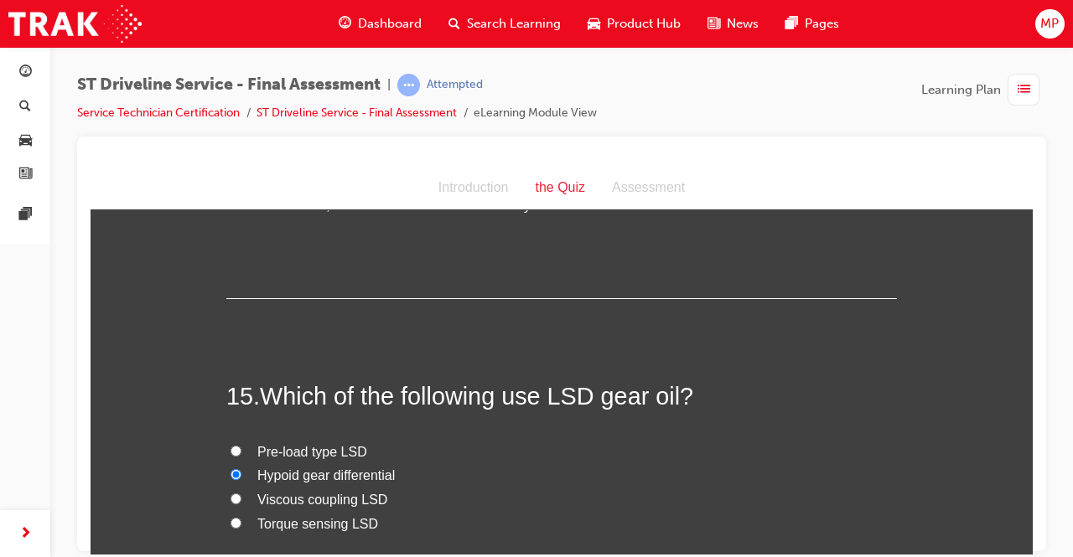
scroll to position [5476, 0]
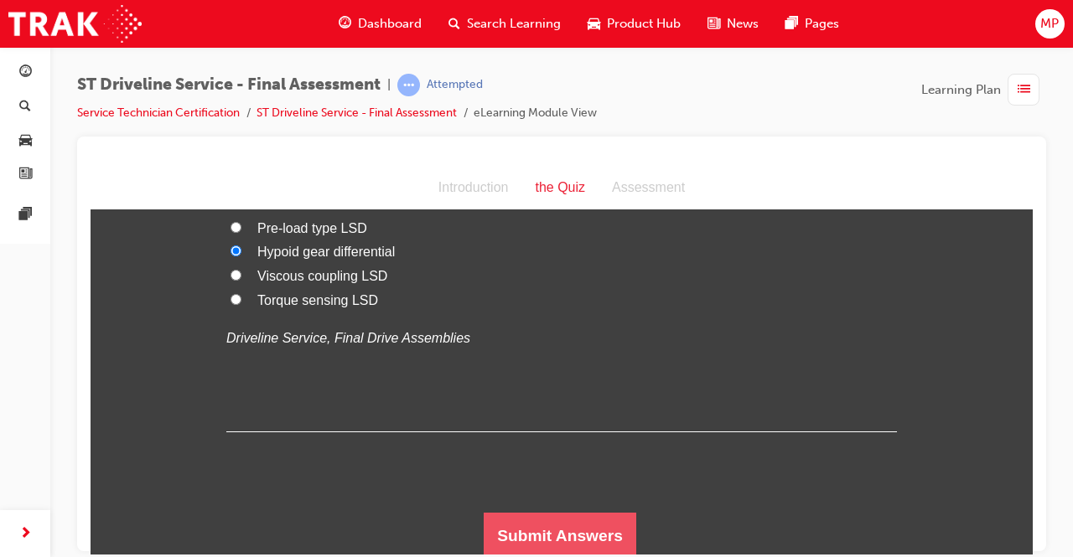
click at [528, 520] on button "Submit Answers" at bounding box center [560, 535] width 153 height 47
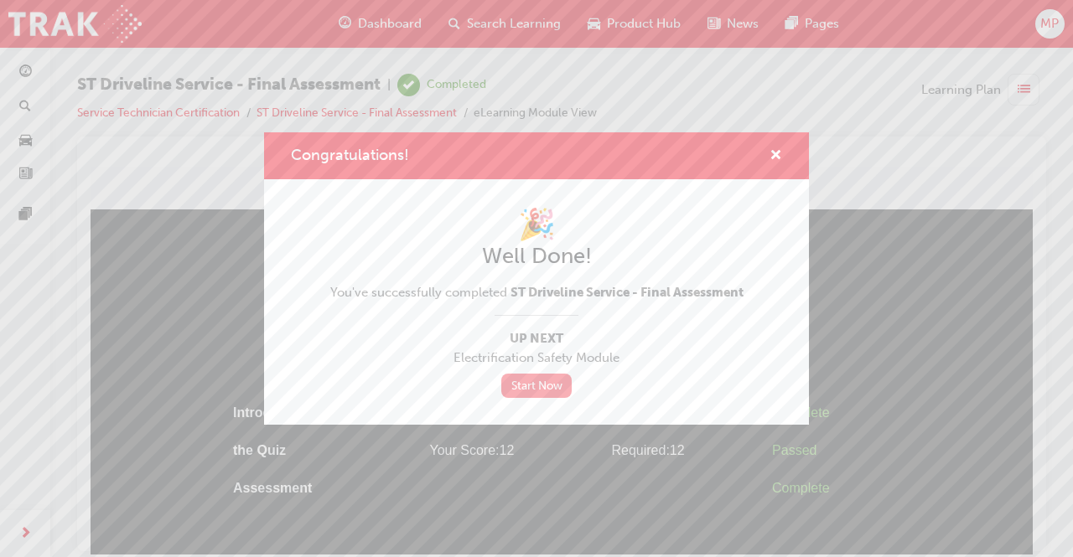
click at [554, 388] on link "Start Now" at bounding box center [536, 386] width 70 height 24
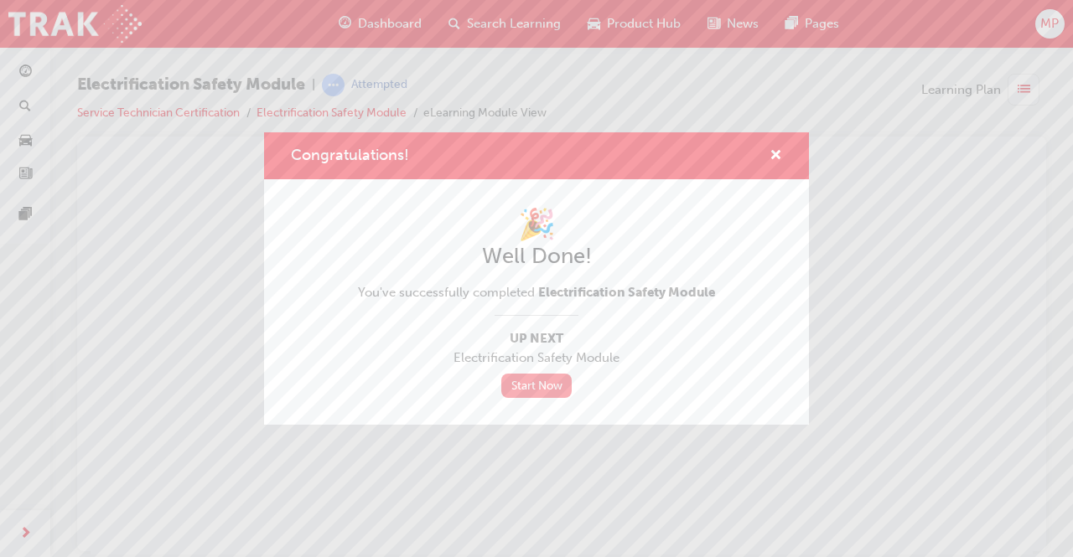
click at [554, 388] on link "Start Now" at bounding box center [536, 386] width 70 height 24
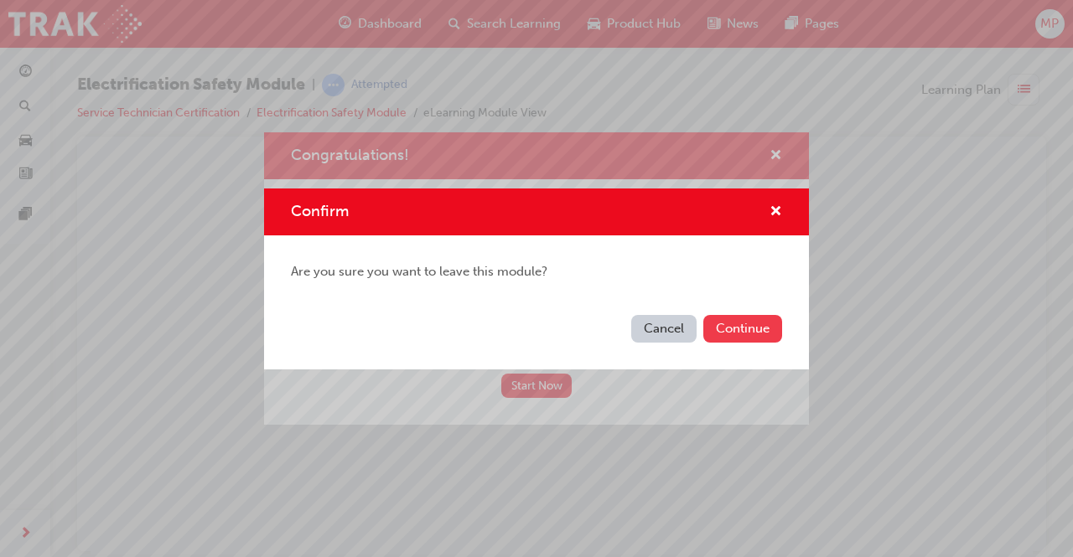
click at [721, 329] on button "Continue" at bounding box center [742, 329] width 79 height 28
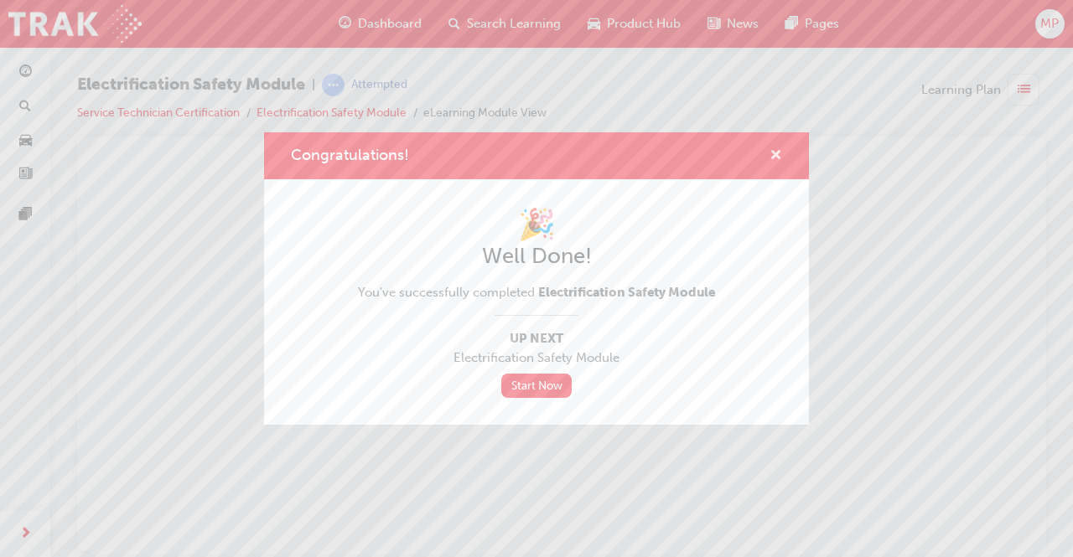
click at [776, 153] on span "cross-icon" at bounding box center [776, 156] width 13 height 15
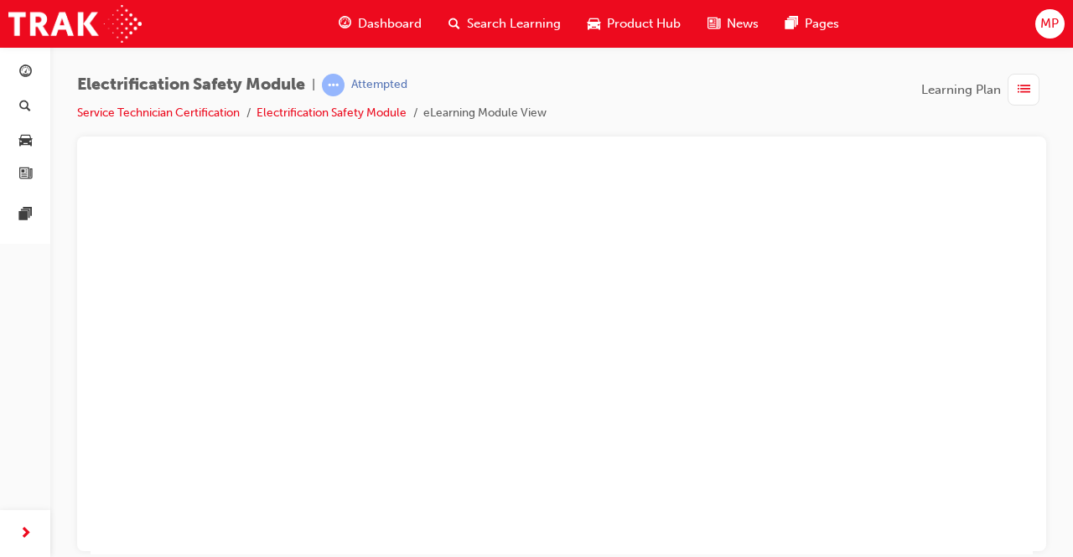
click at [368, 20] on span "Dashboard" at bounding box center [390, 23] width 64 height 19
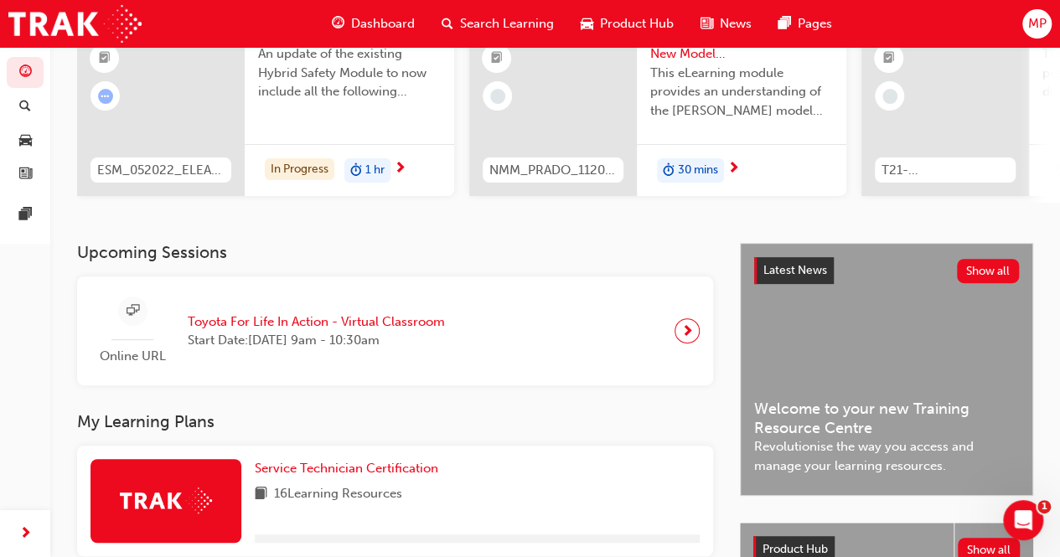
scroll to position [184, 0]
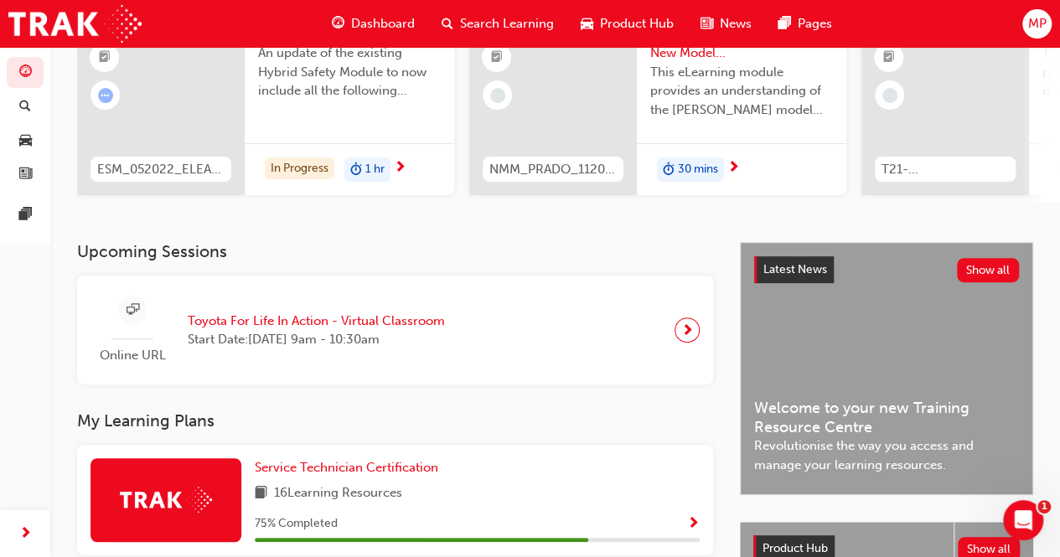
click at [391, 322] on span "Toyota For Life In Action - Virtual Classroom" at bounding box center [316, 321] width 257 height 19
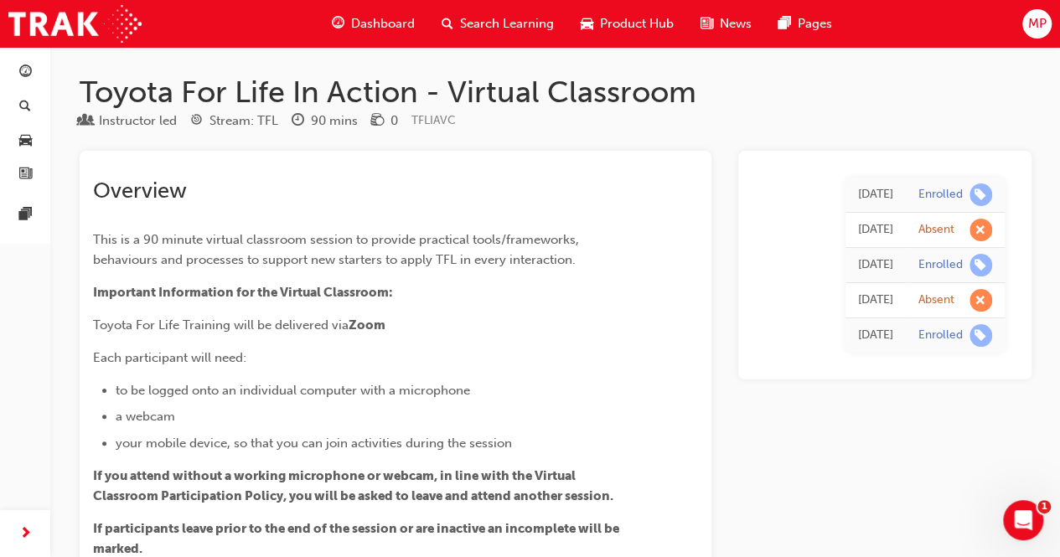
click at [397, 22] on span "Dashboard" at bounding box center [383, 23] width 64 height 19
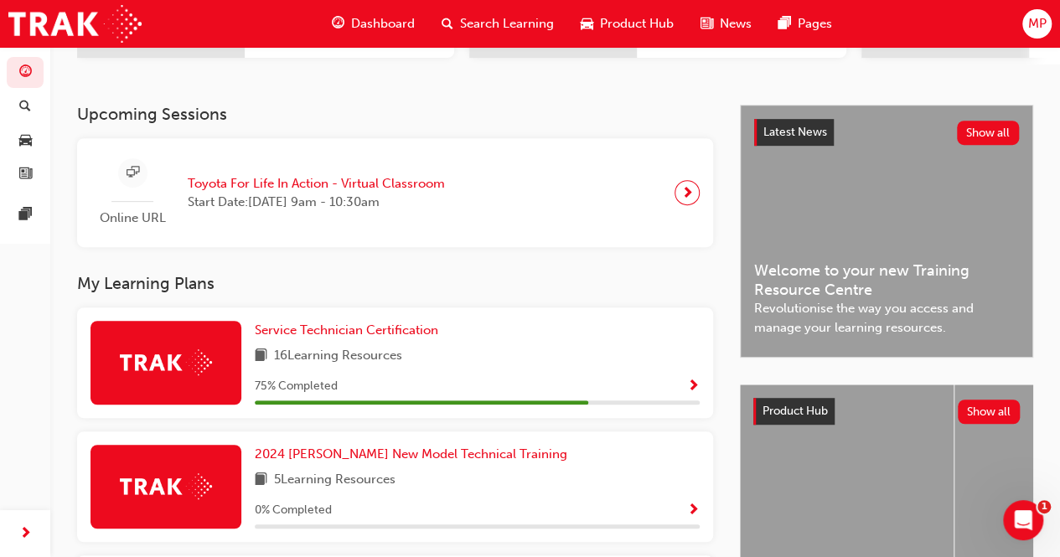
scroll to position [324, 0]
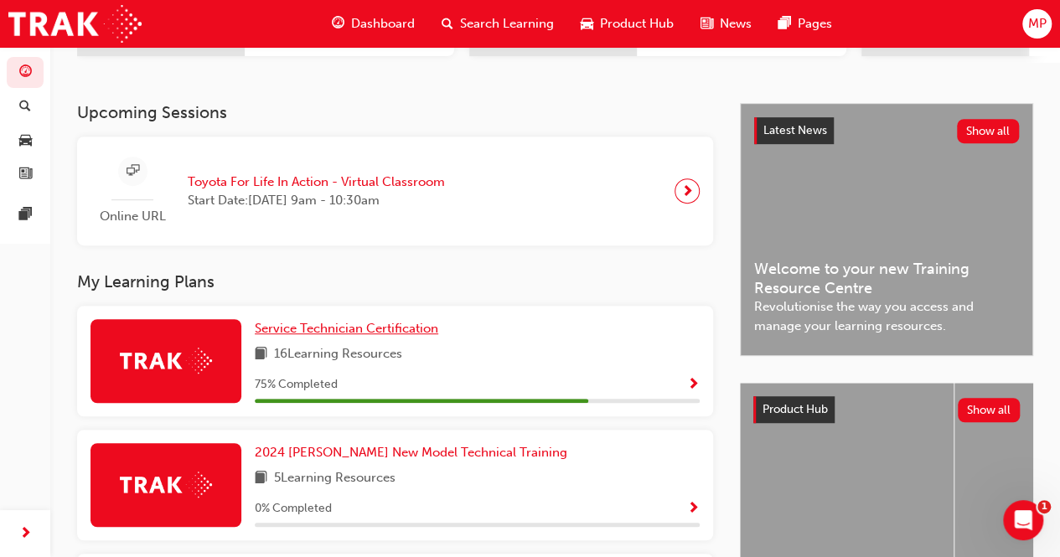
click at [372, 334] on span "Service Technician Certification" at bounding box center [347, 328] width 184 height 15
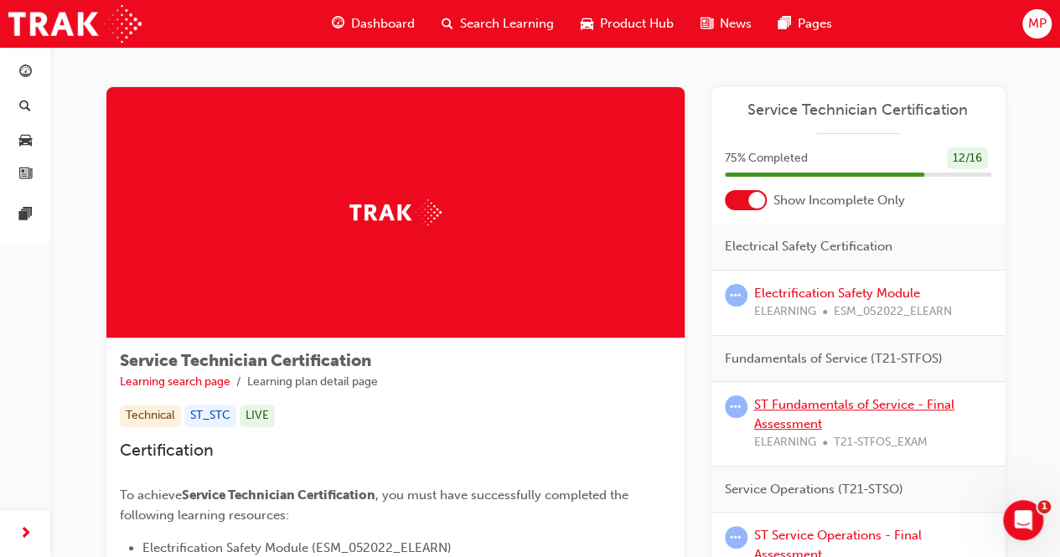
click at [802, 411] on link "ST Fundamentals of Service - Final Assessment" at bounding box center [854, 414] width 200 height 34
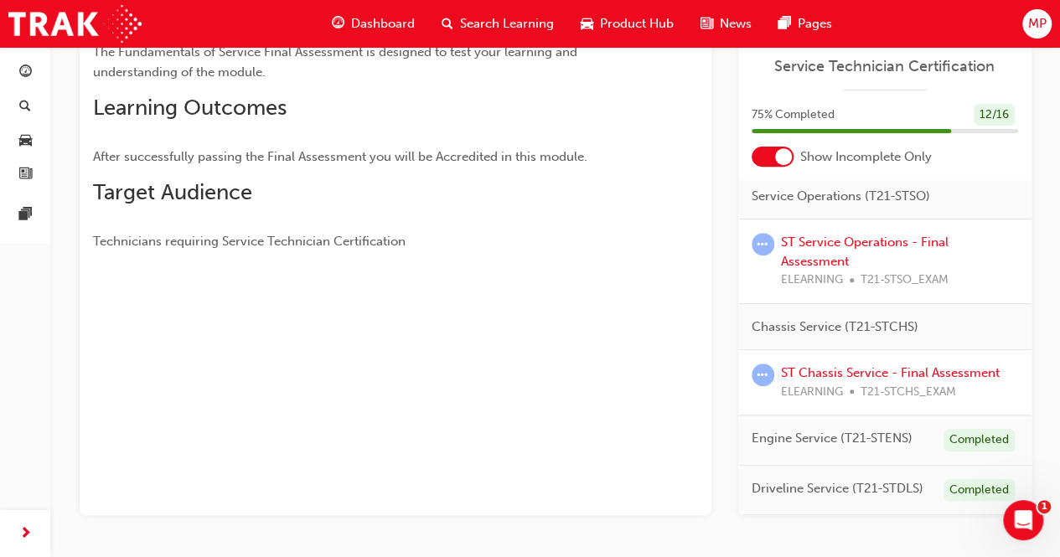
scroll to position [303, 0]
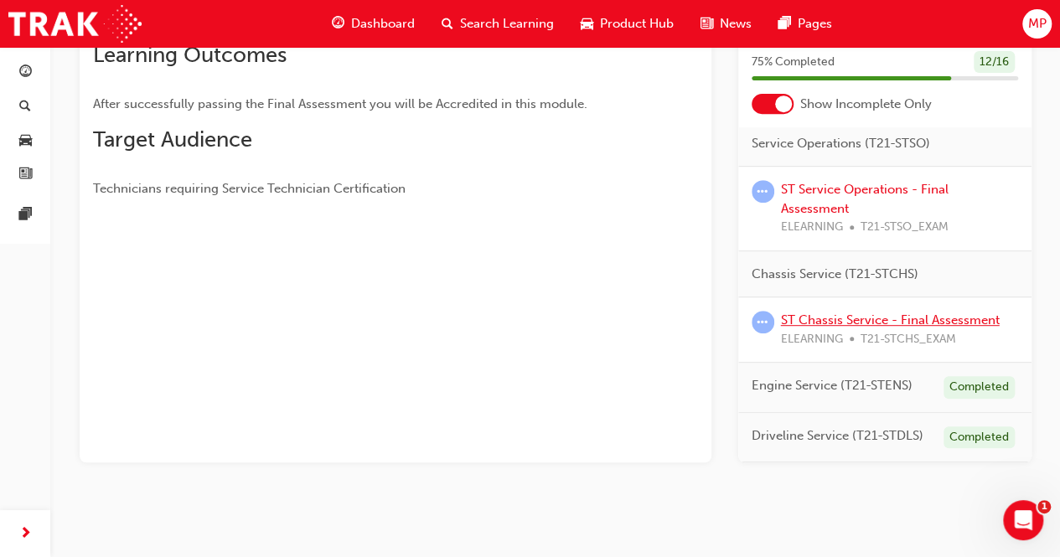
click at [838, 313] on link "ST Chassis Service - Final Assessment" at bounding box center [890, 320] width 219 height 15
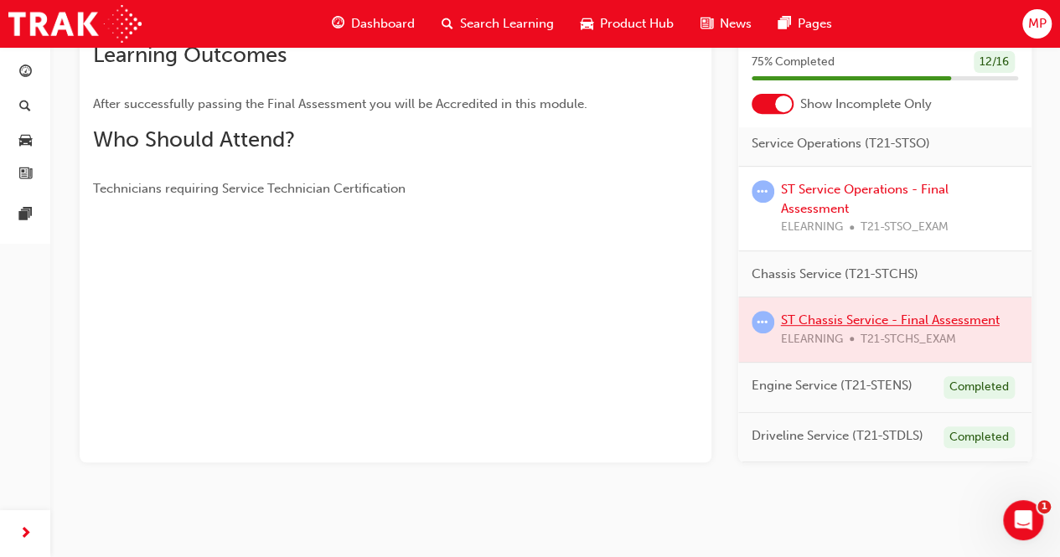
click at [838, 303] on div at bounding box center [885, 330] width 293 height 65
click at [915, 304] on div at bounding box center [885, 330] width 293 height 65
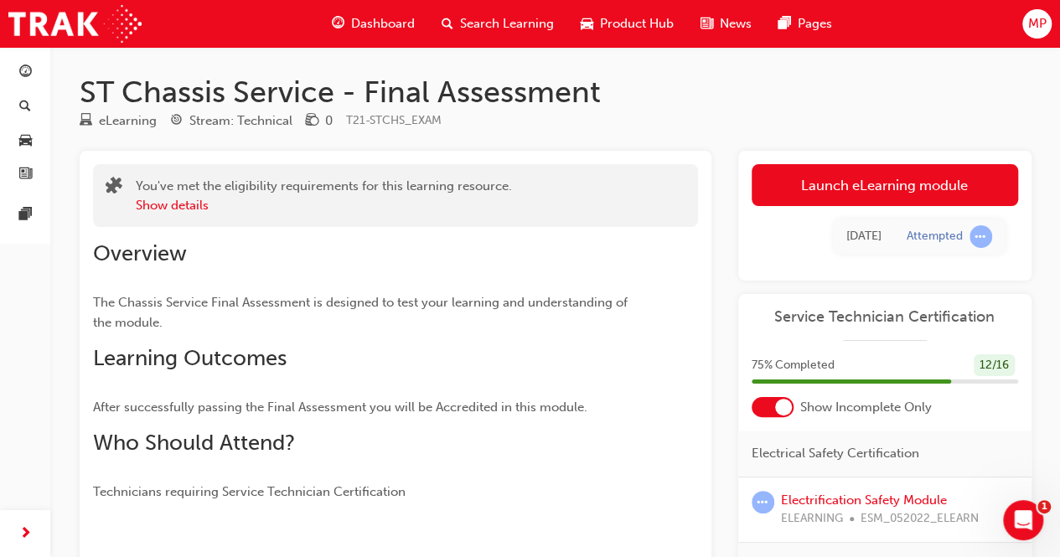
scroll to position [262, 0]
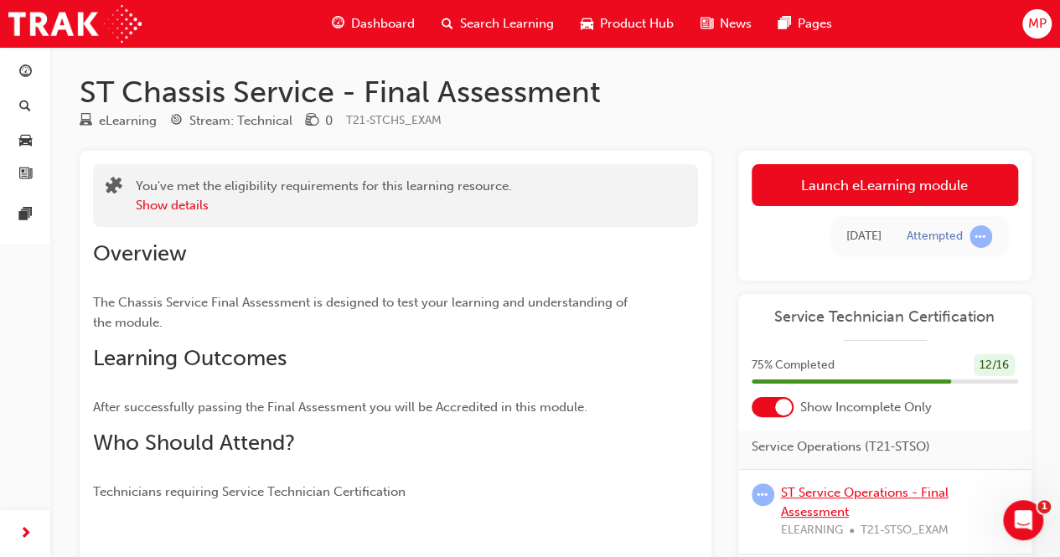
click at [848, 485] on link "ST Service Operations - Final Assessment" at bounding box center [865, 502] width 168 height 34
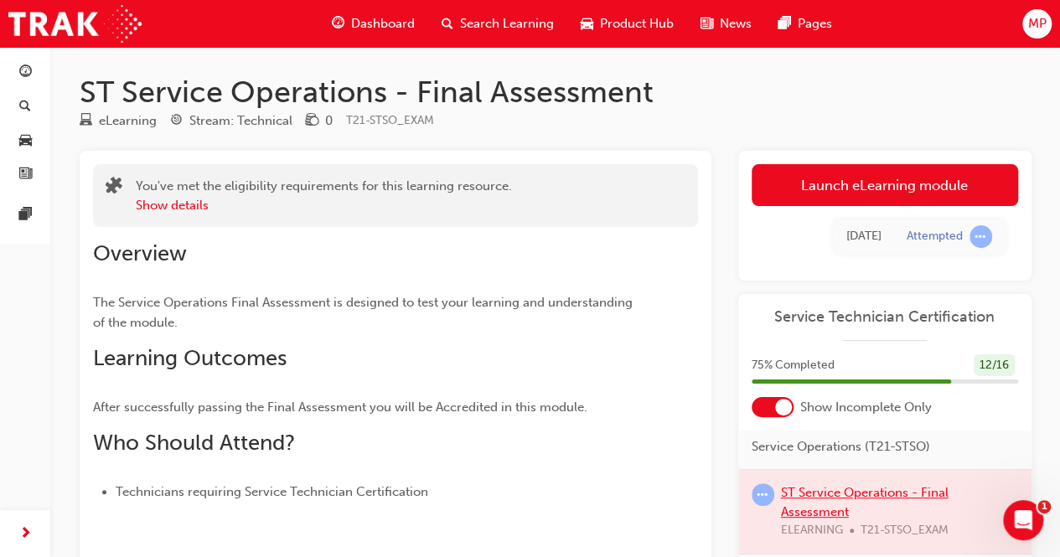
click at [848, 476] on div at bounding box center [885, 512] width 293 height 84
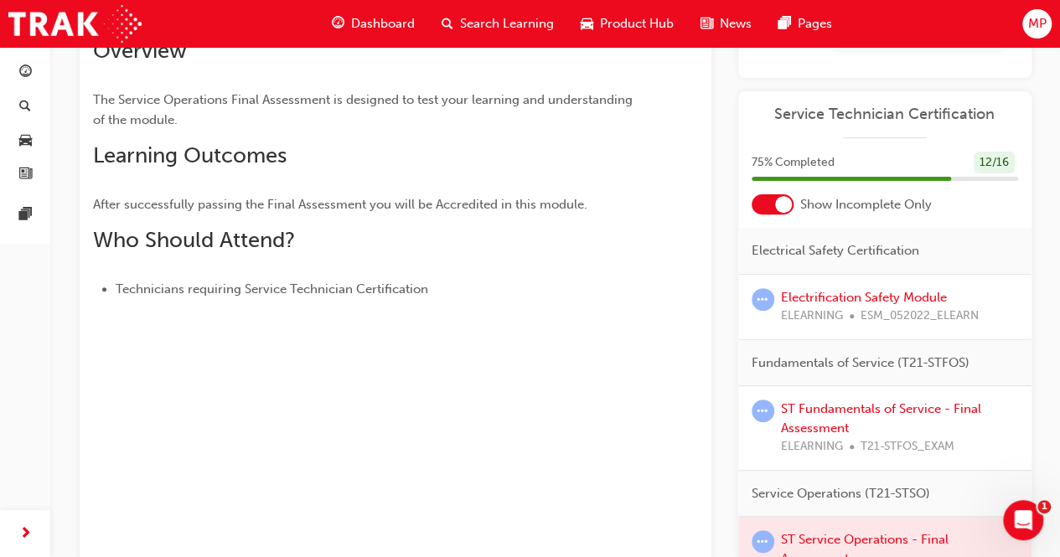
scroll to position [210, 0]
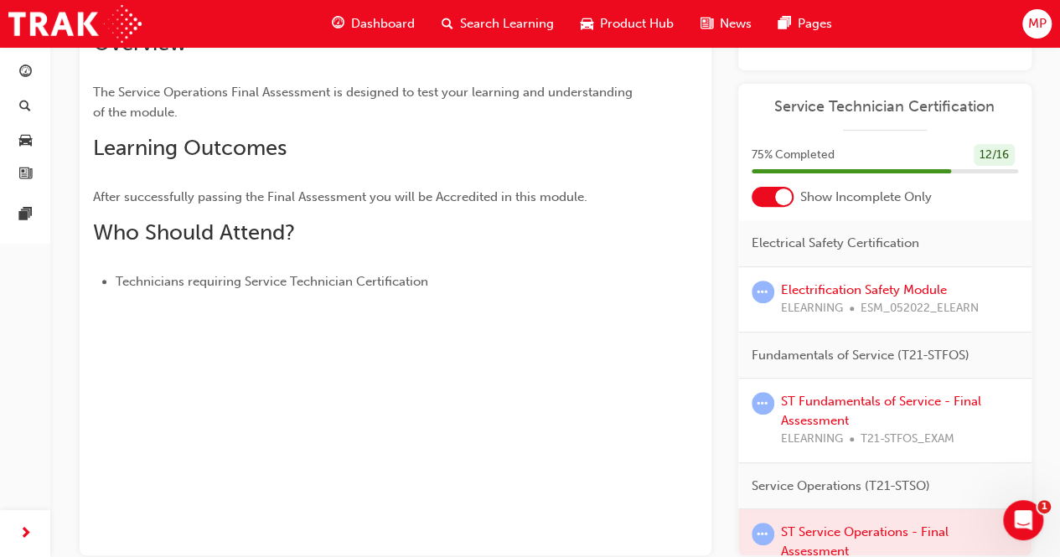
click at [764, 200] on div at bounding box center [773, 197] width 42 height 20
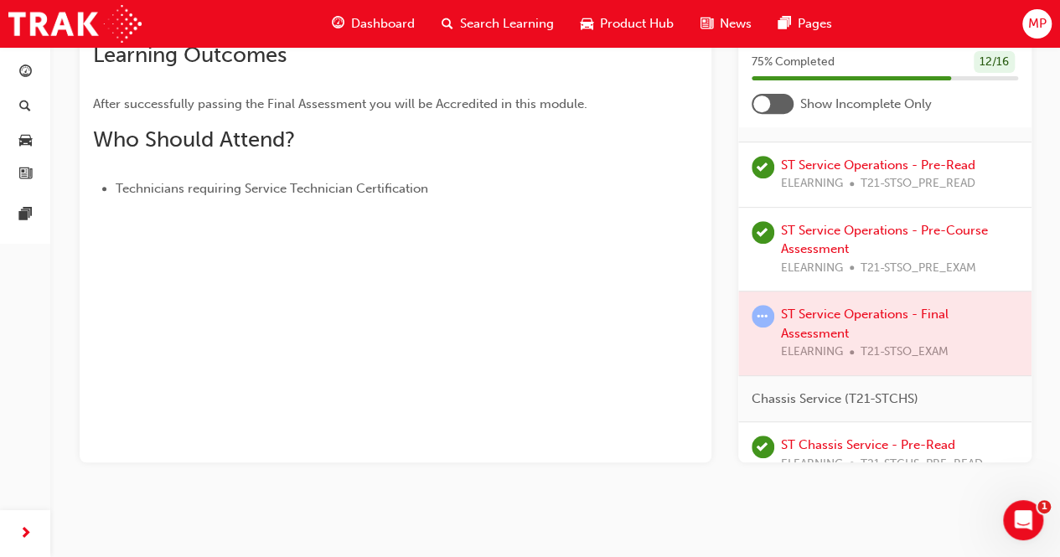
scroll to position [424, 0]
click at [877, 331] on div at bounding box center [885, 334] width 293 height 84
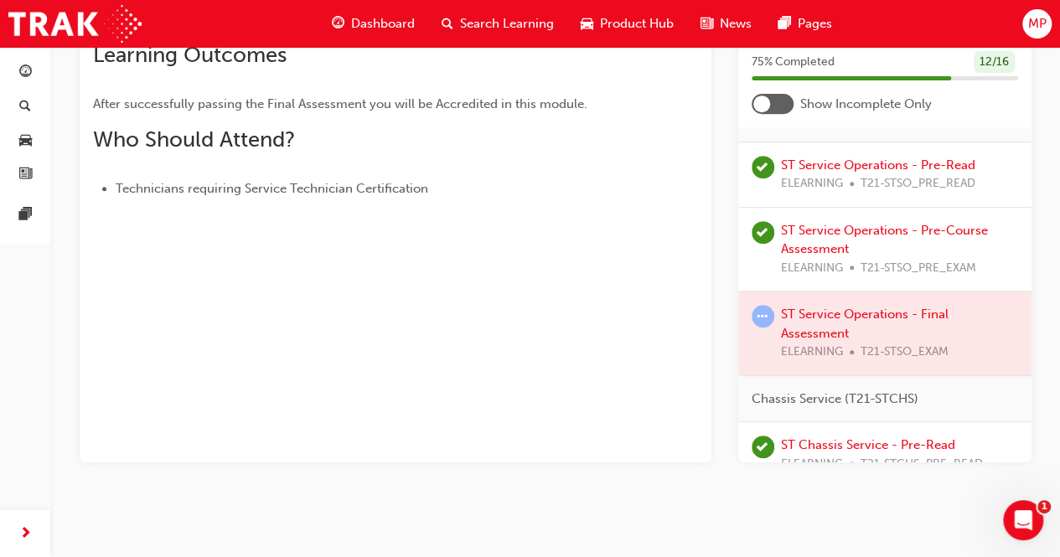
click at [877, 331] on div at bounding box center [885, 334] width 293 height 84
click at [832, 346] on div at bounding box center [885, 334] width 293 height 84
click at [830, 340] on div at bounding box center [885, 334] width 293 height 84
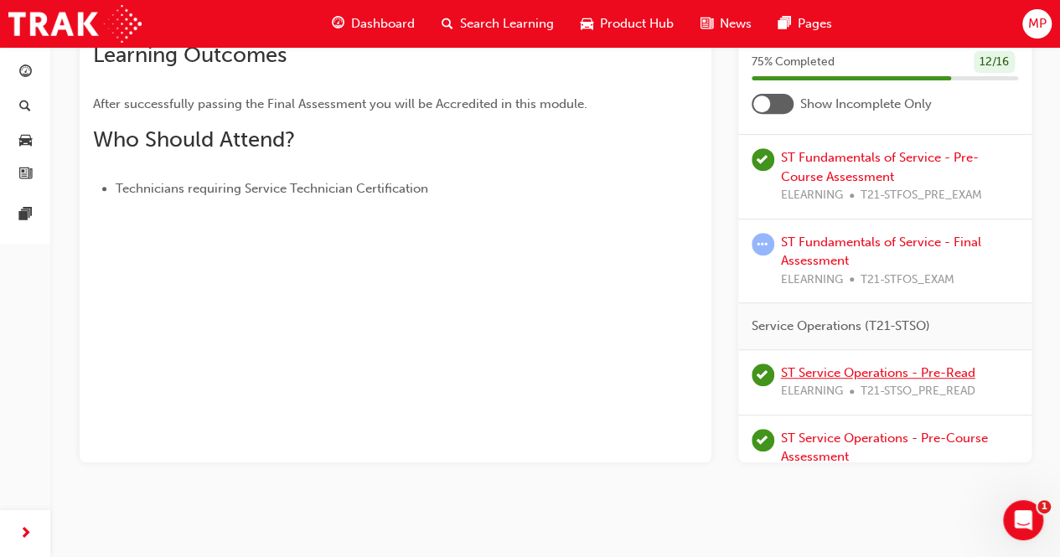
scroll to position [0, 0]
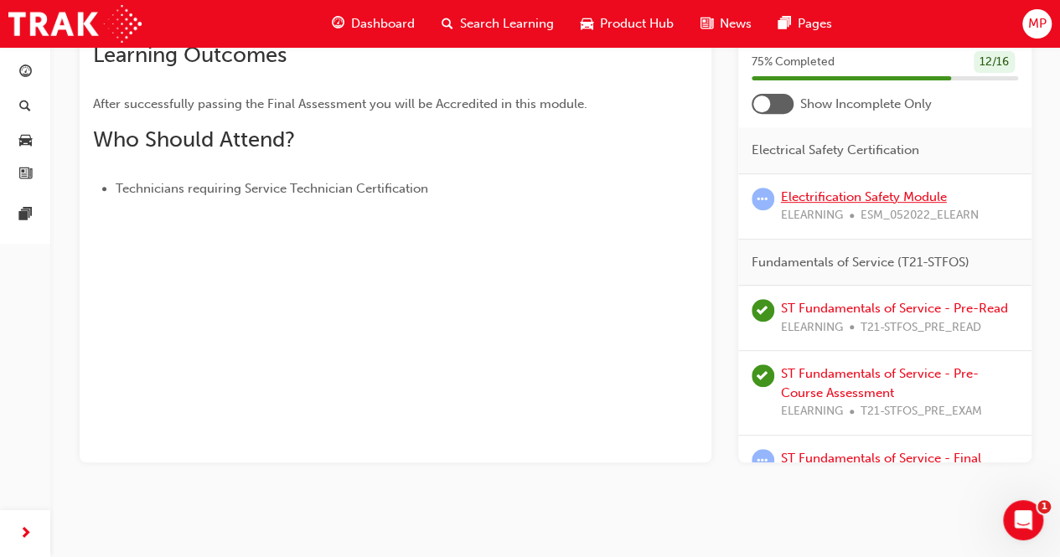
click at [907, 199] on link "Electrification Safety Module" at bounding box center [864, 196] width 166 height 15
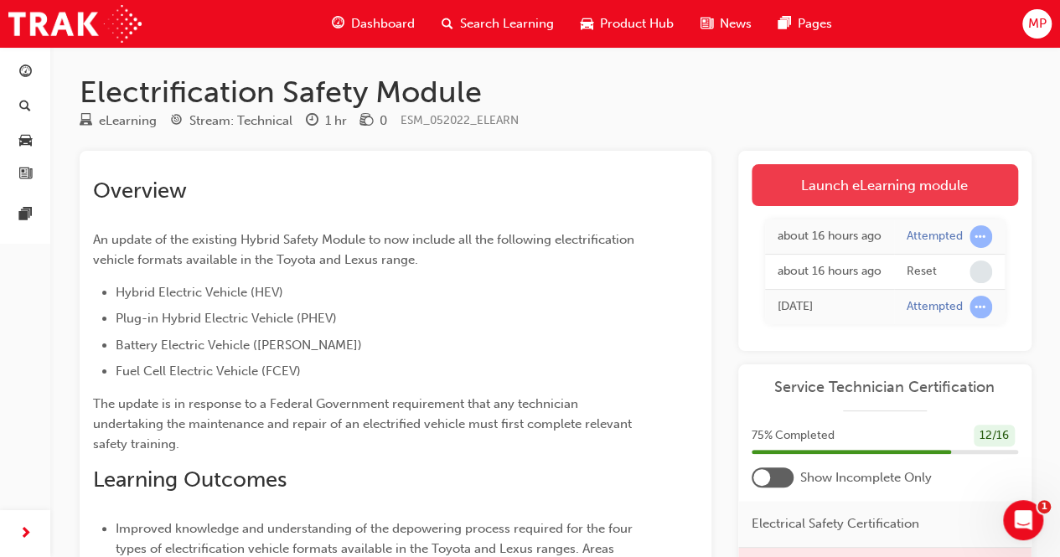
click at [916, 195] on link "Launch eLearning module" at bounding box center [885, 185] width 267 height 42
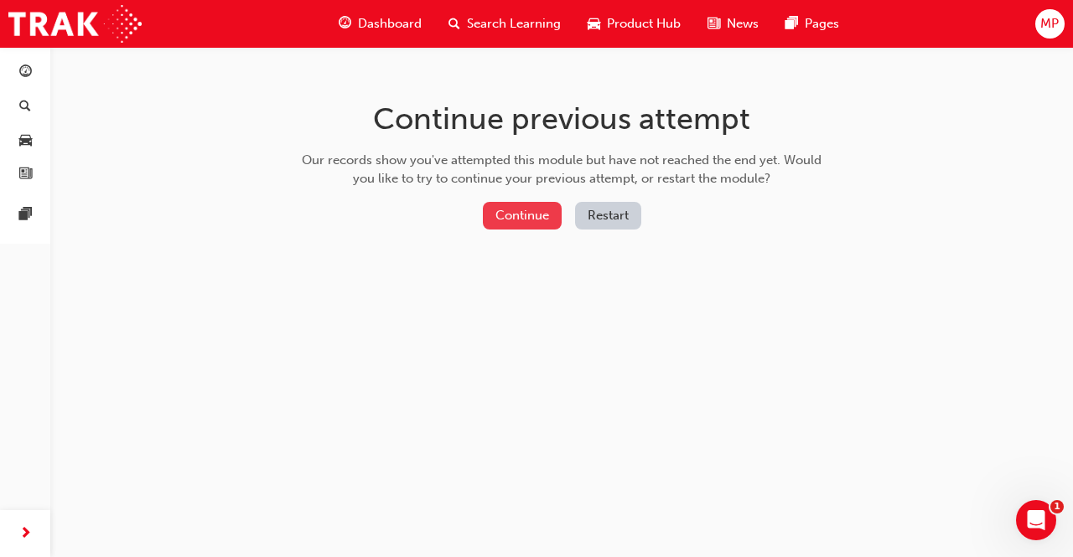
click at [542, 205] on button "Continue" at bounding box center [522, 216] width 79 height 28
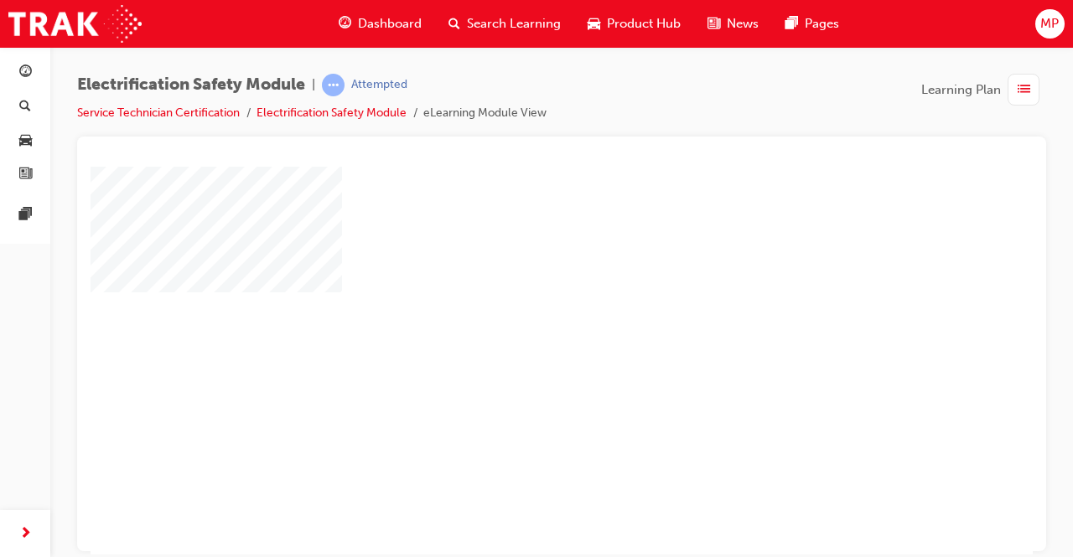
click at [513, 312] on div "play" at bounding box center [513, 312] width 0 height 0
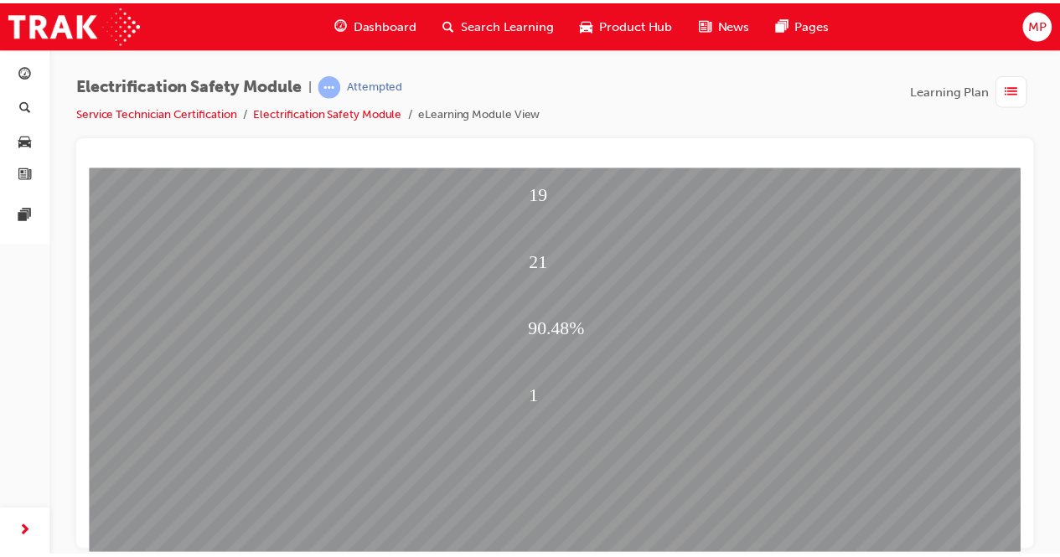
scroll to position [167, 181]
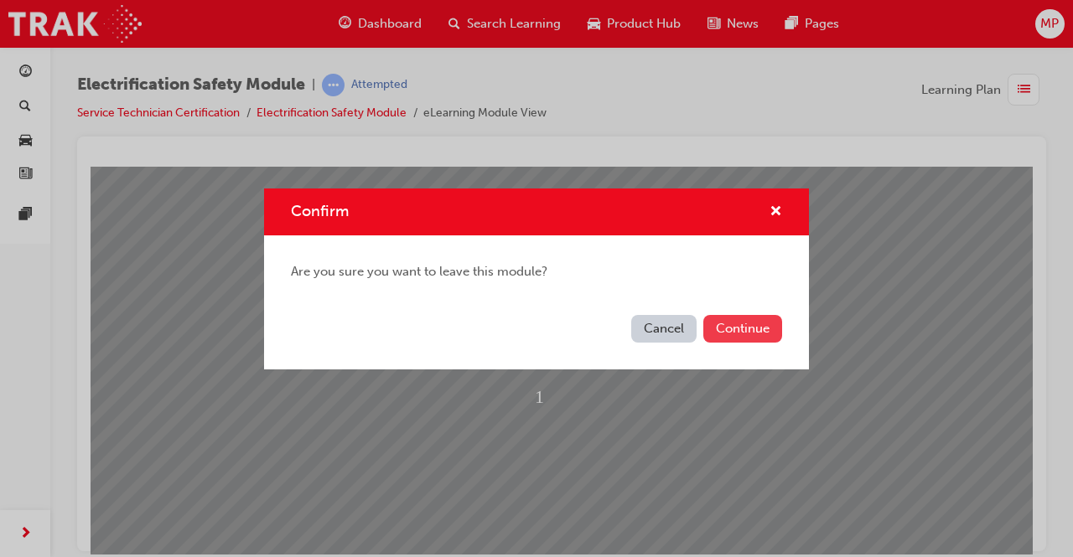
click at [719, 331] on button "Continue" at bounding box center [742, 329] width 79 height 28
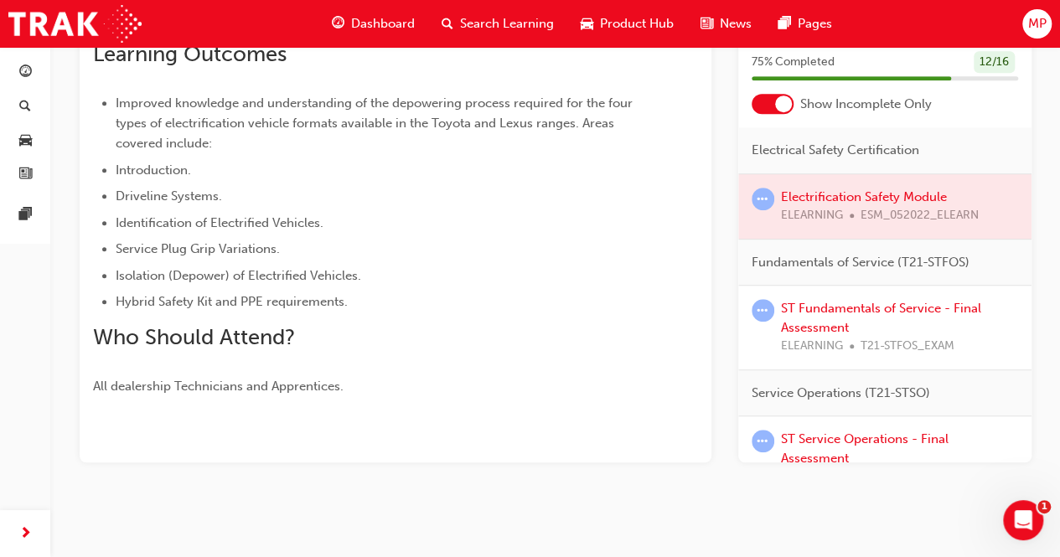
click at [765, 101] on div at bounding box center [773, 104] width 42 height 20
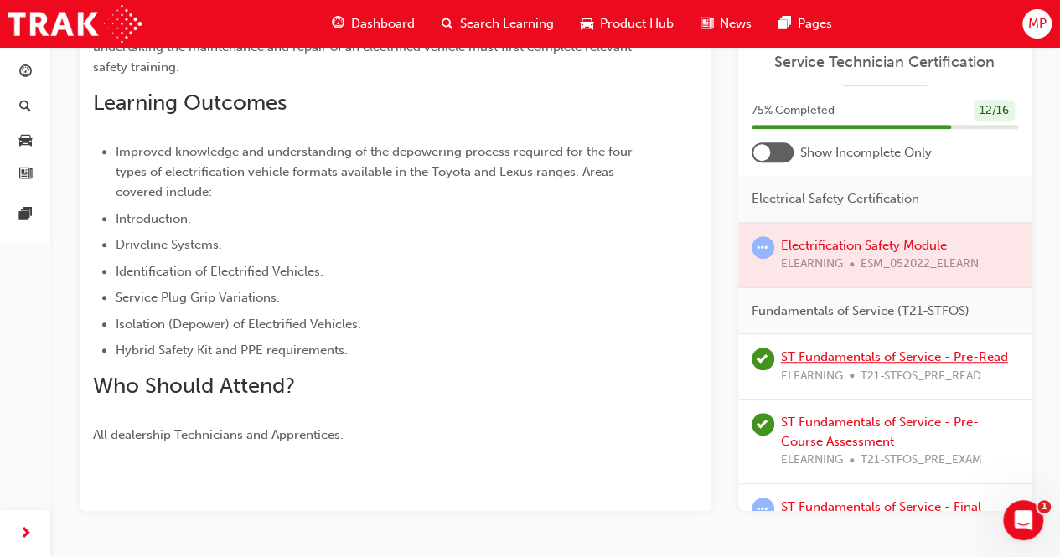
scroll to position [379, 0]
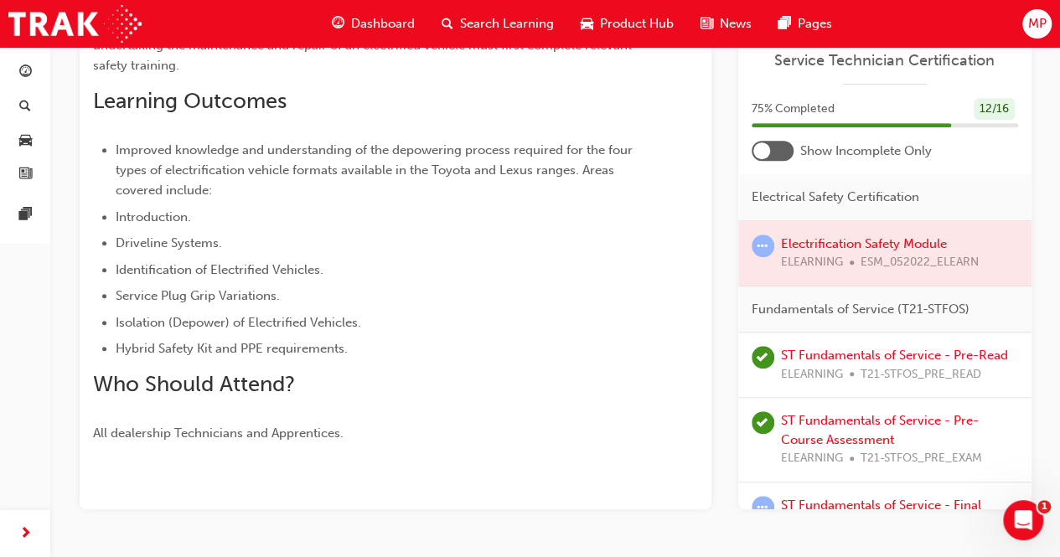
click at [873, 241] on div at bounding box center [885, 253] width 293 height 65
click at [879, 352] on link "ST Fundamentals of Service - Pre-Read" at bounding box center [894, 355] width 227 height 15
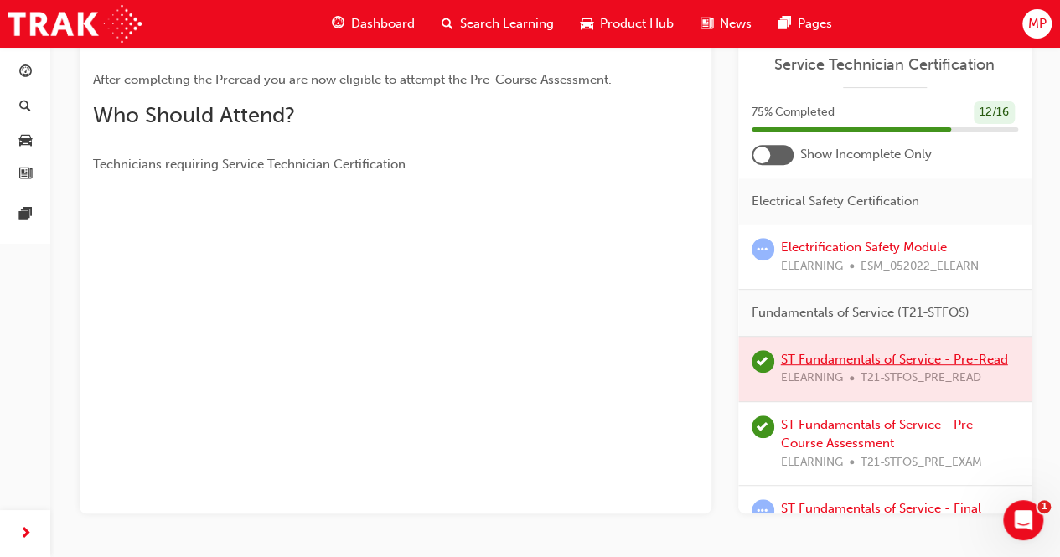
scroll to position [338, 0]
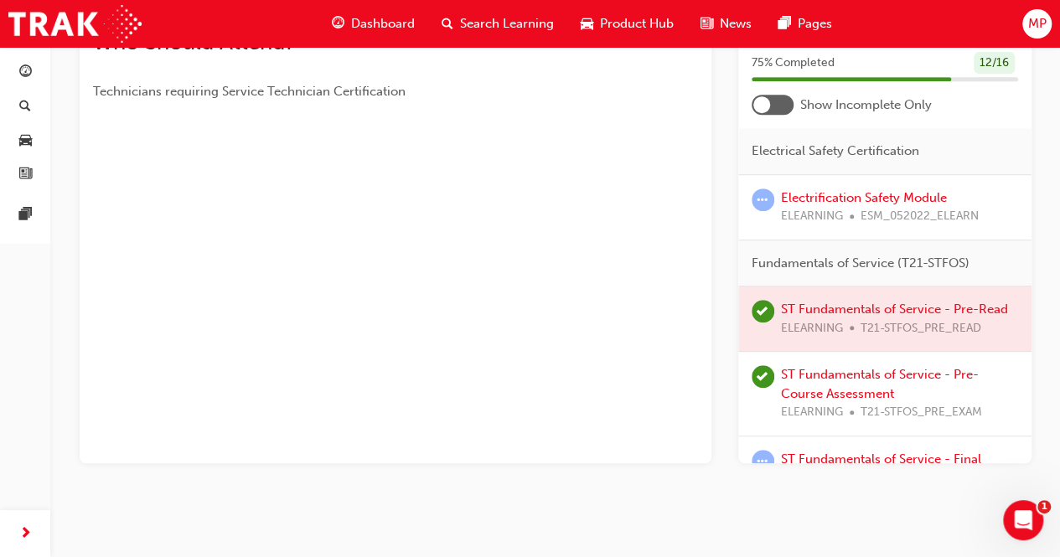
click at [871, 307] on div at bounding box center [885, 319] width 293 height 65
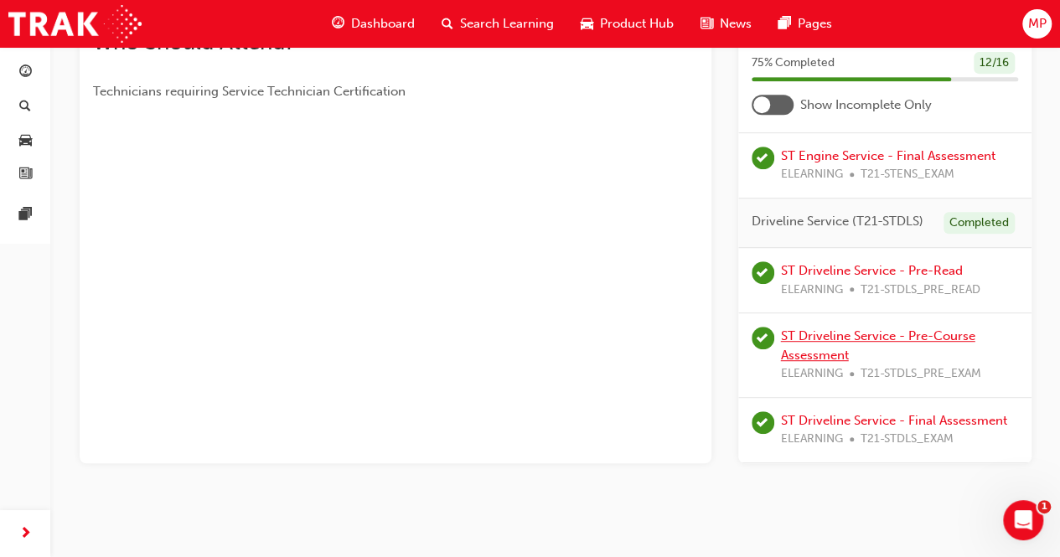
scroll to position [1175, 0]
click at [838, 263] on link "ST Driveline Service - Pre-Read" at bounding box center [872, 270] width 182 height 15
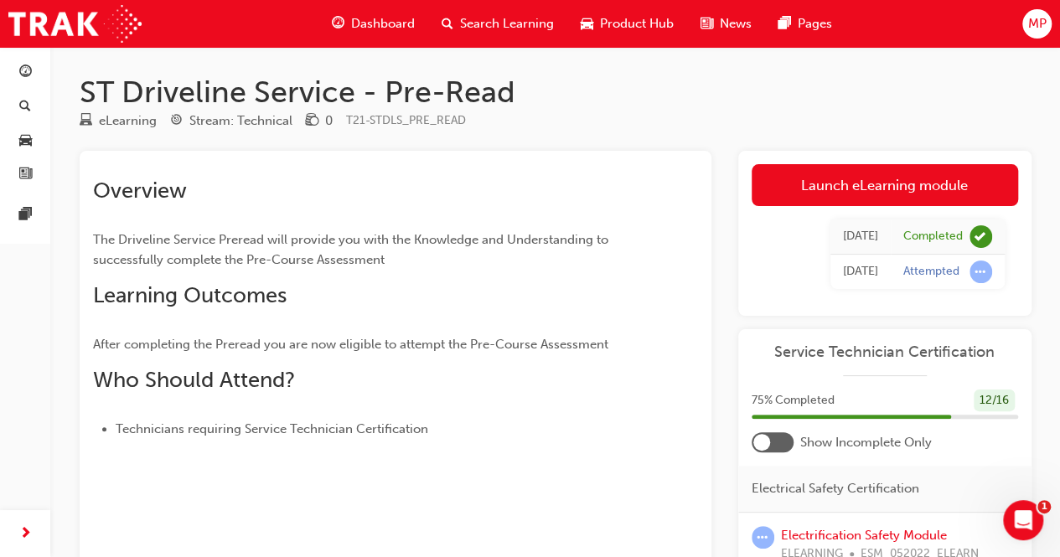
scroll to position [338, 0]
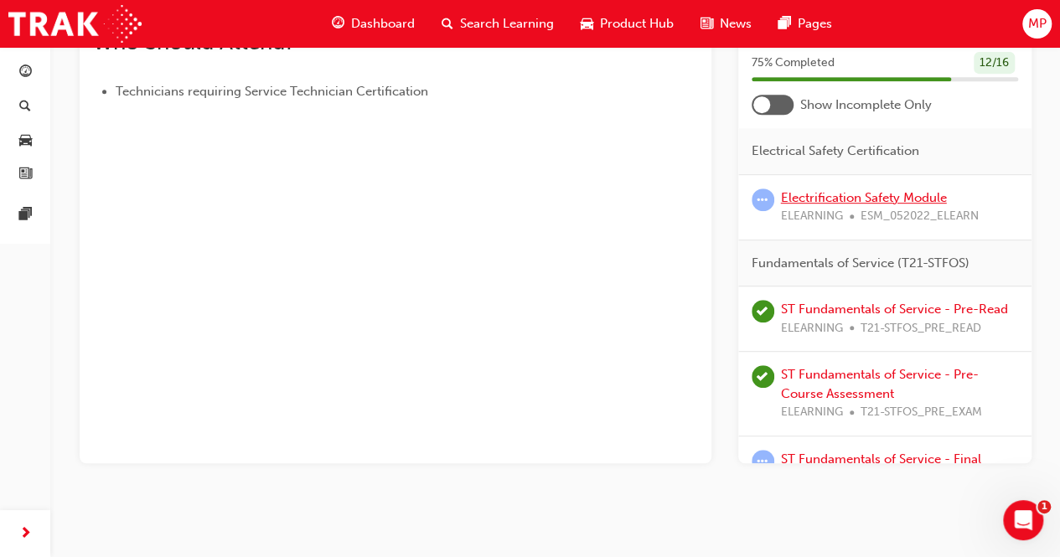
click at [867, 190] on link "Electrification Safety Module" at bounding box center [864, 197] width 166 height 15
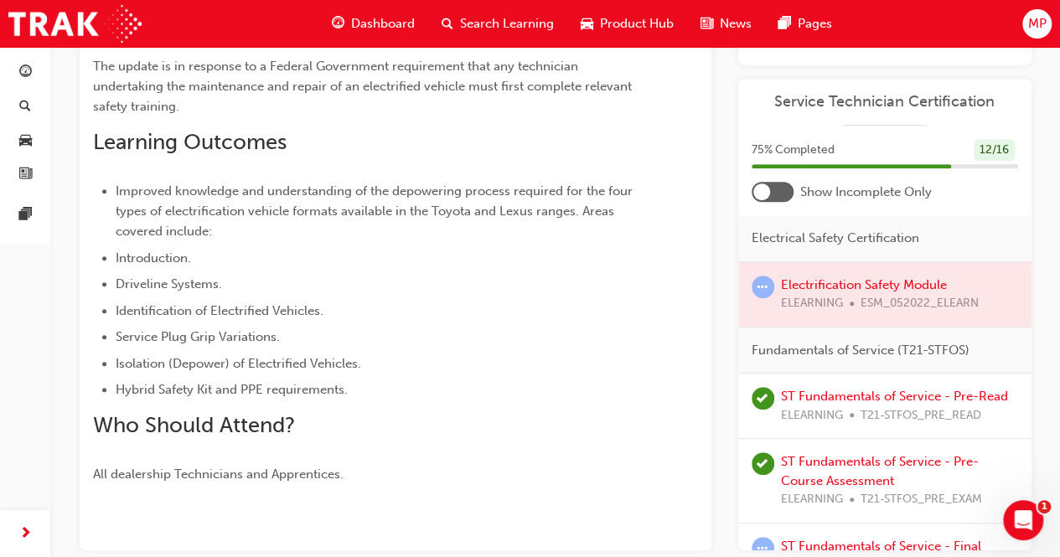
click at [884, 287] on div at bounding box center [885, 294] width 293 height 65
click at [891, 282] on div at bounding box center [885, 294] width 293 height 65
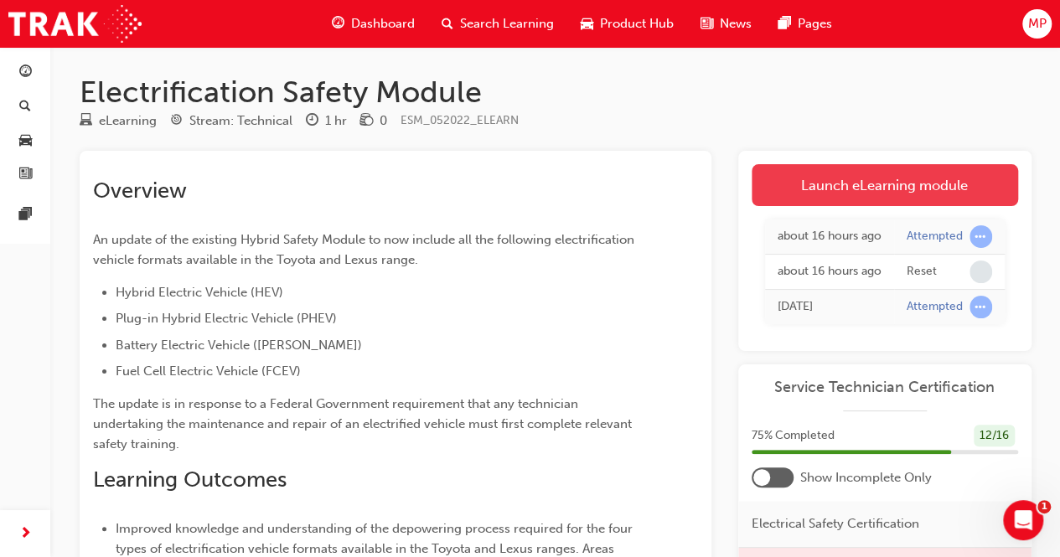
click at [905, 184] on link "Launch eLearning module" at bounding box center [885, 185] width 267 height 42
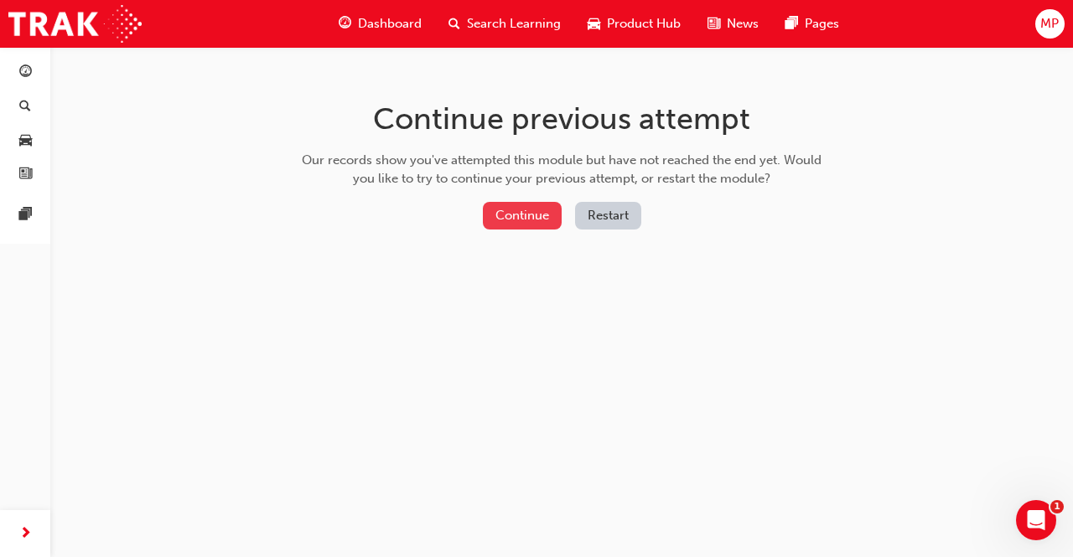
click at [540, 210] on button "Continue" at bounding box center [522, 216] width 79 height 28
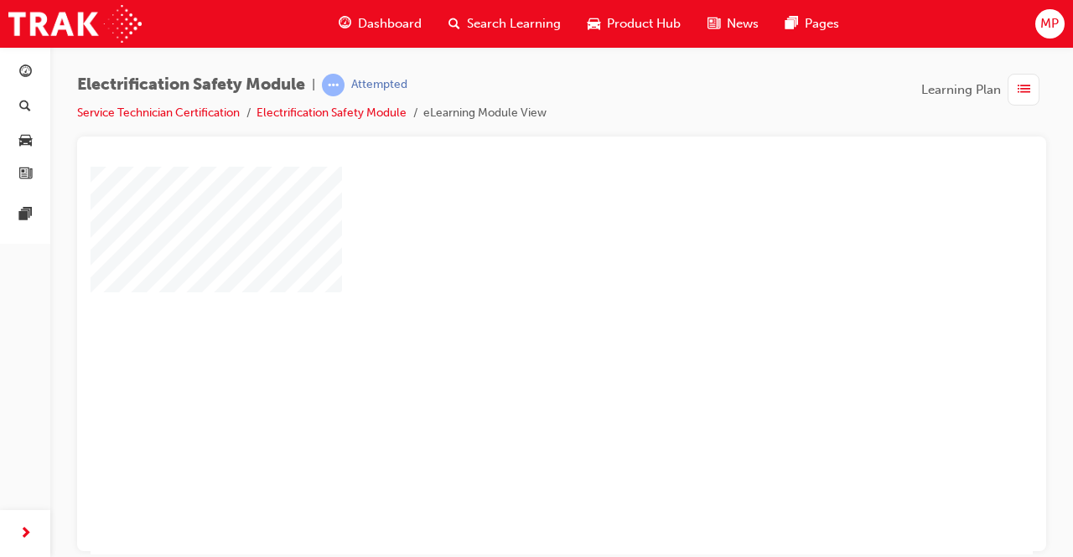
click at [513, 312] on div "play" at bounding box center [513, 312] width 0 height 0
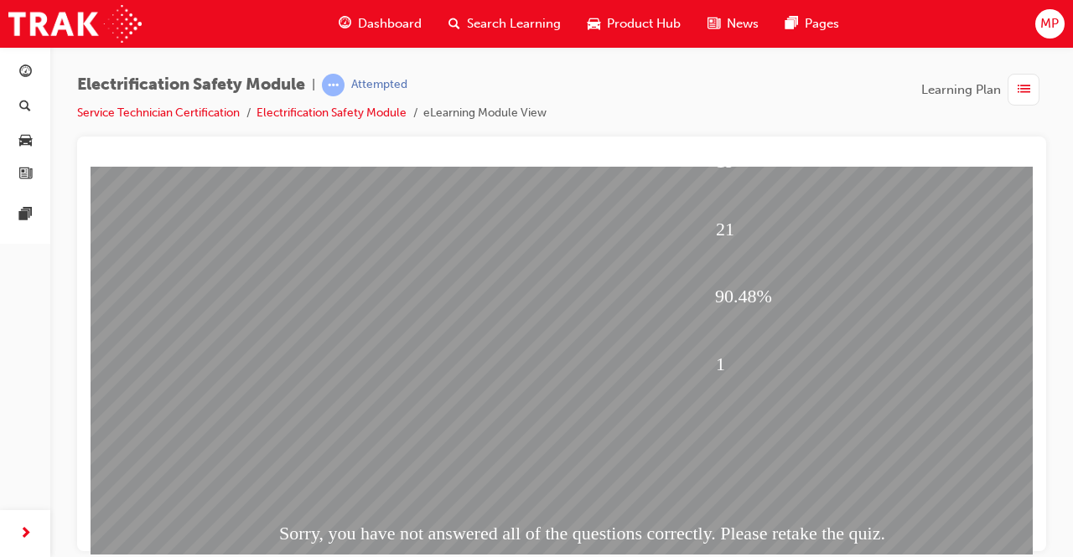
scroll to position [253, 0]
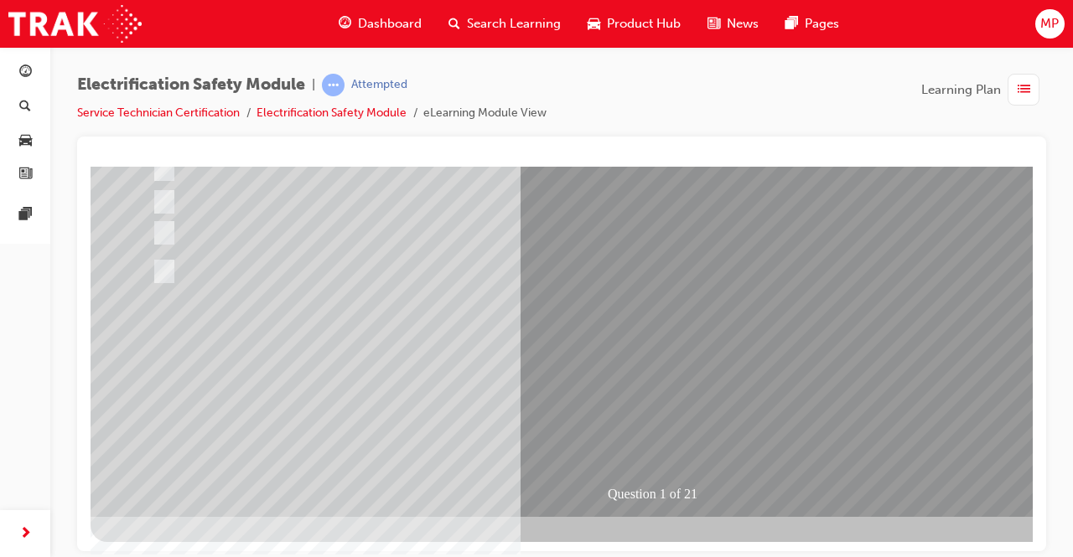
scroll to position [0, 0]
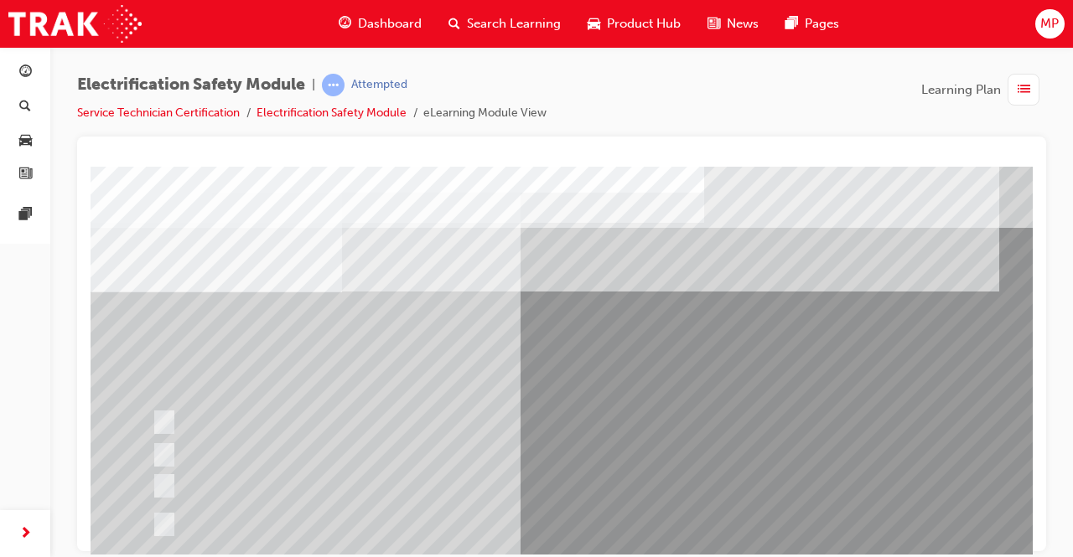
click at [1019, 96] on span "list-icon" at bounding box center [1024, 90] width 13 height 21
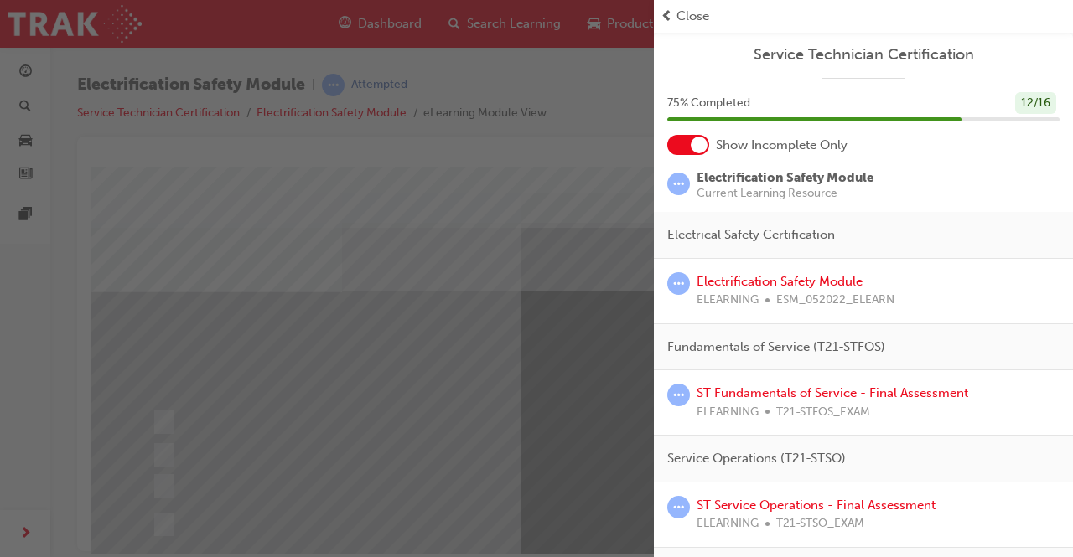
click at [1015, 98] on div "12 / 16" at bounding box center [1035, 103] width 41 height 23
click at [1033, 108] on div "12 / 16" at bounding box center [1035, 103] width 41 height 23
click at [674, 142] on div at bounding box center [688, 145] width 42 height 20
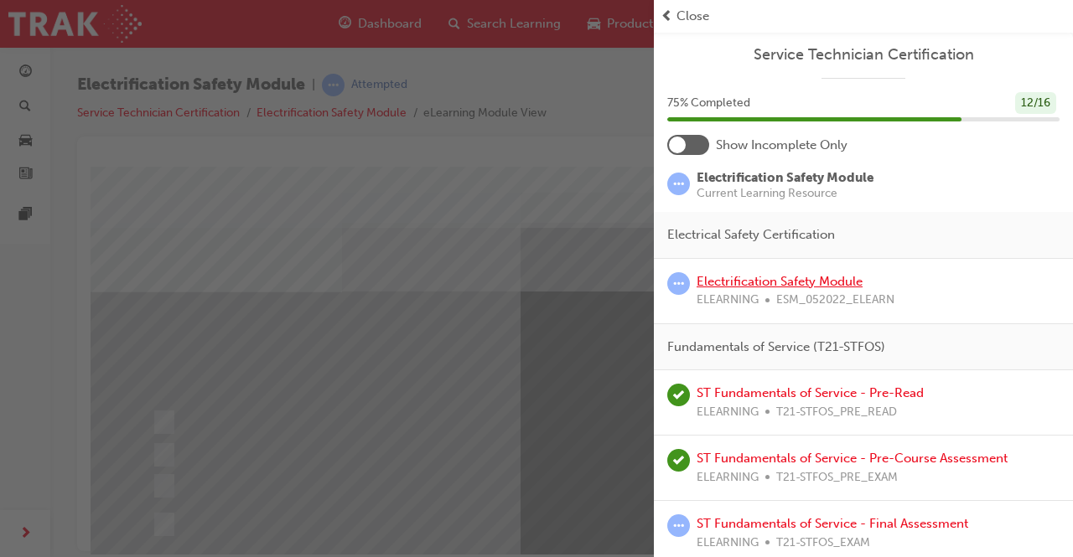
click at [837, 279] on link "Electrification Safety Module" at bounding box center [780, 281] width 166 height 15
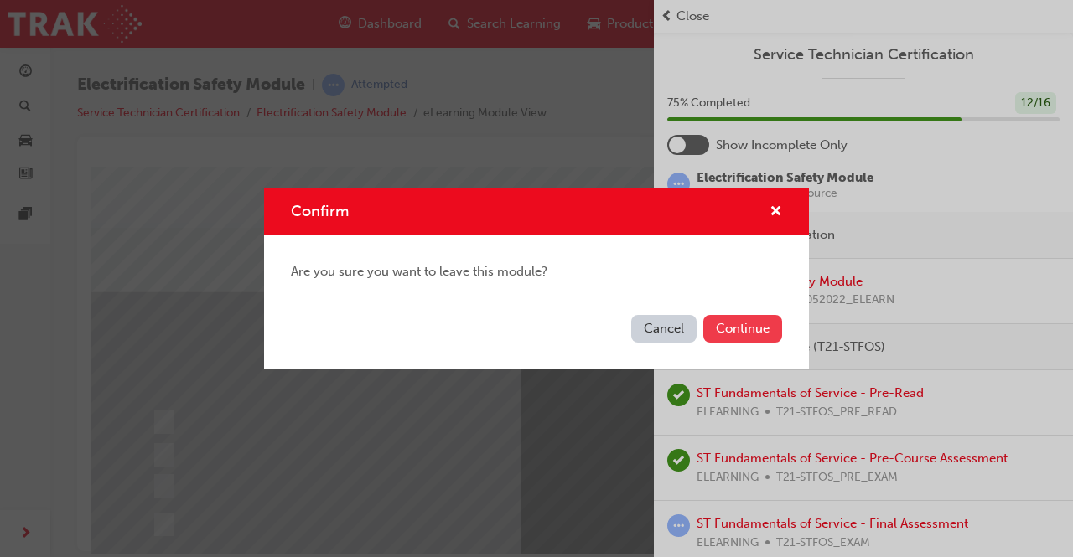
click at [745, 317] on button "Continue" at bounding box center [742, 329] width 79 height 28
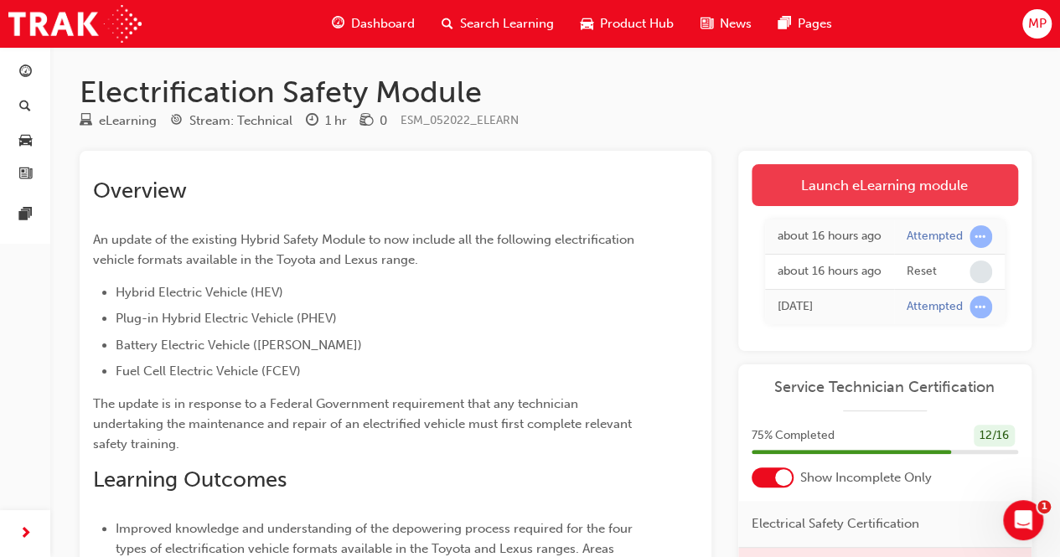
click at [853, 194] on link "Launch eLearning module" at bounding box center [885, 185] width 267 height 42
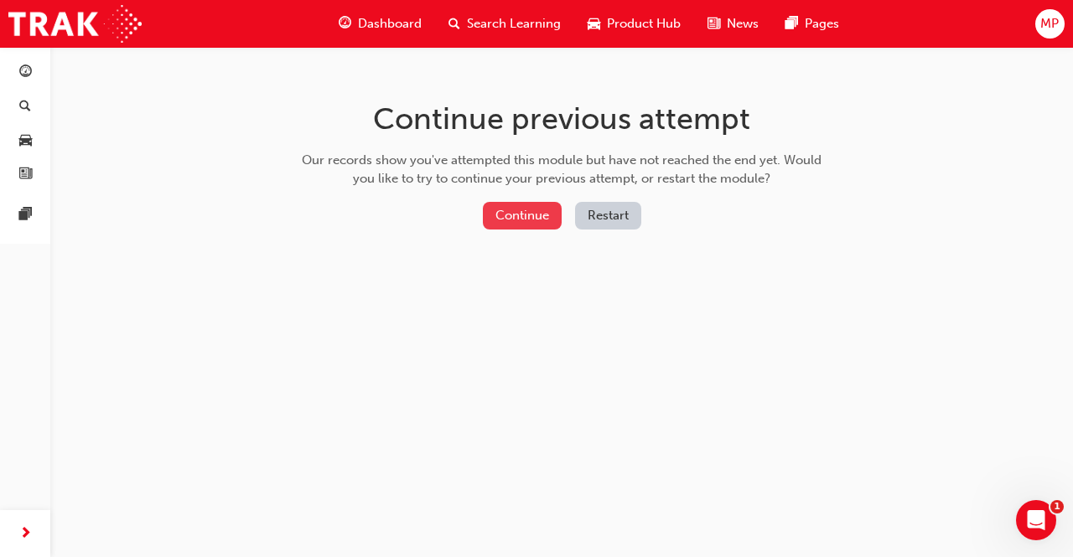
click at [532, 210] on button "Continue" at bounding box center [522, 216] width 79 height 28
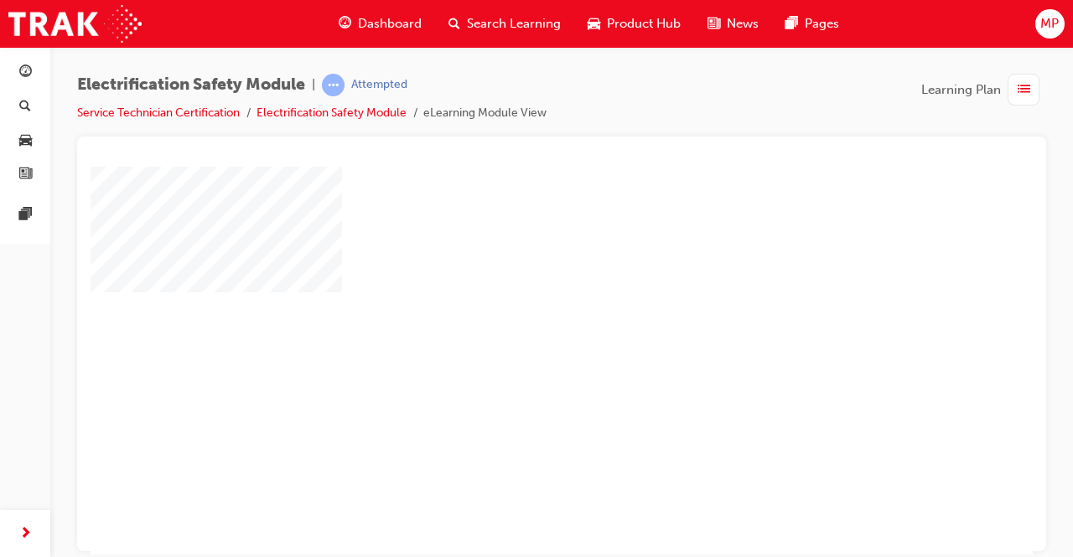
click at [513, 312] on div "play" at bounding box center [513, 312] width 0 height 0
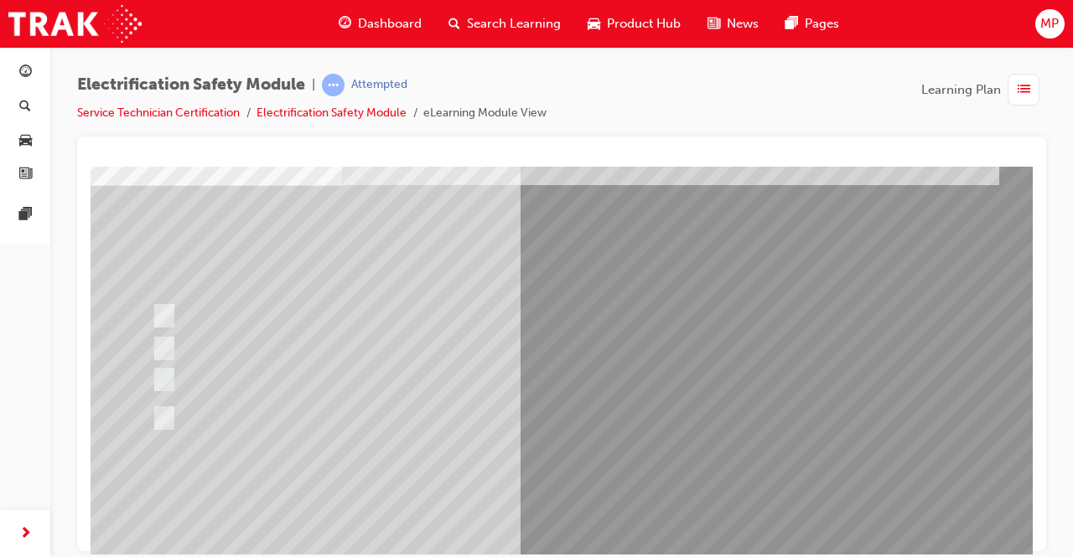
scroll to position [114, 0]
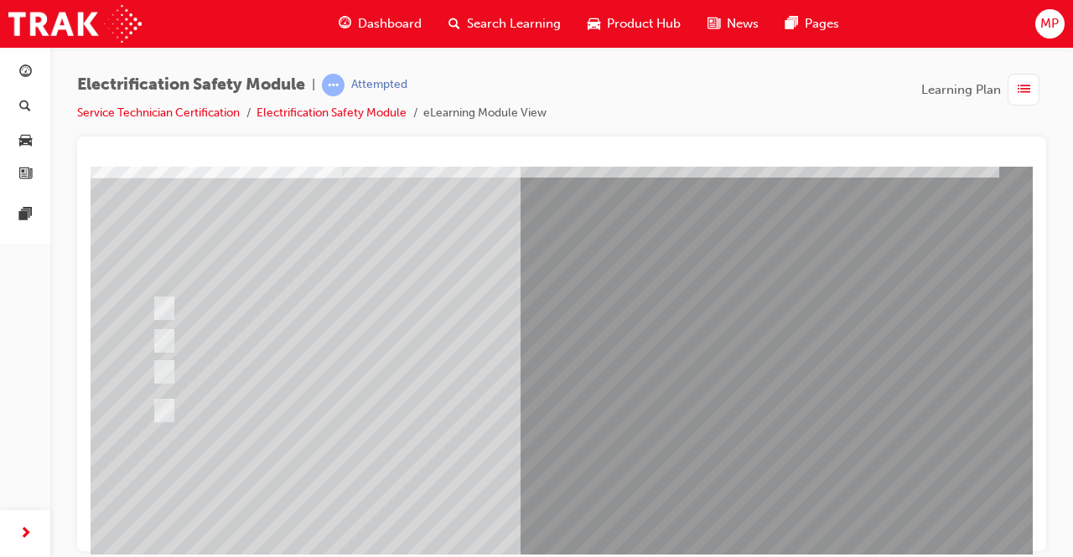
click at [1023, 85] on span "list-icon" at bounding box center [1024, 90] width 13 height 21
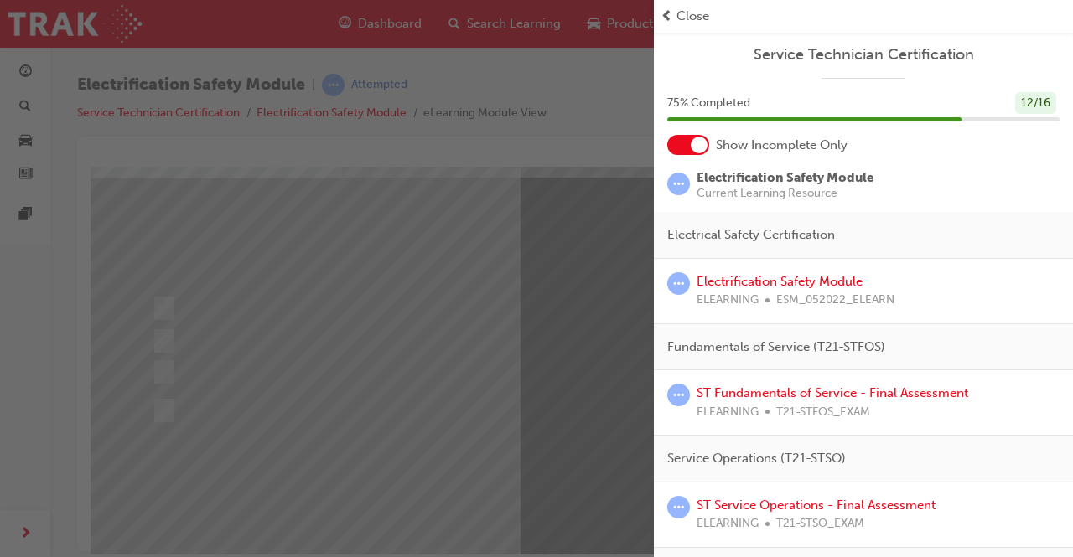
click at [693, 15] on span "Close" at bounding box center [692, 16] width 33 height 19
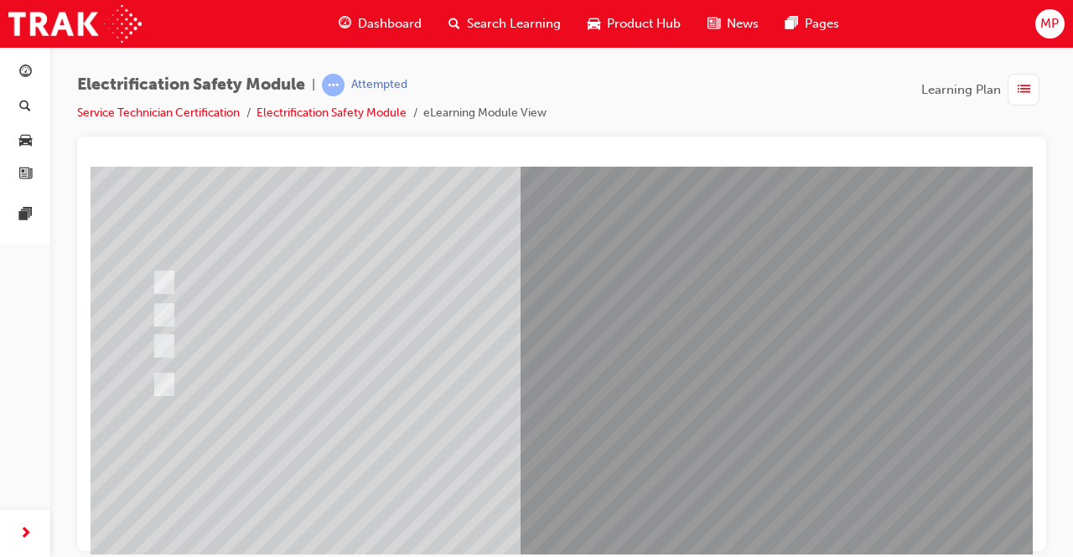
scroll to position [141, 0]
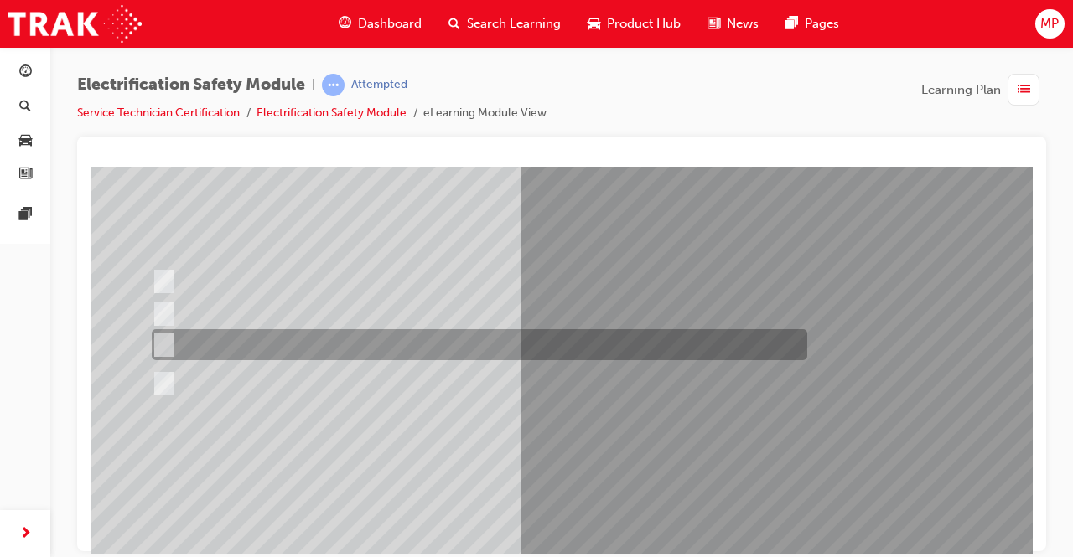
click at [161, 337] on input "The Plug-in Hybrid Electric does not use a petrol engine." at bounding box center [161, 345] width 18 height 18
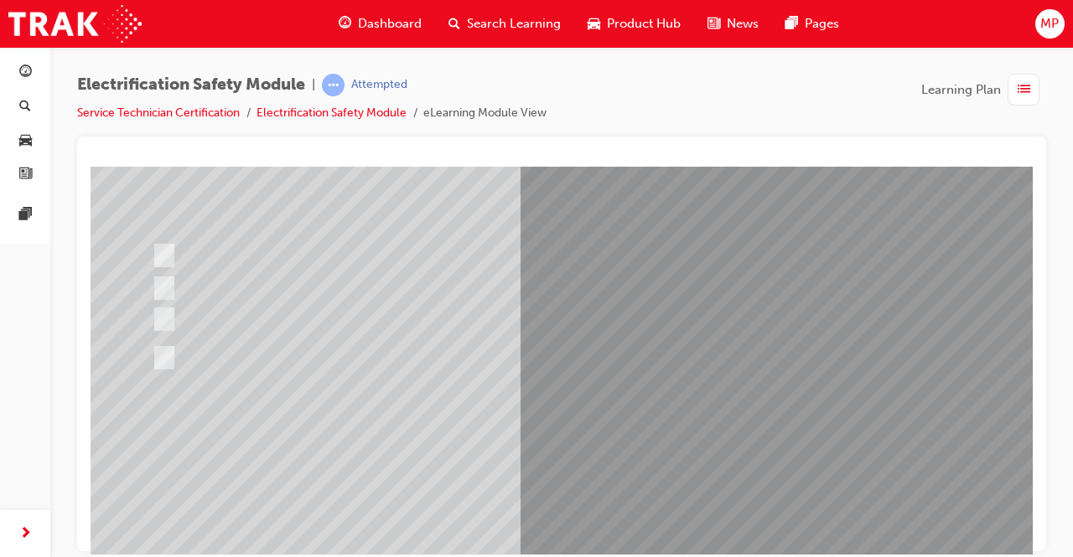
scroll to position [169, 0]
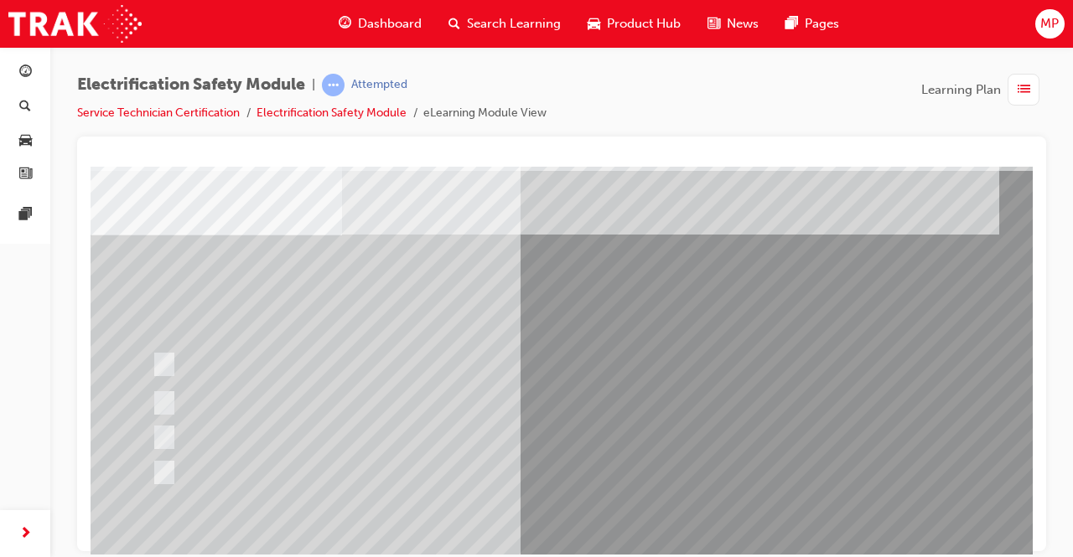
scroll to position [58, 0]
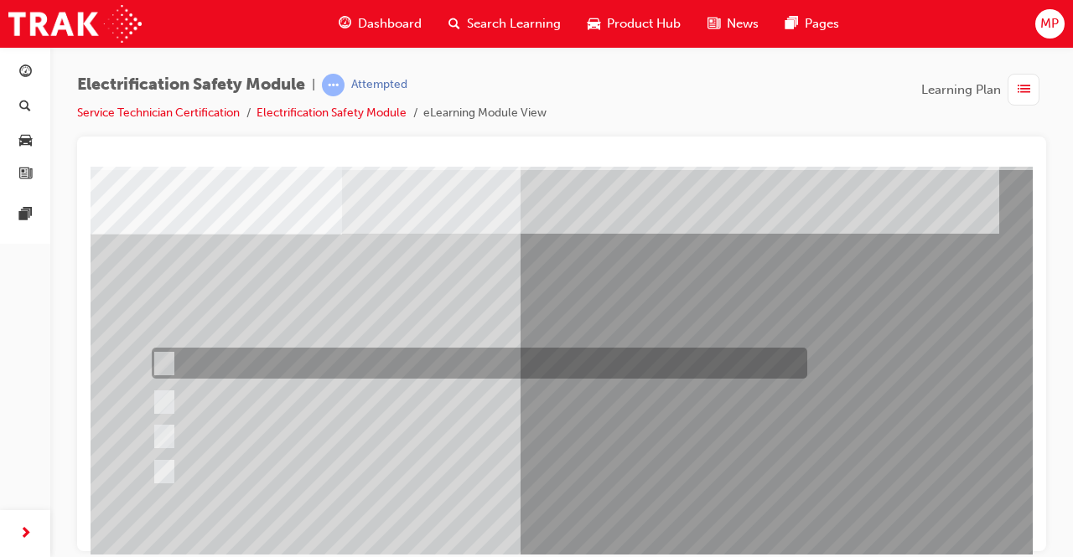
click at [161, 362] on input "The Battery Electric uses a DC charging system." at bounding box center [161, 364] width 18 height 18
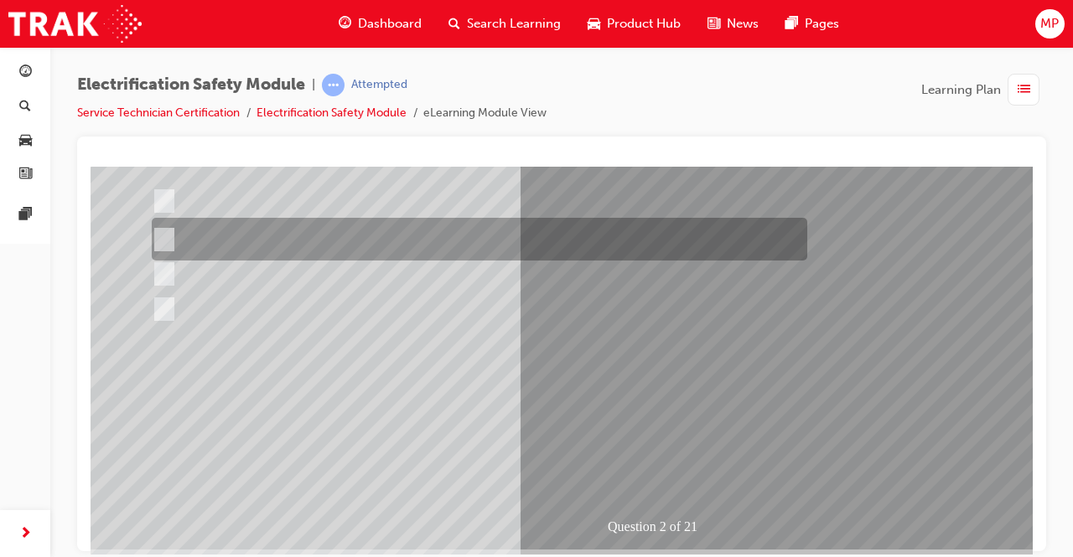
scroll to position [222, 0]
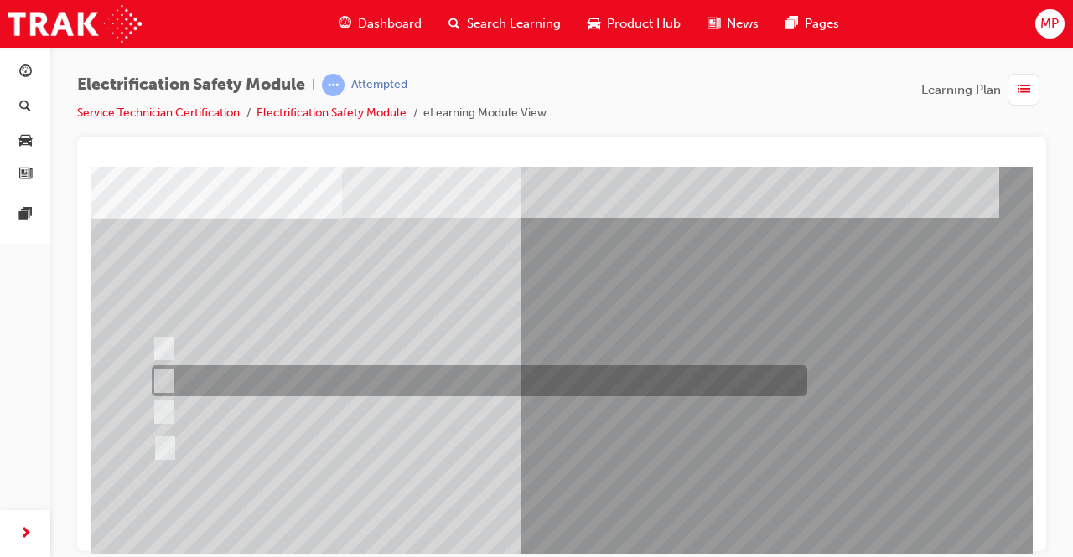
scroll to position [79, 0]
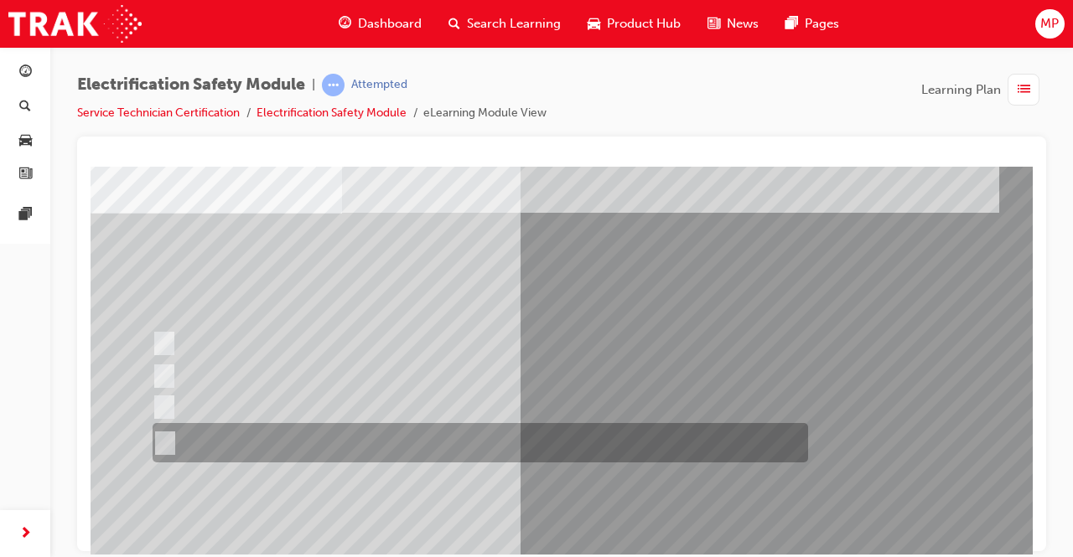
click at [160, 439] on input "The FCEV produces electric power via a Fuel Cell Stack supporting the Hybrid ba…" at bounding box center [162, 443] width 18 height 18
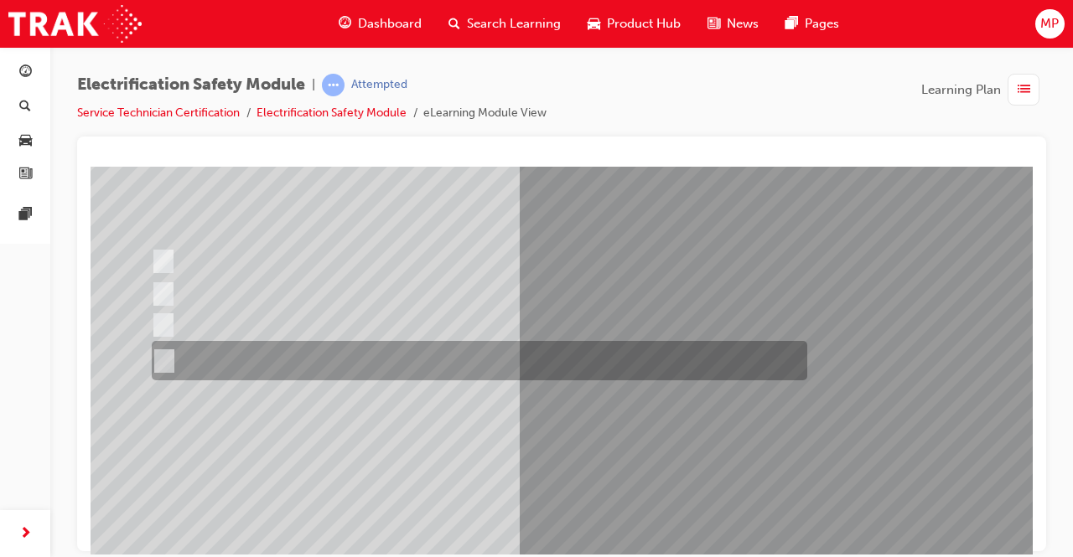
scroll to position [161, 0]
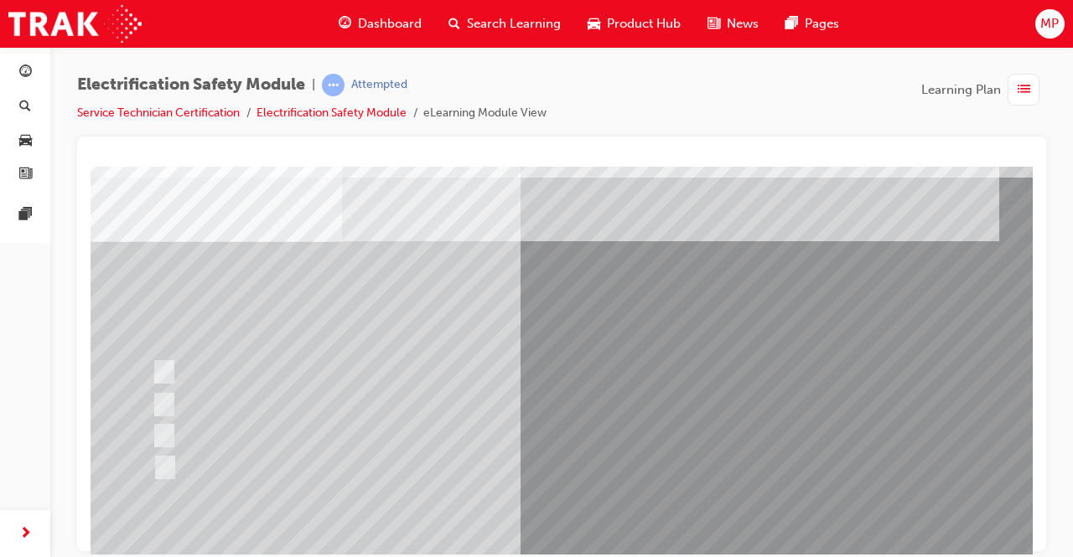
scroll to position [52, 0]
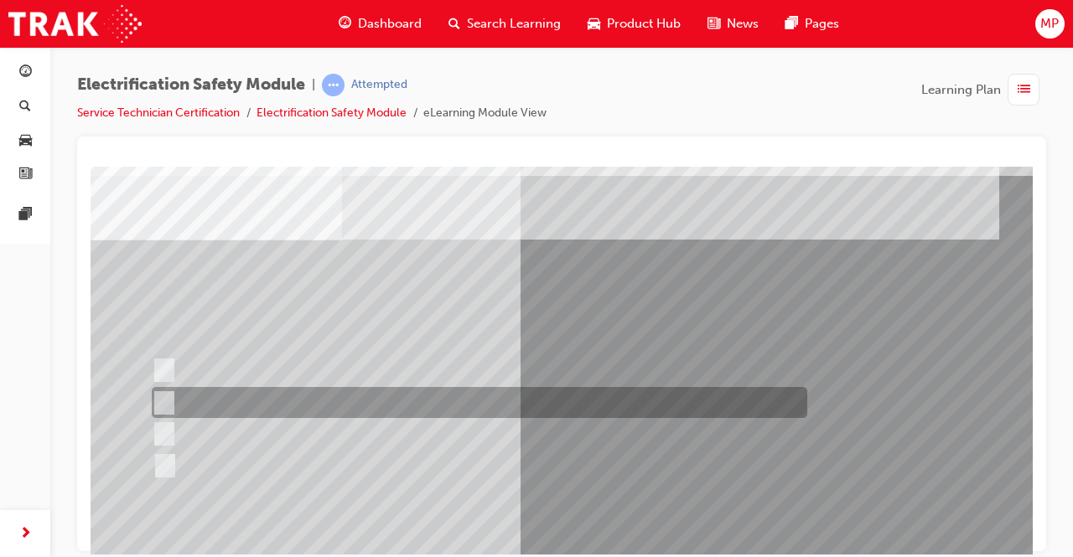
click at [164, 402] on input "EV or H2 labels on the License Plate." at bounding box center [160, 403] width 18 height 18
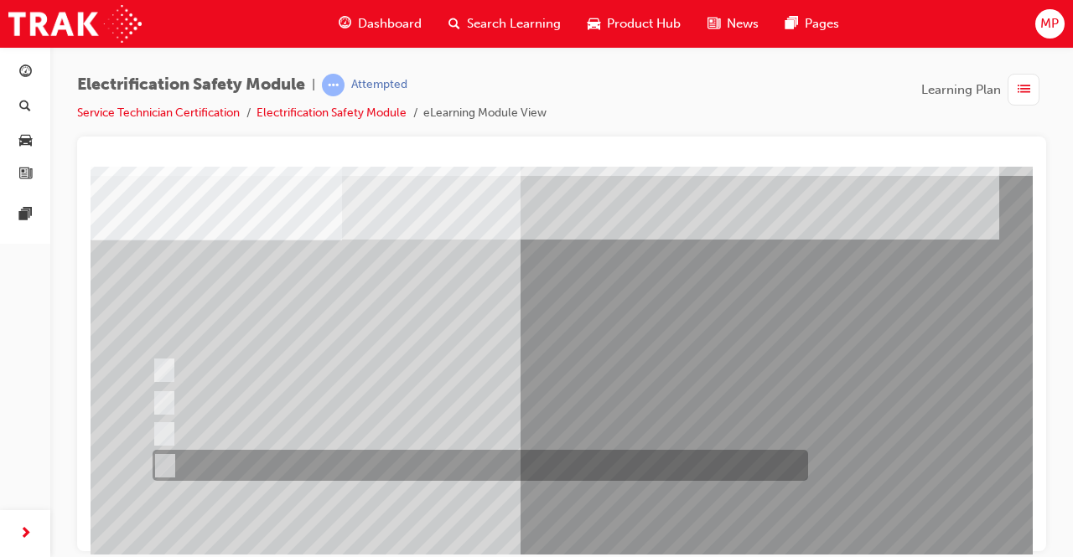
click at [172, 459] on div at bounding box center [476, 465] width 656 height 31
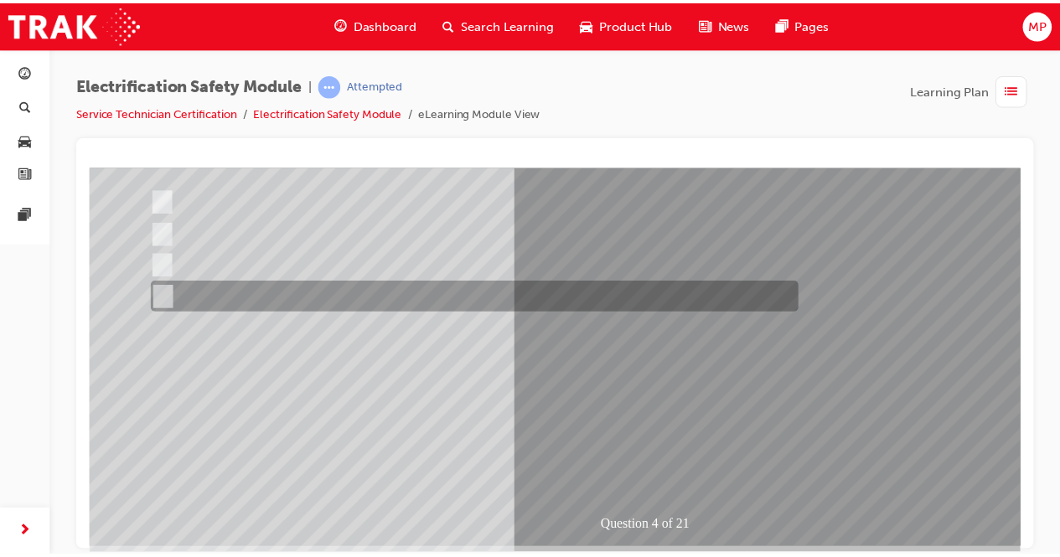
scroll to position [223, 0]
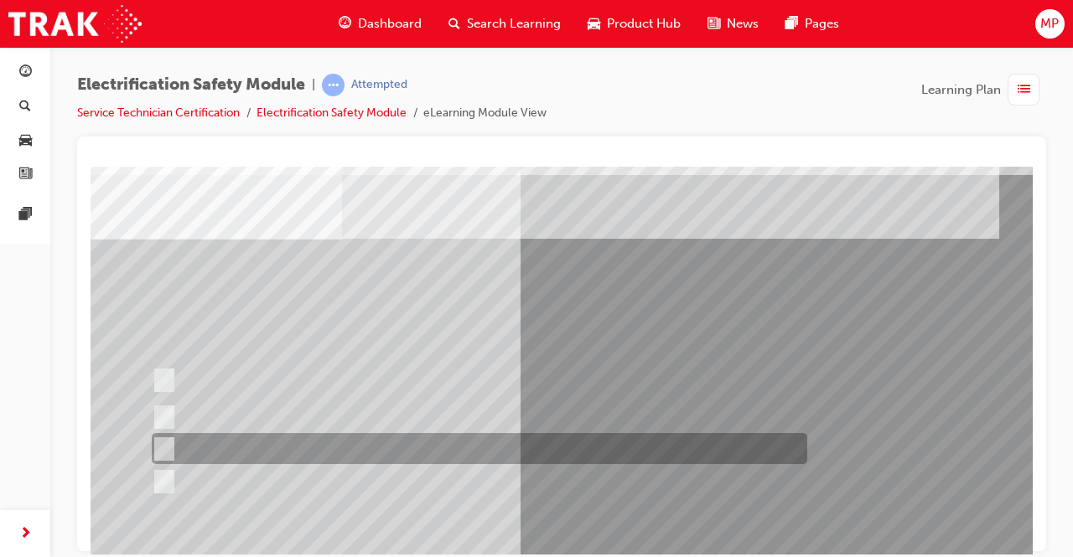
scroll to position [54, 0]
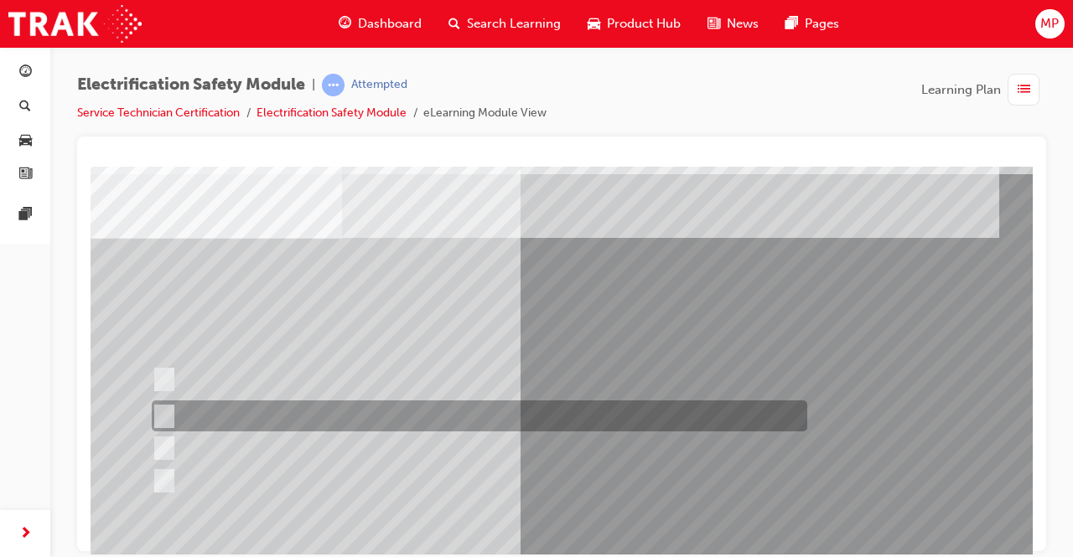
drag, startPoint x: 164, startPoint y: 371, endPoint x: 171, endPoint y: 417, distance: 47.4
click at [171, 417] on div "Question 5 of 21" at bounding box center [661, 414] width 1140 height 604
click at [171, 417] on div at bounding box center [476, 416] width 656 height 31
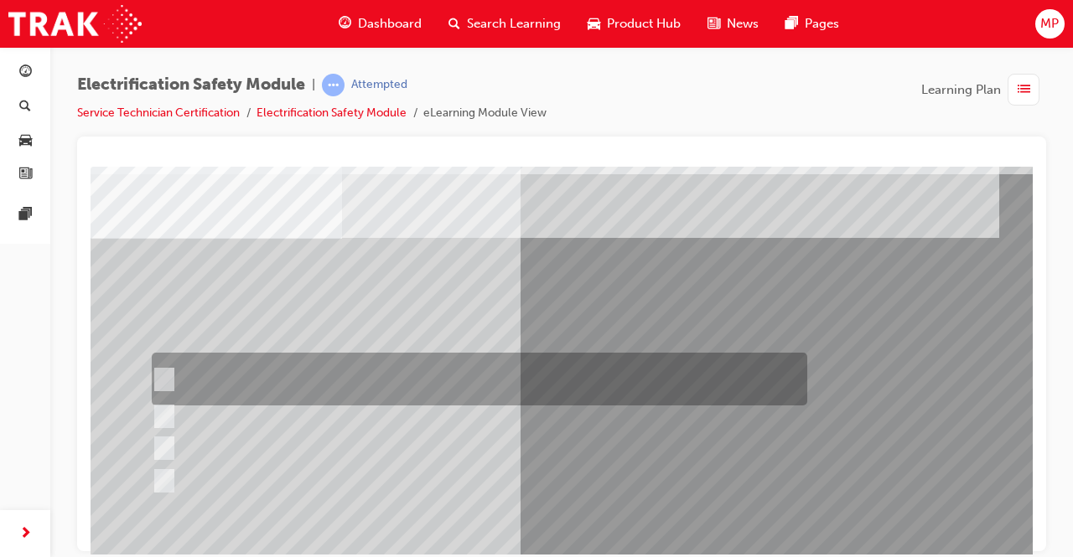
click at [161, 364] on div at bounding box center [476, 379] width 656 height 53
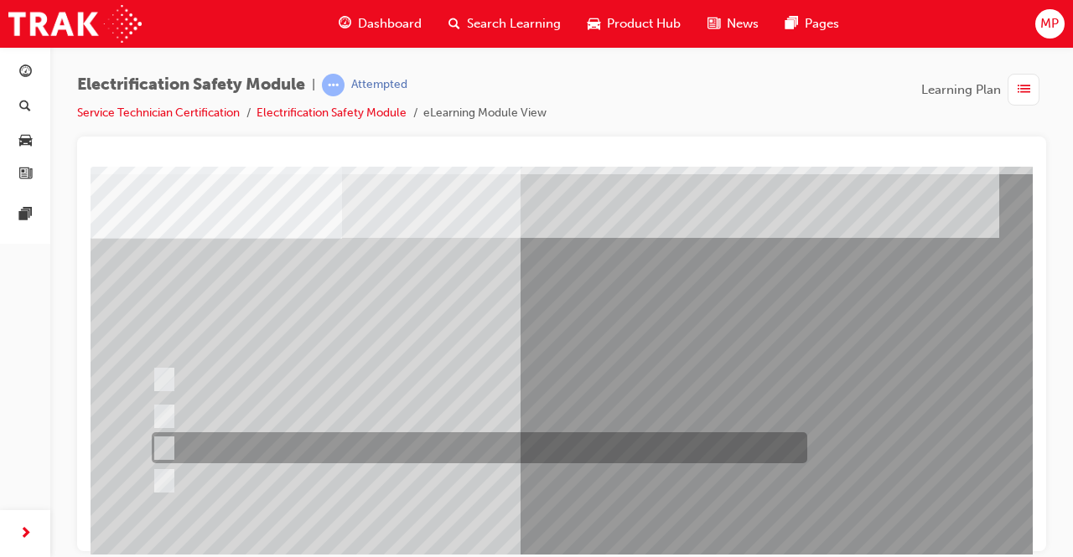
click at [168, 441] on input "Vehicle Motive Force selection types illuminated e.g. (EV/HV)." at bounding box center [160, 448] width 18 height 18
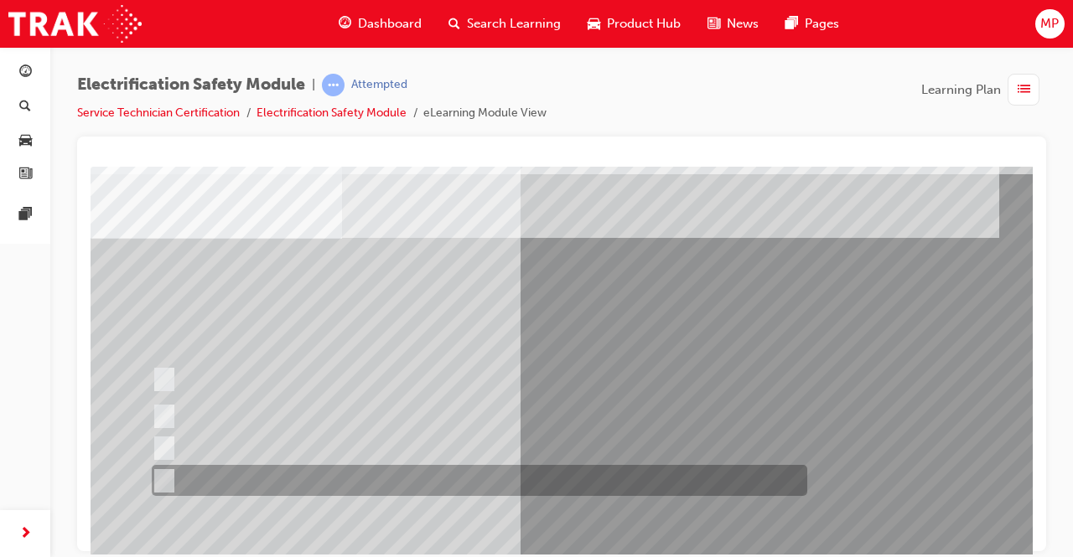
click at [170, 480] on div at bounding box center [476, 480] width 656 height 31
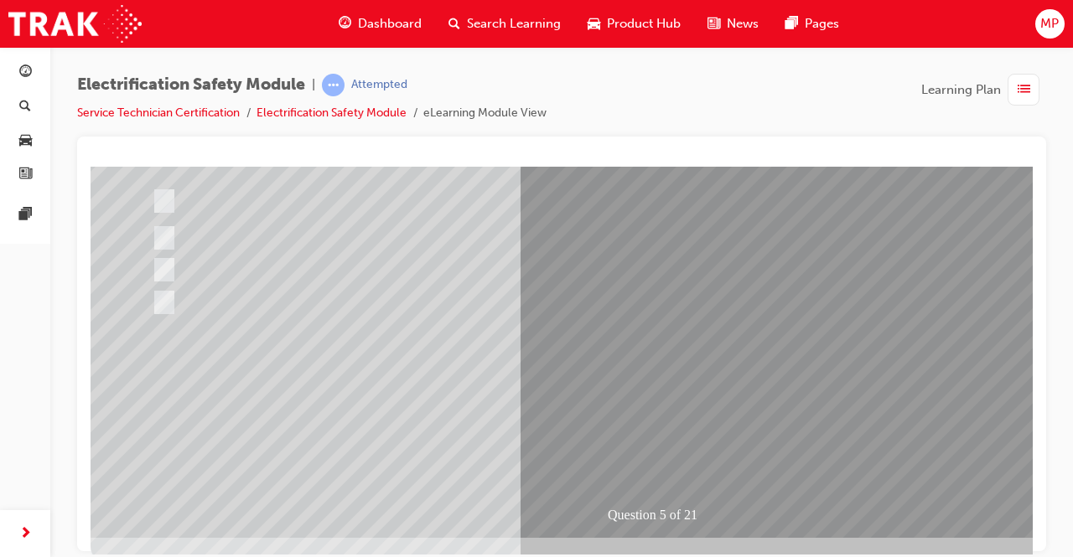
scroll to position [233, 0]
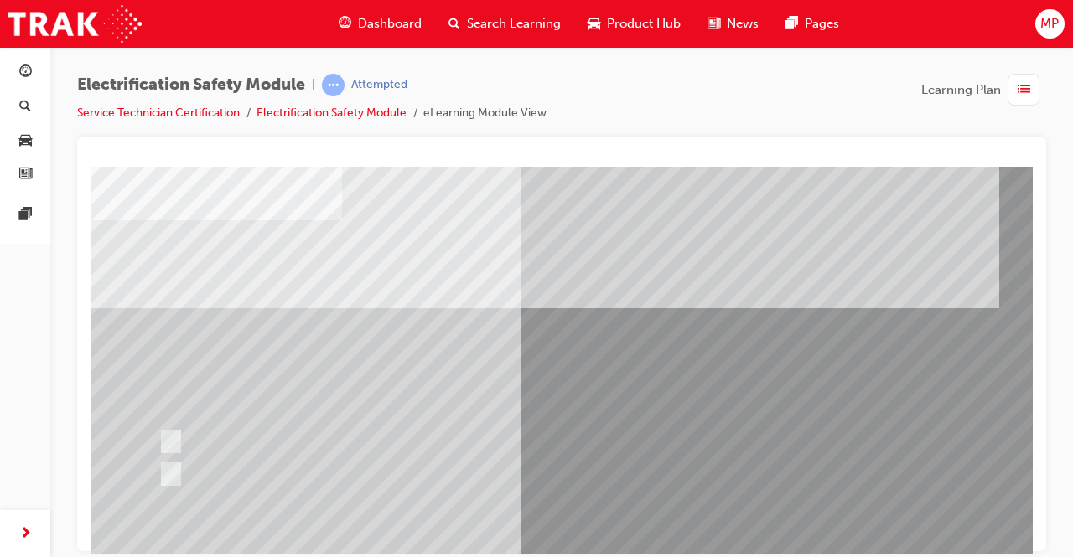
scroll to position [73, 0]
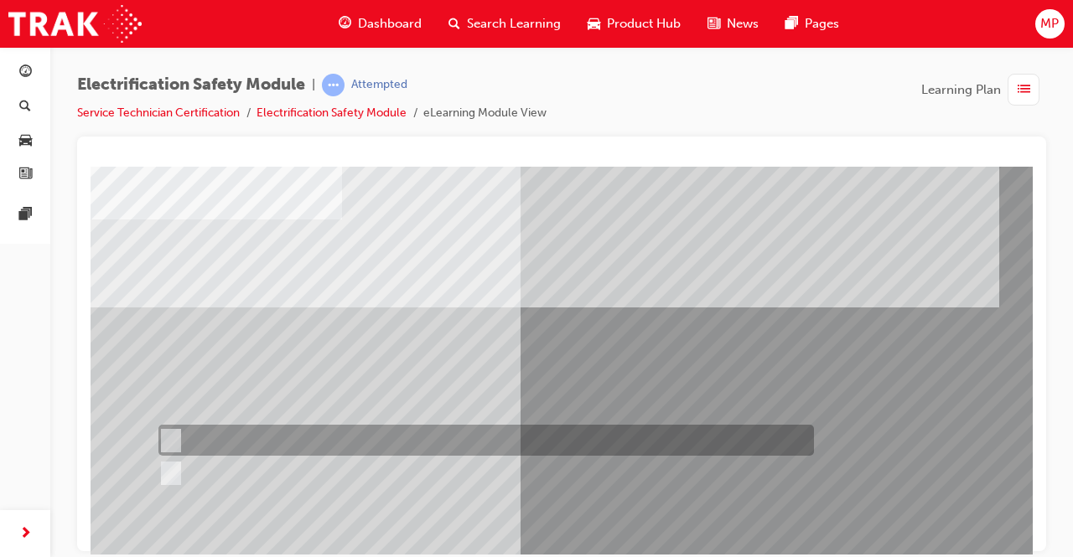
click at [173, 434] on input "True" at bounding box center [167, 441] width 18 height 18
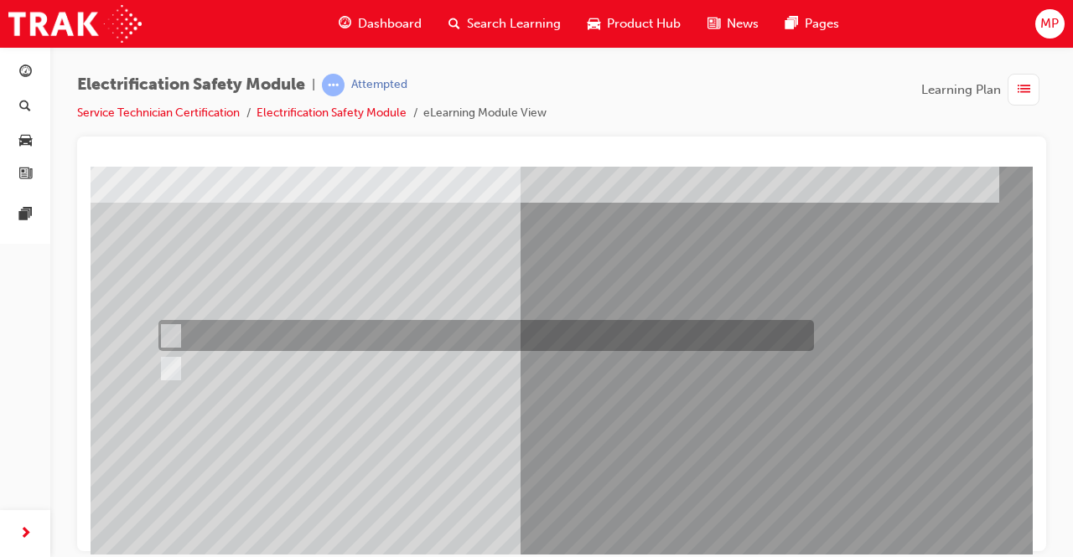
scroll to position [183, 0]
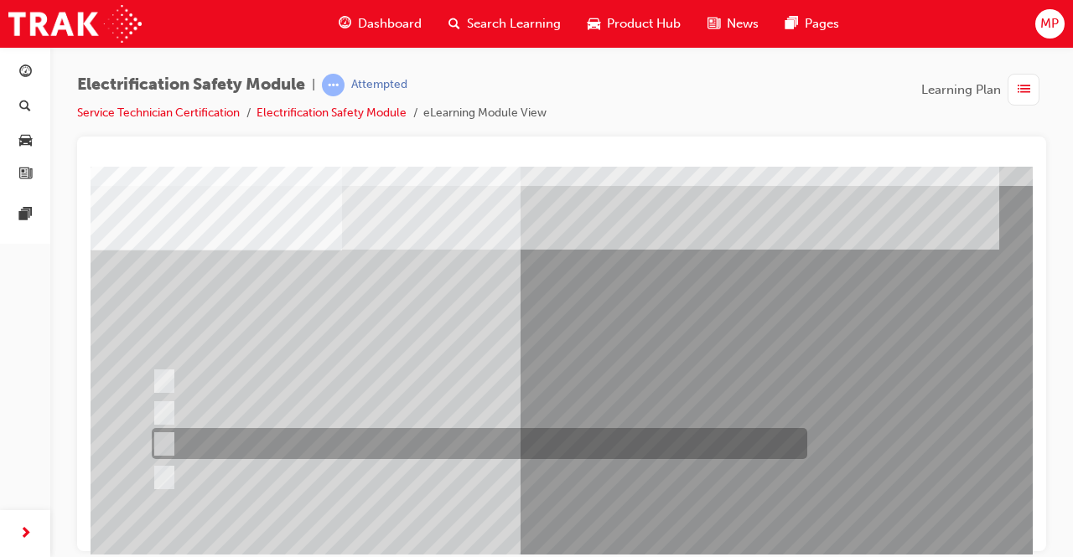
scroll to position [45, 0]
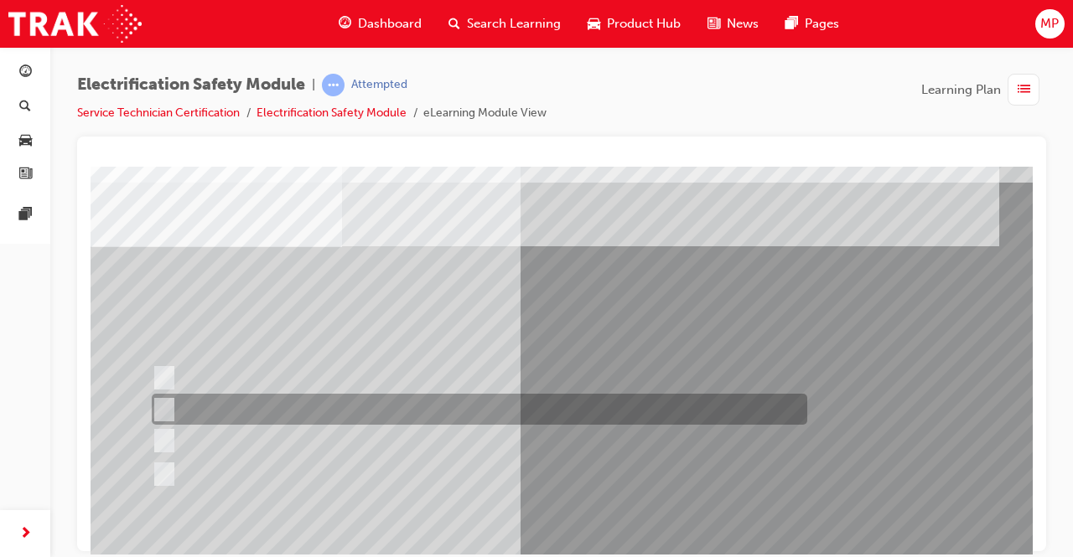
click at [166, 406] on input "Be detected and the system will shut down." at bounding box center [161, 410] width 18 height 18
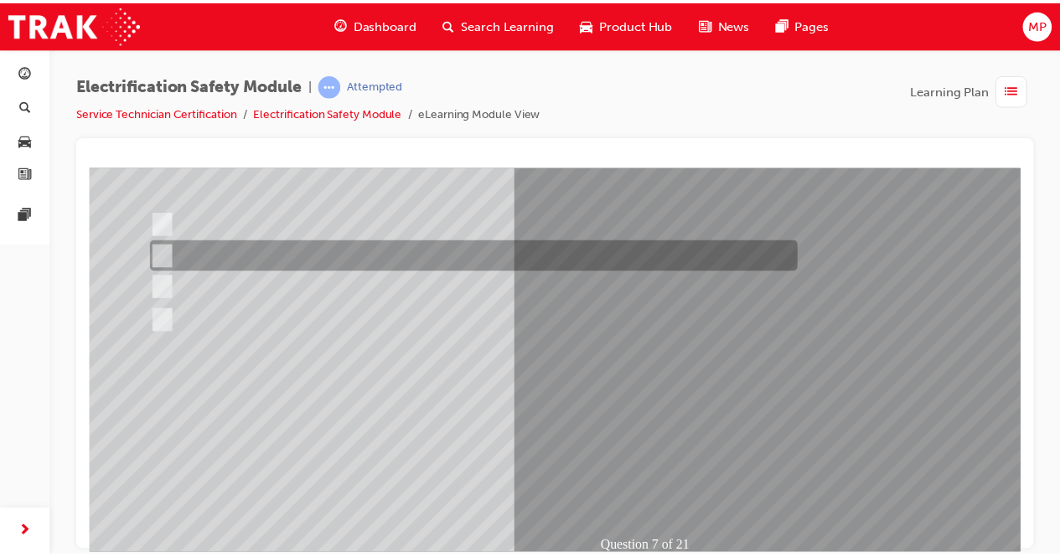
scroll to position [220, 0]
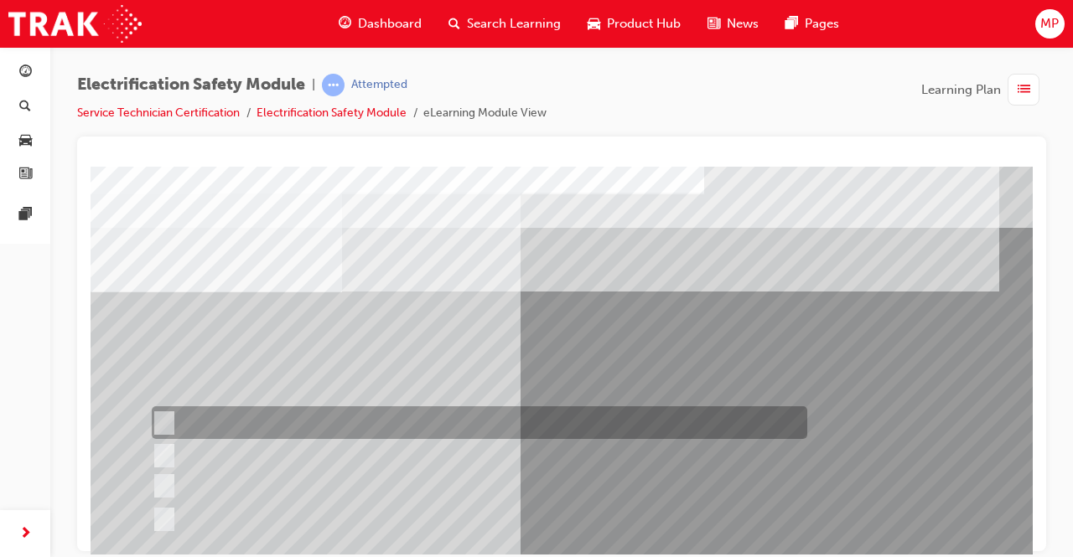
scroll to position [0, 0]
click at [164, 418] on input "Working on the High Voltage System." at bounding box center [161, 423] width 18 height 18
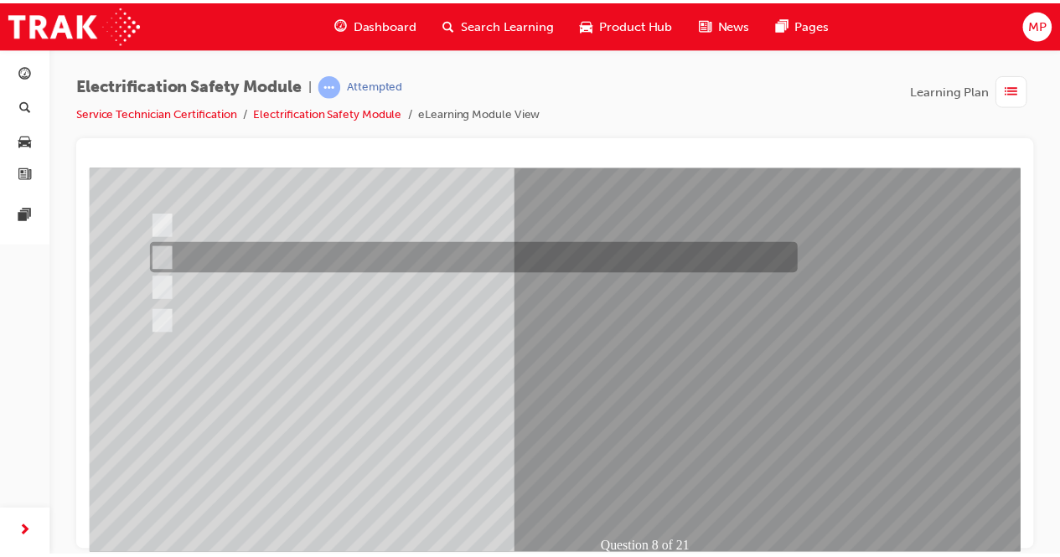
scroll to position [200, 0]
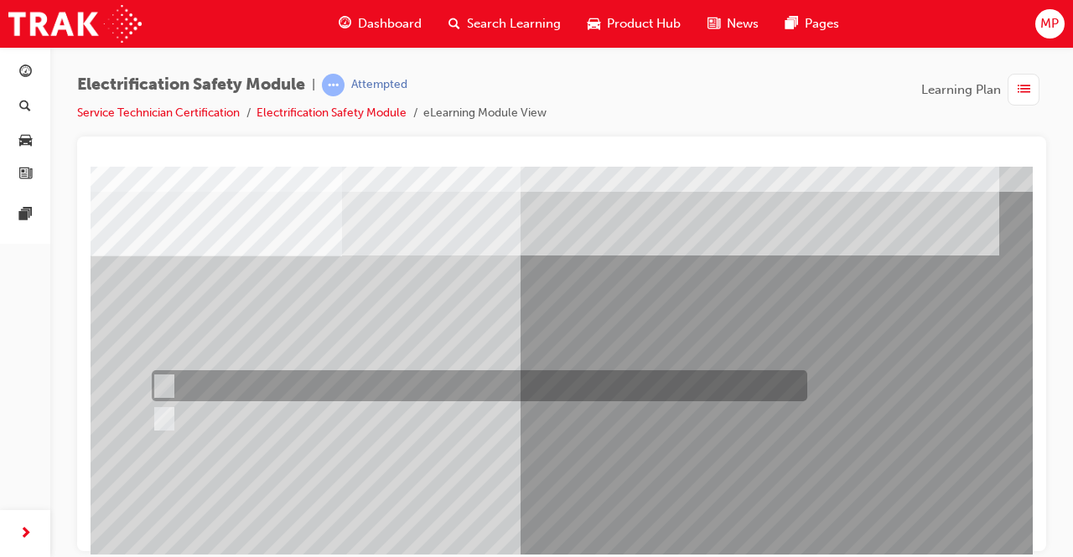
scroll to position [37, 0]
click at [171, 376] on div at bounding box center [476, 385] width 656 height 31
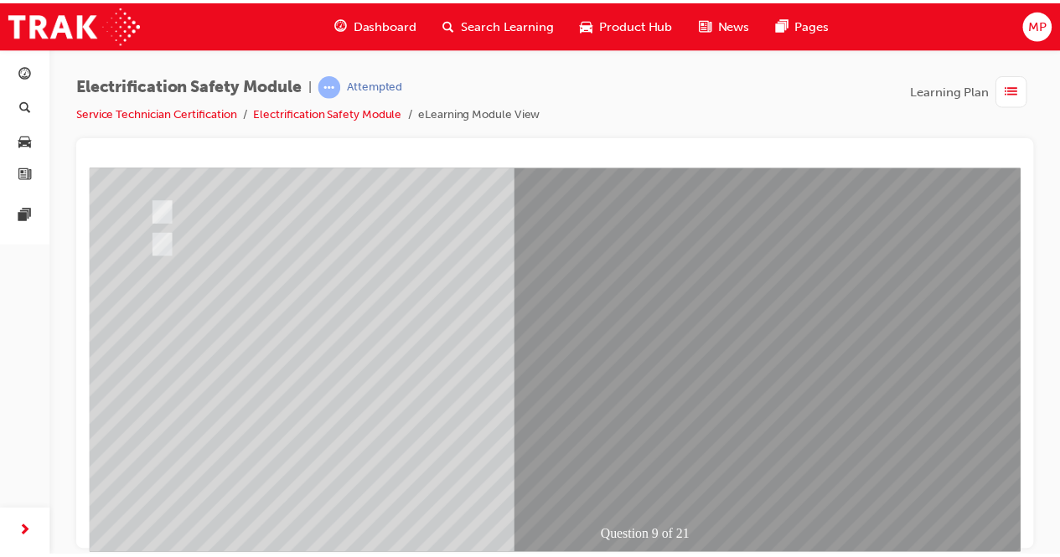
scroll to position [212, 0]
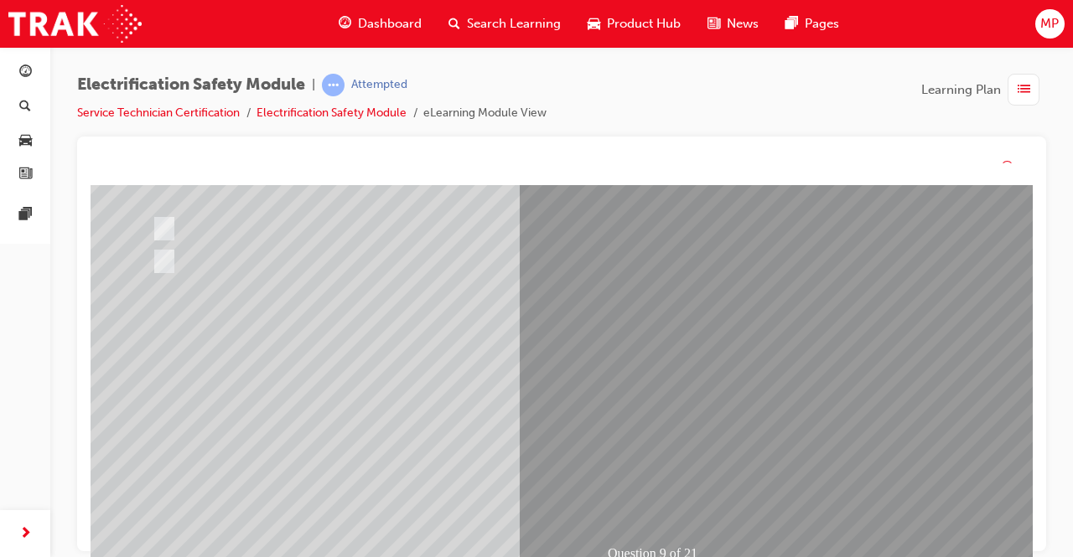
scroll to position [0, 0]
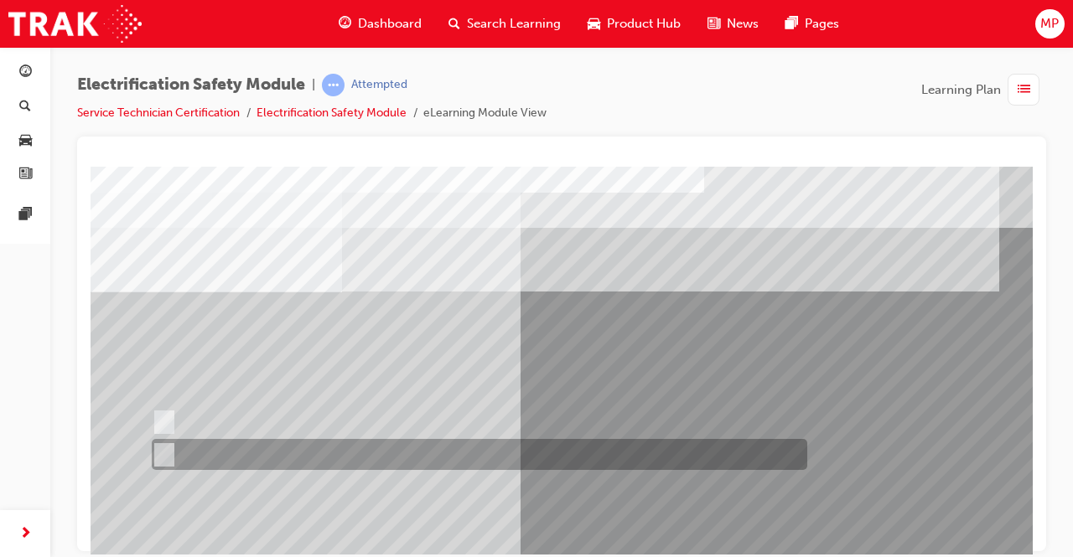
click at [164, 451] on input "True" at bounding box center [161, 455] width 18 height 18
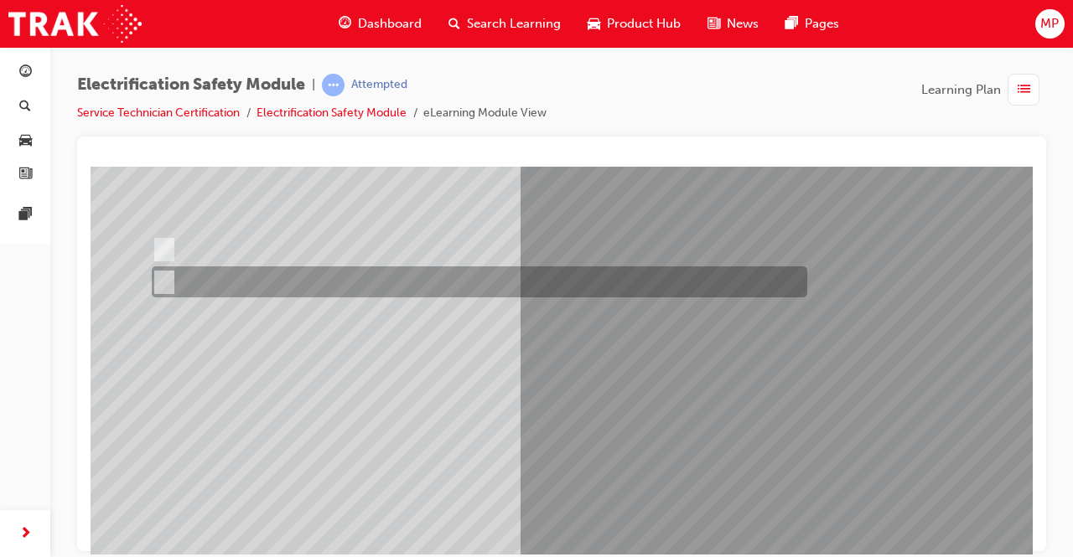
scroll to position [174, 0]
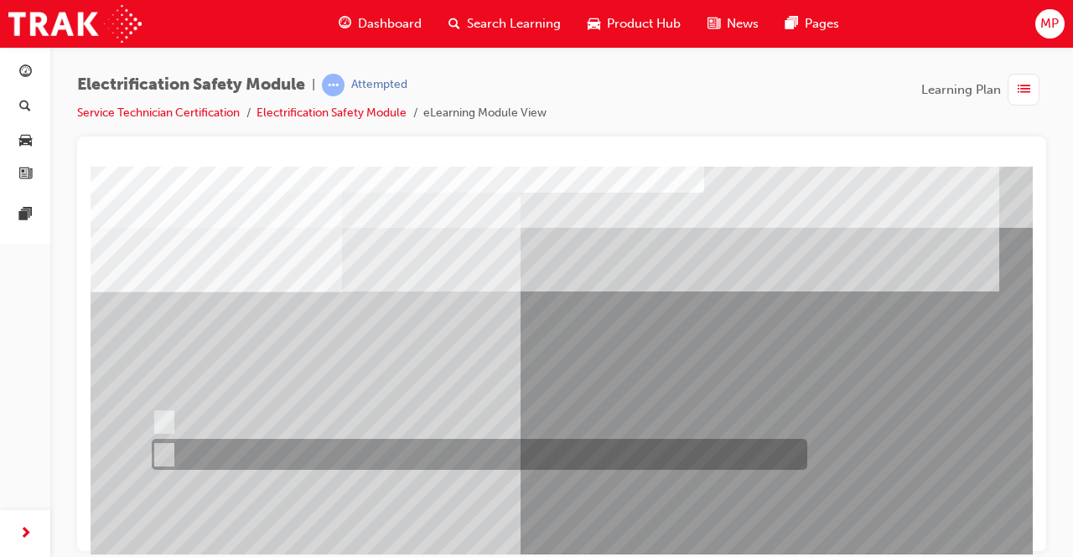
click at [168, 441] on div at bounding box center [476, 454] width 656 height 31
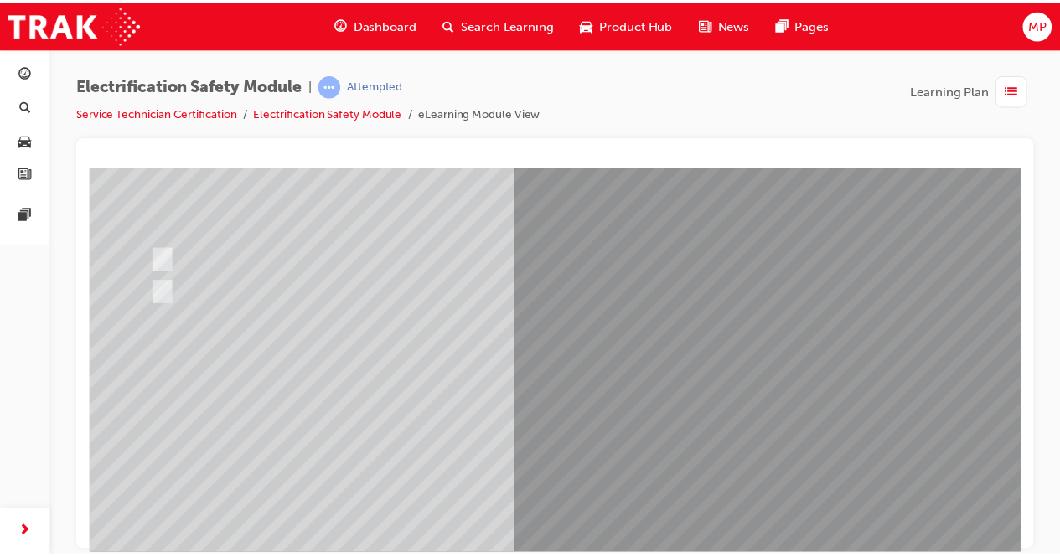
scroll to position [204, 0]
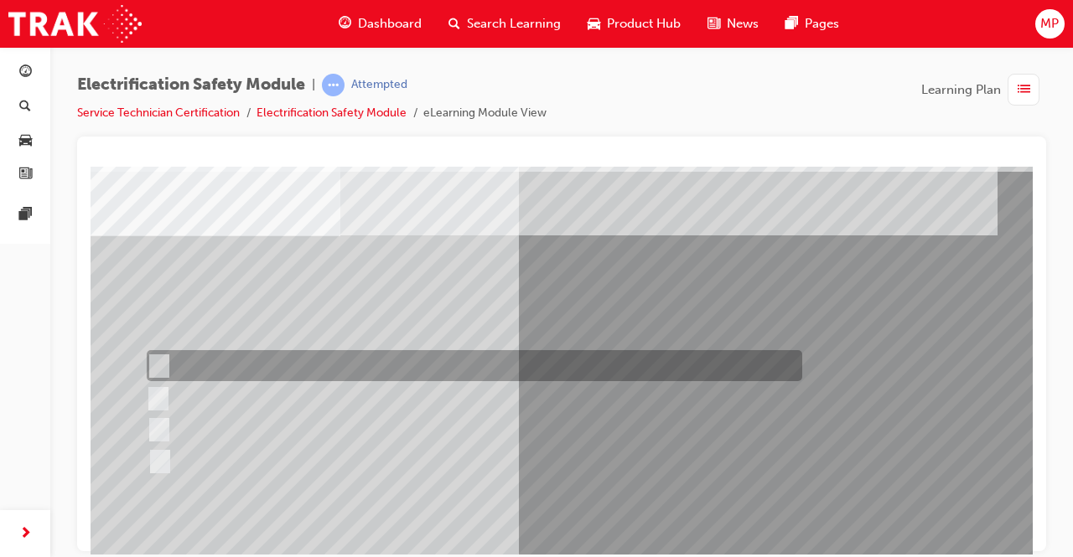
scroll to position [65, 0]
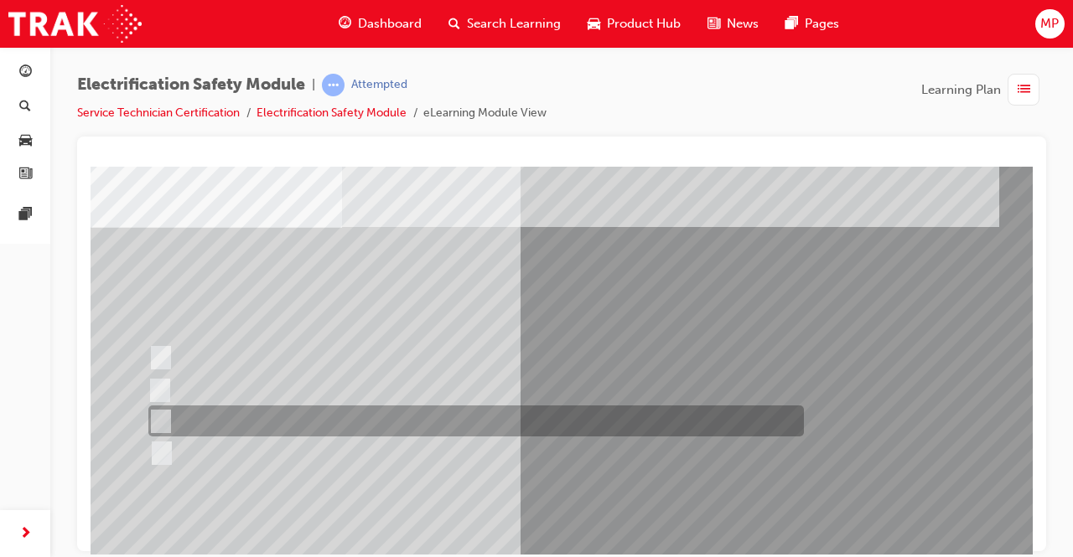
click at [163, 414] on input "Outside the vehicle’s detection area for entry and start system." at bounding box center [157, 421] width 18 height 18
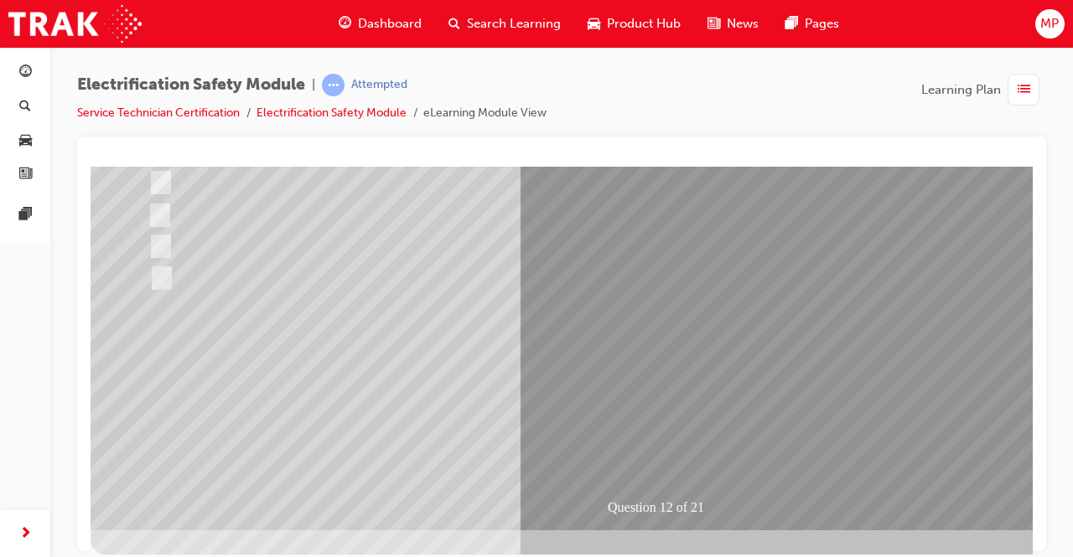
scroll to position [241, 0]
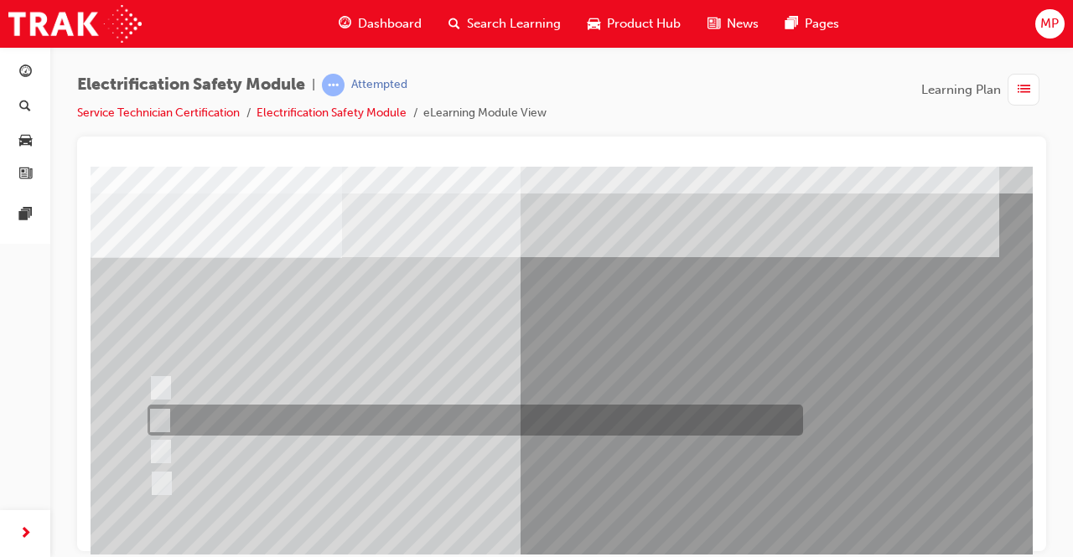
scroll to position [42, 0]
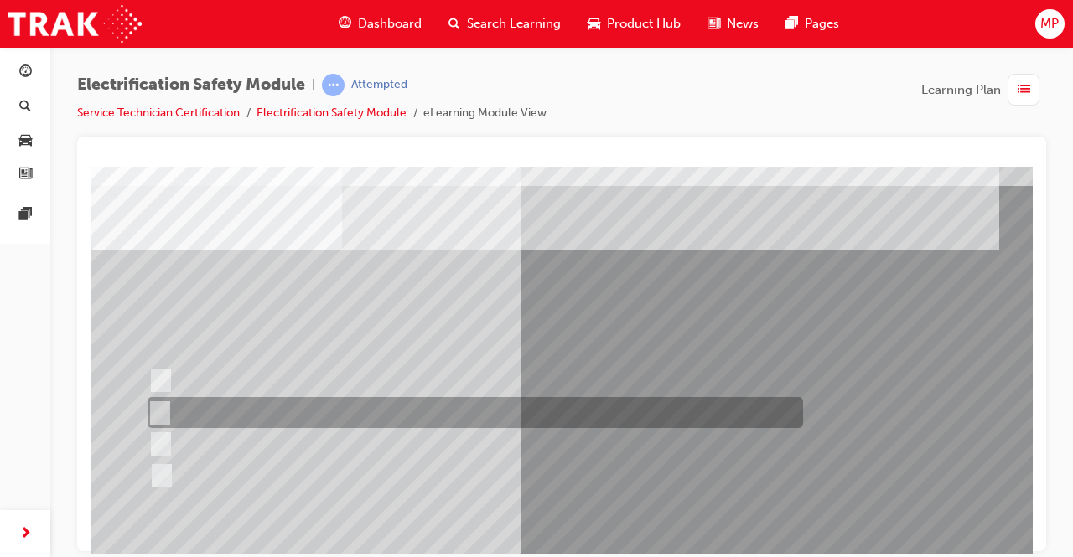
click at [158, 415] on input "Inspect the Insulated Gloves for damage." at bounding box center [157, 413] width 18 height 18
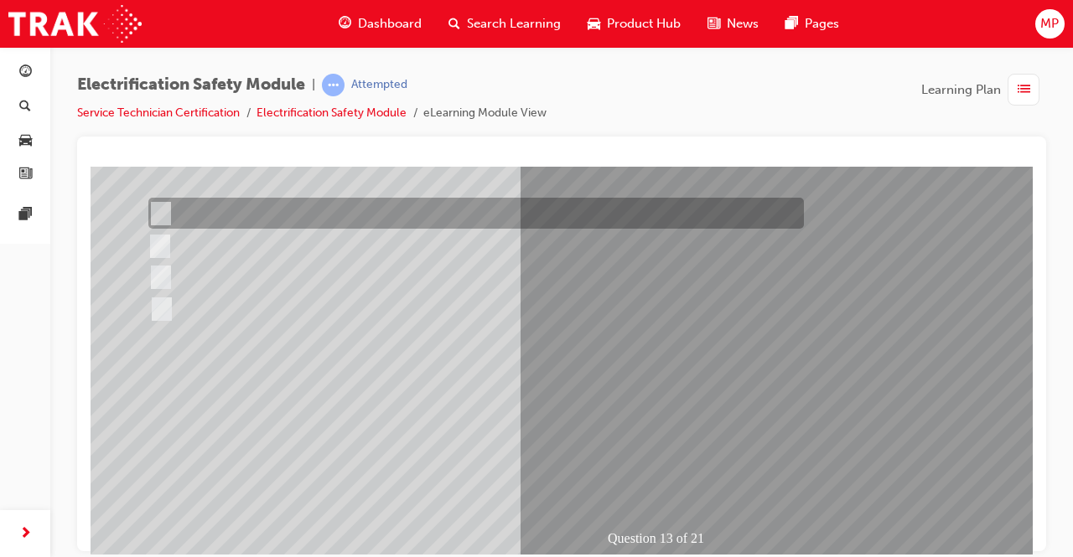
scroll to position [214, 0]
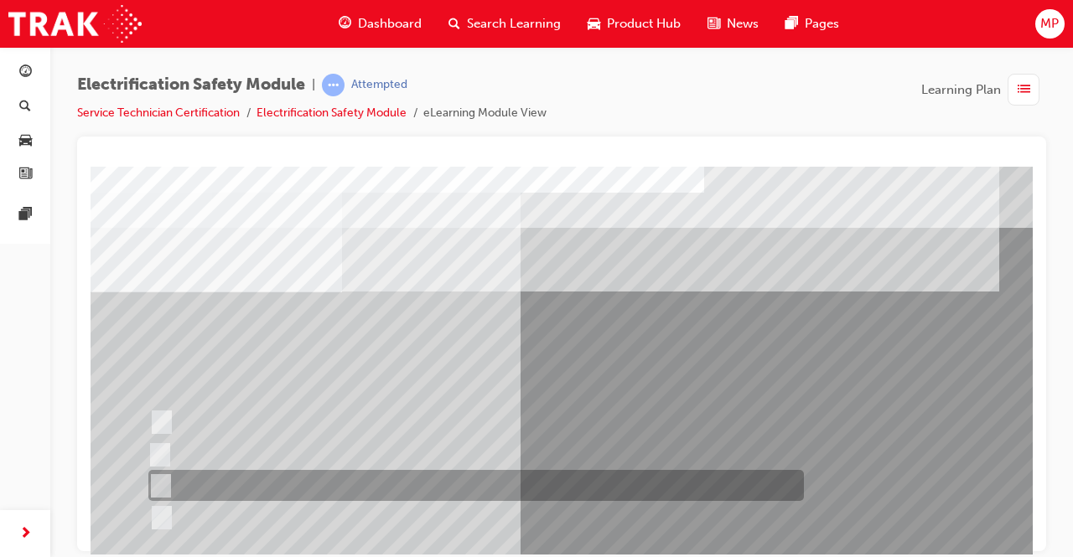
scroll to position [0, 0]
click at [156, 482] on input "10 minutes" at bounding box center [157, 486] width 18 height 18
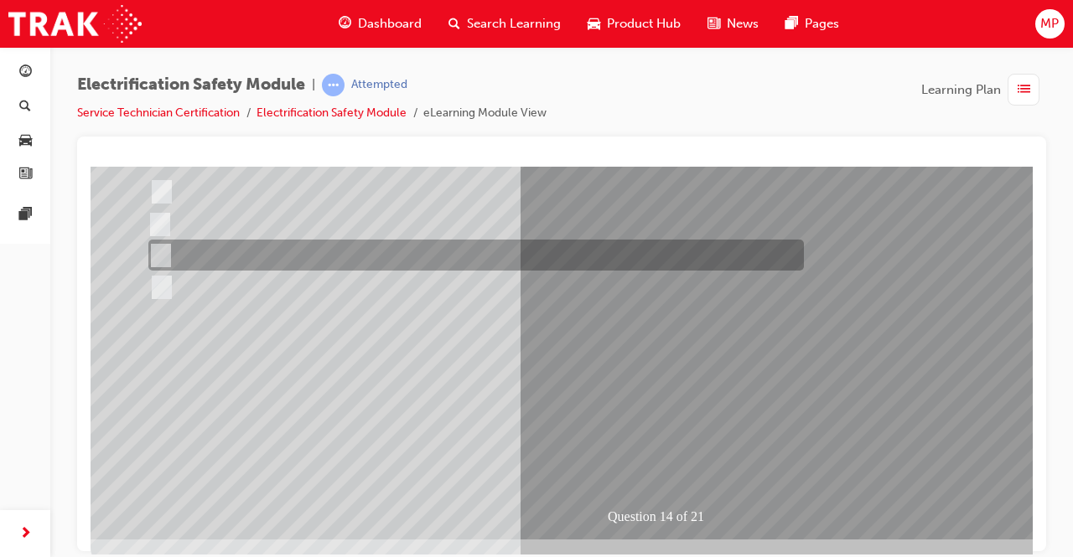
scroll to position [238, 0]
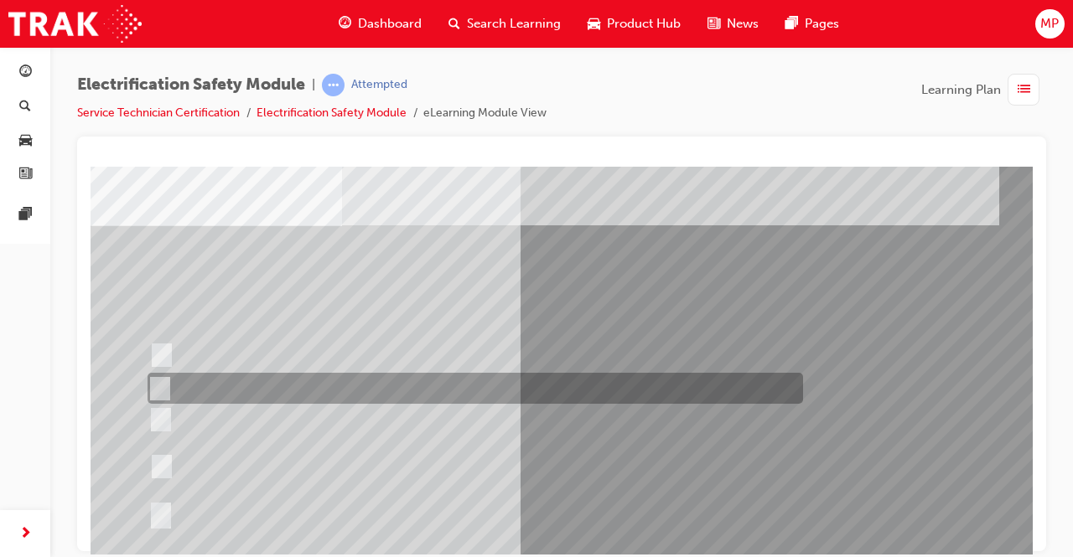
scroll to position [70, 0]
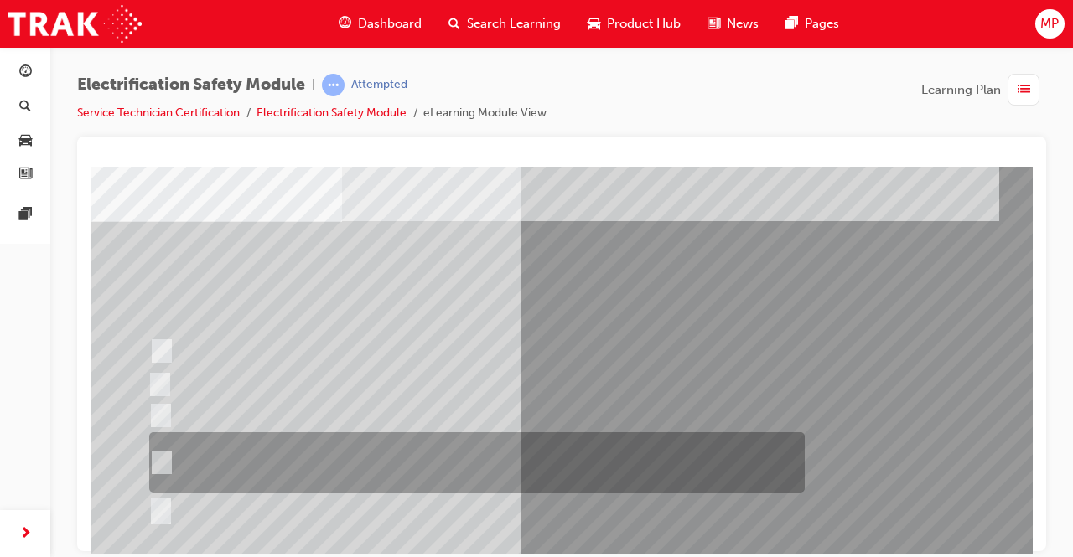
click at [164, 454] on input "The High Voltage Capacitor Terminal for 0 volts and the High Voltage Capacitor …" at bounding box center [158, 463] width 18 height 18
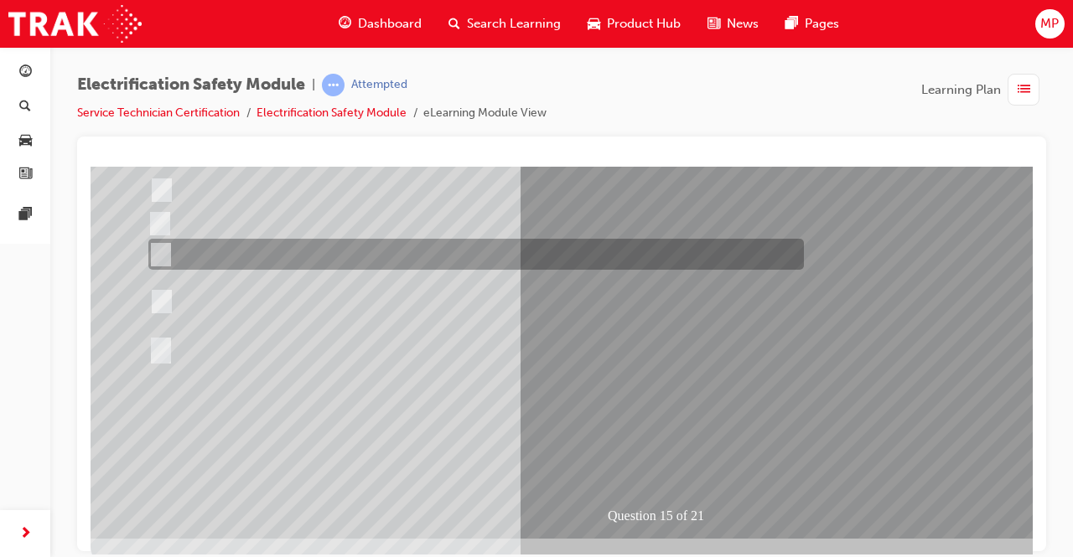
scroll to position [234, 0]
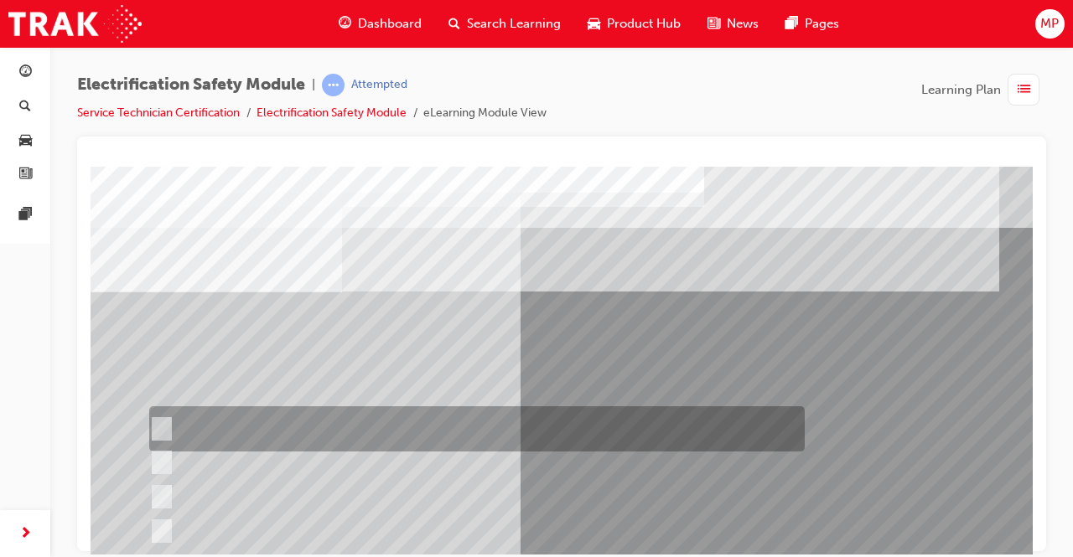
scroll to position [0, 0]
click at [155, 426] on input "Insulate the High Voltage Connector/Motor Side Cable Connection with Insulated …" at bounding box center [158, 429] width 18 height 18
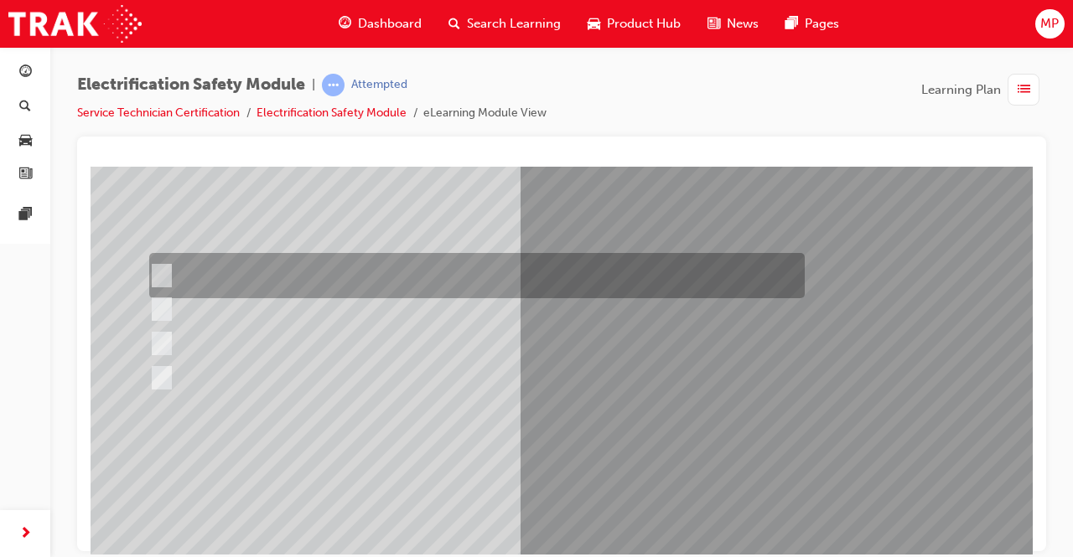
scroll to position [153, 0]
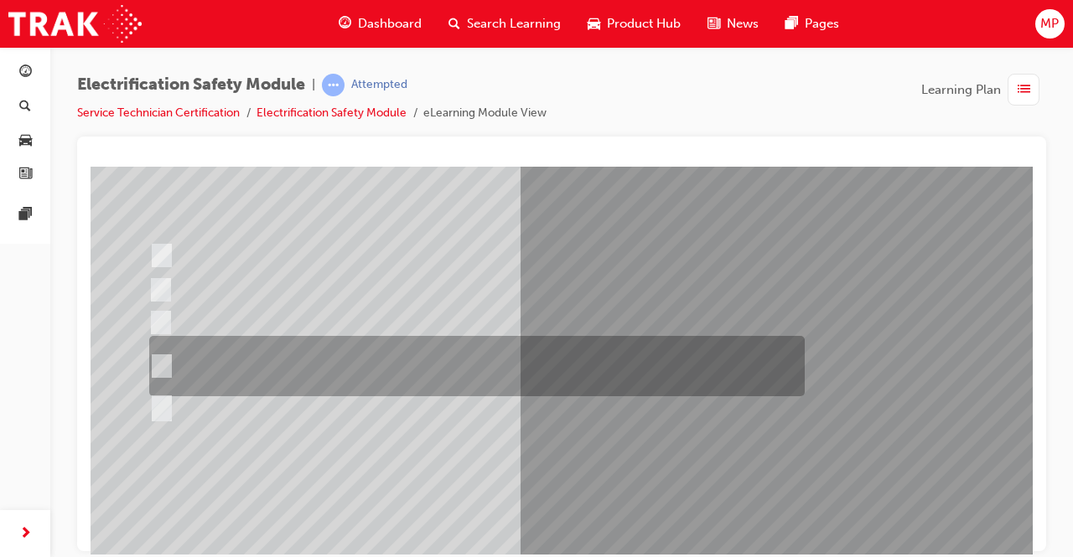
scroll to position [174, 0]
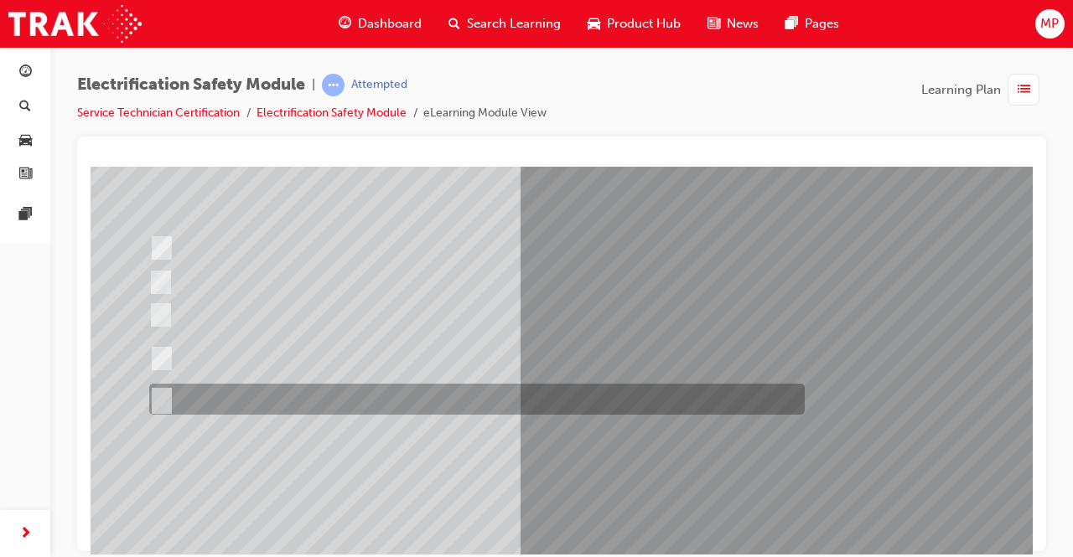
click at [163, 391] on input "All of the above." at bounding box center [158, 400] width 18 height 18
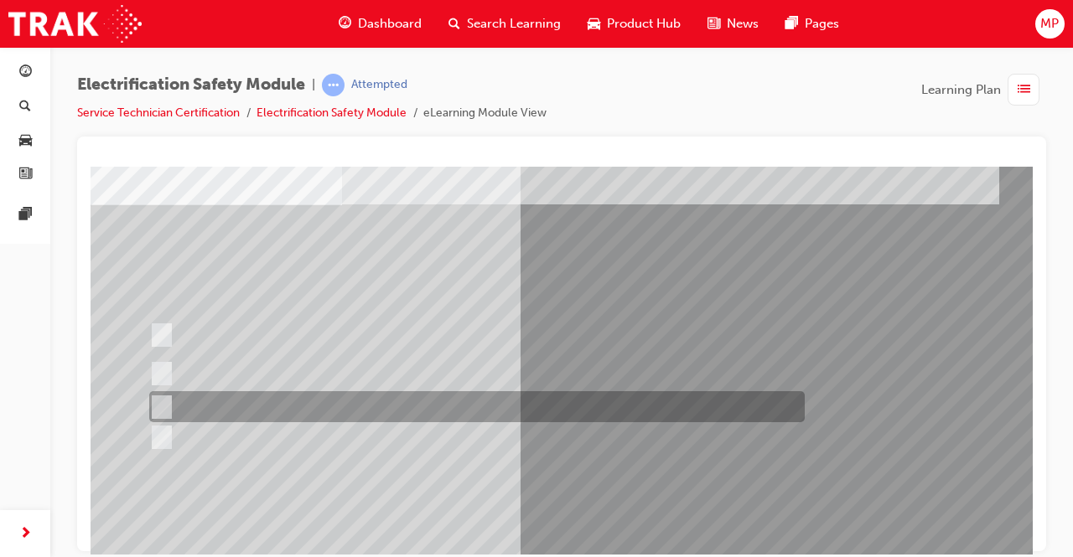
scroll to position [94, 0]
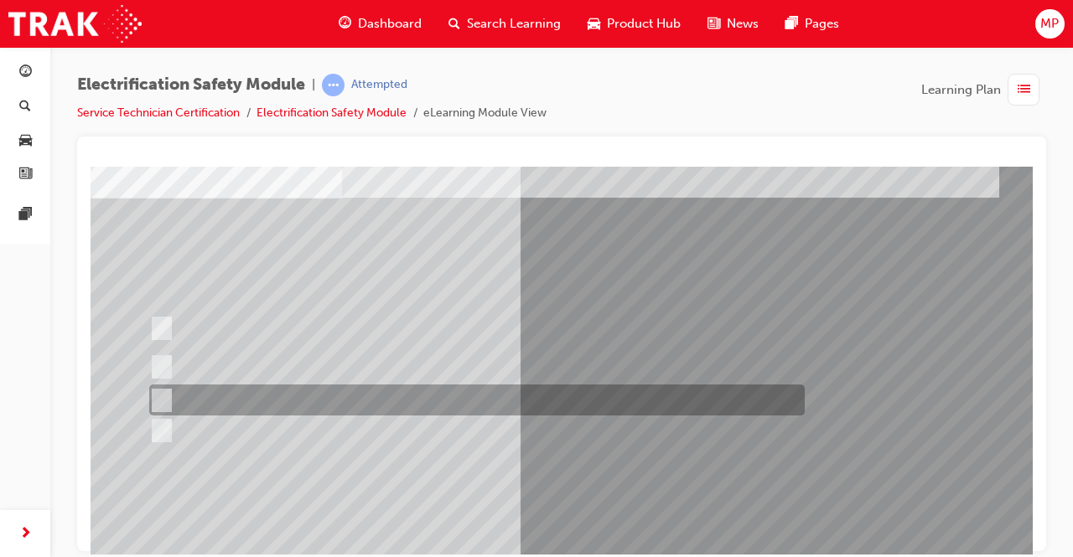
click at [169, 395] on div at bounding box center [473, 400] width 656 height 31
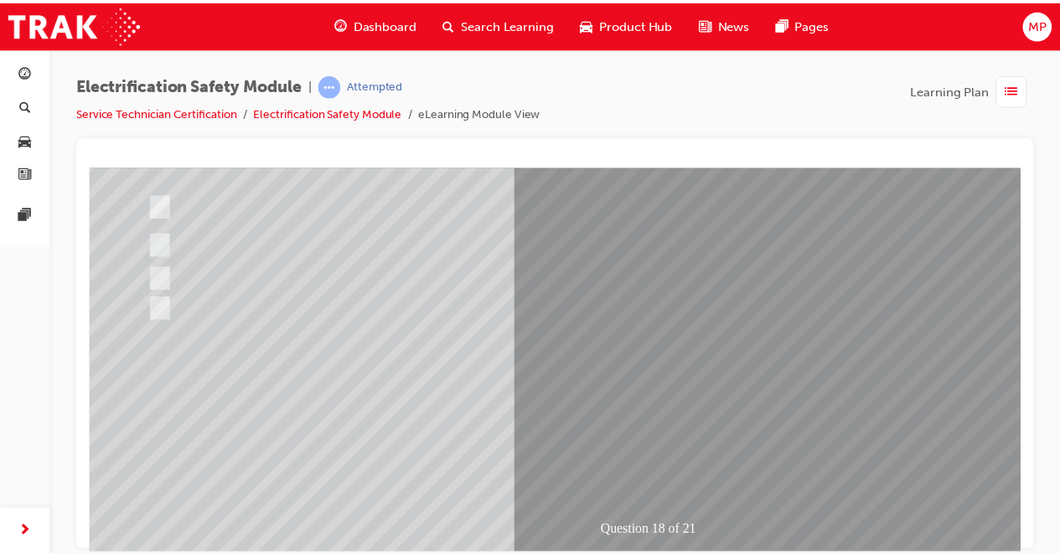
scroll to position [218, 0]
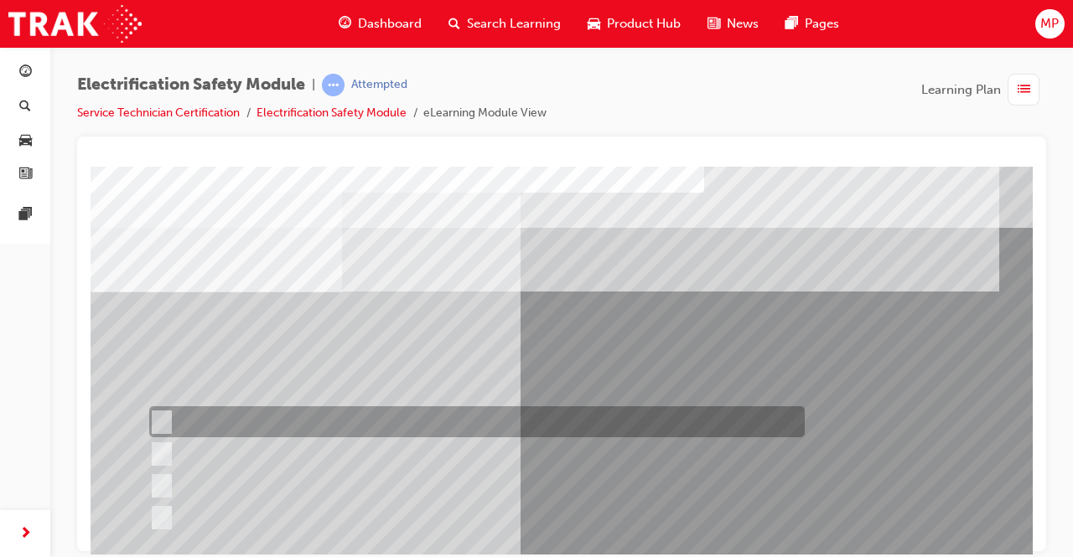
scroll to position [0, 0]
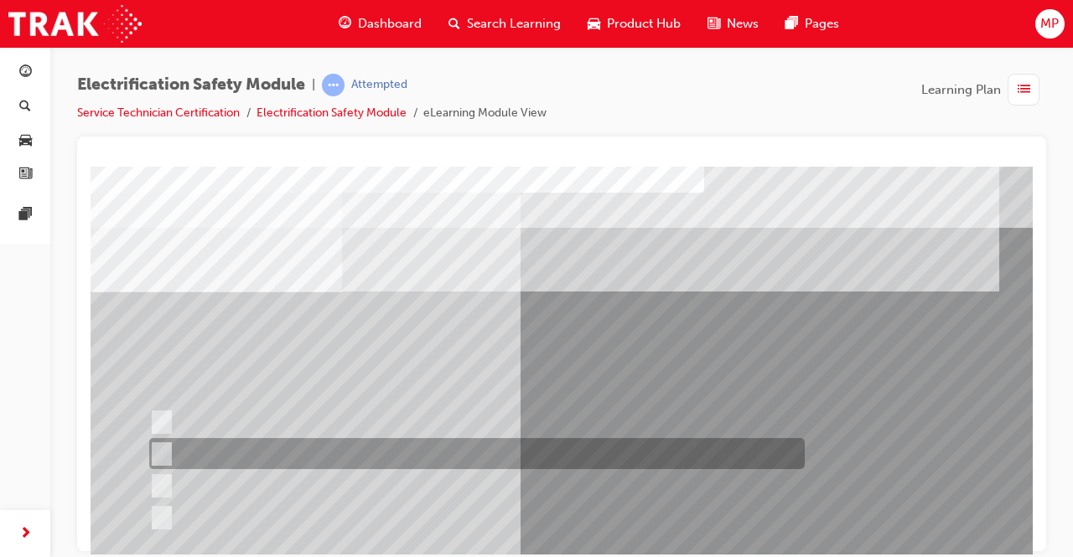
click at [168, 443] on div at bounding box center [473, 453] width 656 height 31
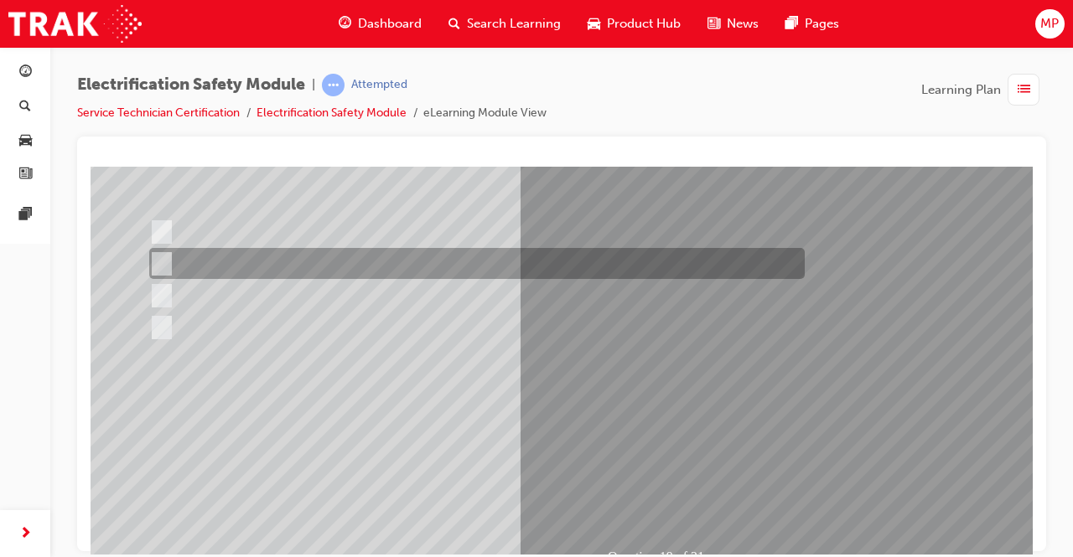
scroll to position [192, 0]
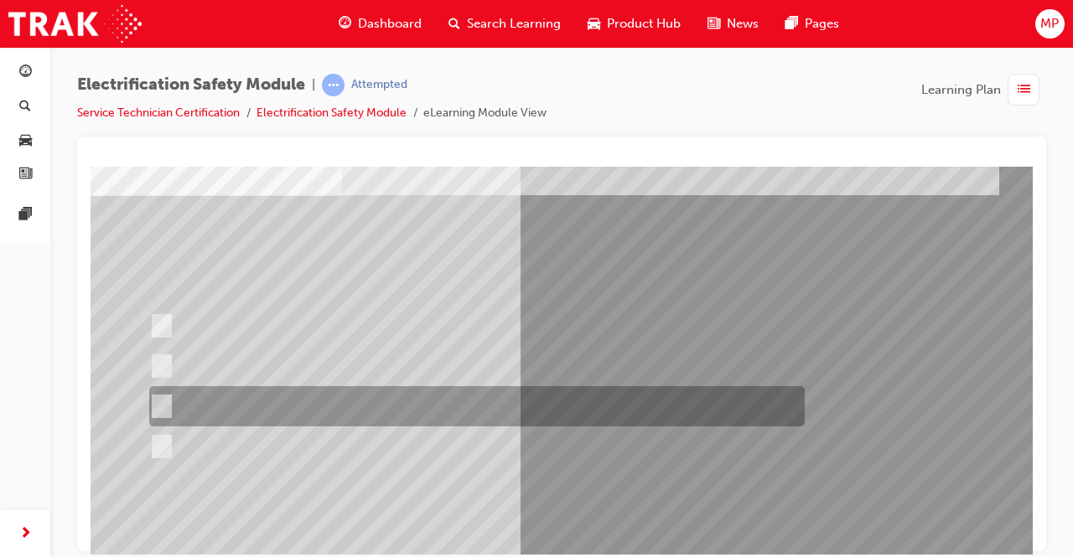
scroll to position [108, 0]
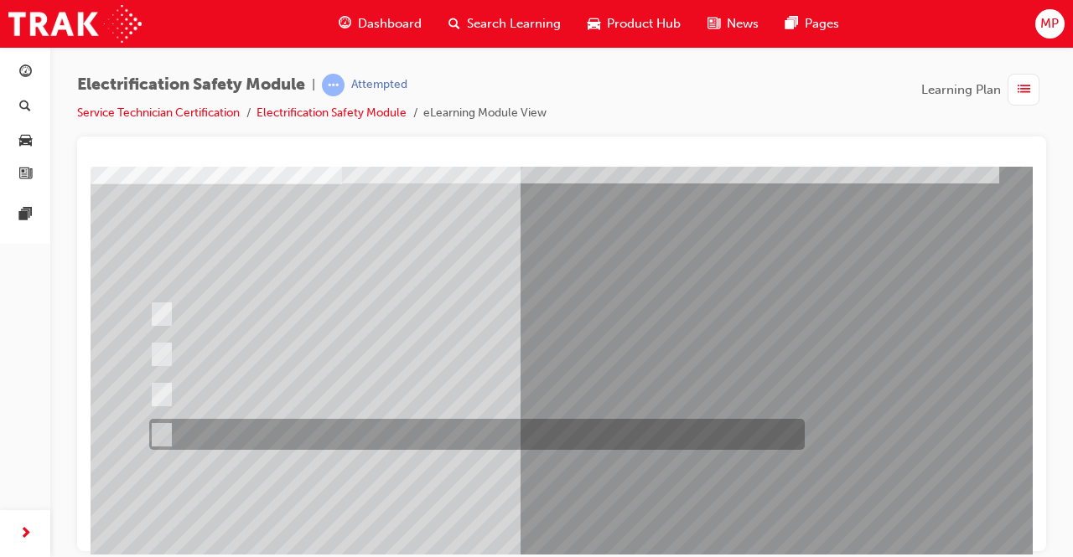
click at [159, 428] on input "All these statements are correct." at bounding box center [158, 435] width 18 height 18
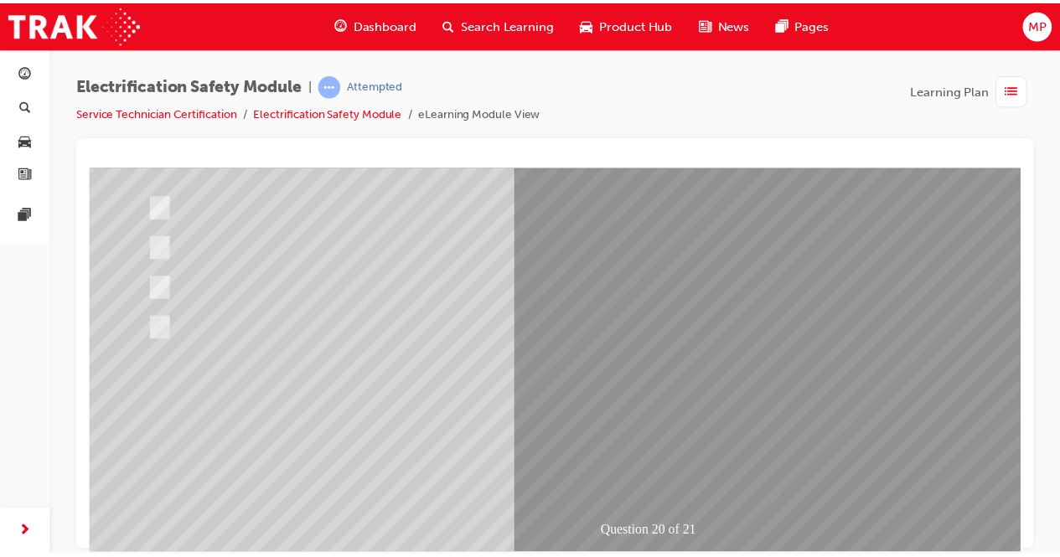
scroll to position [220, 0]
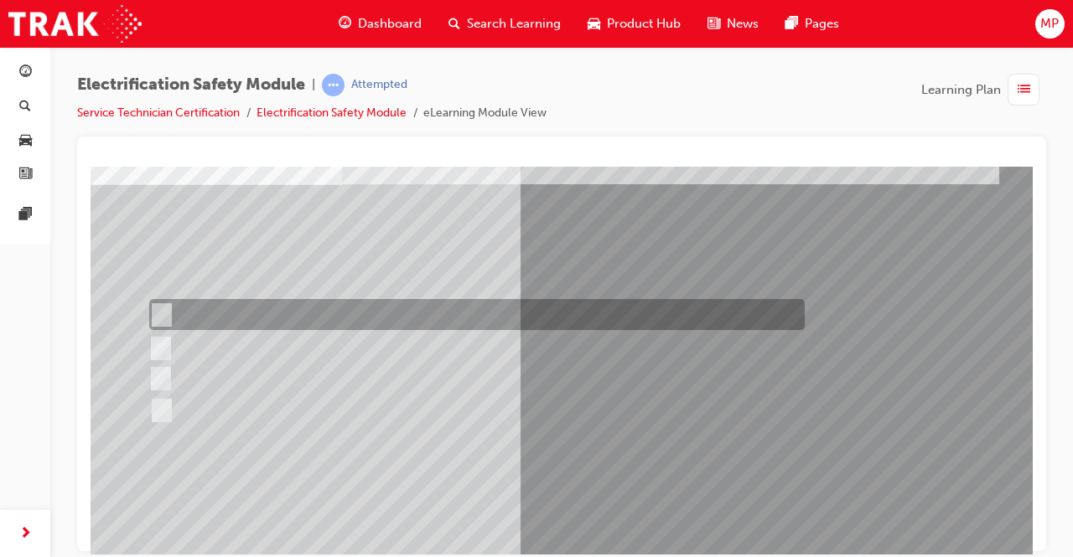
scroll to position [116, 0]
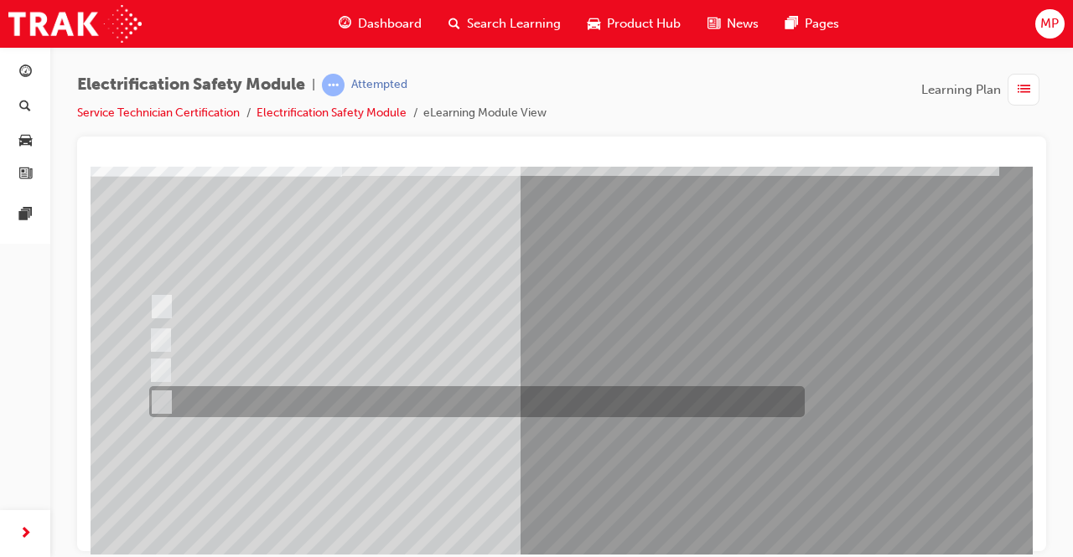
click at [163, 401] on input "All these items should be removed to improve safety" at bounding box center [158, 402] width 18 height 18
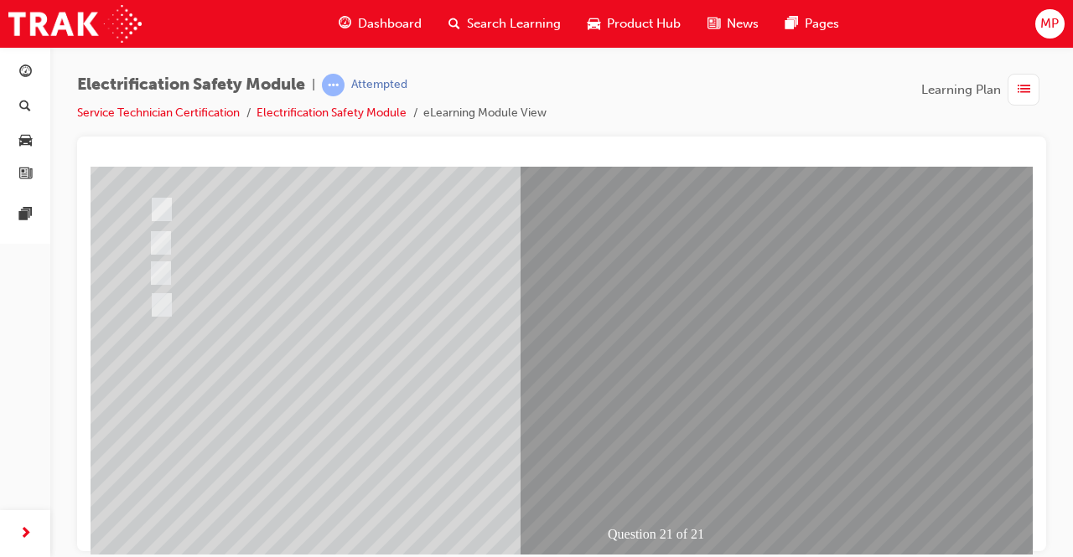
scroll to position [231, 0]
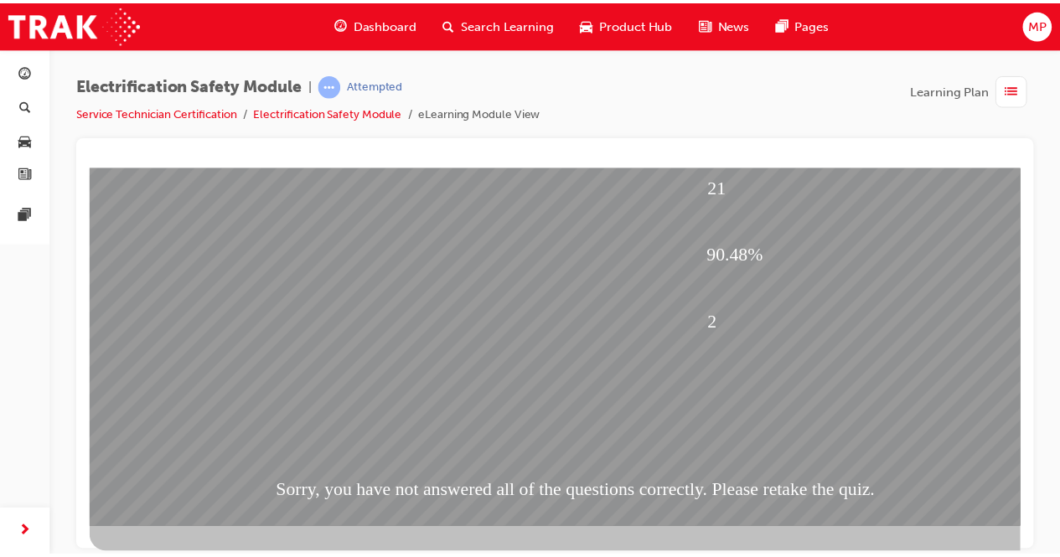
scroll to position [253, 0]
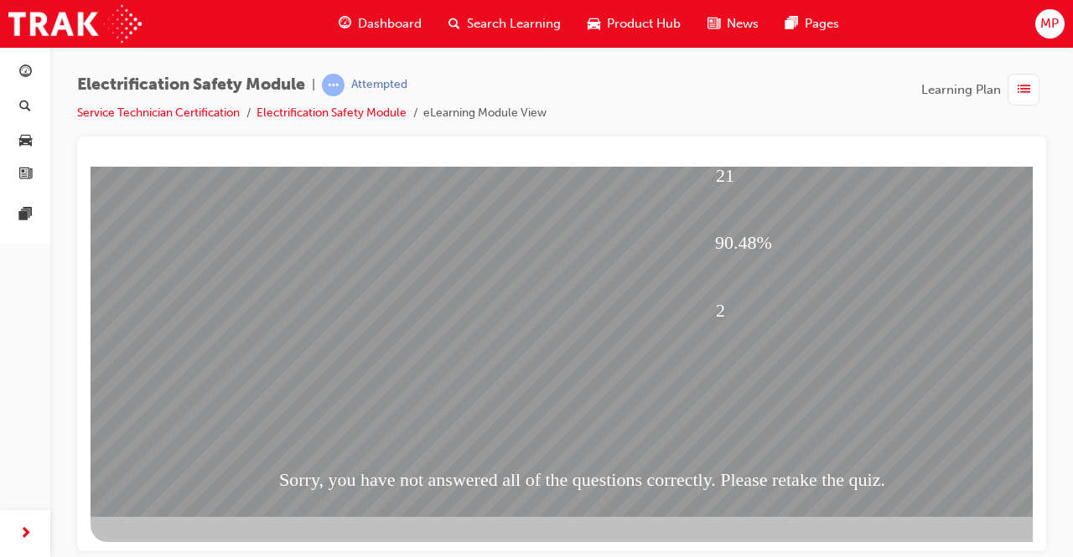
click at [387, 23] on span "Dashboard" at bounding box center [390, 23] width 64 height 19
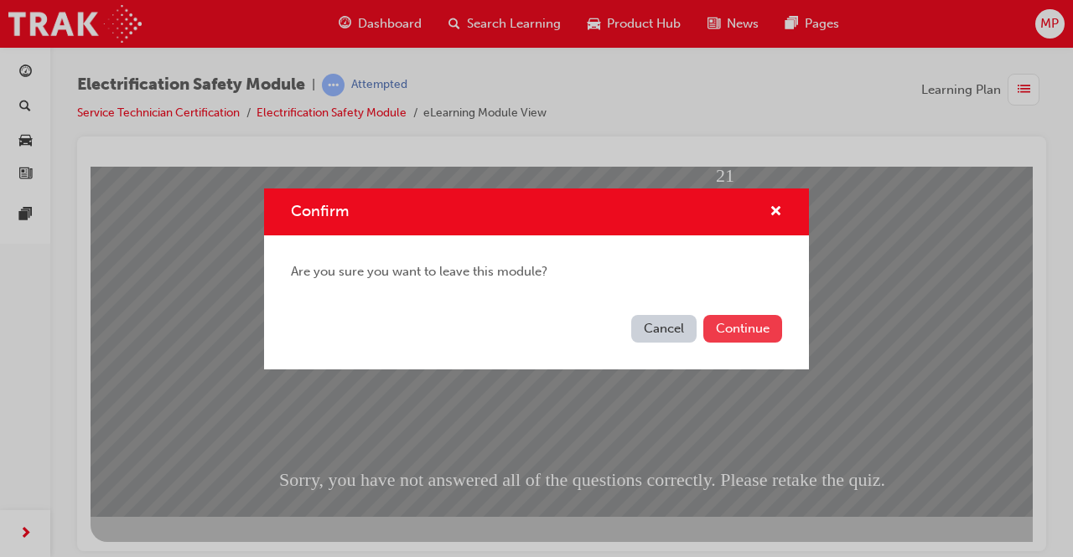
click at [720, 321] on button "Continue" at bounding box center [742, 329] width 79 height 28
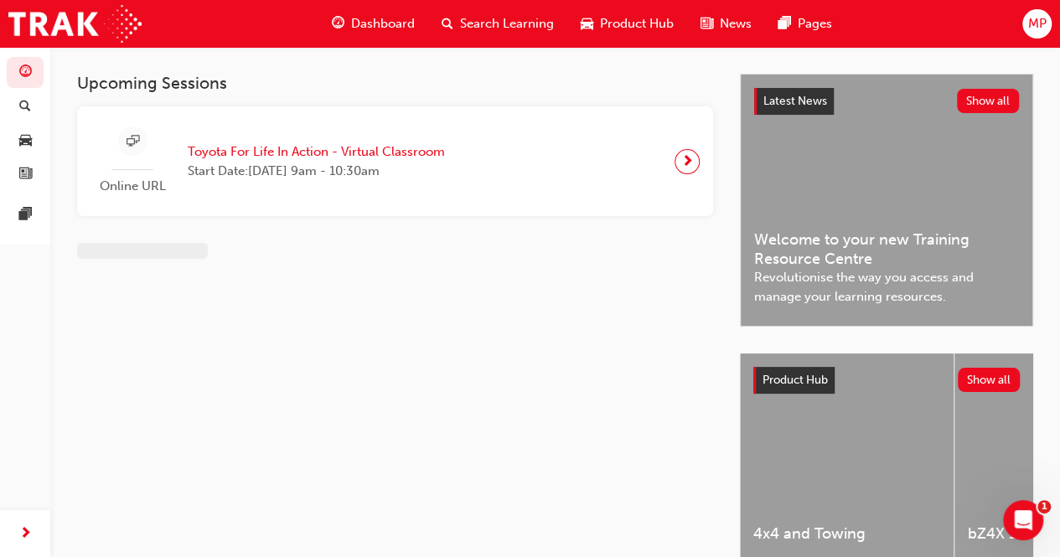
click at [377, 24] on span "Dashboard" at bounding box center [383, 23] width 64 height 19
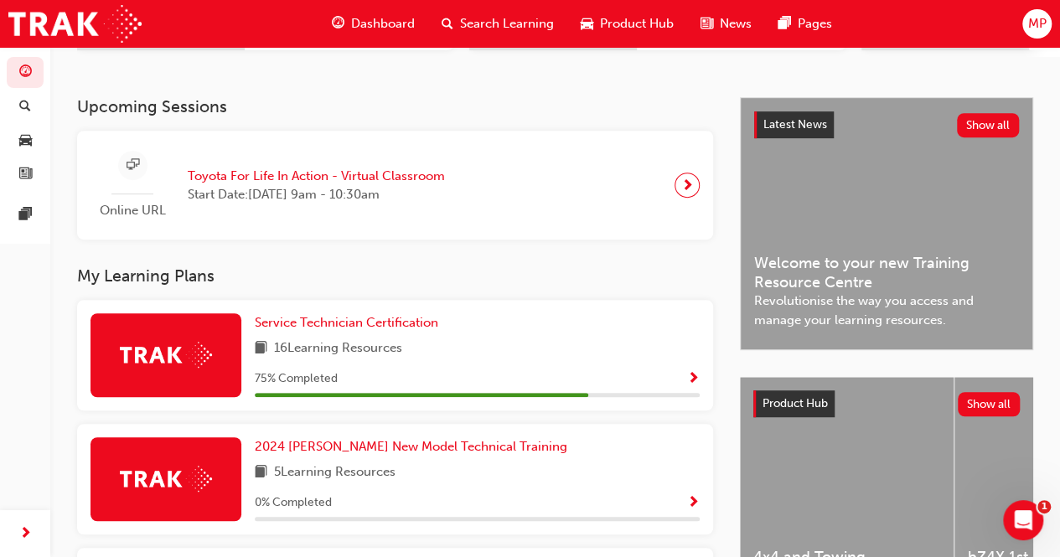
scroll to position [331, 0]
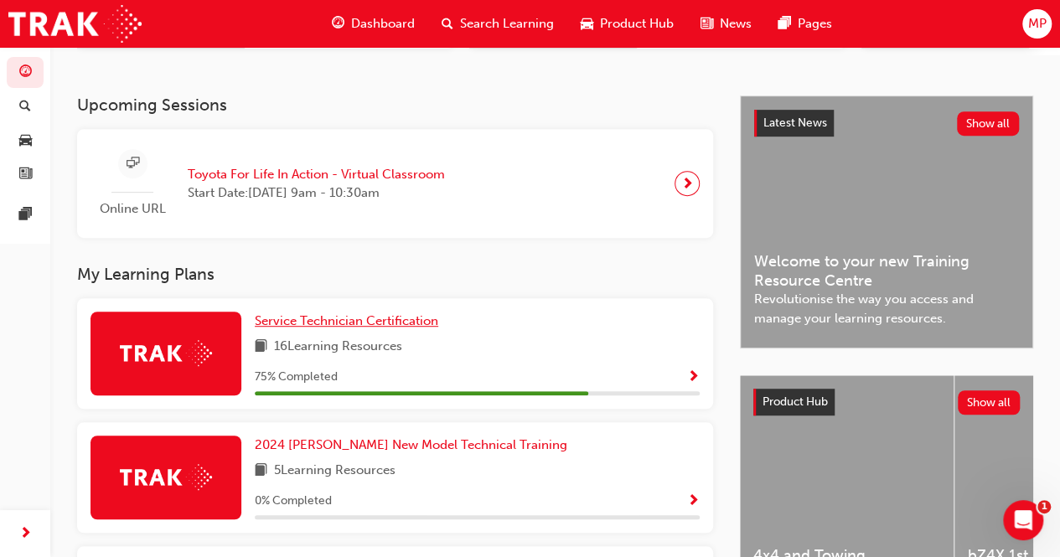
click at [315, 324] on span "Service Technician Certification" at bounding box center [347, 321] width 184 height 15
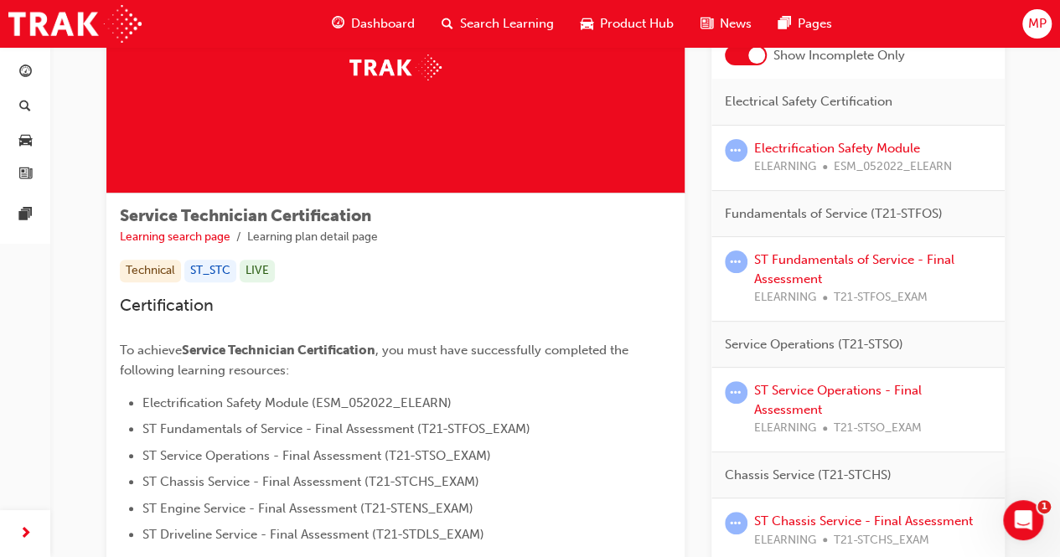
scroll to position [144, 0]
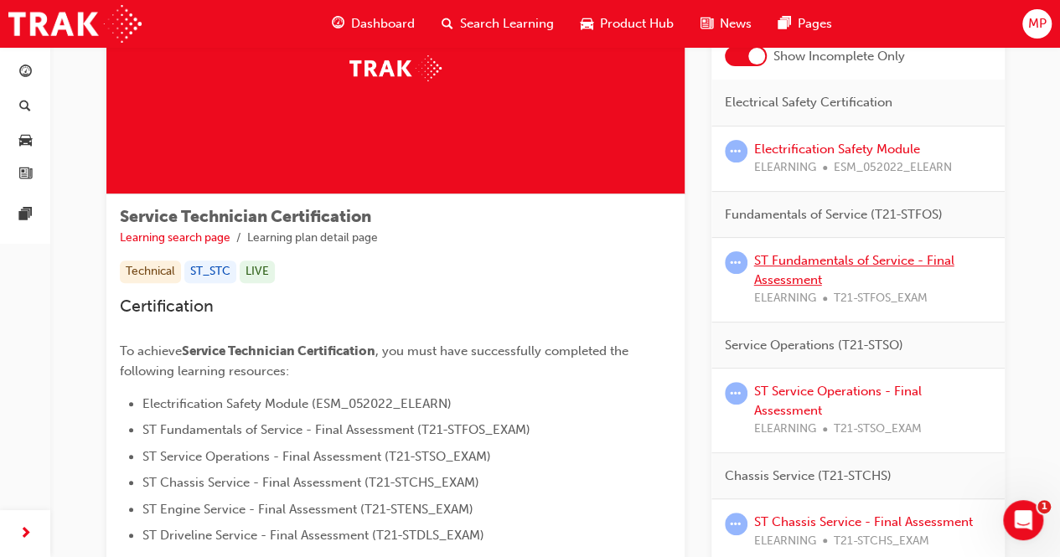
click at [790, 259] on link "ST Fundamentals of Service - Final Assessment" at bounding box center [854, 270] width 200 height 34
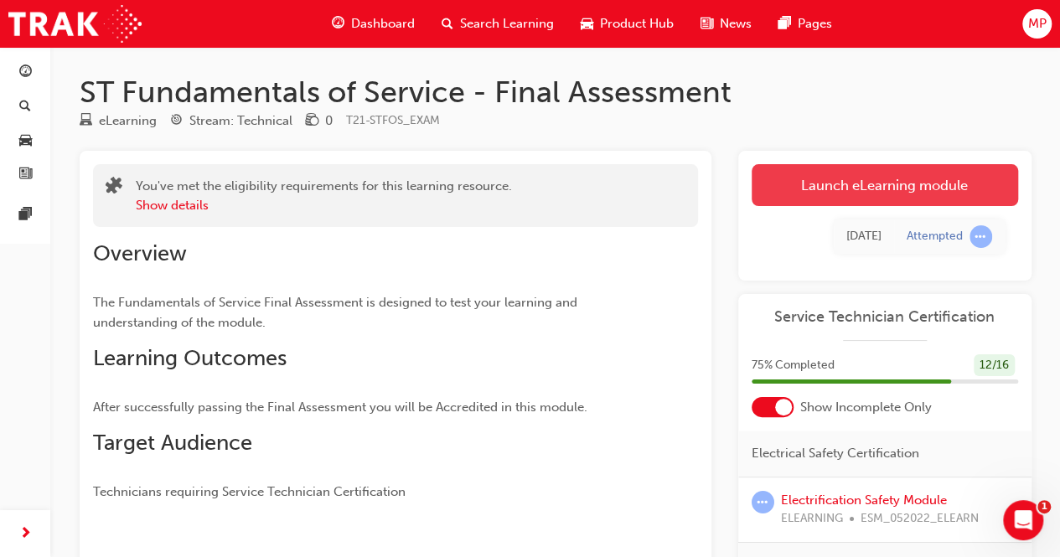
click at [879, 185] on link "Launch eLearning module" at bounding box center [885, 185] width 267 height 42
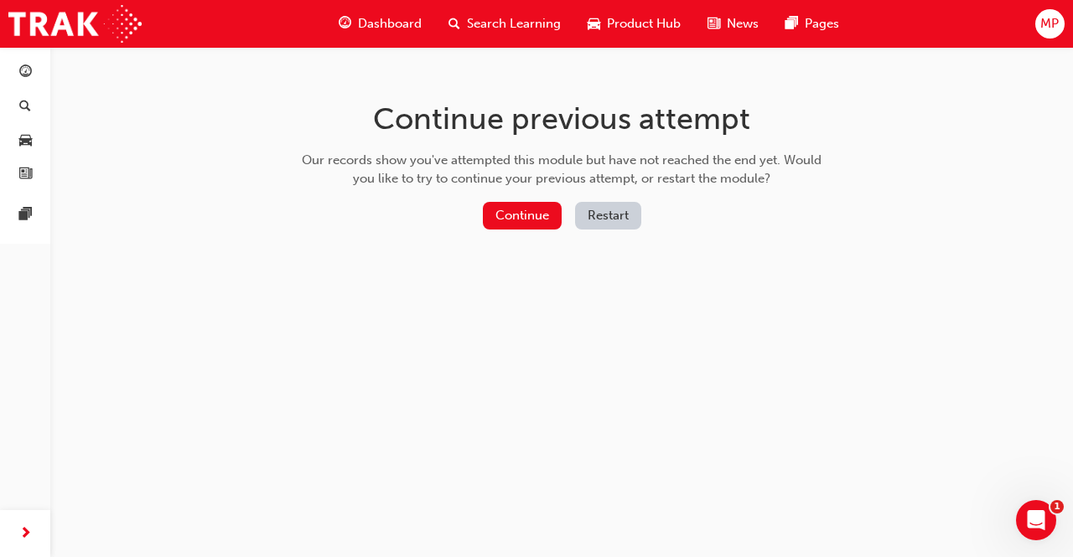
click at [604, 214] on button "Restart" at bounding box center [608, 216] width 66 height 28
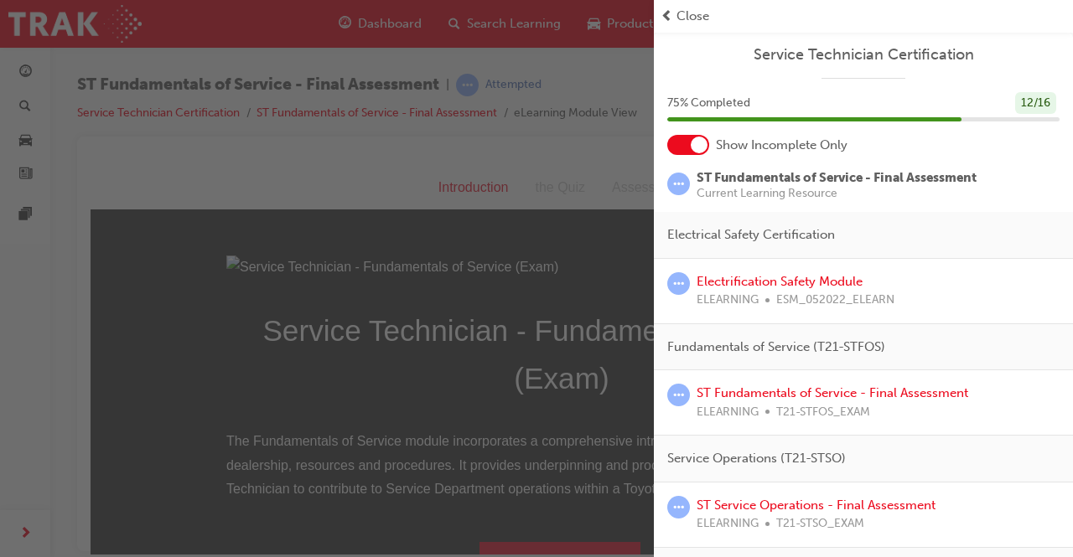
click at [586, 272] on div "button" at bounding box center [327, 278] width 654 height 557
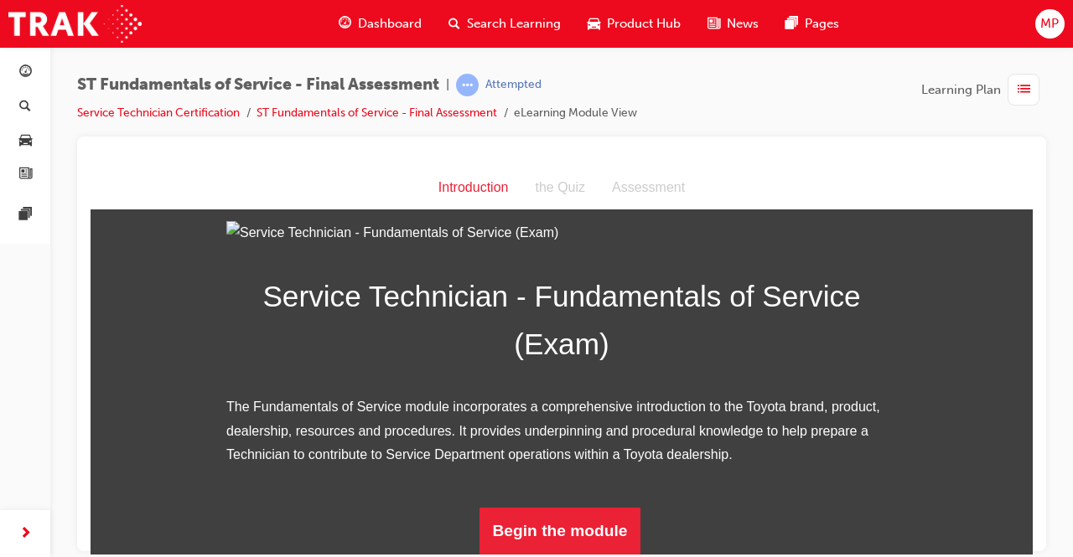
scroll to position [219, 0]
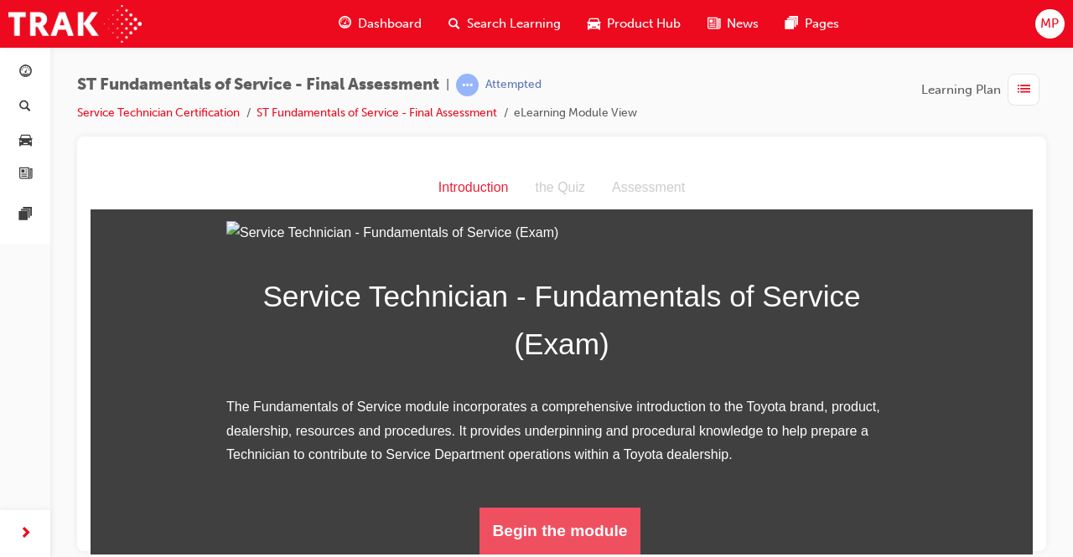
click at [535, 530] on button "Begin the module" at bounding box center [560, 530] width 162 height 47
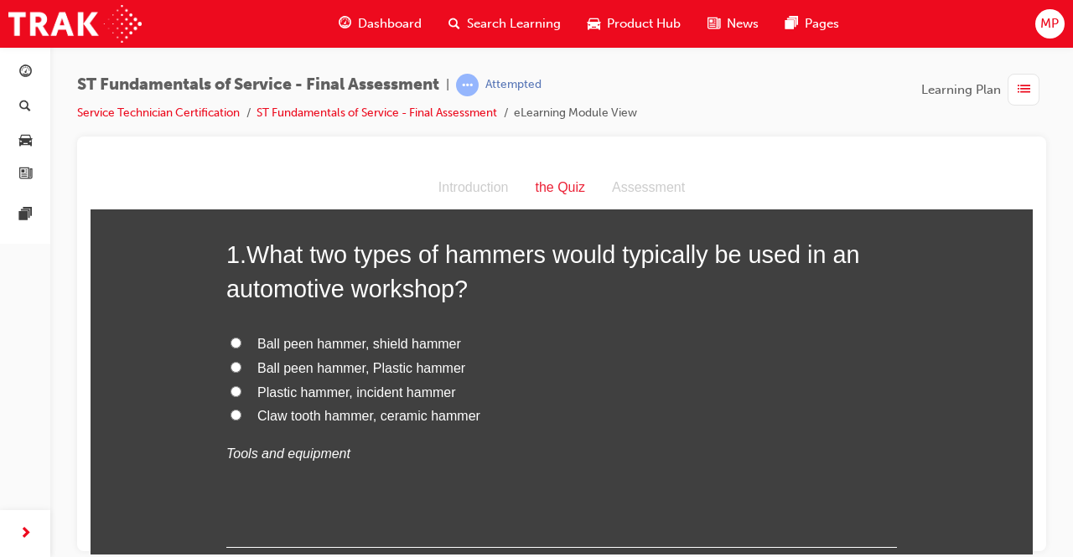
scroll to position [68, 0]
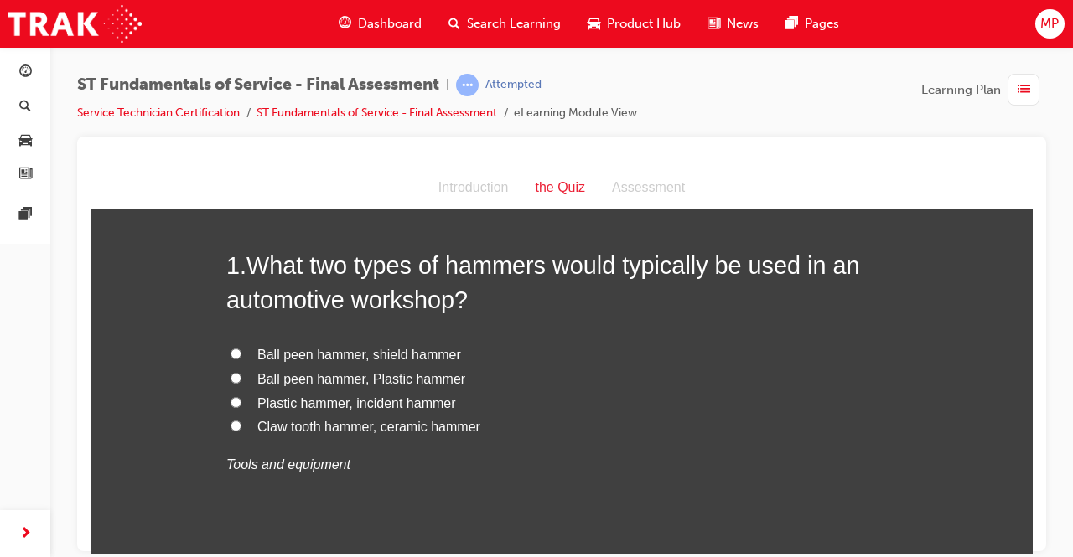
click at [231, 375] on input "Ball peen hammer, Plastic hammer" at bounding box center [236, 377] width 11 height 11
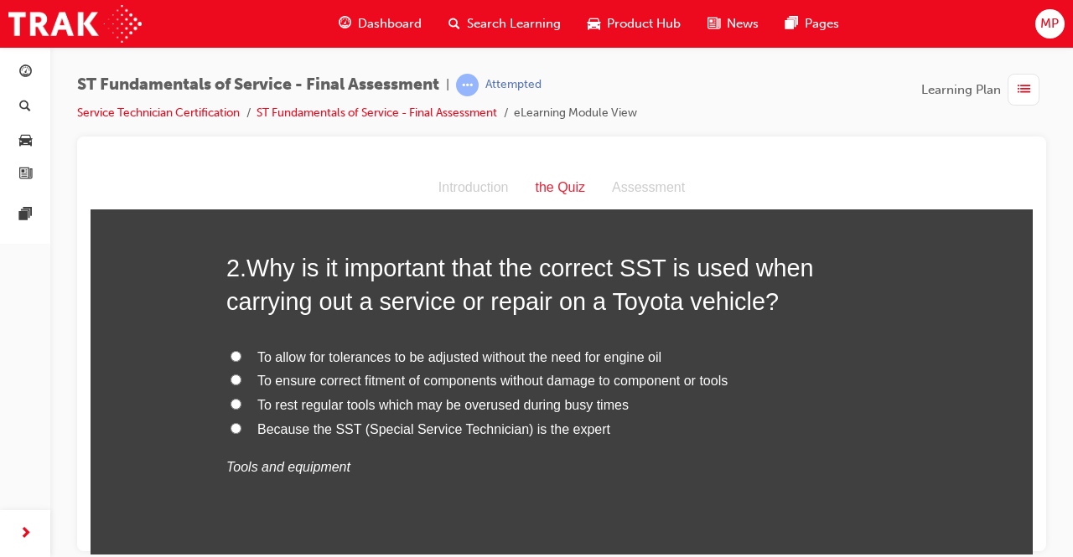
scroll to position [459, 0]
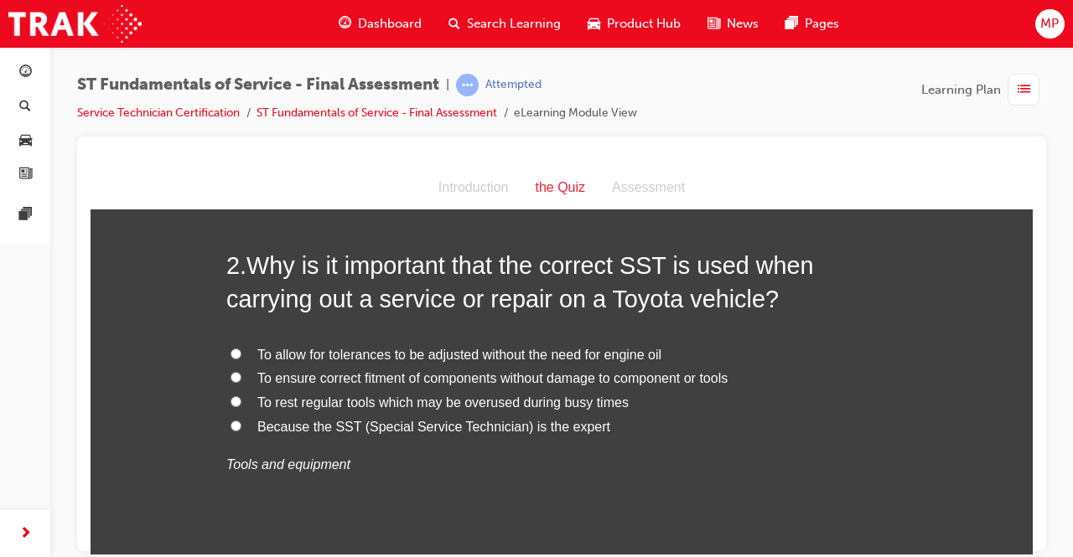
click at [354, 415] on label "Because the SST (Special Service Technician) is the expert" at bounding box center [561, 427] width 671 height 24
click at [241, 420] on input "Because the SST (Special Service Technician) is the expert" at bounding box center [236, 425] width 11 height 11
click at [231, 377] on input "To ensure correct fitment of components without damage to component or tools" at bounding box center [236, 376] width 11 height 11
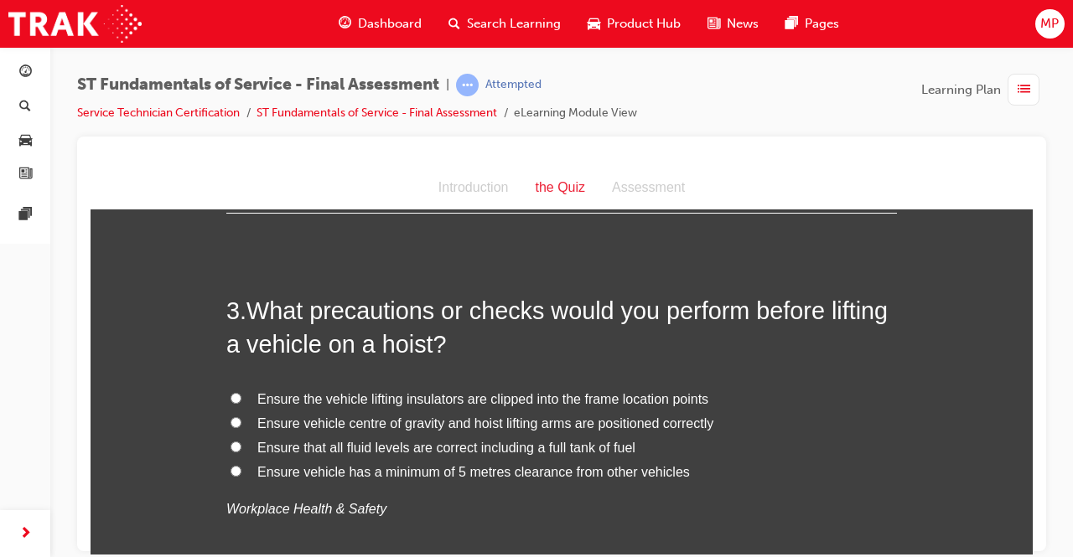
scroll to position [805, 0]
click at [231, 419] on input "Ensure vehicle centre of gravity and hoist lifting arms are positioned correctly" at bounding box center [236, 421] width 11 height 11
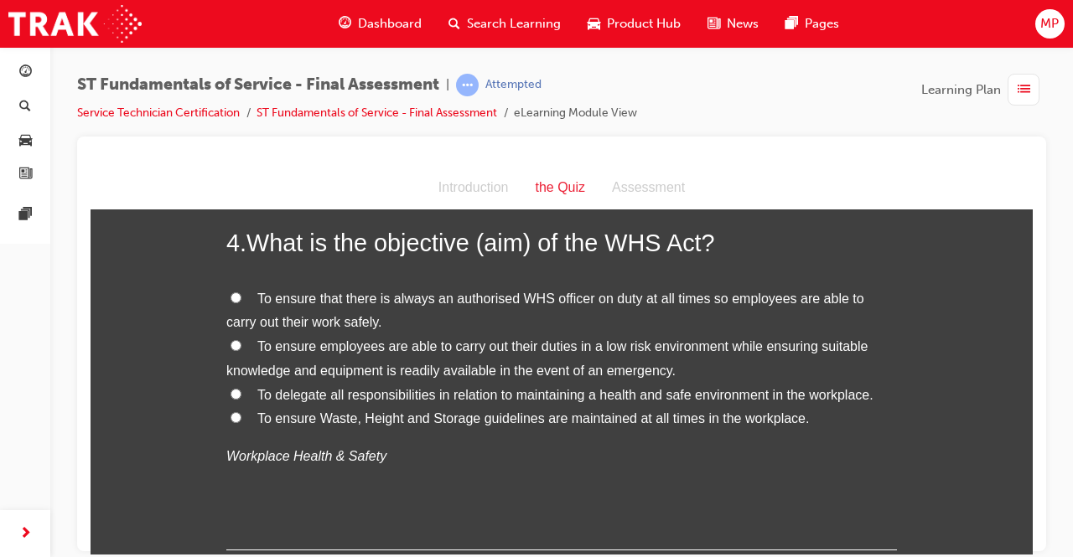
scroll to position [1262, 0]
click at [231, 344] on input "To ensure employees are able to carry out their duties in a low risk environmen…" at bounding box center [236, 344] width 11 height 11
drag, startPoint x: 231, startPoint y: 344, endPoint x: 934, endPoint y: 555, distance: 733.6
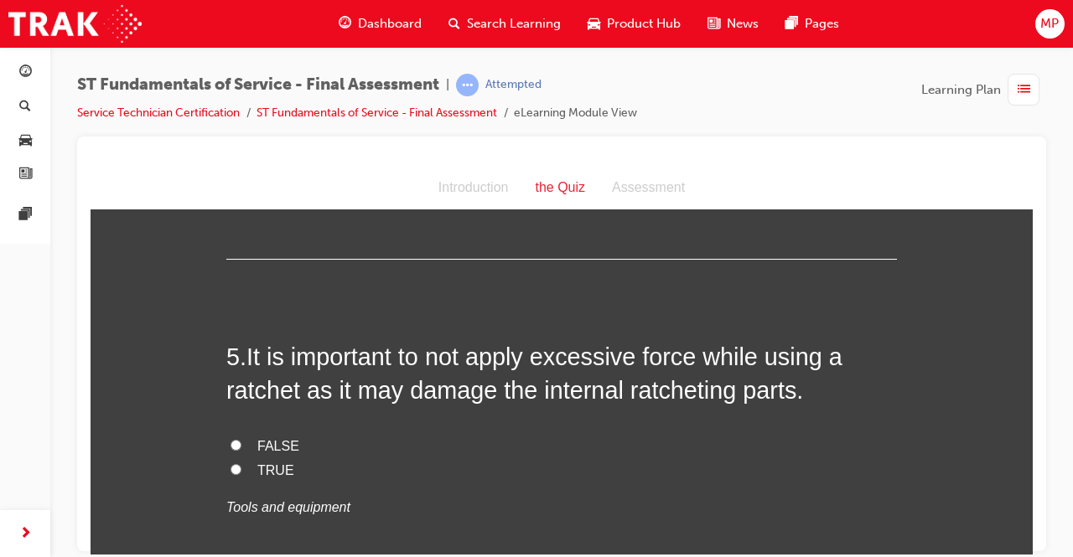
scroll to position [1564, 0]
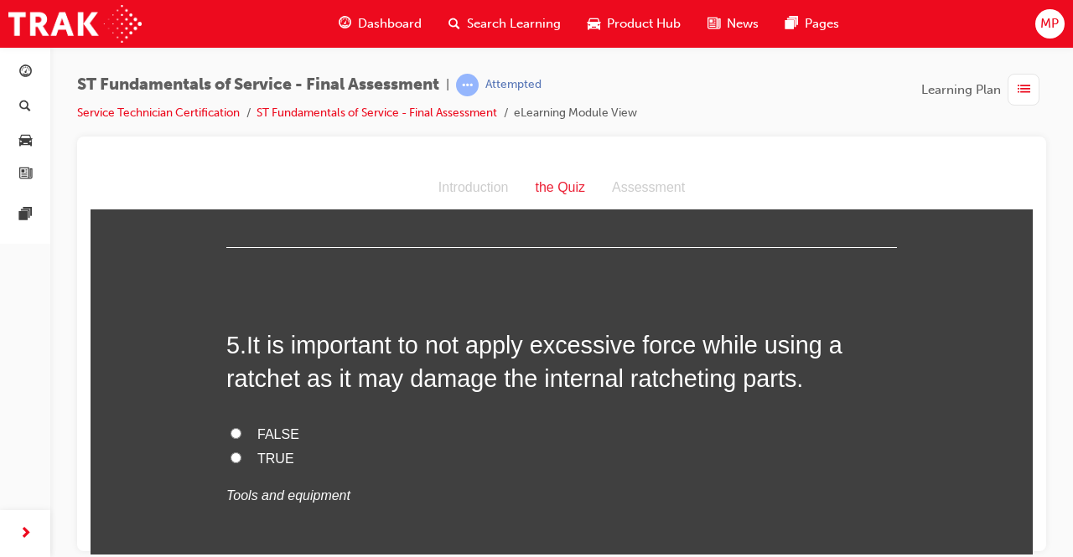
click at [231, 453] on input "TRUE" at bounding box center [236, 457] width 11 height 11
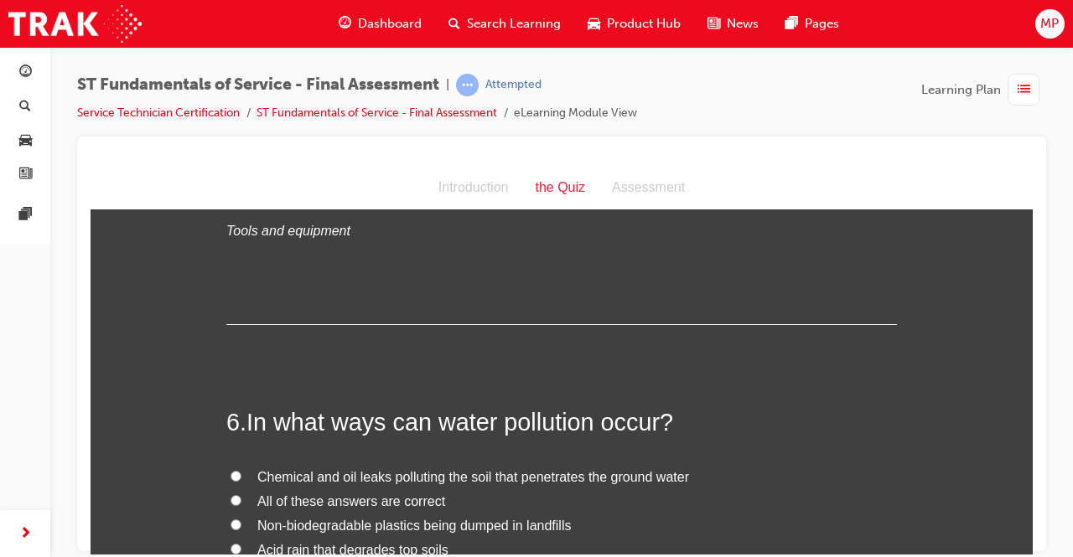
scroll to position [1832, 0]
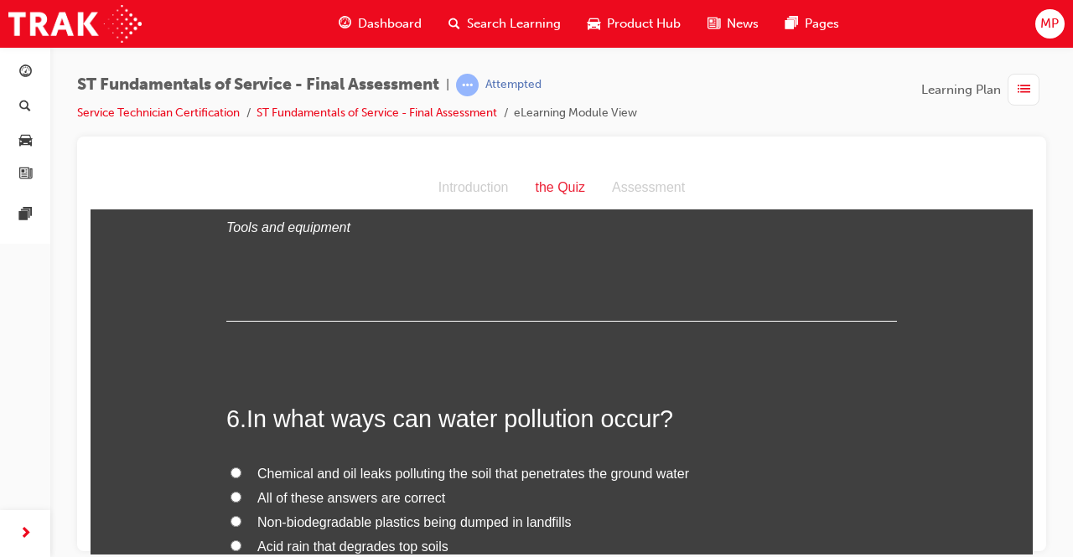
click at [832, 444] on div "6 . In what ways can water pollution occur? Chemical and oil leaks polluting th…" at bounding box center [561, 540] width 671 height 276
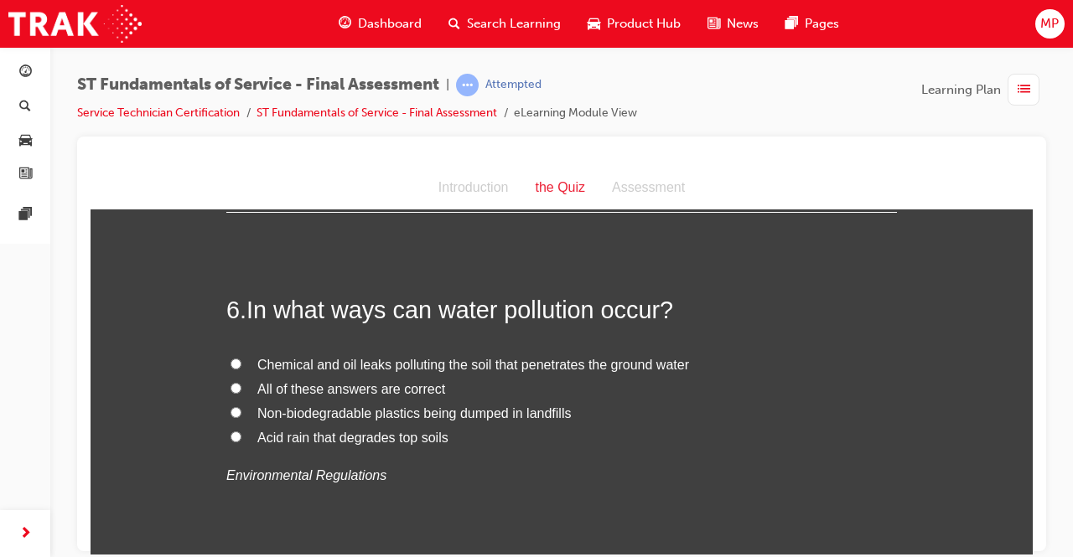
scroll to position [1967, 0]
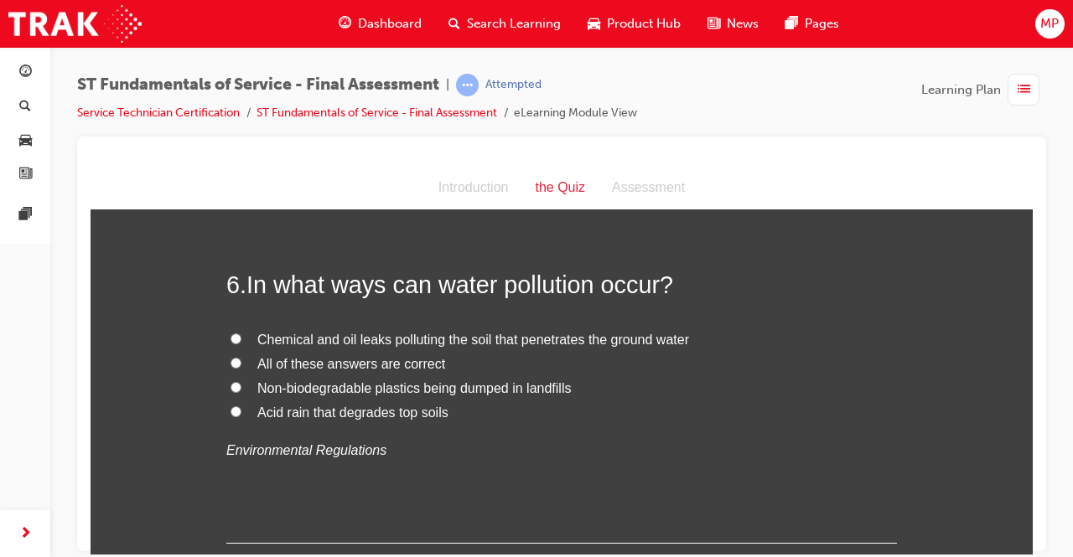
click at [231, 357] on input "All of these answers are correct" at bounding box center [236, 362] width 11 height 11
click at [231, 381] on input "Non-biodegradable plastics being dumped in landfills" at bounding box center [236, 386] width 11 height 11
click at [231, 406] on input "Acid rain that degrades top soils" at bounding box center [236, 411] width 11 height 11
click at [231, 357] on input "All of these answers are correct" at bounding box center [236, 362] width 11 height 11
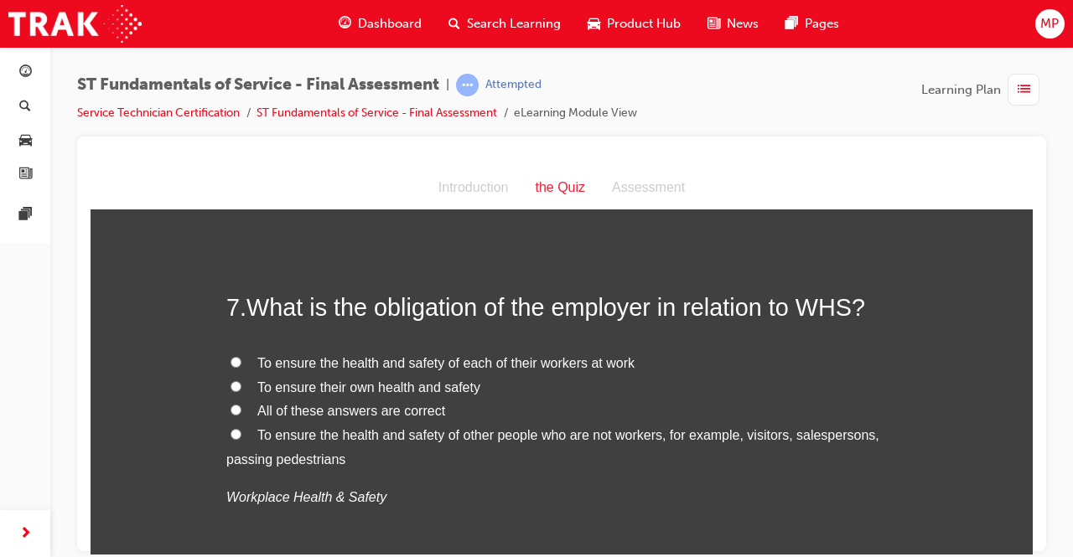
scroll to position [2302, 0]
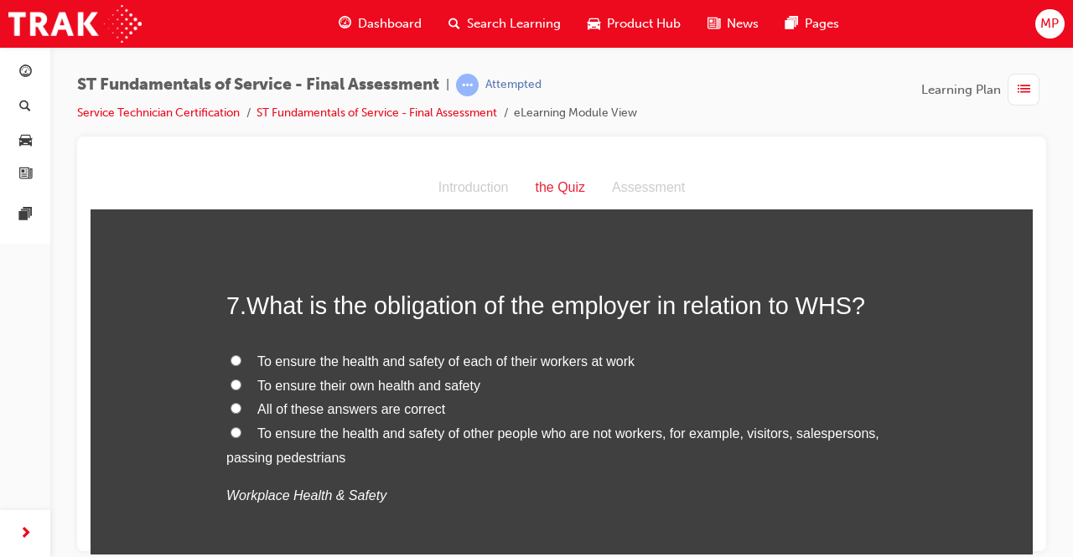
click at [231, 405] on input "All of these answers are correct" at bounding box center [236, 407] width 11 height 11
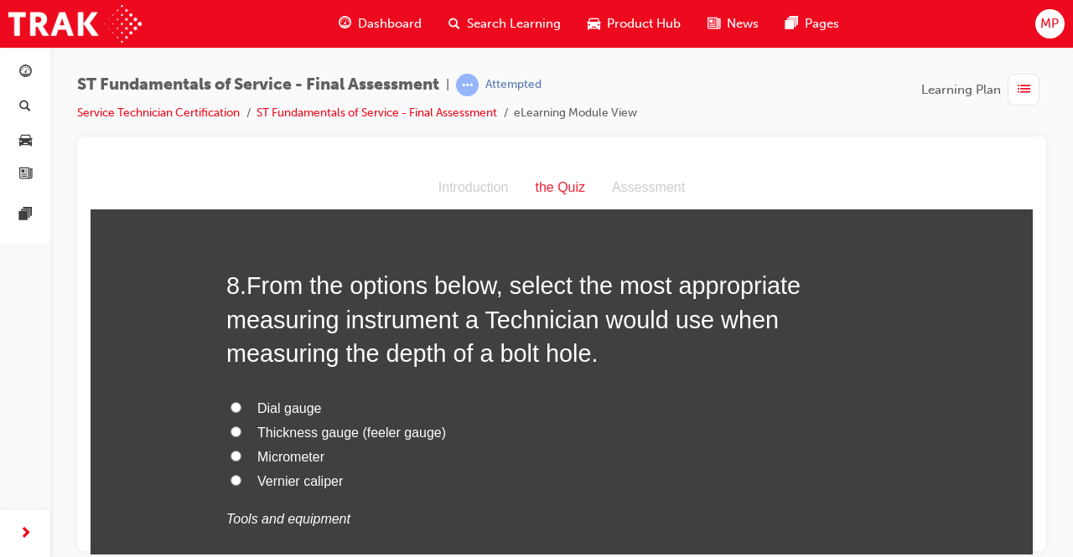
scroll to position [2704, 0]
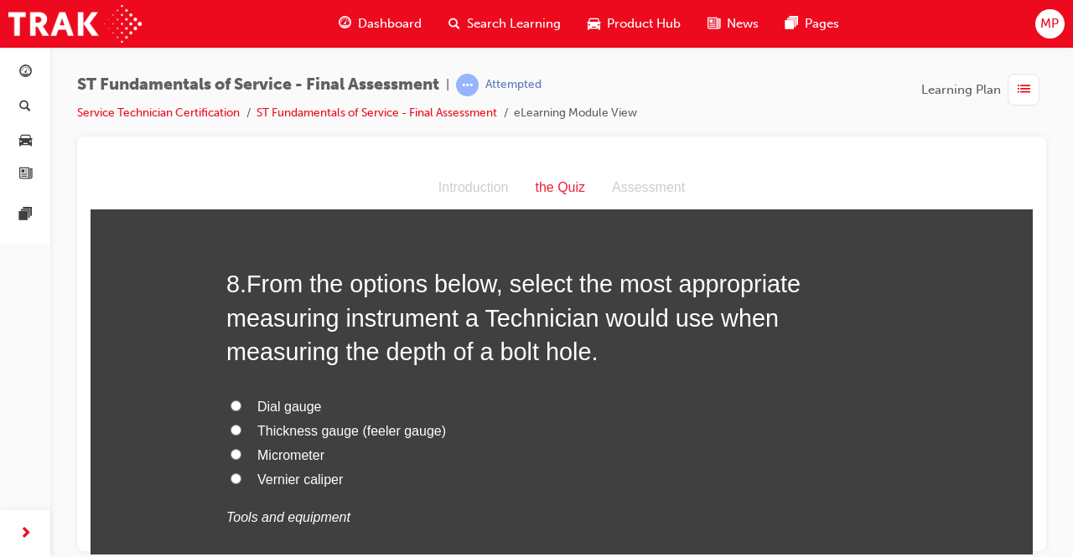
click at [605, 438] on label "Thickness gauge (feeler gauge)" at bounding box center [561, 431] width 671 height 24
click at [241, 435] on input "Thickness gauge (feeler gauge)" at bounding box center [236, 429] width 11 height 11
click at [231, 476] on input "Vernier caliper" at bounding box center [236, 478] width 11 height 11
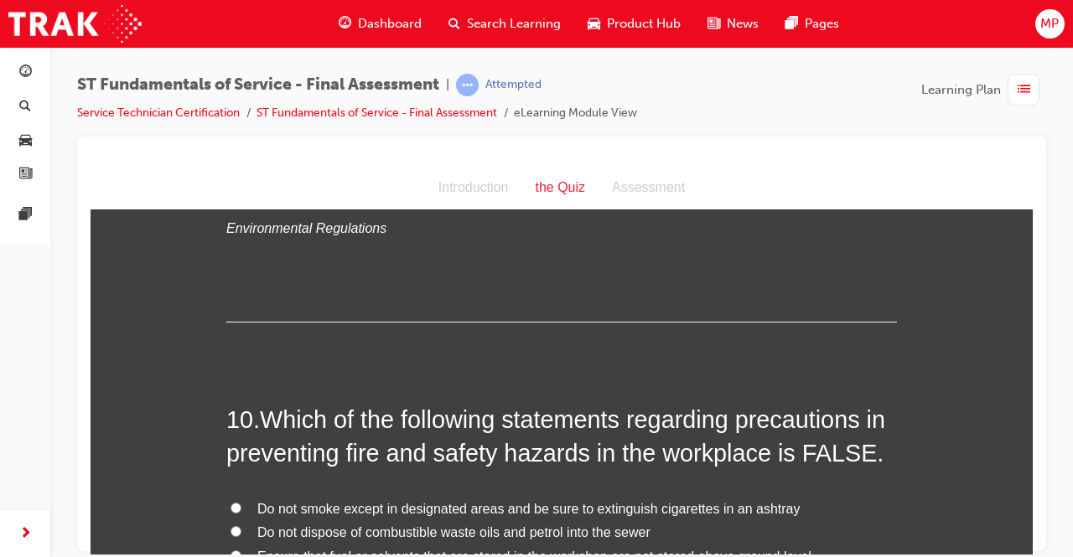
scroll to position [3724, 0]
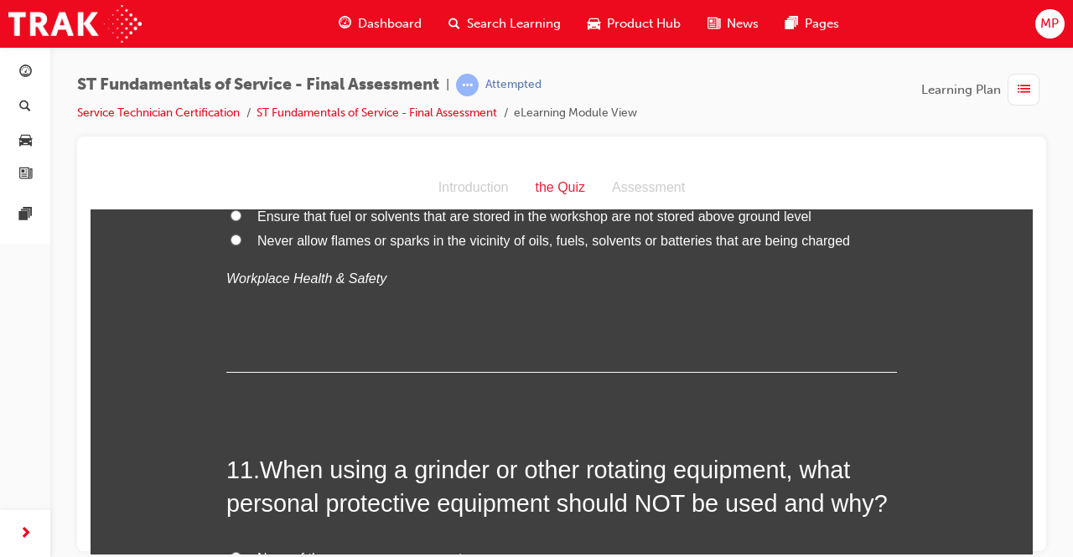
click at [1025, 163] on div at bounding box center [562, 158] width 942 height 17
drag, startPoint x: 1116, startPoint y: 329, endPoint x: 1025, endPoint y: 184, distance: 171.0
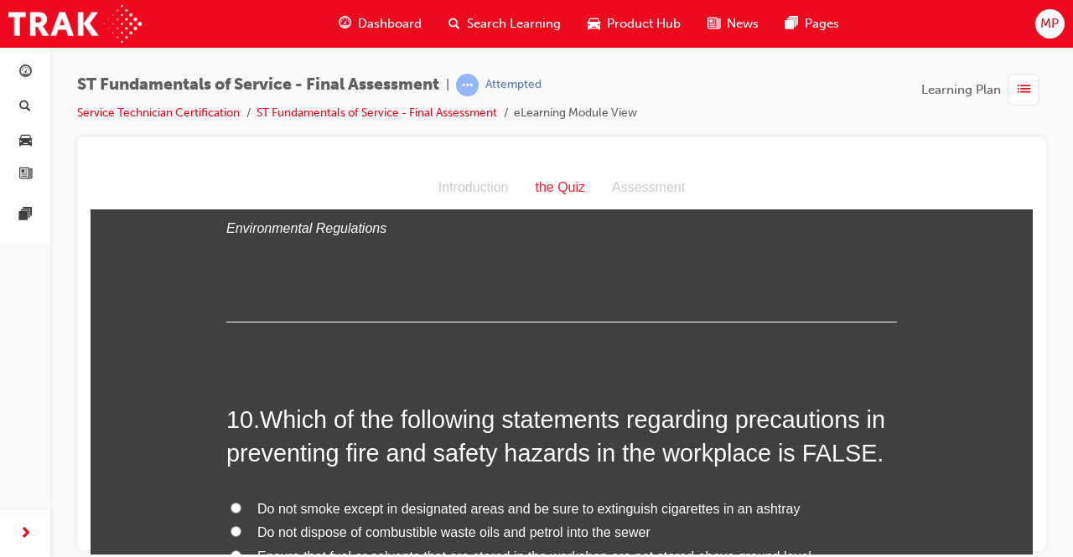
scroll to position [3044, 0]
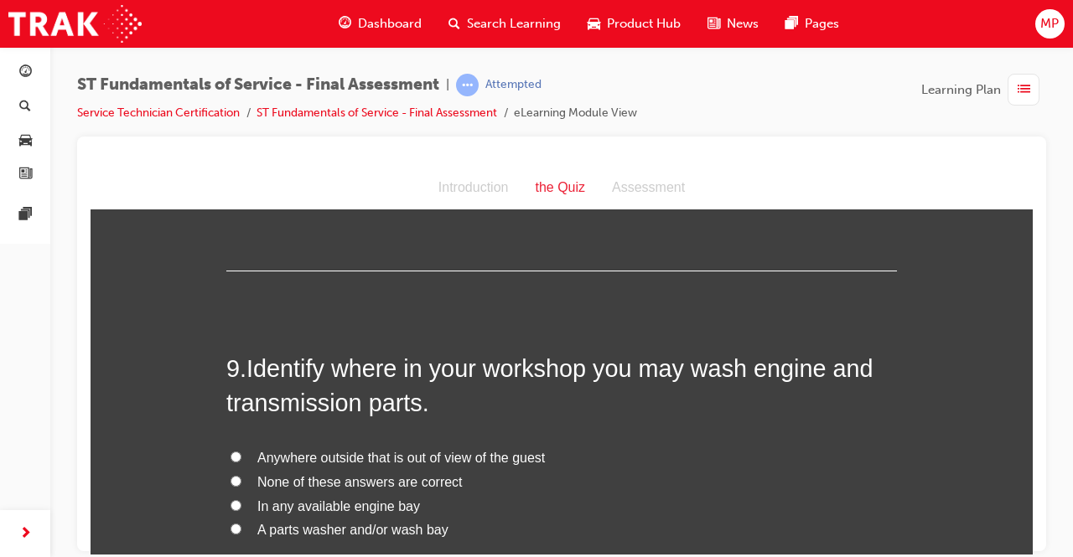
click at [231, 523] on input "A parts washer and/or wash bay" at bounding box center [236, 528] width 11 height 11
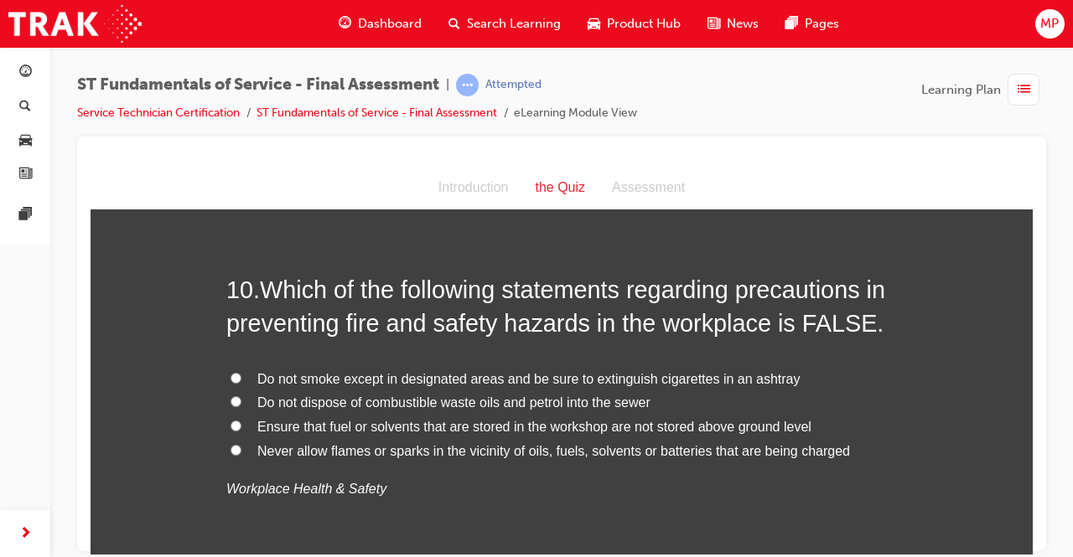
scroll to position [3547, 0]
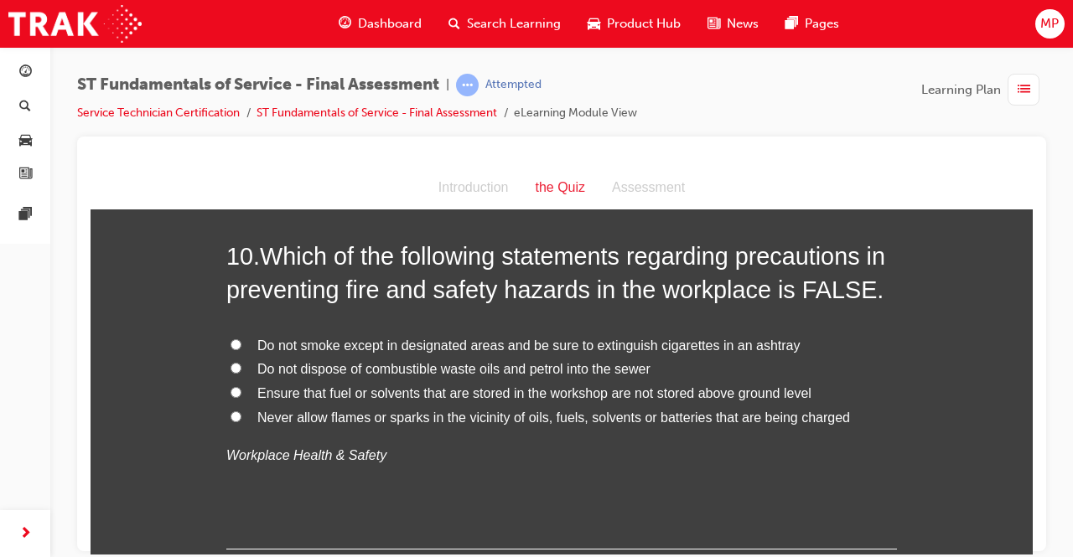
click at [231, 387] on input "Ensure that fuel or solvents that are stored in the workshop are not stored abo…" at bounding box center [236, 391] width 11 height 11
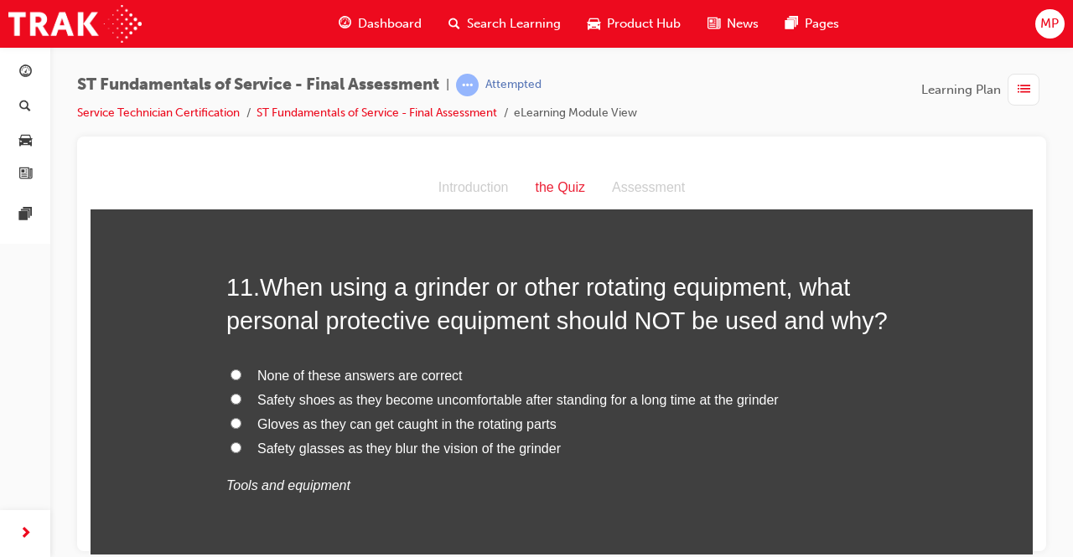
scroll to position [3916, 0]
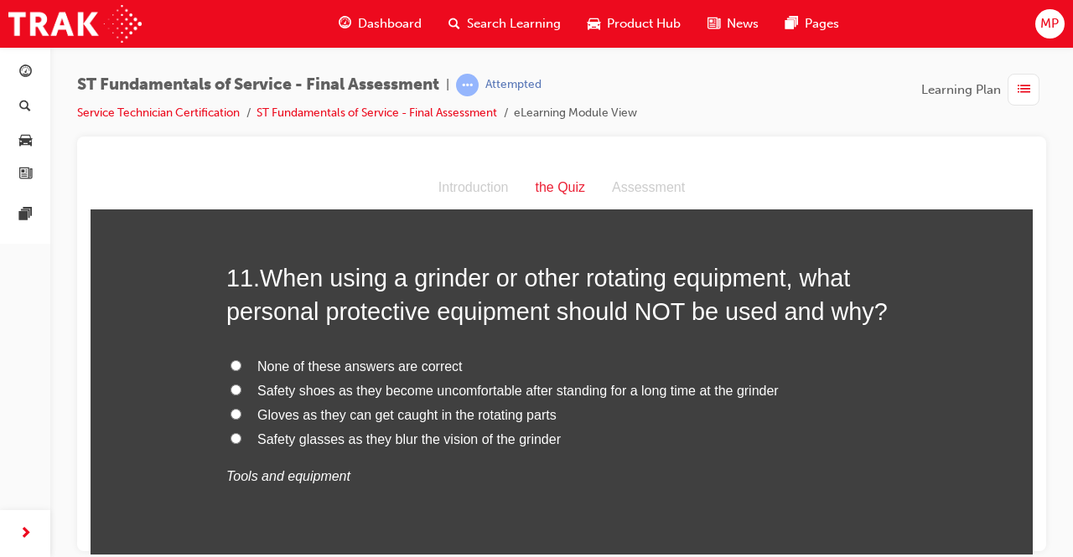
click at [231, 412] on input "Gloves as they can get caught in the rotating parts" at bounding box center [236, 413] width 11 height 11
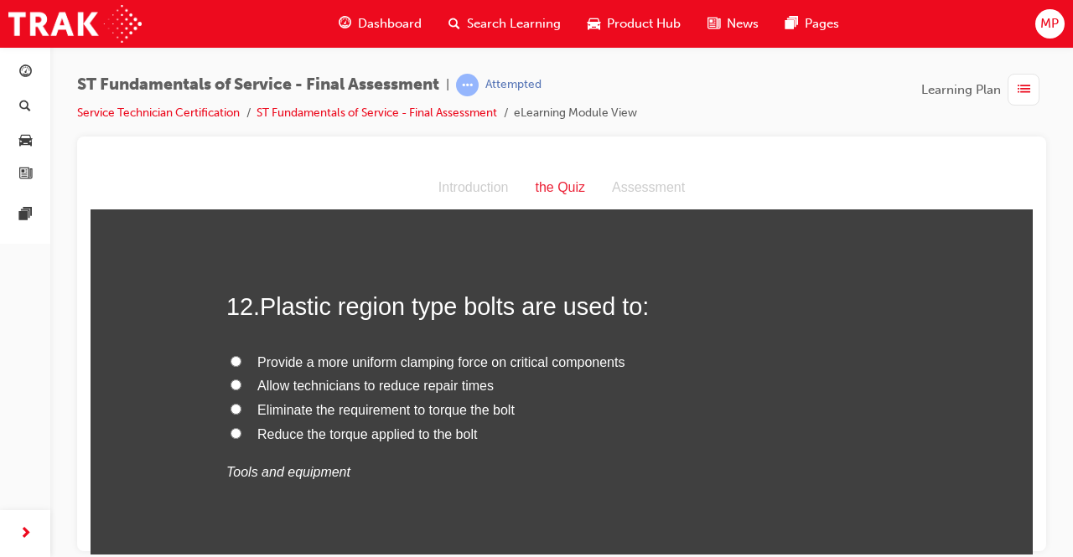
scroll to position [4284, 0]
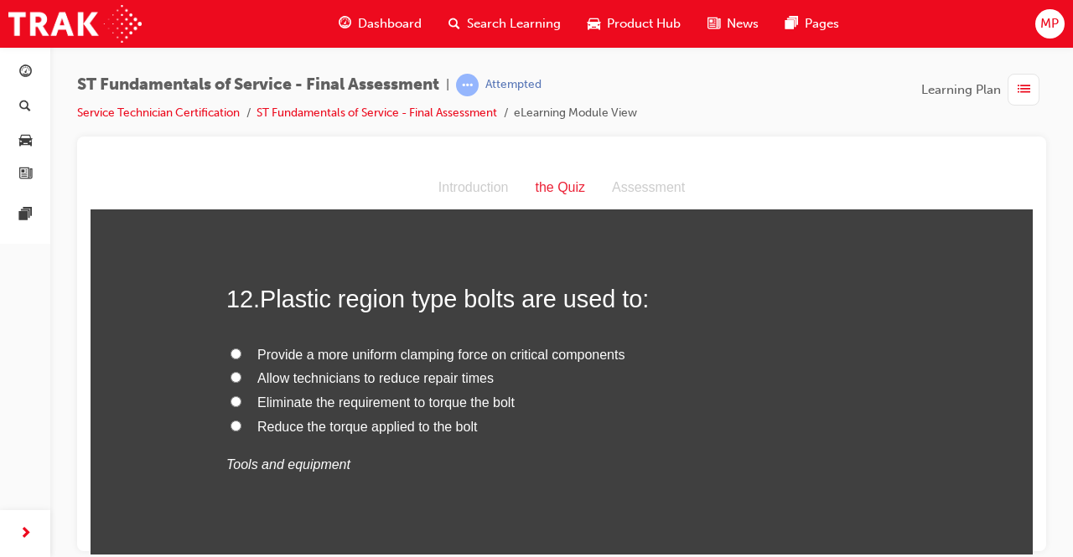
click at [231, 348] on input "Provide a more uniform clamping force on critical components" at bounding box center [236, 353] width 11 height 11
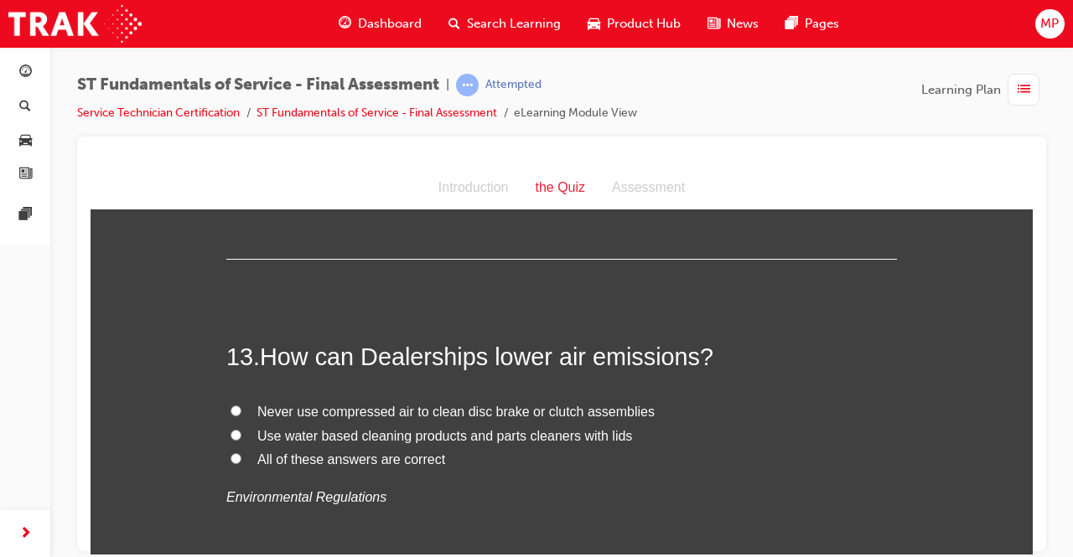
scroll to position [4620, 0]
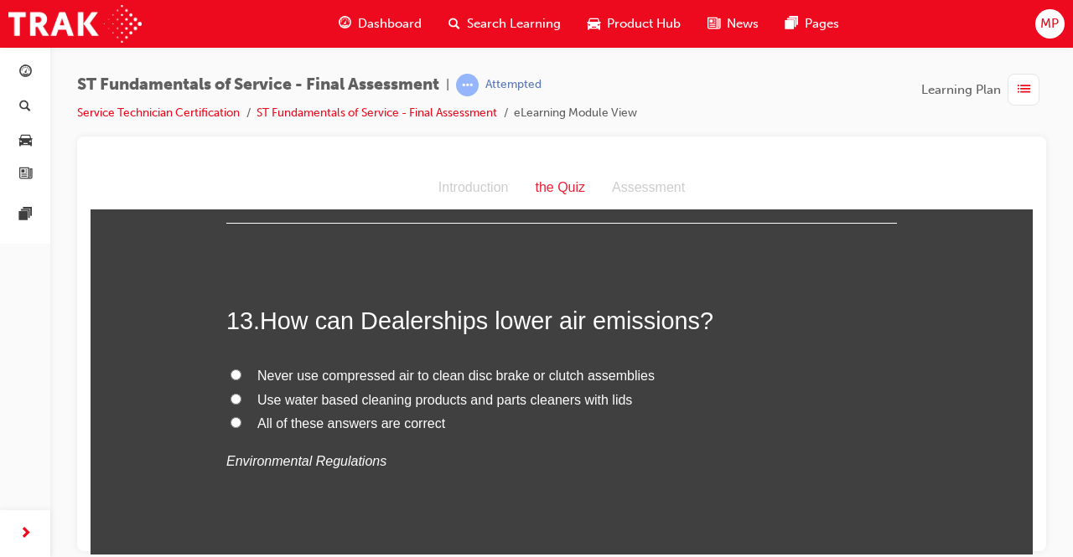
click at [230, 424] on label "All of these answers are correct" at bounding box center [561, 424] width 671 height 24
click at [231, 424] on input "All of these answers are correct" at bounding box center [236, 422] width 11 height 11
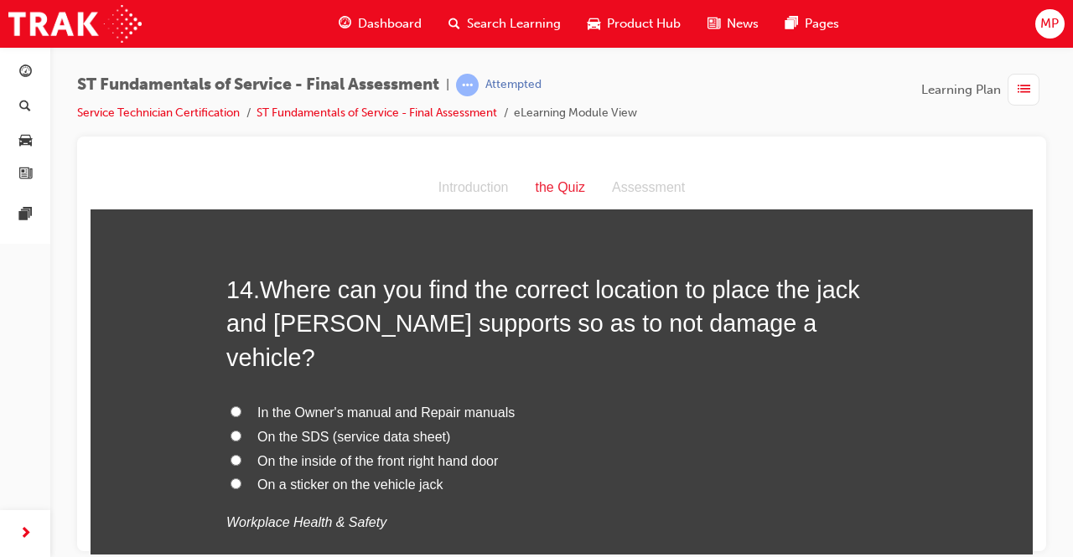
scroll to position [4989, 0]
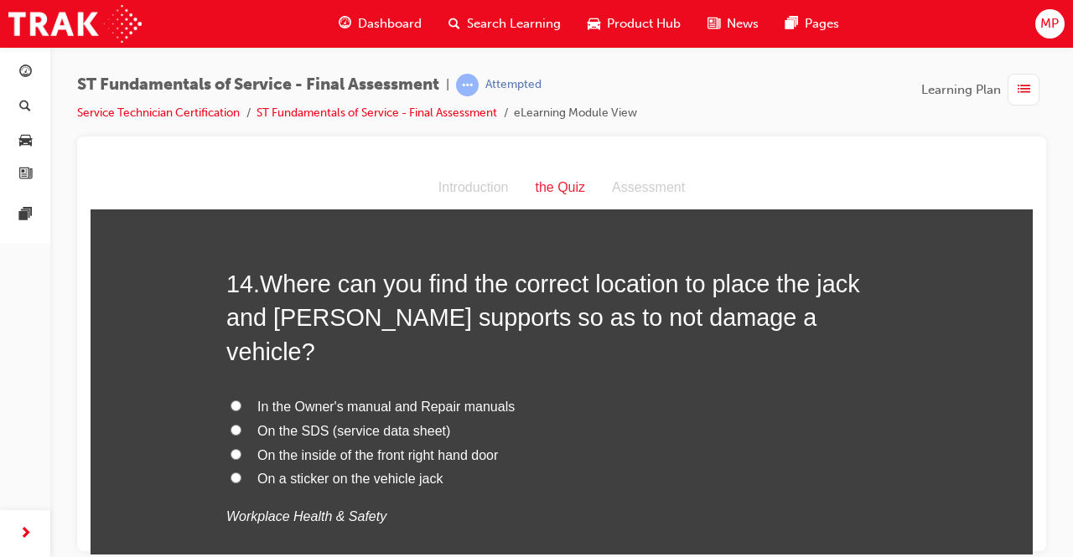
click at [238, 395] on label "In the Owner's manual and Repair manuals" at bounding box center [561, 407] width 671 height 24
click at [238, 400] on input "In the Owner's manual and Repair manuals" at bounding box center [236, 405] width 11 height 11
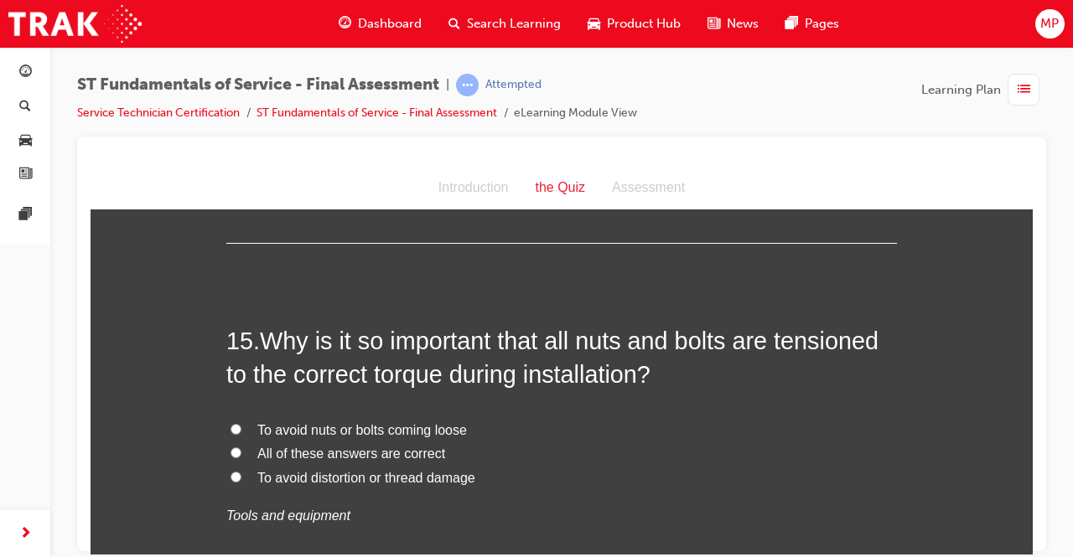
scroll to position [5357, 0]
click at [227, 440] on label "All of these answers are correct" at bounding box center [561, 452] width 671 height 24
click at [231, 445] on input "All of these answers are correct" at bounding box center [236, 450] width 11 height 11
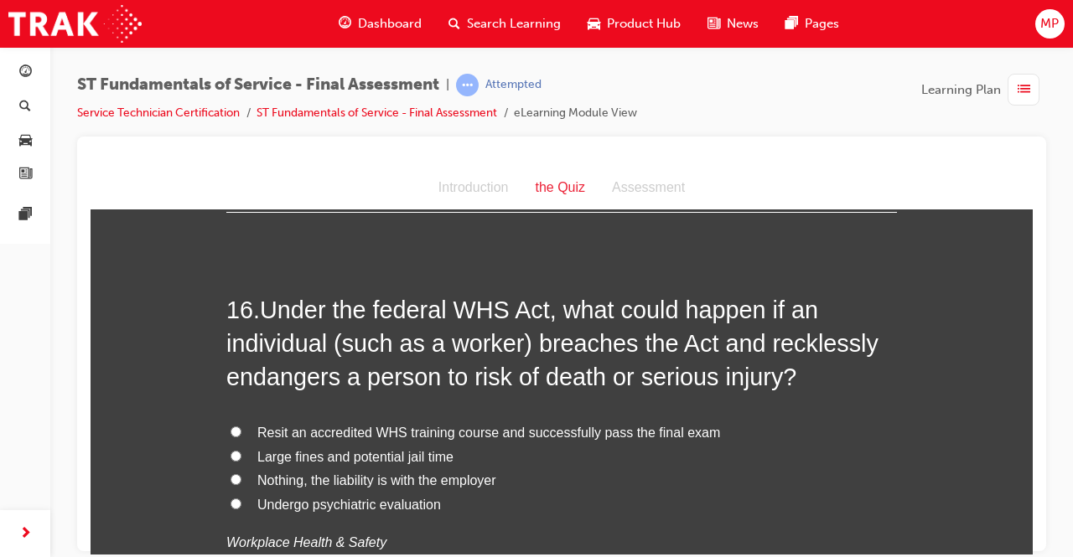
scroll to position [5760, 0]
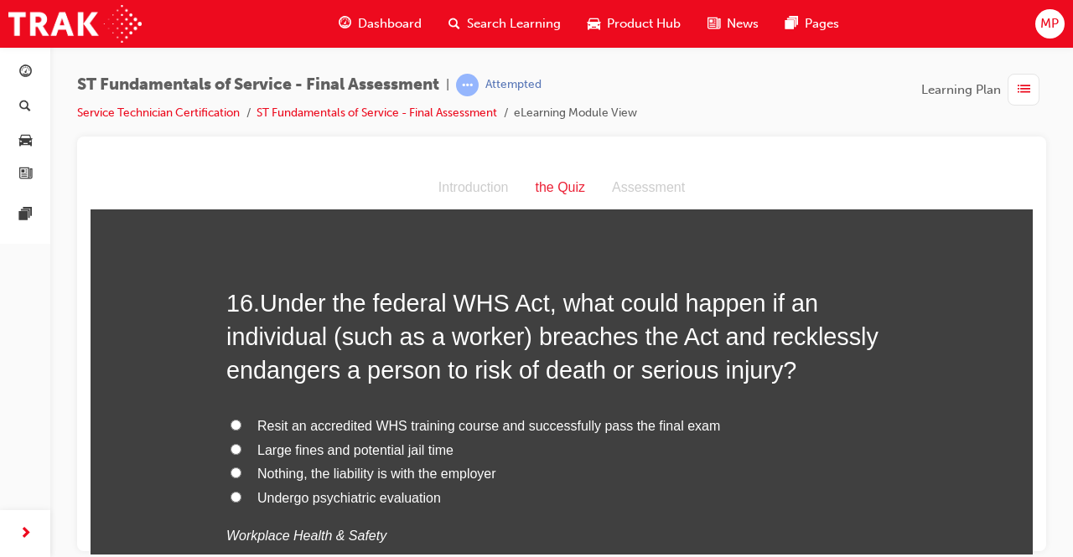
click at [231, 443] on input "Large fines and potential jail time" at bounding box center [236, 448] width 11 height 11
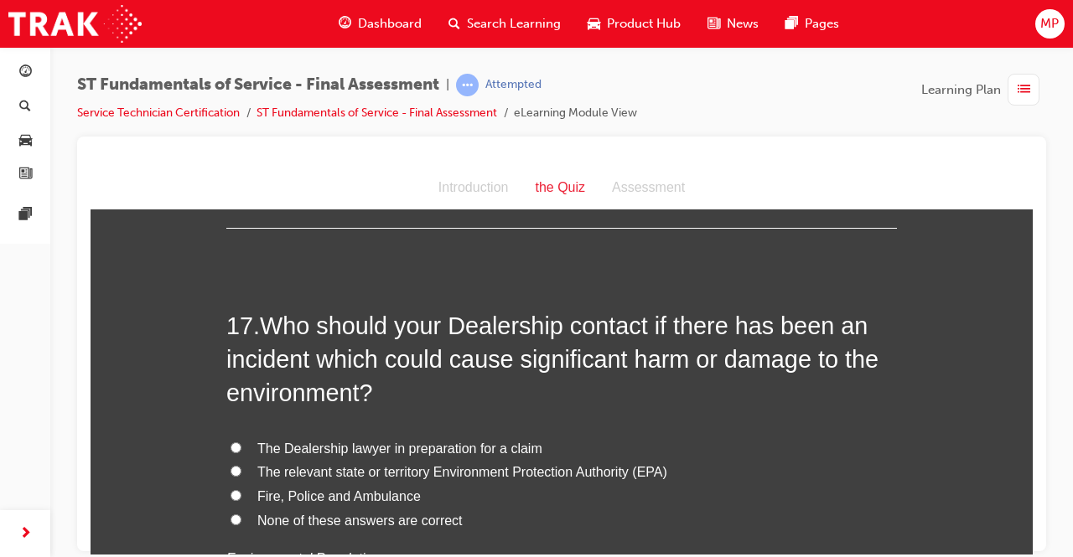
scroll to position [6162, 0]
click at [231, 464] on input "The relevant state or territory Environment Protection Authority (EPA)" at bounding box center [236, 469] width 11 height 11
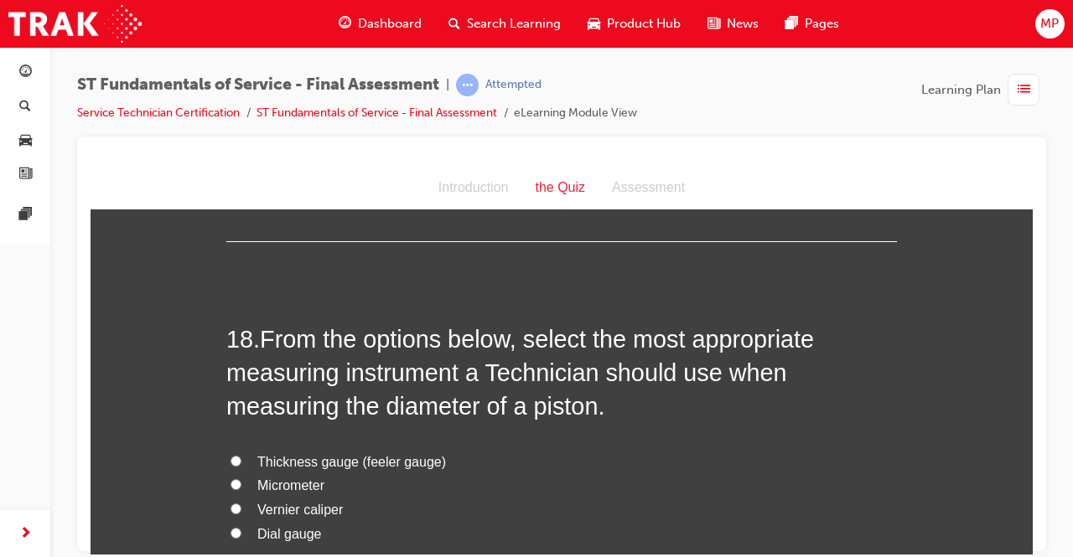
scroll to position [6598, 0]
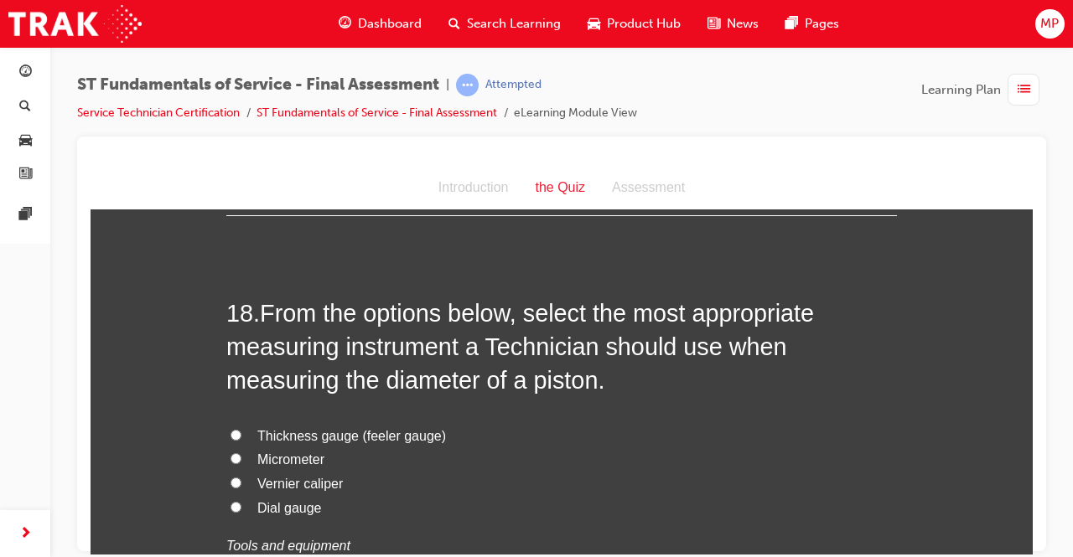
click at [231, 477] on input "Vernier caliper" at bounding box center [236, 482] width 11 height 11
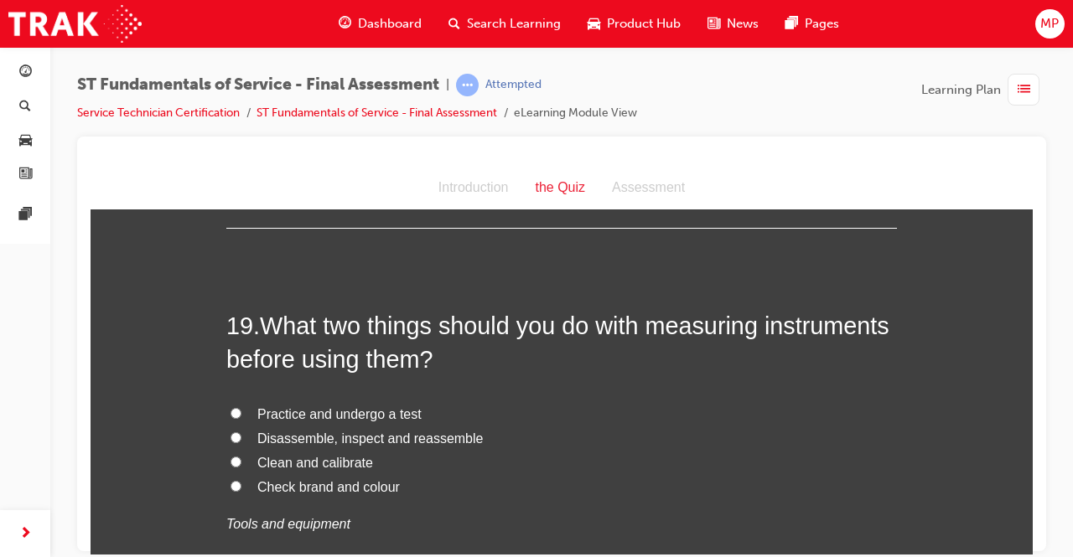
scroll to position [7034, 0]
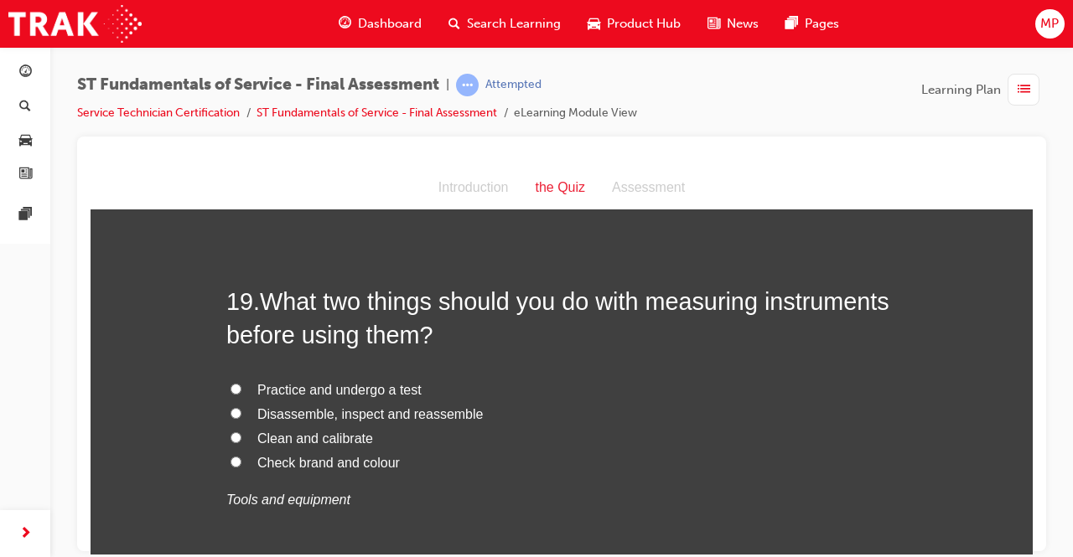
click at [232, 432] on input "Clean and calibrate" at bounding box center [236, 437] width 11 height 11
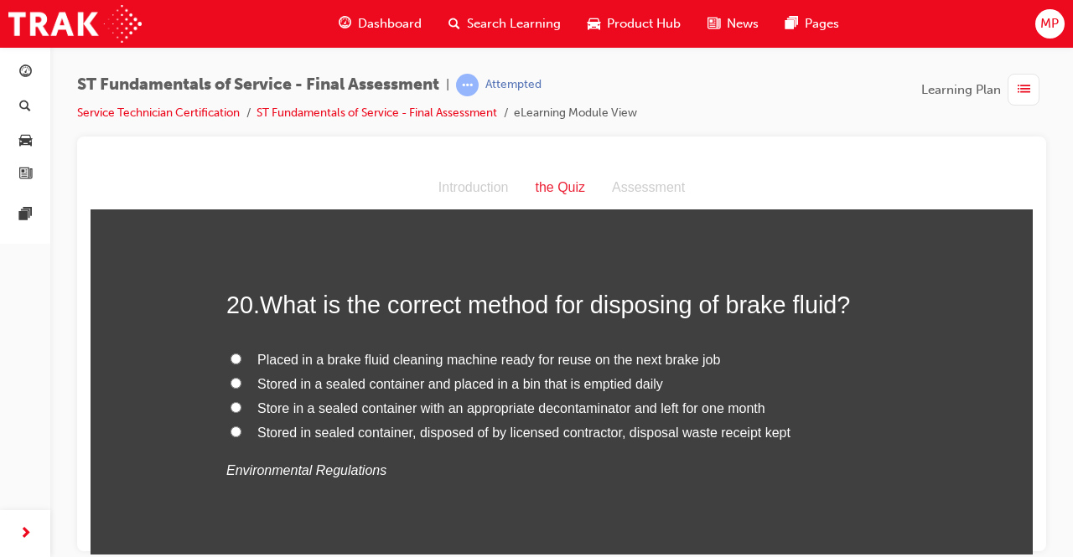
scroll to position [7436, 0]
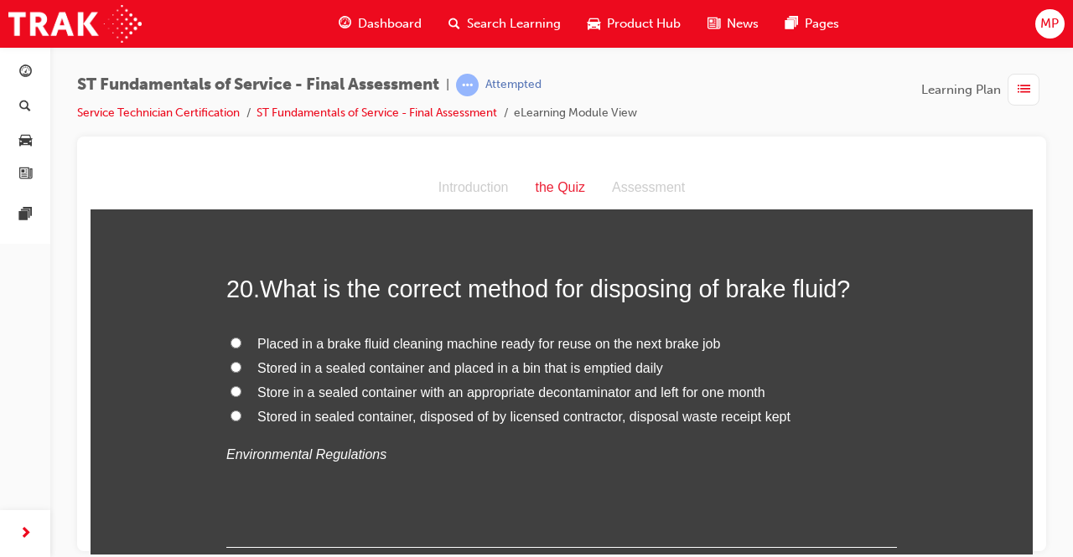
click at [231, 410] on input "Stored in sealed container, disposed of by licensed contractor, disposal waste …" at bounding box center [236, 415] width 11 height 11
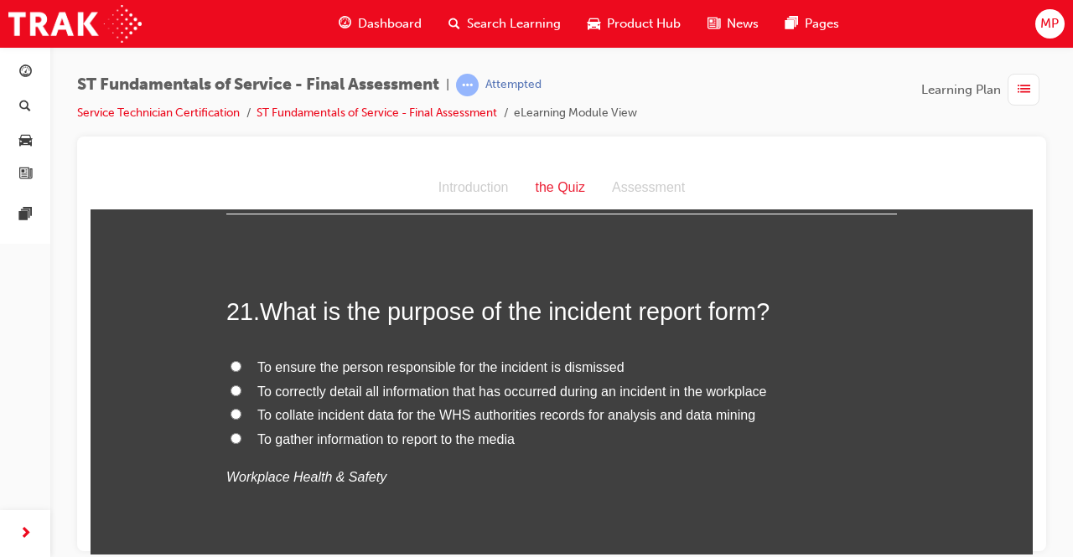
scroll to position [7772, 0]
click at [231, 383] on input "To correctly detail all information that has occurred during an incident in the…" at bounding box center [236, 388] width 11 height 11
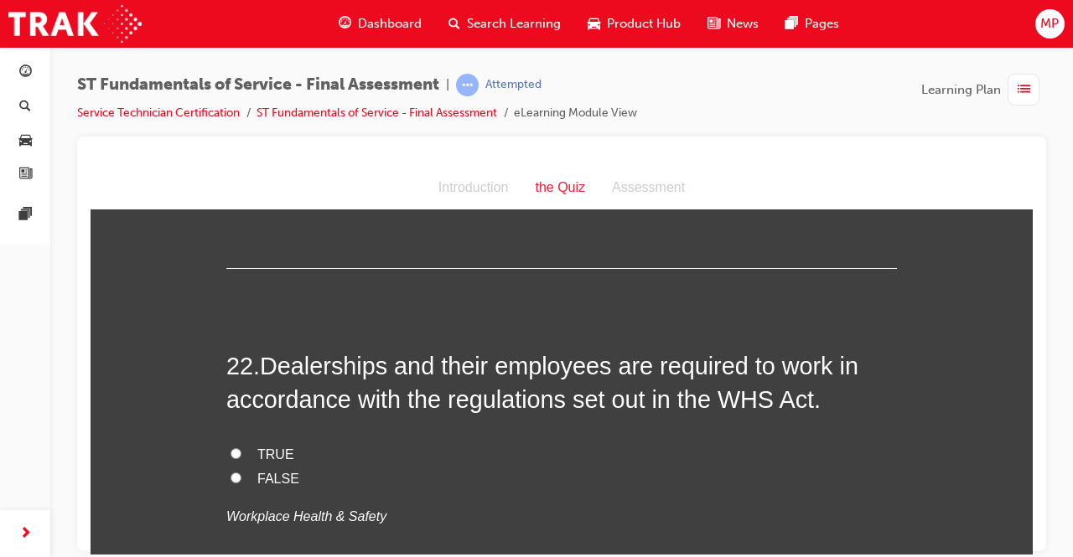
scroll to position [8107, 0]
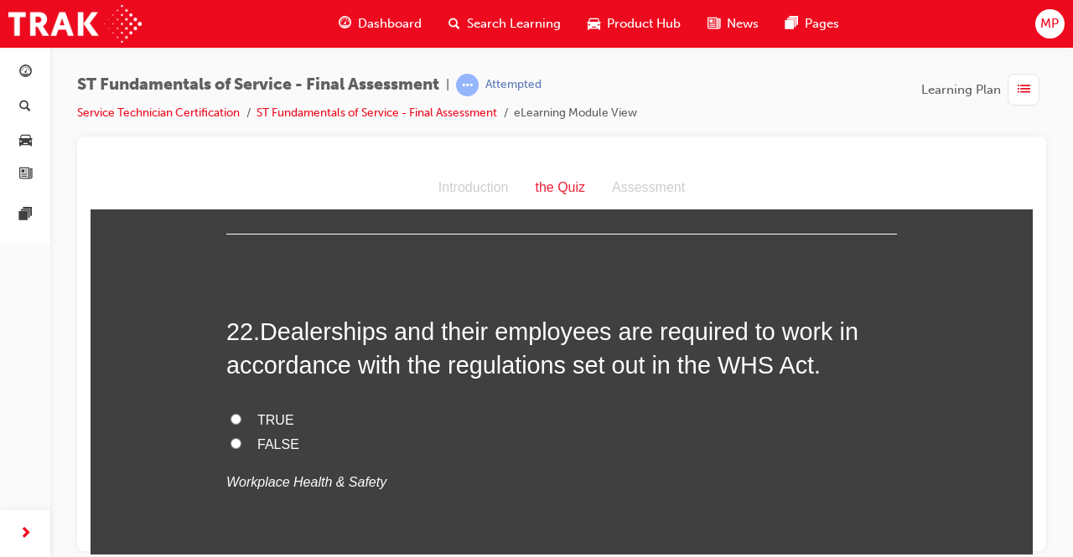
click at [237, 408] on label "TRUE" at bounding box center [561, 420] width 671 height 24
click at [237, 413] on input "TRUE" at bounding box center [236, 418] width 11 height 11
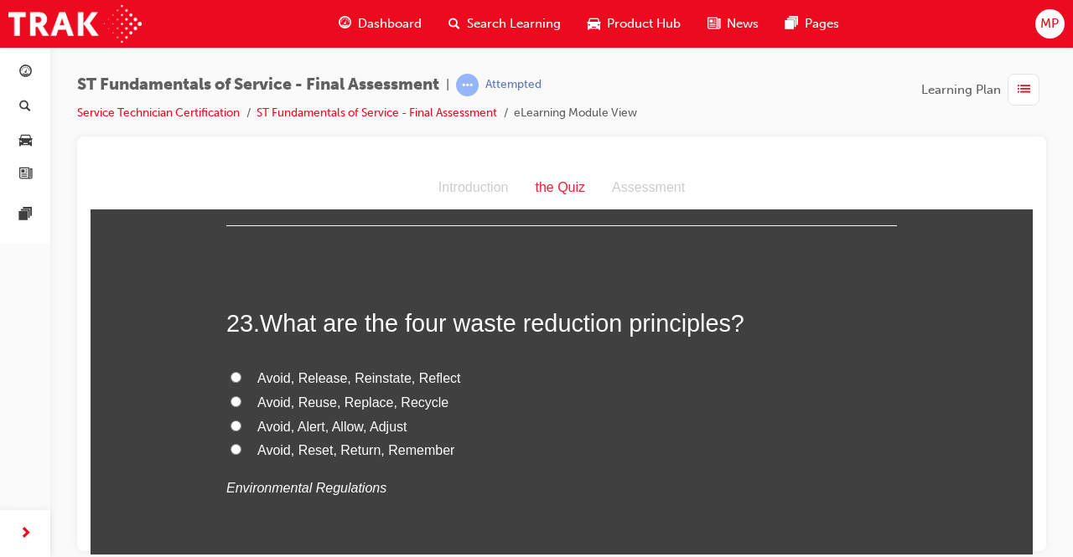
scroll to position [8476, 0]
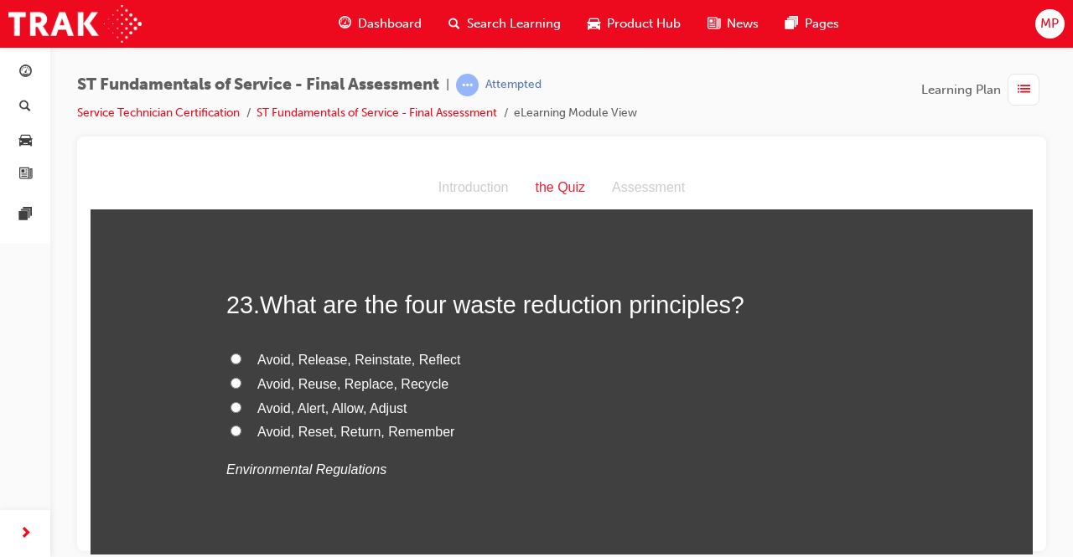
click at [226, 372] on label "Avoid, Reuse, Replace, Recycle" at bounding box center [561, 384] width 671 height 24
click at [231, 377] on input "Avoid, Reuse, Replace, Recycle" at bounding box center [236, 382] width 11 height 11
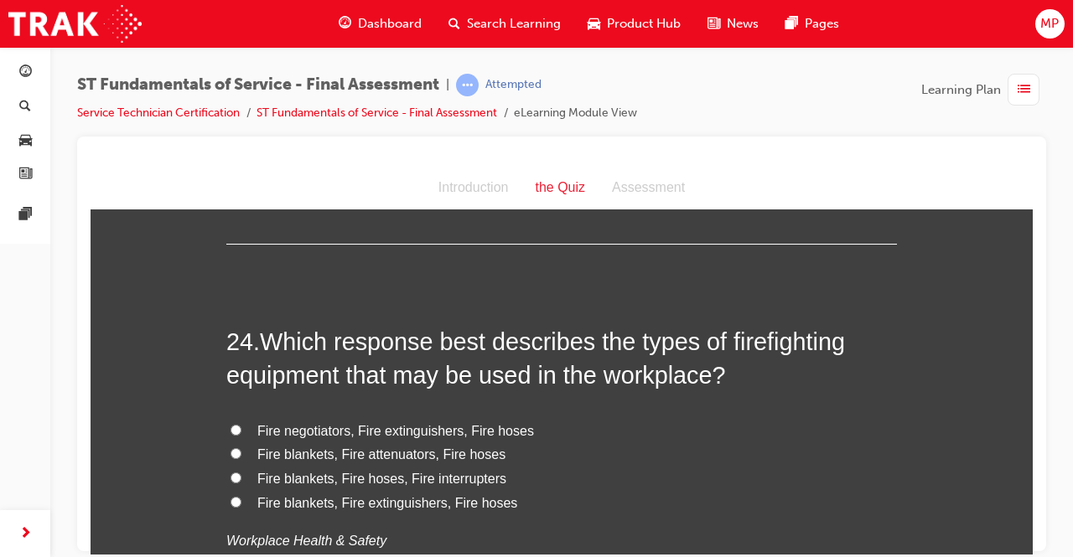
scroll to position [8811, 0]
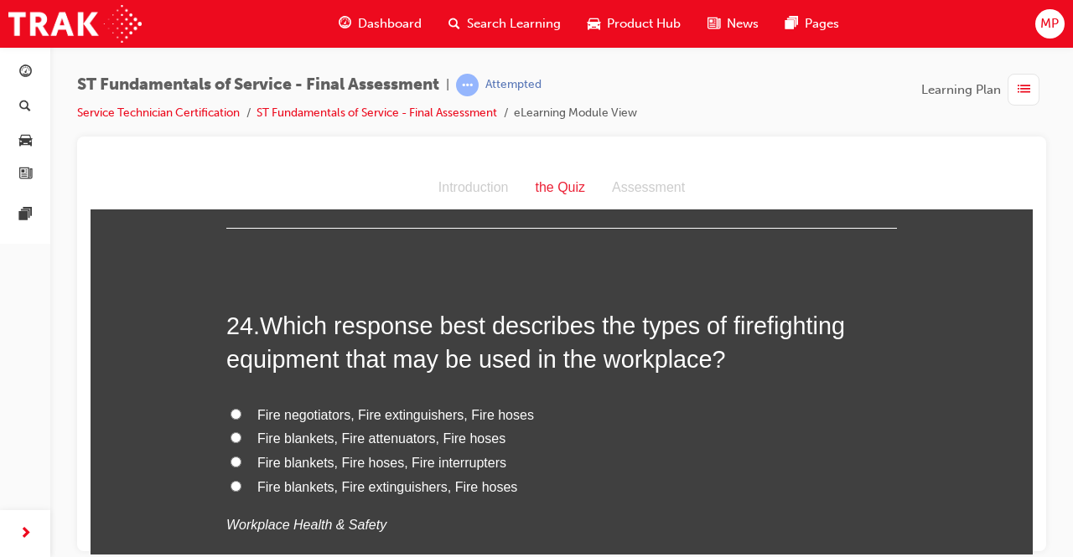
click at [231, 480] on input "Fire blankets, Fire extinguishers, Fire hoses" at bounding box center [236, 485] width 11 height 11
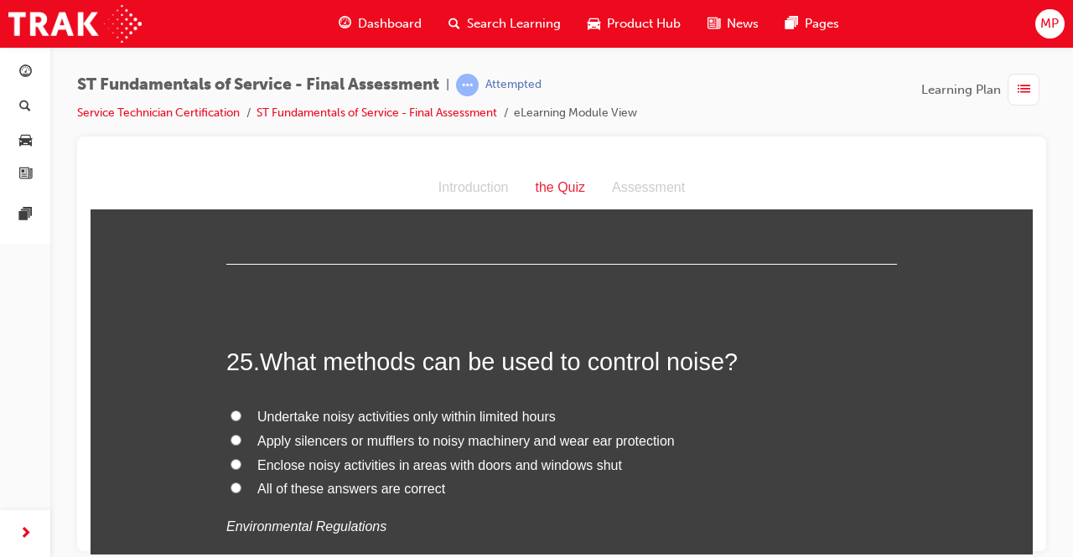
scroll to position [9180, 0]
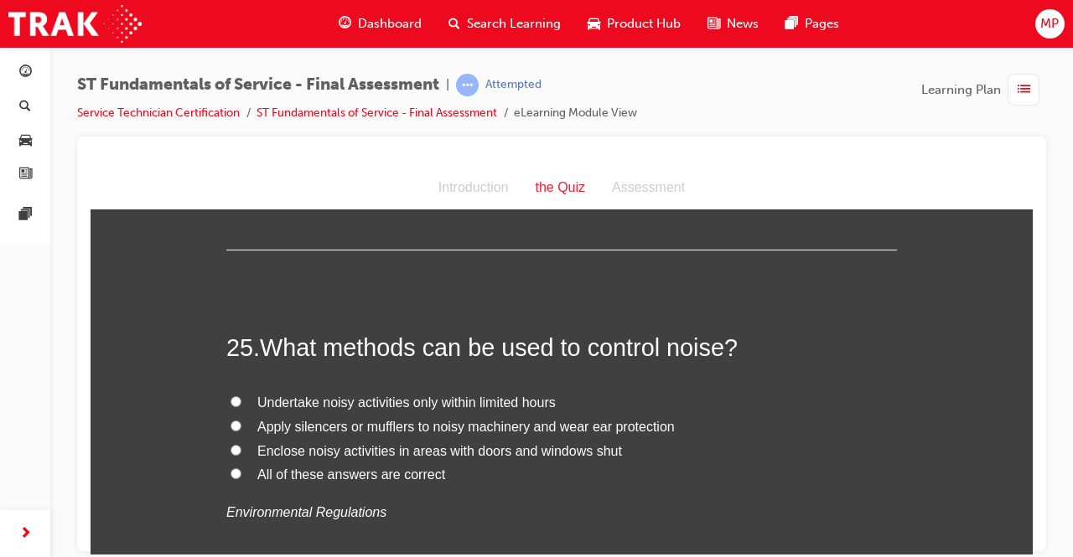
click at [231, 468] on input "All of these answers are correct" at bounding box center [236, 473] width 11 height 11
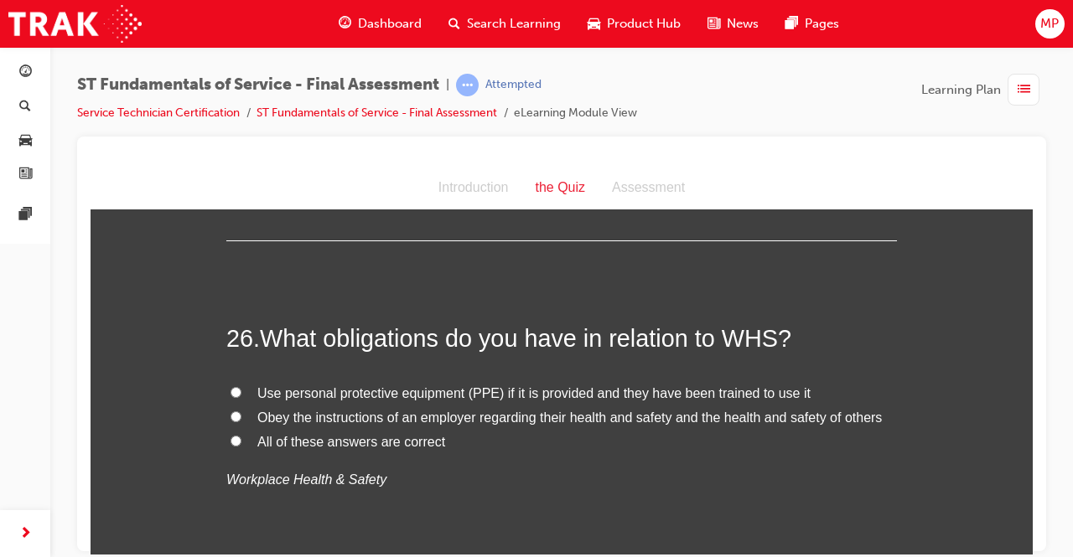
scroll to position [9549, 0]
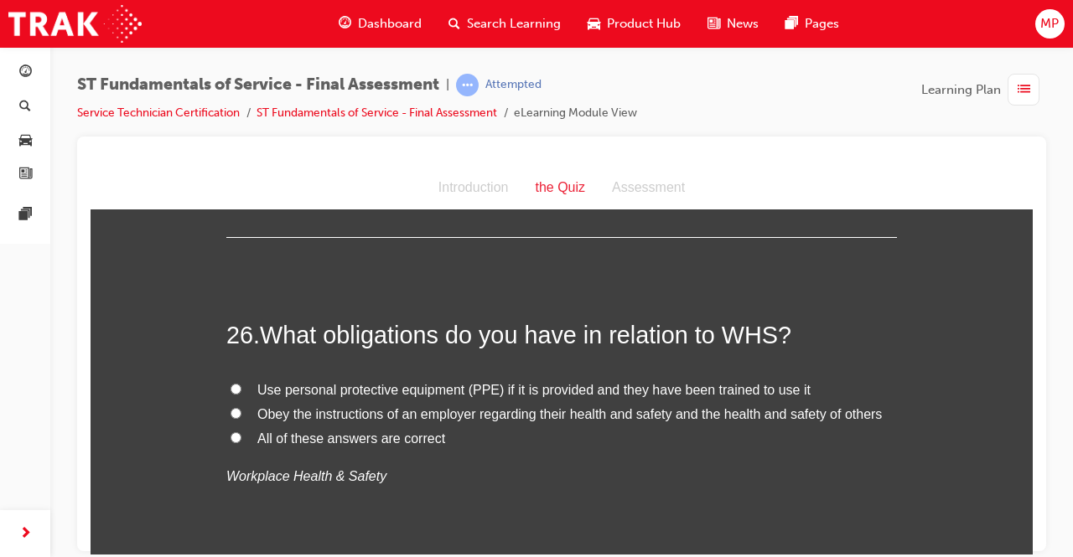
click at [226, 427] on label "All of these answers are correct" at bounding box center [561, 439] width 671 height 24
click at [231, 432] on input "All of these answers are correct" at bounding box center [236, 437] width 11 height 11
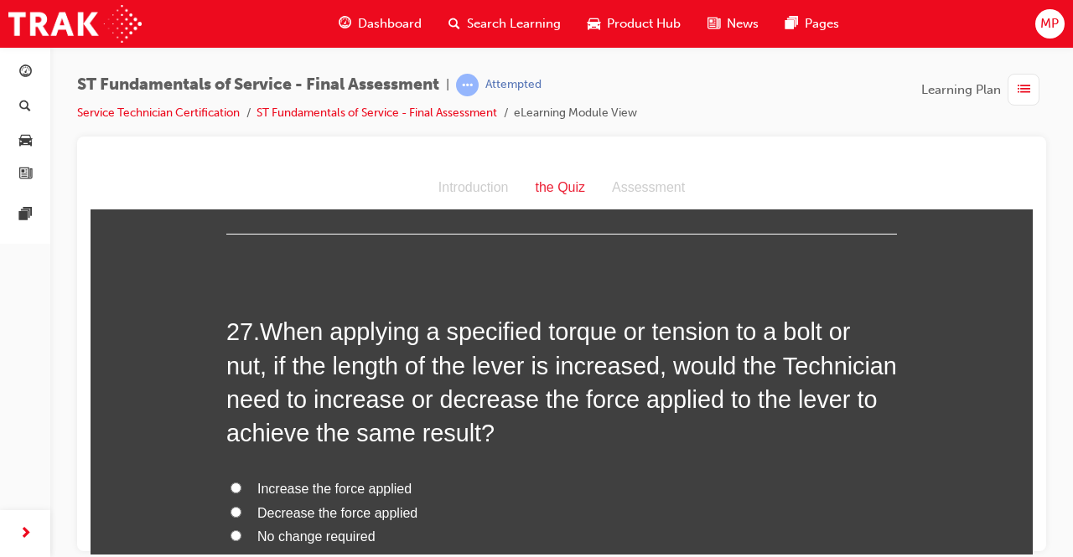
scroll to position [9918, 0]
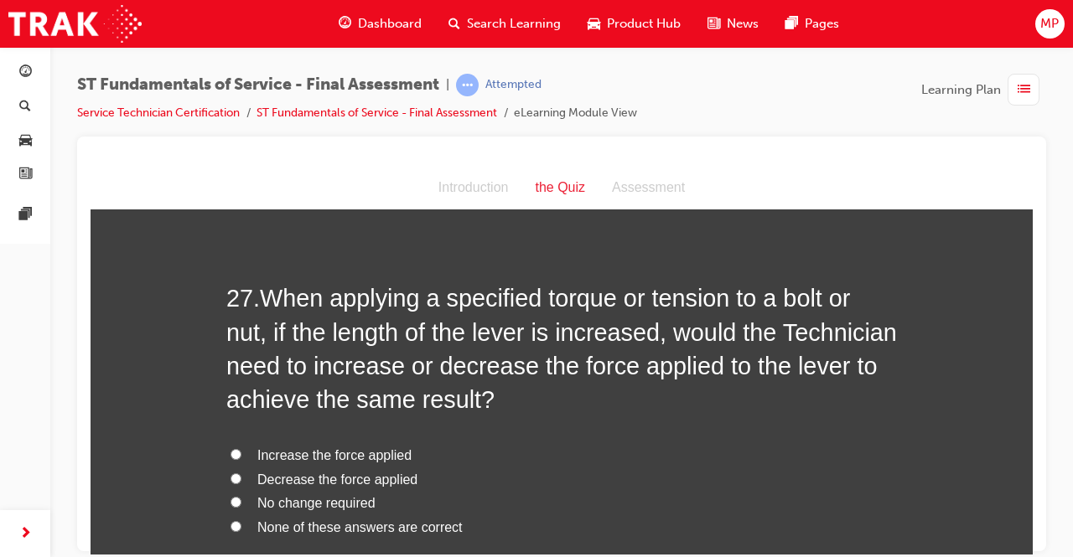
click at [231, 473] on input "Decrease the force applied" at bounding box center [236, 478] width 11 height 11
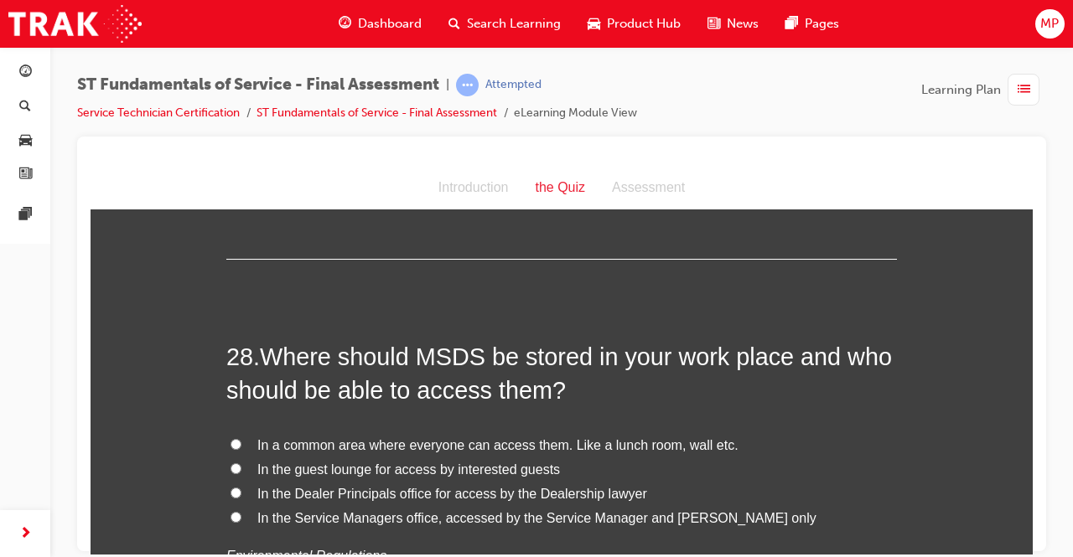
scroll to position [10320, 0]
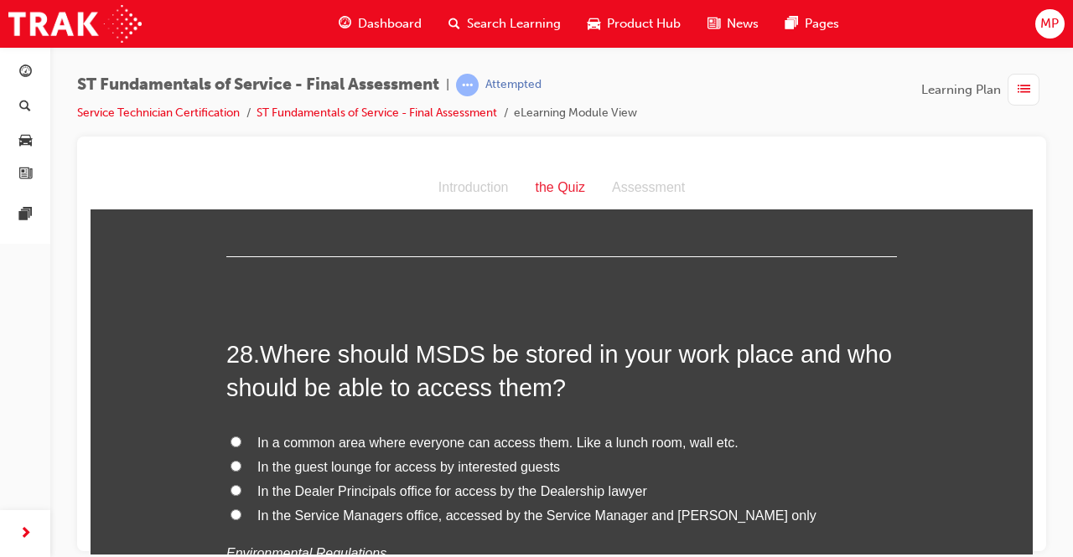
click at [231, 436] on input "In a common area where everyone can access them. Like a lunch room, wall etc." at bounding box center [236, 441] width 11 height 11
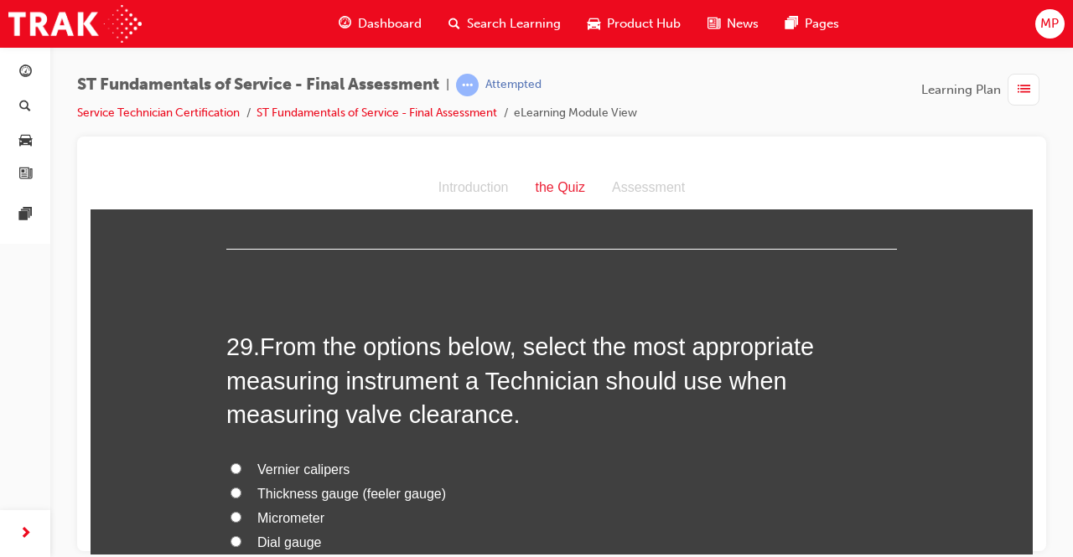
scroll to position [10723, 0]
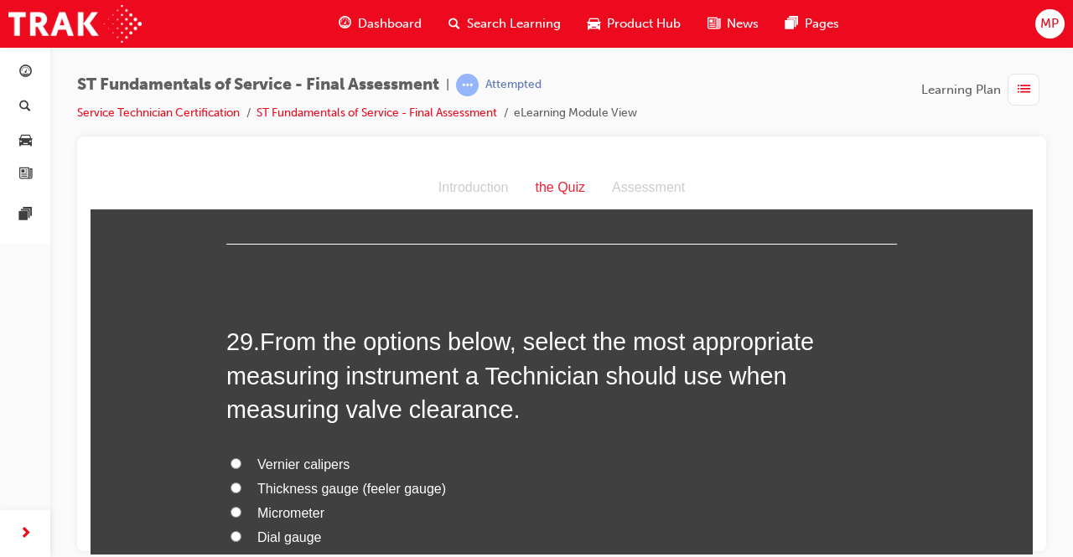
click at [231, 482] on input "Thickness gauge (feeler gauge)" at bounding box center [236, 487] width 11 height 11
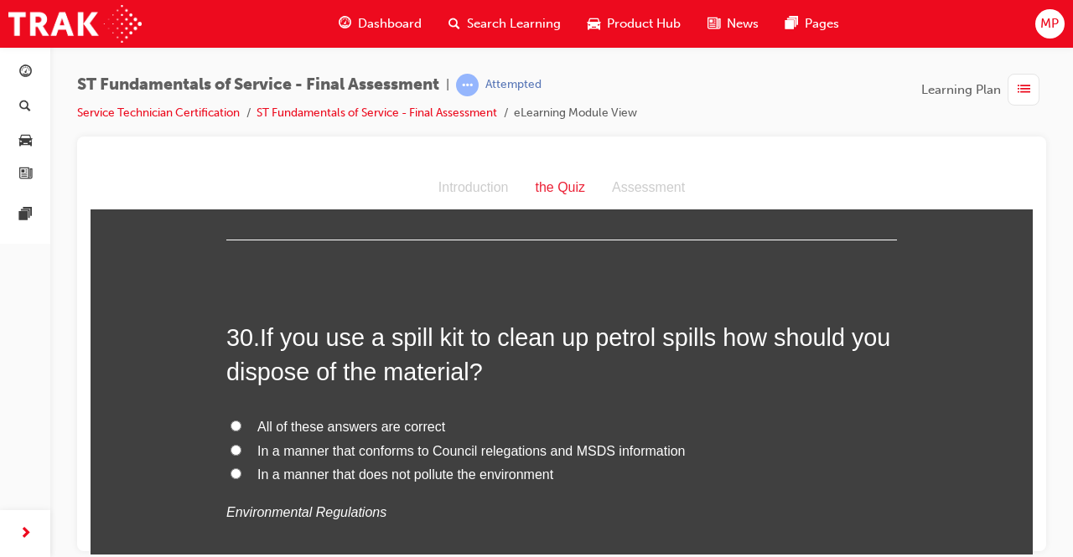
scroll to position [11160, 0]
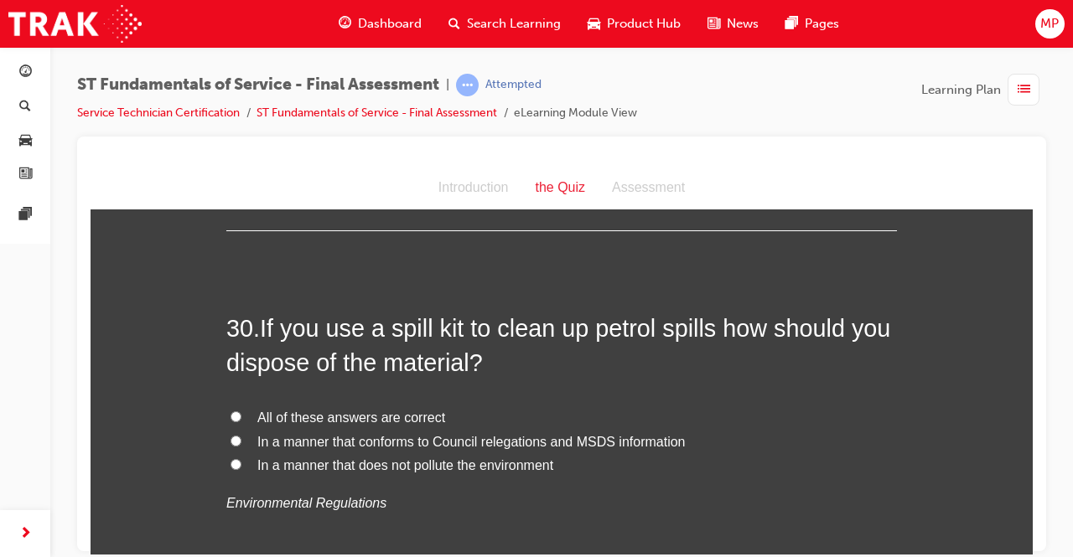
click at [350, 410] on span "All of these answers are correct" at bounding box center [351, 417] width 188 height 14
click at [241, 411] on input "All of these answers are correct" at bounding box center [236, 416] width 11 height 11
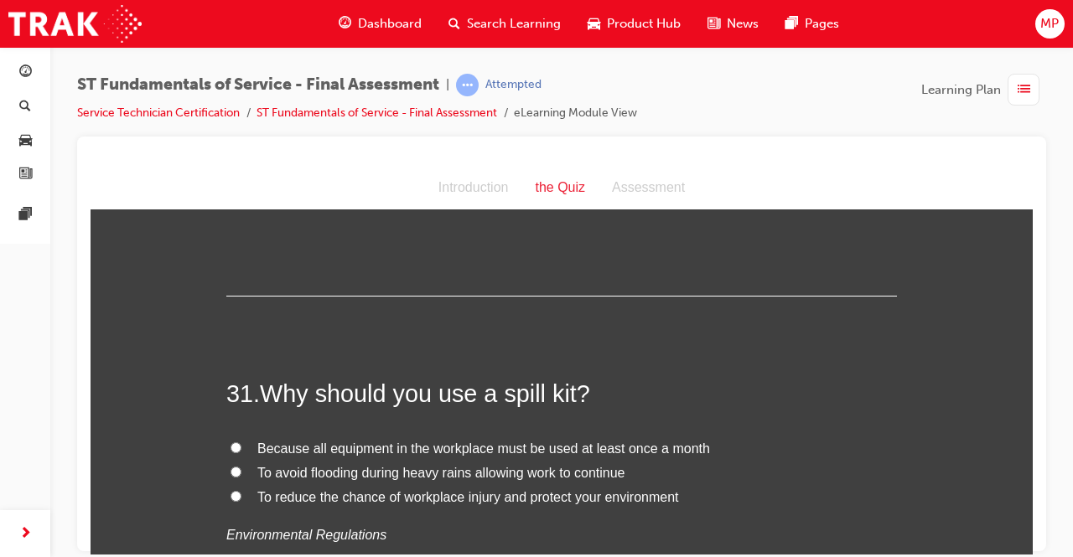
scroll to position [11462, 0]
click at [238, 485] on label "To reduce the chance of workplace injury and protect your environment" at bounding box center [561, 497] width 671 height 24
click at [238, 490] on input "To reduce the chance of workplace injury and protect your environment" at bounding box center [236, 495] width 11 height 11
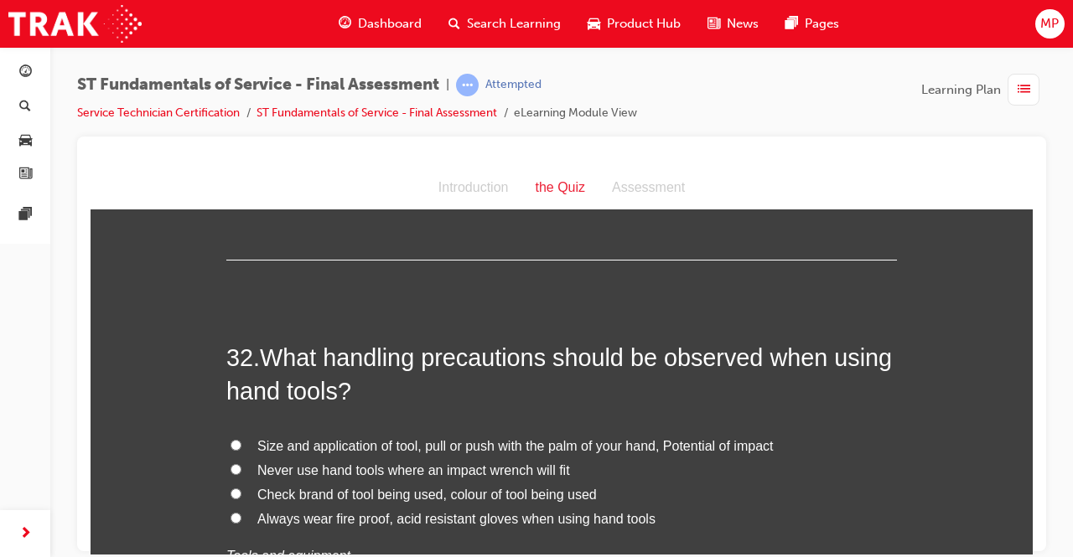
scroll to position [11831, 0]
click at [231, 438] on input "Size and application of tool, pull or push with the palm of your hand, Potentia…" at bounding box center [236, 443] width 11 height 11
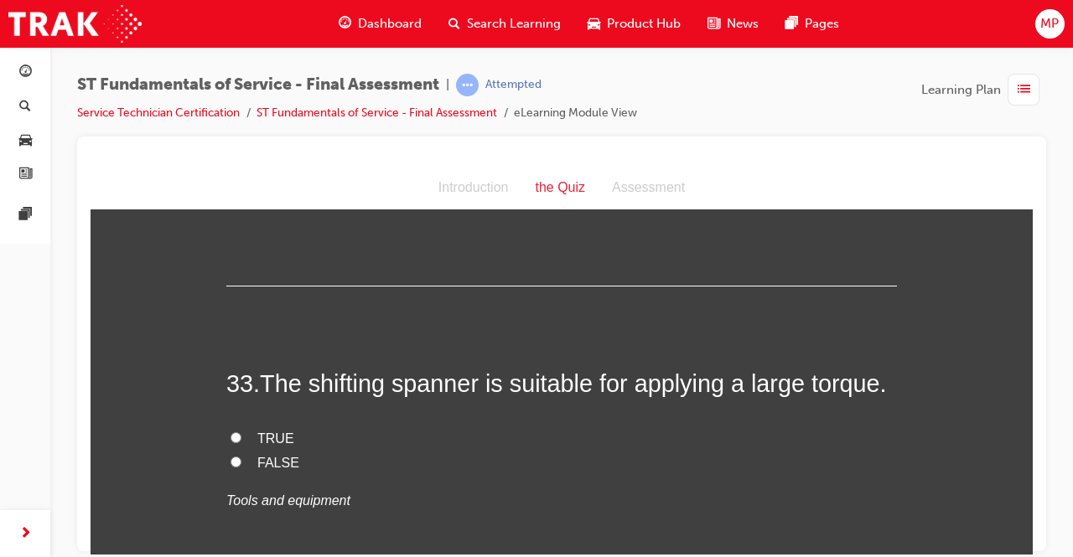
scroll to position [12200, 0]
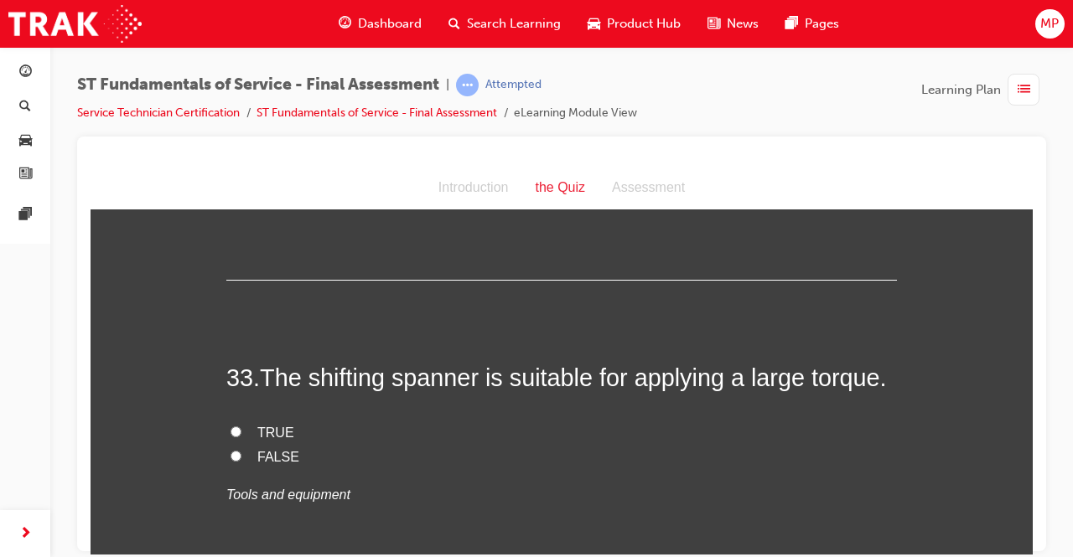
click at [231, 426] on input "TRUE" at bounding box center [236, 431] width 11 height 11
click at [231, 450] on input "FALSE" at bounding box center [236, 455] width 11 height 11
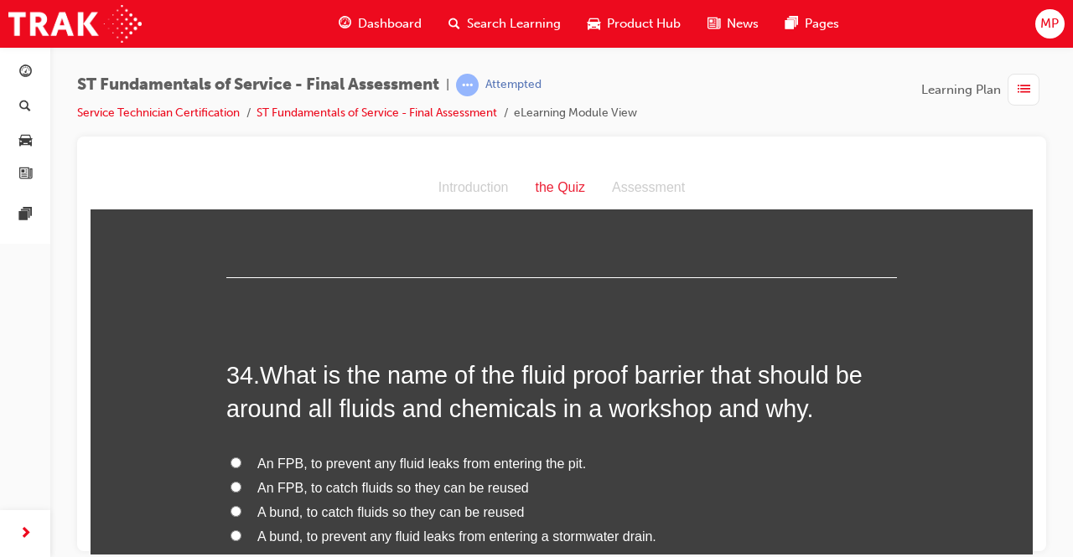
scroll to position [12535, 0]
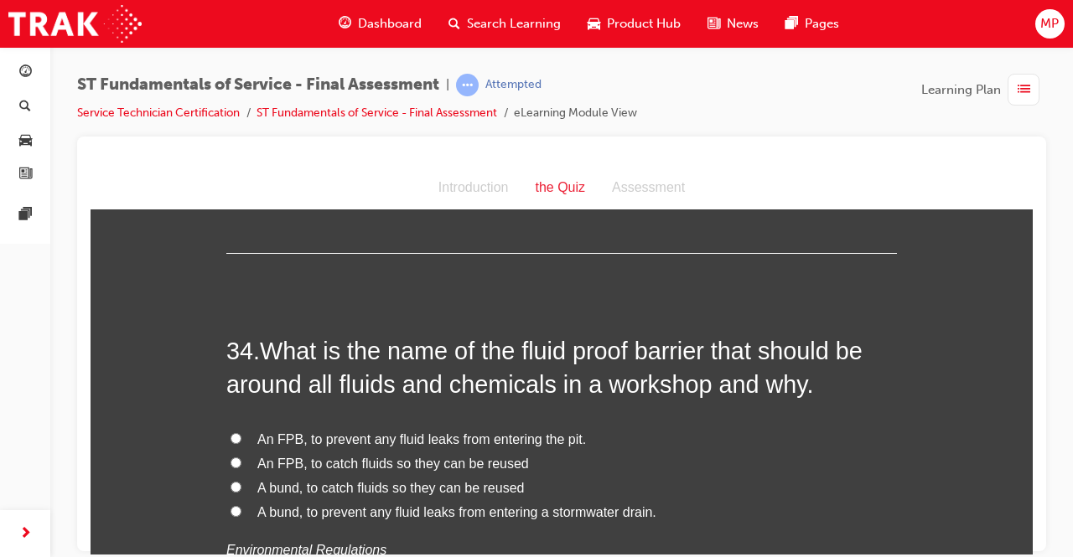
click at [226, 500] on label "A bund, to prevent any fluid leaks from entering a stormwater drain." at bounding box center [561, 512] width 671 height 24
click at [231, 505] on input "A bund, to prevent any fluid leaks from entering a stormwater drain." at bounding box center [236, 510] width 11 height 11
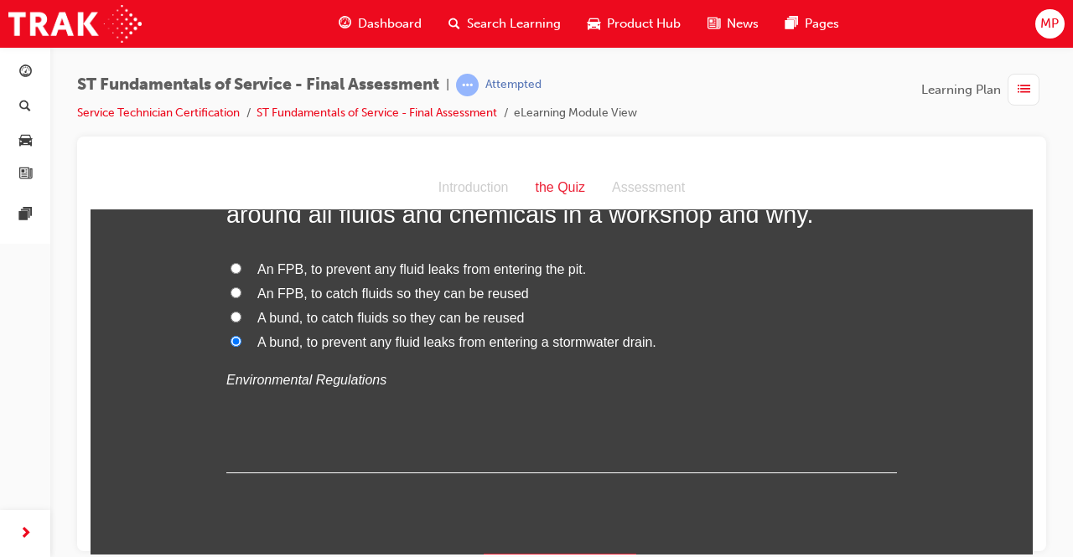
scroll to position [12708, 0]
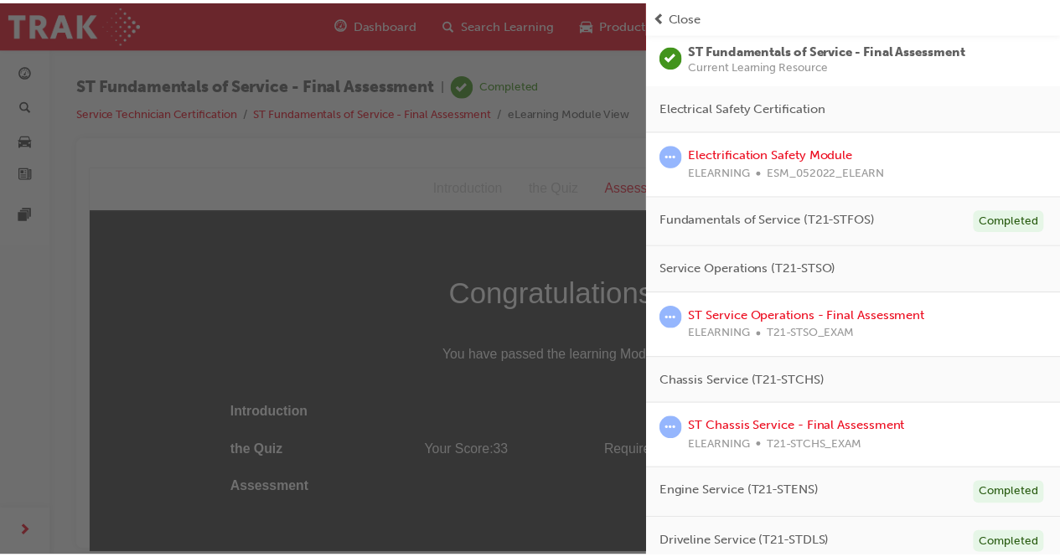
scroll to position [137, 0]
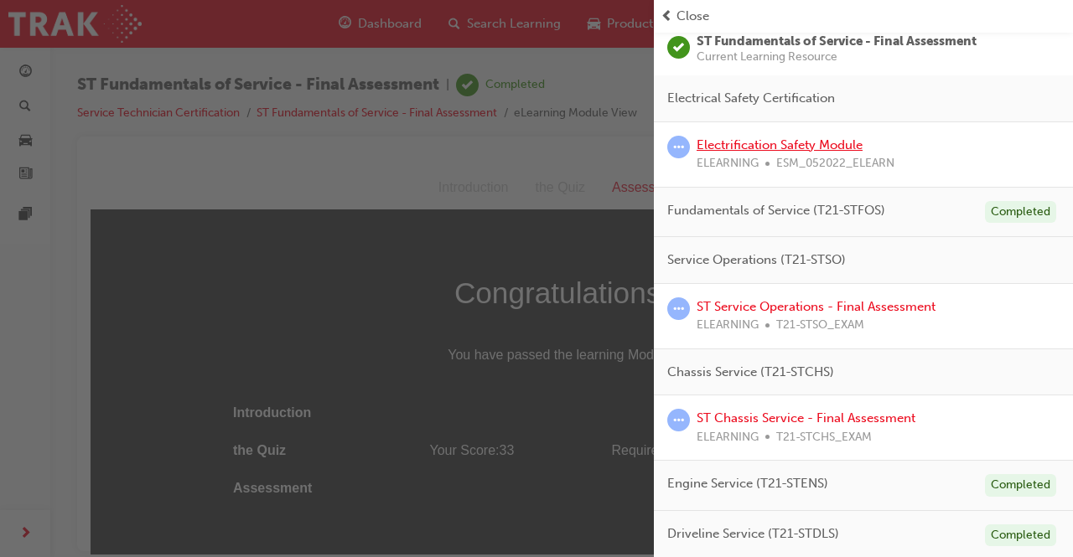
click at [755, 141] on link "Electrification Safety Module" at bounding box center [780, 144] width 166 height 15
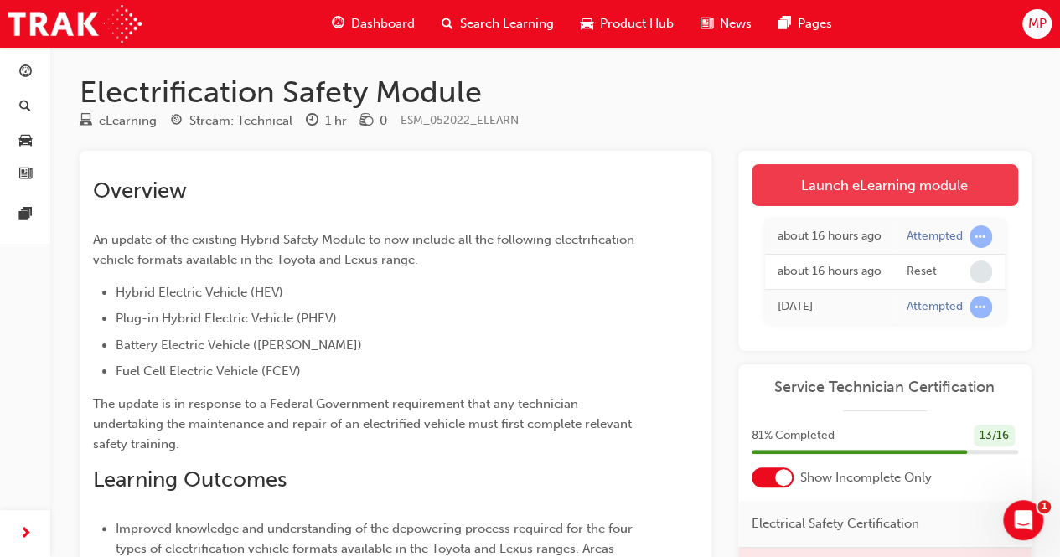
click at [868, 183] on link "Launch eLearning module" at bounding box center [885, 185] width 267 height 42
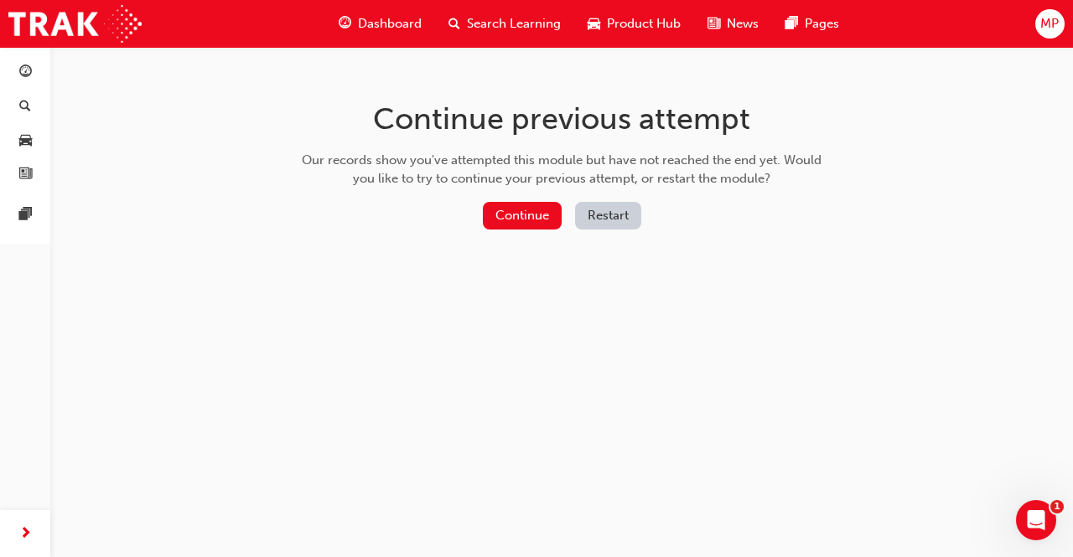
click at [606, 215] on button "Restart" at bounding box center [608, 216] width 66 height 28
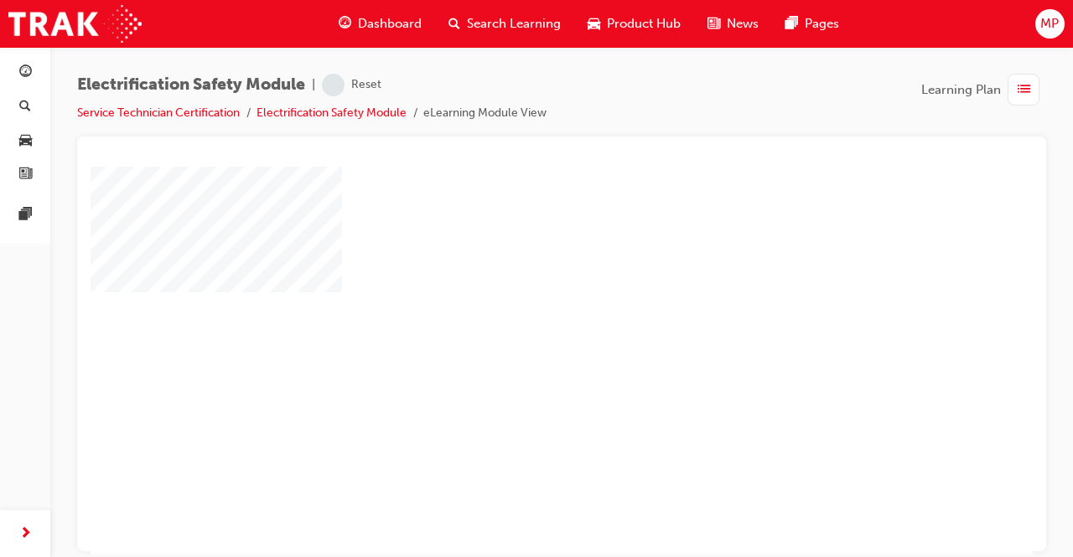
click at [513, 312] on div "play" at bounding box center [513, 312] width 0 height 0
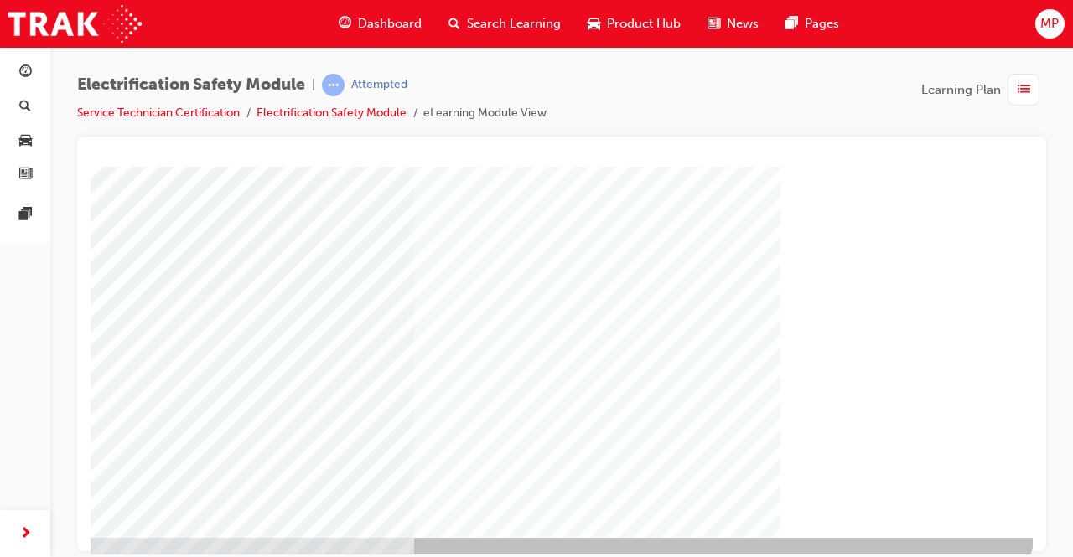
scroll to position [253, 210]
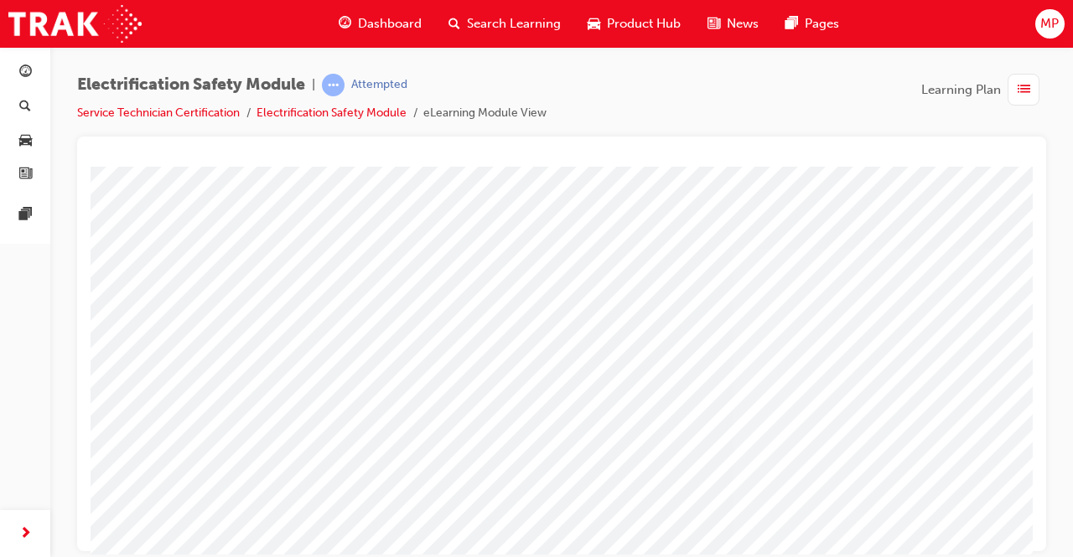
drag, startPoint x: 895, startPoint y: 469, endPoint x: 644, endPoint y: 164, distance: 395.4
click at [644, 166] on html "Loading..." at bounding box center [562, 169] width 942 height 7
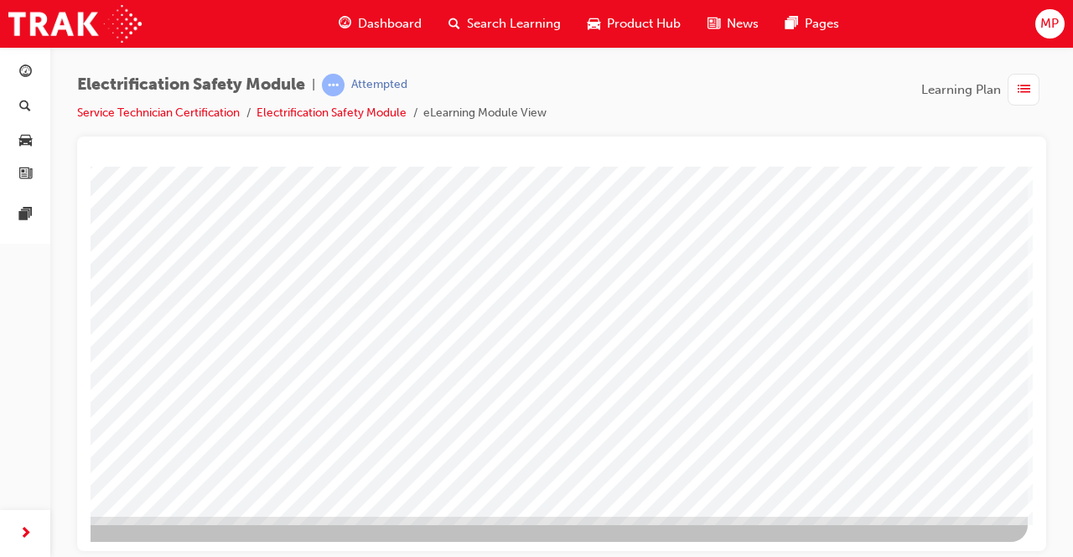
scroll to position [0, 210]
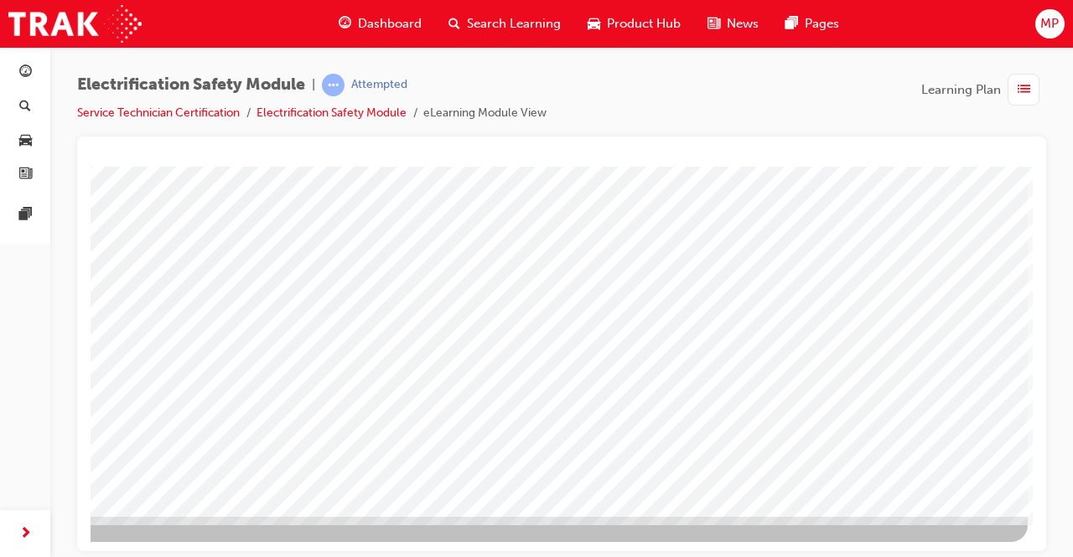
scroll to position [253, 0]
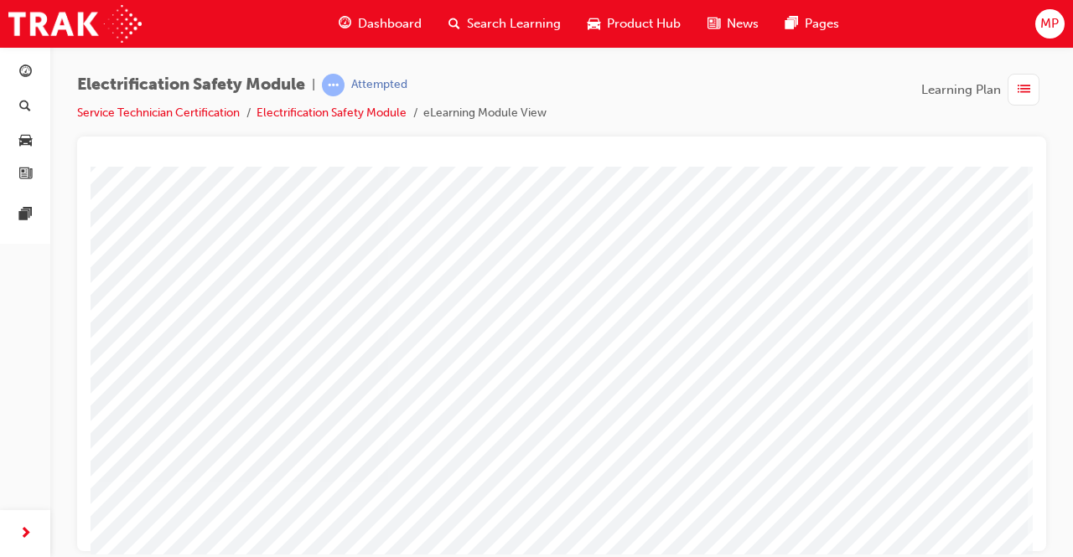
scroll to position [86, 210]
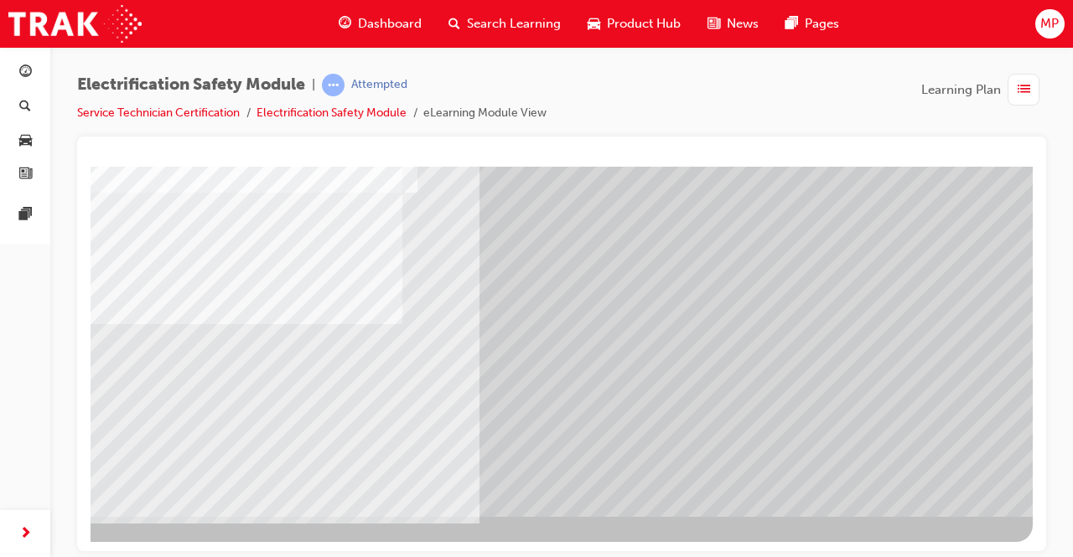
scroll to position [253, 0]
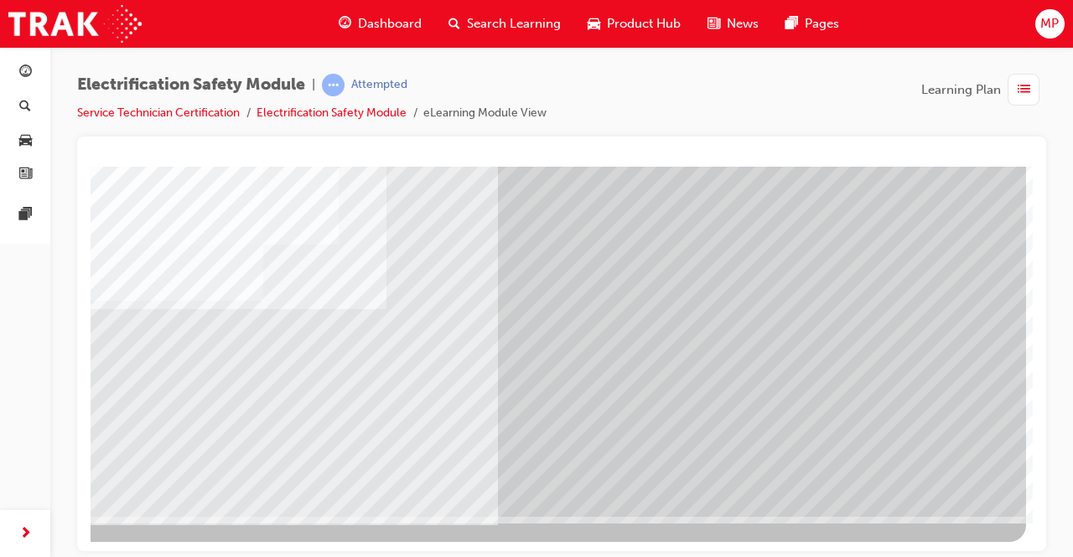
scroll to position [0, 0]
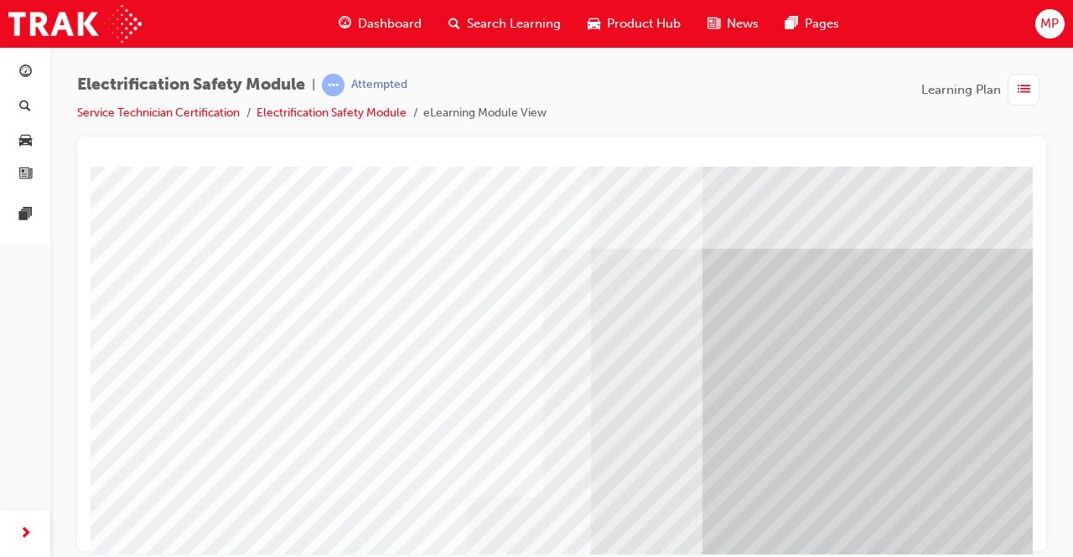
drag, startPoint x: 939, startPoint y: 471, endPoint x: 663, endPoint y: 195, distance: 390.0
click at [663, 195] on div "Navigation" at bounding box center [661, 468] width 1140 height 604
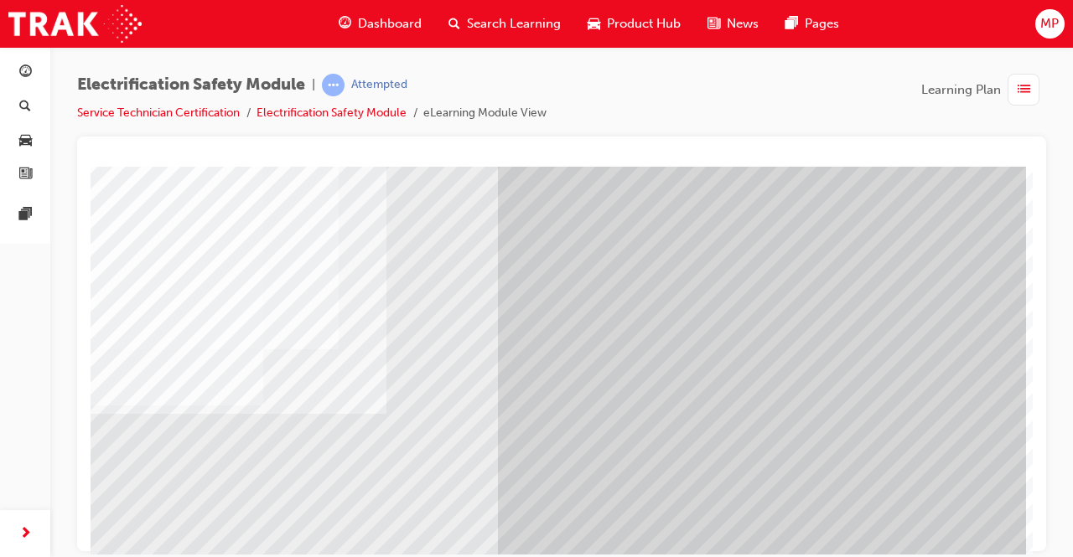
scroll to position [253, 210]
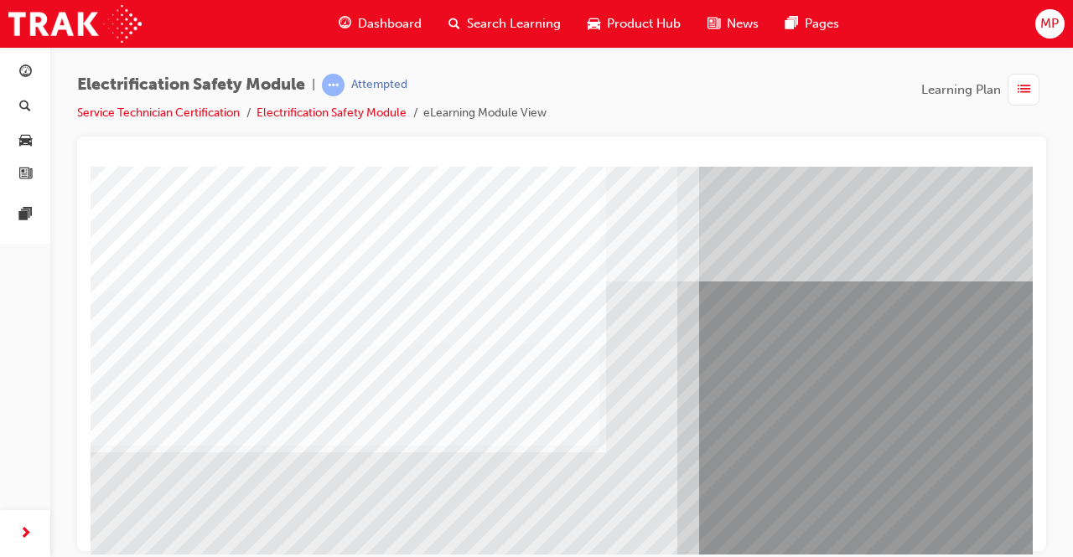
drag, startPoint x: 900, startPoint y: 483, endPoint x: 504, endPoint y: 342, distance: 420.8
click at [504, 342] on div "multistate" at bounding box center [661, 468] width 1140 height 604
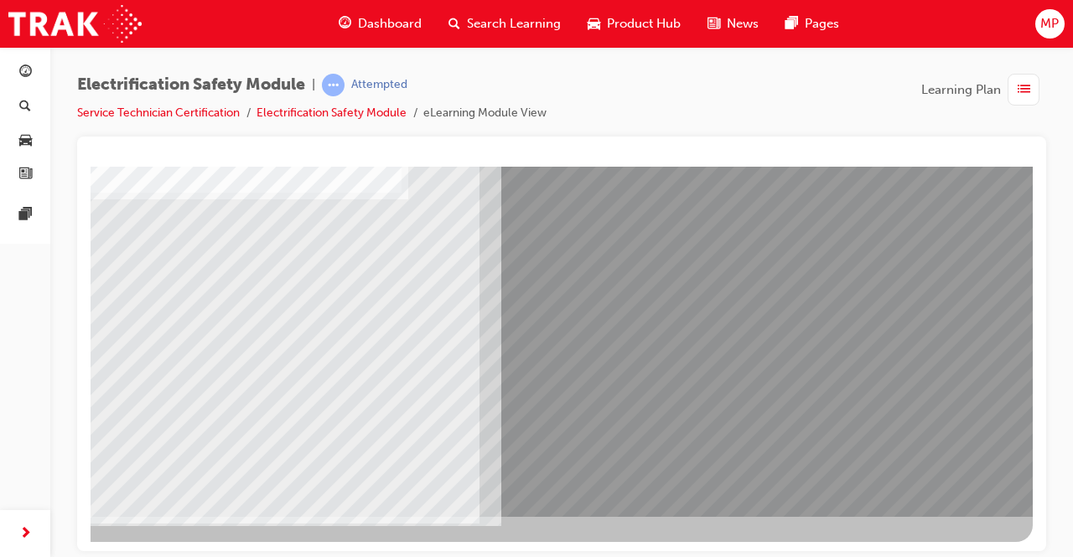
scroll to position [253, 0]
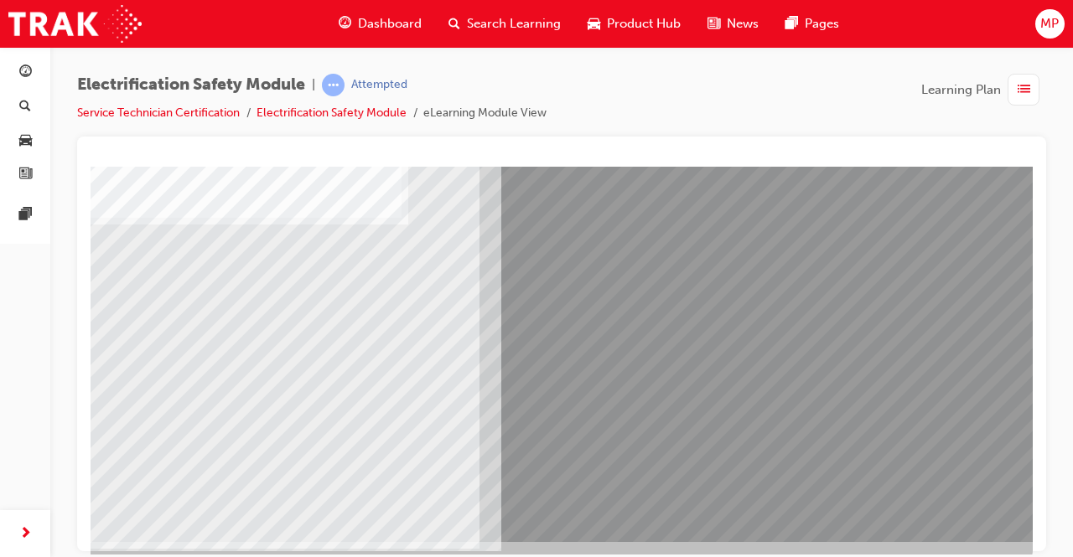
scroll to position [228, 0]
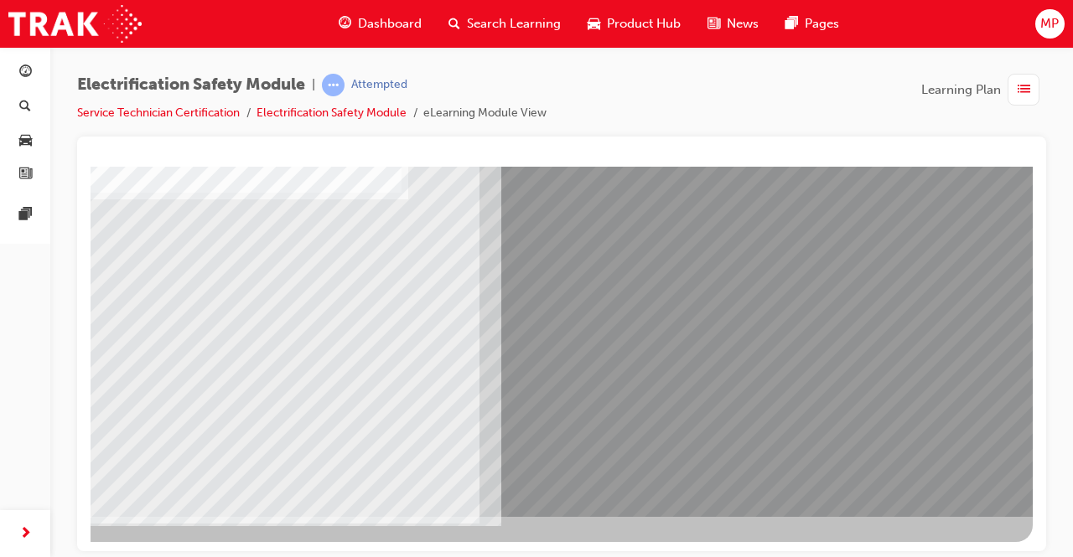
scroll to position [253, 0]
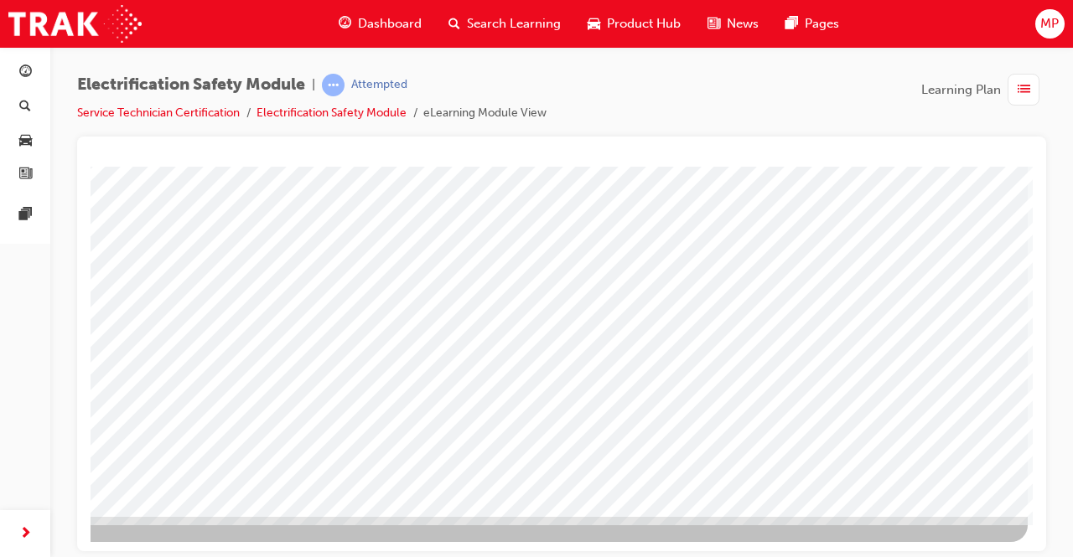
scroll to position [0, 0]
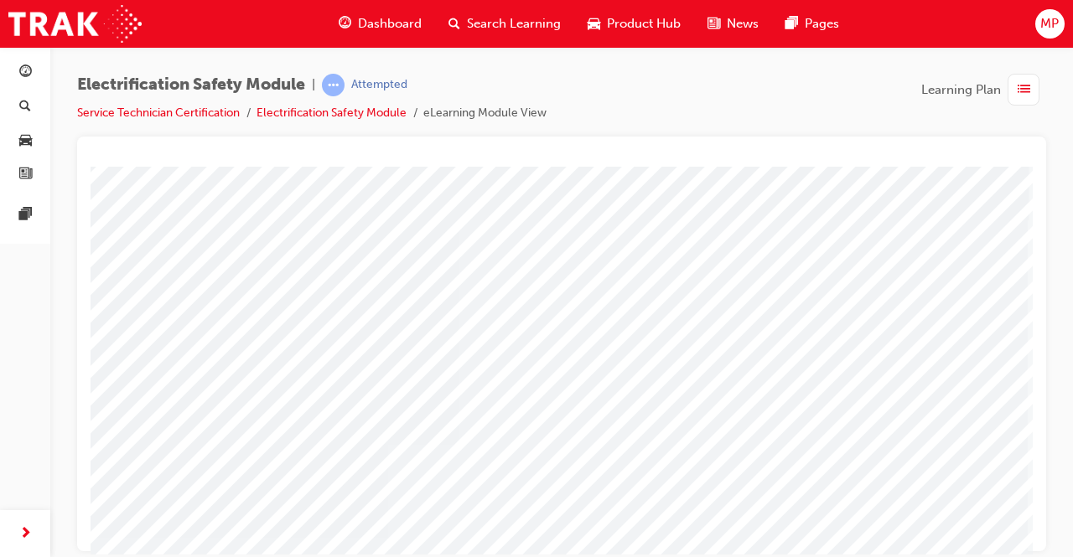
scroll to position [13, 210]
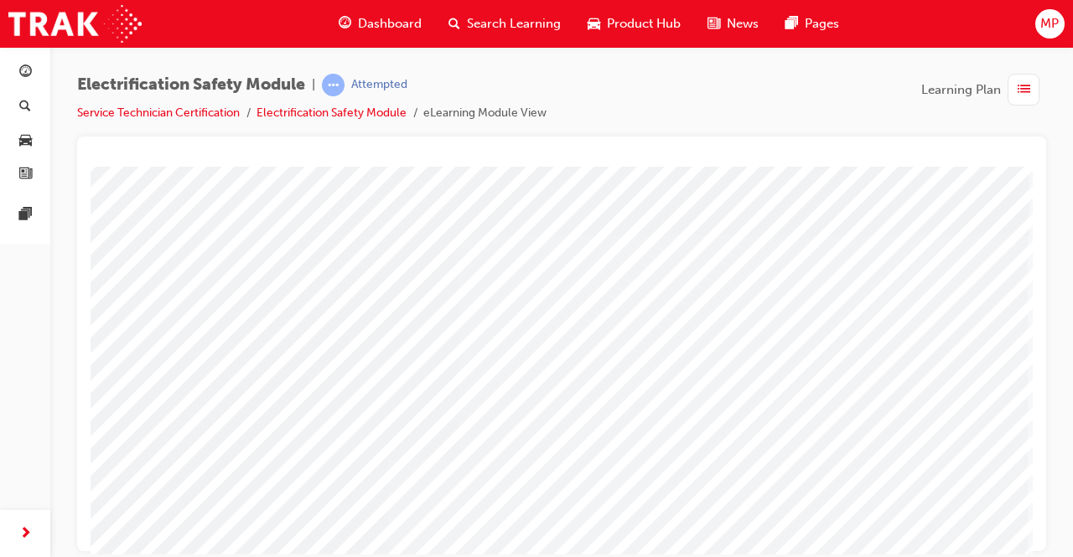
scroll to position [253, 210]
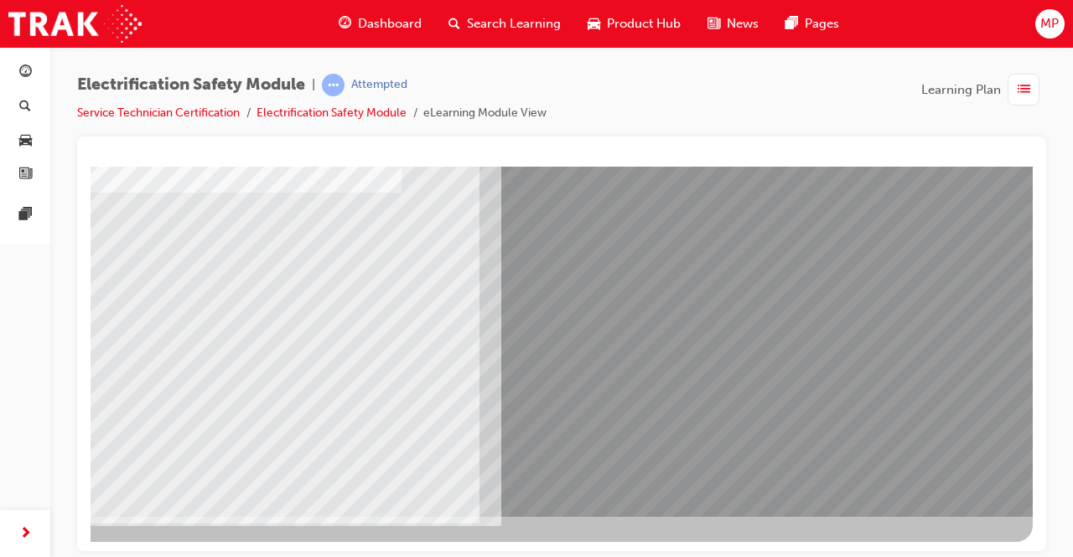
scroll to position [253, 0]
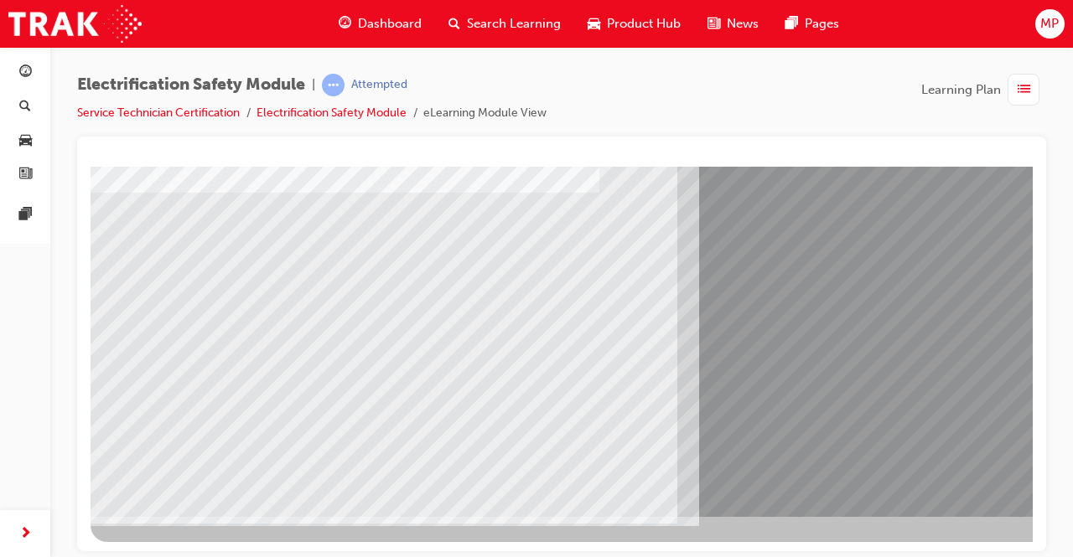
drag, startPoint x: 147, startPoint y: 354, endPoint x: 168, endPoint y: 362, distance: 22.6
click at [168, 362] on div "multistate" at bounding box center [661, 215] width 1140 height 604
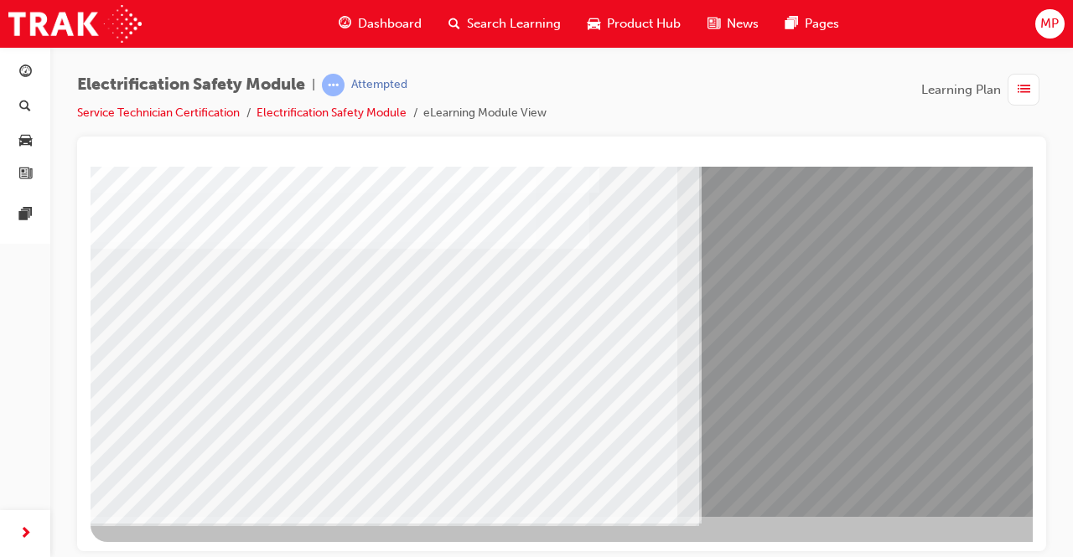
drag, startPoint x: 168, startPoint y: 362, endPoint x: 332, endPoint y: 390, distance: 166.6
click at [332, 390] on div "multistate" at bounding box center [661, 215] width 1140 height 604
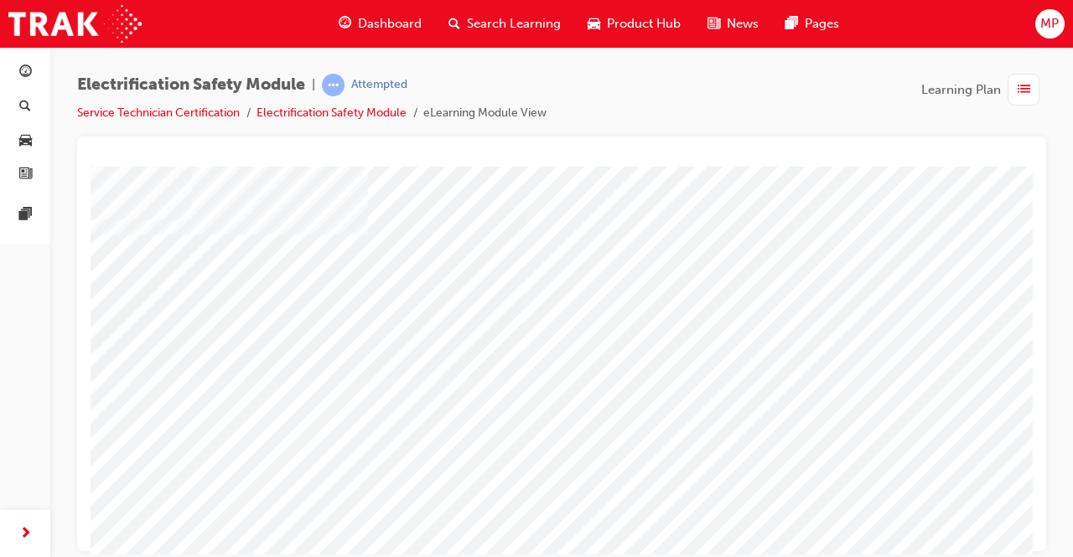
scroll to position [206, 91]
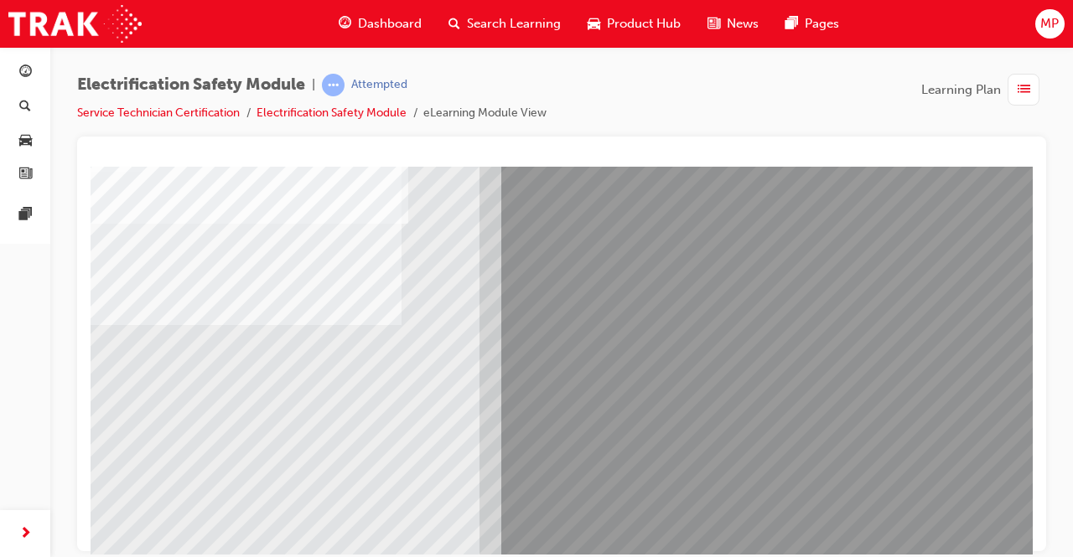
scroll to position [121, 0]
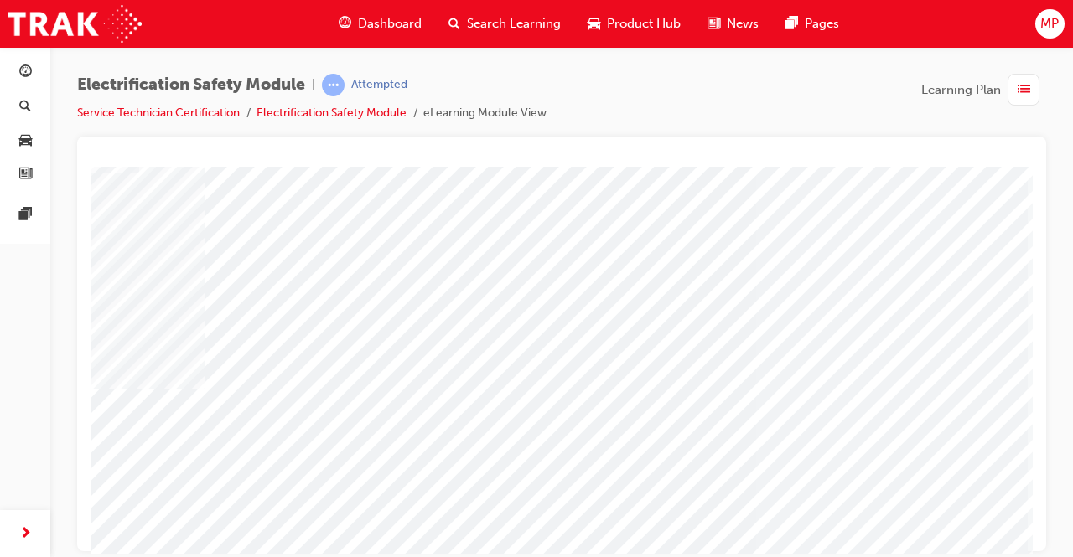
scroll to position [124, 210]
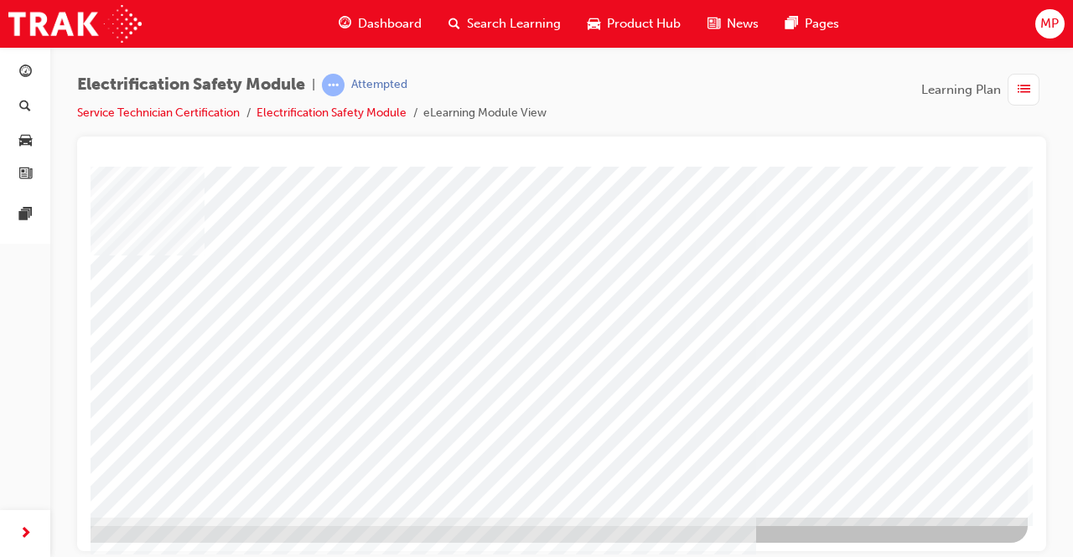
scroll to position [253, 210]
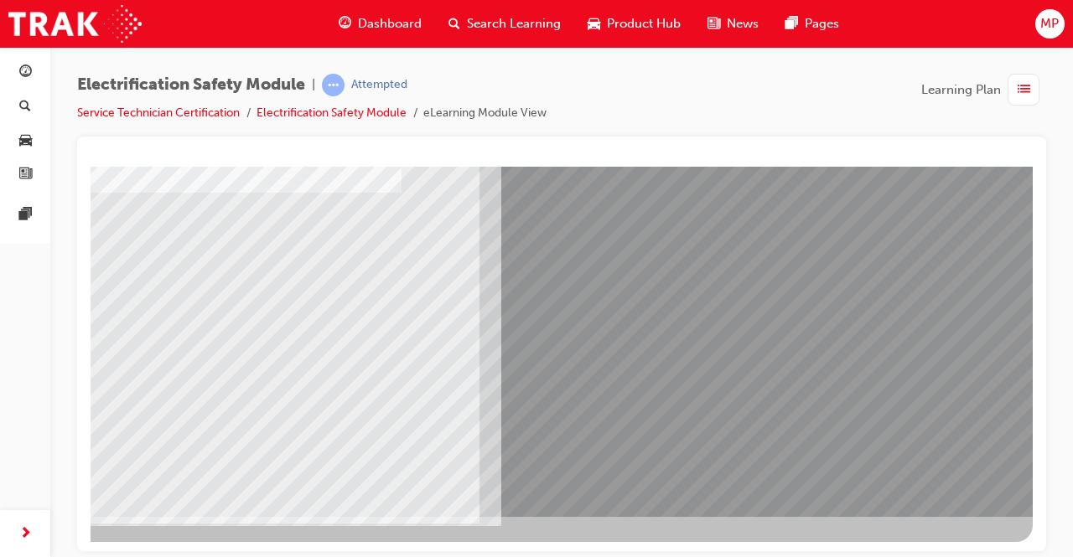
scroll to position [253, 0]
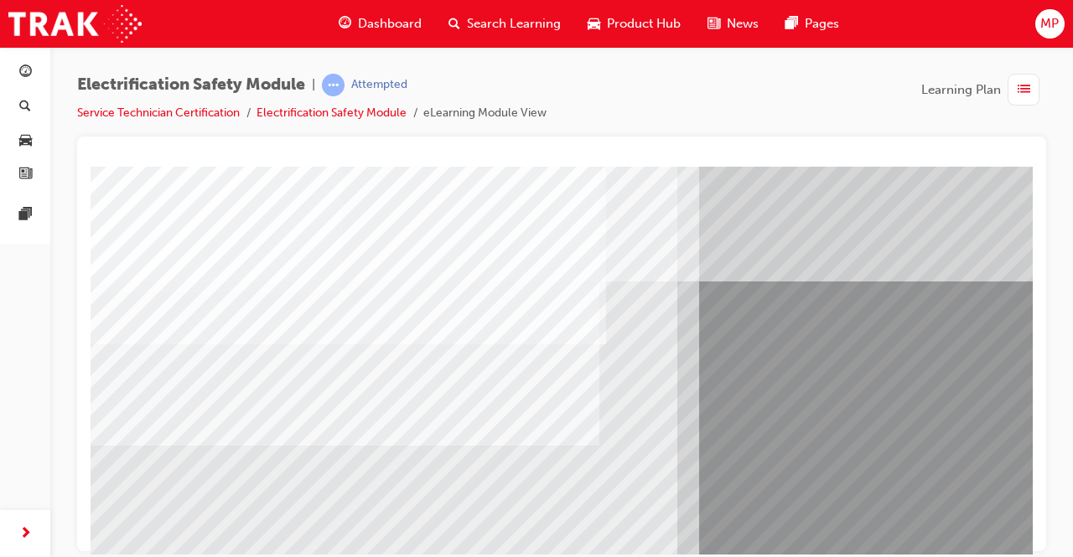
drag, startPoint x: 900, startPoint y: 463, endPoint x: 765, endPoint y: 379, distance: 159.6
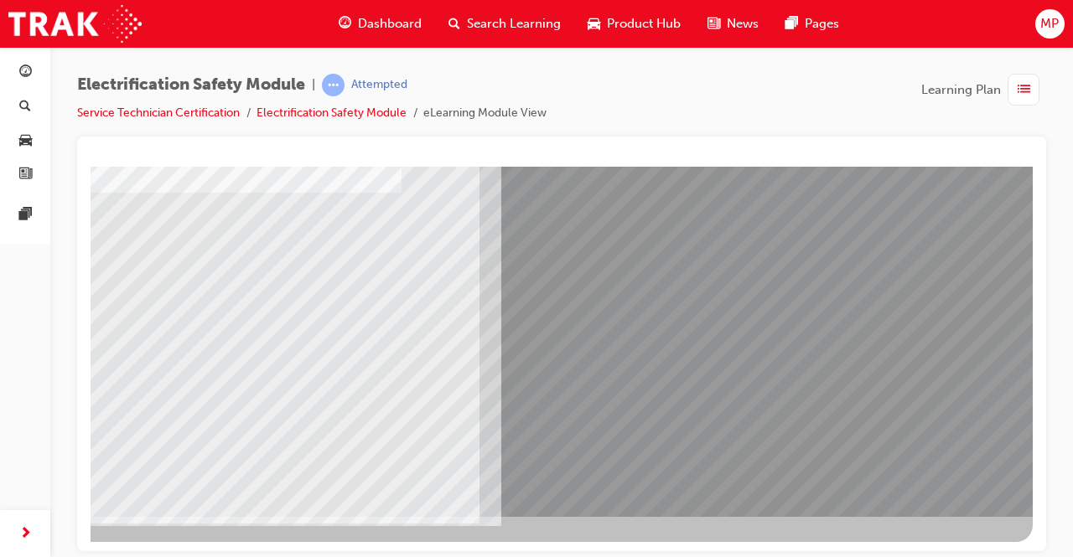
scroll to position [253, 0]
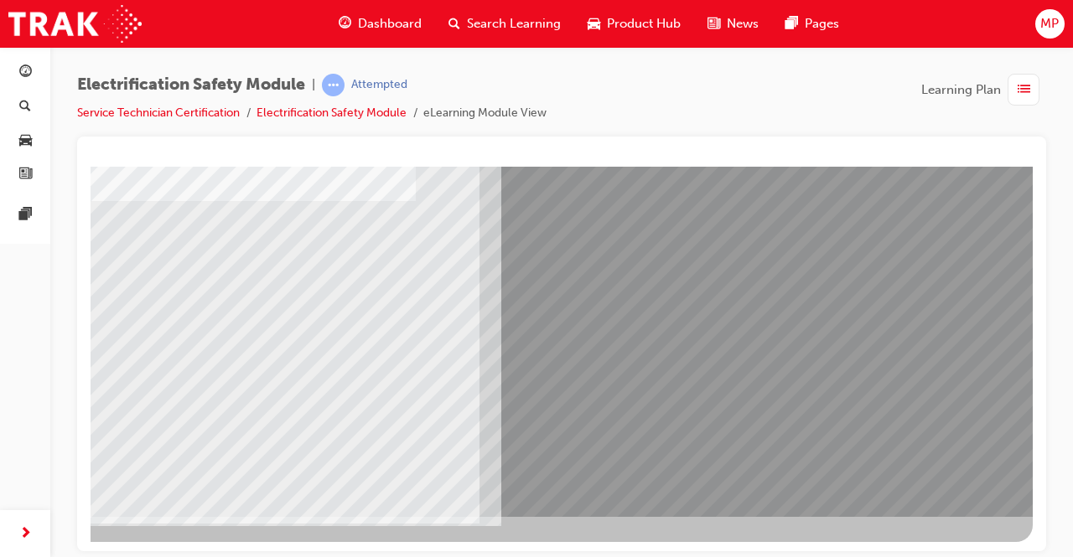
scroll to position [0, 0]
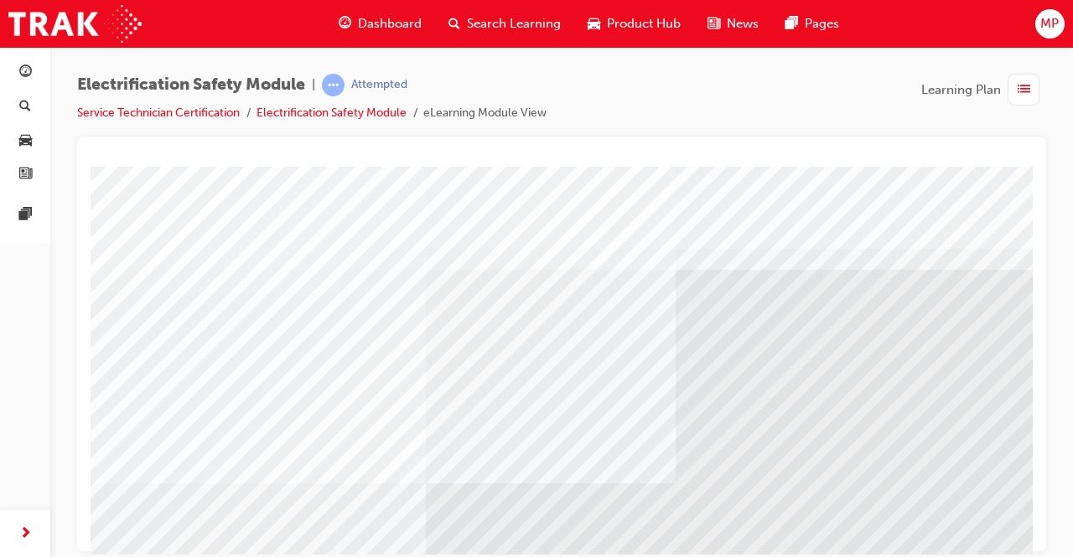
scroll to position [253, 0]
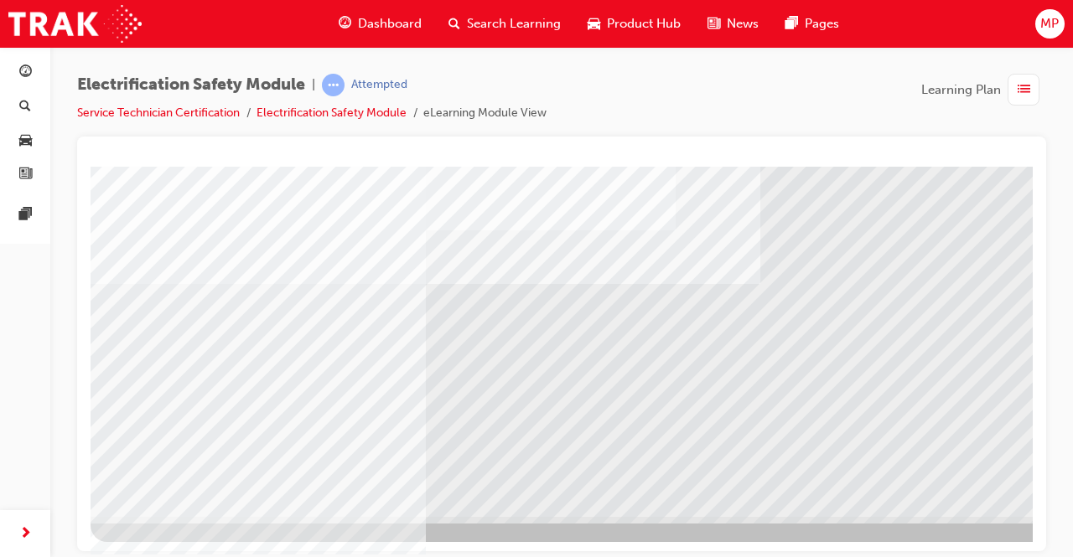
scroll to position [253, 210]
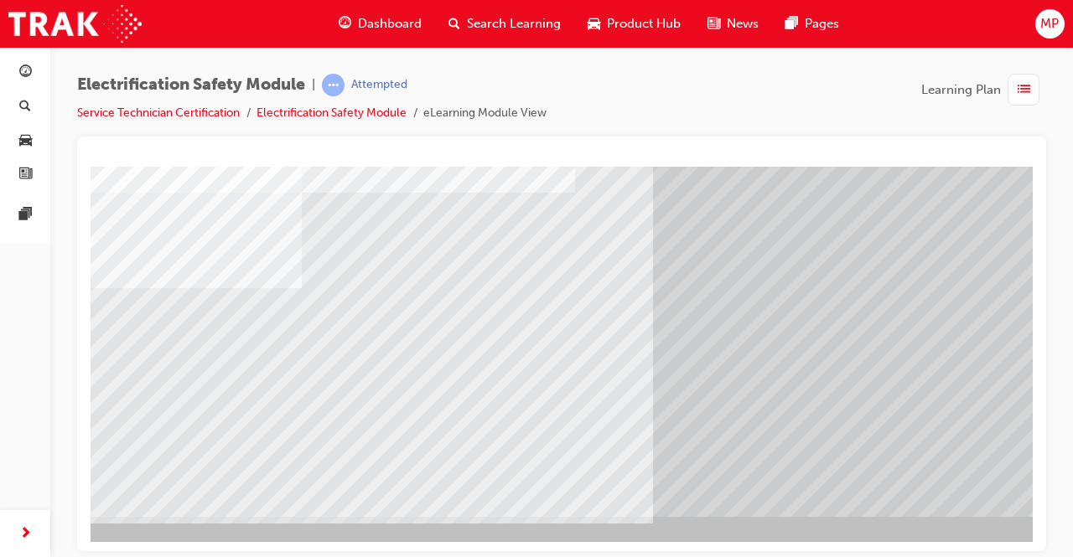
scroll to position [253, 23]
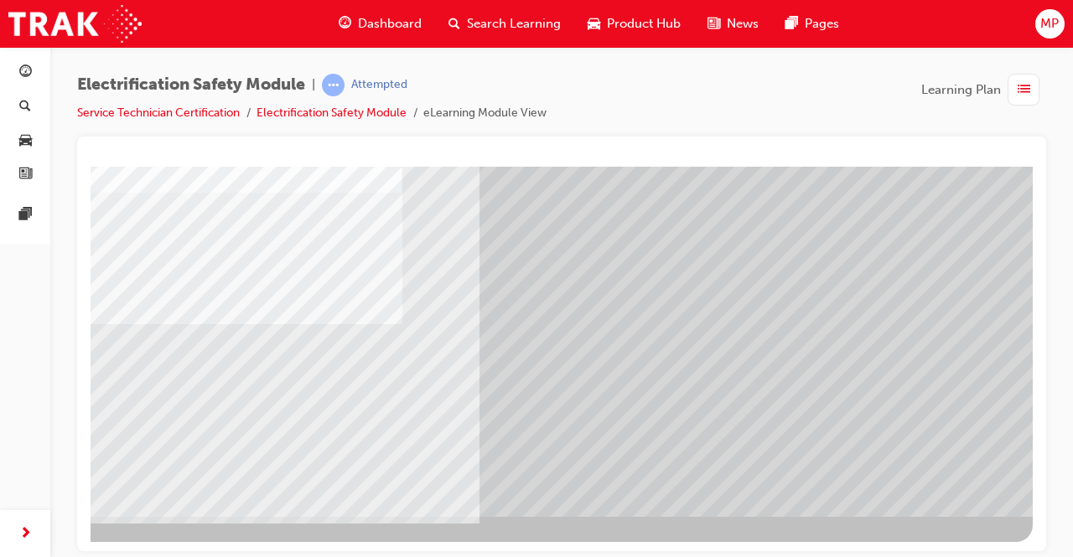
scroll to position [253, 0]
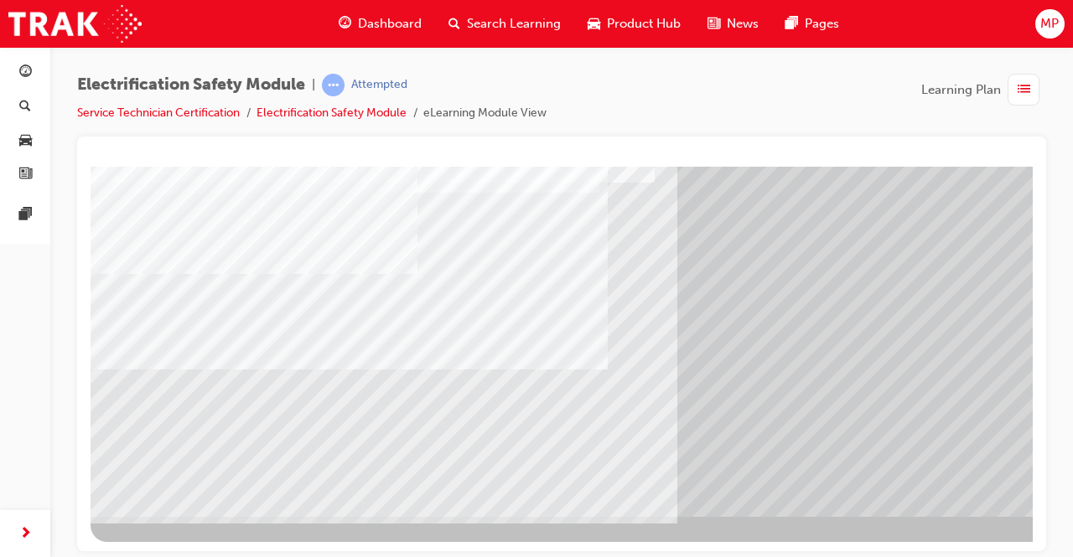
scroll to position [253, 210]
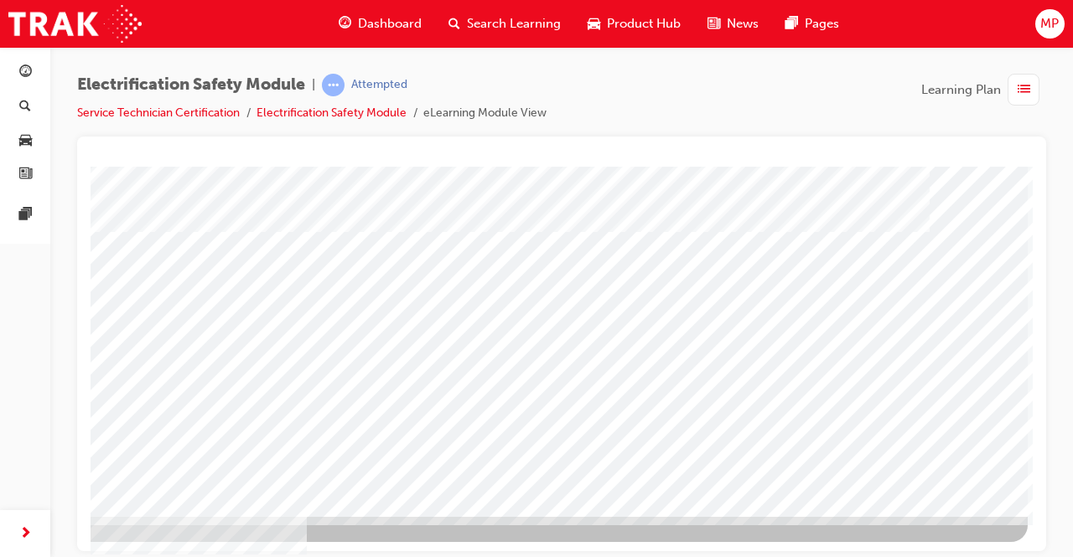
drag, startPoint x: 542, startPoint y: 396, endPoint x: 702, endPoint y: 399, distance: 160.1
click at [702, 399] on div "multistate" at bounding box center [458, 215] width 1140 height 604
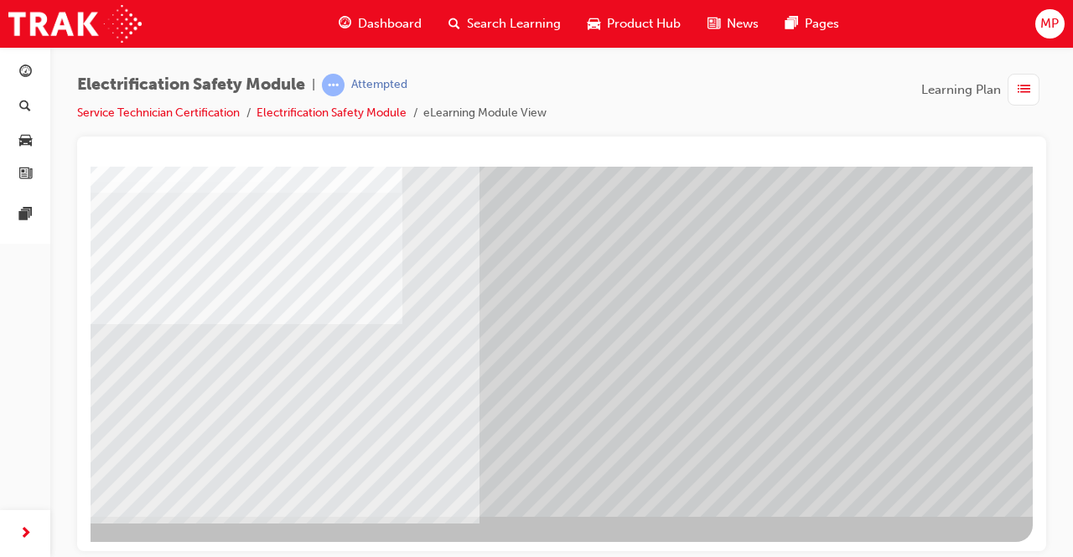
scroll to position [253, 0]
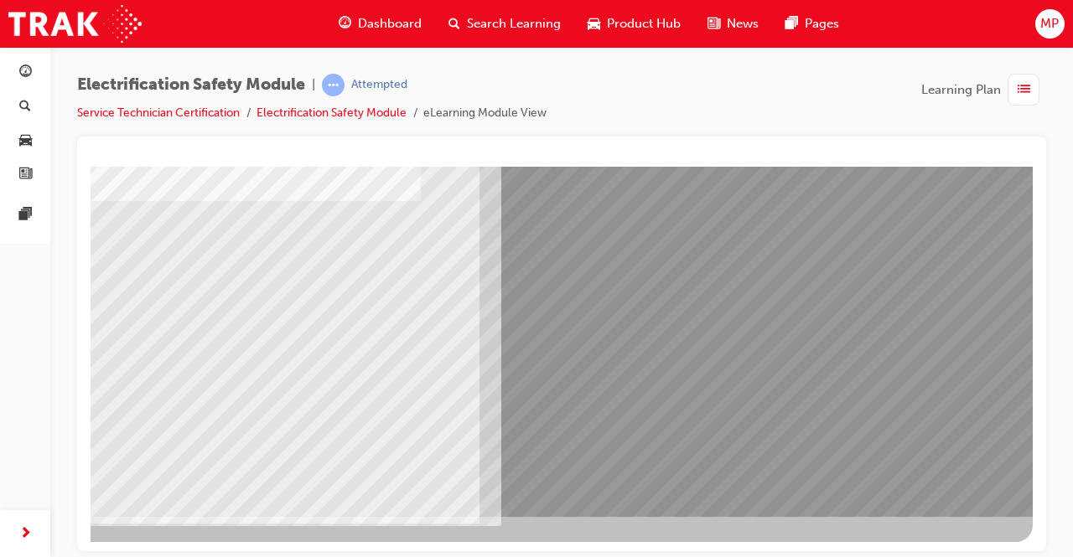
scroll to position [253, 0]
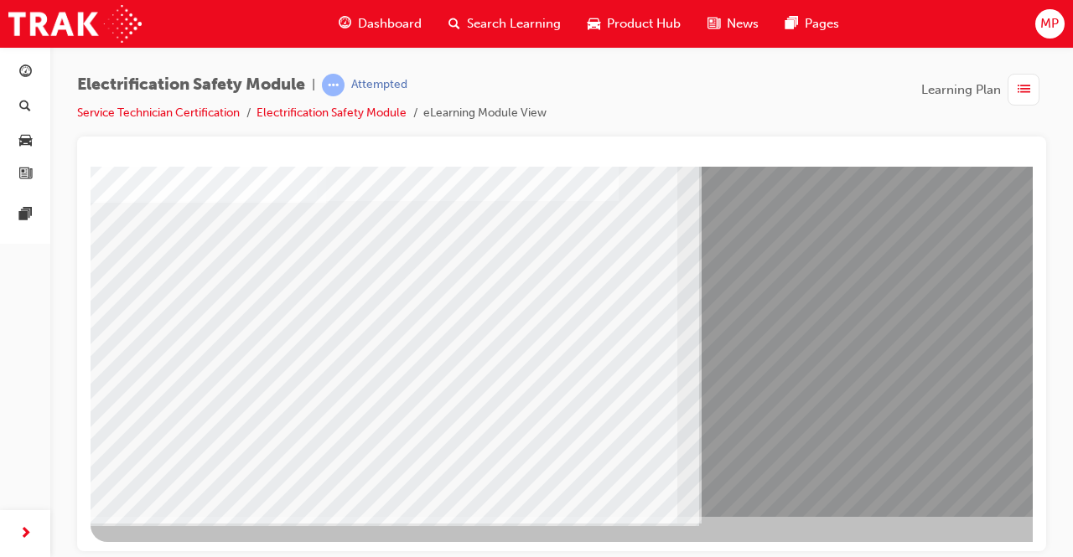
scroll to position [253, 210]
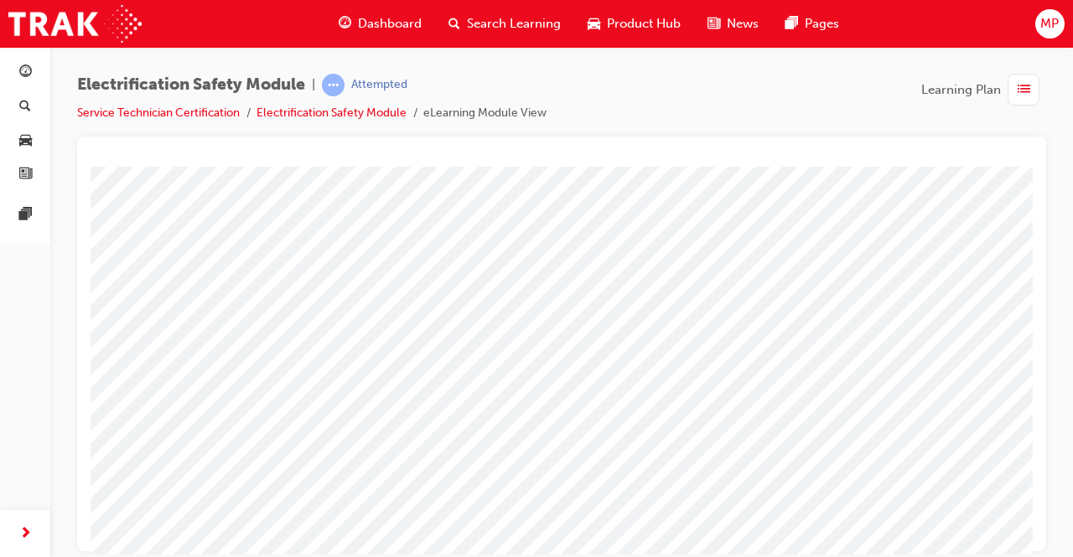
scroll to position [0, 0]
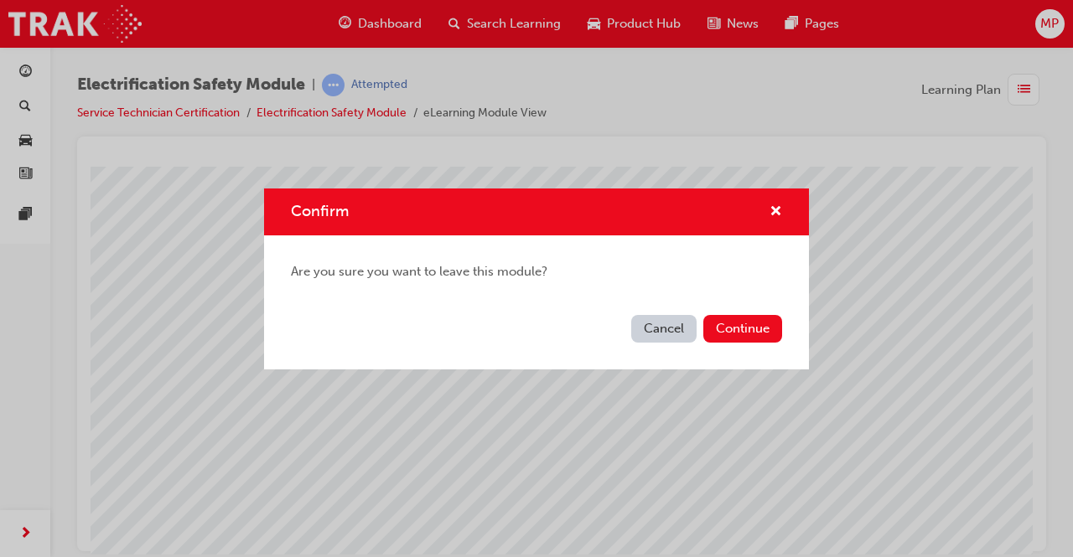
click at [656, 329] on button "Cancel" at bounding box center [663, 329] width 65 height 28
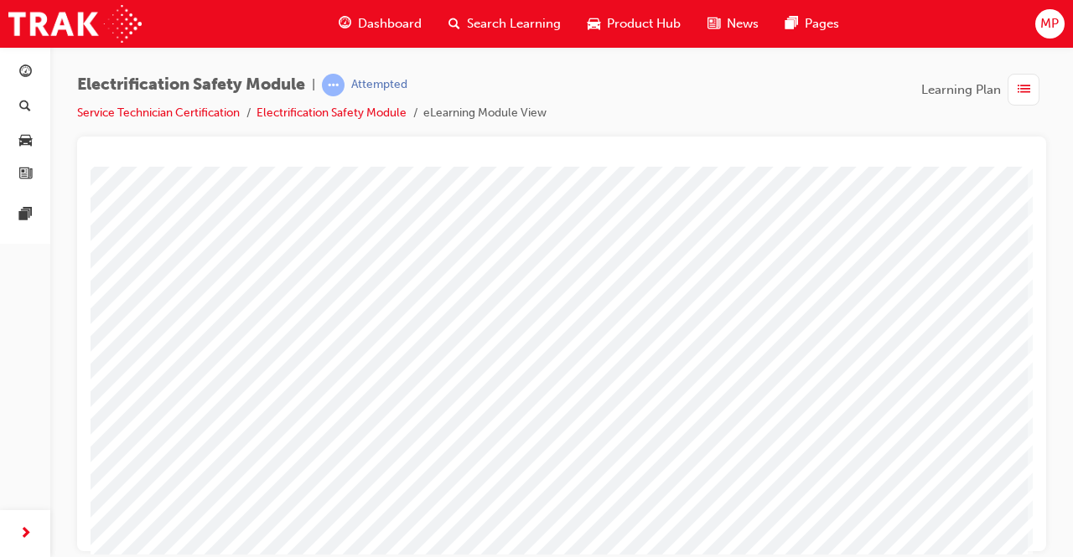
scroll to position [253, 210]
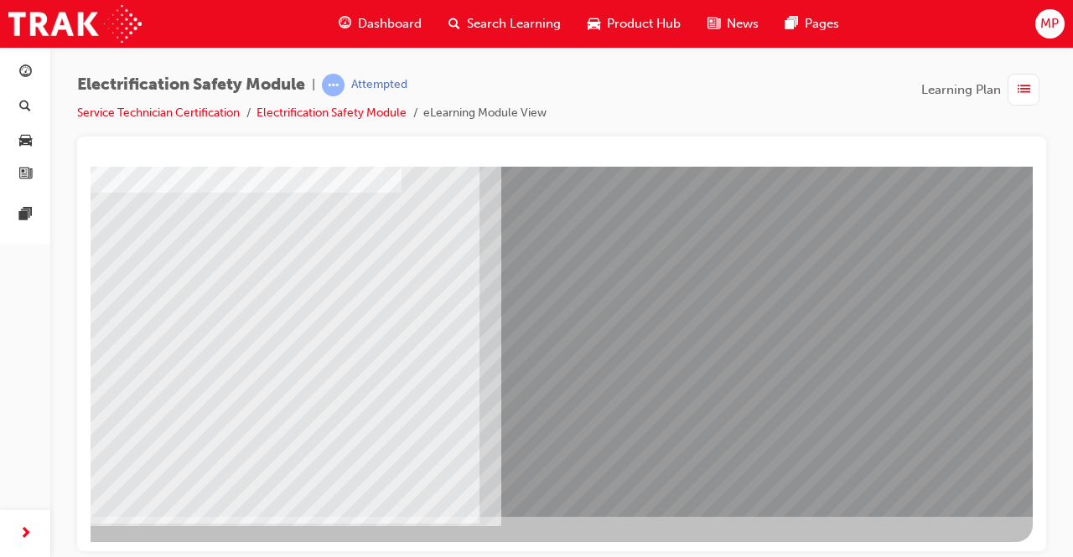
drag, startPoint x: 371, startPoint y: 317, endPoint x: 348, endPoint y: 321, distance: 23.0
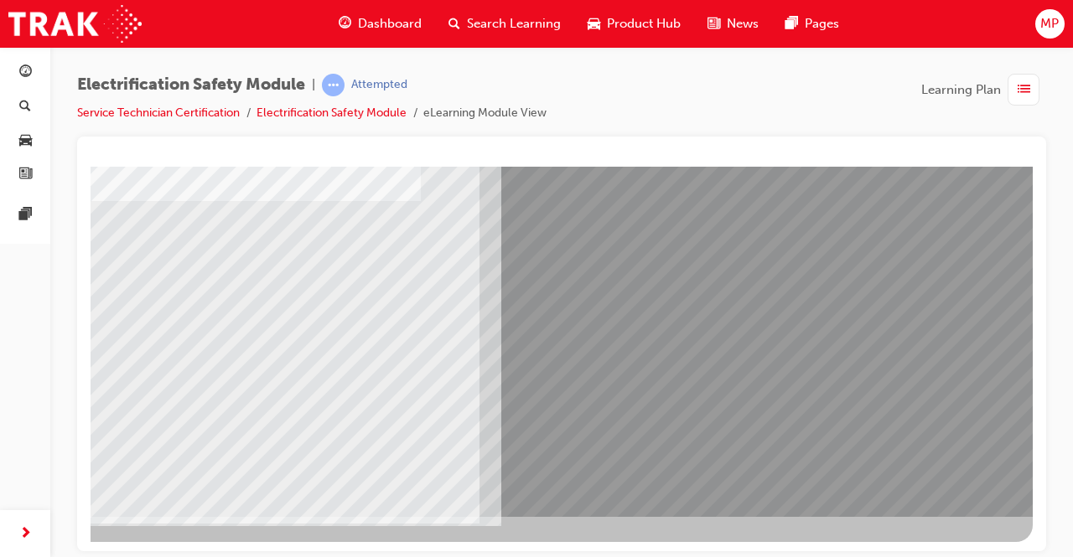
scroll to position [253, 0]
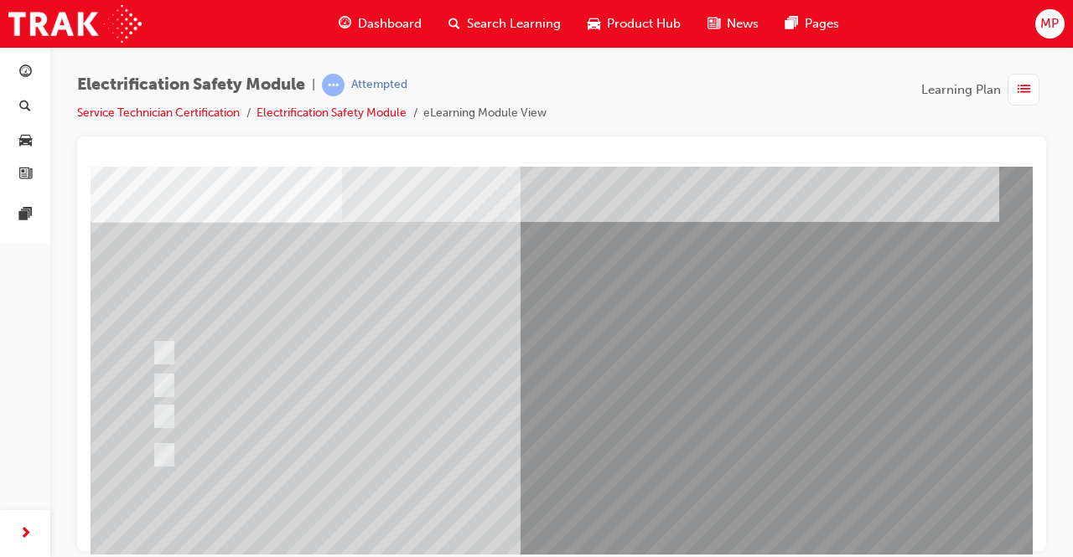
scroll to position [70, 0]
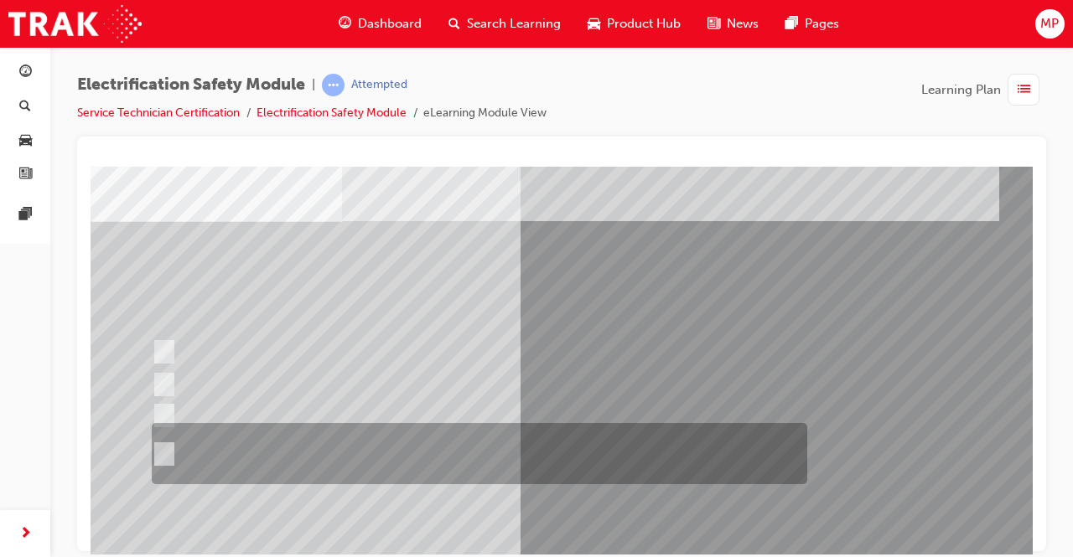
click at [172, 453] on div at bounding box center [476, 453] width 656 height 61
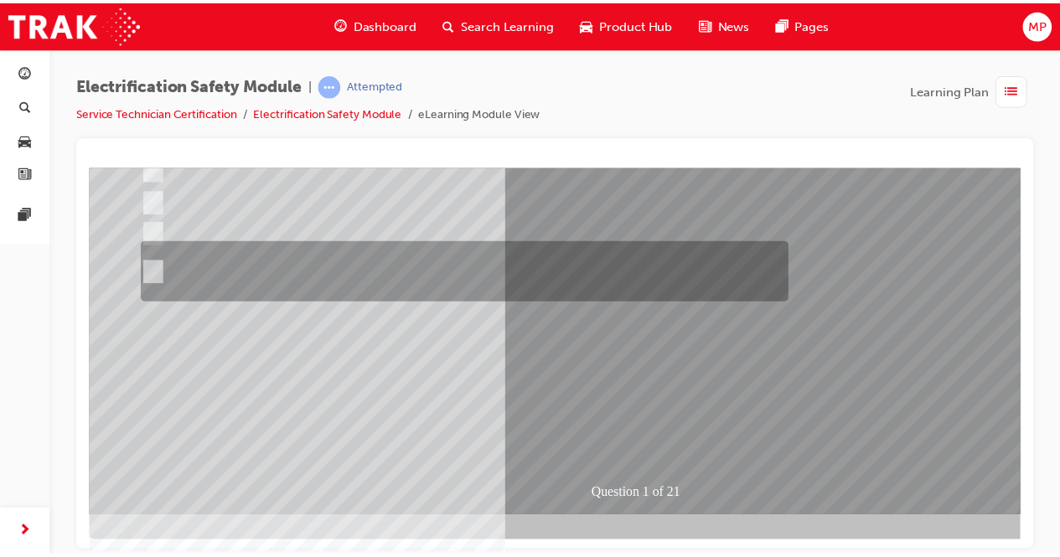
scroll to position [253, 10]
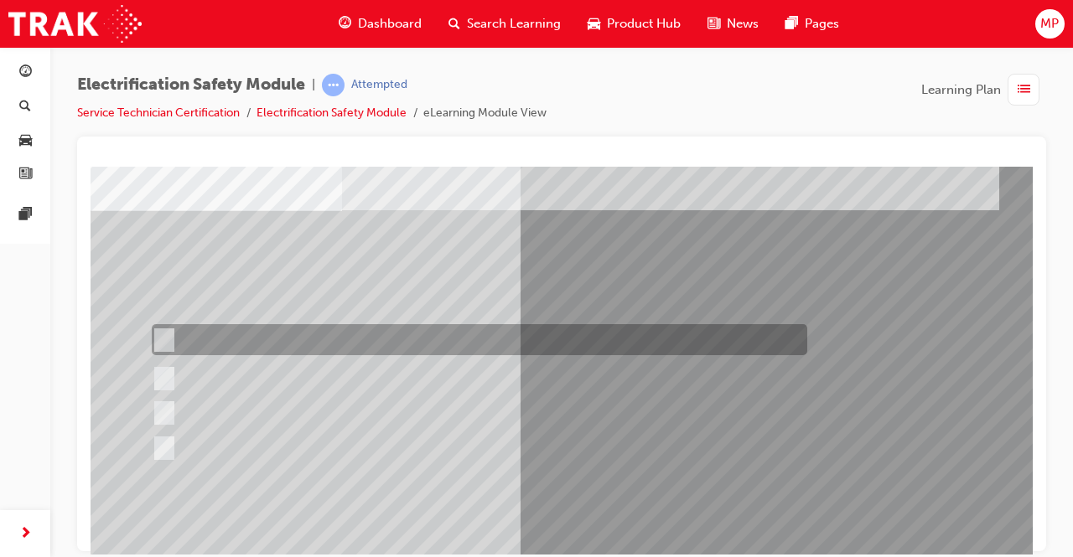
scroll to position [82, 0]
click at [162, 333] on input "The Battery Electric uses a DC charging system." at bounding box center [161, 339] width 18 height 18
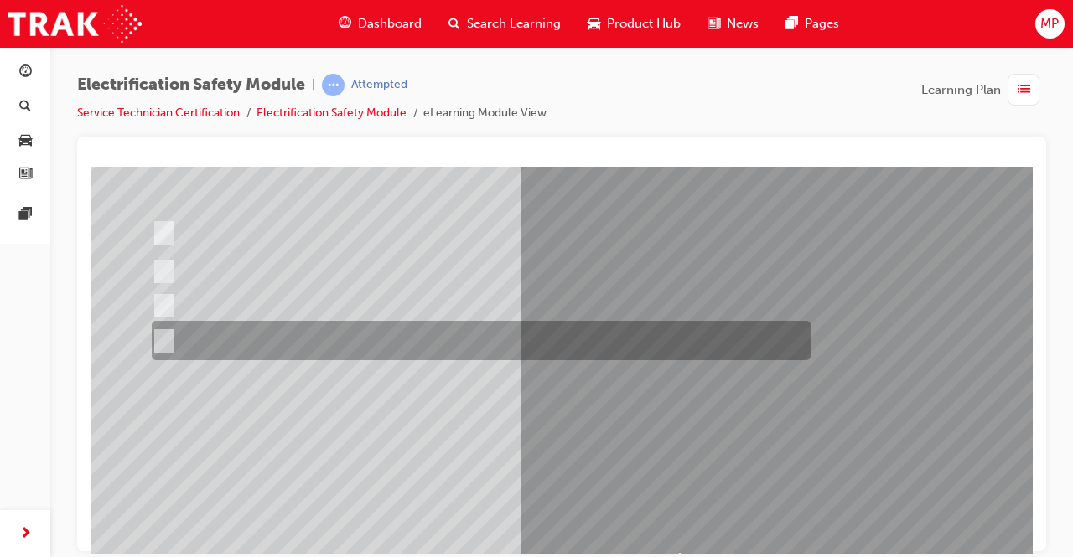
scroll to position [189, 0]
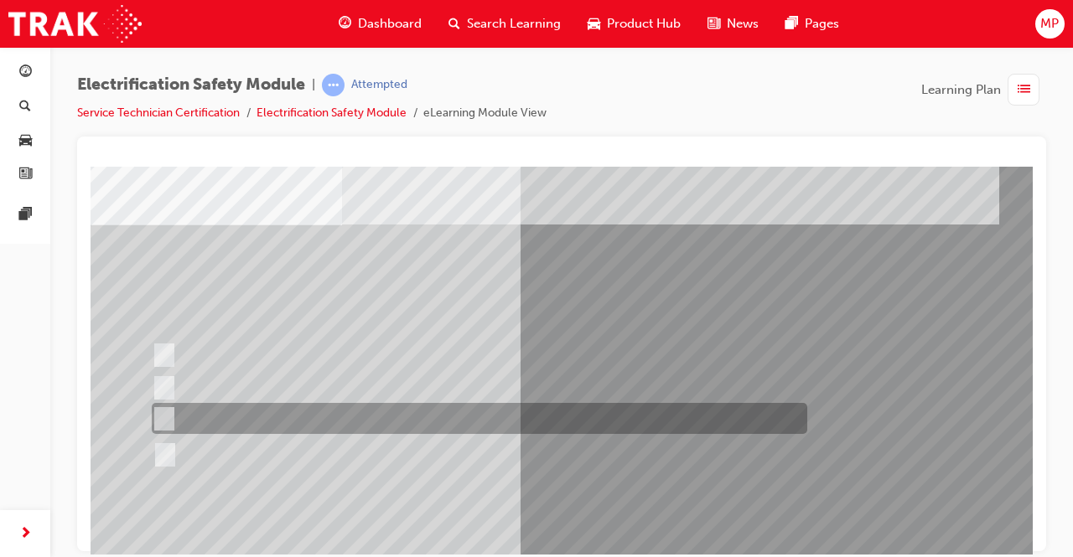
scroll to position [69, 0]
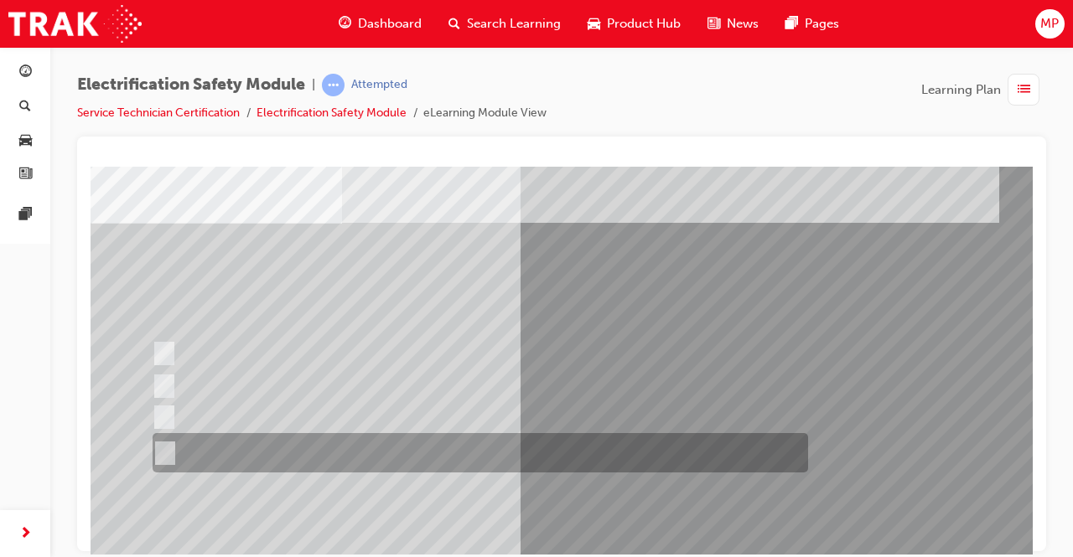
click at [169, 454] on input "The FCEV produces electric power via a Fuel Cell Stack supporting the Hybrid ba…" at bounding box center [162, 453] width 18 height 18
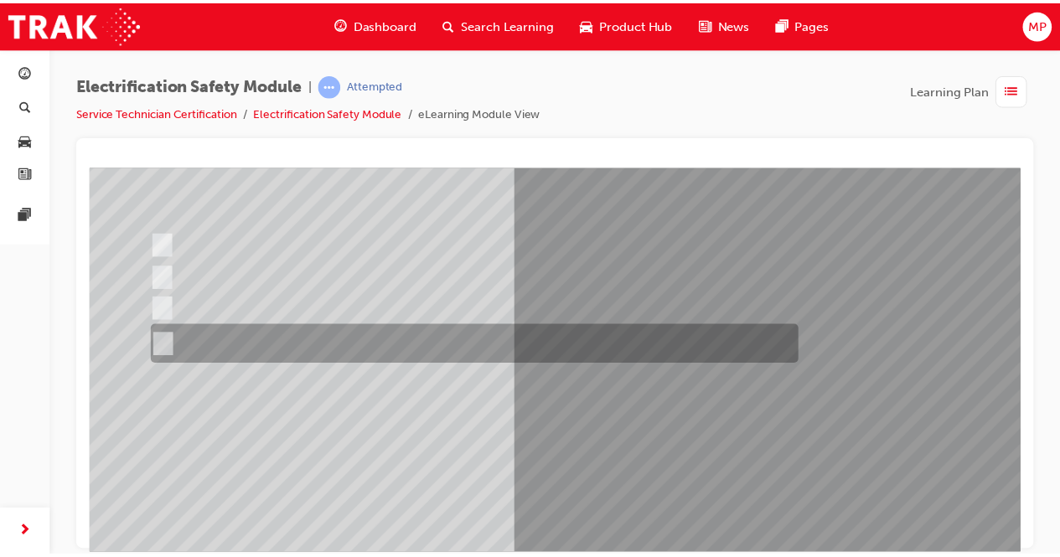
scroll to position [176, 0]
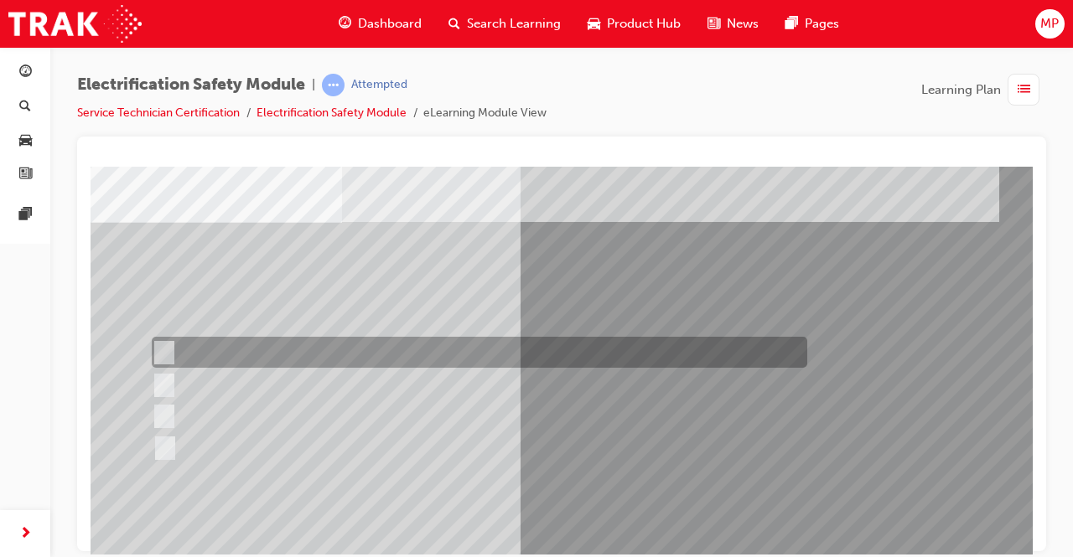
scroll to position [70, 0]
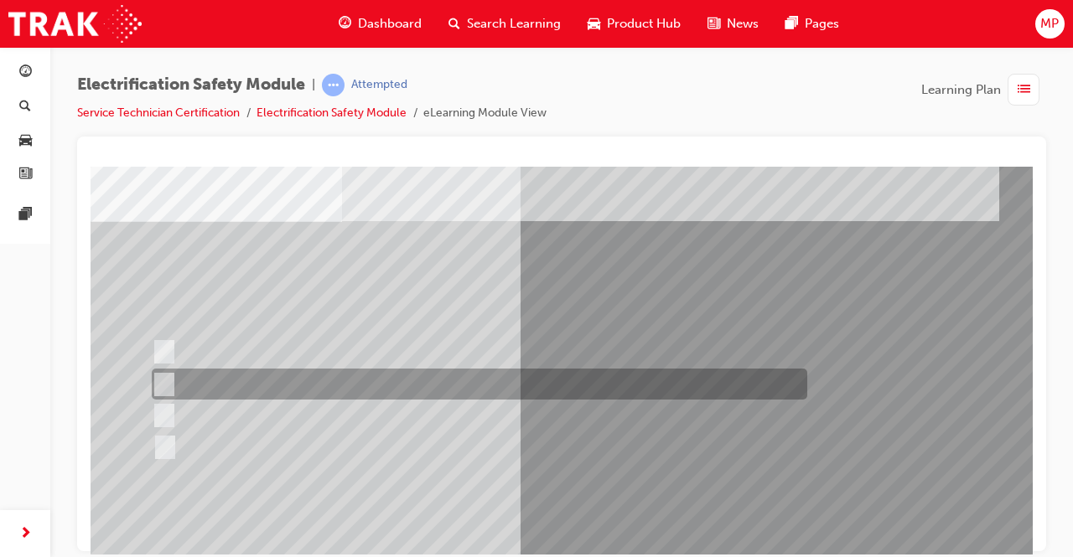
click at [174, 381] on div at bounding box center [476, 384] width 656 height 31
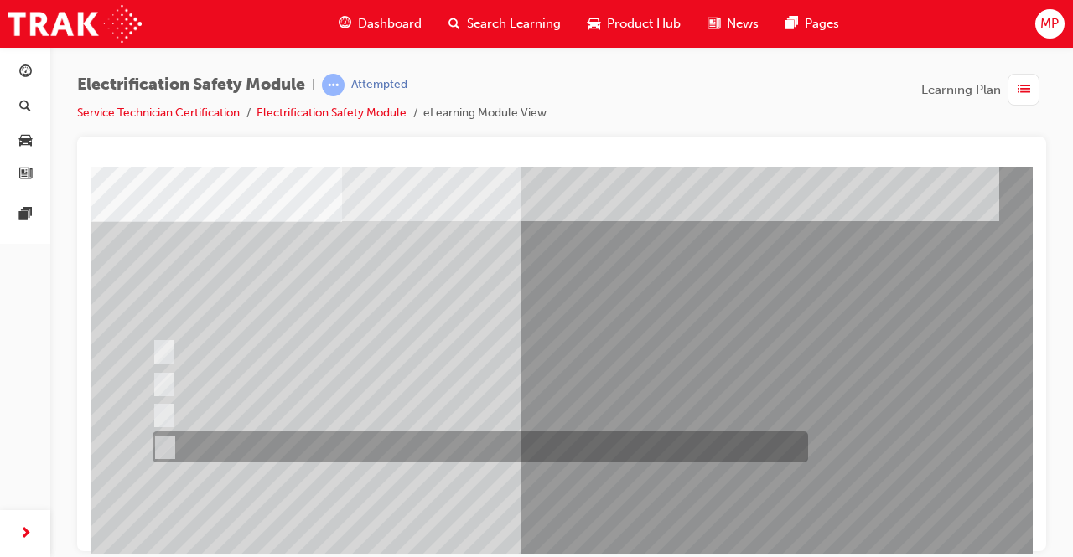
click at [170, 453] on div at bounding box center [476, 447] width 656 height 31
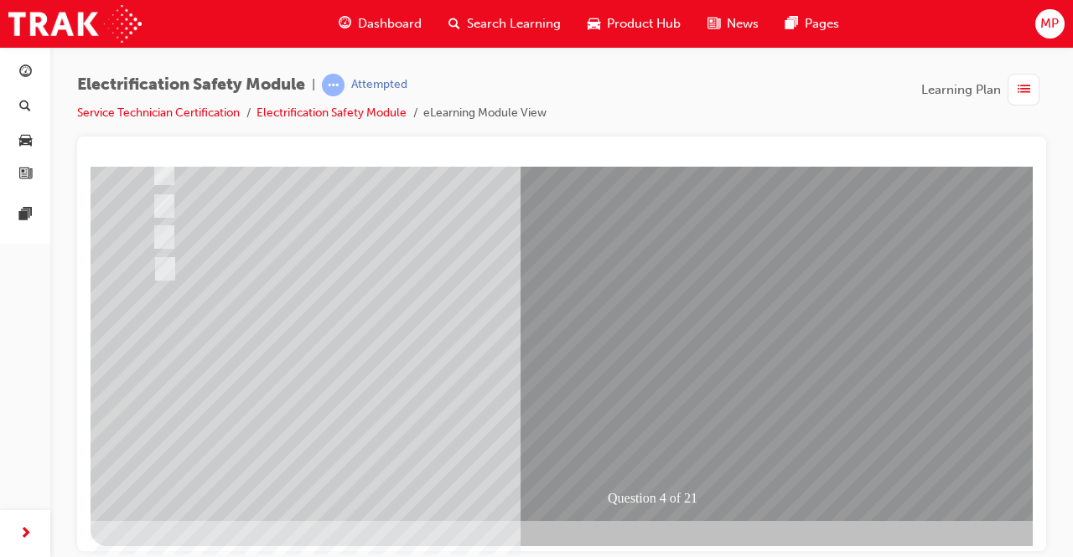
scroll to position [253, 0]
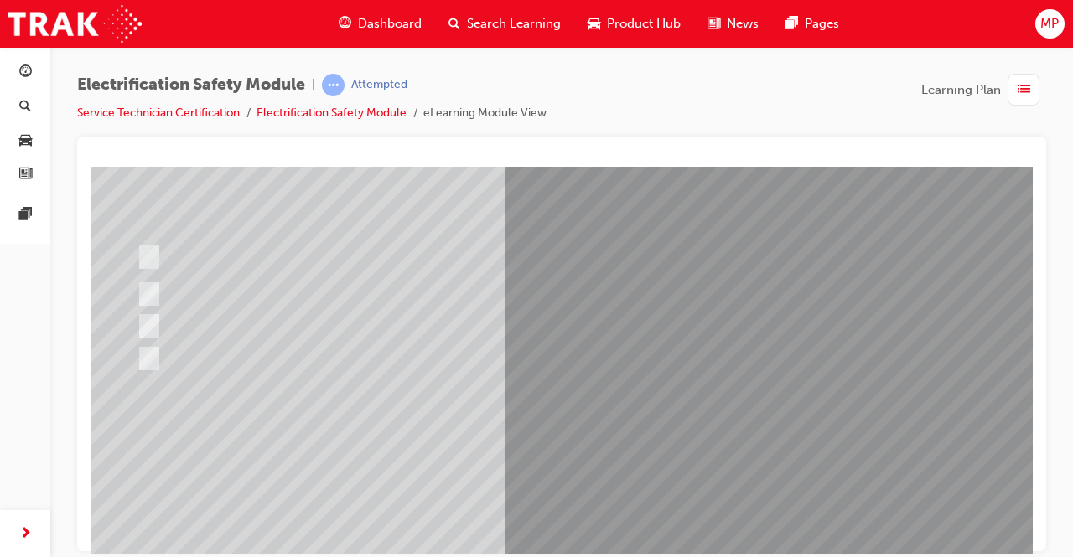
scroll to position [178, 15]
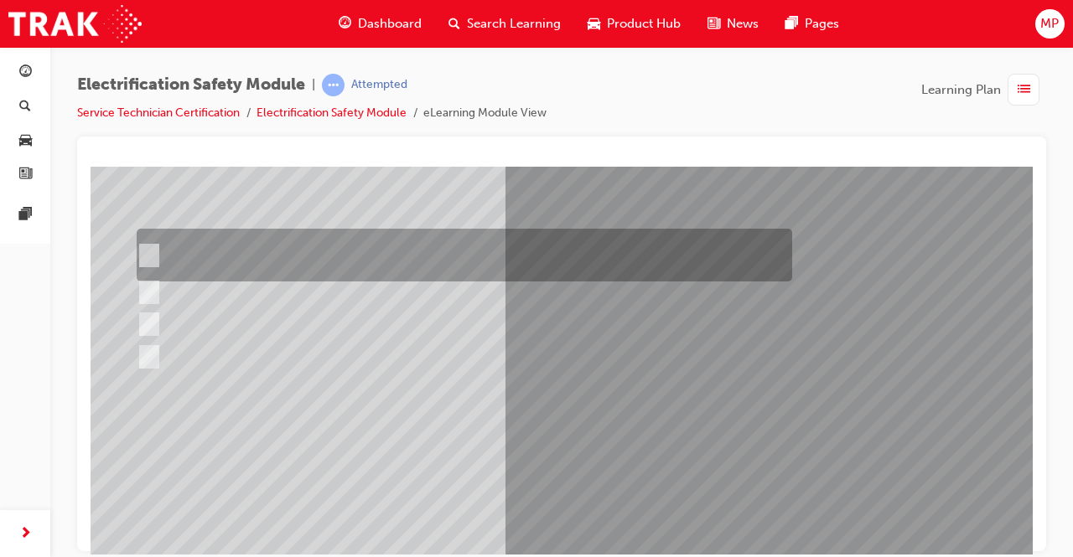
click at [145, 254] on input "The READY light will illuminate when the vehicle is turned on and ready to driv…" at bounding box center [145, 255] width 18 height 18
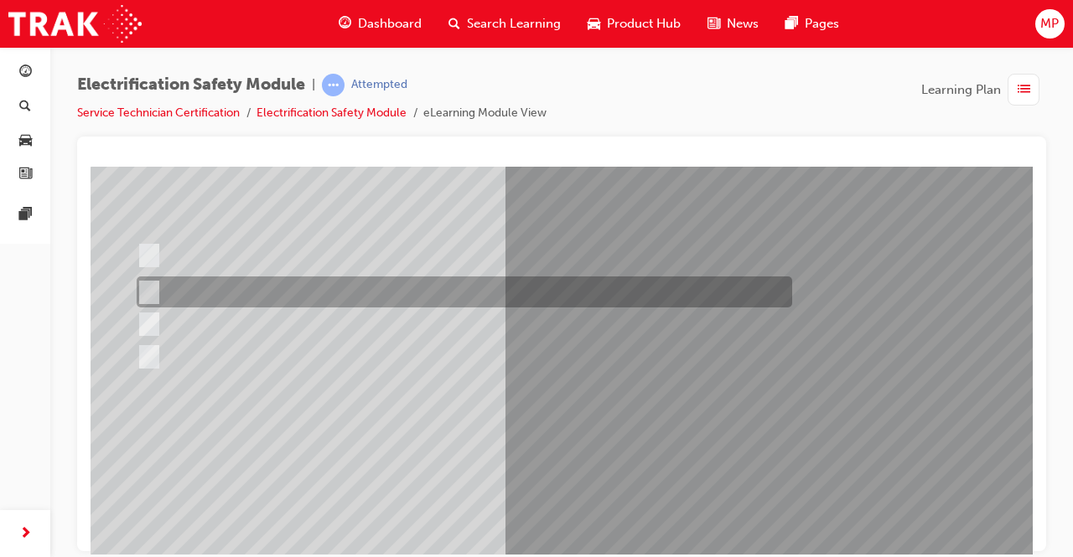
click at [146, 292] on input "The Main Display will show the power flow for the driveline." at bounding box center [145, 292] width 18 height 18
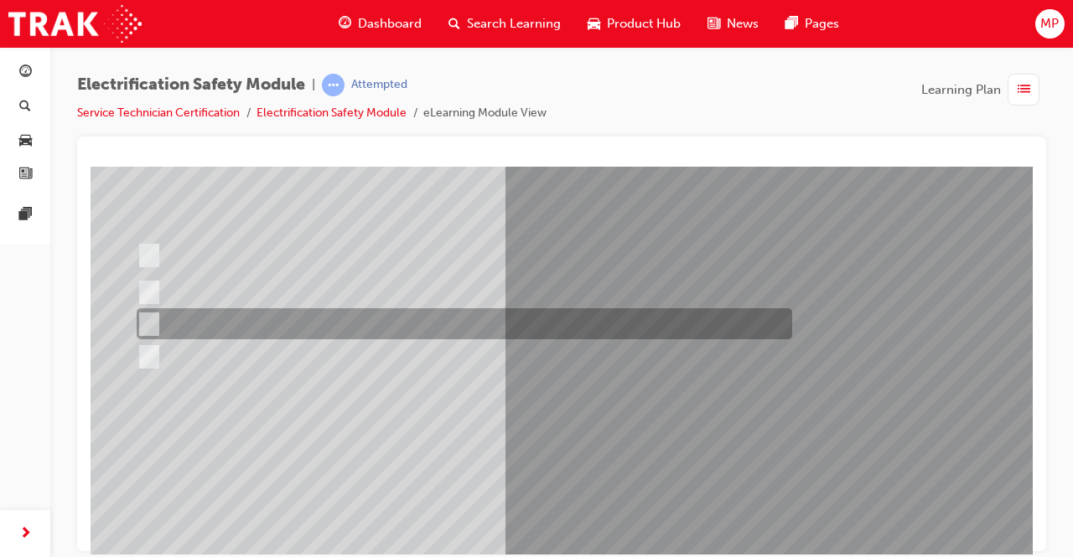
click at [151, 317] on input "Vehicle Motive Force selection types illuminated e.g. (EV/HV)." at bounding box center [145, 324] width 18 height 18
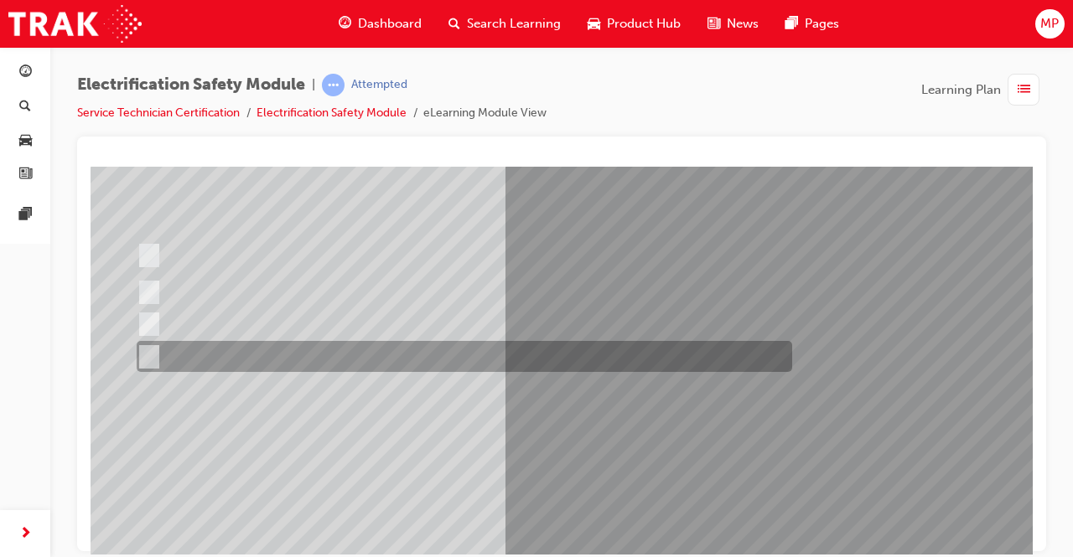
click at [149, 352] on input "Battery Level indicator (State of Charge)." at bounding box center [145, 357] width 18 height 18
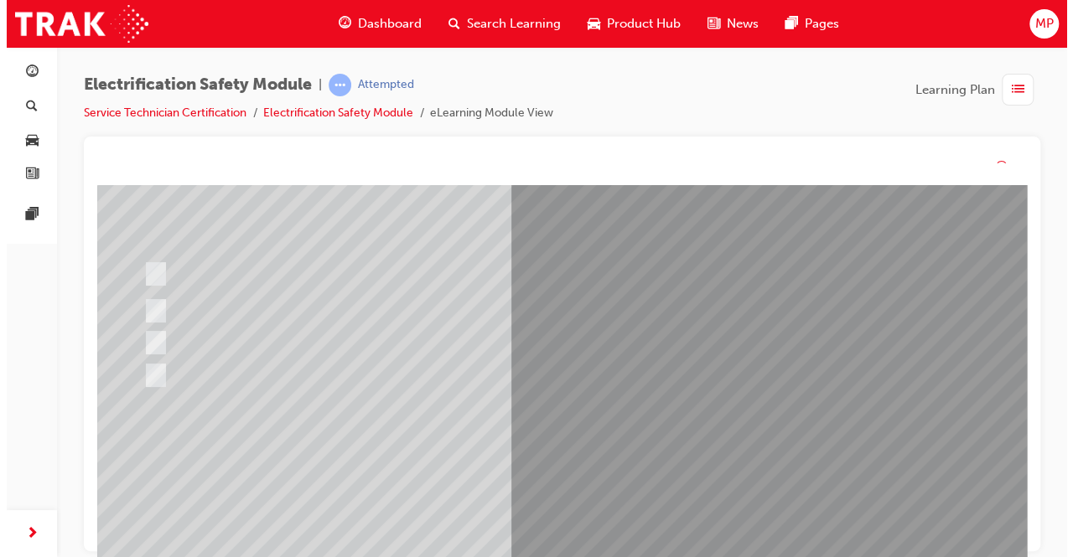
scroll to position [0, 0]
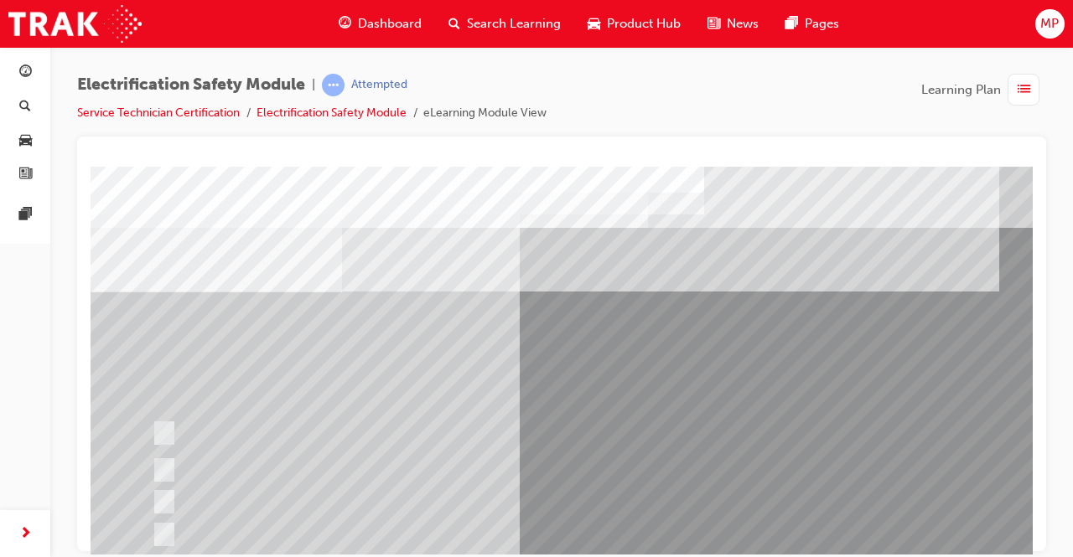
click at [630, 495] on div at bounding box center [476, 501] width 656 height 31
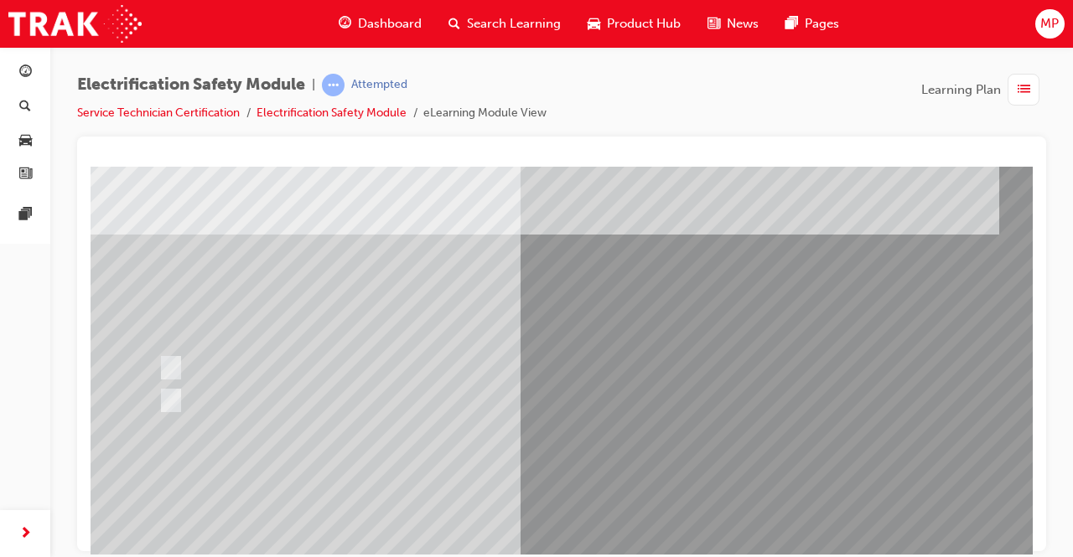
scroll to position [129, 0]
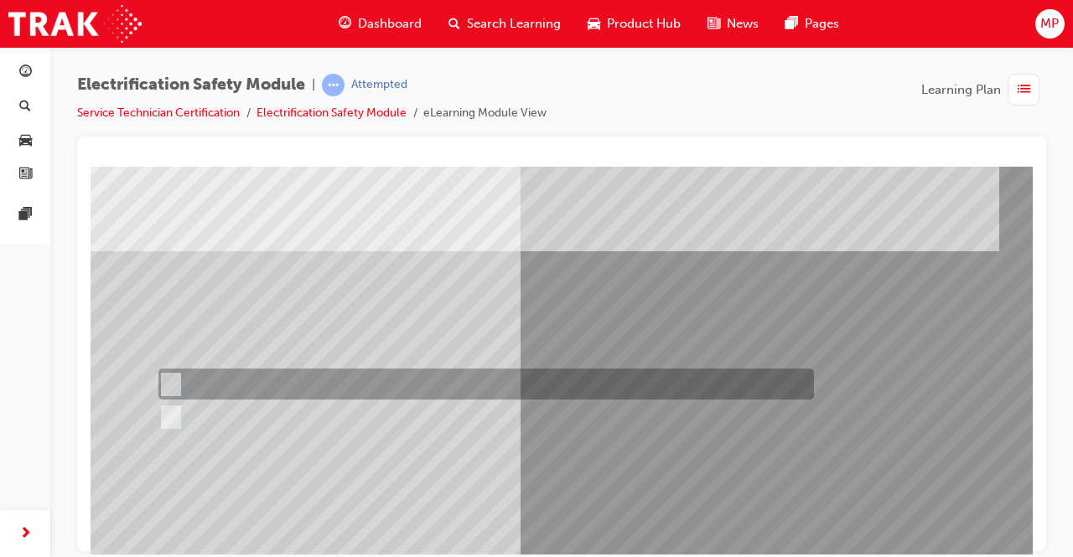
click at [166, 382] on input "True" at bounding box center [167, 385] width 18 height 18
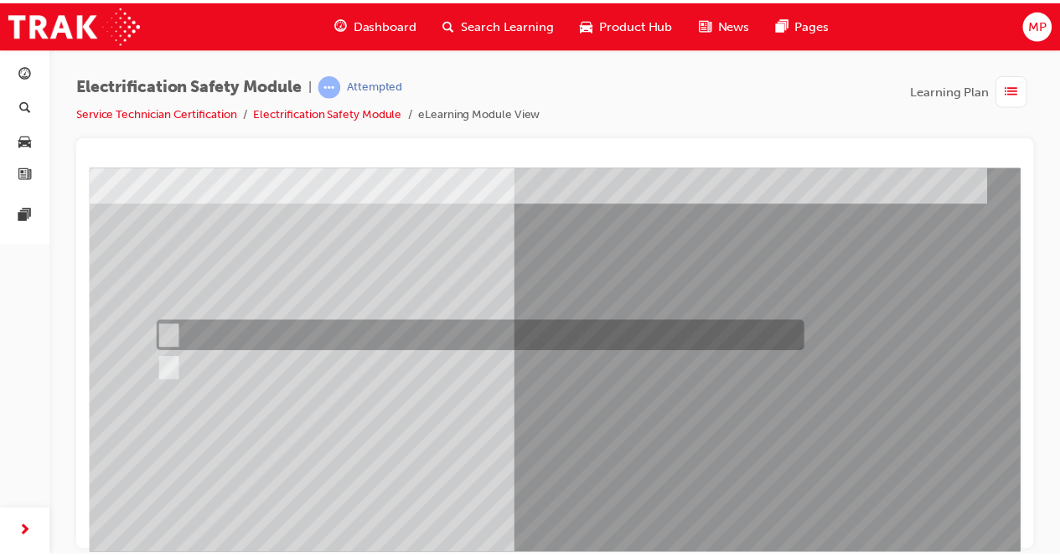
scroll to position [178, 0]
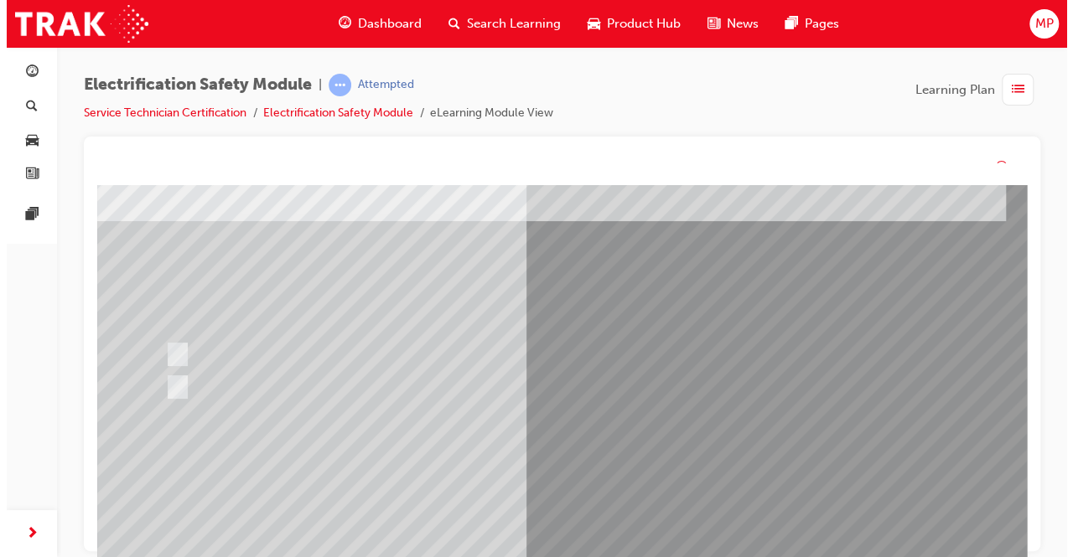
scroll to position [0, 0]
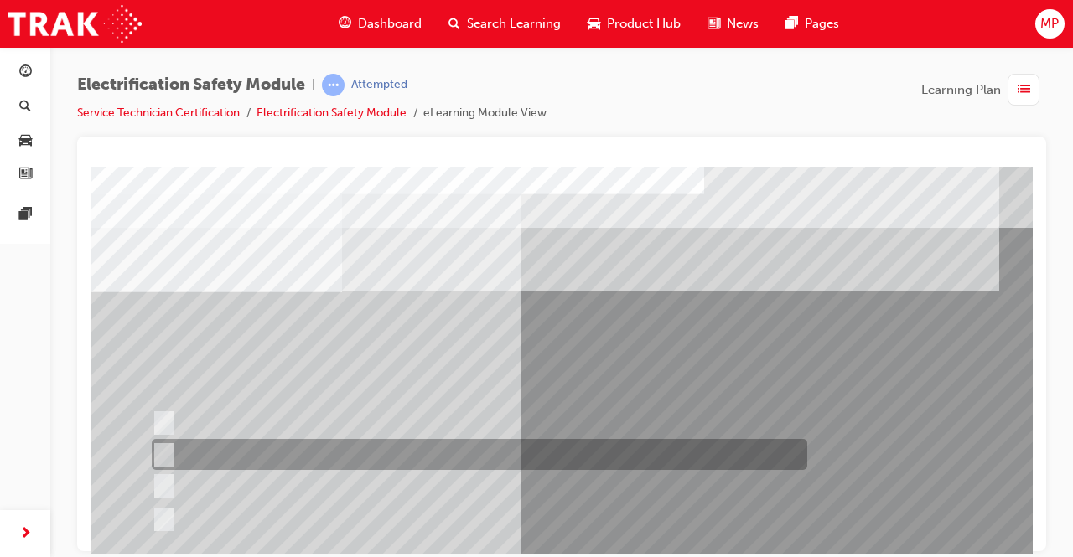
click at [164, 454] on input "Be detected and the system will shut down." at bounding box center [161, 455] width 18 height 18
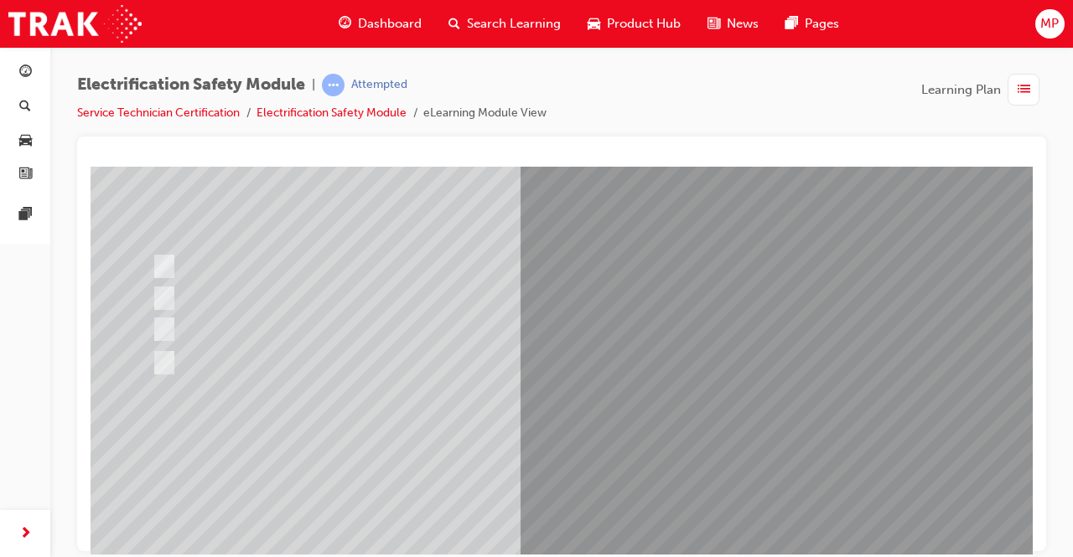
scroll to position [160, 0]
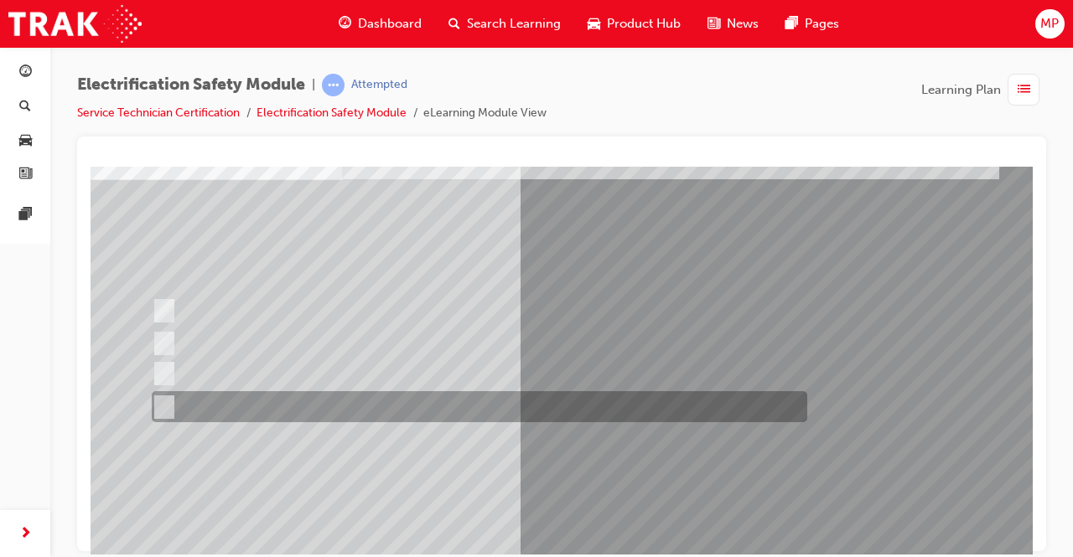
scroll to position [111, 0]
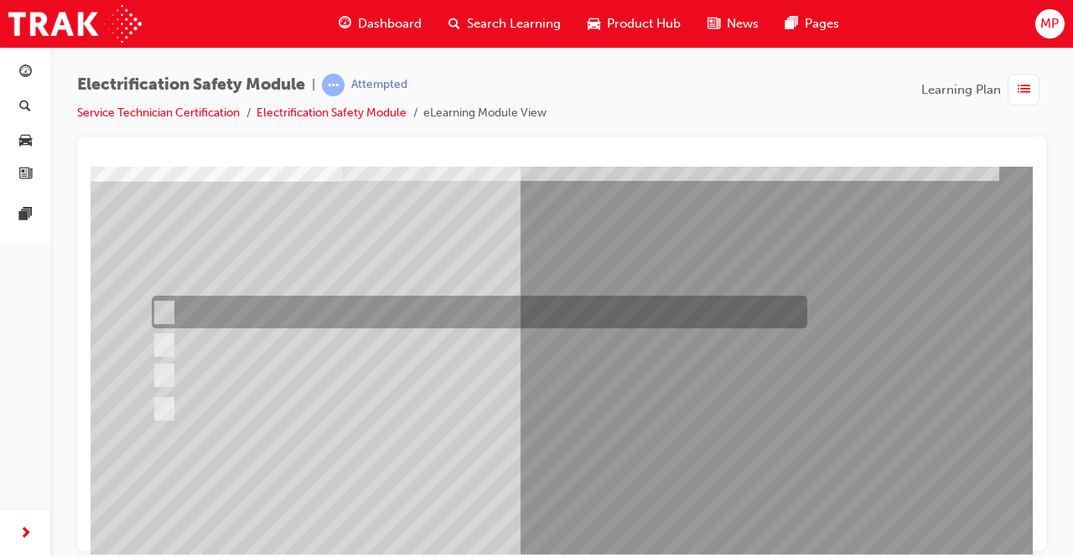
click at [168, 312] on input "Working on the High Voltage System." at bounding box center [161, 312] width 18 height 18
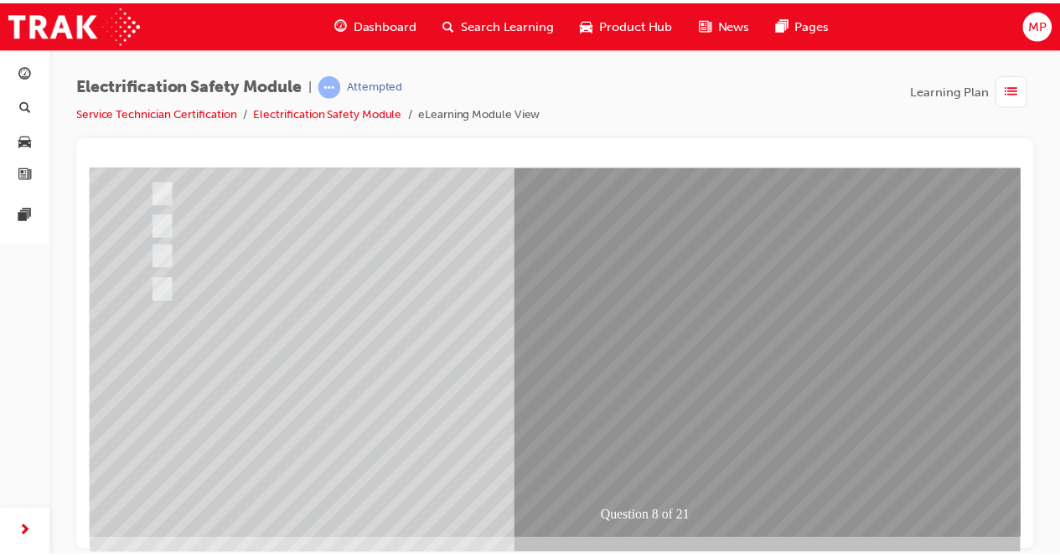
scroll to position [231, 0]
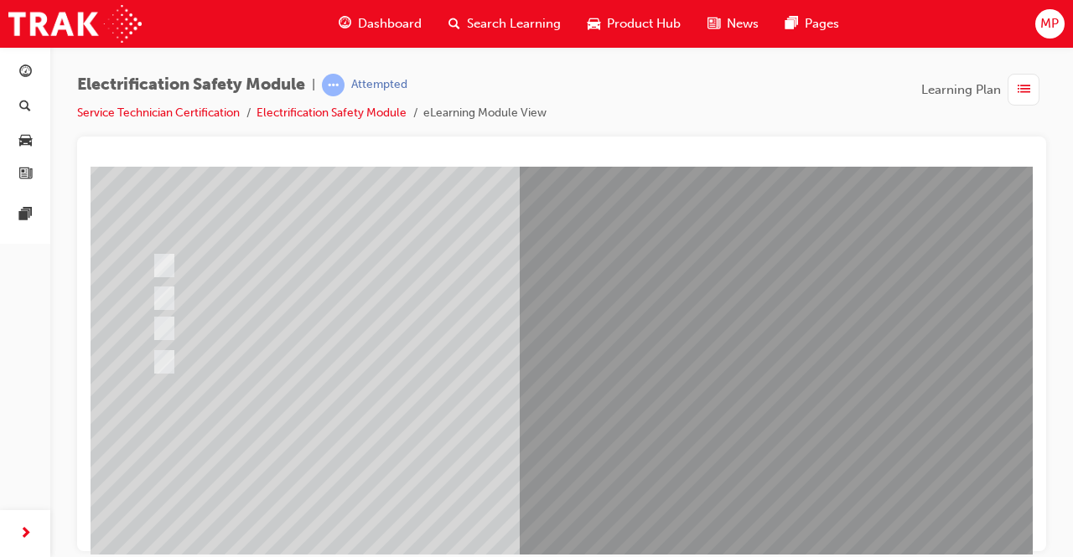
scroll to position [163, 0]
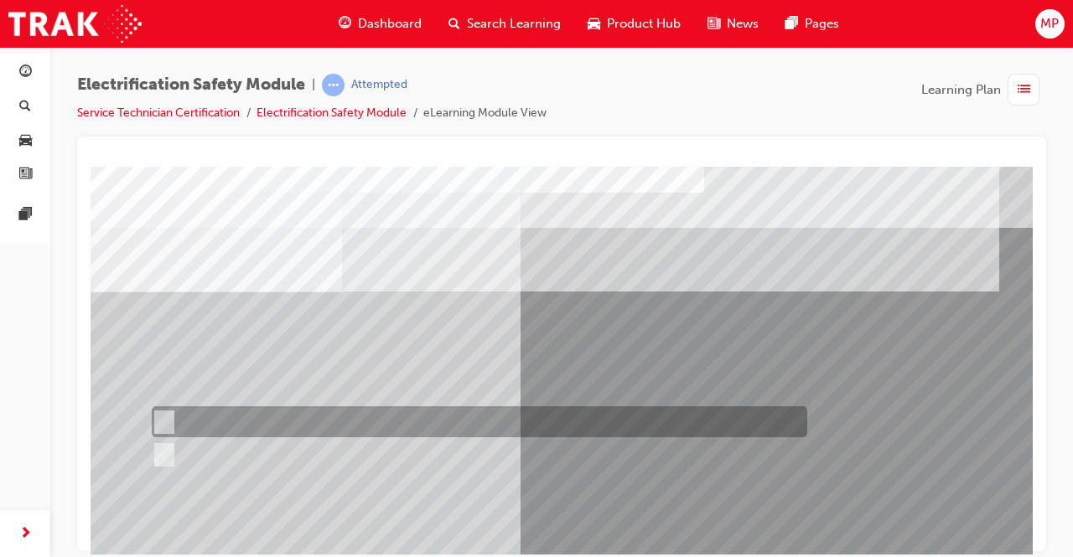
click at [163, 427] on input "True" at bounding box center [161, 422] width 18 height 18
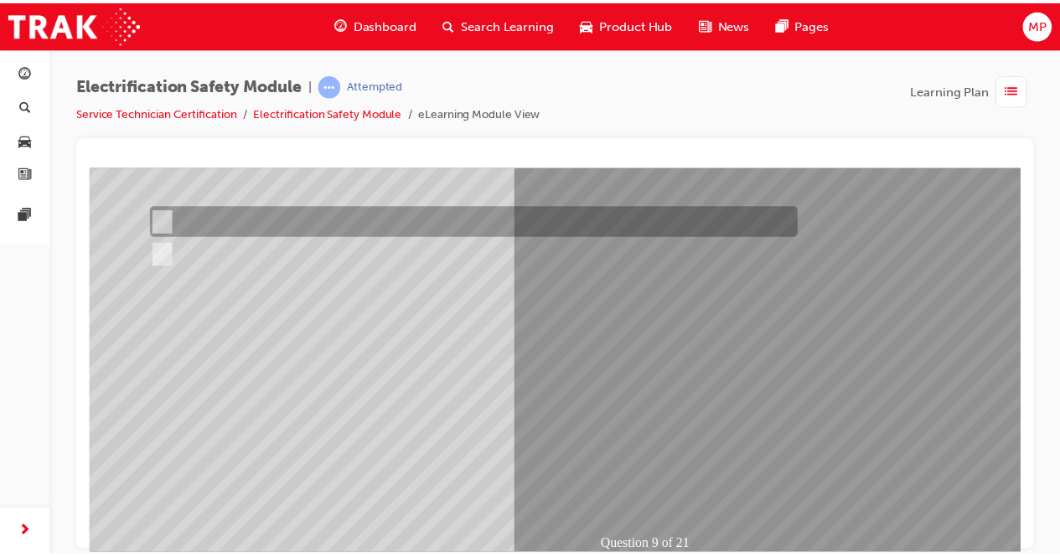
scroll to position [174, 0]
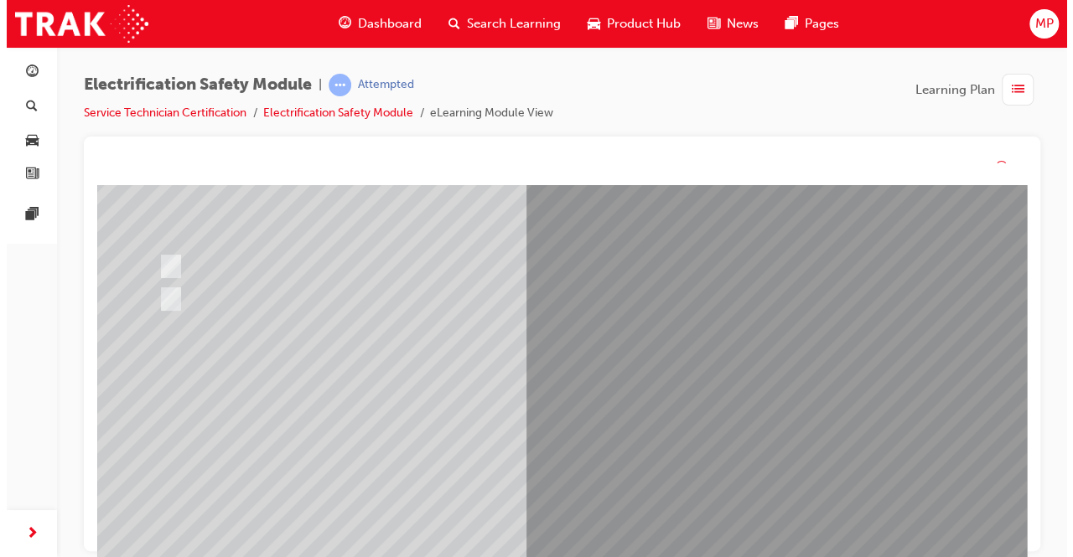
scroll to position [0, 0]
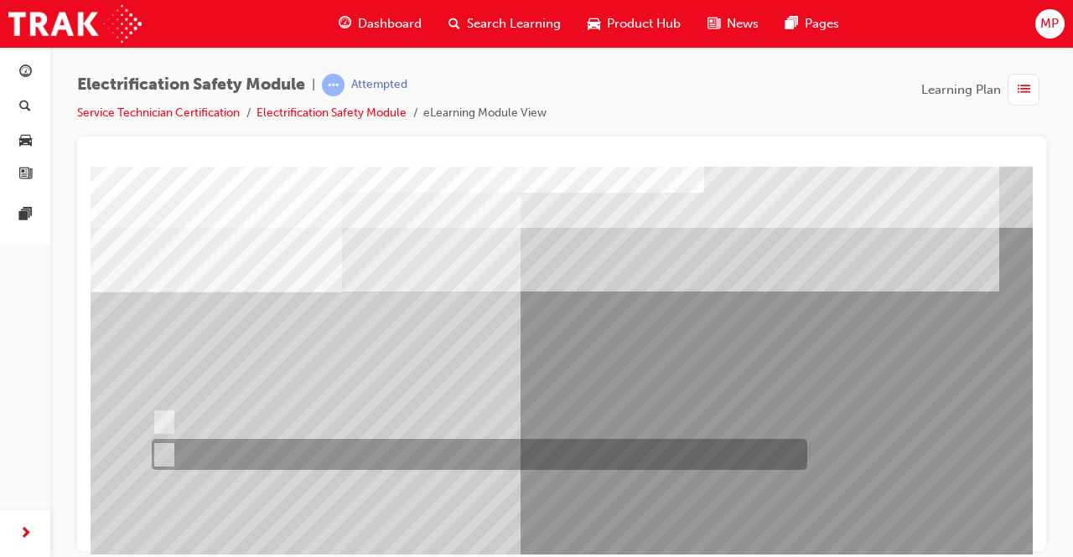
click at [164, 451] on input "True" at bounding box center [161, 455] width 18 height 18
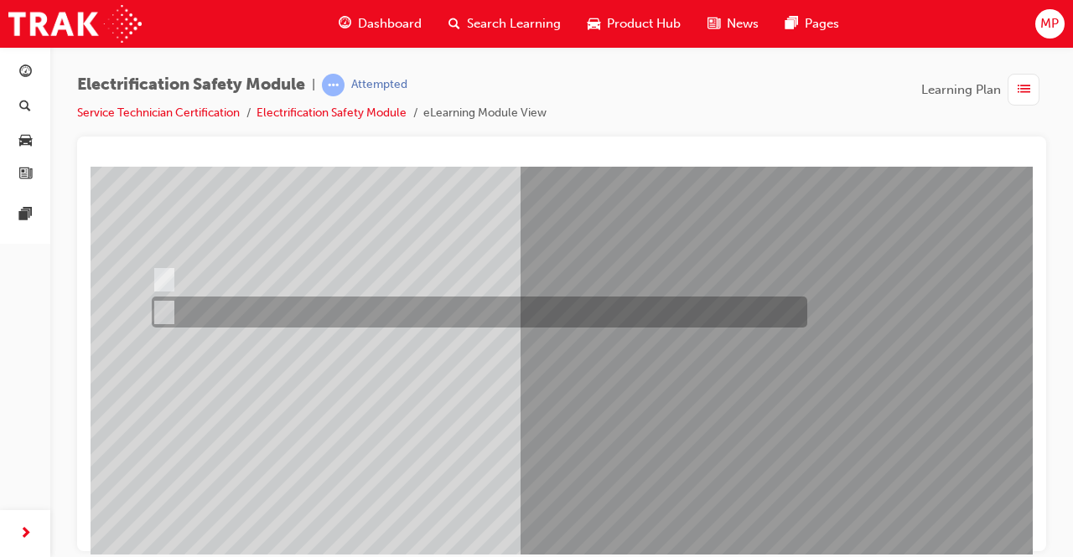
scroll to position [153, 0]
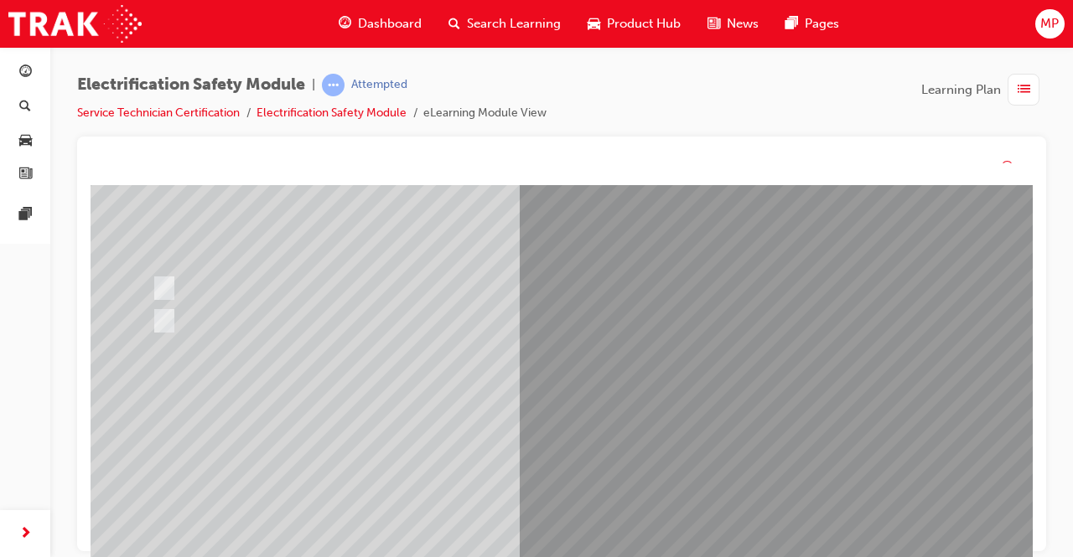
scroll to position [0, 0]
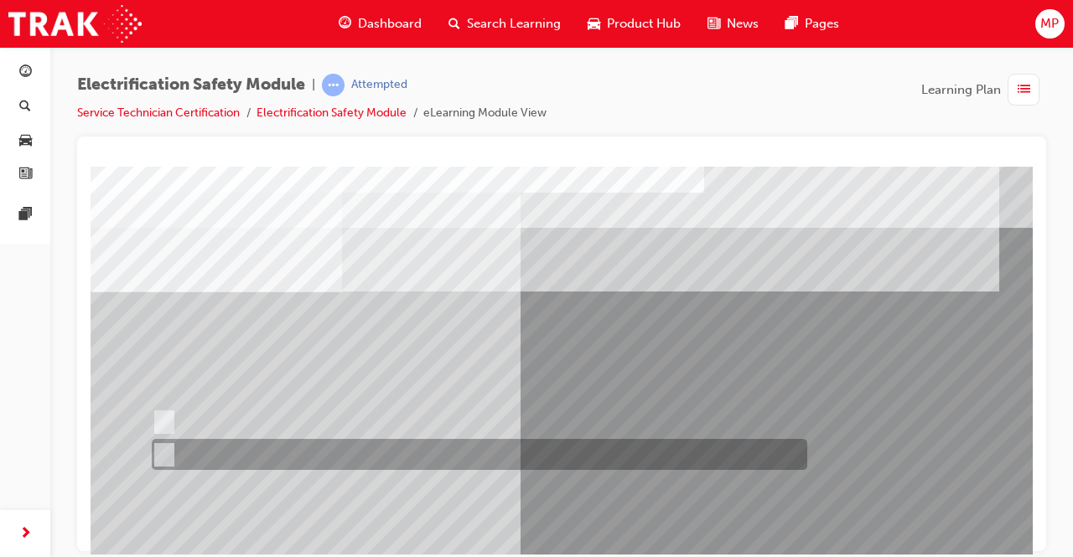
click at [165, 459] on input "False" at bounding box center [161, 455] width 18 height 18
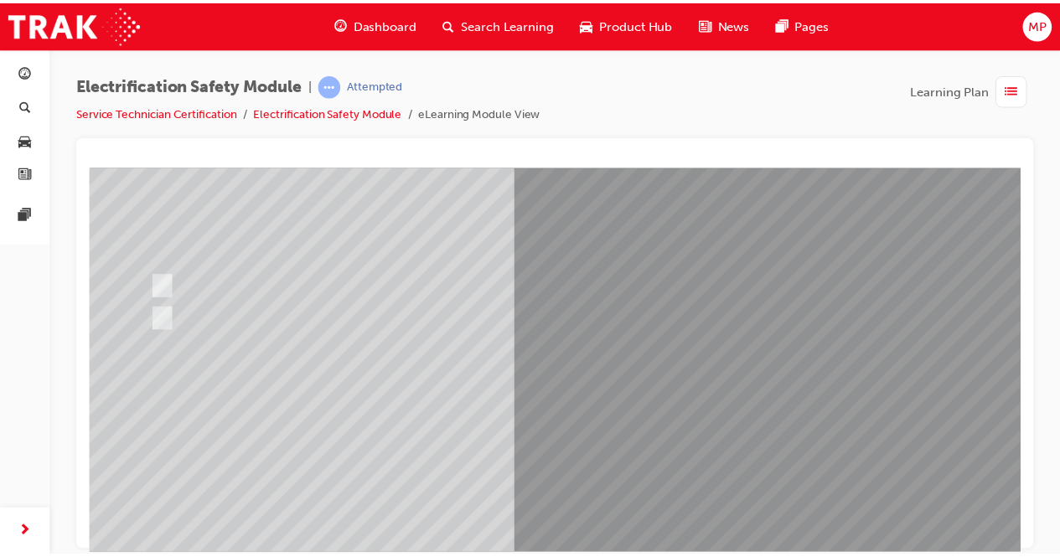
scroll to position [145, 0]
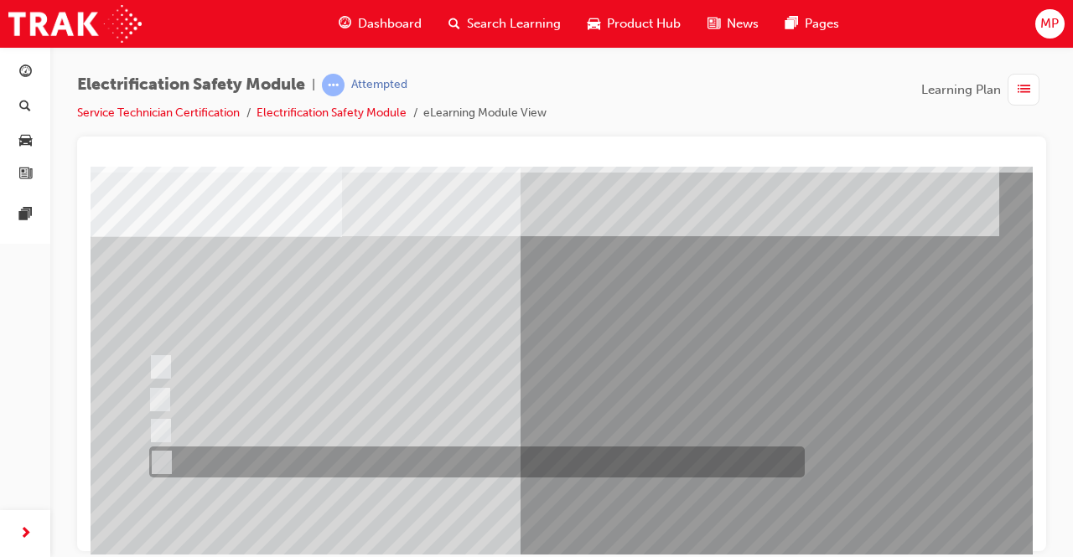
scroll to position [57, 0]
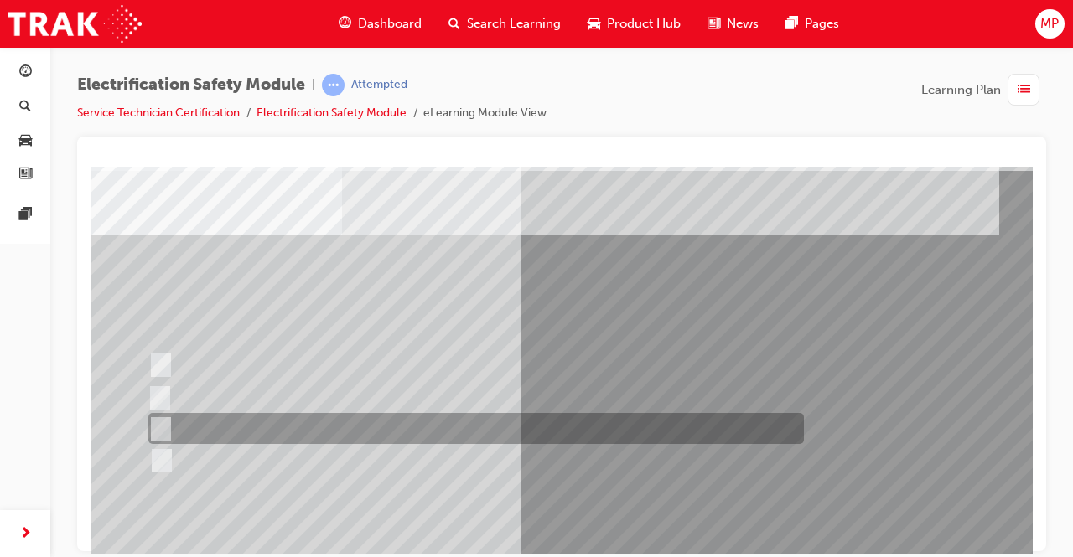
click at [155, 423] on input "Outside the vehicle’s detection area for entry and start system." at bounding box center [157, 429] width 18 height 18
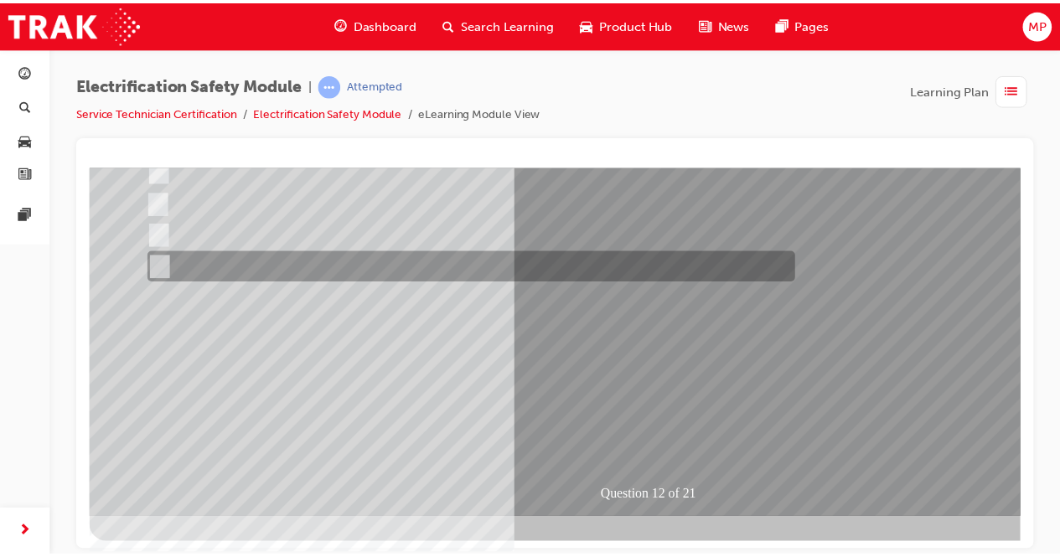
scroll to position [253, 0]
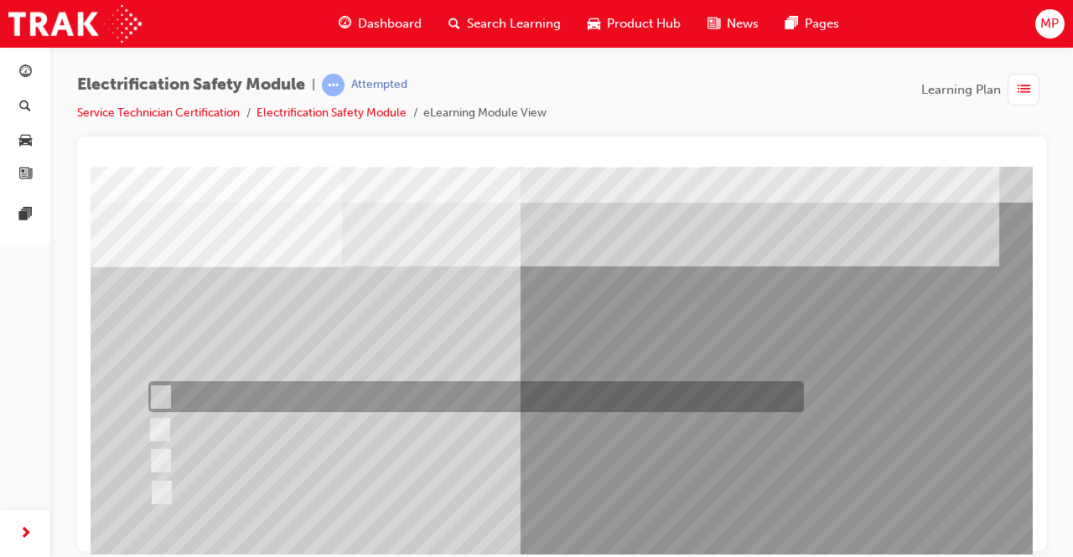
scroll to position [28, 0]
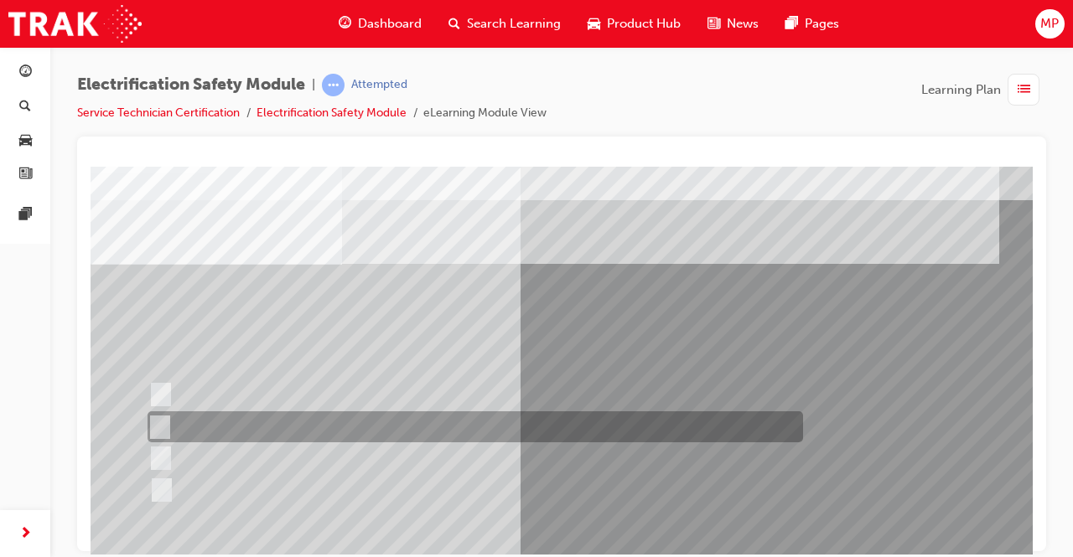
click at [155, 426] on input "Inspect the Insulated Gloves for damage." at bounding box center [157, 427] width 18 height 18
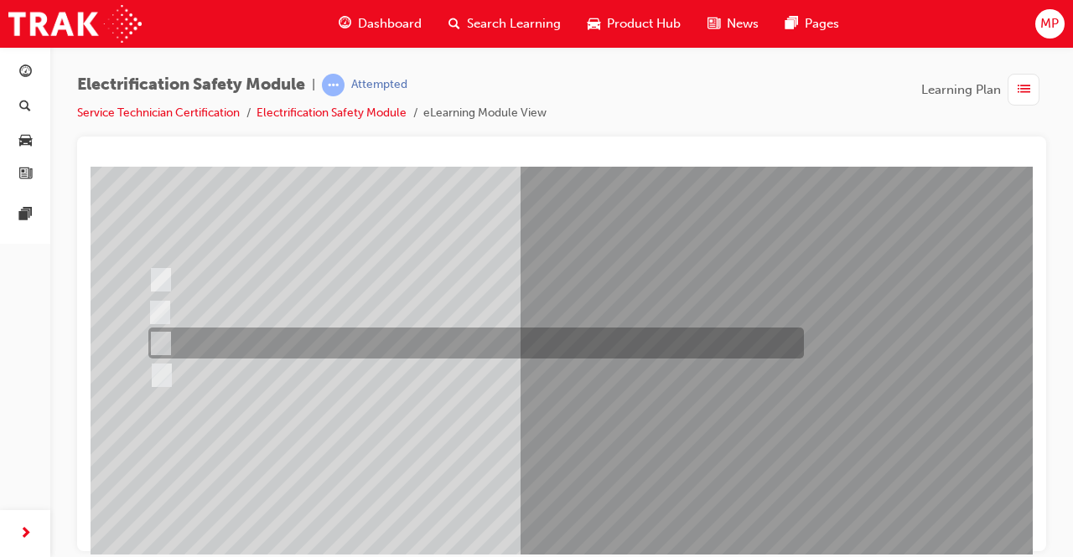
scroll to position [149, 0]
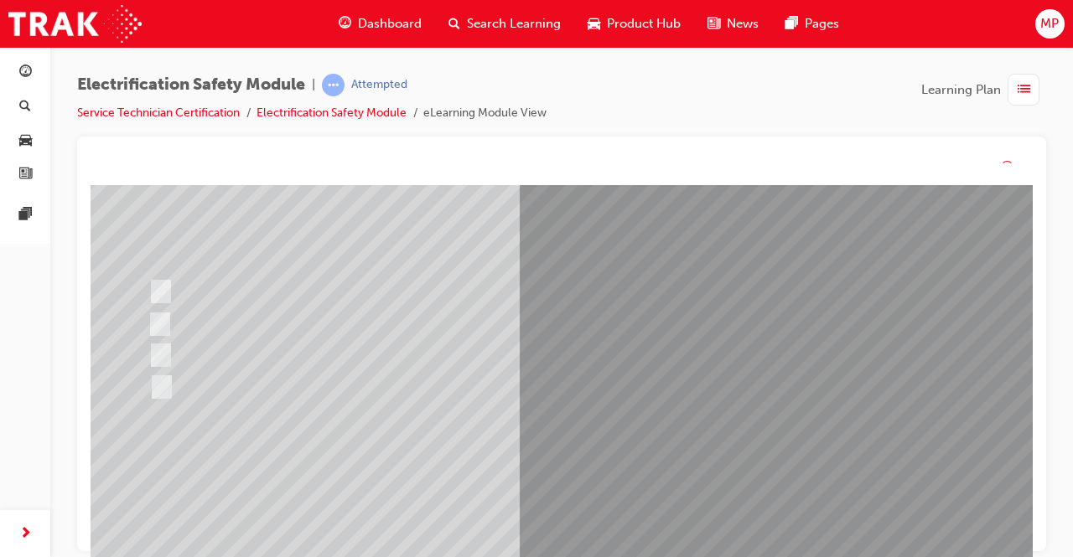
scroll to position [0, 0]
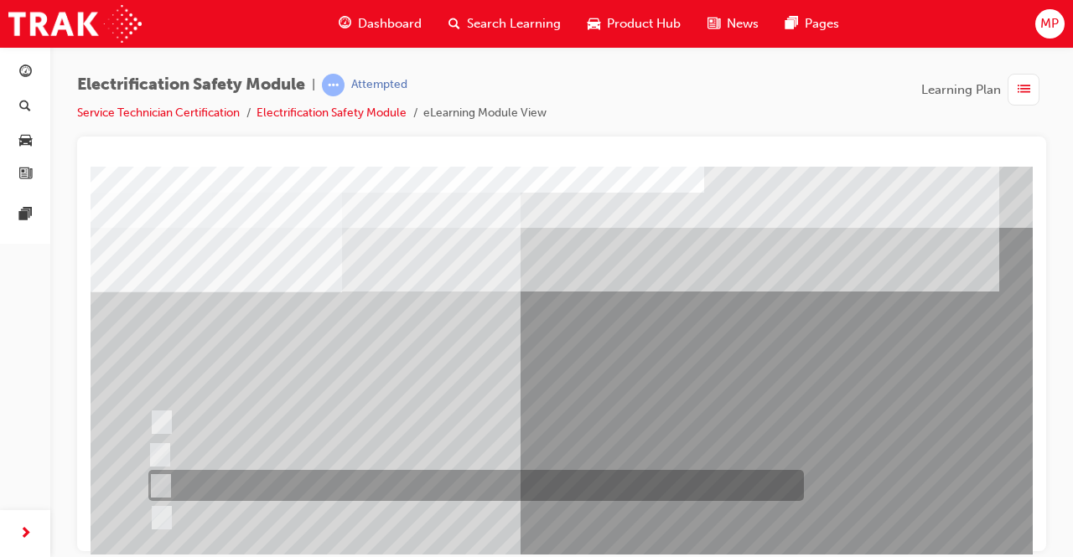
click at [158, 485] on input "10 minutes" at bounding box center [157, 486] width 18 height 18
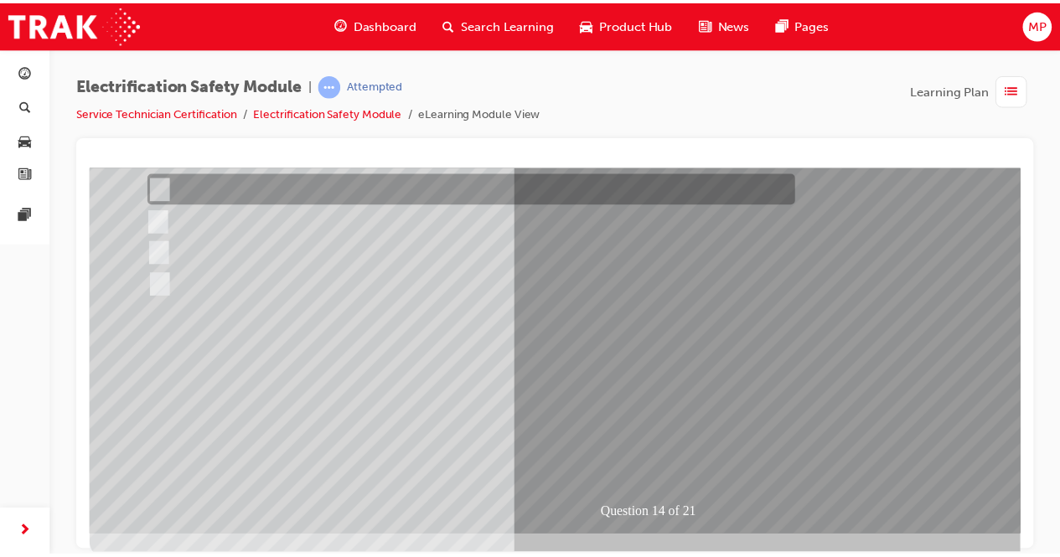
scroll to position [253, 0]
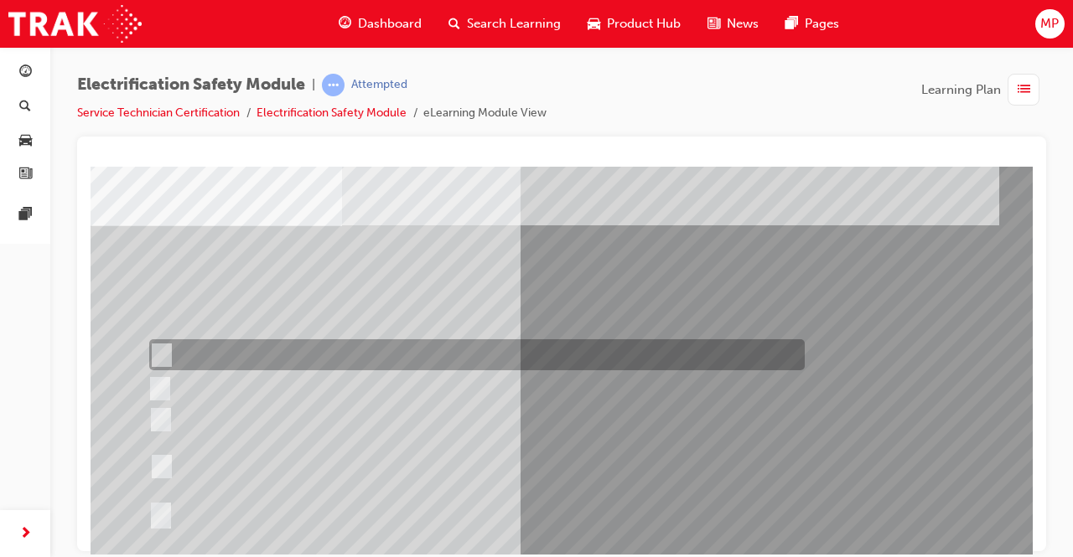
scroll to position [70, 0]
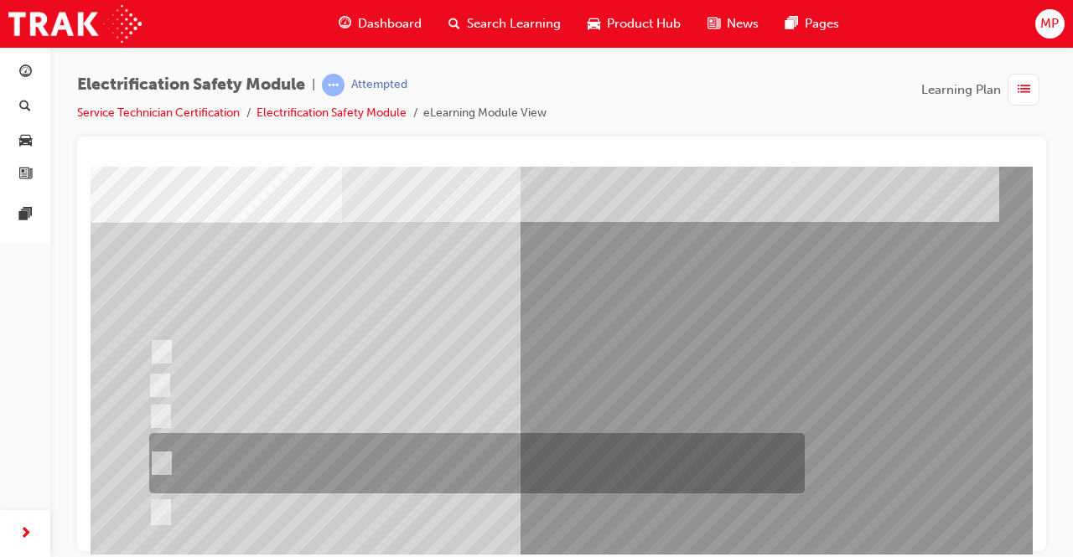
click at [156, 469] on input "The High Voltage Capacitor Terminal for 0 volts and the High Voltage Capacitor …" at bounding box center [158, 463] width 18 height 18
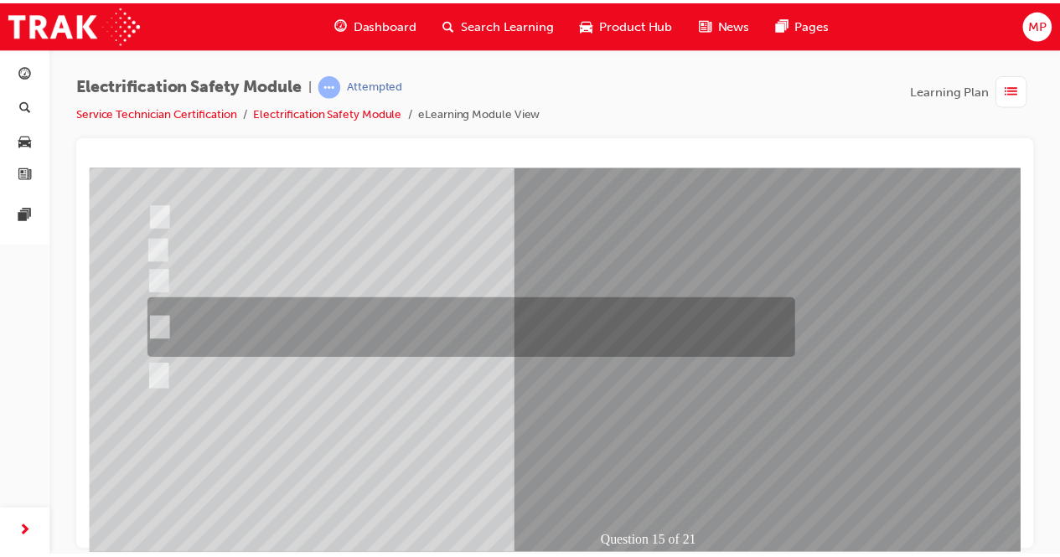
scroll to position [217, 0]
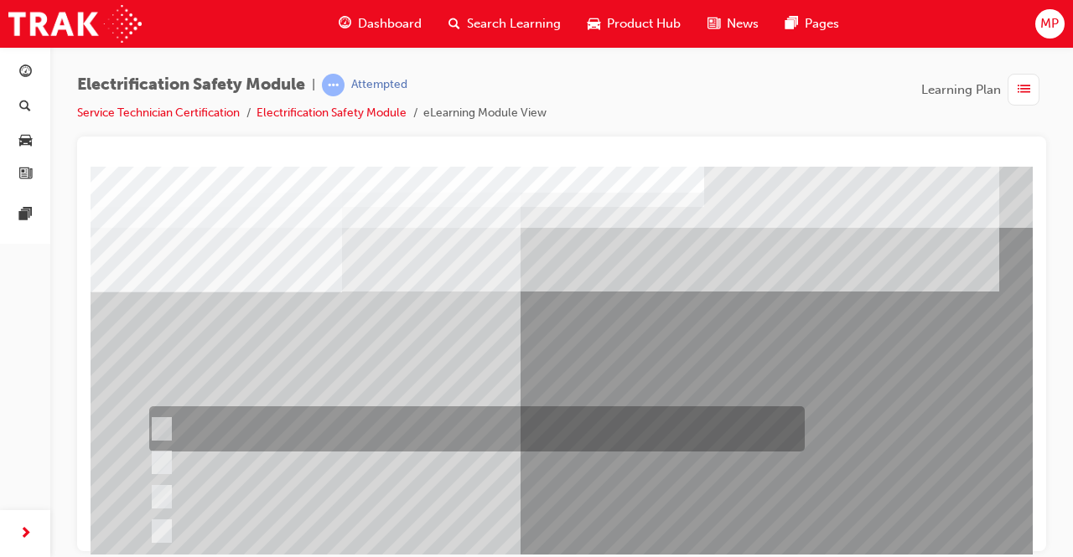
scroll to position [0, 0]
click at [163, 429] on input "Insulate the High Voltage Connector/Motor Side Cable Connection with Insulated …" at bounding box center [158, 429] width 18 height 18
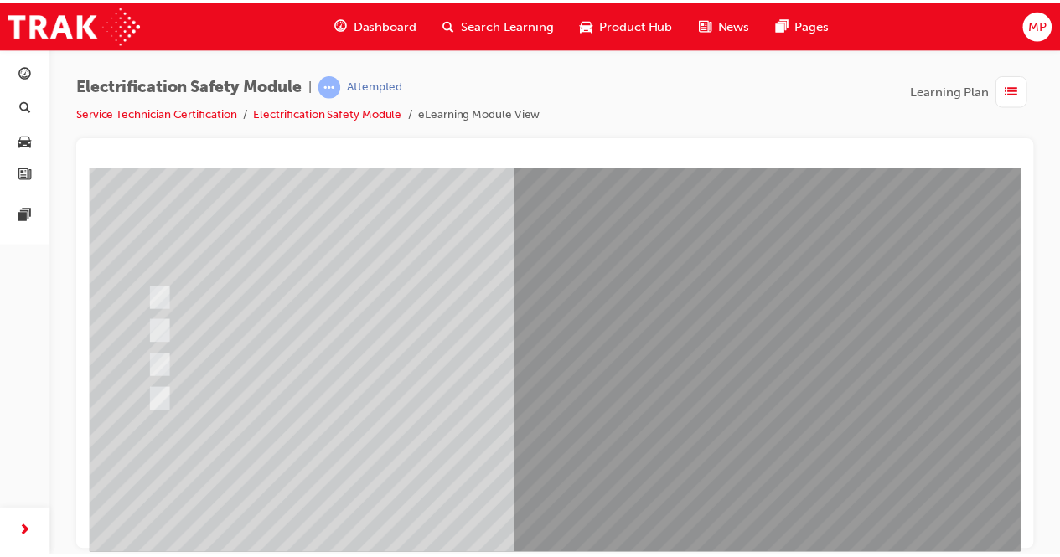
scroll to position [209, 0]
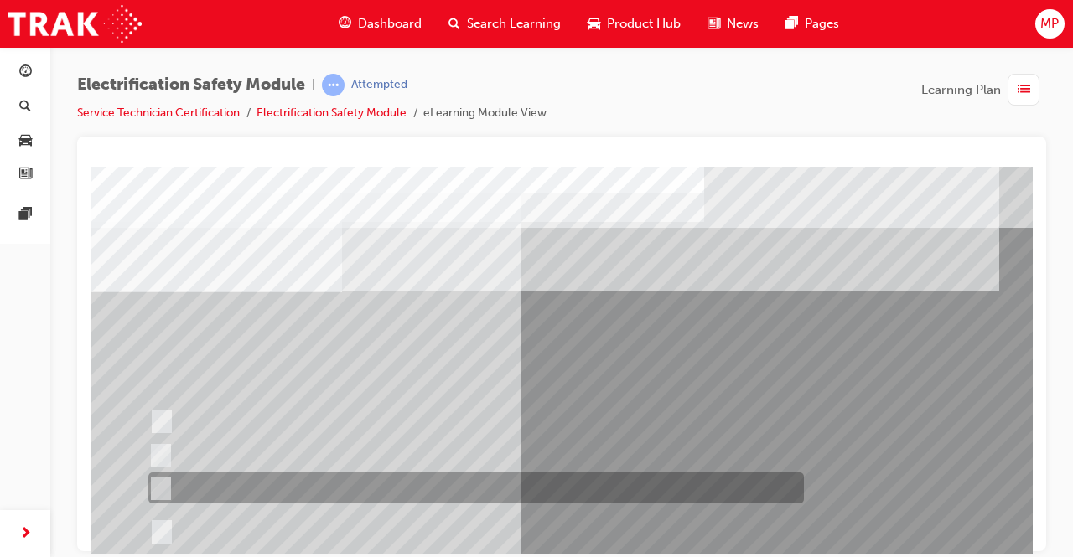
scroll to position [67, 0]
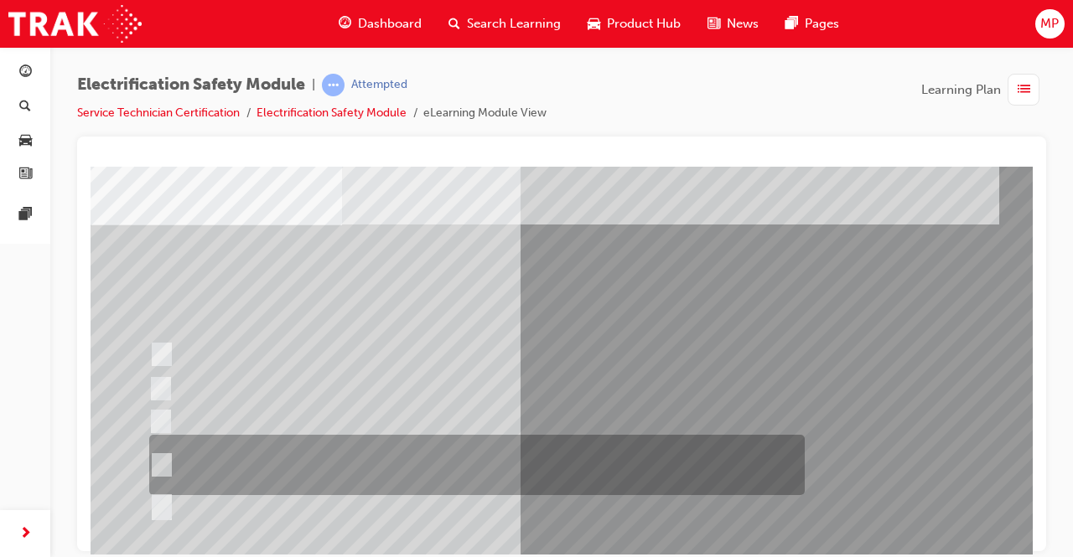
click at [163, 461] on input "Run a Health Check to clear the original fault code and ensure no new faults ap…" at bounding box center [158, 465] width 18 height 18
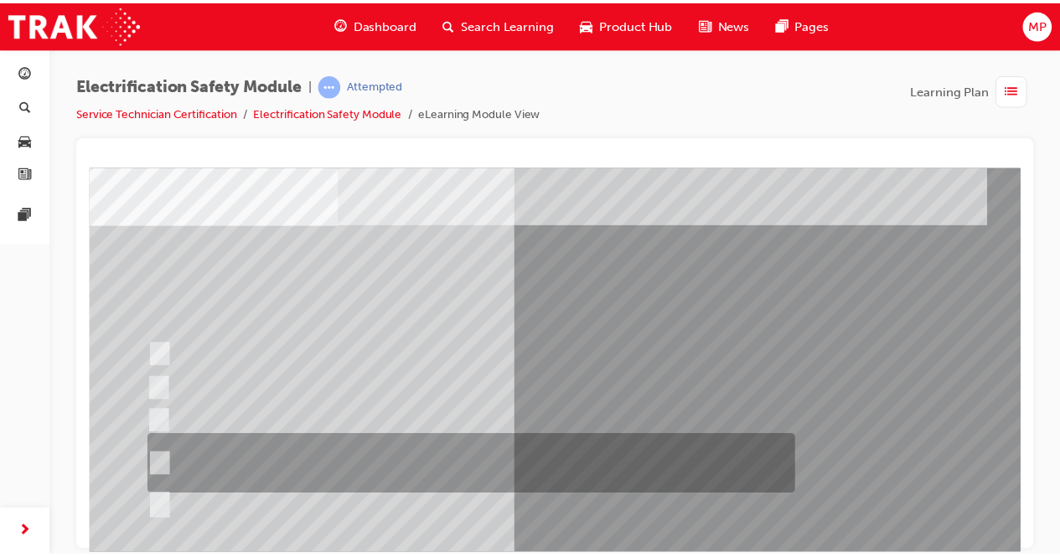
scroll to position [231, 0]
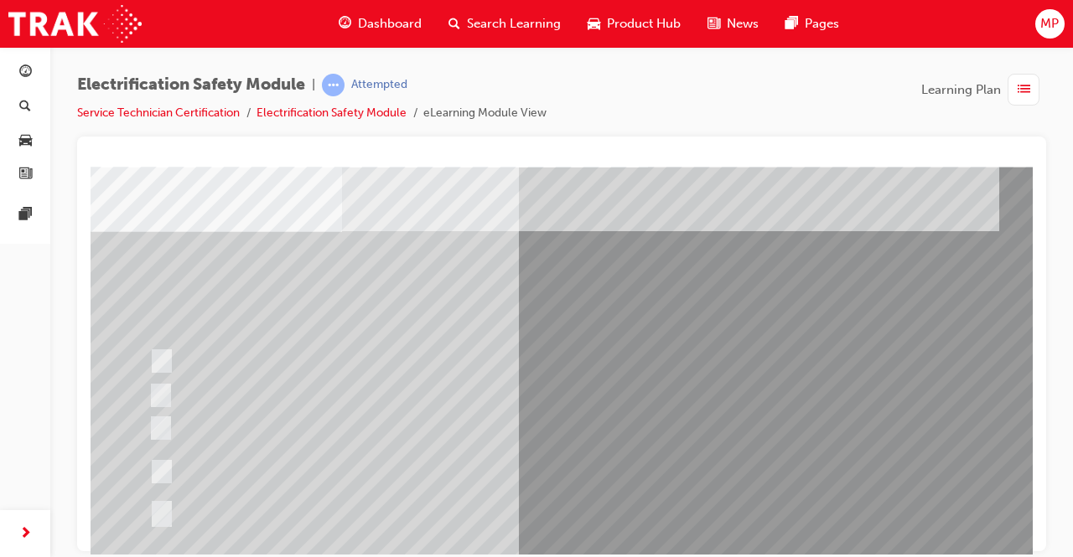
scroll to position [62, 0]
